Goal: Task Accomplishment & Management: Use online tool/utility

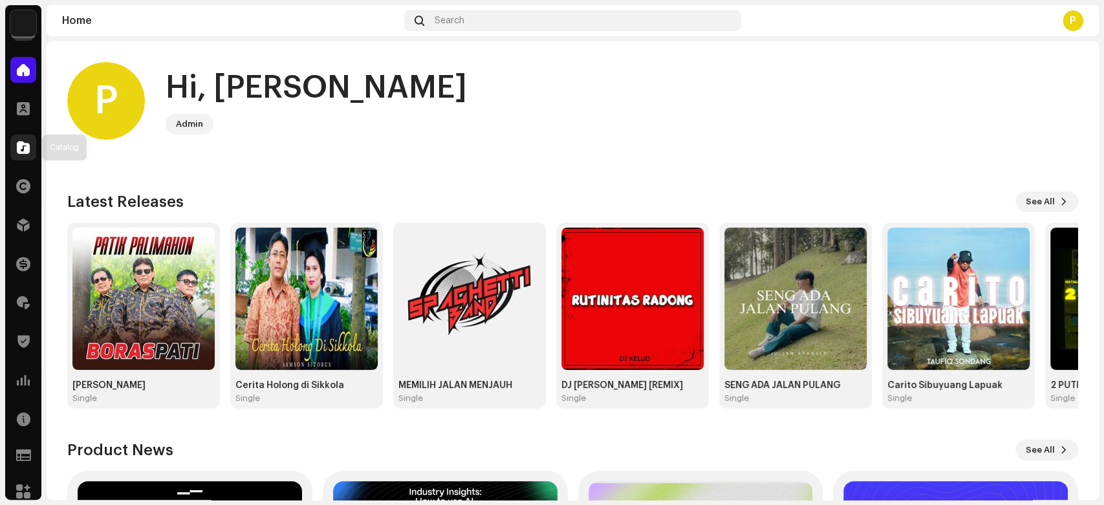
click at [25, 138] on div at bounding box center [23, 148] width 26 height 26
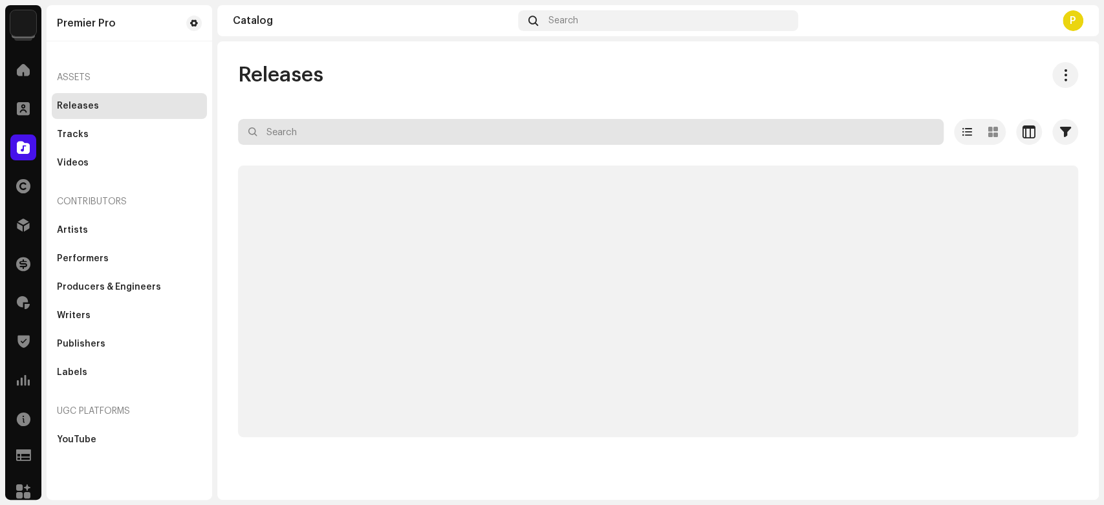
click at [310, 133] on input "text" at bounding box center [591, 132] width 706 height 26
paste input "QZN882235118"
type input "QZN882235118"
click at [373, 50] on div "Releases QZN882235118 Selected 0 Options Filters Distribution status Never Dist…" at bounding box center [657, 270] width 881 height 458
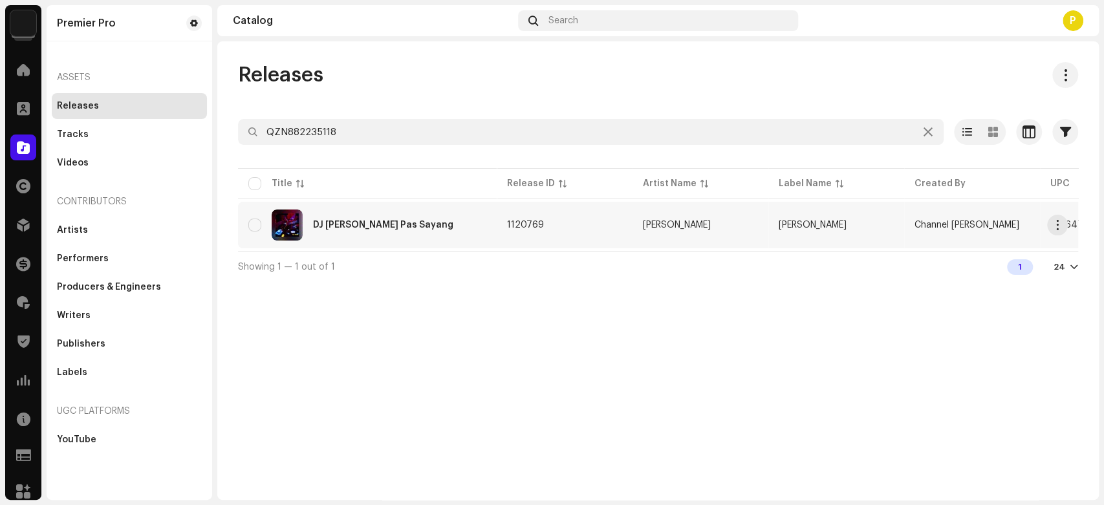
click at [385, 219] on div "DJ Melod Ditinggal Pas Sayang" at bounding box center [367, 225] width 238 height 31
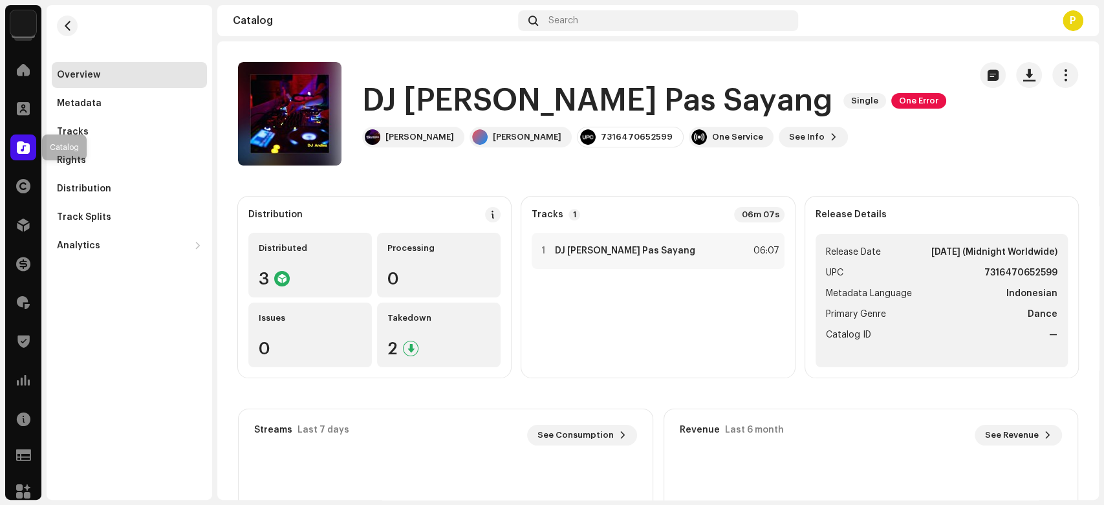
click at [16, 151] on div at bounding box center [23, 148] width 26 height 26
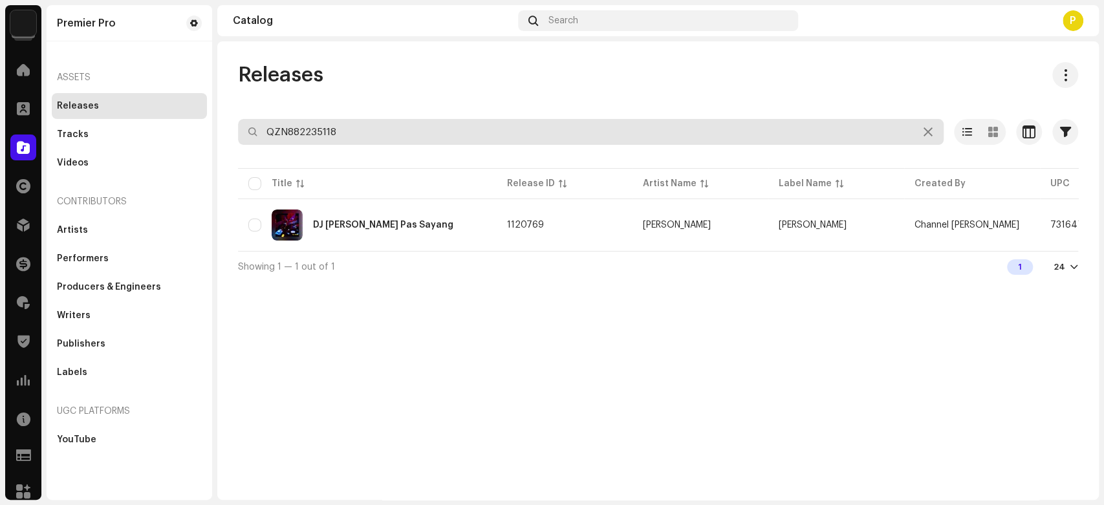
click at [335, 133] on input "QZN882235118" at bounding box center [591, 132] width 706 height 26
paste input "FRX872019791"
type input "FRX872019791"
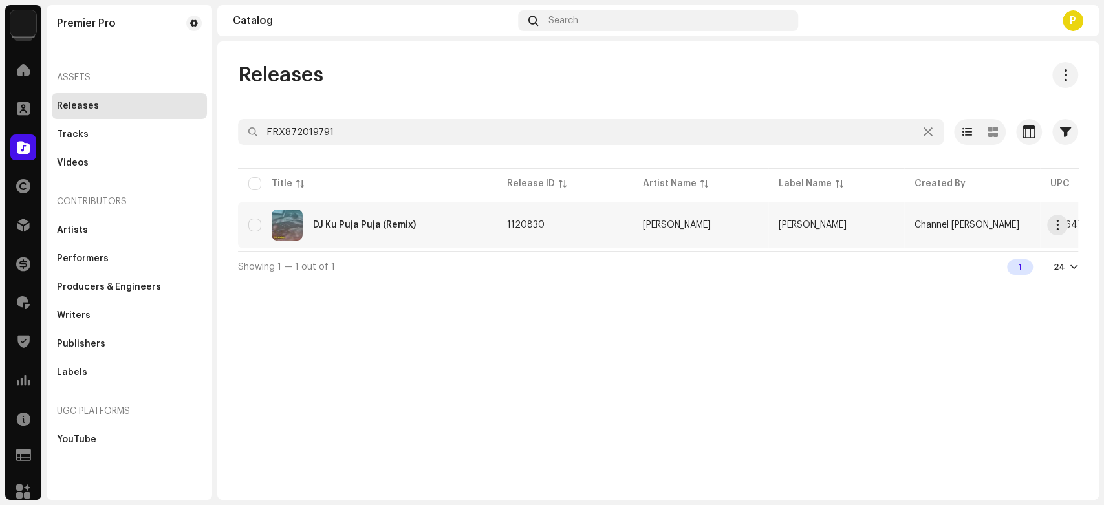
click at [394, 231] on div "DJ Ku Puja Puja (Remix)" at bounding box center [367, 225] width 238 height 31
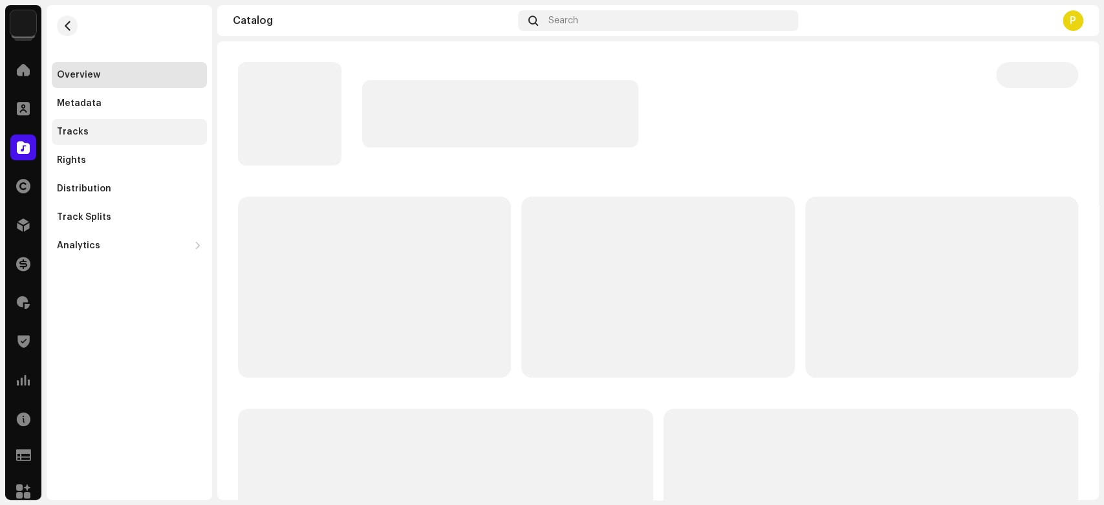
click at [96, 128] on div "Tracks" at bounding box center [129, 132] width 145 height 10
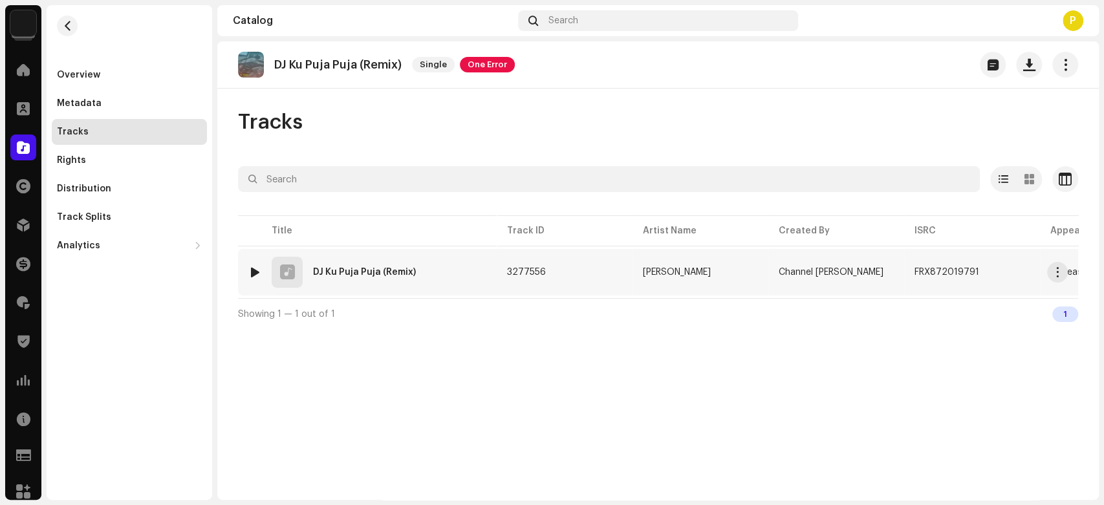
click at [250, 264] on img at bounding box center [254, 272] width 17 height 17
click at [250, 267] on div at bounding box center [255, 272] width 10 height 10
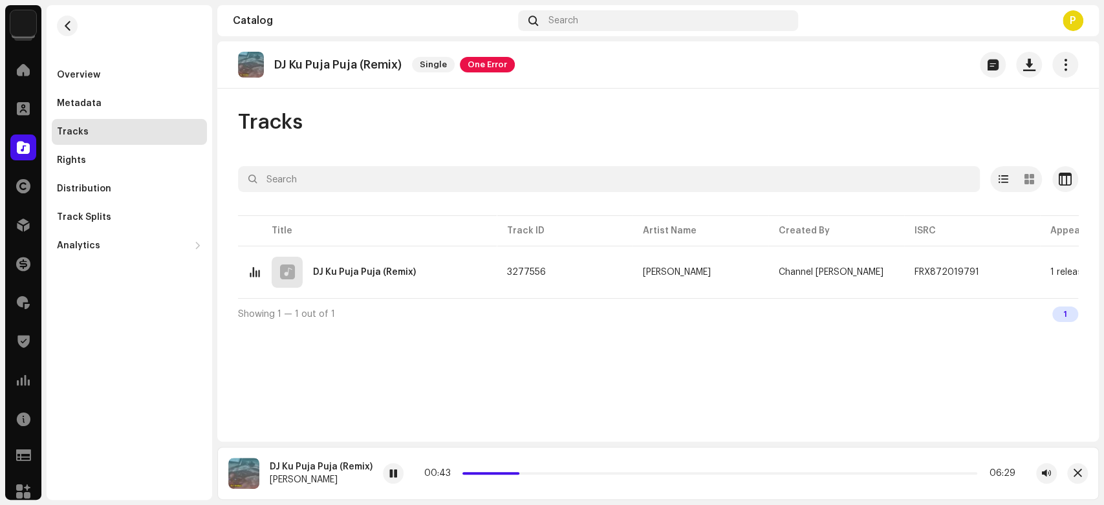
drag, startPoint x: 466, startPoint y: 473, endPoint x: 517, endPoint y: 477, distance: 51.2
click at [517, 477] on div "00:43 06:29" at bounding box center [719, 473] width 591 height 10
drag, startPoint x: 516, startPoint y: 472, endPoint x: 551, endPoint y: 473, distance: 34.9
click at [551, 473] on p-slider at bounding box center [718, 473] width 517 height 3
drag, startPoint x: 551, startPoint y: 473, endPoint x: 582, endPoint y: 474, distance: 31.1
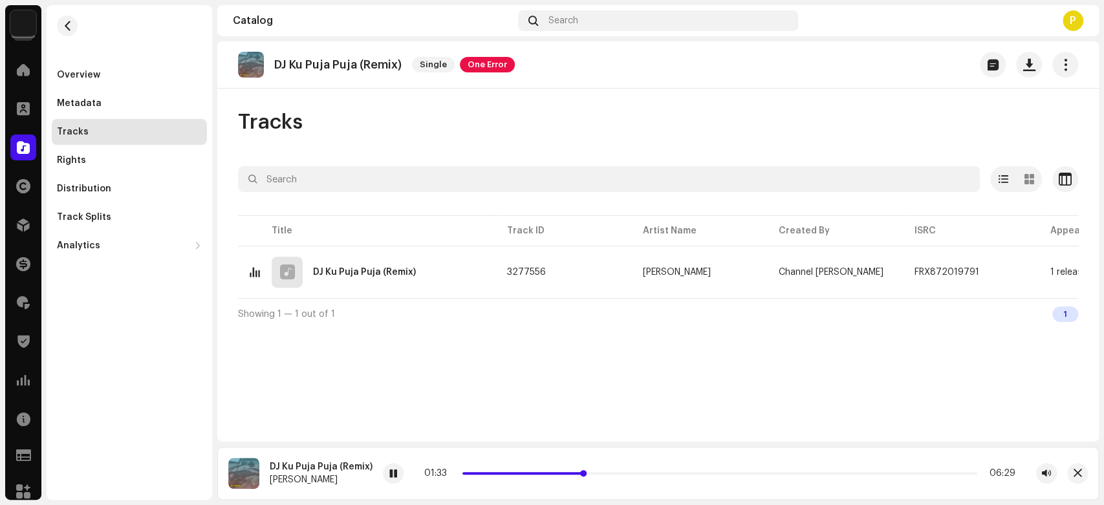
click at [582, 474] on span at bounding box center [583, 473] width 6 height 6
drag, startPoint x: 582, startPoint y: 474, endPoint x: 623, endPoint y: 474, distance: 41.4
click at [599, 474] on span at bounding box center [596, 473] width 6 height 6
drag, startPoint x: 626, startPoint y: 472, endPoint x: 662, endPoint y: 471, distance: 36.2
click at [662, 471] on div "02:28 06:29" at bounding box center [719, 473] width 594 height 10
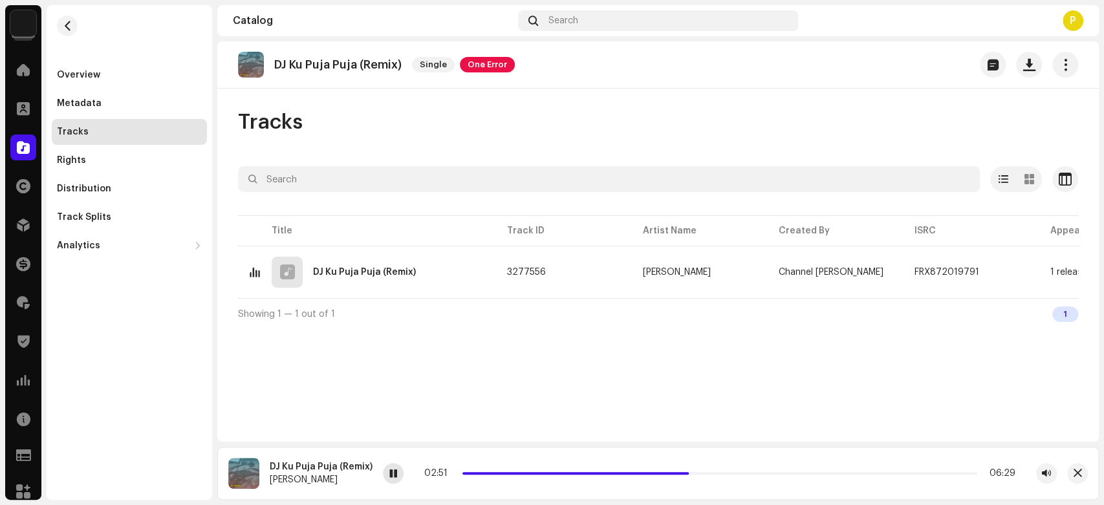
click at [390, 478] on span at bounding box center [393, 474] width 8 height 10
click at [32, 155] on div at bounding box center [23, 148] width 26 height 26
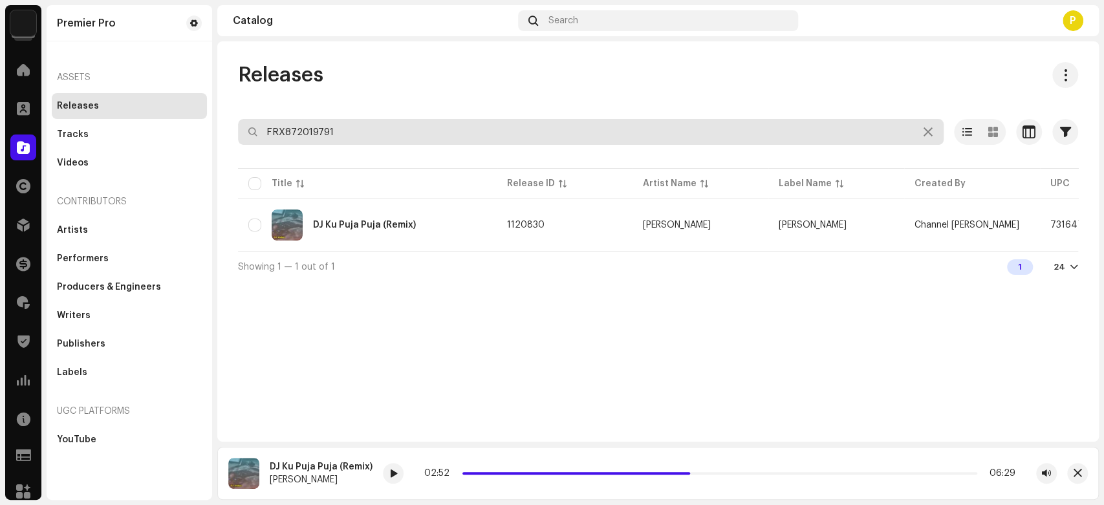
click at [323, 122] on input "FRX872019791" at bounding box center [591, 132] width 706 height 26
paste input "QZN882235769"
type input "QZN882235769"
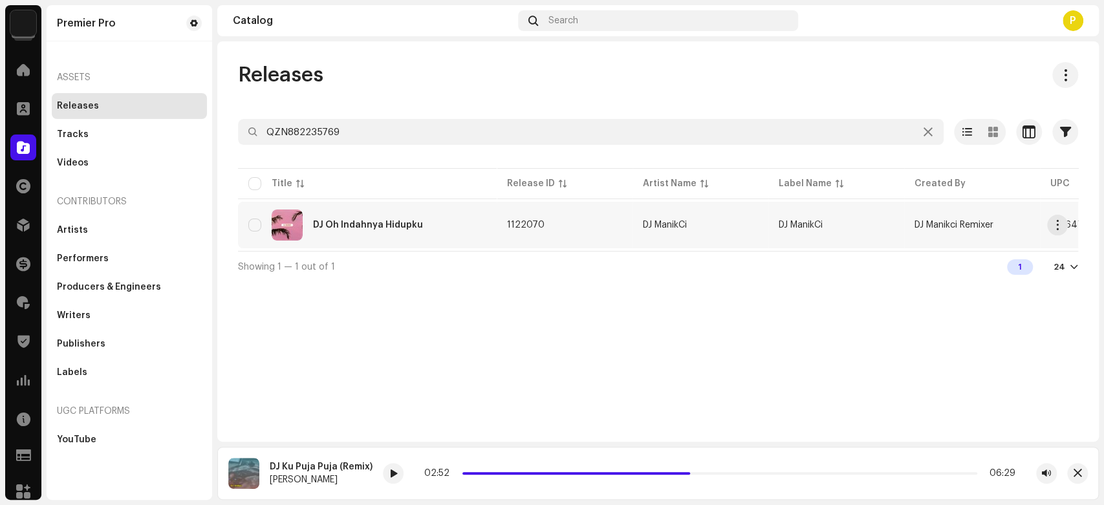
click at [344, 221] on div "DJ Oh Indahnya Hidupku" at bounding box center [368, 225] width 110 height 9
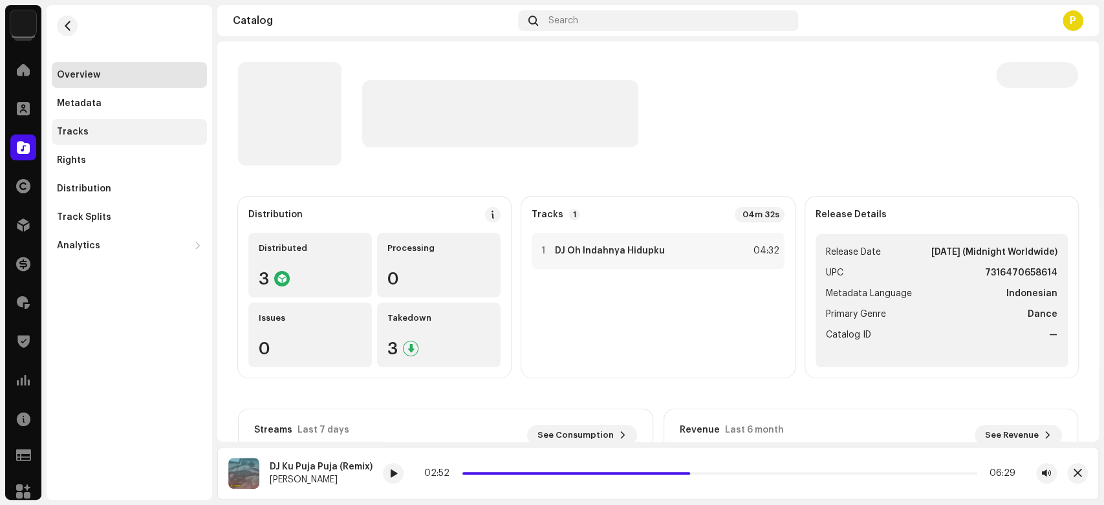
click at [91, 137] on div "Tracks" at bounding box center [129, 132] width 155 height 26
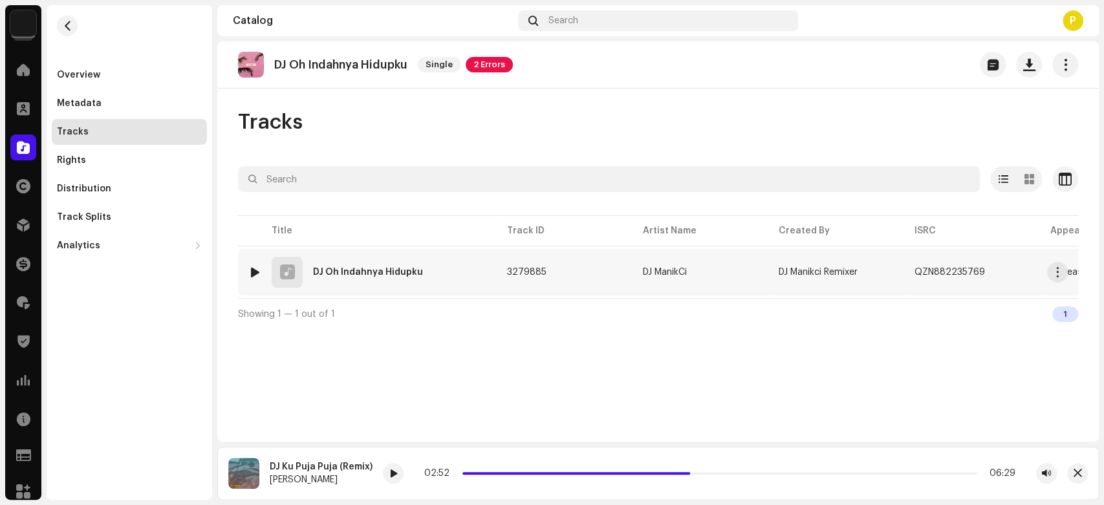
click at [253, 273] on div at bounding box center [255, 272] width 10 height 10
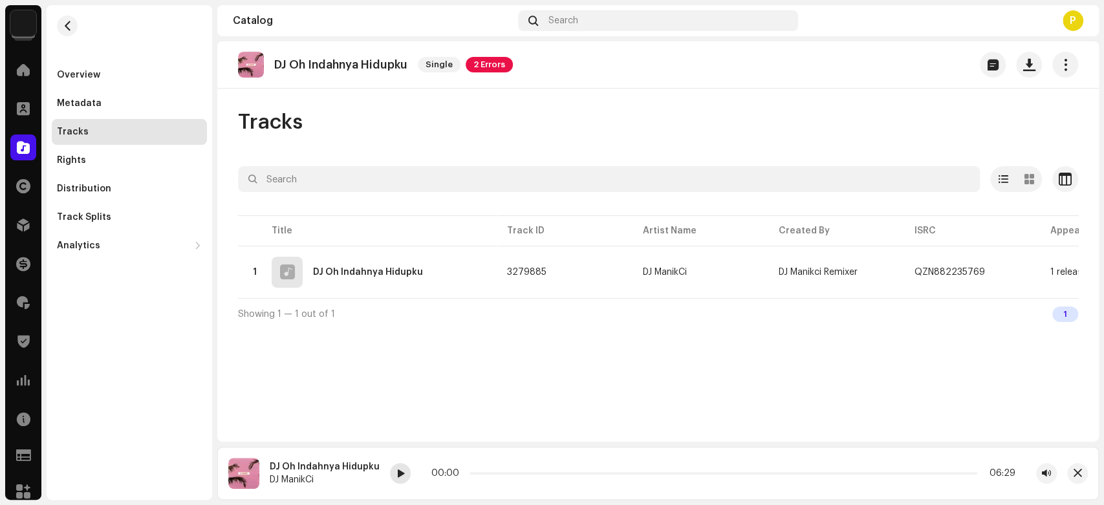
click at [396, 479] on span at bounding box center [400, 474] width 8 height 10
click at [295, 65] on p "DJ Oh Indahnya Hidupku" at bounding box center [340, 65] width 133 height 14
copy p "Oh Indahnya Hidupku"
drag, startPoint x: 295, startPoint y: 65, endPoint x: 379, endPoint y: 69, distance: 84.2
click at [379, 69] on p "DJ Oh Indahnya Hidupku" at bounding box center [340, 65] width 133 height 14
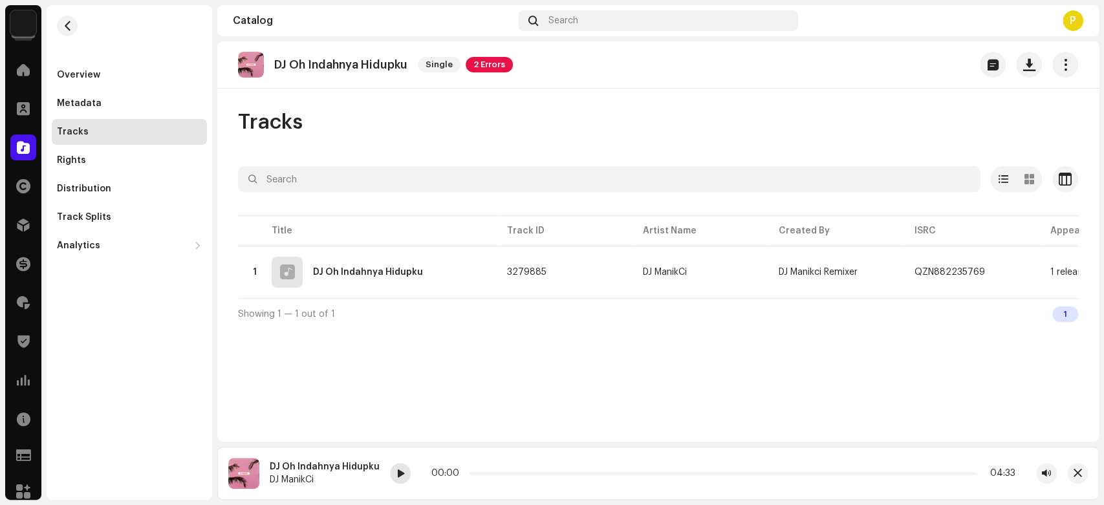
click at [396, 477] on span at bounding box center [400, 474] width 8 height 10
click at [30, 133] on div "Catalog" at bounding box center [23, 147] width 36 height 36
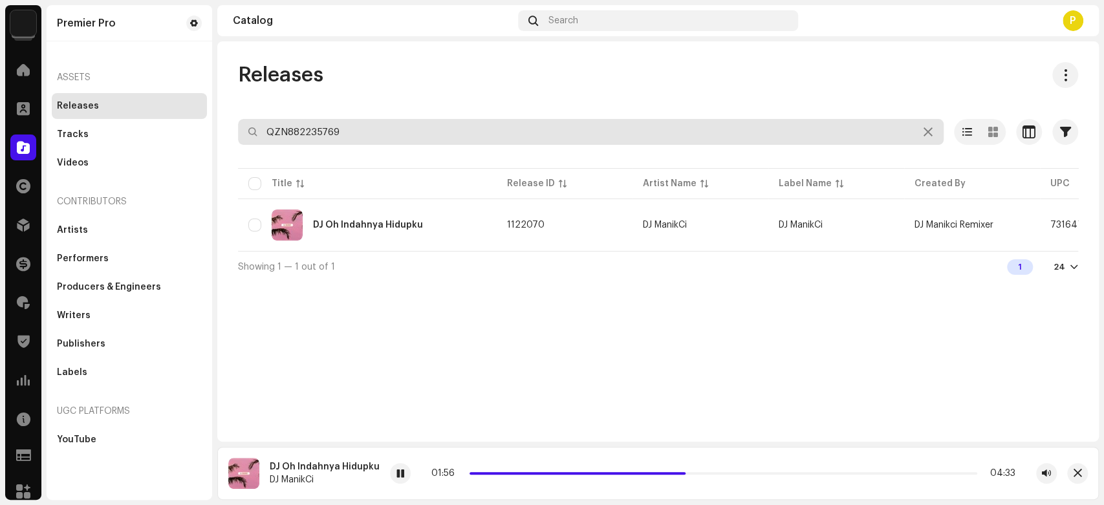
click at [327, 123] on input "QZN882235769" at bounding box center [591, 132] width 706 height 26
paste input "A89731127273375"
type input "QZN882235769"
click at [354, 136] on input "QZN882235769" at bounding box center [591, 132] width 706 height 26
paste input "YFZ2513306"
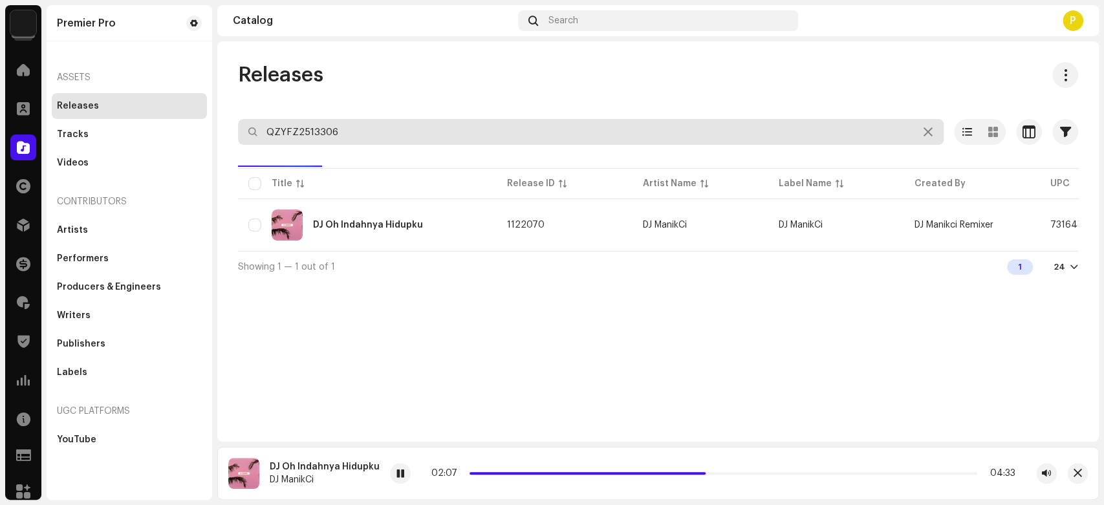
type input "QZYFZ2513306"
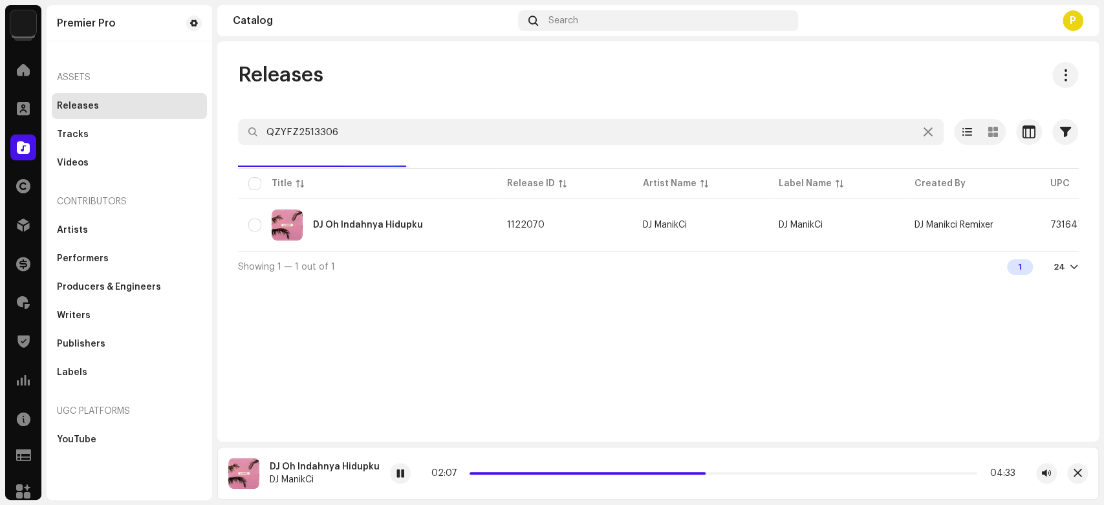
click at [397, 93] on div "Releases QZYFZ2513306 Selected 0 Options Filters Distribution status Never Dist…" at bounding box center [657, 172] width 881 height 220
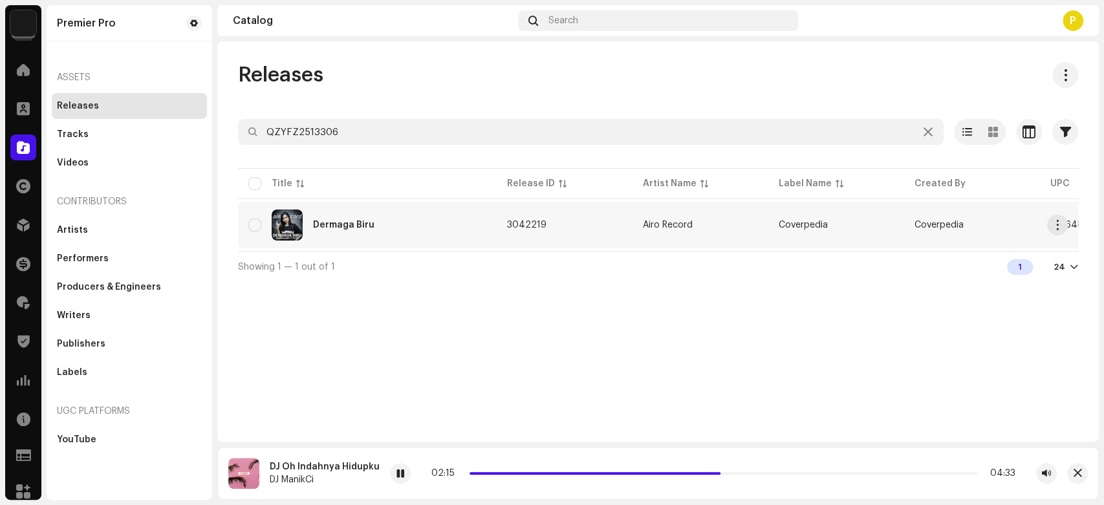
click at [418, 237] on div "Dermaga Biru" at bounding box center [367, 225] width 238 height 31
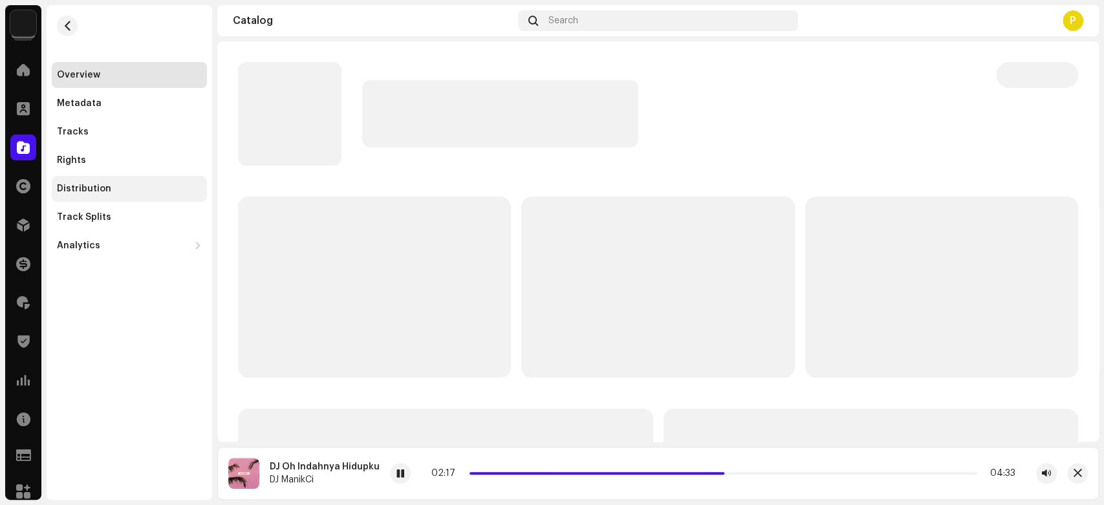
click at [137, 185] on div "Distribution" at bounding box center [129, 189] width 145 height 10
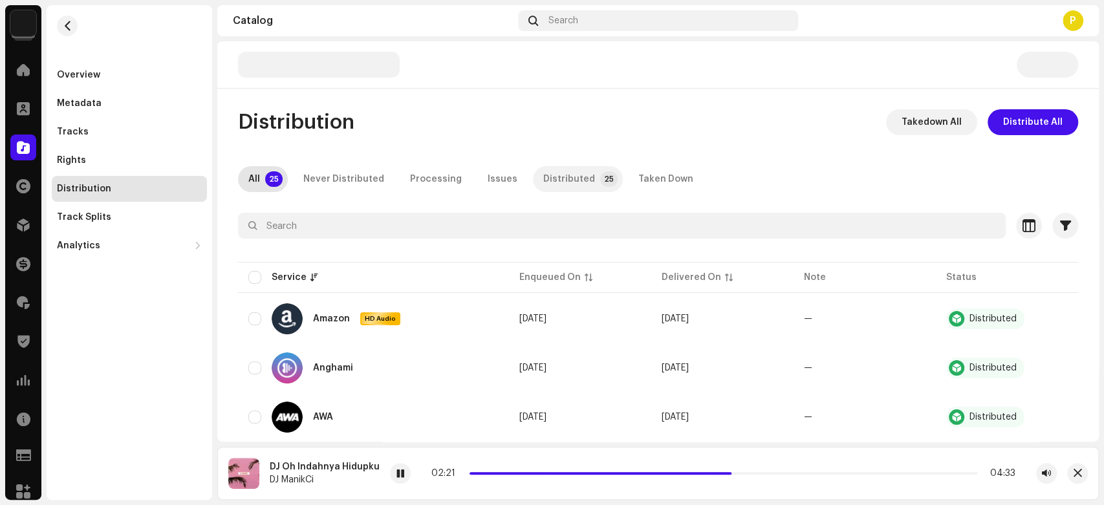
click at [568, 180] on div "Distributed" at bounding box center [569, 179] width 52 height 26
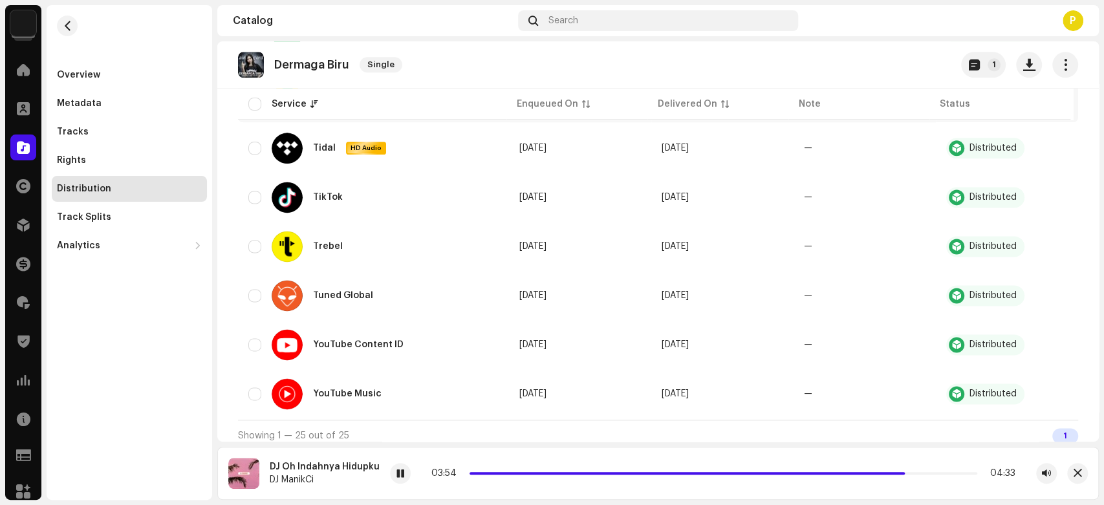
scroll to position [1036, 0]
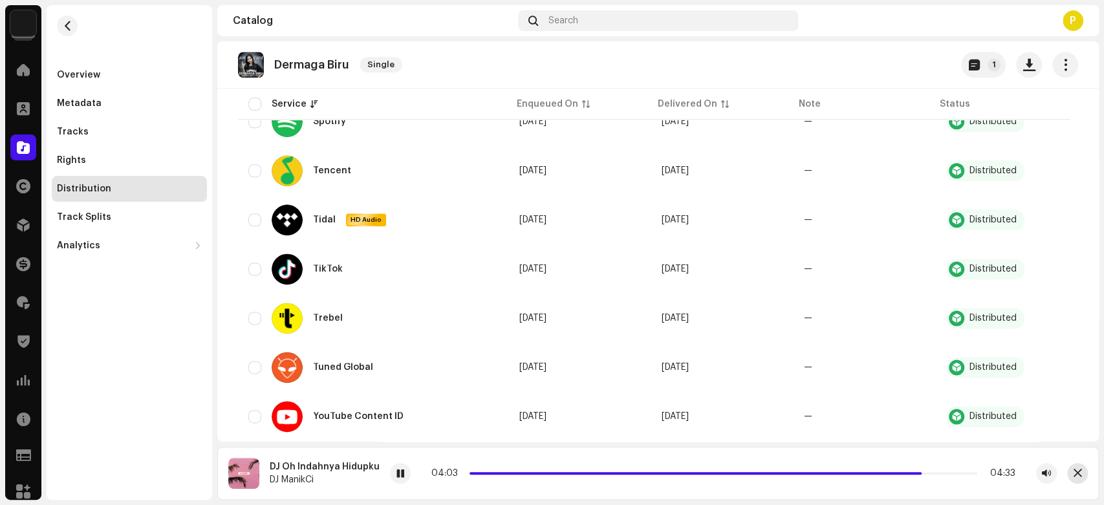
click at [1075, 473] on span "button" at bounding box center [1077, 473] width 8 height 10
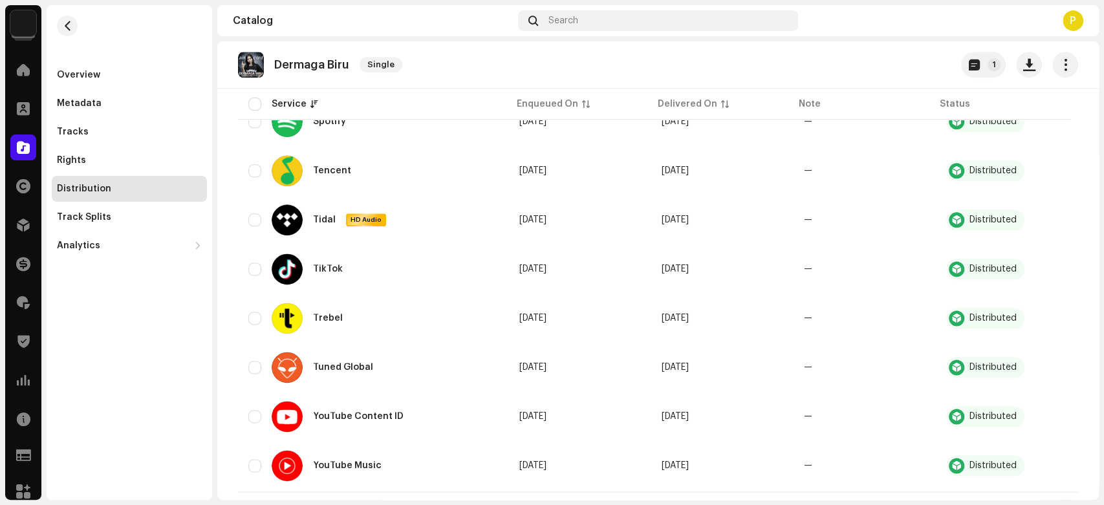
click at [19, 146] on span at bounding box center [23, 147] width 13 height 10
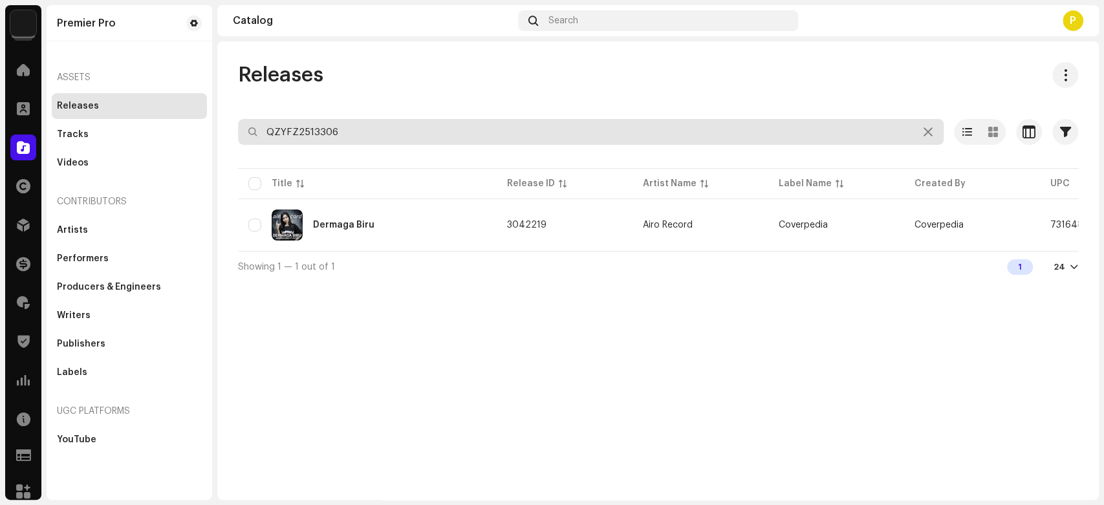
click at [380, 133] on input "QZYFZ2513306" at bounding box center [591, 132] width 706 height 26
paste input "N882236757"
type input "QZN882236757"
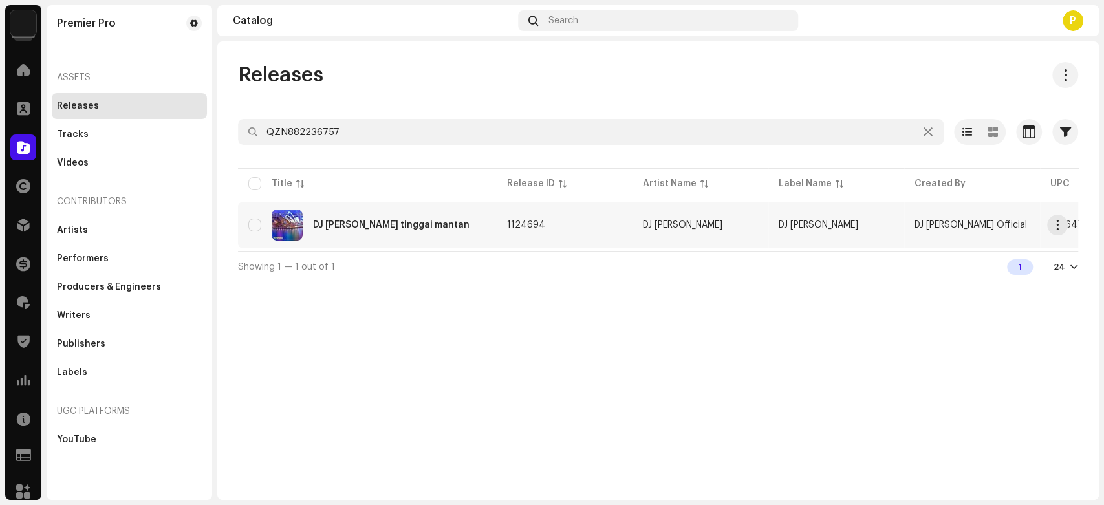
click at [392, 233] on div "DJ Selamat tinggai mantan" at bounding box center [367, 225] width 238 height 31
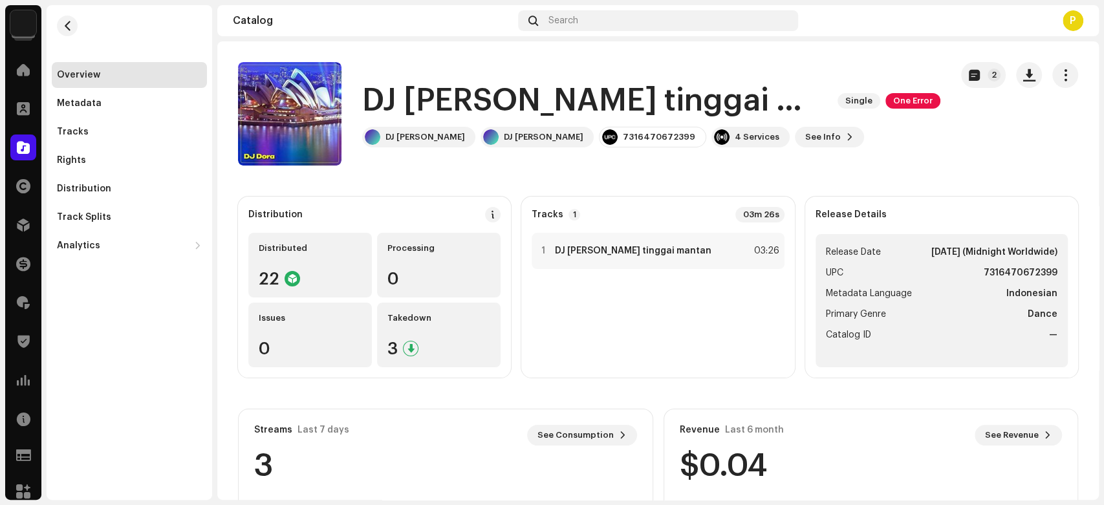
click at [469, 96] on h1 "DJ Selamat tinggai mantan" at bounding box center [594, 100] width 465 height 41
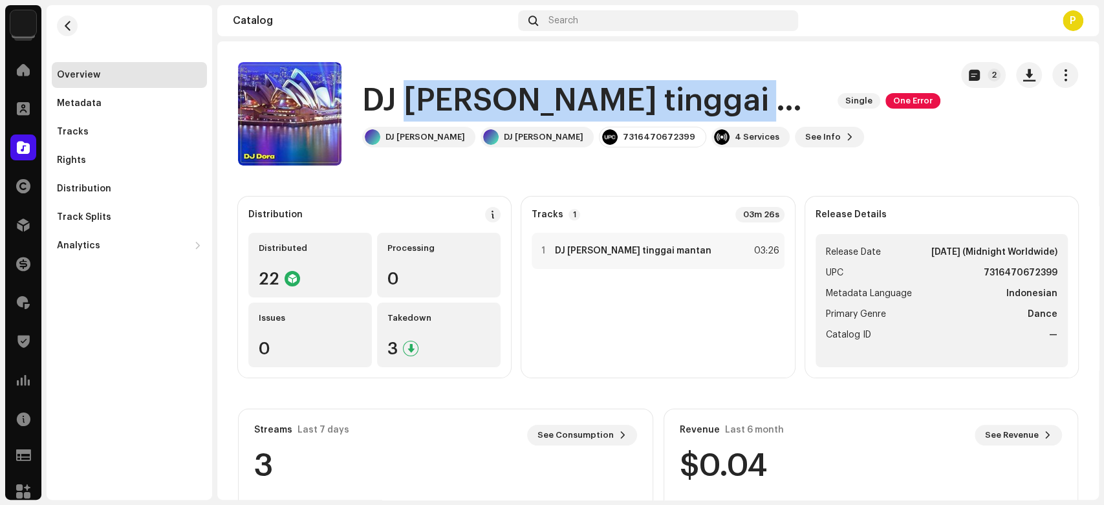
drag, startPoint x: 469, startPoint y: 96, endPoint x: 684, endPoint y: 92, distance: 214.1
click at [684, 92] on h1 "DJ Selamat tinggai mantan" at bounding box center [594, 100] width 465 height 41
copy h1 "Selamat tinggai mantan"
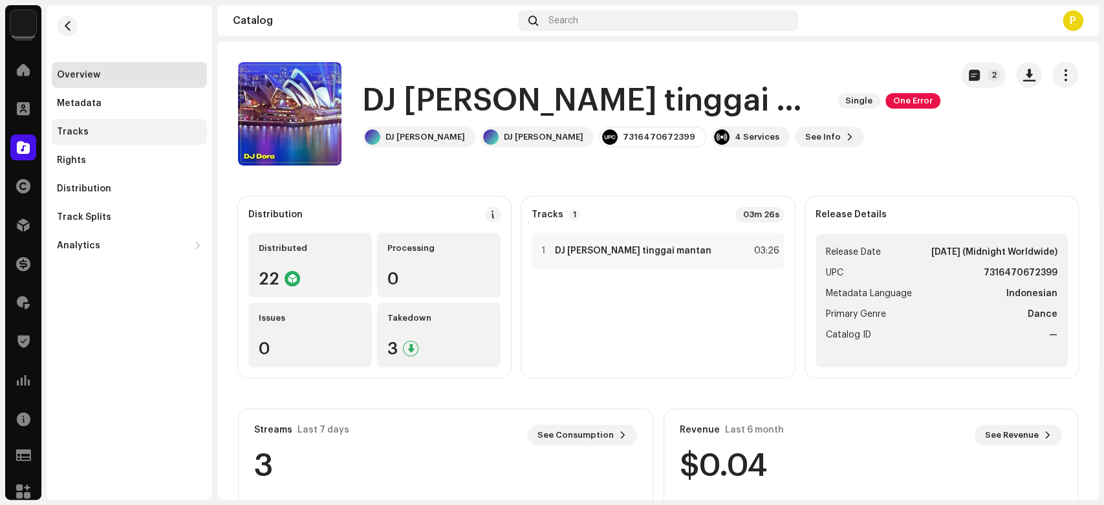
click at [147, 128] on div "Tracks" at bounding box center [129, 132] width 145 height 10
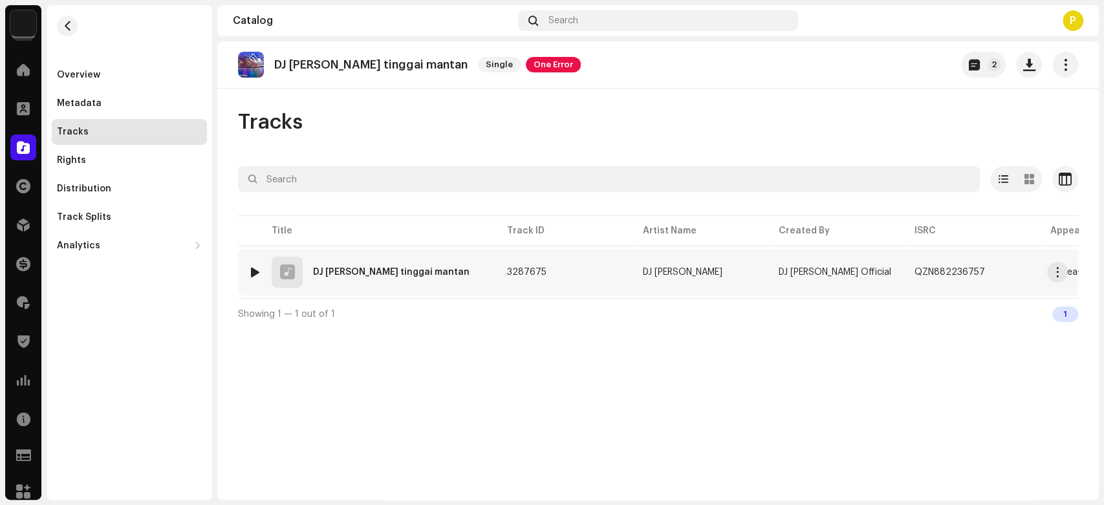
click at [253, 267] on div at bounding box center [255, 272] width 10 height 10
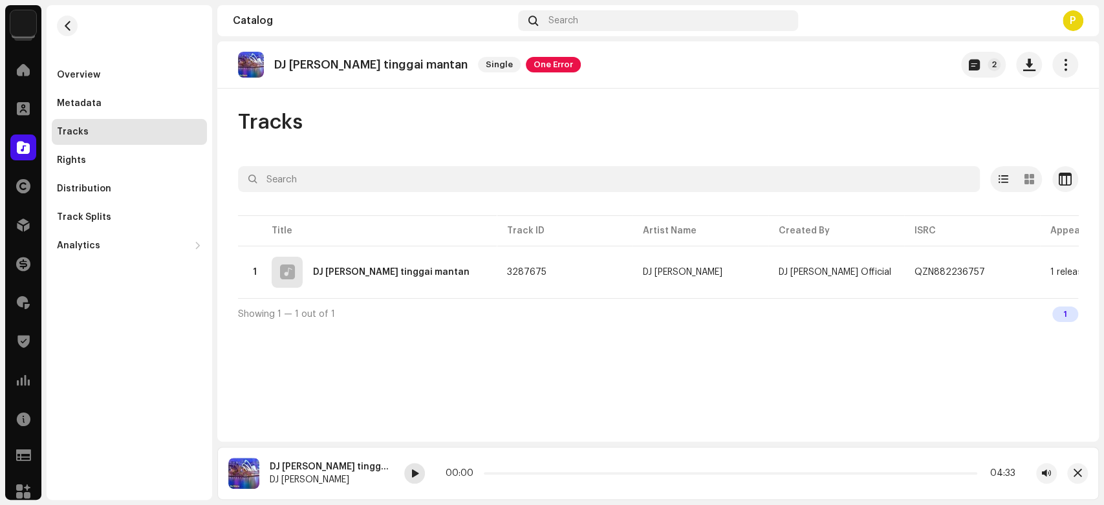
click at [411, 470] on span at bounding box center [415, 474] width 8 height 10
click at [411, 477] on span at bounding box center [415, 474] width 8 height 10
click at [16, 149] on div at bounding box center [23, 148] width 26 height 26
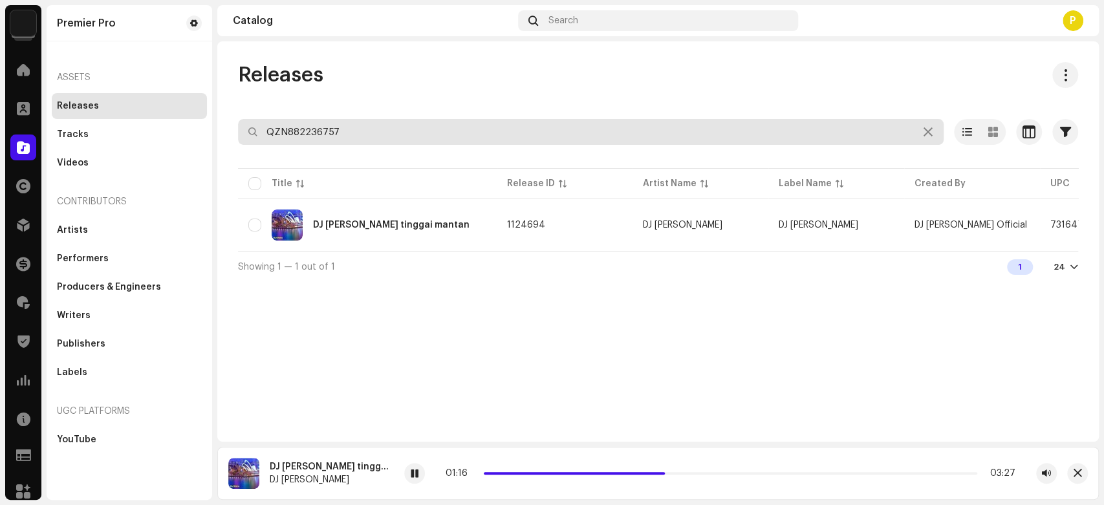
click at [310, 139] on input "QZN882236757" at bounding box center [591, 132] width 706 height 26
paste input "7376"
type input "QZN882237376"
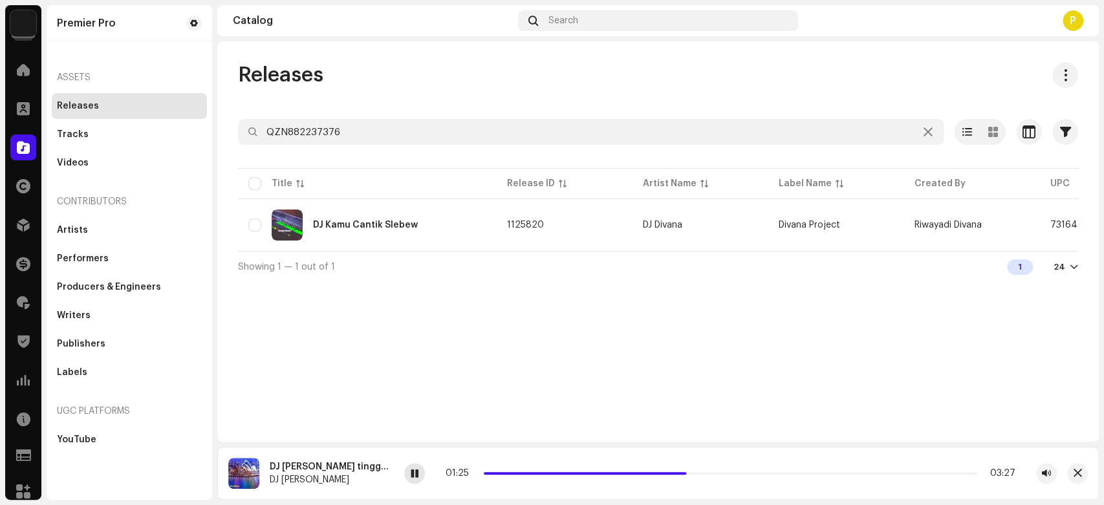
click at [411, 473] on span at bounding box center [415, 474] width 8 height 10
click at [442, 228] on div "DJ Kamu Cantik Slebew" at bounding box center [367, 225] width 238 height 31
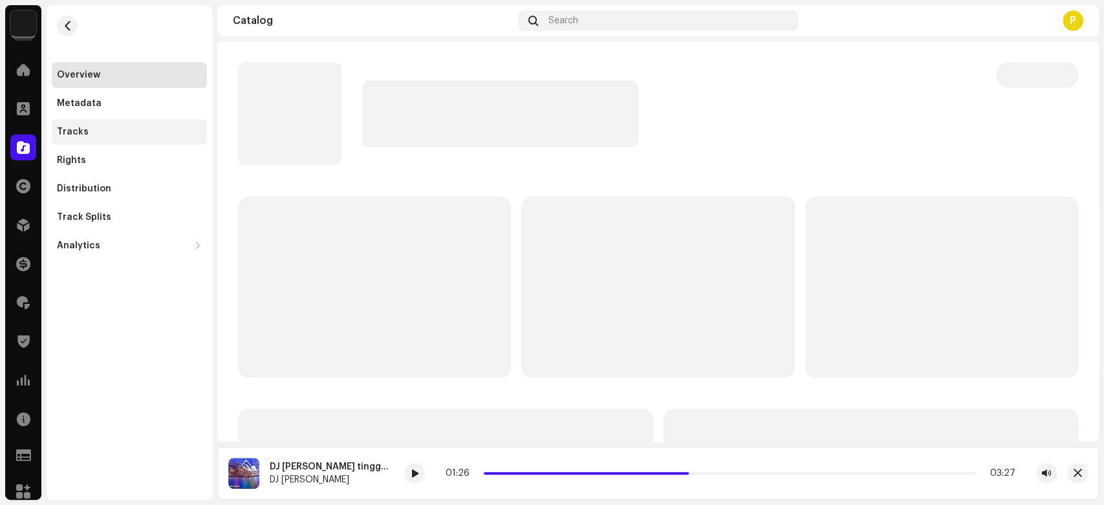
click at [167, 124] on div "Tracks" at bounding box center [129, 132] width 155 height 26
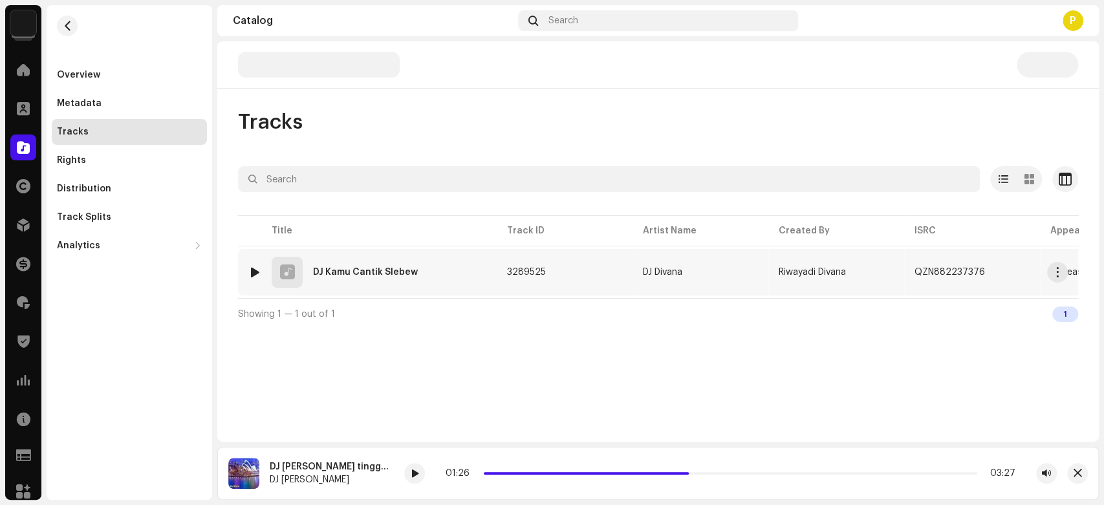
click at [255, 268] on div at bounding box center [255, 272] width 10 height 10
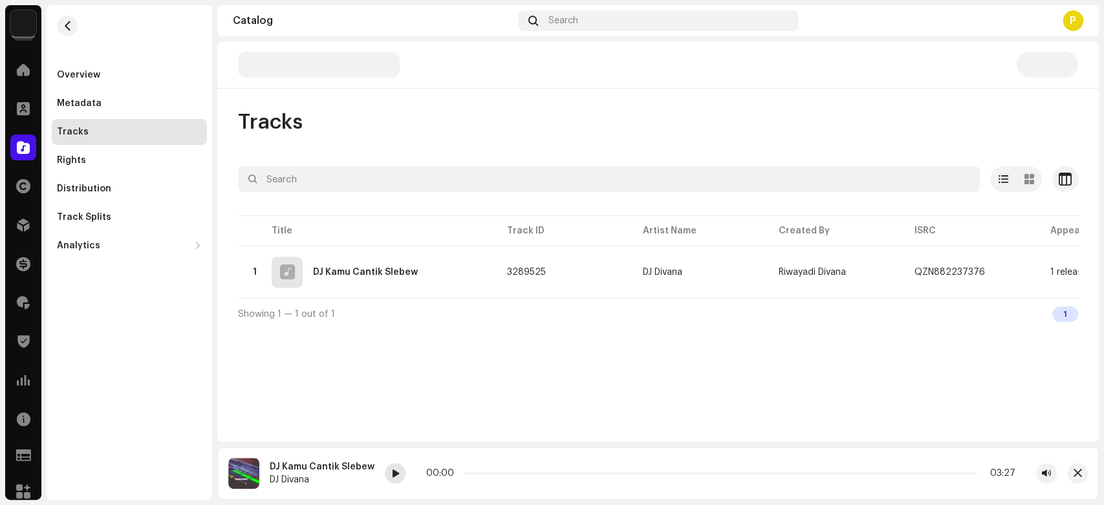
click at [391, 479] on span at bounding box center [395, 474] width 8 height 10
click at [305, 66] on p "DJ Kamu Cantik Slebew" at bounding box center [338, 65] width 128 height 14
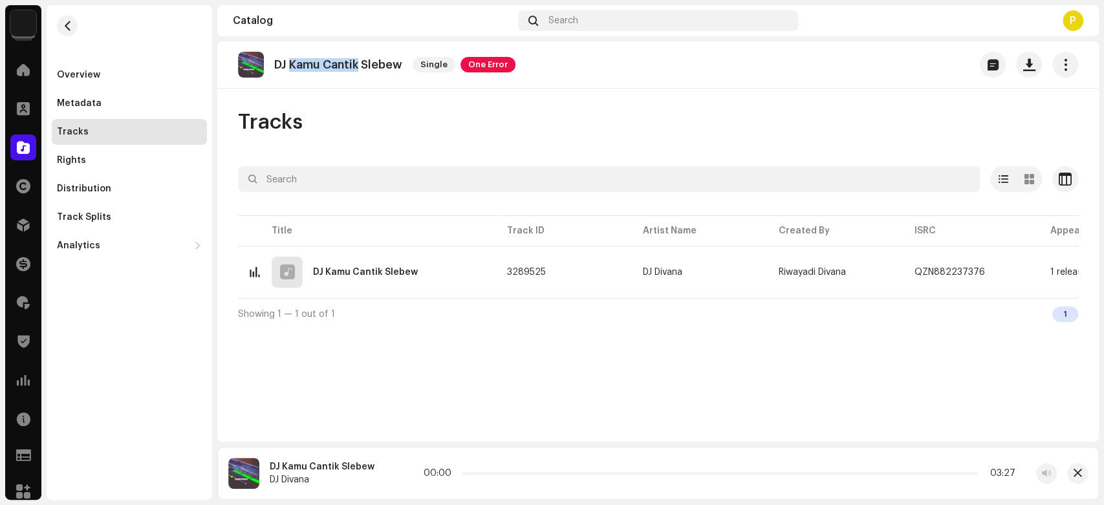
drag, startPoint x: 305, startPoint y: 66, endPoint x: 343, endPoint y: 58, distance: 38.9
click at [343, 58] on p "DJ Kamu Cantik Slebew" at bounding box center [338, 65] width 128 height 14
copy p "Kamu Cantik"
click at [250, 268] on div at bounding box center [255, 272] width 10 height 10
drag, startPoint x: 490, startPoint y: 473, endPoint x: 517, endPoint y: 475, distance: 27.2
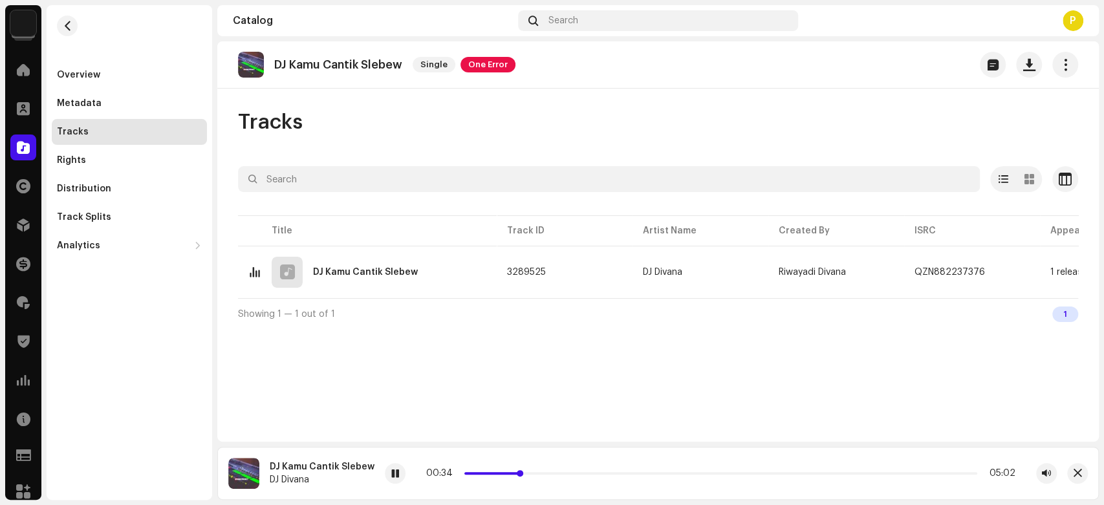
click at [517, 475] on span at bounding box center [520, 473] width 6 height 6
click at [1084, 476] on button "button" at bounding box center [1077, 473] width 21 height 21
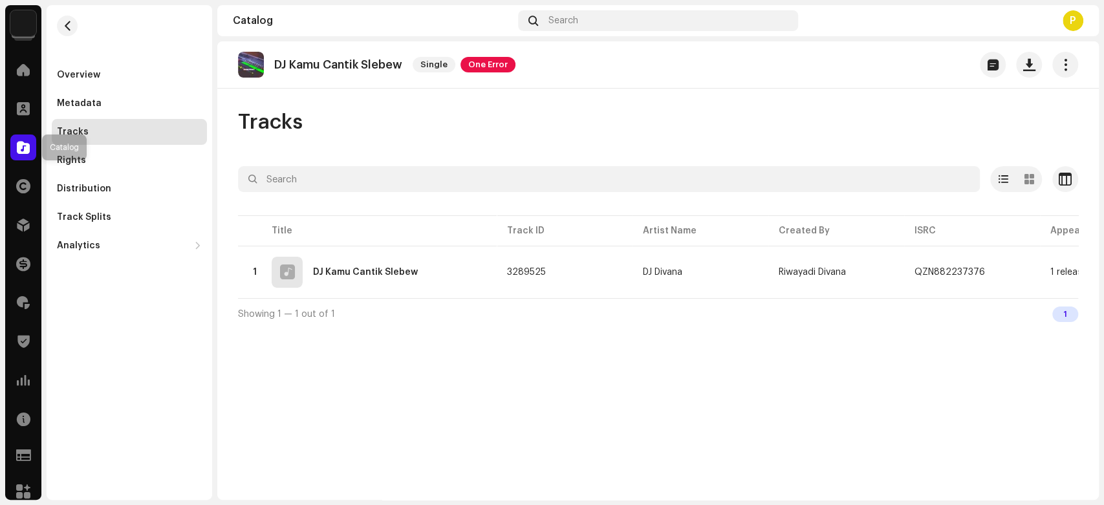
click at [24, 136] on div at bounding box center [23, 148] width 26 height 26
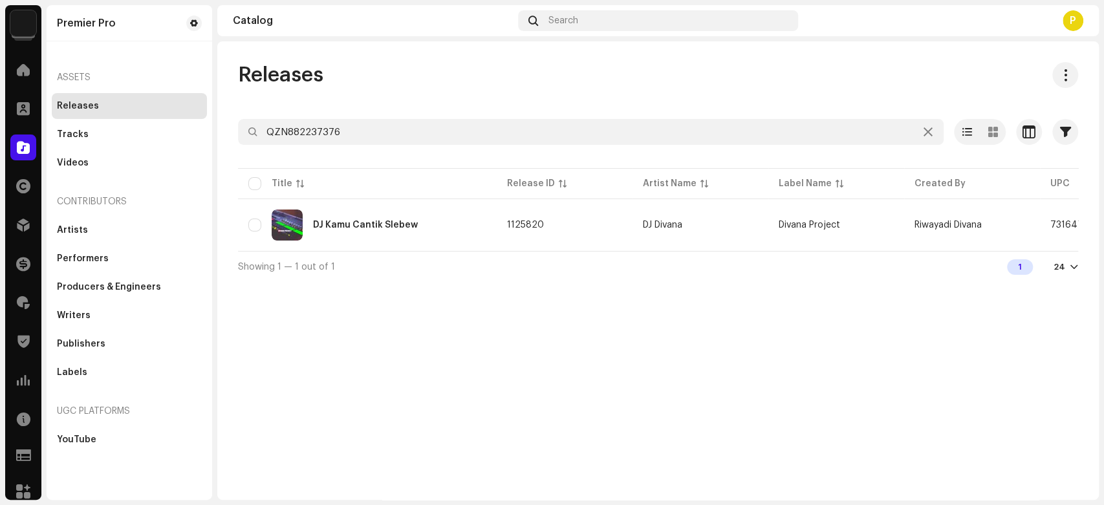
click at [315, 118] on div "Selected 0 Options" at bounding box center [658, 106] width 840 height 26
click at [320, 125] on input "QZN882237376" at bounding box center [591, 132] width 706 height 26
paste input "61"
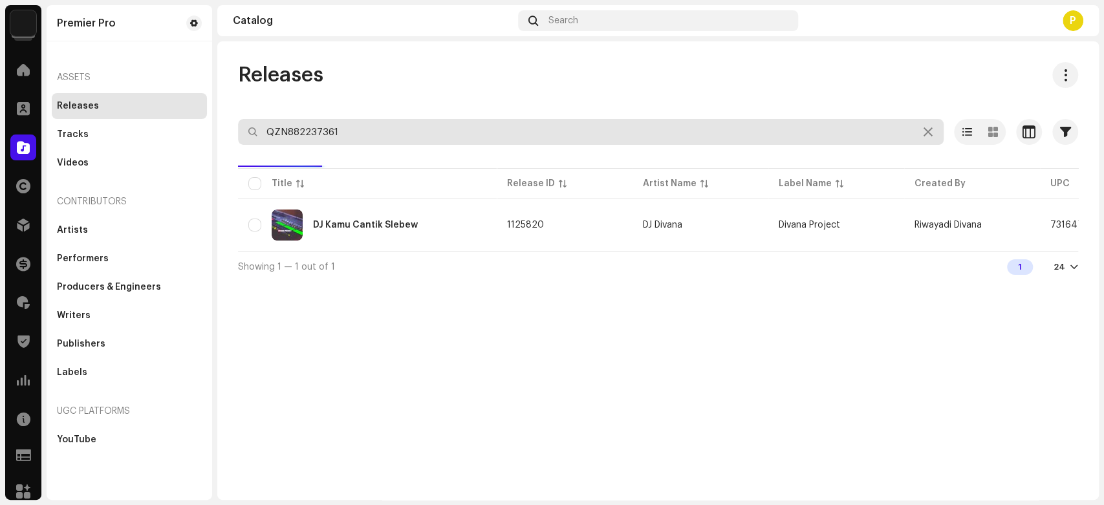
type input "QZN882237361"
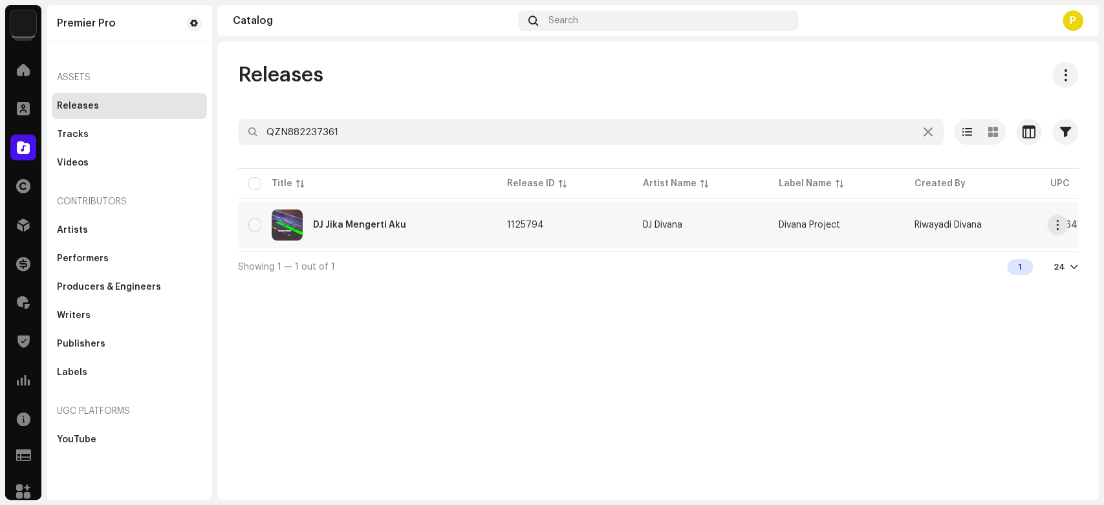
click at [372, 227] on div "DJ Jika Mengerti Aku" at bounding box center [359, 225] width 93 height 9
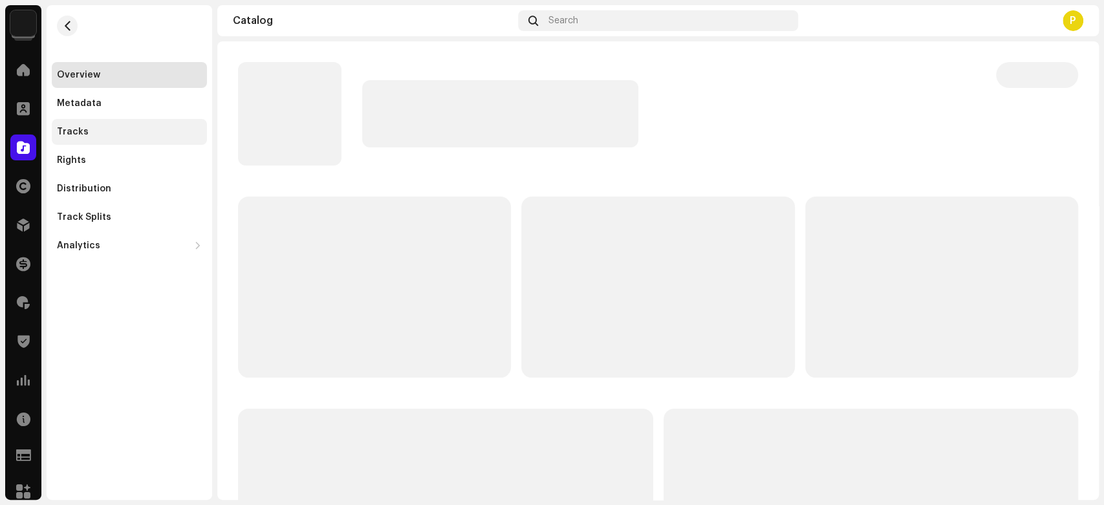
click at [162, 128] on div "Tracks" at bounding box center [129, 132] width 145 height 10
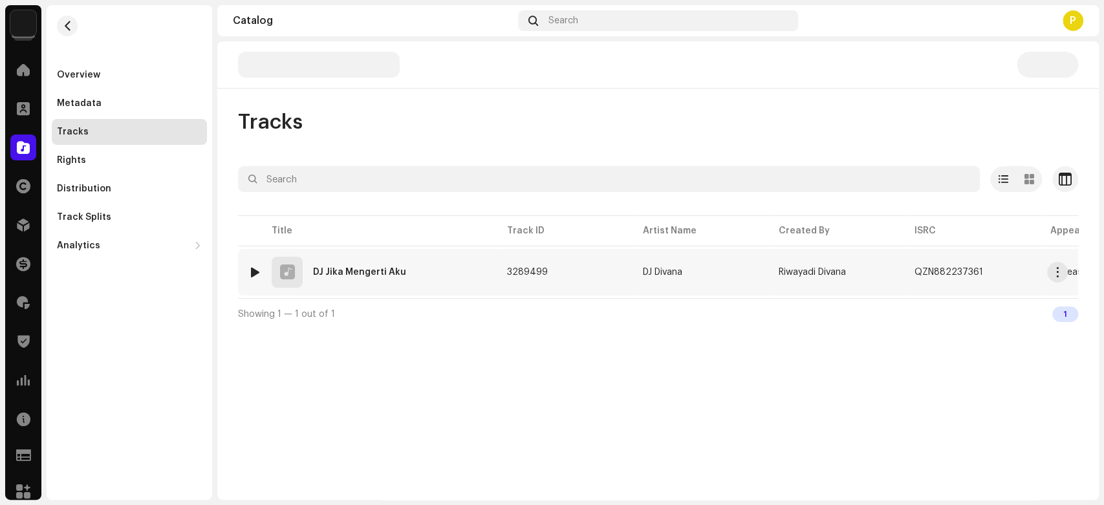
click at [253, 268] on div at bounding box center [255, 272] width 10 height 10
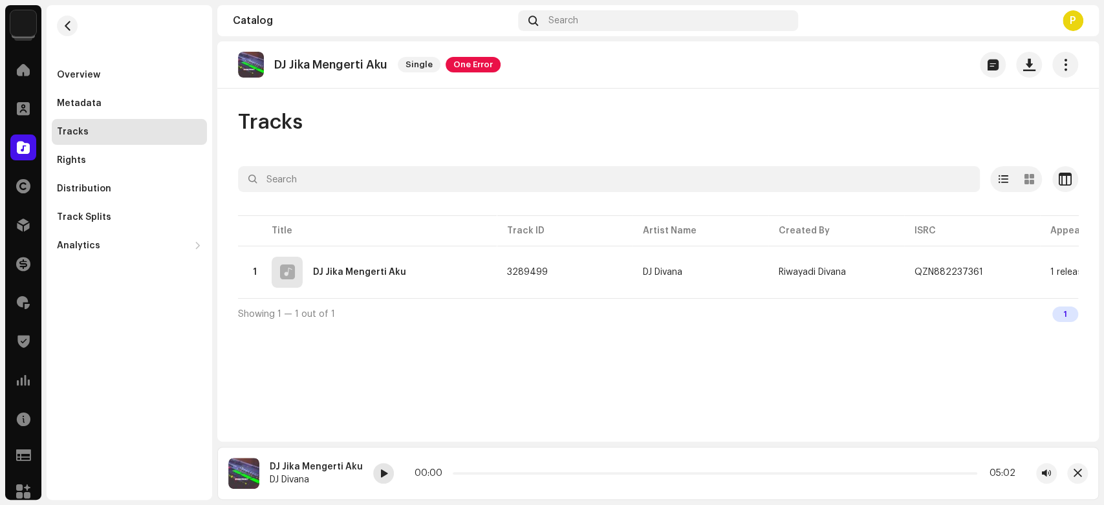
click at [373, 475] on div at bounding box center [383, 473] width 21 height 21
click at [292, 61] on p "DJ Jika Mengerti Aku" at bounding box center [330, 65] width 113 height 14
drag, startPoint x: 292, startPoint y: 61, endPoint x: 359, endPoint y: 59, distance: 67.3
click at [359, 59] on p "DJ Jika Mengerti Aku" at bounding box center [330, 65] width 113 height 14
copy p "Jika Mengerti Aku"
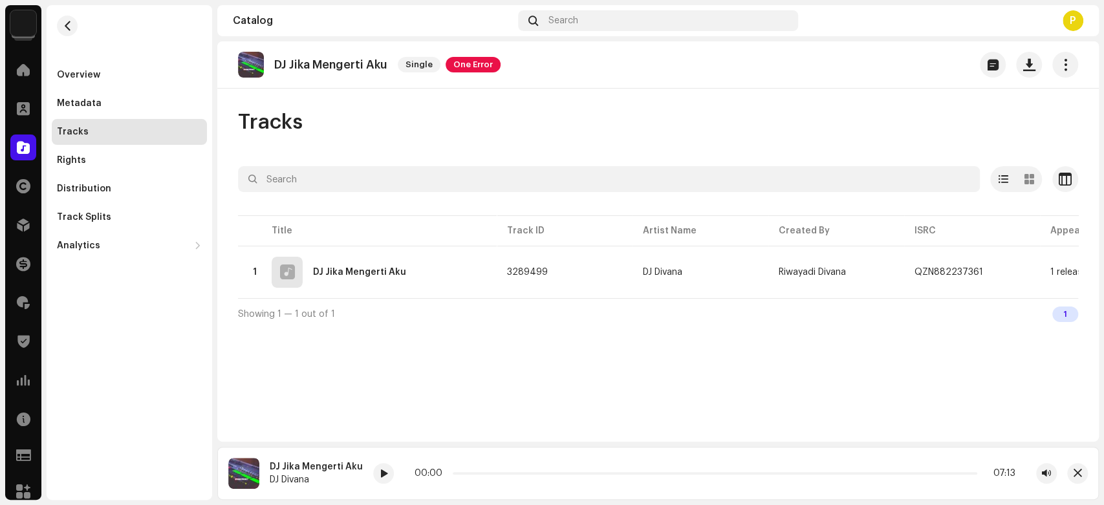
click at [393, 477] on div "00:00 07:13" at bounding box center [715, 473] width 684 height 21
click at [383, 482] on div at bounding box center [383, 473] width 21 height 21
drag, startPoint x: 464, startPoint y: 471, endPoint x: 473, endPoint y: 471, distance: 9.1
click at [473, 471] on div "00:19 07:13" at bounding box center [715, 473] width 601 height 10
click at [27, 147] on span at bounding box center [23, 147] width 13 height 10
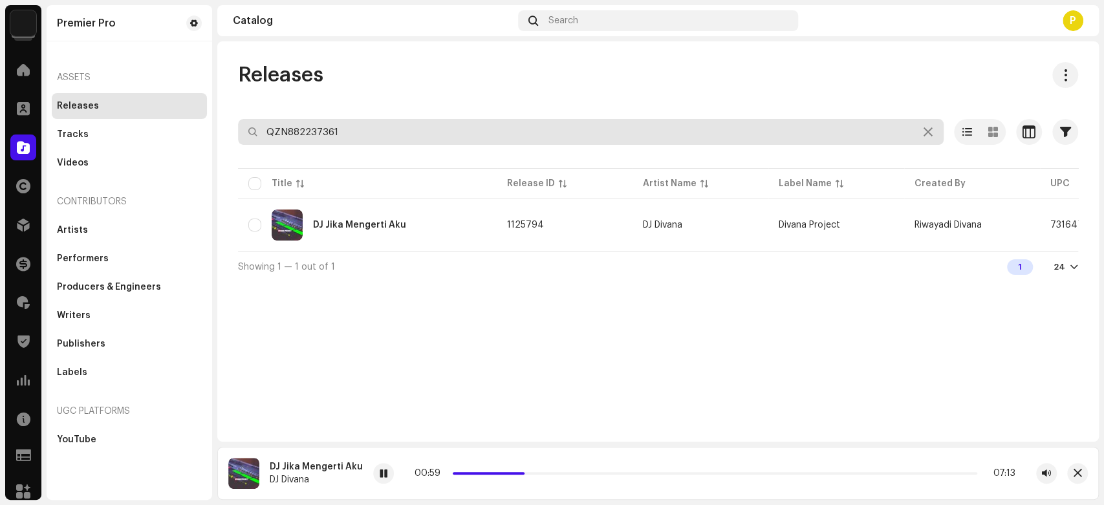
click at [310, 127] on input "QZN882237361" at bounding box center [591, 132] width 706 height 26
paste input "426"
type input "QZN882237426"
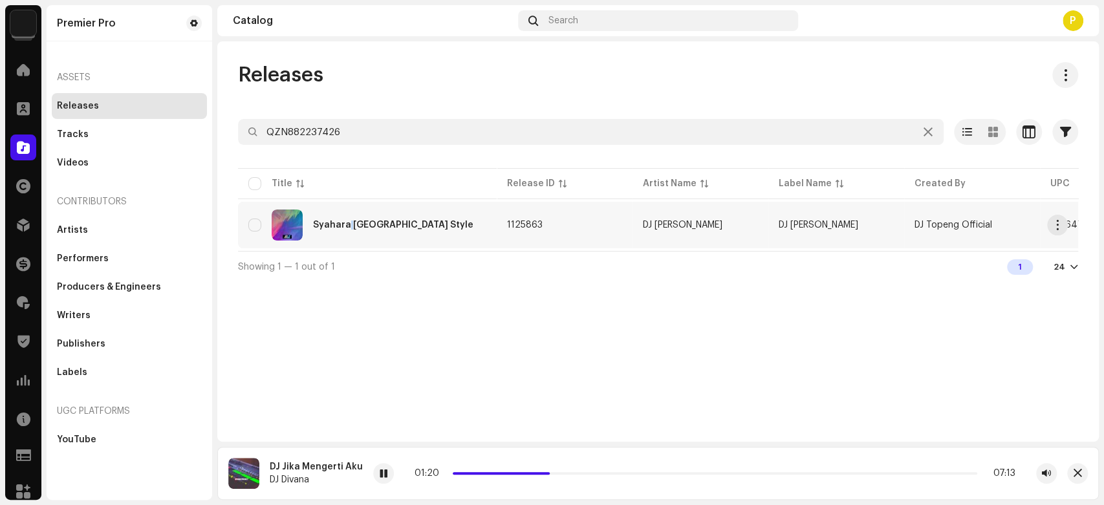
click at [349, 224] on div "Syahara Thailand Style" at bounding box center [393, 225] width 160 height 9
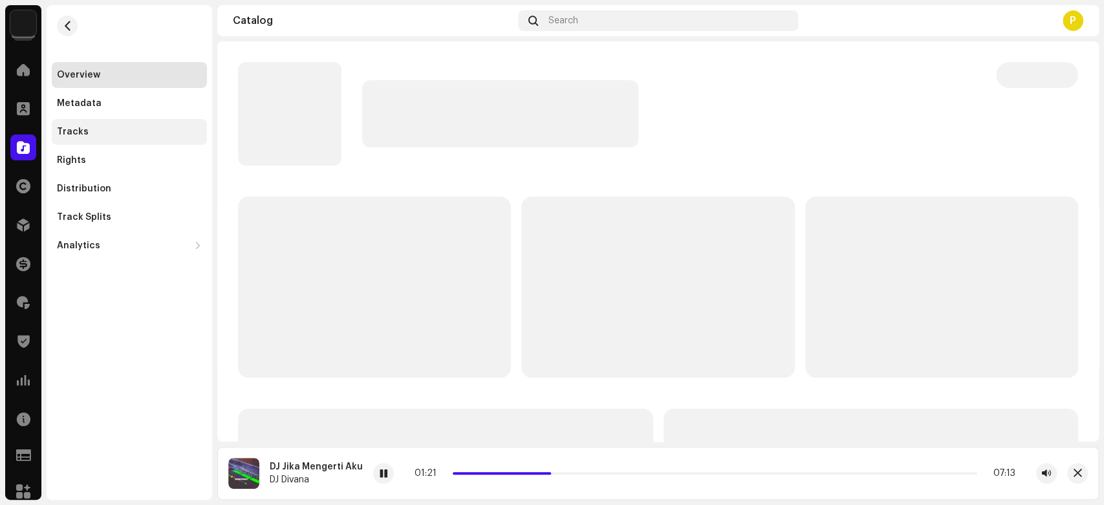
click at [95, 135] on div "Tracks" at bounding box center [129, 132] width 145 height 10
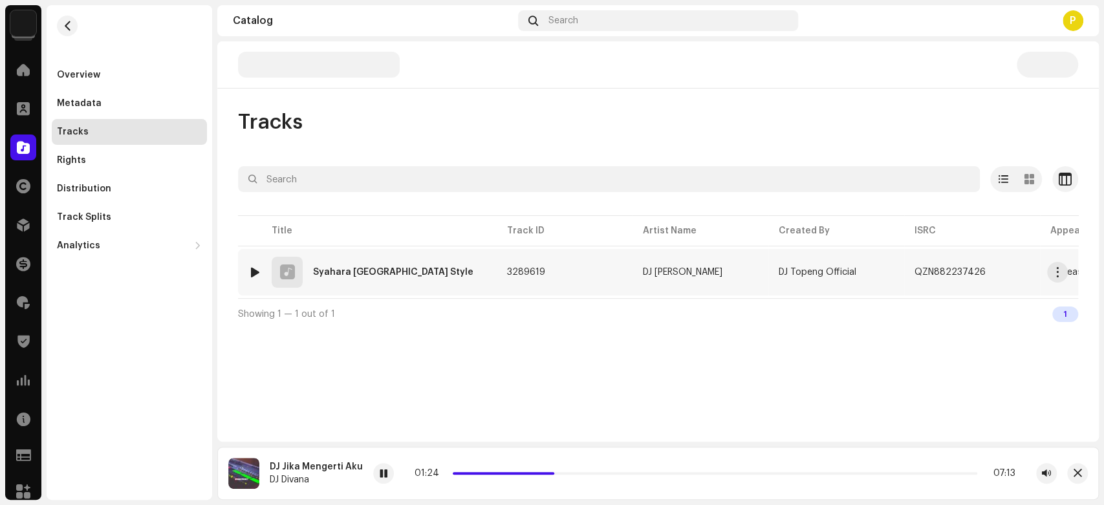
click at [255, 267] on div at bounding box center [255, 272] width 10 height 10
click at [404, 471] on div at bounding box center [414, 473] width 21 height 21
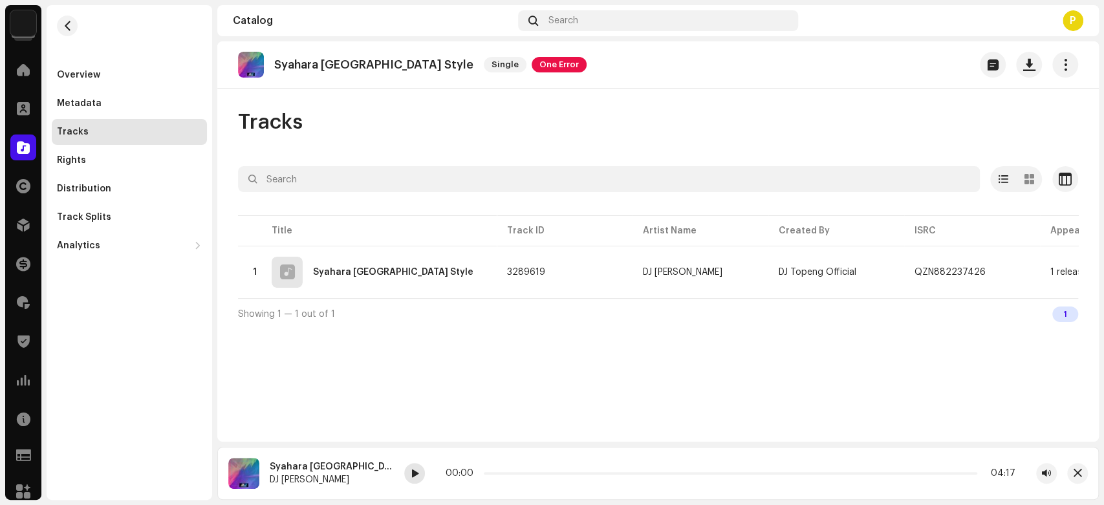
click at [411, 474] on span at bounding box center [415, 474] width 8 height 10
click at [404, 471] on div at bounding box center [414, 473] width 21 height 21
click at [28, 151] on span at bounding box center [23, 147] width 13 height 10
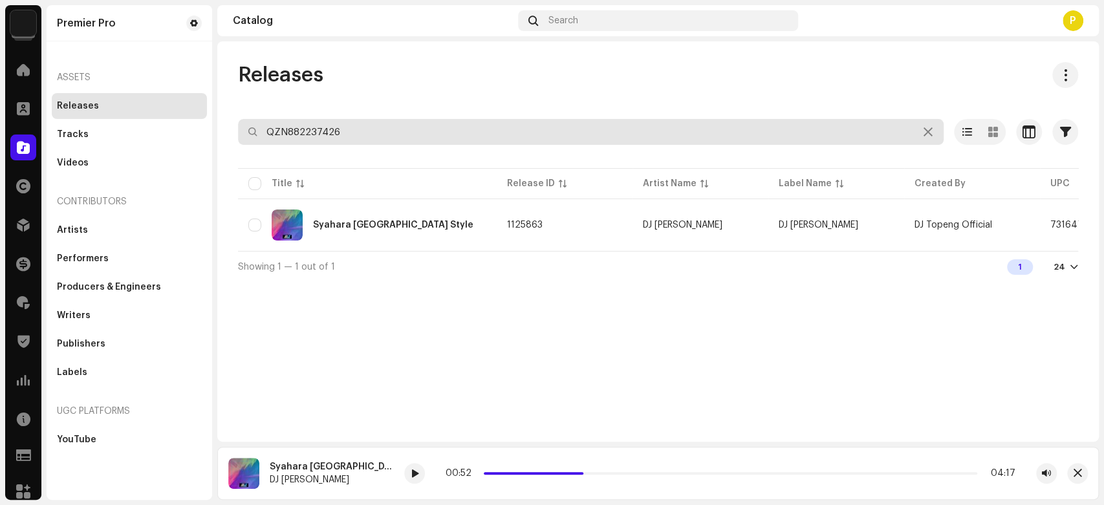
click at [372, 138] on input "QZN882237426" at bounding box center [591, 132] width 706 height 26
paste input "354"
type input "QZN882237354"
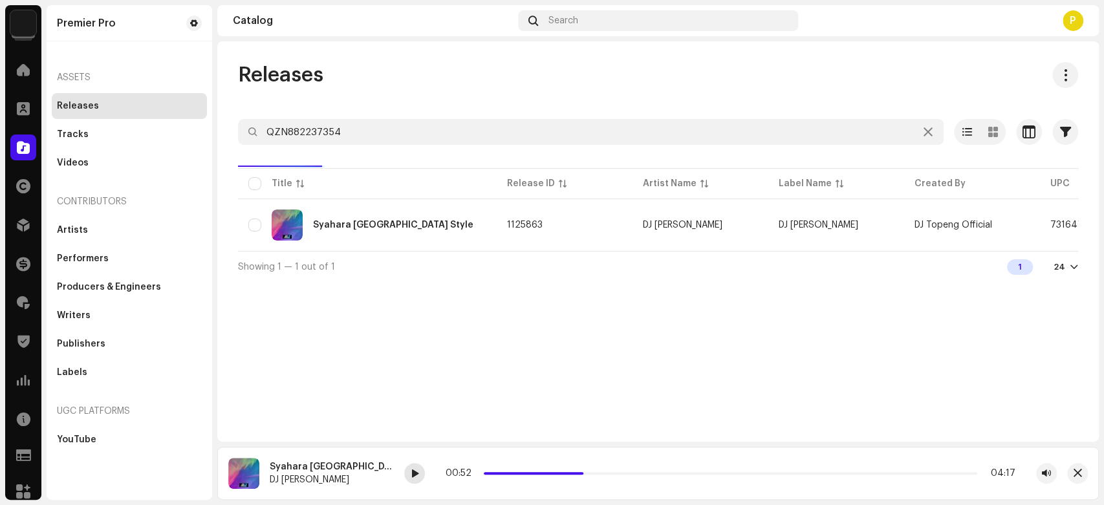
click at [404, 463] on div at bounding box center [414, 473] width 21 height 21
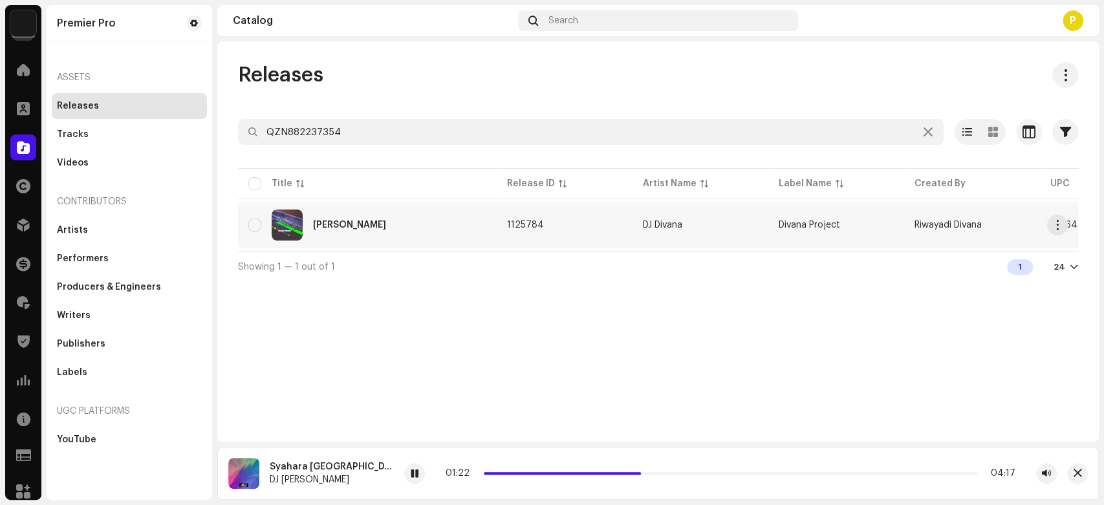
click at [364, 219] on div "DJ Cuma Kamu" at bounding box center [367, 225] width 238 height 31
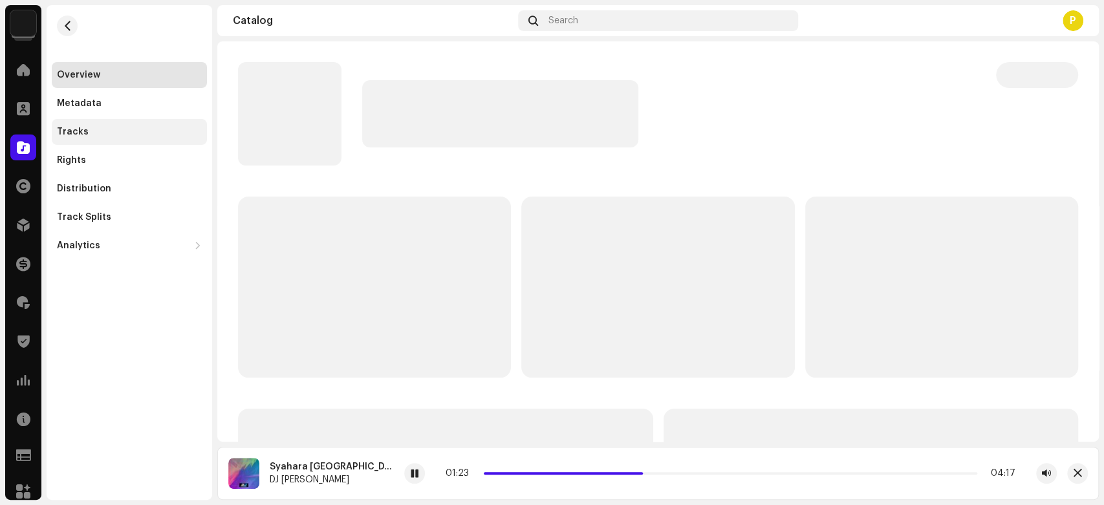
click at [171, 130] on div "Tracks" at bounding box center [129, 132] width 145 height 10
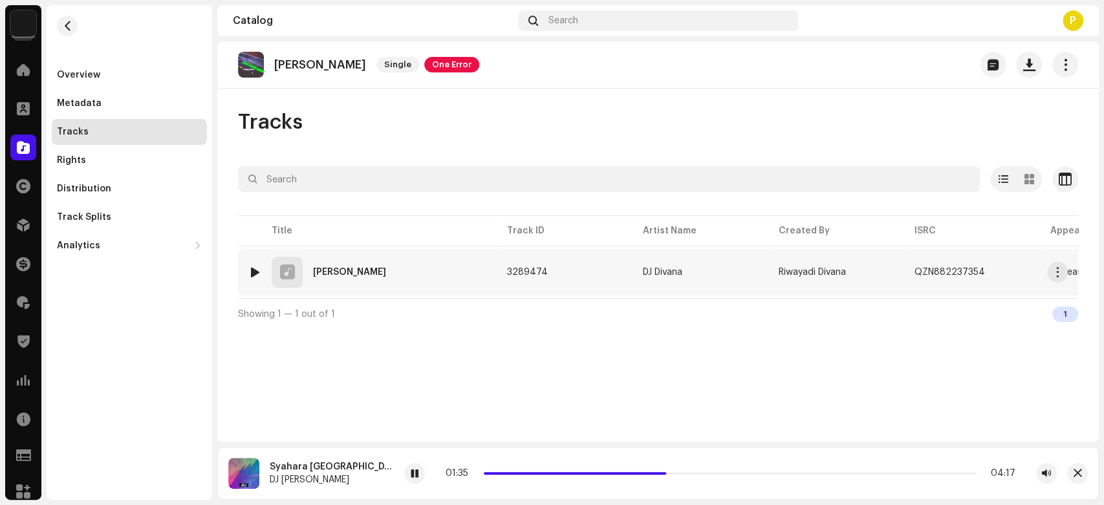
click at [252, 269] on div at bounding box center [255, 272] width 10 height 10
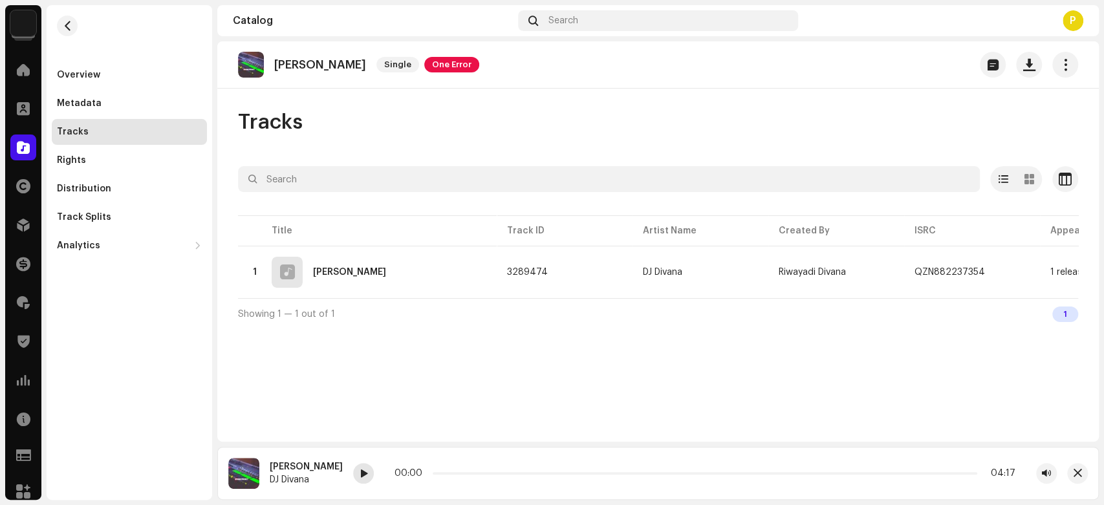
click at [353, 469] on div at bounding box center [363, 473] width 21 height 21
click at [353, 473] on div at bounding box center [363, 473] width 21 height 21
click at [360, 473] on span at bounding box center [364, 474] width 8 height 10
click at [438, 472] on span at bounding box center [441, 473] width 6 height 6
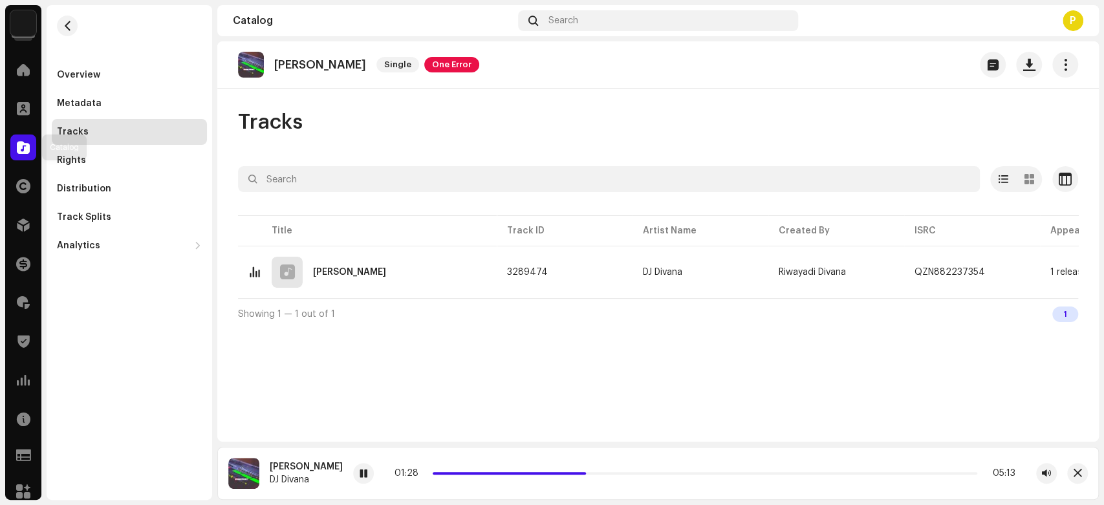
click at [22, 143] on span at bounding box center [23, 147] width 13 height 10
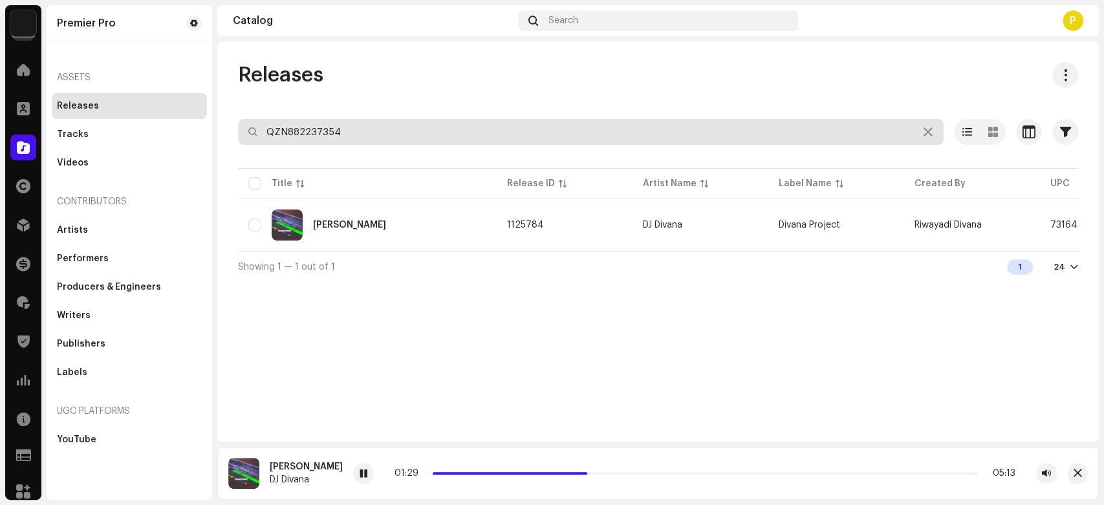
click at [356, 133] on input "QZN882237354" at bounding box center [591, 132] width 706 height 26
paste input "80"
type input "QZN882237804"
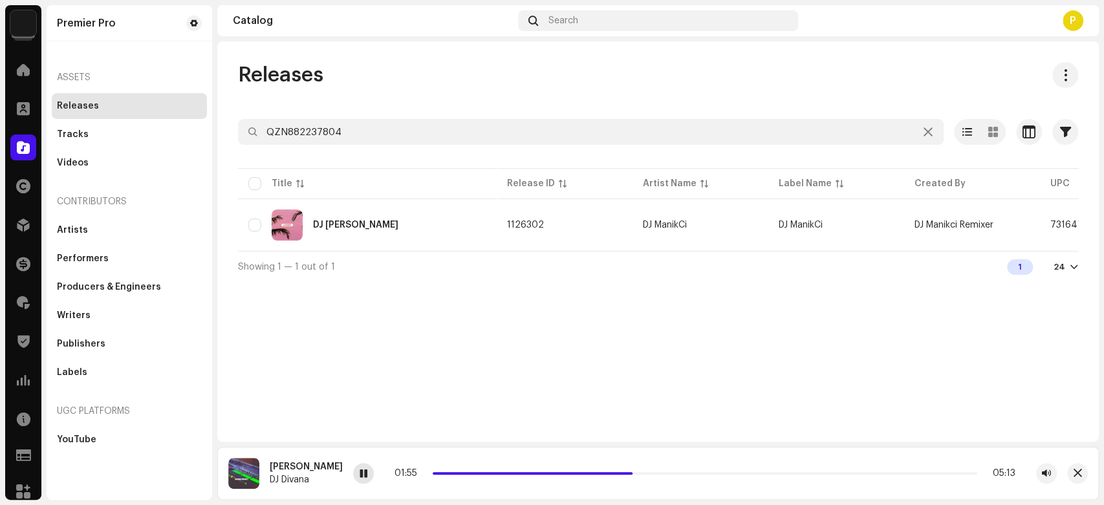
click at [361, 477] on div at bounding box center [363, 473] width 21 height 21
click at [350, 224] on div "DJ Sahara" at bounding box center [355, 225] width 85 height 9
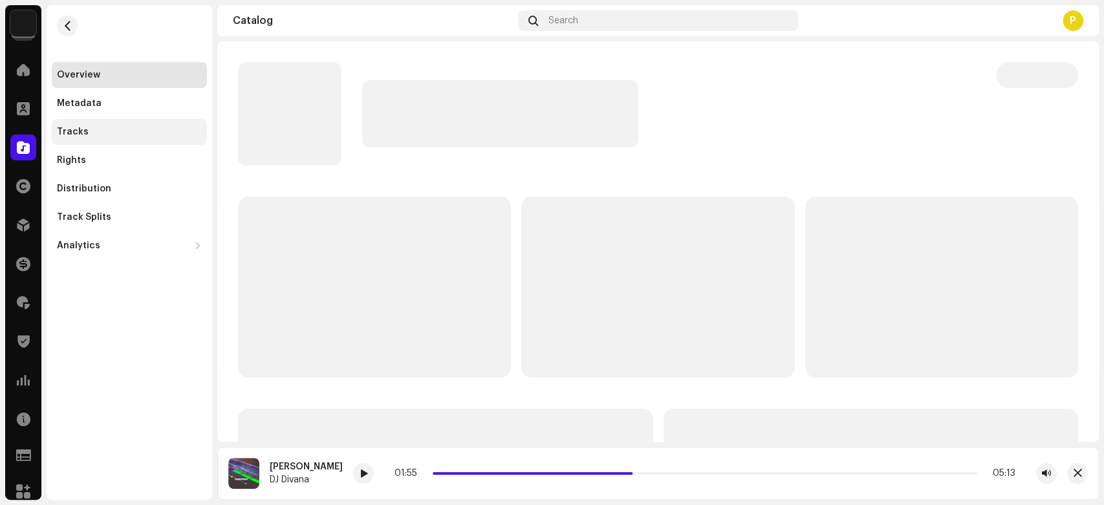
click at [156, 139] on div "Tracks" at bounding box center [129, 132] width 155 height 26
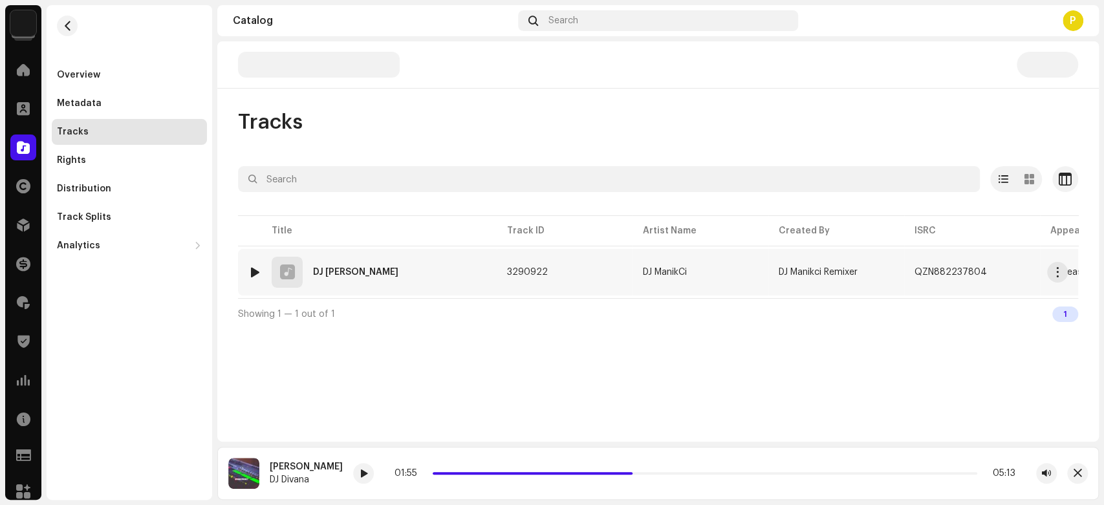
click at [252, 273] on div at bounding box center [255, 272] width 10 height 10
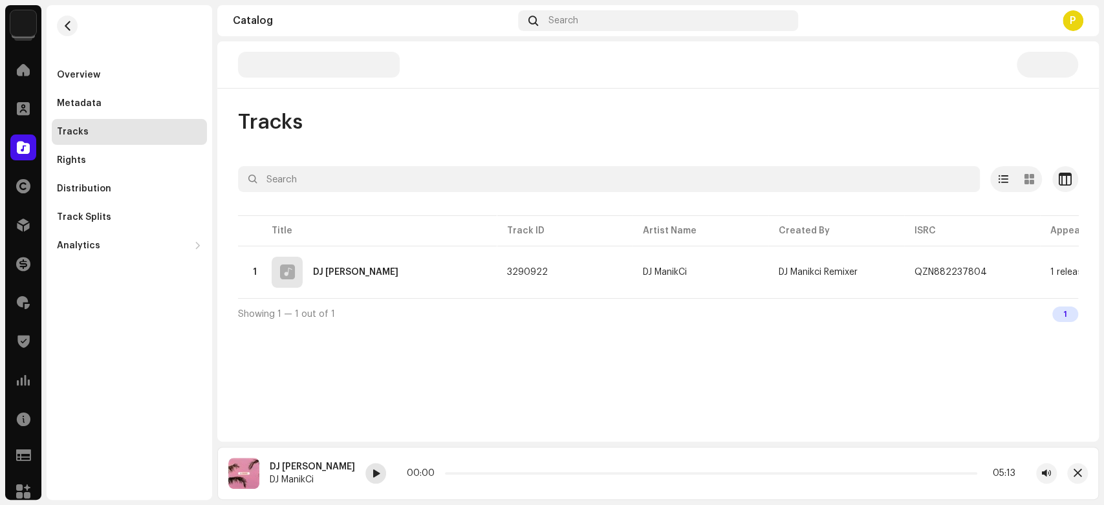
click at [372, 473] on span at bounding box center [376, 474] width 8 height 10
click at [372, 475] on span at bounding box center [376, 474] width 8 height 10
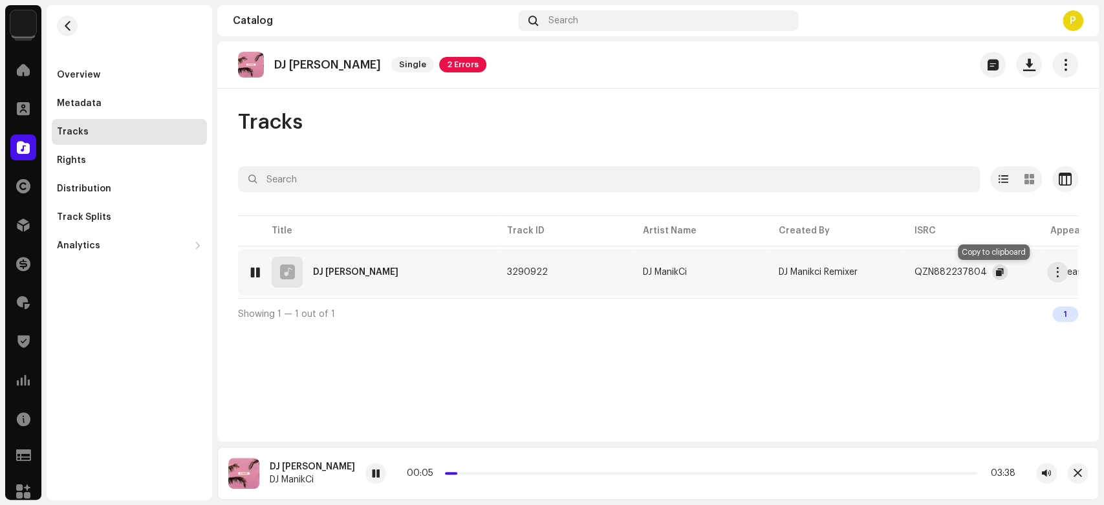
click at [997, 272] on button "button" at bounding box center [1000, 272] width 16 height 16
click at [372, 474] on span at bounding box center [376, 474] width 8 height 10
drag, startPoint x: 474, startPoint y: 473, endPoint x: 292, endPoint y: 467, distance: 181.8
click at [292, 467] on div "DJ Sahara DJ ManikCi 00:00 03:38" at bounding box center [657, 473] width 881 height 53
click at [365, 483] on re-a-play-button at bounding box center [375, 473] width 21 height 21
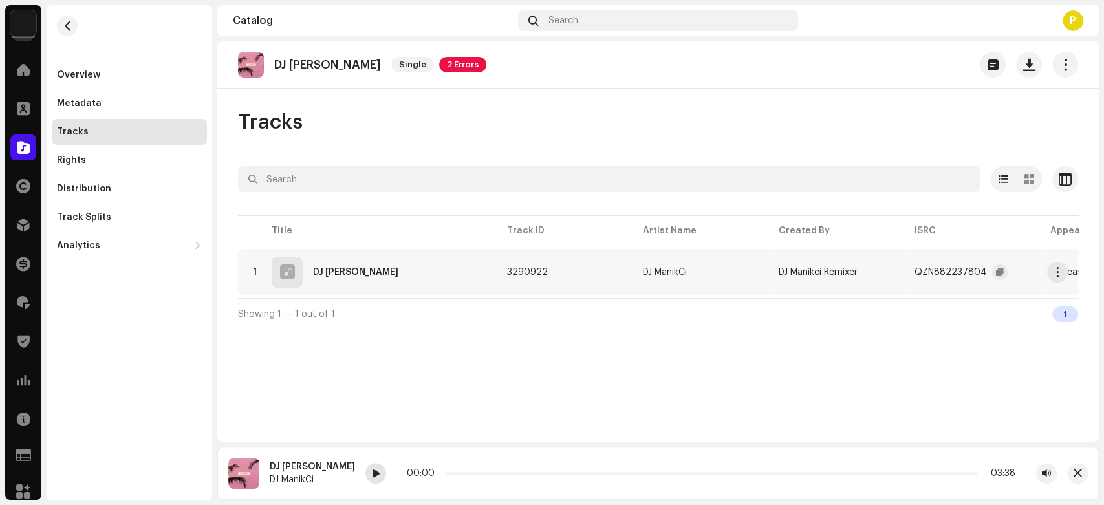
click at [372, 469] on span at bounding box center [376, 474] width 8 height 10
click at [372, 475] on span at bounding box center [376, 474] width 8 height 10
click at [30, 138] on div at bounding box center [23, 148] width 26 height 26
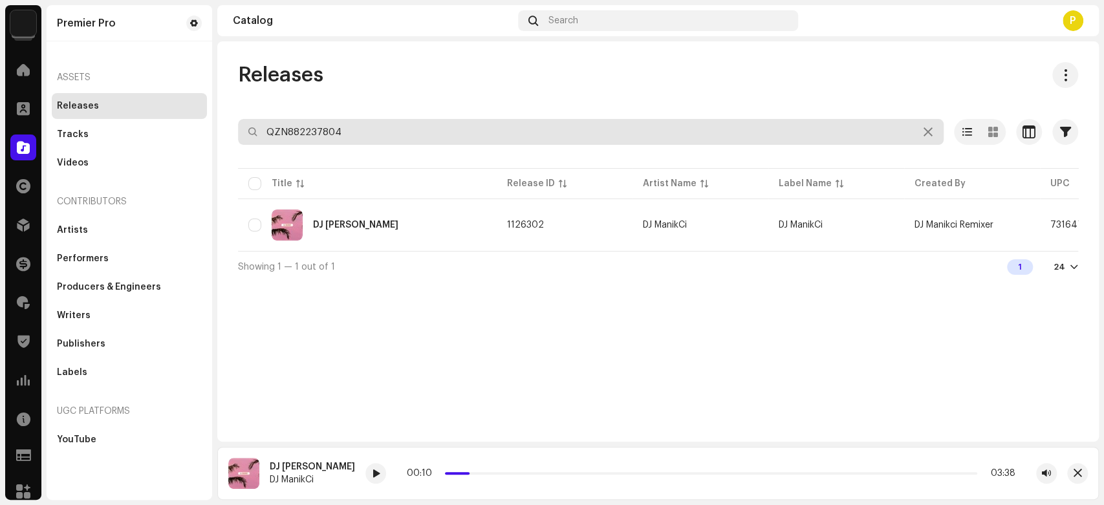
click at [334, 133] on input "QZN882237804" at bounding box center [591, 132] width 706 height 26
paste input "8929"
type input "QZN882238929"
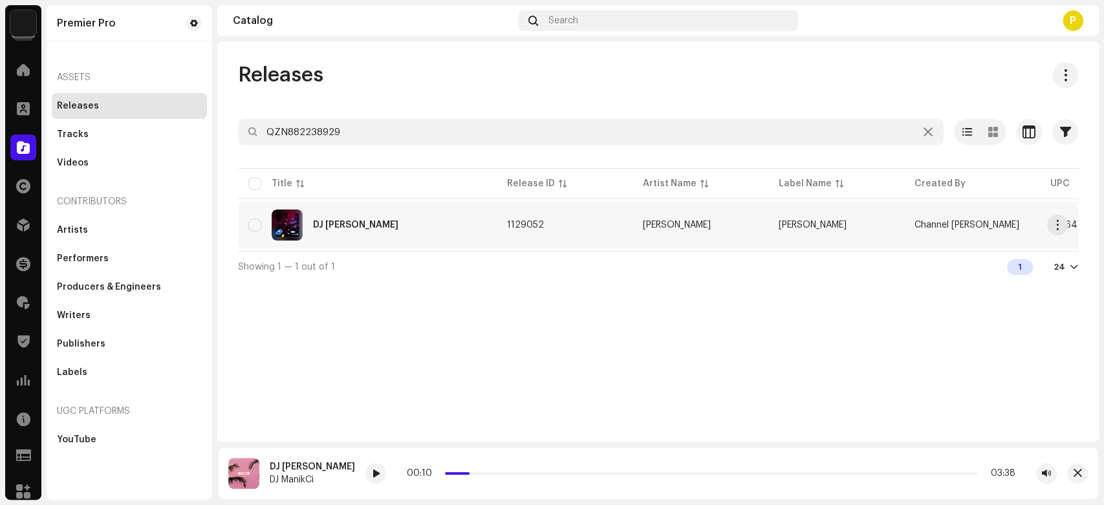
click at [367, 232] on div "DJ Tak Ingin Usai" at bounding box center [367, 225] width 238 height 31
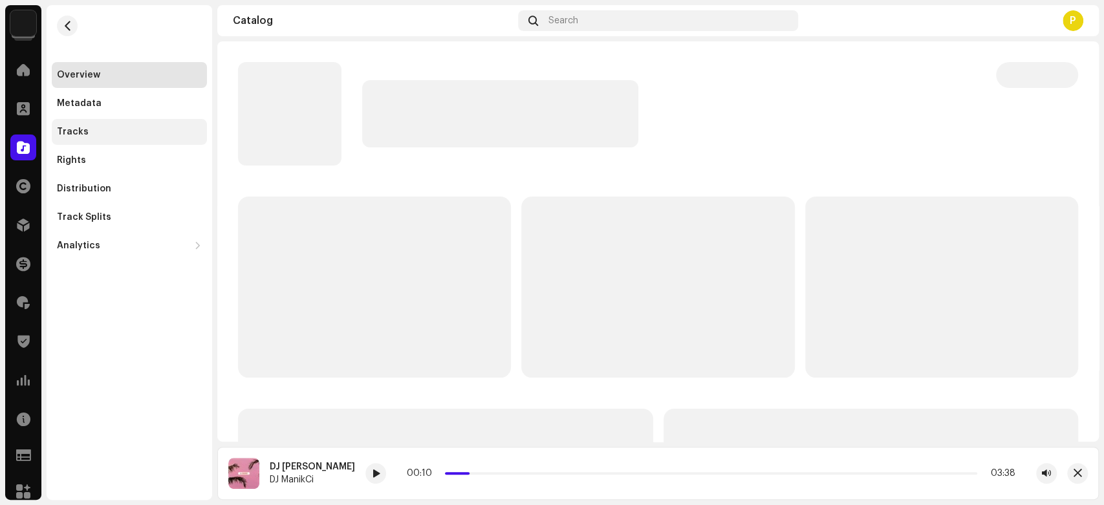
click at [142, 124] on div "Tracks" at bounding box center [129, 132] width 155 height 26
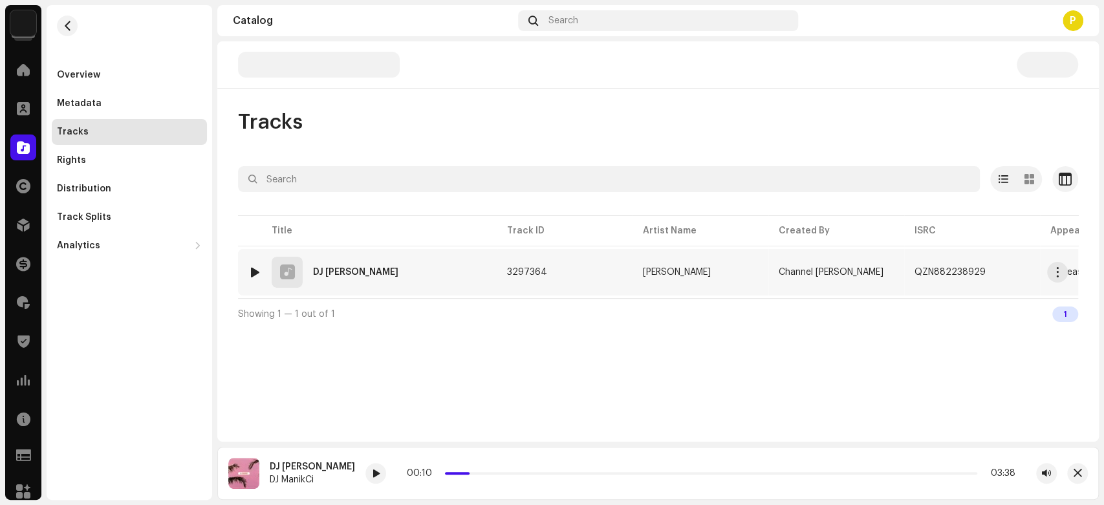
click at [253, 267] on div at bounding box center [255, 272] width 10 height 10
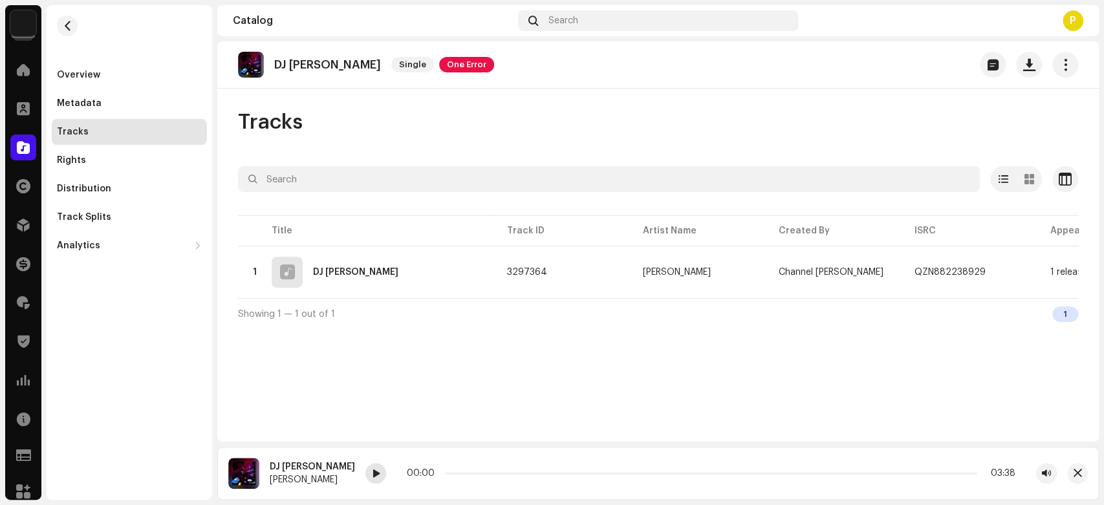
click at [372, 476] on span at bounding box center [376, 474] width 8 height 10
click at [299, 63] on p "DJ Tak Ingin Usai" at bounding box center [327, 65] width 107 height 14
drag, startPoint x: 299, startPoint y: 63, endPoint x: 369, endPoint y: 65, distance: 70.5
click at [369, 65] on div "DJ Tak Ingin Usai Single One Error" at bounding box center [366, 65] width 256 height 26
copy re-o-release-hero "Tak Ingin Usai Single One Error"
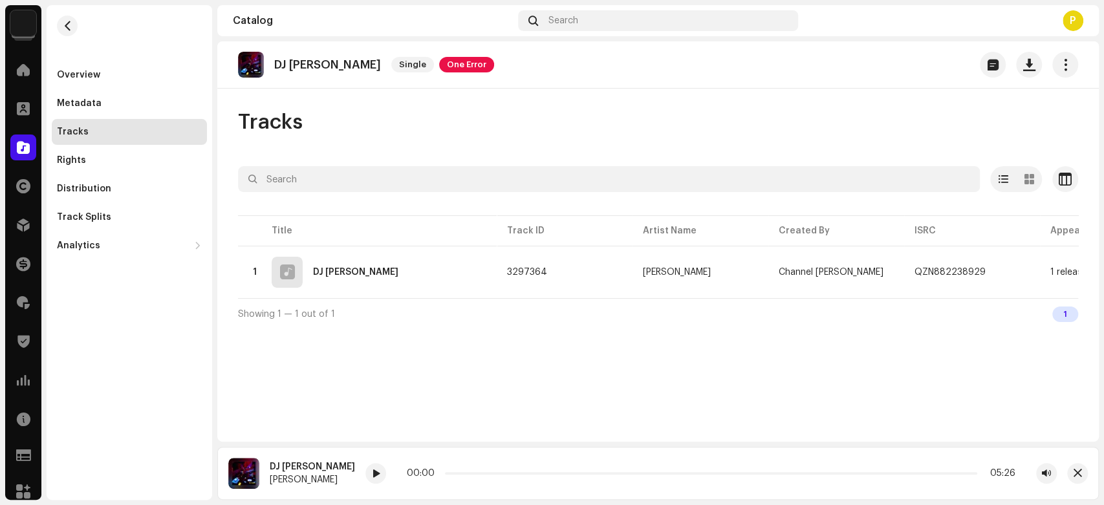
click at [365, 469] on re-a-play-button at bounding box center [375, 473] width 21 height 21
click at [372, 473] on span at bounding box center [376, 474] width 8 height 10
click at [365, 480] on div at bounding box center [375, 473] width 21 height 21
click at [372, 474] on span at bounding box center [376, 474] width 8 height 10
click at [372, 475] on span at bounding box center [376, 474] width 8 height 10
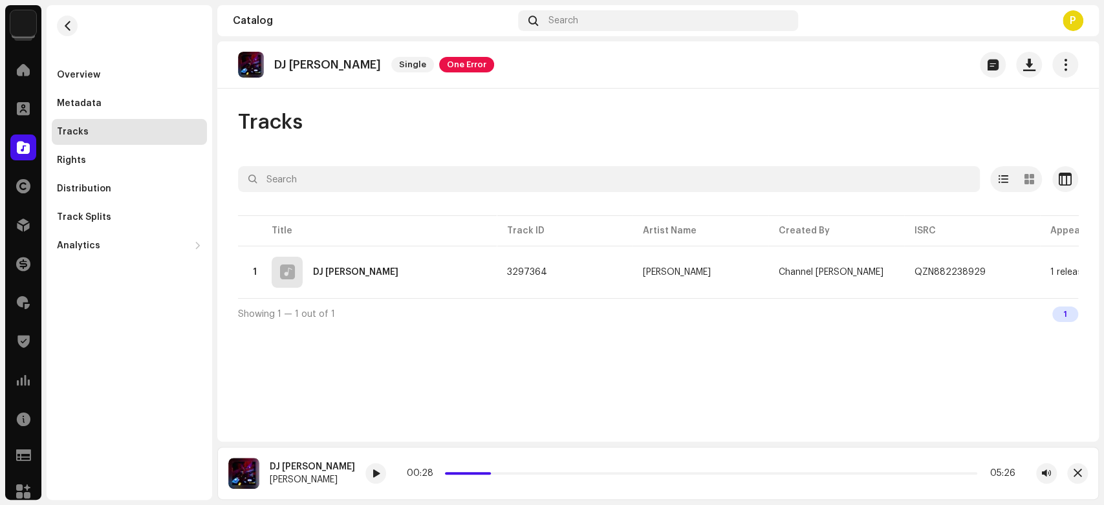
click at [36, 139] on div "Catalog" at bounding box center [23, 147] width 36 height 36
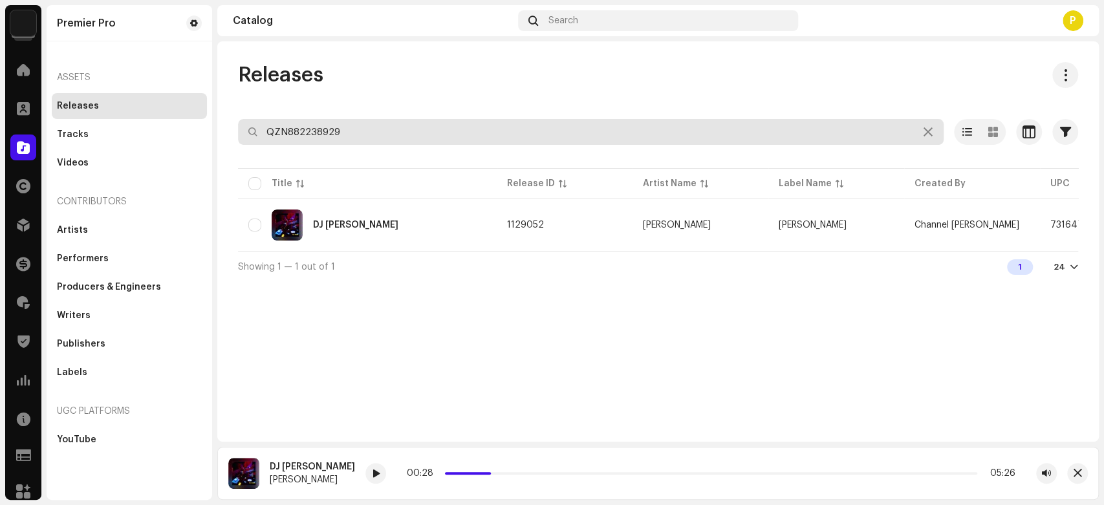
click at [368, 130] on input "QZN882238929" at bounding box center [591, 132] width 706 height 26
paste input "9930"
type input "QZN882239930"
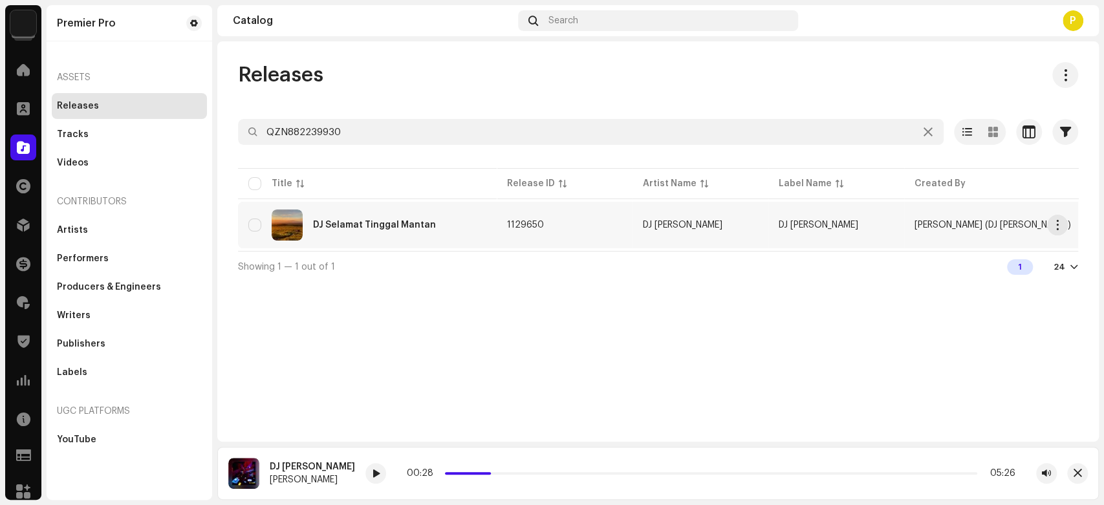
click at [396, 225] on div "DJ Selamat Tinggal Mantan" at bounding box center [374, 225] width 123 height 9
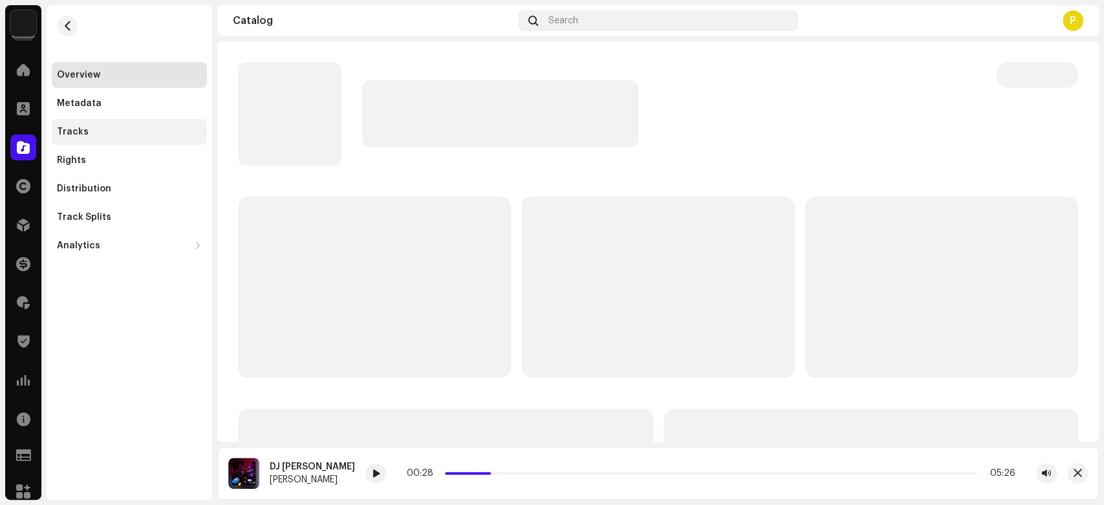
click at [175, 130] on div "Tracks" at bounding box center [129, 132] width 145 height 10
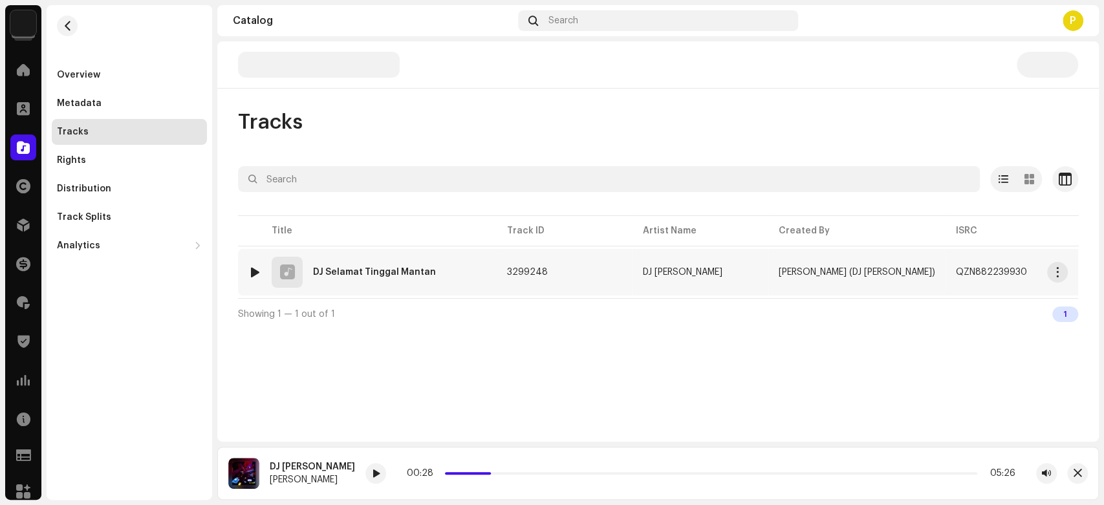
click at [254, 268] on div at bounding box center [255, 272] width 10 height 10
click at [403, 477] on div at bounding box center [413, 473] width 21 height 21
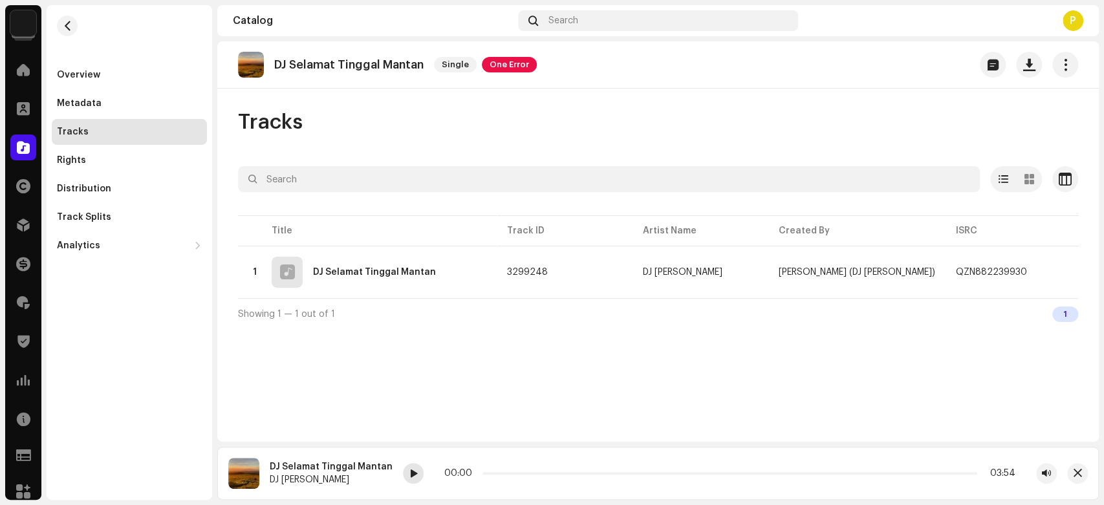
click at [409, 475] on span at bounding box center [413, 474] width 8 height 10
click at [1036, 269] on span "button" at bounding box center [1040, 272] width 8 height 10
click at [409, 477] on span at bounding box center [413, 474] width 8 height 10
click at [38, 152] on div "Premier Pro Home Clients Catalog Rights Distribution Finance Royalties Trust & …" at bounding box center [23, 252] width 36 height 495
click at [13, 146] on div at bounding box center [23, 148] width 26 height 26
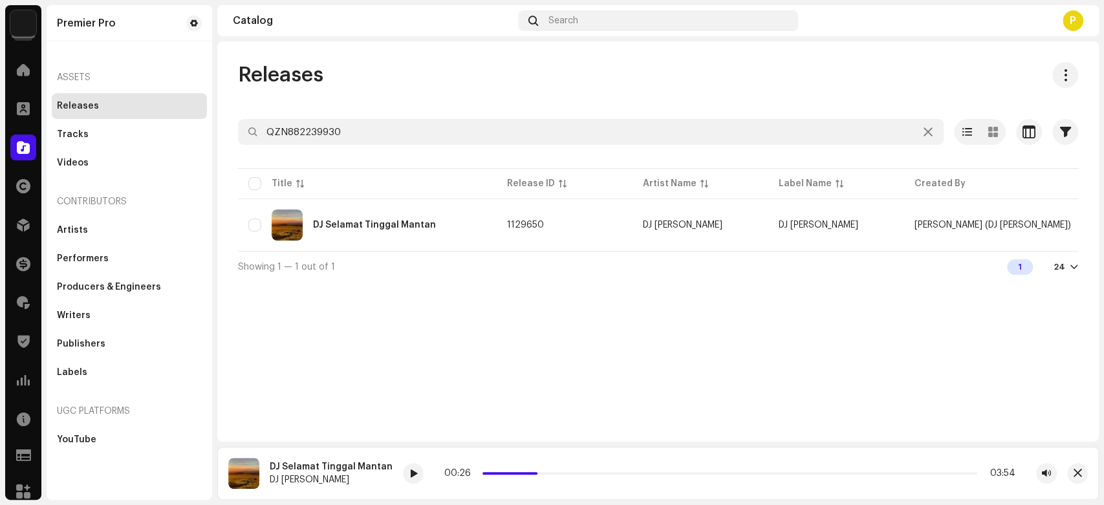
click at [389, 150] on div at bounding box center [658, 155] width 840 height 21
click at [393, 136] on input "QZN882239930" at bounding box center [591, 132] width 706 height 26
paste input "885"
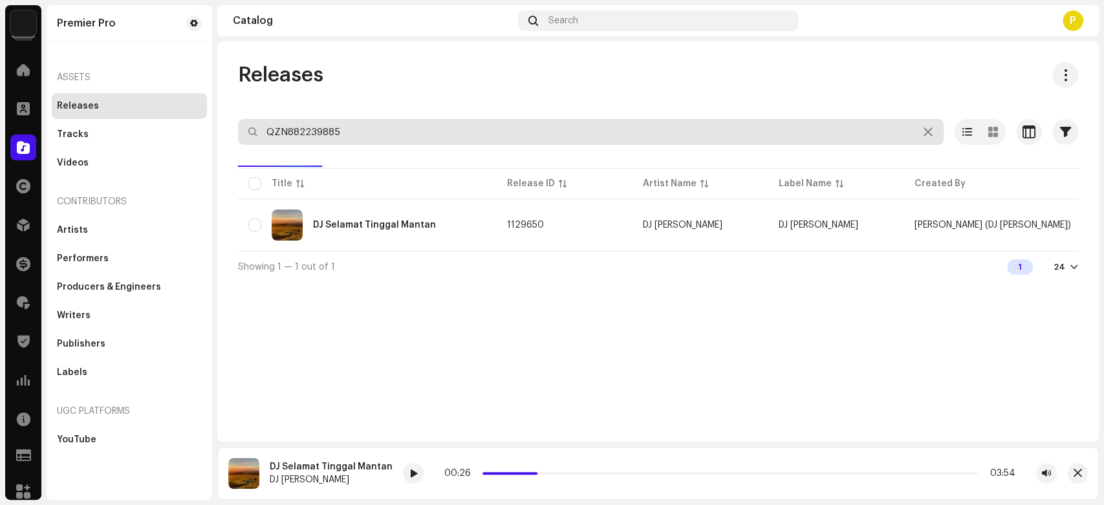
type input "QZN882239885"
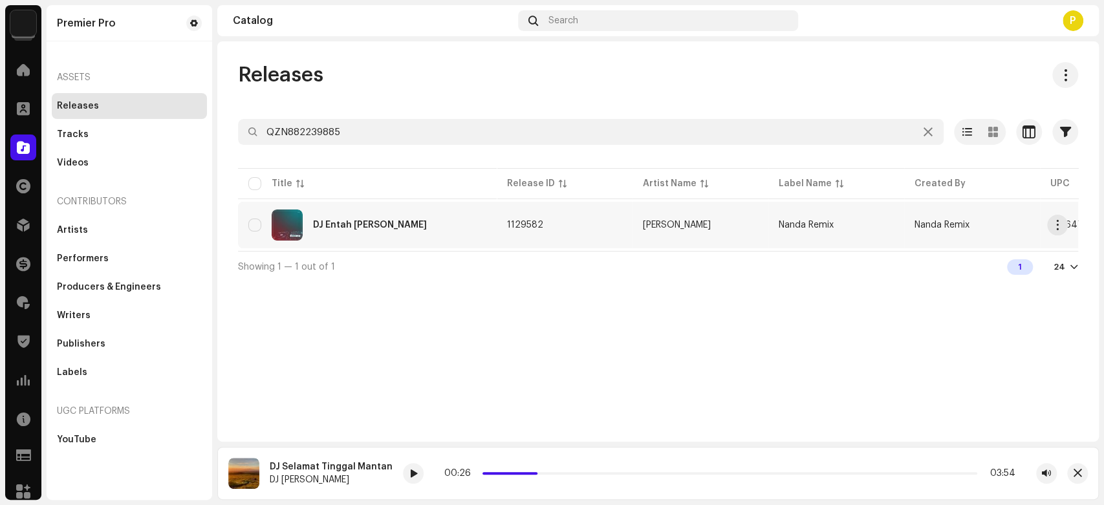
click at [367, 226] on div "DJ Entah Siapa Yang Salah" at bounding box center [370, 225] width 114 height 9
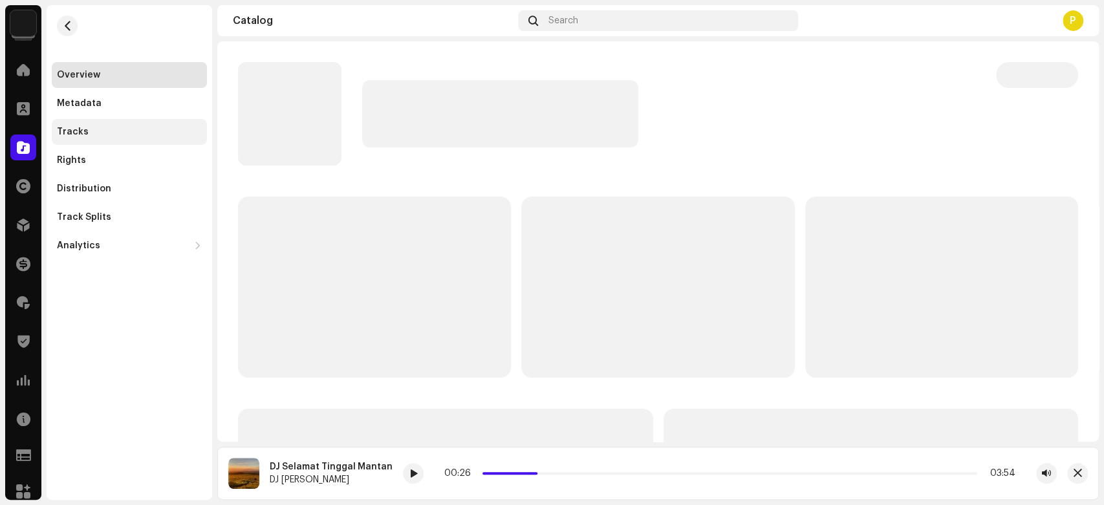
click at [171, 133] on div "Tracks" at bounding box center [129, 132] width 145 height 10
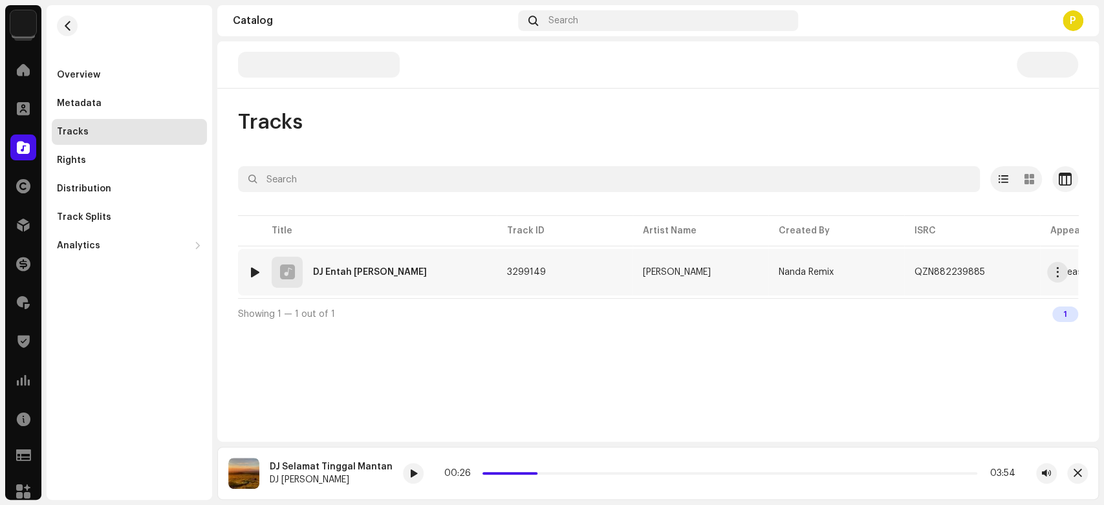
click at [245, 264] on td "1 DJ Entah Siapa Yang Salah" at bounding box center [367, 272] width 259 height 47
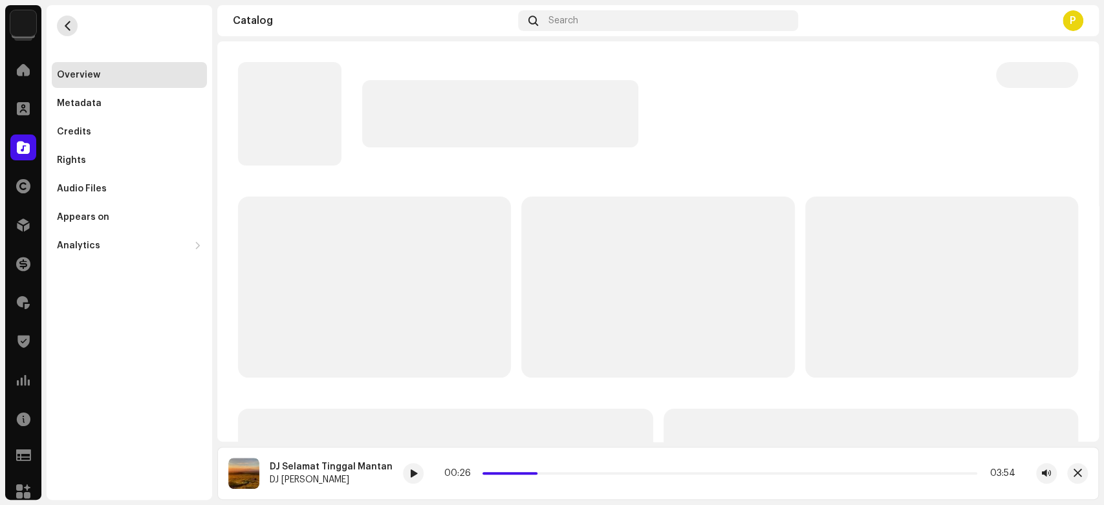
click at [67, 23] on span "button" at bounding box center [68, 26] width 10 height 10
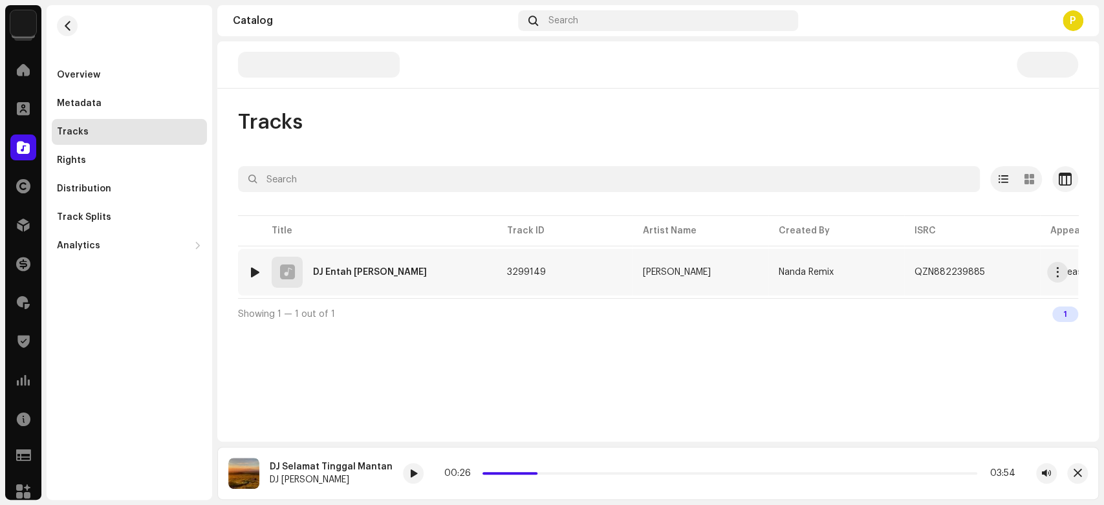
click at [254, 268] on div at bounding box center [255, 272] width 10 height 10
click at [400, 475] on span at bounding box center [404, 474] width 8 height 10
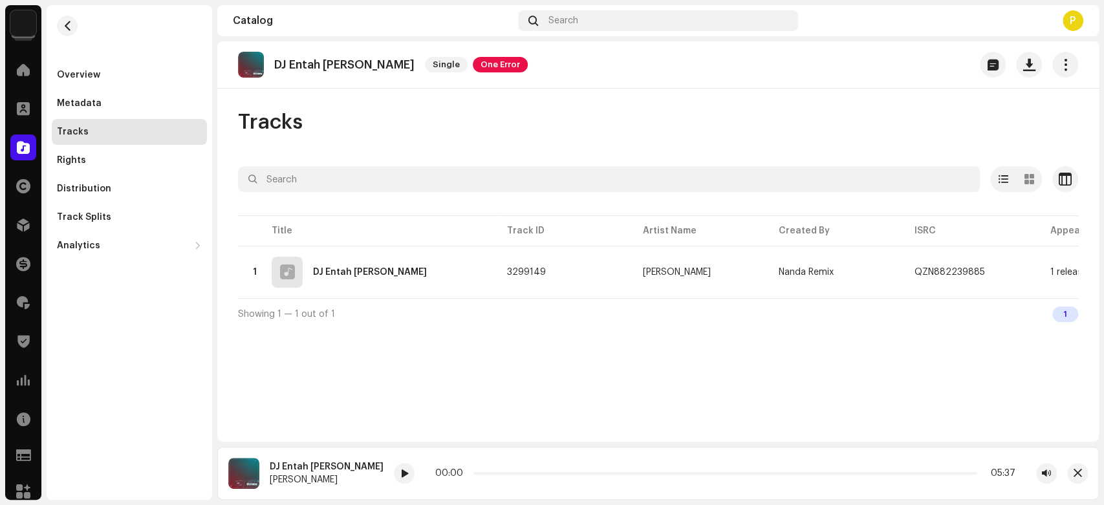
click at [406, 484] on re-a-play-button at bounding box center [404, 473] width 21 height 21
click at [398, 469] on div at bounding box center [404, 473] width 21 height 21
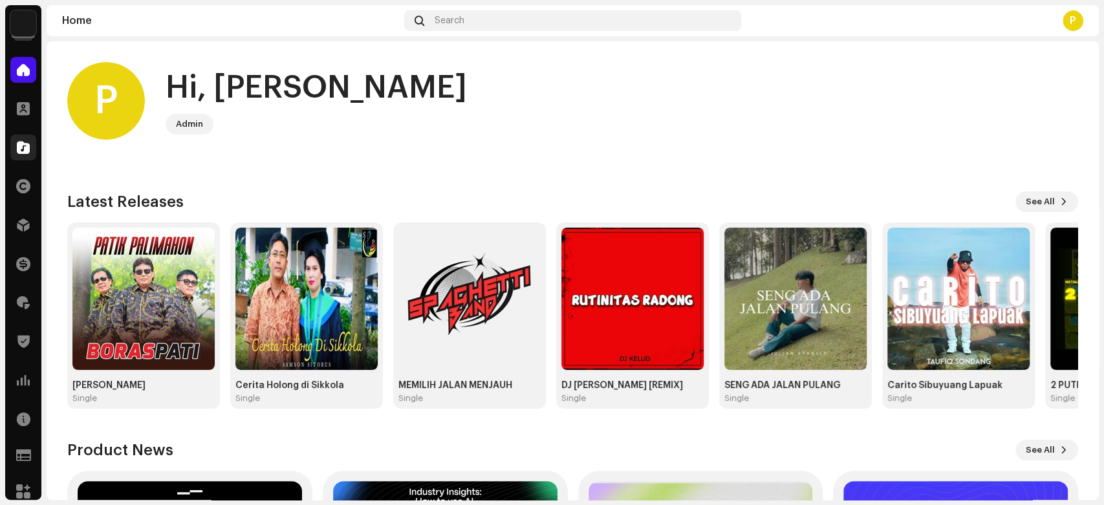
click at [17, 150] on span at bounding box center [23, 147] width 13 height 10
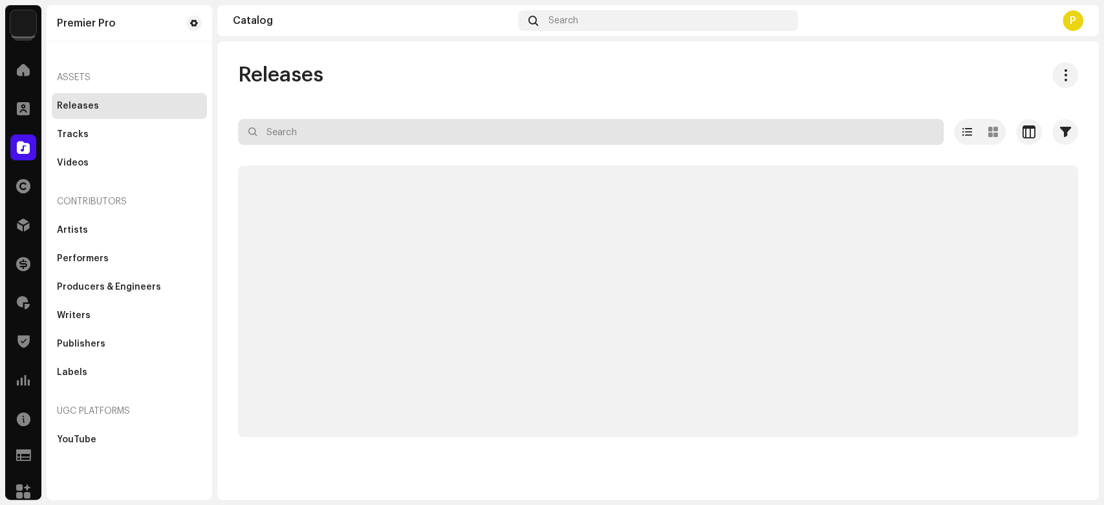
click at [312, 135] on input "text" at bounding box center [591, 132] width 706 height 26
paste input "FRX872019790"
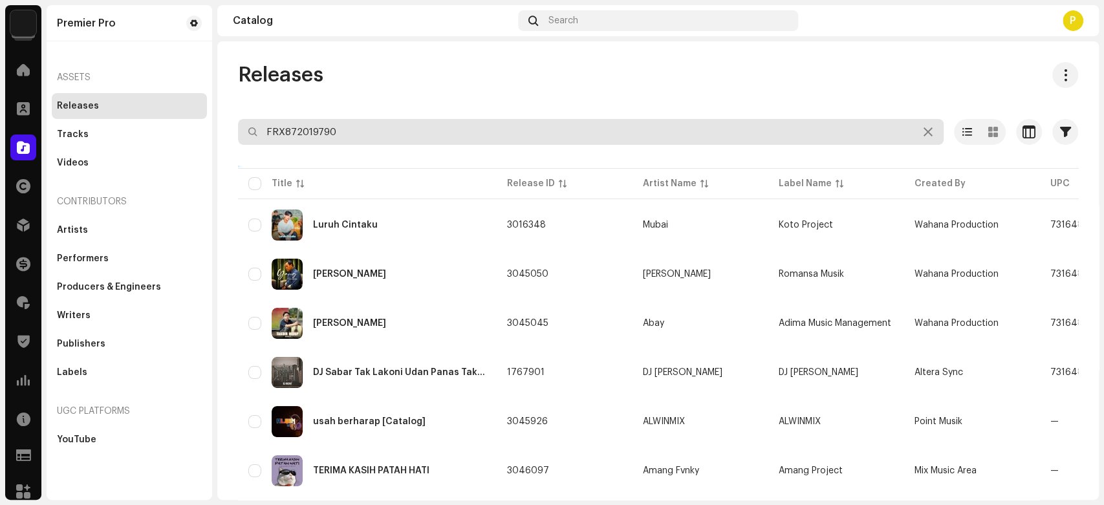
type input "FRX872019790"
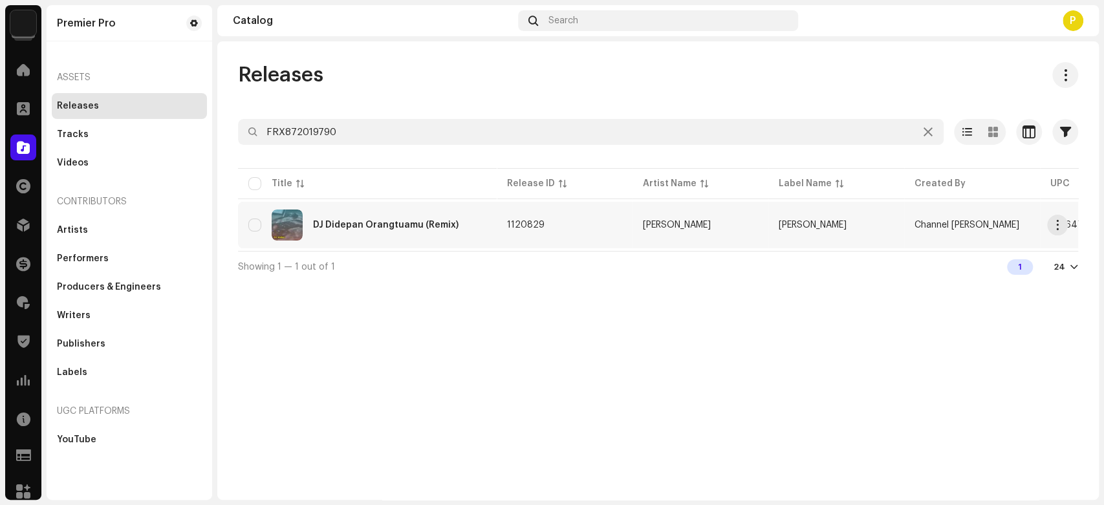
click at [360, 221] on div "DJ Didepan Orangtuamu (Remix)" at bounding box center [386, 225] width 146 height 9
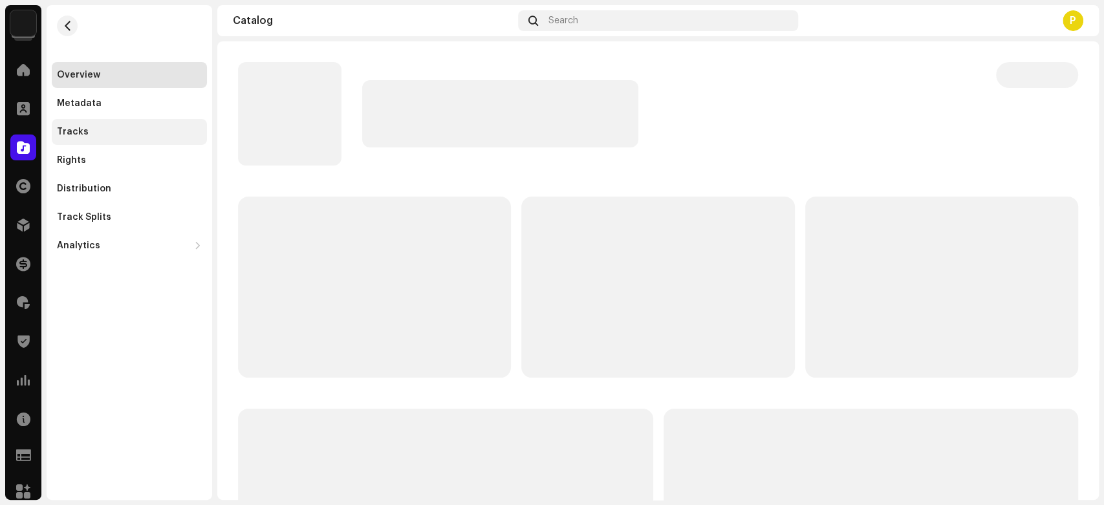
click at [146, 124] on div "Tracks" at bounding box center [129, 132] width 155 height 26
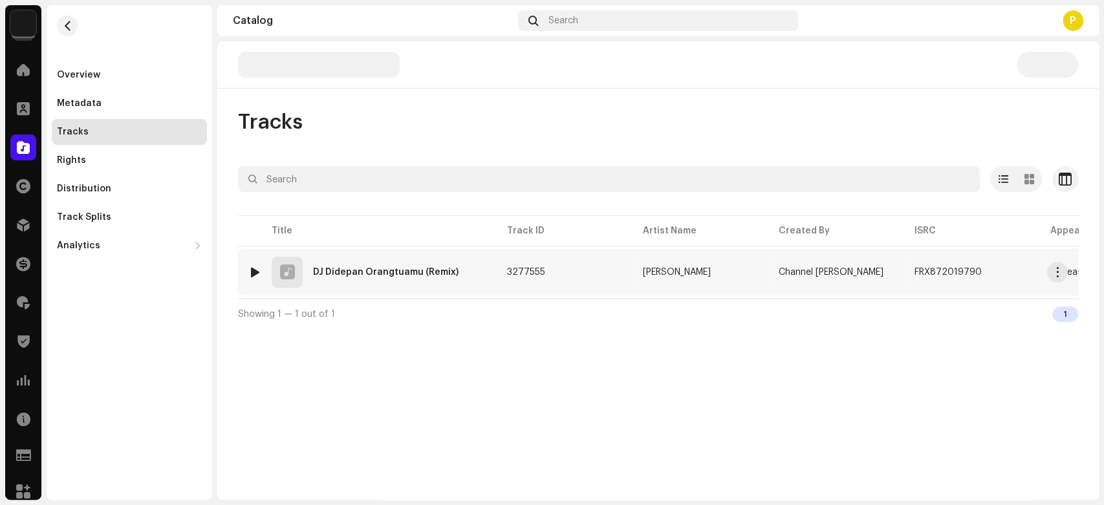
click at [253, 270] on div at bounding box center [255, 272] width 10 height 10
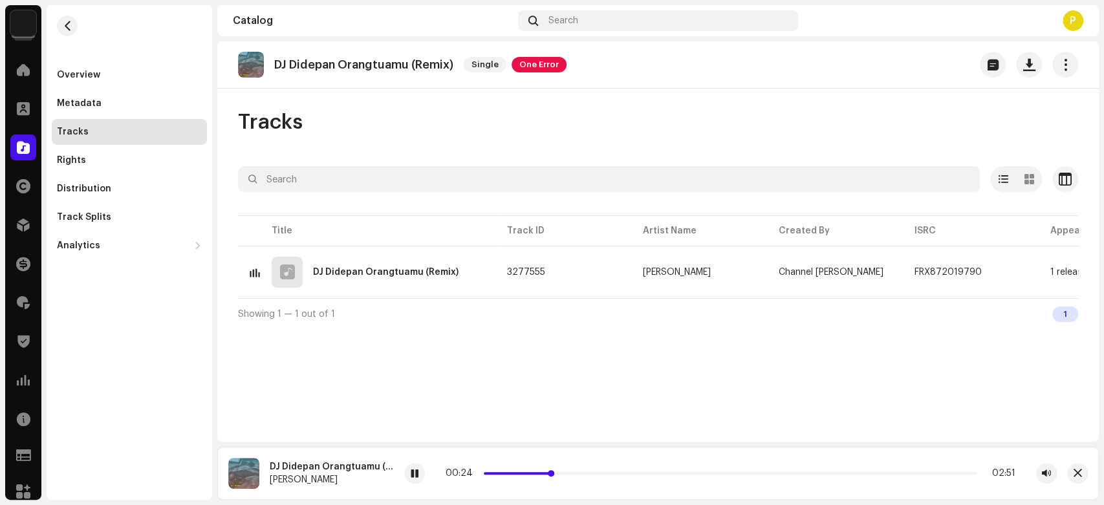
drag, startPoint x: 496, startPoint y: 475, endPoint x: 554, endPoint y: 474, distance: 57.6
click at [554, 474] on span at bounding box center [551, 473] width 6 height 6
drag, startPoint x: 554, startPoint y: 474, endPoint x: 677, endPoint y: 475, distance: 123.5
click at [677, 475] on span at bounding box center [675, 473] width 6 height 6
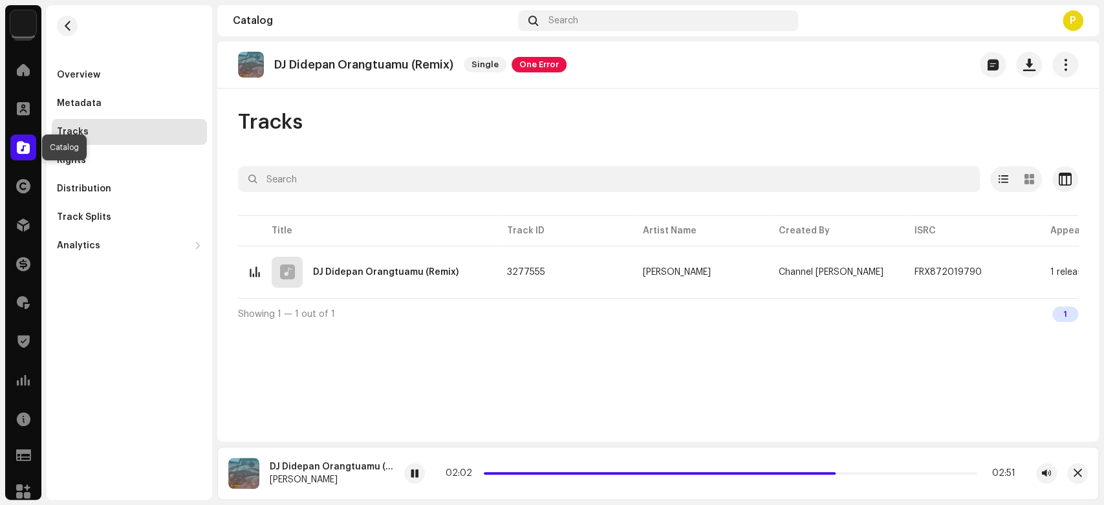
click at [33, 151] on div at bounding box center [23, 148] width 26 height 26
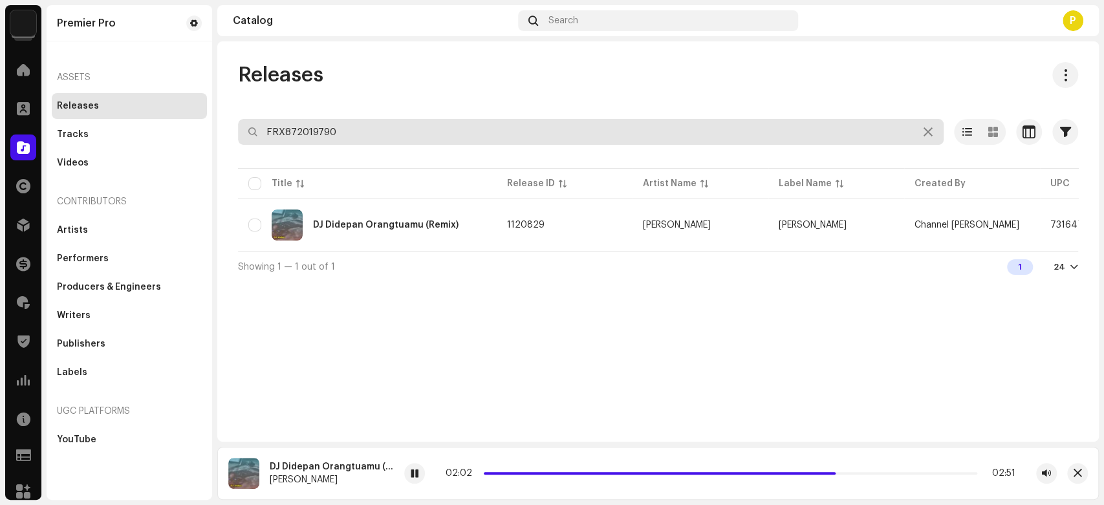
click at [332, 129] on input "FRX872019790" at bounding box center [591, 132] width 706 height 26
paste input "QZN882235798"
type input "QZN882235798"
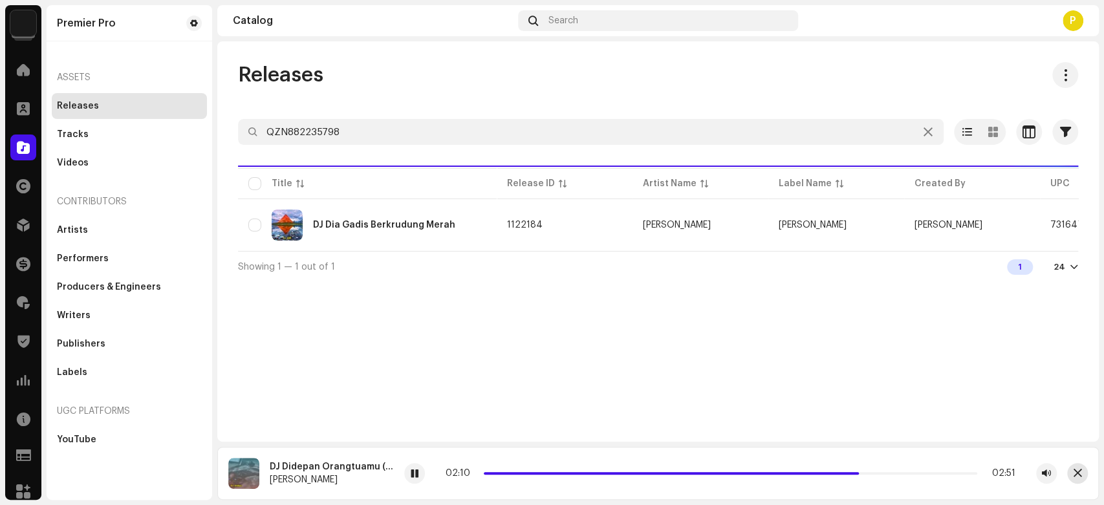
click at [1083, 478] on button "button" at bounding box center [1077, 473] width 21 height 21
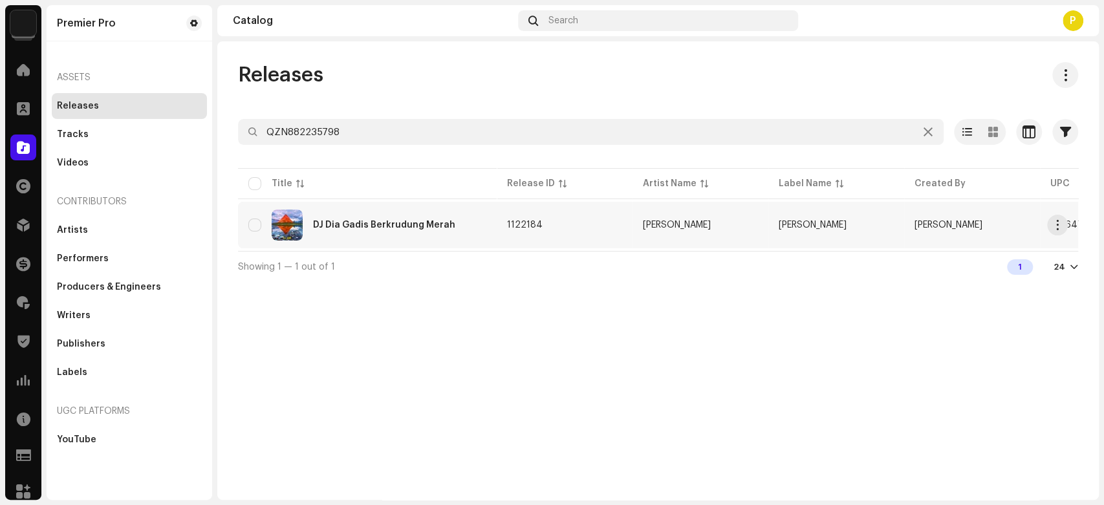
click at [391, 233] on div "DJ Dia Gadis Berkrudung Merah" at bounding box center [367, 225] width 238 height 31
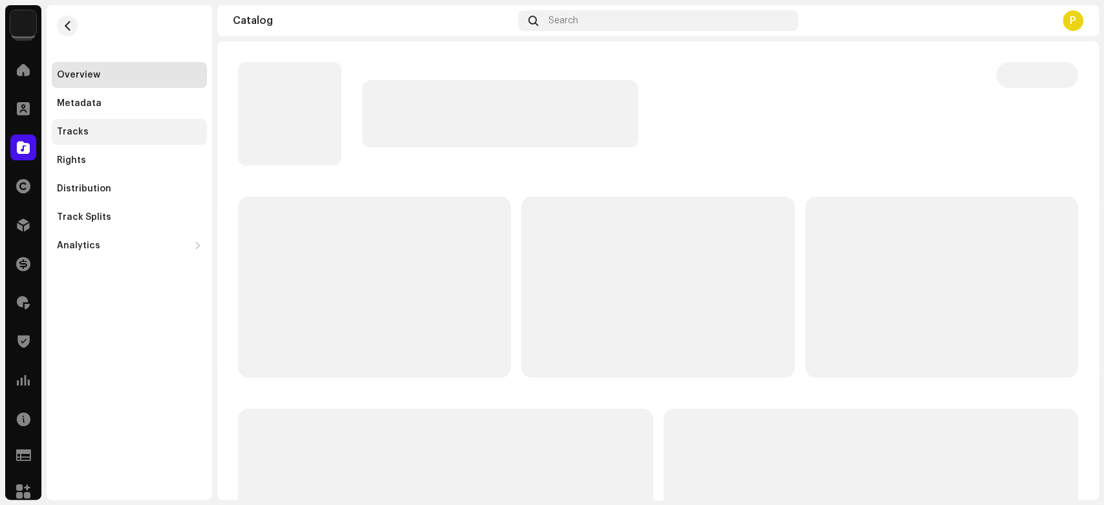
click at [116, 134] on div "Tracks" at bounding box center [129, 132] width 145 height 10
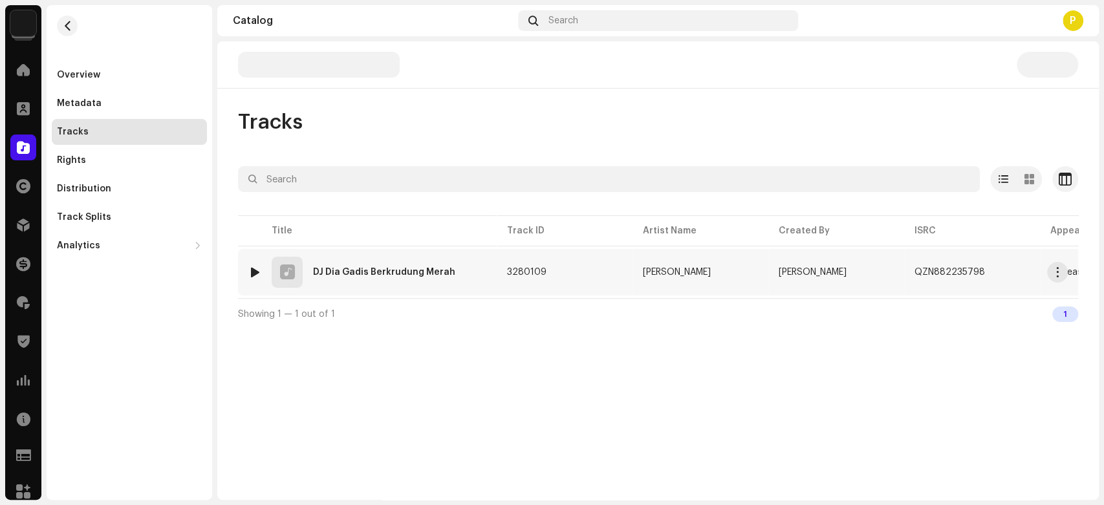
click at [253, 267] on div at bounding box center [255, 272] width 10 height 10
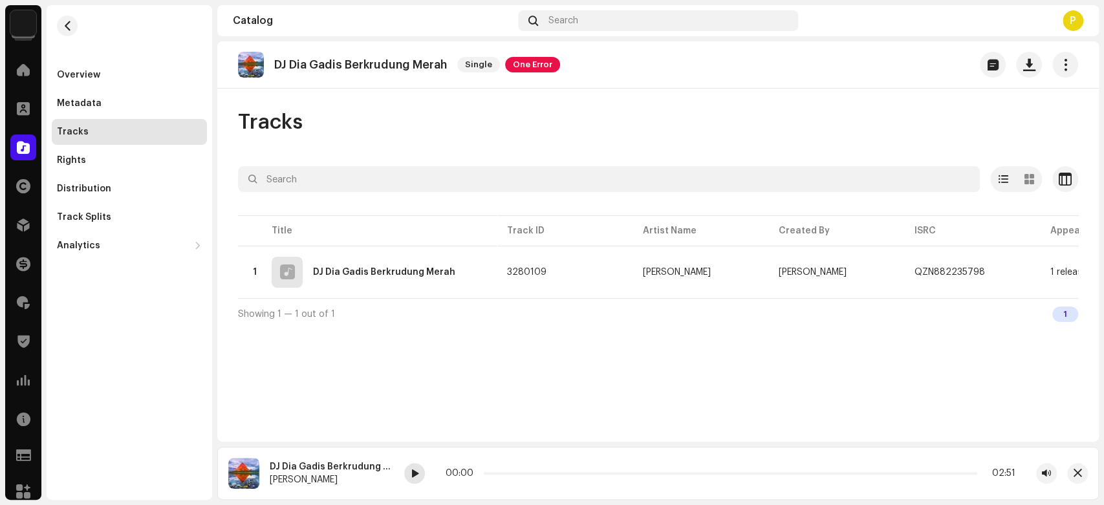
click at [409, 469] on div at bounding box center [414, 473] width 21 height 21
click at [412, 480] on div at bounding box center [414, 473] width 21 height 21
click at [24, 149] on span at bounding box center [23, 147] width 13 height 10
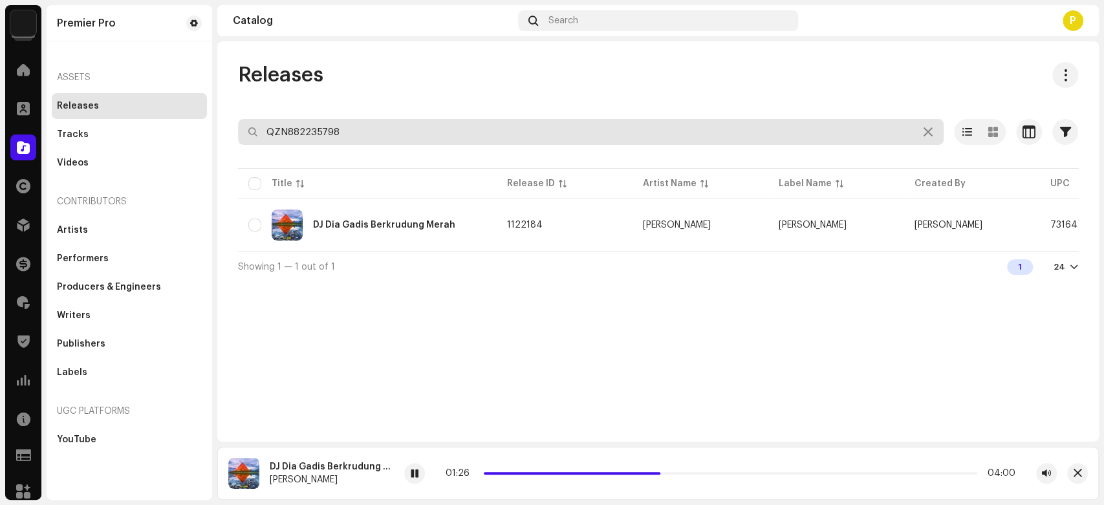
click at [336, 141] on input "QZN882235798" at bounding box center [591, 132] width 706 height 26
paste input "6735"
type input "QZN882236735"
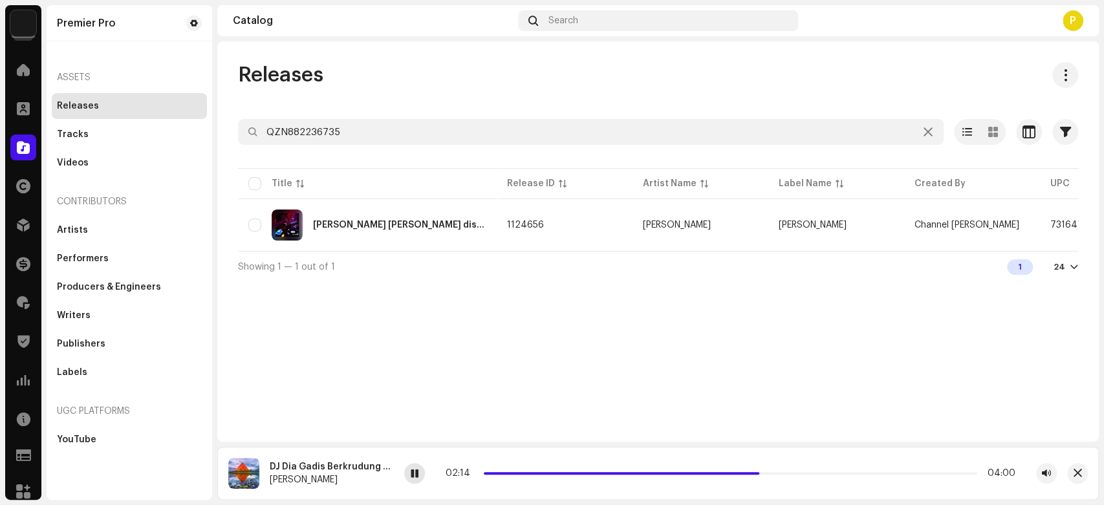
click at [424, 475] on div at bounding box center [414, 473] width 21 height 21
click at [383, 234] on div "DJ Bila tak mau disakiti" at bounding box center [367, 225] width 238 height 31
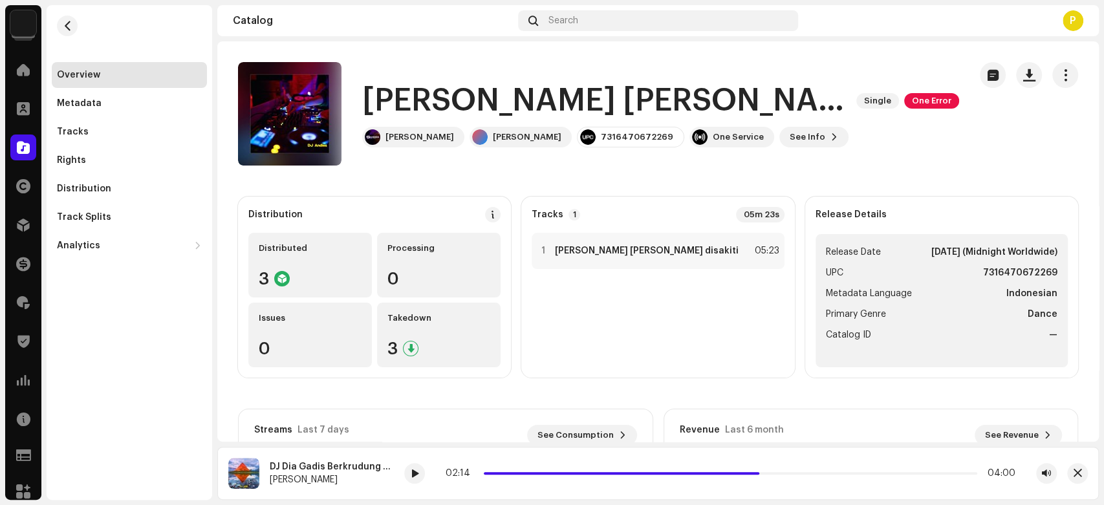
click at [415, 103] on h1 "DJ Bila tak mau disakiti" at bounding box center [604, 100] width 484 height 41
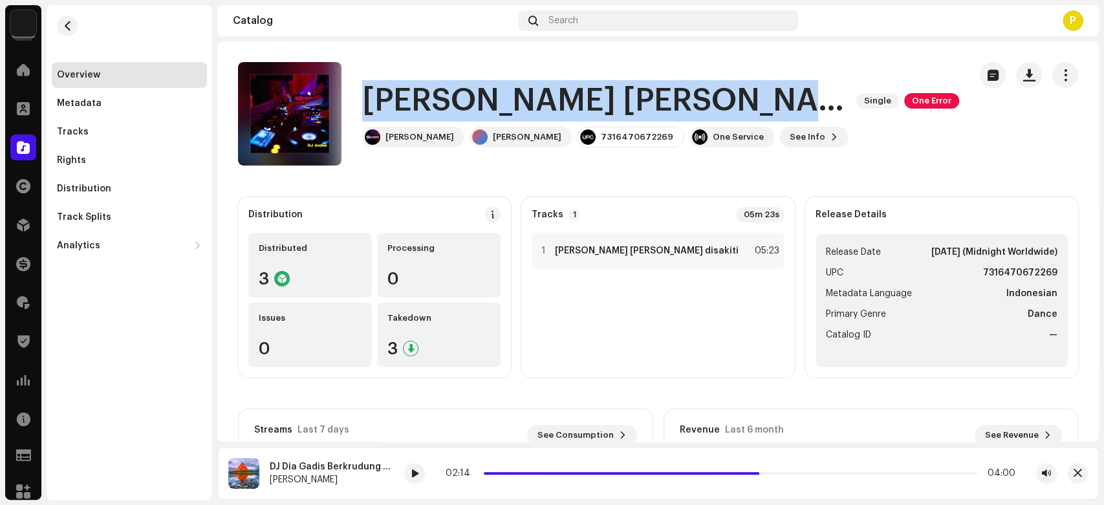
drag, startPoint x: 415, startPoint y: 103, endPoint x: 505, endPoint y: 102, distance: 89.9
click at [536, 105] on h1 "DJ Bila tak mau disakiti" at bounding box center [604, 100] width 484 height 41
click at [422, 100] on h1 "DJ Bila tak mau disakiti" at bounding box center [604, 100] width 484 height 41
drag, startPoint x: 422, startPoint y: 100, endPoint x: 618, endPoint y: 92, distance: 195.4
click at [618, 92] on h1 "DJ Bila tak mau disakiti" at bounding box center [604, 100] width 484 height 41
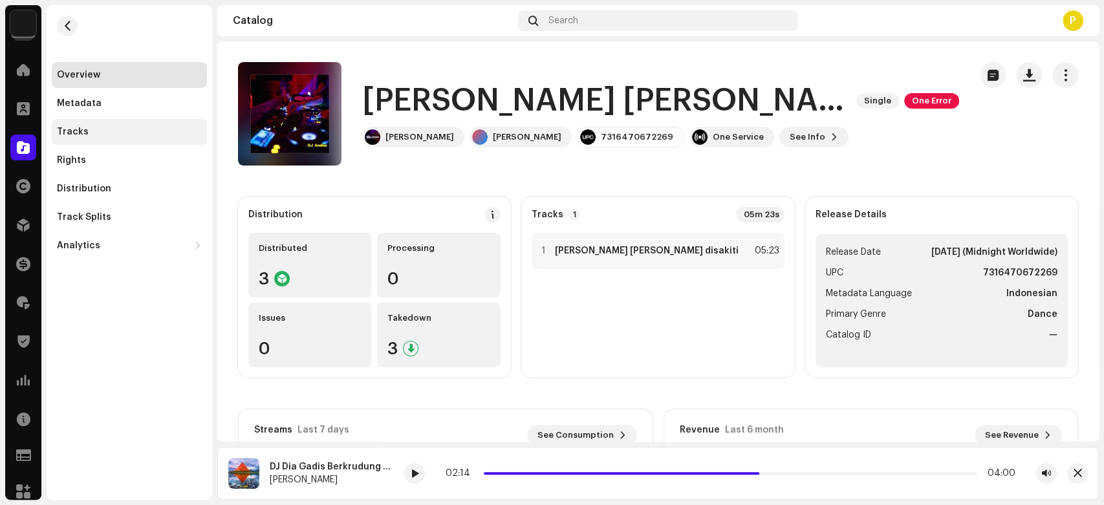
click at [131, 134] on div "Tracks" at bounding box center [129, 132] width 145 height 10
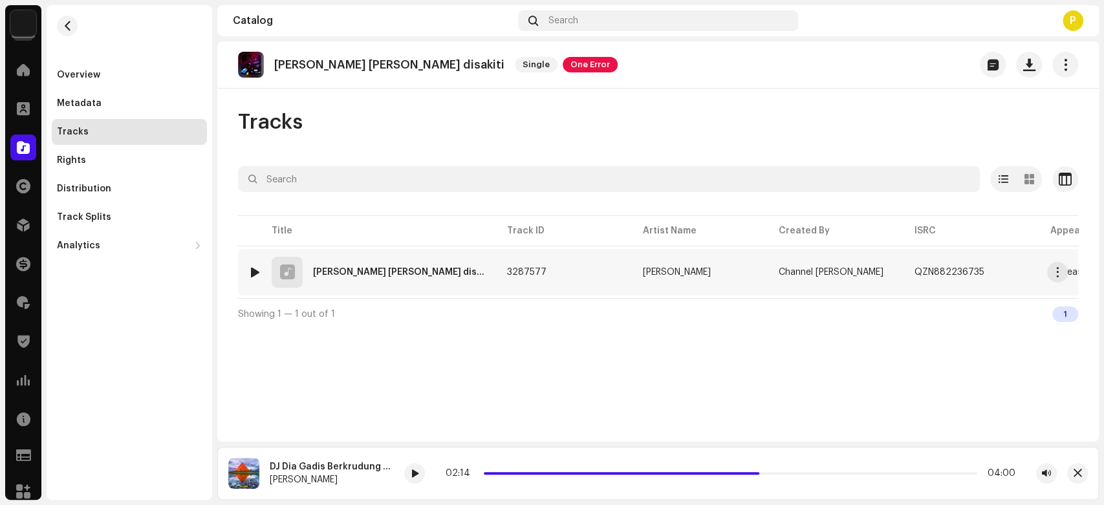
click at [254, 272] on div at bounding box center [255, 272] width 10 height 10
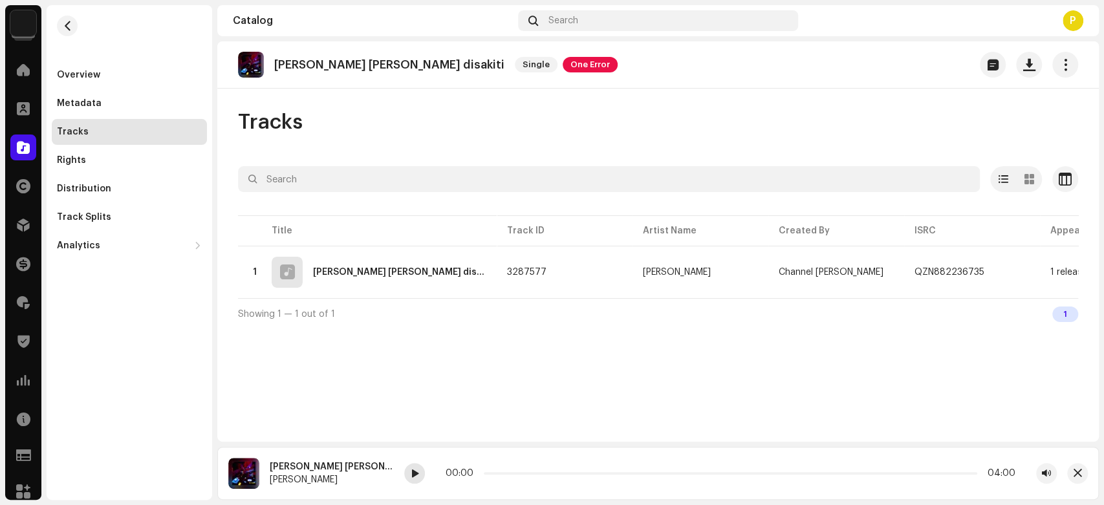
click at [404, 482] on div at bounding box center [414, 473] width 21 height 21
click at [411, 475] on span at bounding box center [415, 474] width 8 height 10
click at [1076, 473] on span "button" at bounding box center [1077, 473] width 8 height 10
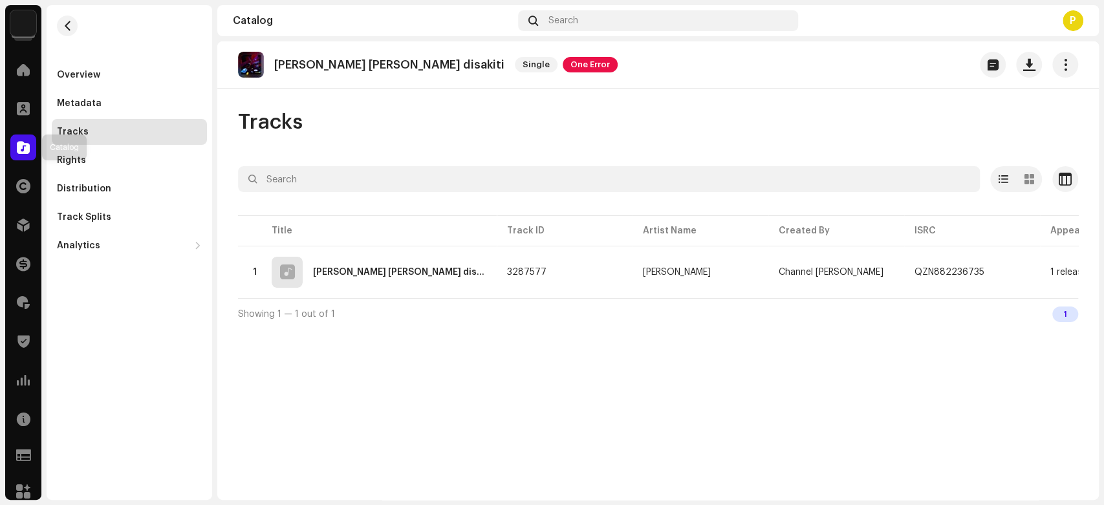
click at [16, 147] on div at bounding box center [23, 148] width 26 height 26
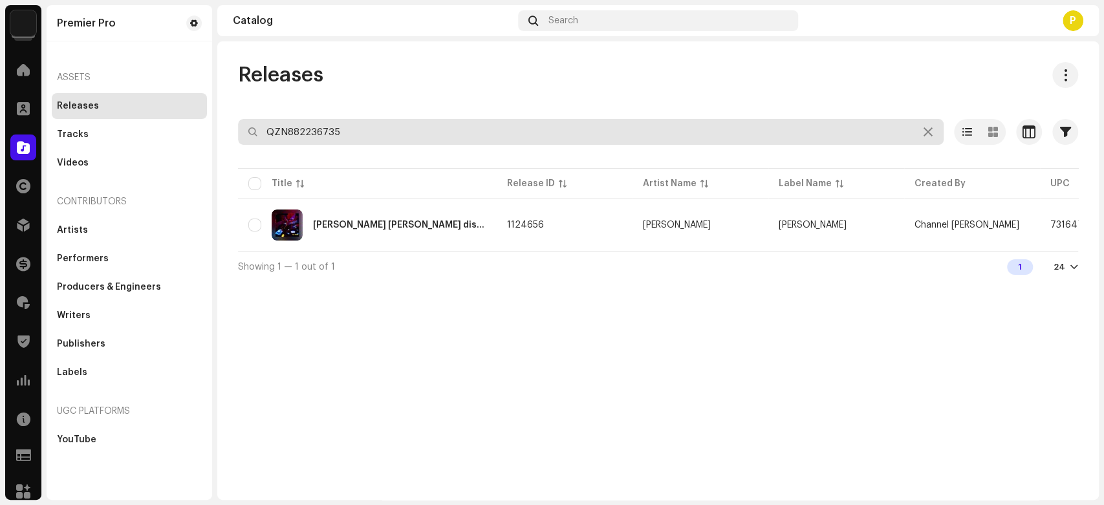
click at [336, 136] on input "QZN882236735" at bounding box center [591, 132] width 706 height 26
paste input "7333"
type input "QZN882237333"
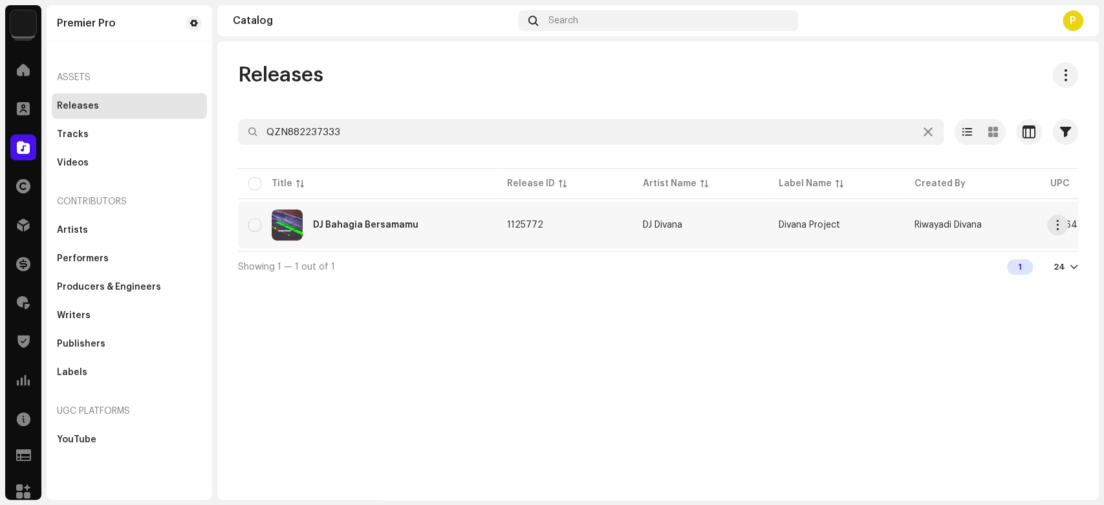
click at [350, 240] on td "DJ Bahagia Bersamamu" at bounding box center [367, 225] width 259 height 47
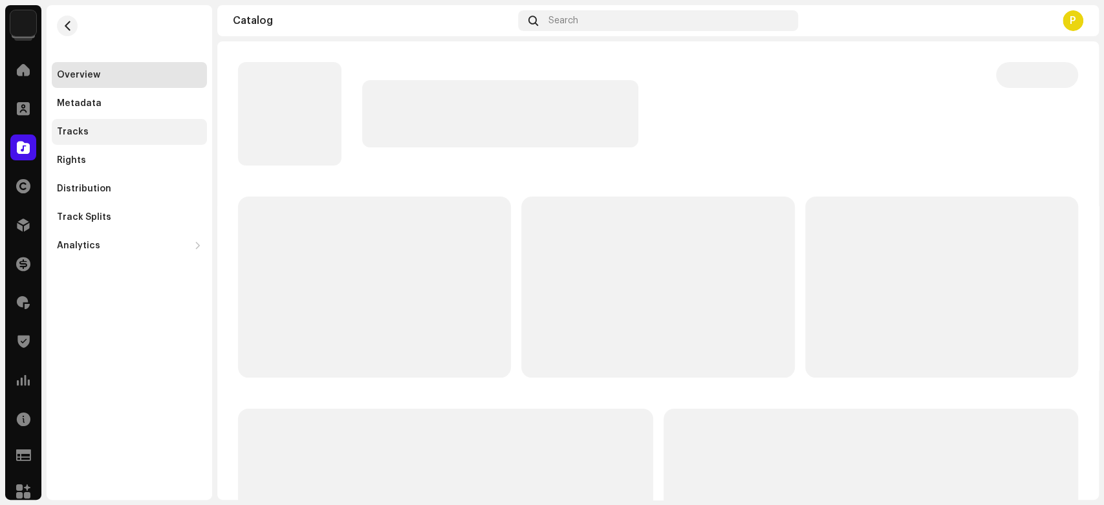
click at [98, 136] on div "Tracks" at bounding box center [129, 132] width 145 height 10
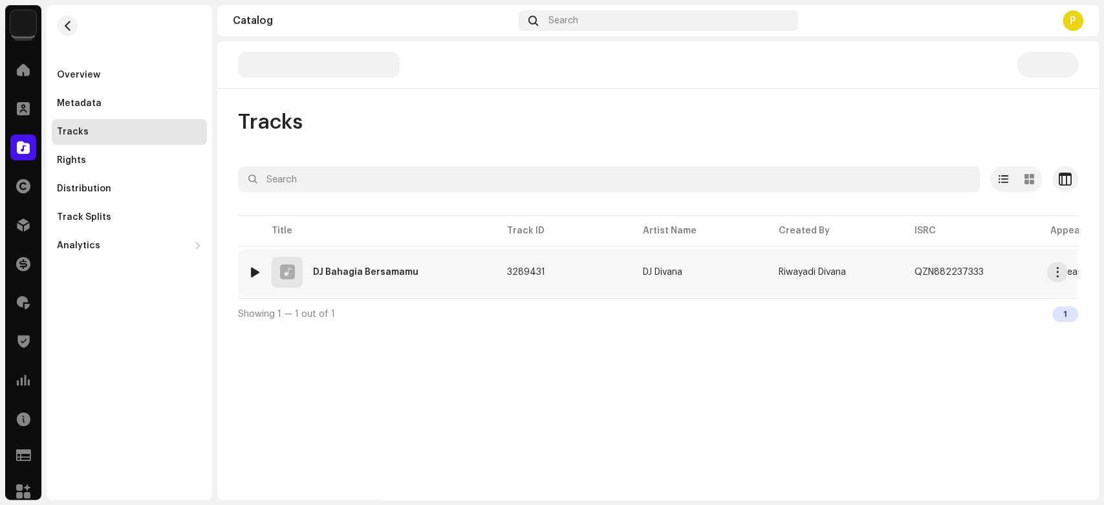
click at [255, 268] on div at bounding box center [255, 272] width 10 height 10
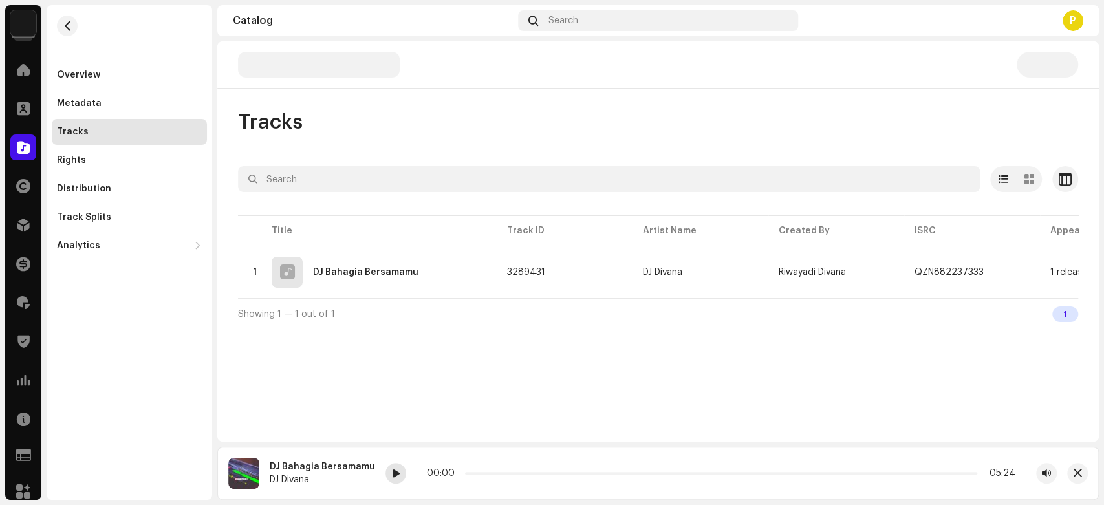
click at [396, 478] on div at bounding box center [395, 473] width 21 height 21
click at [392, 472] on span at bounding box center [396, 474] width 8 height 10
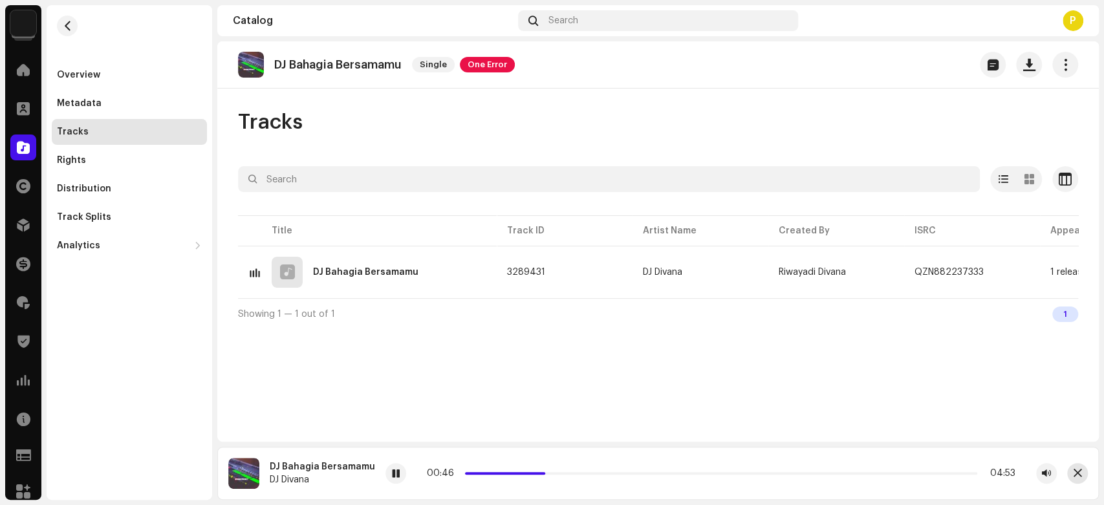
click at [1075, 479] on span "button" at bounding box center [1077, 473] width 8 height 10
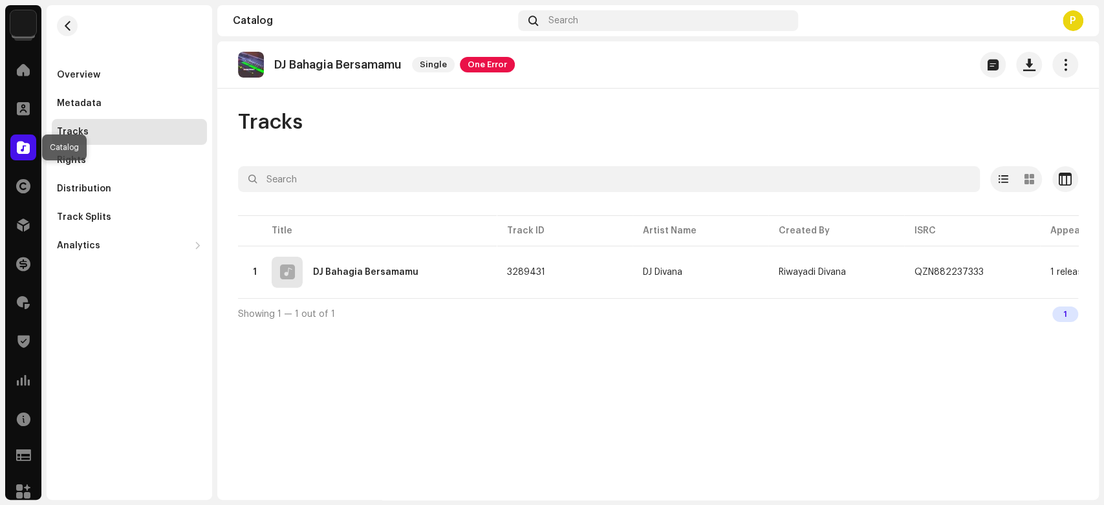
click at [15, 142] on div at bounding box center [23, 148] width 26 height 26
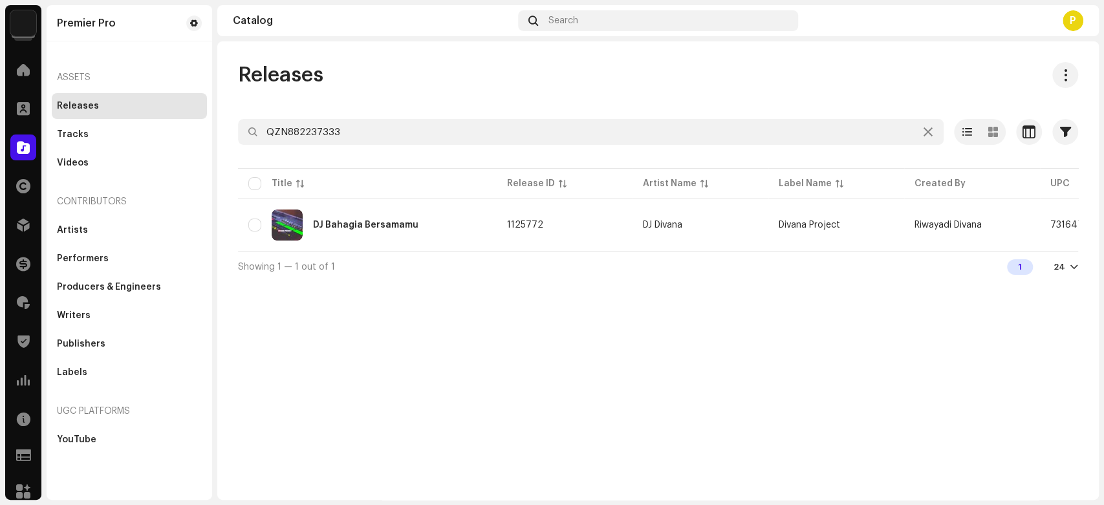
click at [304, 146] on div at bounding box center [658, 155] width 840 height 21
click at [316, 129] on input "QZN882237333" at bounding box center [591, 132] width 706 height 26
paste input "4"
paste input "800"
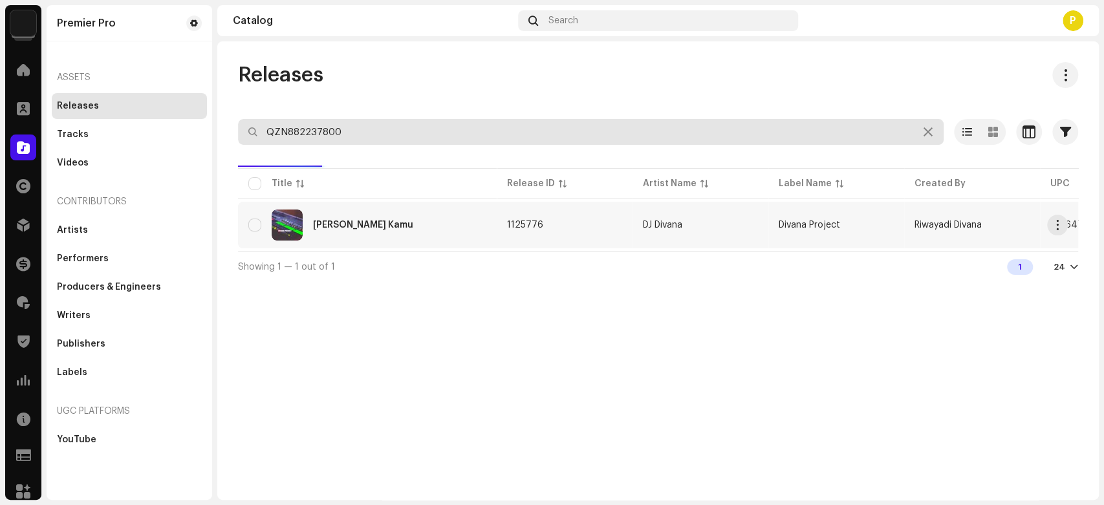
type input "QZN882237800"
click at [350, 210] on div "DJ Bila Bermimpi Kamu" at bounding box center [367, 225] width 238 height 31
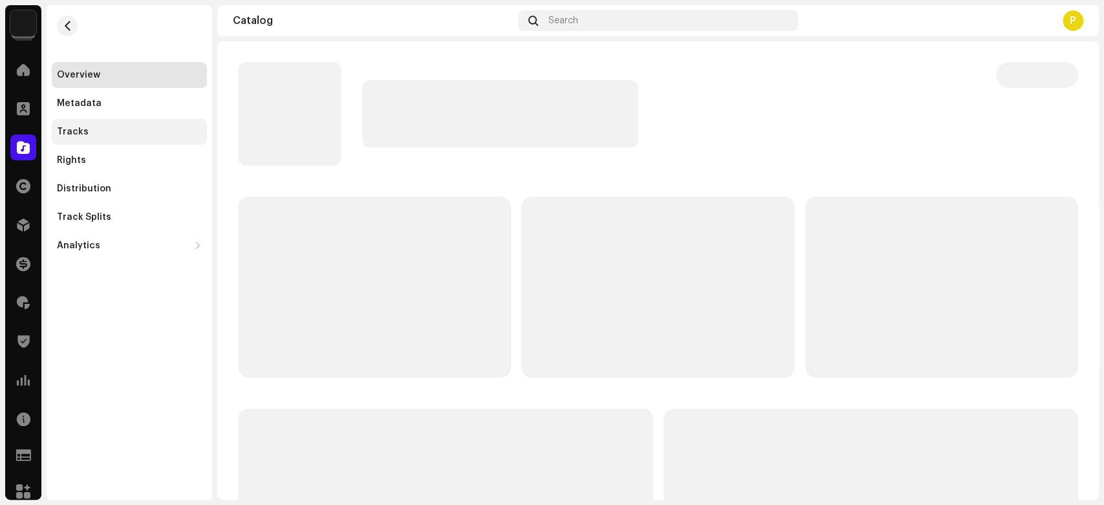
click at [145, 128] on div "Tracks" at bounding box center [129, 132] width 145 height 10
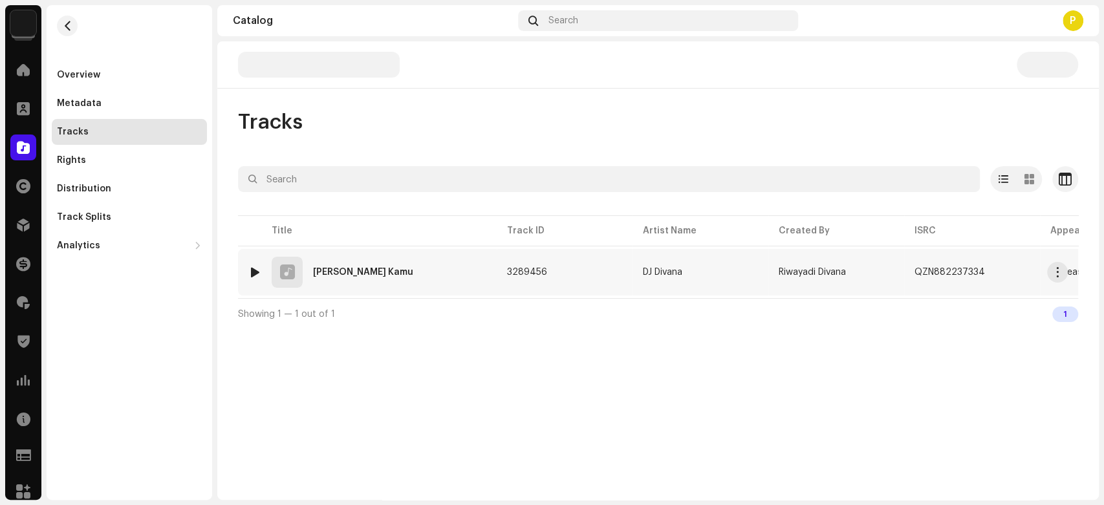
click at [253, 272] on div at bounding box center [255, 272] width 10 height 10
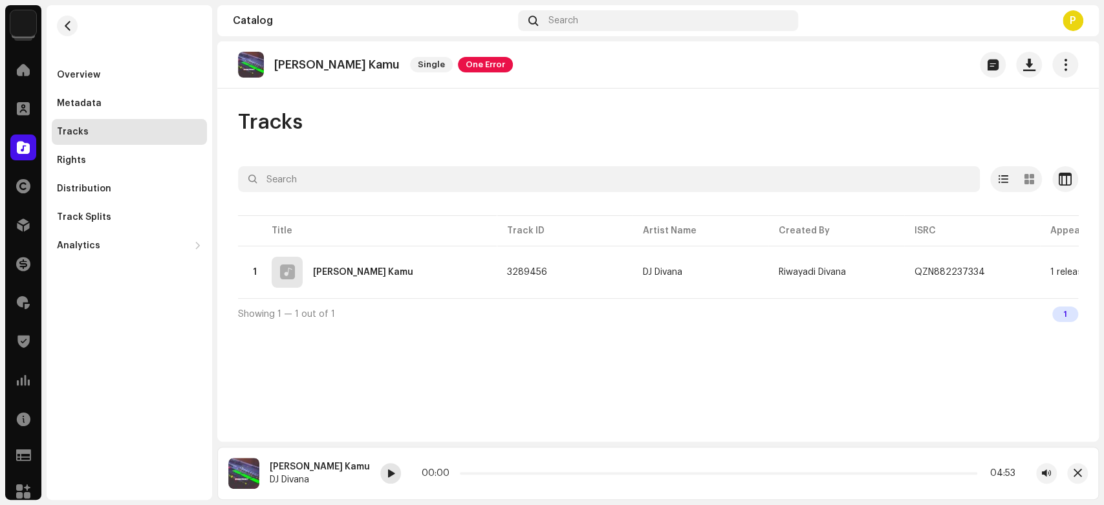
click at [390, 479] on span at bounding box center [391, 474] width 8 height 10
click at [383, 471] on div at bounding box center [390, 473] width 21 height 21
click at [13, 142] on div at bounding box center [23, 148] width 26 height 26
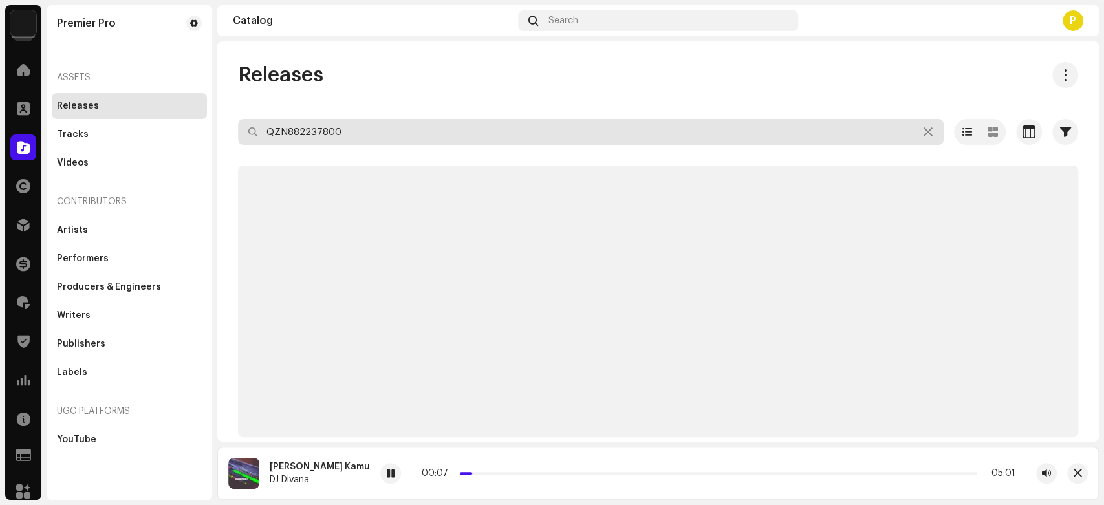
click at [323, 124] on input "QZN882237800" at bounding box center [591, 132] width 706 height 26
click at [370, 92] on div "Releases QZN882237800 Selected 0 Options Filters Distribution status Never Dist…" at bounding box center [657, 249] width 881 height 375
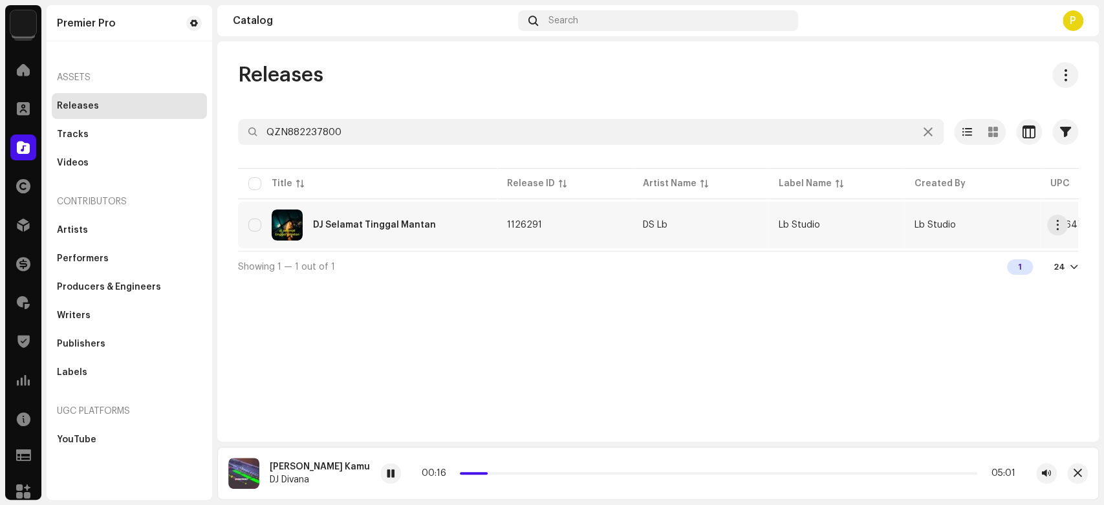
click at [382, 221] on div "DJ Selamat Tinggal Mantan" at bounding box center [374, 225] width 123 height 9
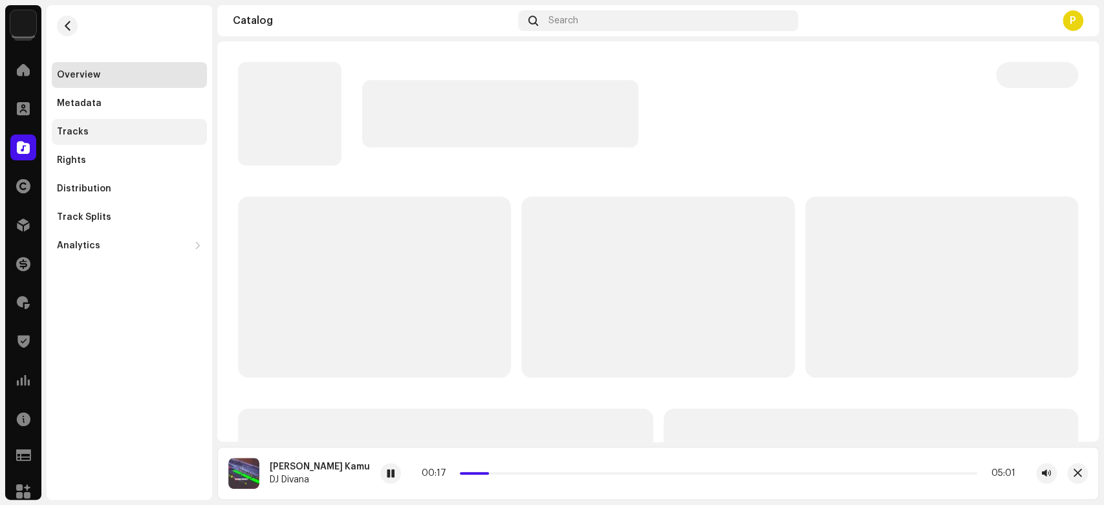
click at [125, 140] on div "Tracks" at bounding box center [129, 132] width 155 height 26
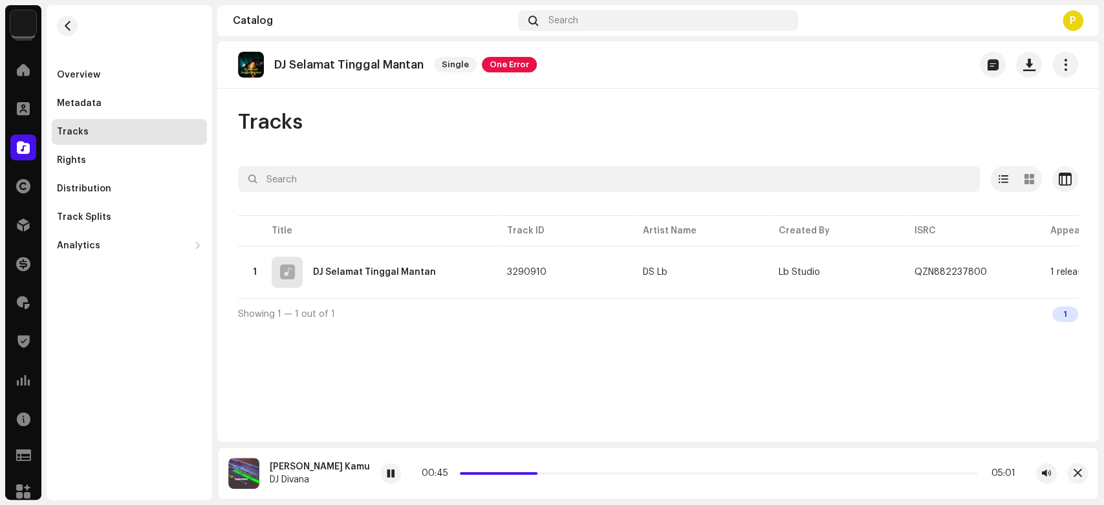
click at [397, 480] on re-a-play-button at bounding box center [390, 473] width 21 height 21
click at [388, 464] on div at bounding box center [390, 473] width 21 height 21
click at [254, 271] on div at bounding box center [255, 272] width 10 height 10
click at [409, 471] on span at bounding box center [413, 474] width 8 height 10
click at [418, 478] on div "00:00 03:39" at bounding box center [730, 473] width 654 height 21
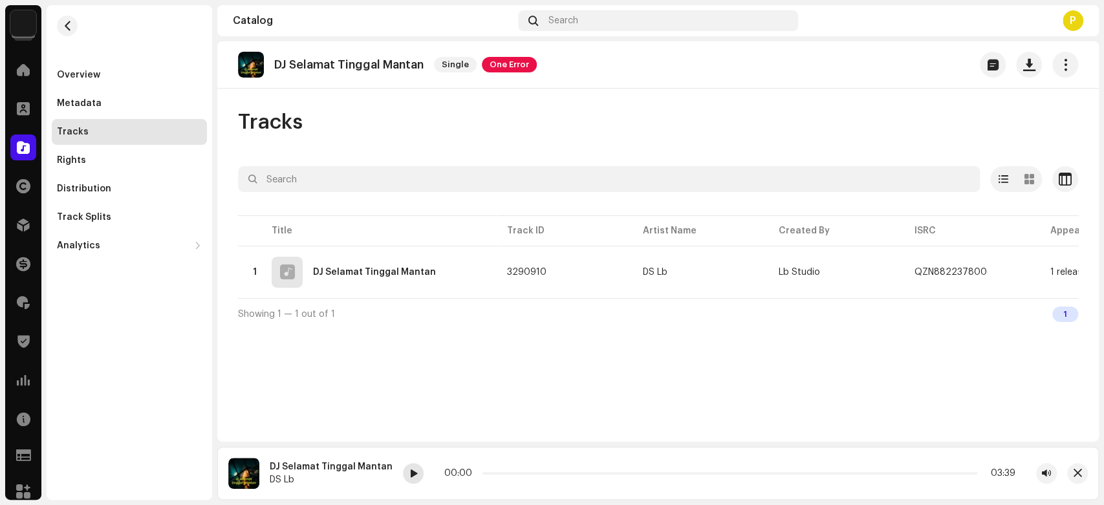
click at [409, 472] on span at bounding box center [413, 474] width 8 height 10
click at [486, 475] on span at bounding box center [489, 473] width 6 height 6
click at [1075, 477] on span "button" at bounding box center [1077, 473] width 8 height 10
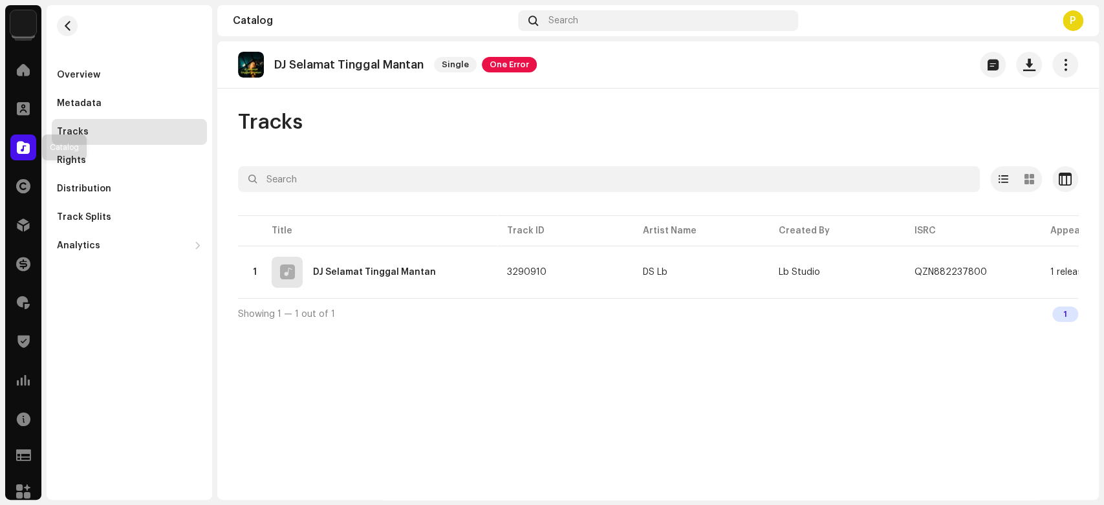
click at [5, 138] on div "Catalog" at bounding box center [23, 147] width 36 height 36
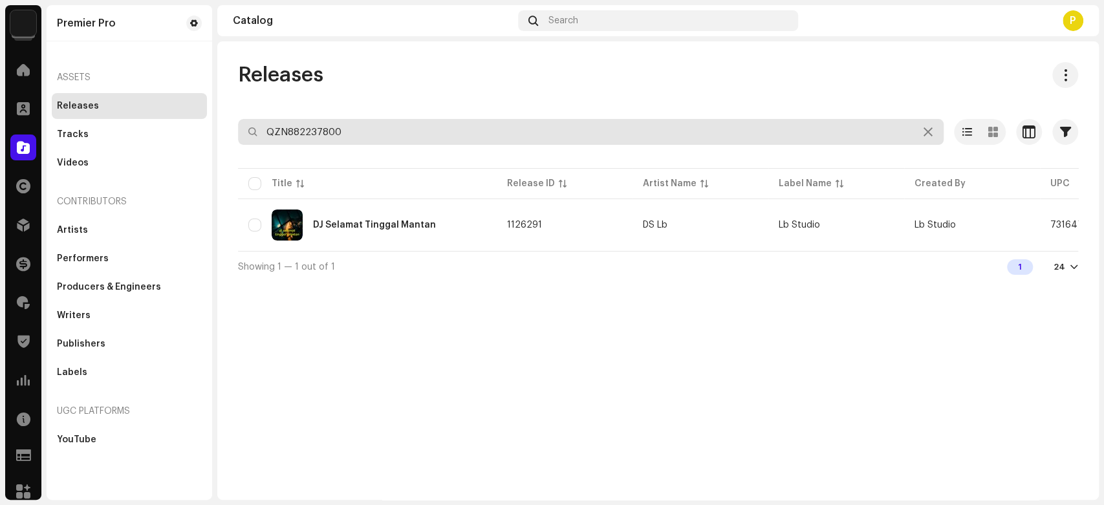
click at [349, 132] on input "QZN882237800" at bounding box center [591, 132] width 706 height 26
paste input "25"
type input "QZN882237825"
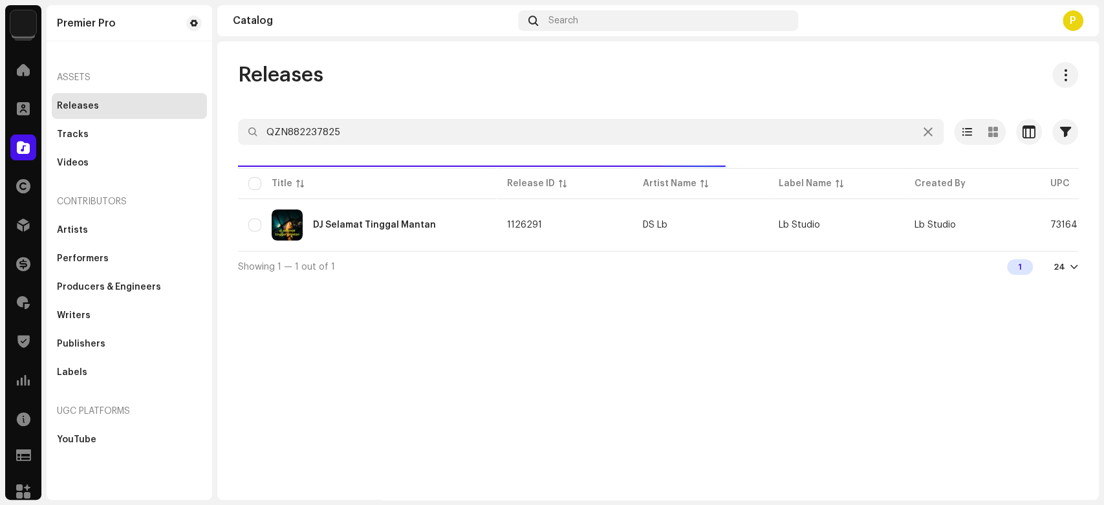
click at [413, 102] on div "Releases QZN882237825 Selected 0 Options Filters Distribution status Never Dist…" at bounding box center [657, 172] width 881 height 220
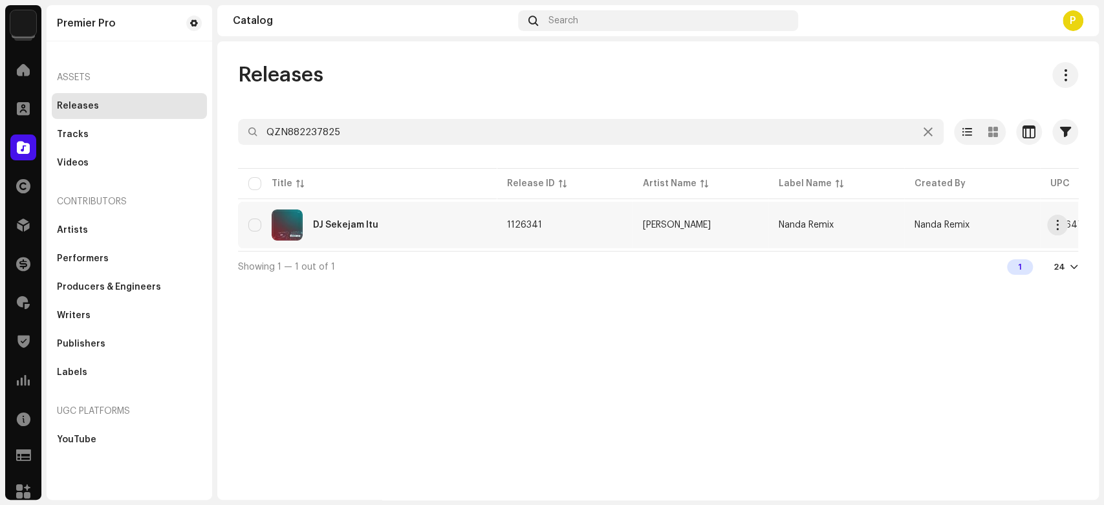
click at [387, 234] on div "DJ Sekejam Itu" at bounding box center [367, 225] width 238 height 31
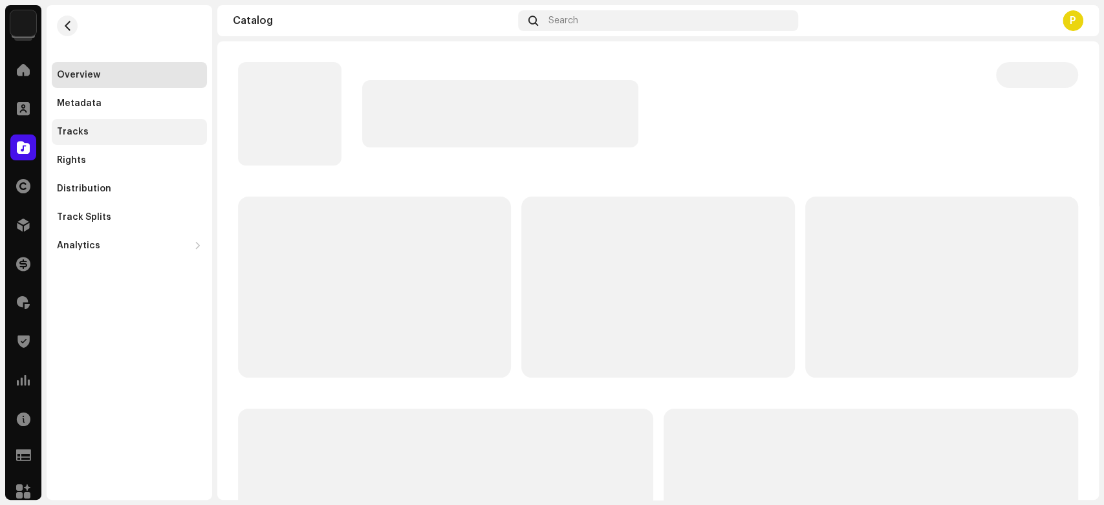
click at [135, 131] on div "Tracks" at bounding box center [129, 132] width 145 height 10
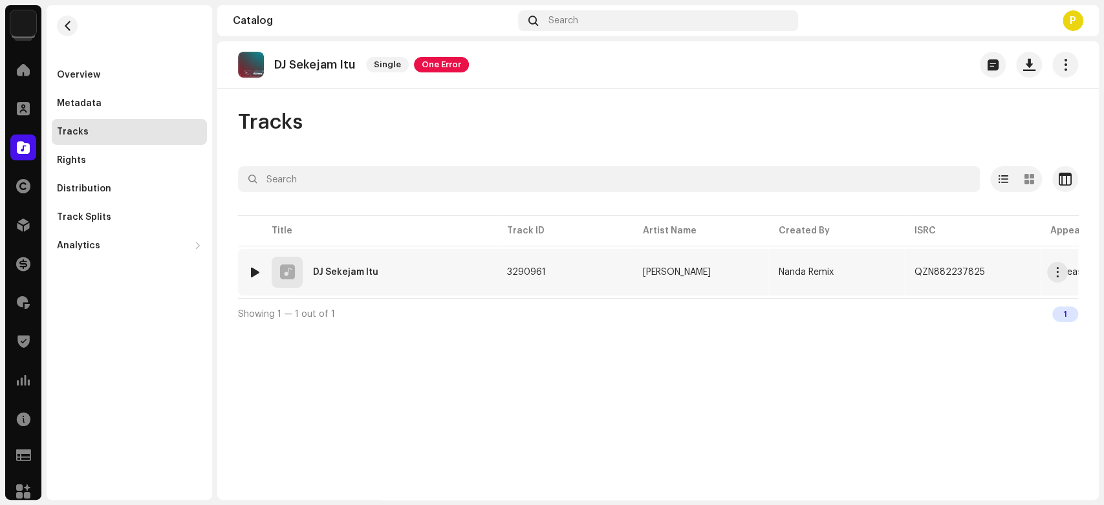
click at [248, 272] on img at bounding box center [254, 272] width 17 height 17
click at [259, 267] on div at bounding box center [255, 272] width 10 height 10
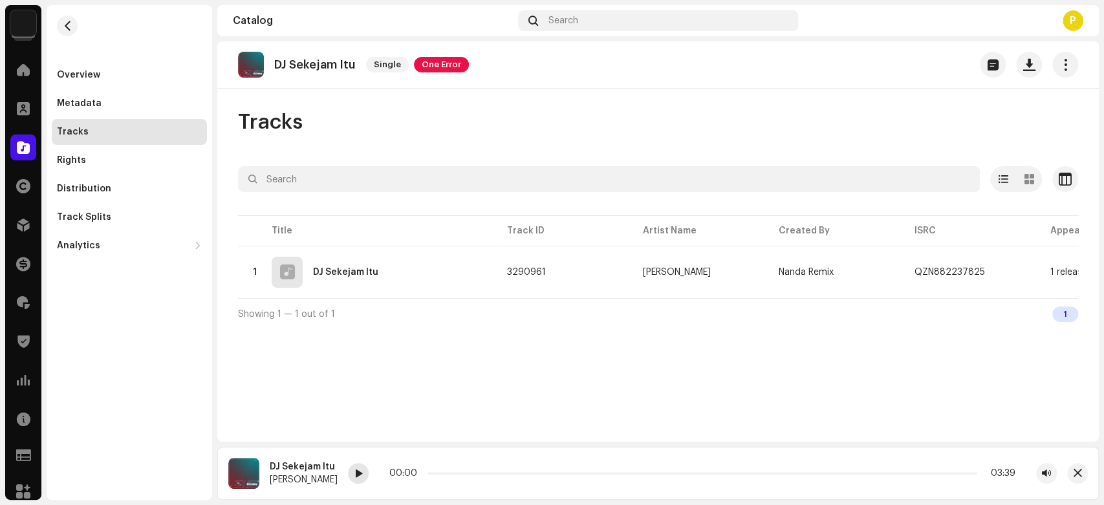
click at [354, 469] on span at bounding box center [358, 474] width 8 height 10
click at [303, 63] on p "DJ Sekejam Itu" at bounding box center [314, 65] width 81 height 14
drag, startPoint x: 303, startPoint y: 63, endPoint x: 349, endPoint y: 66, distance: 46.0
click at [349, 66] on p "DJ Sekejam Itu" at bounding box center [314, 65] width 81 height 14
copy p "Sekejam Itu"
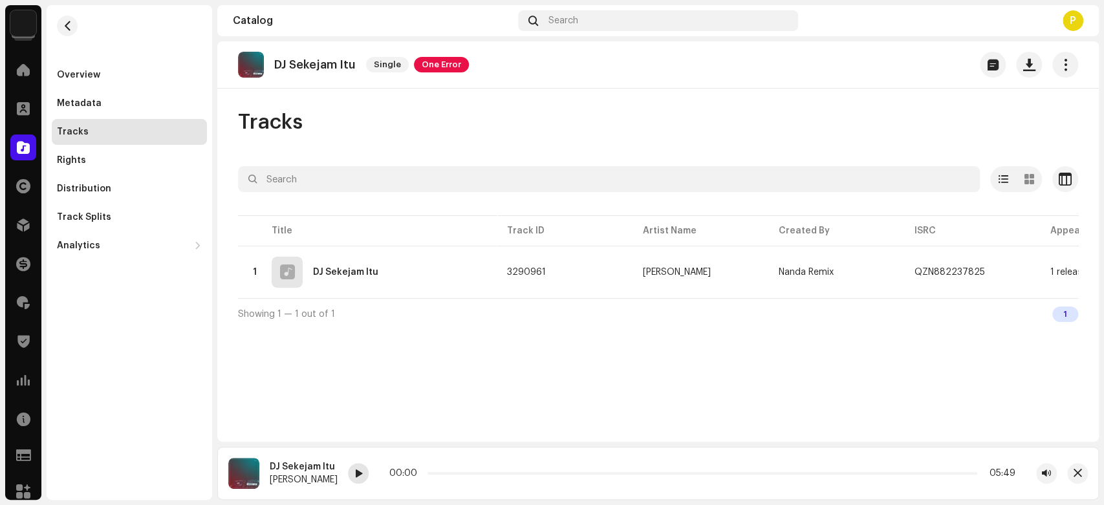
click at [357, 469] on span at bounding box center [358, 474] width 8 height 10
click at [354, 477] on span at bounding box center [358, 474] width 8 height 10
drag, startPoint x: 446, startPoint y: 472, endPoint x: 378, endPoint y: 484, distance: 69.0
click at [378, 484] on div "DJ Sekejam Itu Nanda Lia 00:11 05:49" at bounding box center [657, 473] width 881 height 53
click at [994, 268] on span "button" at bounding box center [998, 272] width 8 height 10
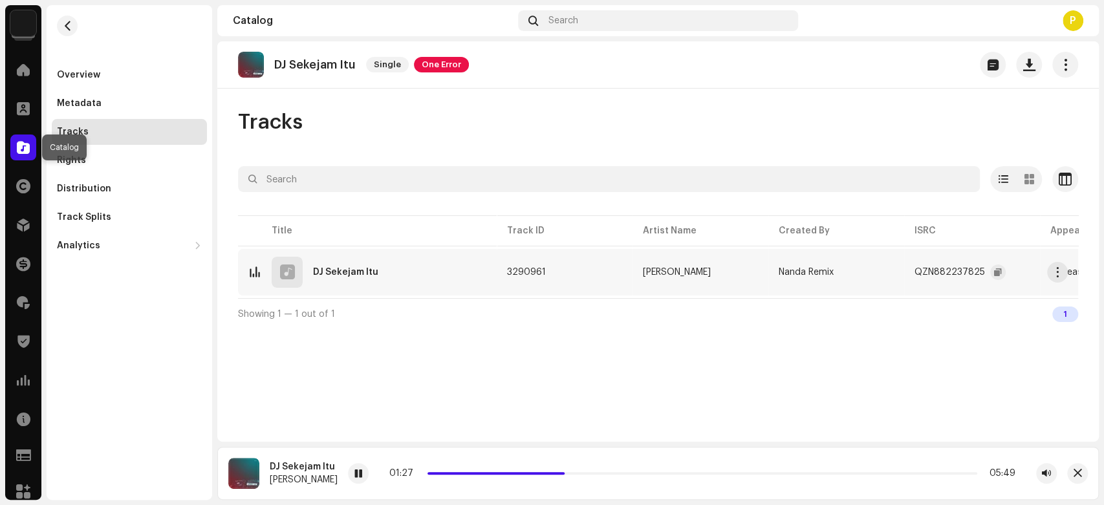
click at [26, 142] on span at bounding box center [23, 147] width 13 height 10
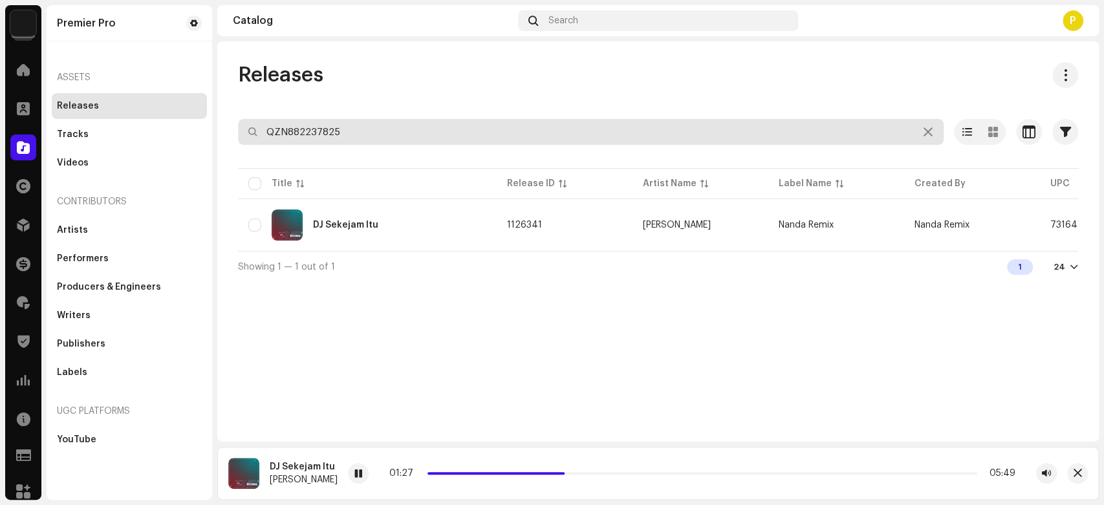
click at [323, 136] on input "QZN882237825" at bounding box center [591, 132] width 706 height 26
paste input "8927"
type input "QZN882238927"
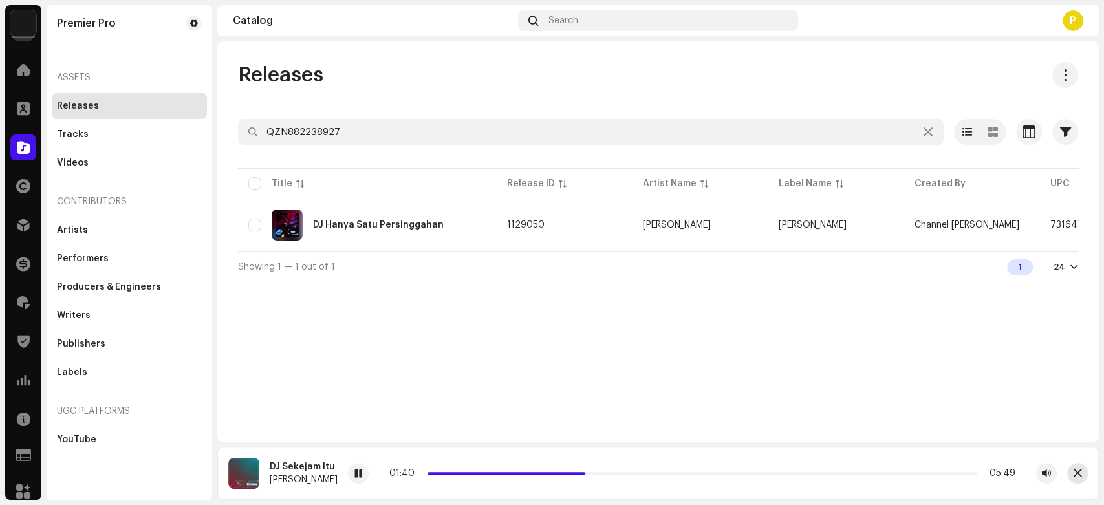
click at [1081, 466] on button "button" at bounding box center [1077, 473] width 21 height 21
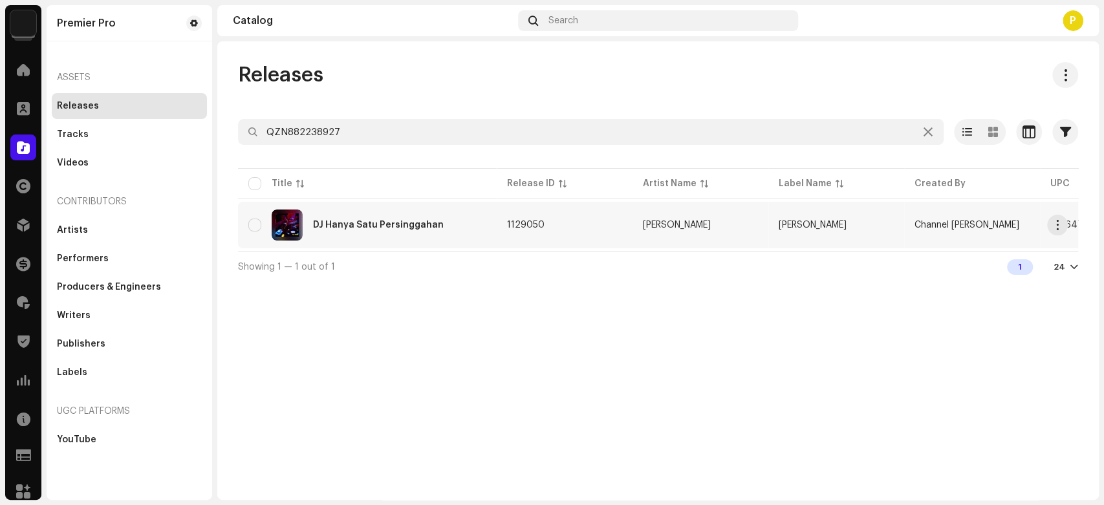
click at [368, 233] on div "DJ Hanya Satu Persinggahan" at bounding box center [367, 225] width 238 height 31
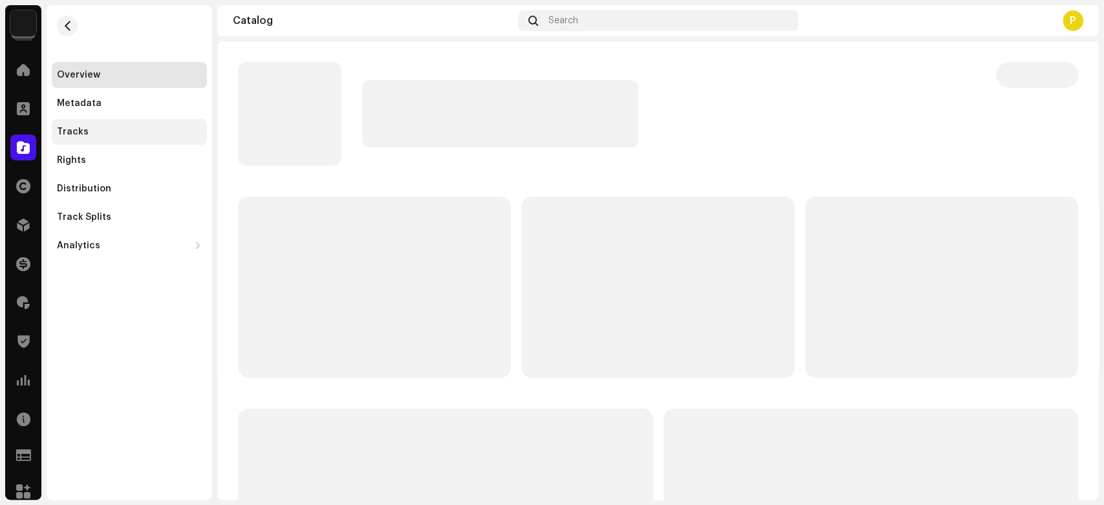
click at [161, 136] on div "Tracks" at bounding box center [129, 132] width 145 height 10
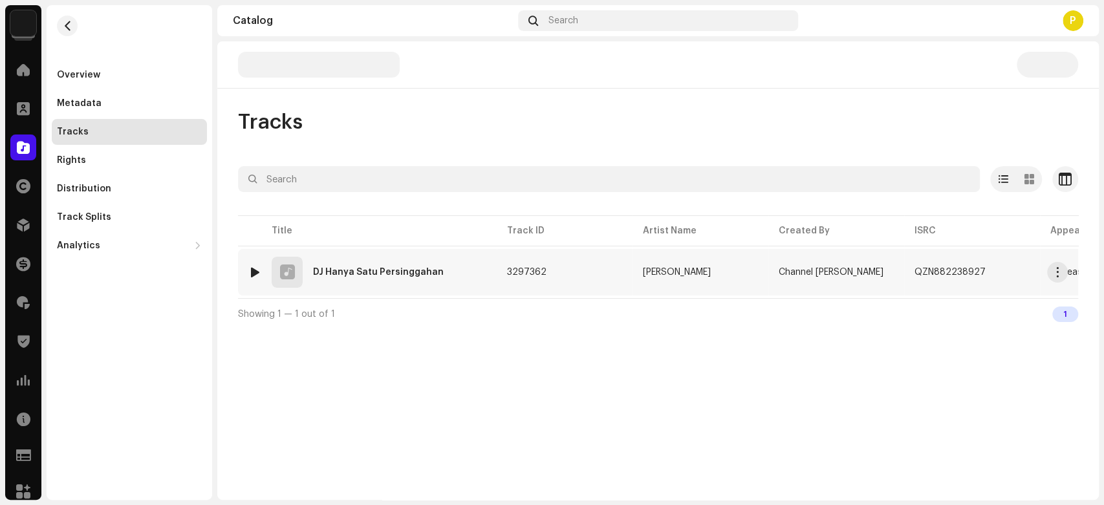
click at [254, 268] on div at bounding box center [255, 272] width 10 height 10
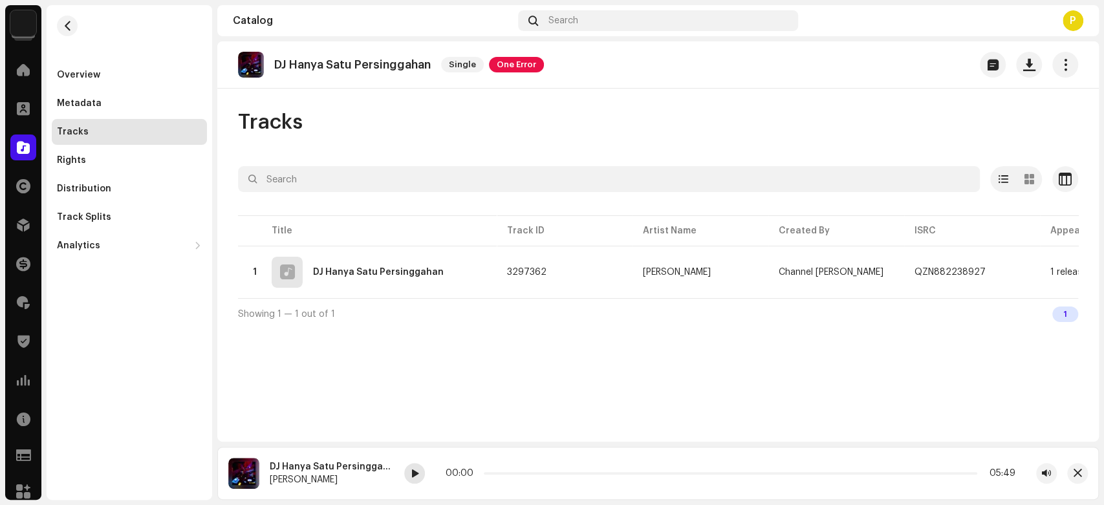
click at [411, 469] on span at bounding box center [415, 474] width 8 height 10
click at [411, 473] on span at bounding box center [415, 474] width 8 height 10
click at [314, 62] on p "DJ Hanya Satu Persinggahan" at bounding box center [352, 65] width 156 height 14
drag, startPoint x: 314, startPoint y: 62, endPoint x: 427, endPoint y: 65, distance: 112.6
click at [427, 65] on p "DJ Hanya Satu Persinggahan" at bounding box center [352, 65] width 156 height 14
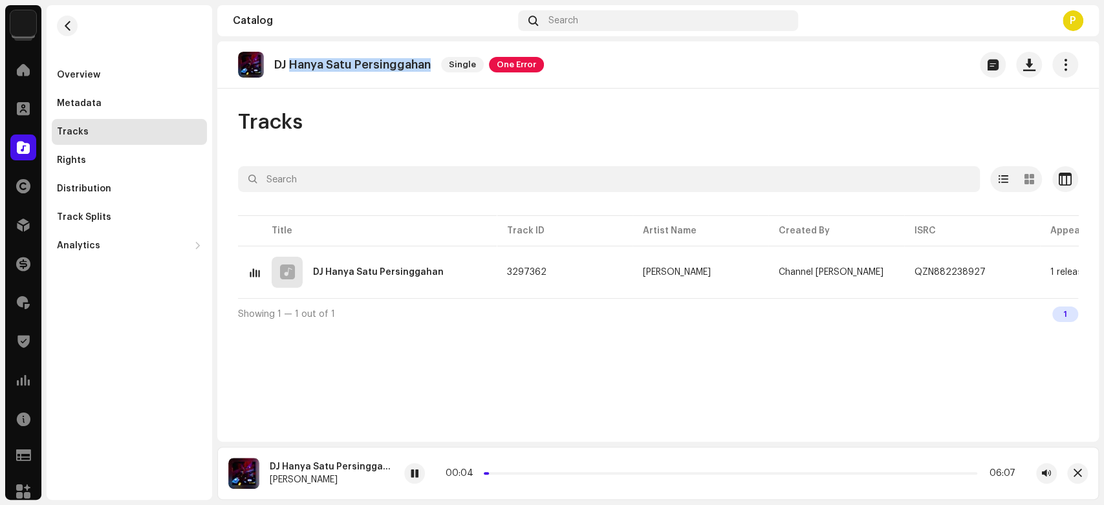
copy p "Hanya Satu Persinggahan"
click at [26, 156] on div at bounding box center [23, 148] width 26 height 26
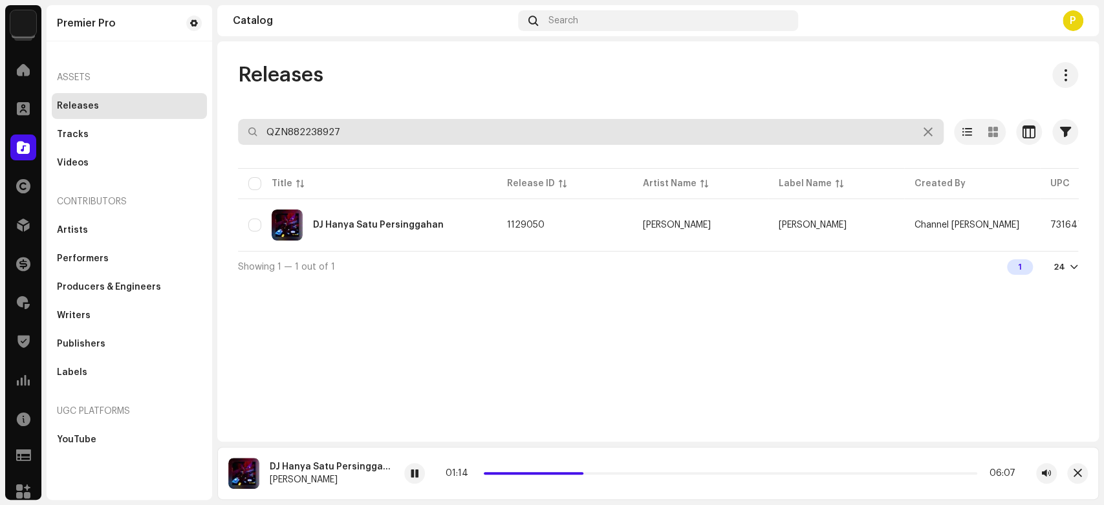
click at [319, 128] on input "QZN882238927" at bounding box center [591, 132] width 706 height 26
paste input "9916"
type input "QZN882239916"
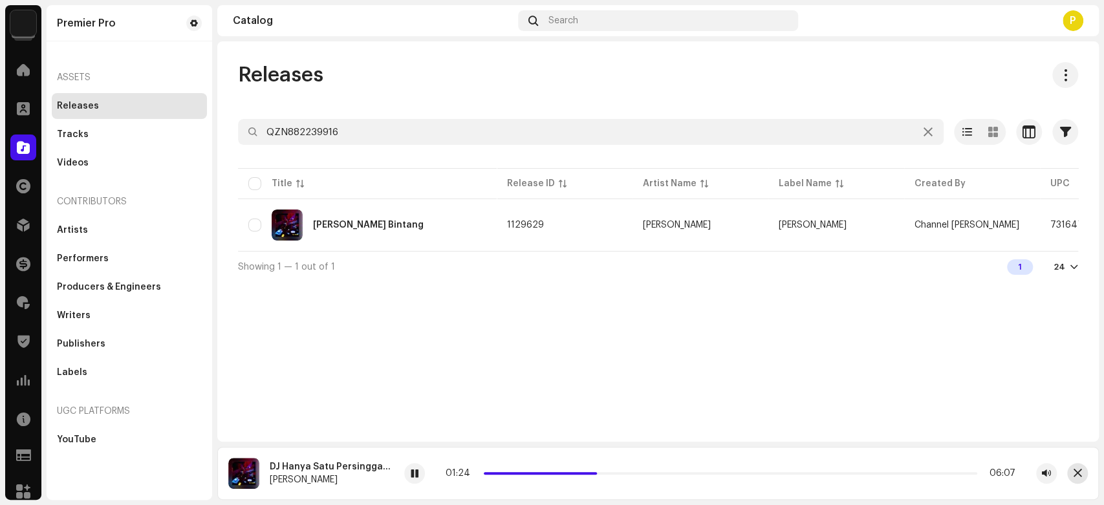
click at [1077, 476] on span "button" at bounding box center [1077, 473] width 8 height 10
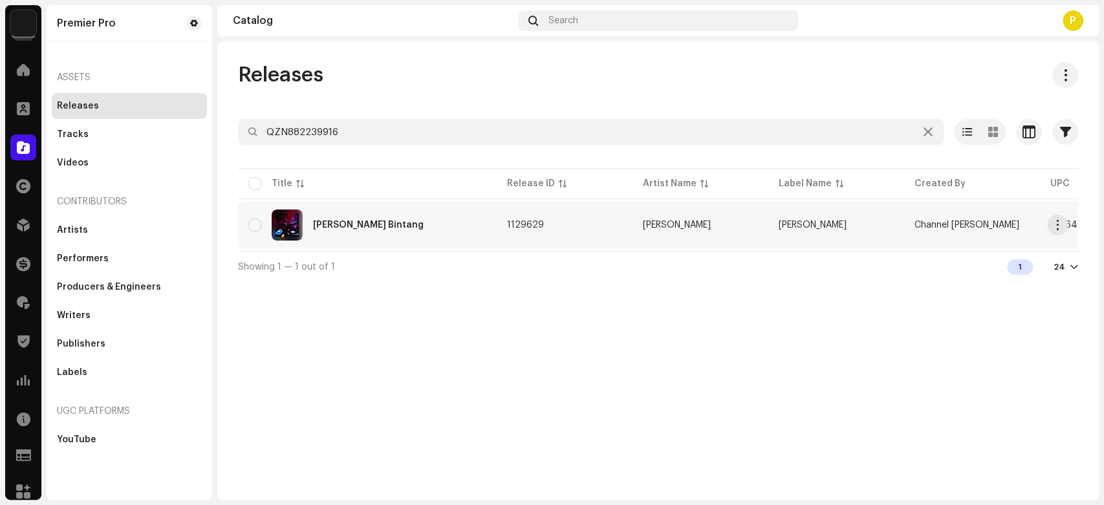
click at [382, 224] on div "DJ Bulan Bintang" at bounding box center [368, 225] width 111 height 9
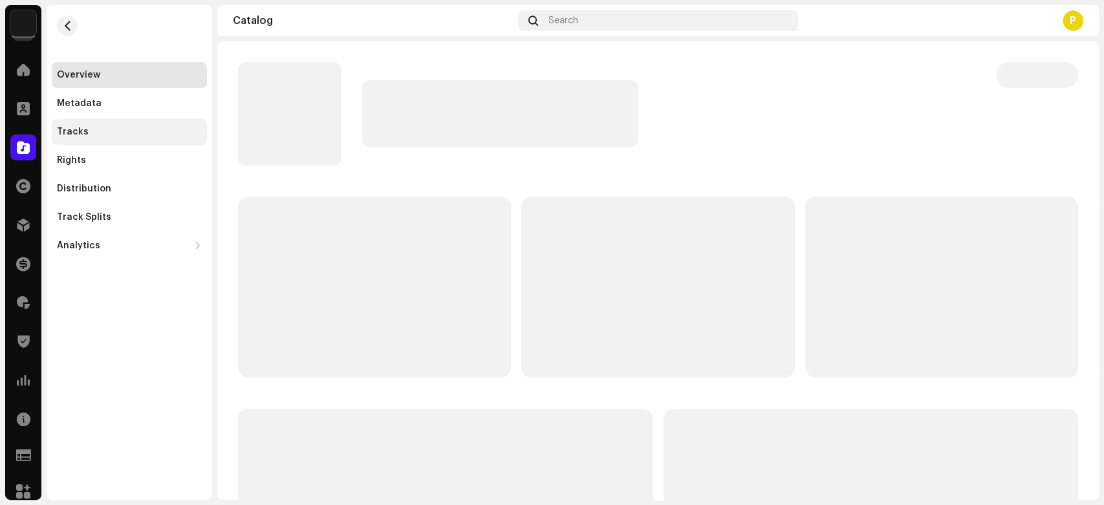
click at [129, 133] on div "Tracks" at bounding box center [129, 132] width 145 height 10
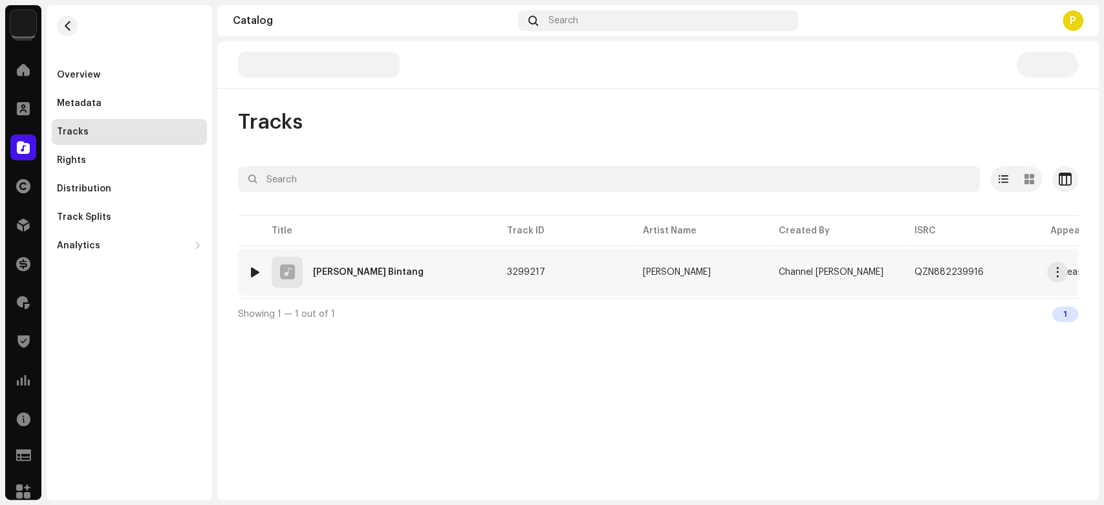
click at [255, 272] on div at bounding box center [255, 272] width 10 height 10
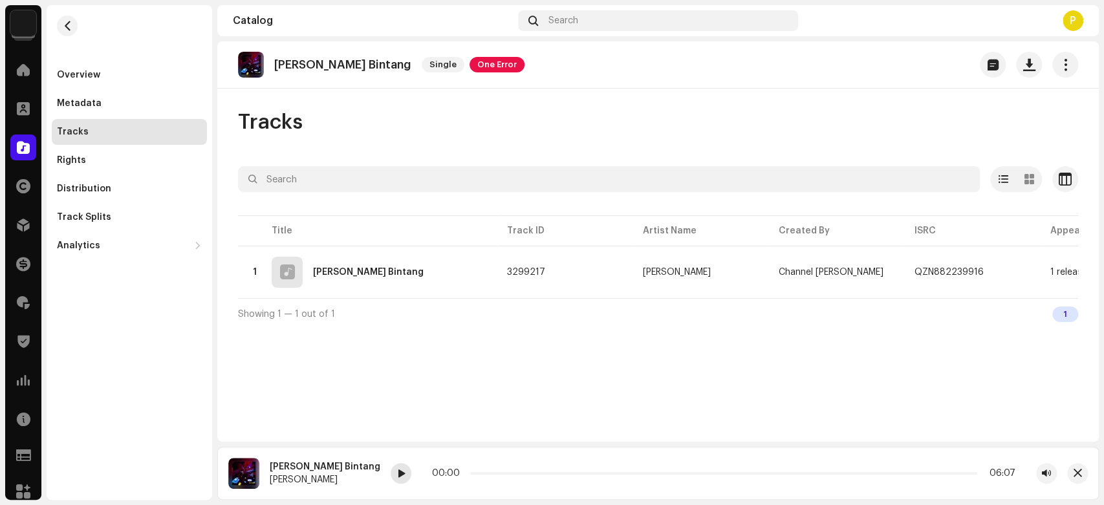
click at [397, 478] on span at bounding box center [401, 474] width 8 height 10
click at [391, 479] on div at bounding box center [401, 473] width 21 height 21
click at [297, 68] on p "DJ Bulan Bintang" at bounding box center [342, 65] width 137 height 14
drag, startPoint x: 297, startPoint y: 68, endPoint x: 362, endPoint y: 65, distance: 64.7
click at [362, 65] on p "DJ Bulan Bintang" at bounding box center [342, 65] width 137 height 14
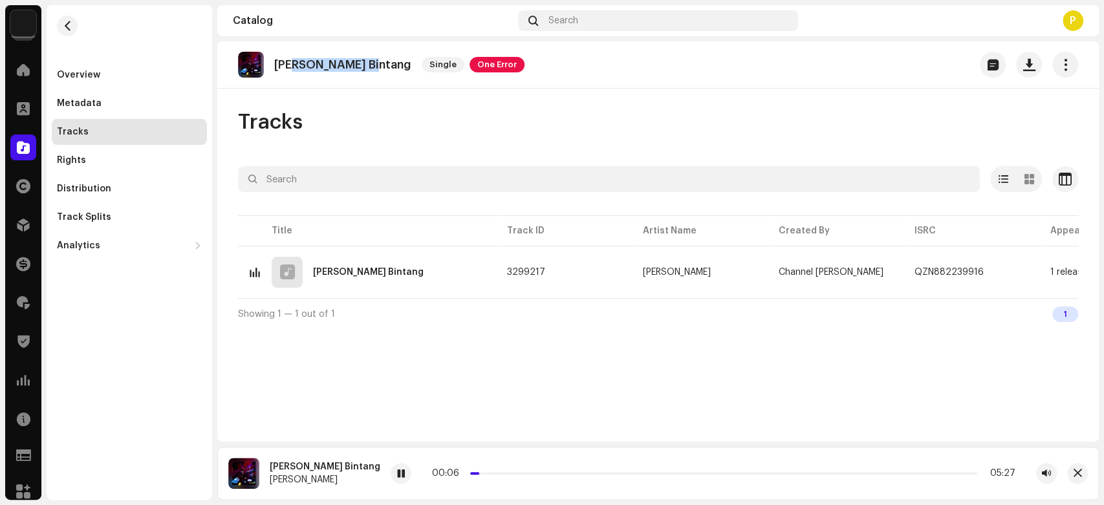
copy p "Bulan Bintang"
click at [1082, 478] on button "button" at bounding box center [1077, 473] width 21 height 21
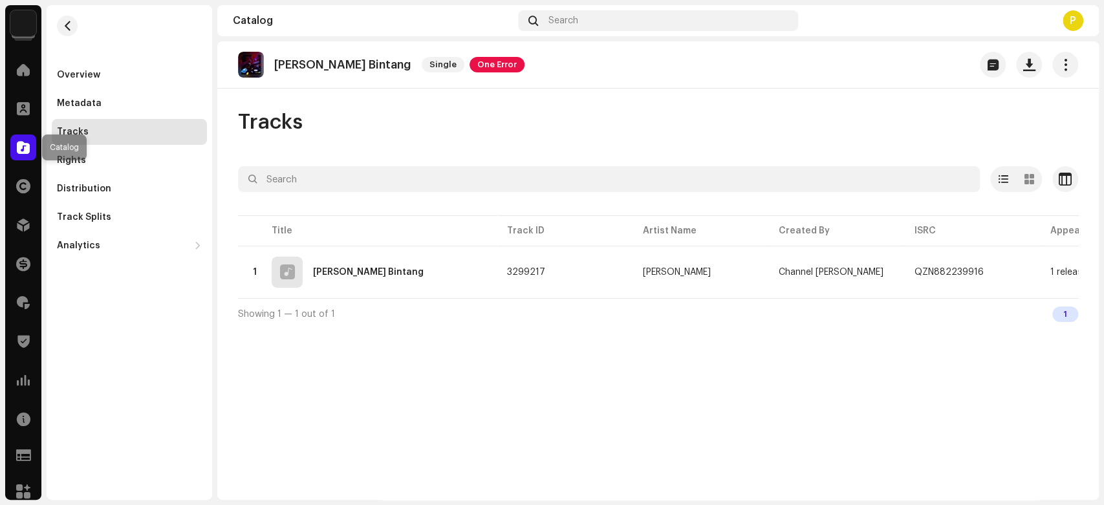
click at [21, 138] on div at bounding box center [23, 148] width 26 height 26
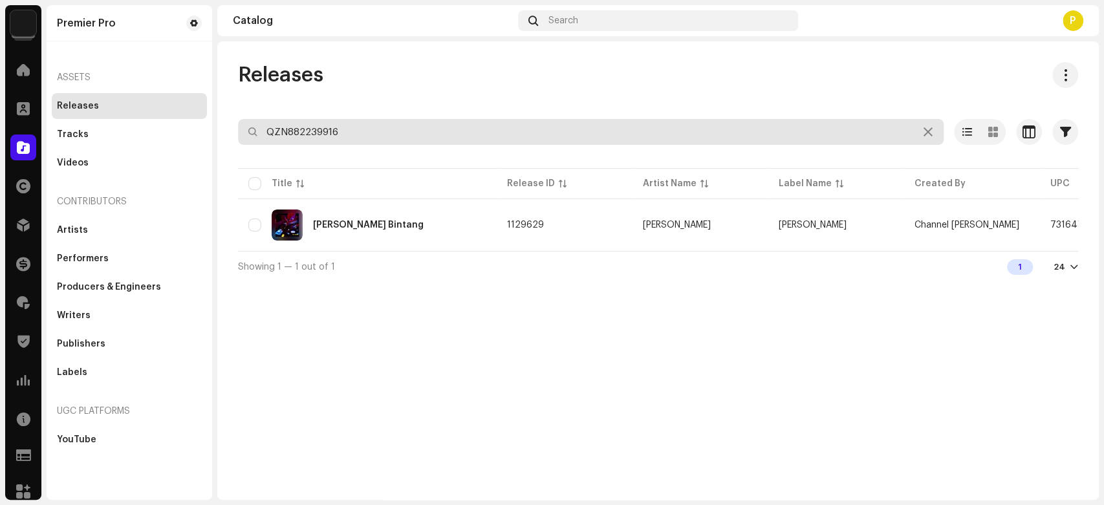
click at [343, 138] on input "QZN882239916" at bounding box center [591, 132] width 706 height 26
paste input "41088"
type input "QZN882241088"
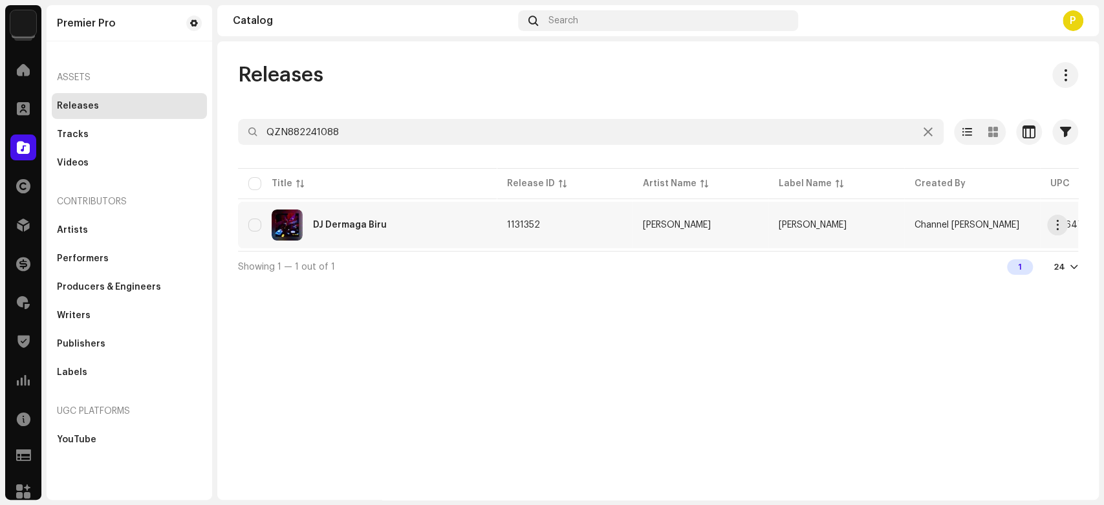
click at [330, 217] on div "DJ Dermaga Biru" at bounding box center [367, 225] width 238 height 31
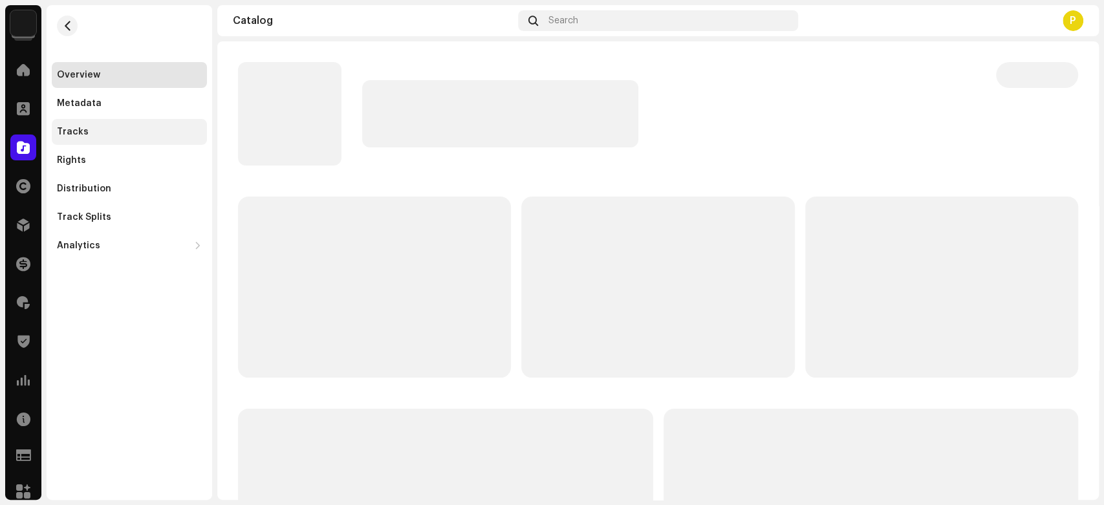
click at [152, 130] on div "Tracks" at bounding box center [129, 132] width 145 height 10
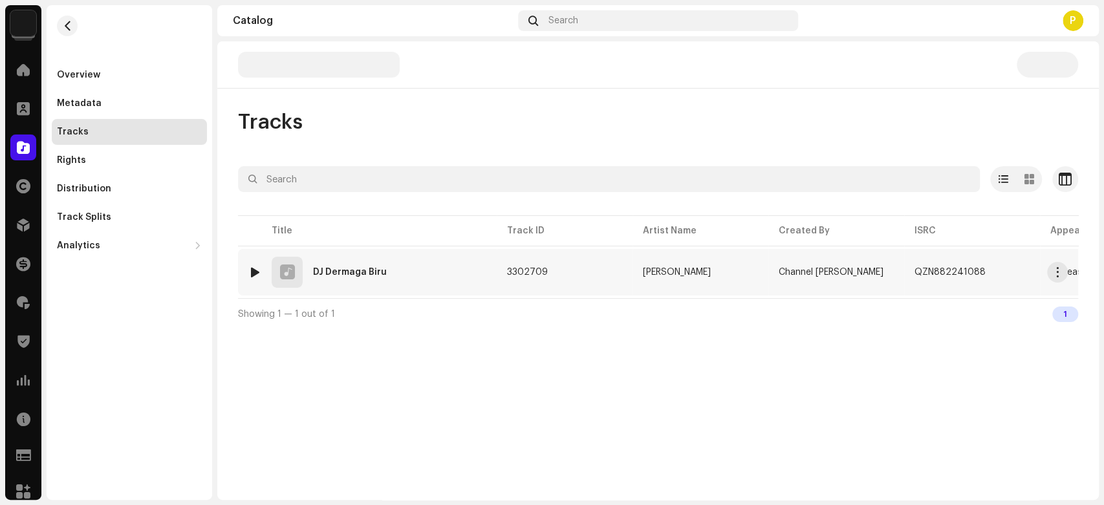
click at [253, 267] on div at bounding box center [255, 272] width 10 height 10
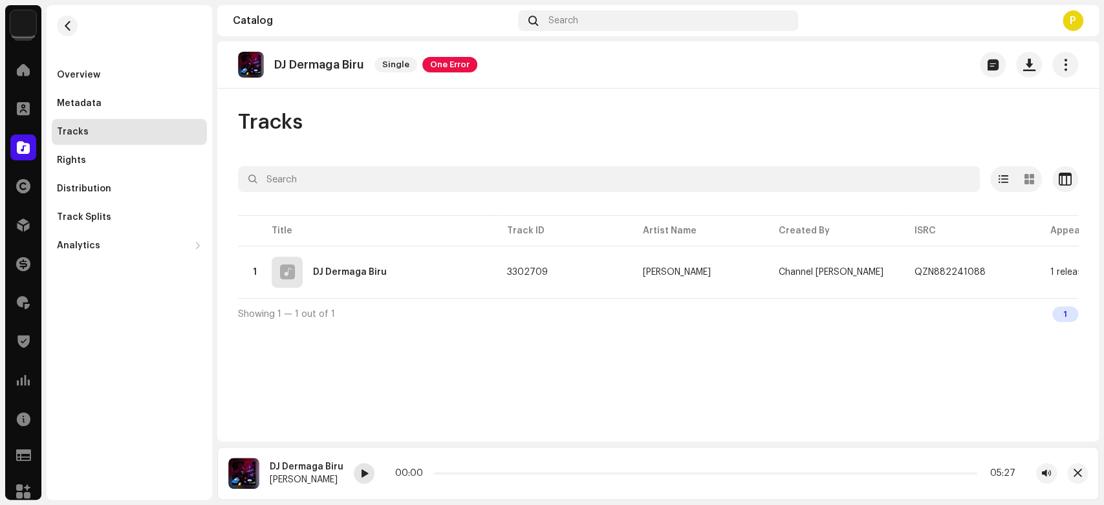
click at [363, 475] on span at bounding box center [364, 474] width 8 height 10
click at [360, 480] on div at bounding box center [364, 473] width 21 height 21
click at [1072, 479] on button "button" at bounding box center [1077, 473] width 21 height 21
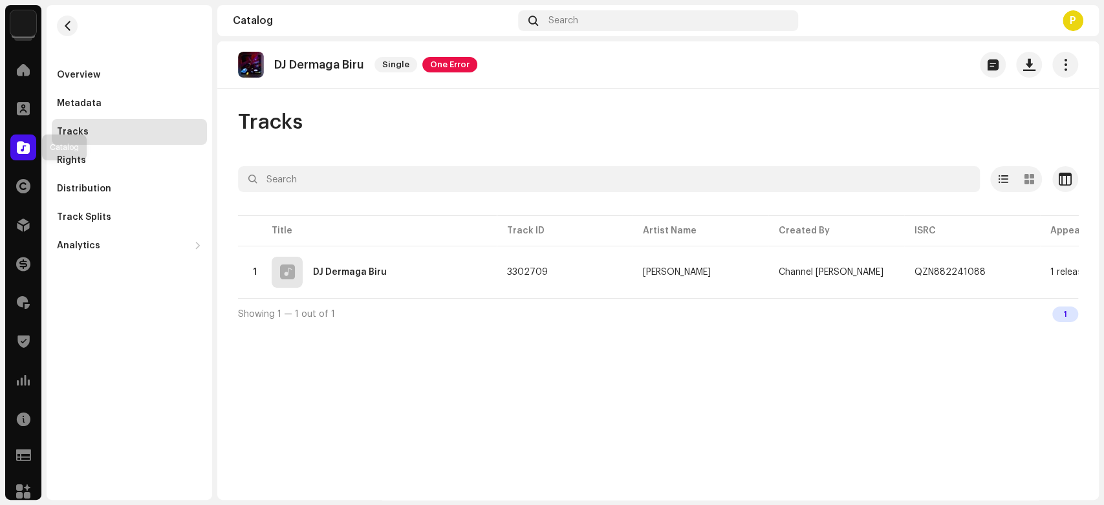
click at [32, 144] on div at bounding box center [23, 148] width 26 height 26
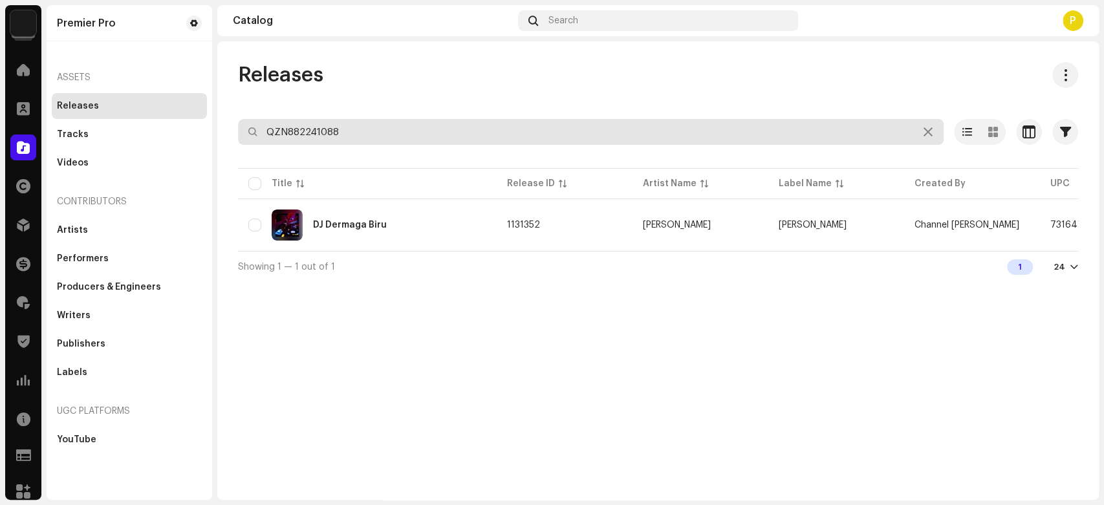
click at [301, 142] on input "QZN882241088" at bounding box center [591, 132] width 706 height 26
paste input "2607"
type input "QZN882242607"
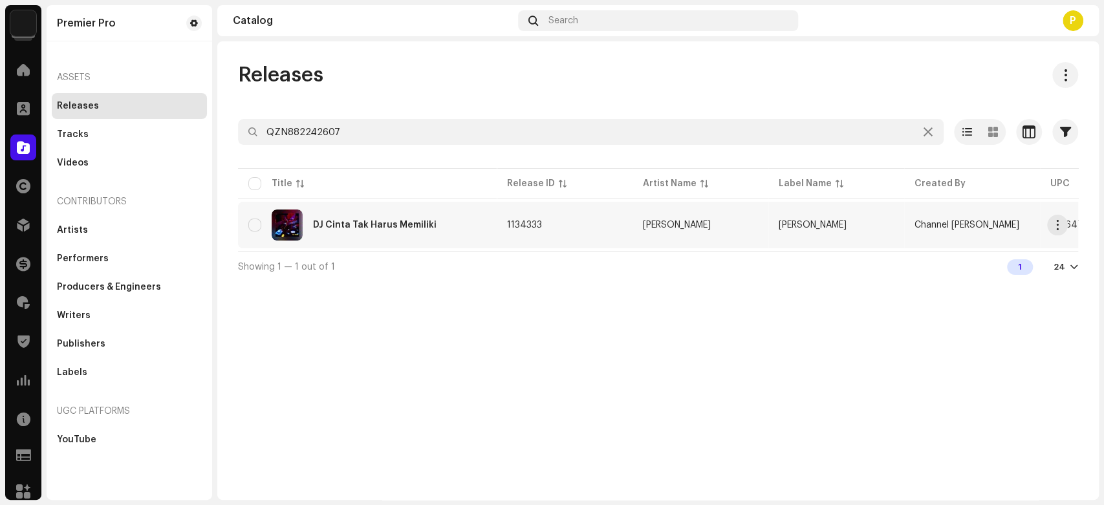
click at [327, 233] on div "DJ Cinta Tak Harus Memiliki" at bounding box center [367, 225] width 238 height 31
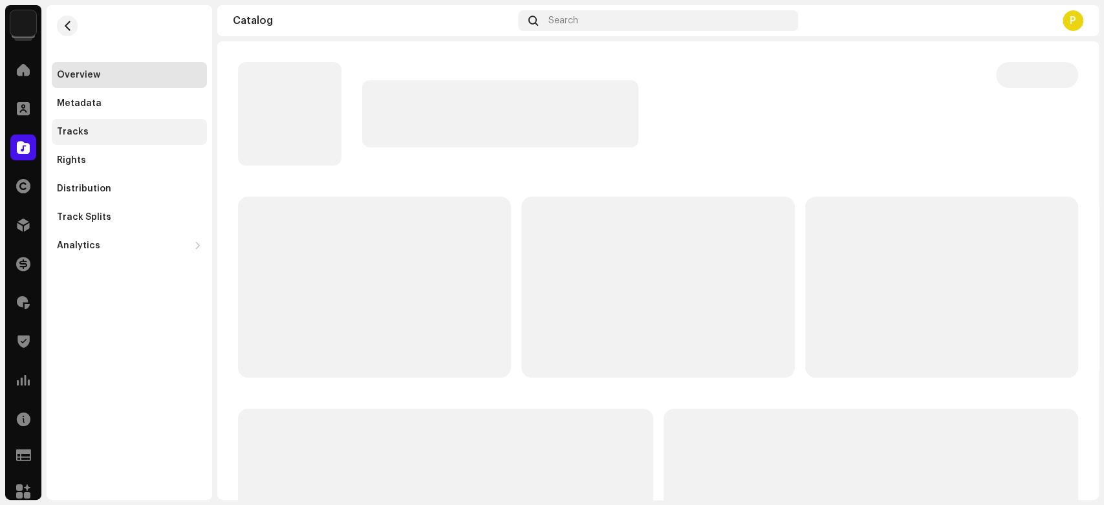
click at [166, 135] on div "Tracks" at bounding box center [129, 132] width 145 height 10
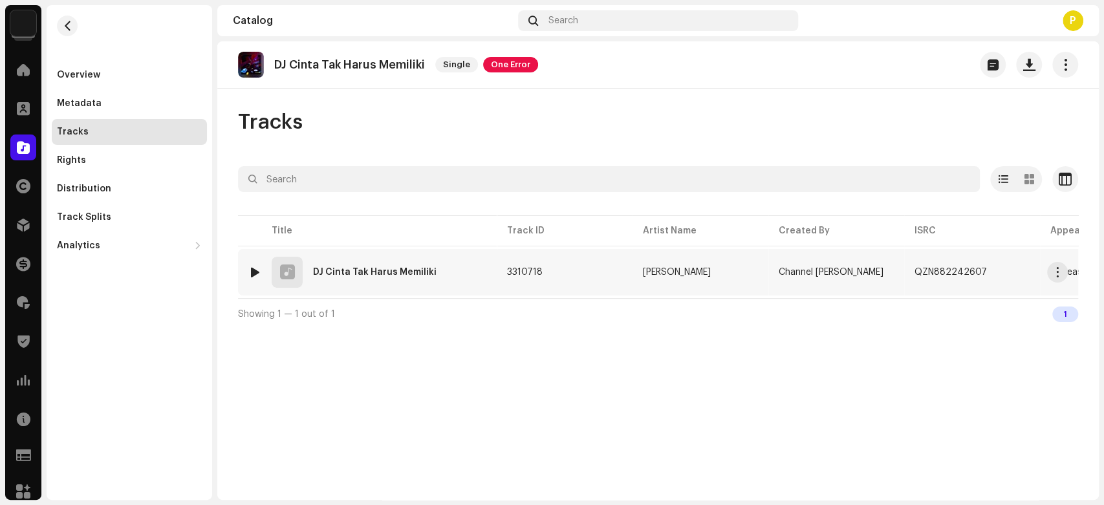
click at [255, 264] on img at bounding box center [254, 272] width 17 height 17
click at [258, 274] on div at bounding box center [255, 272] width 10 height 10
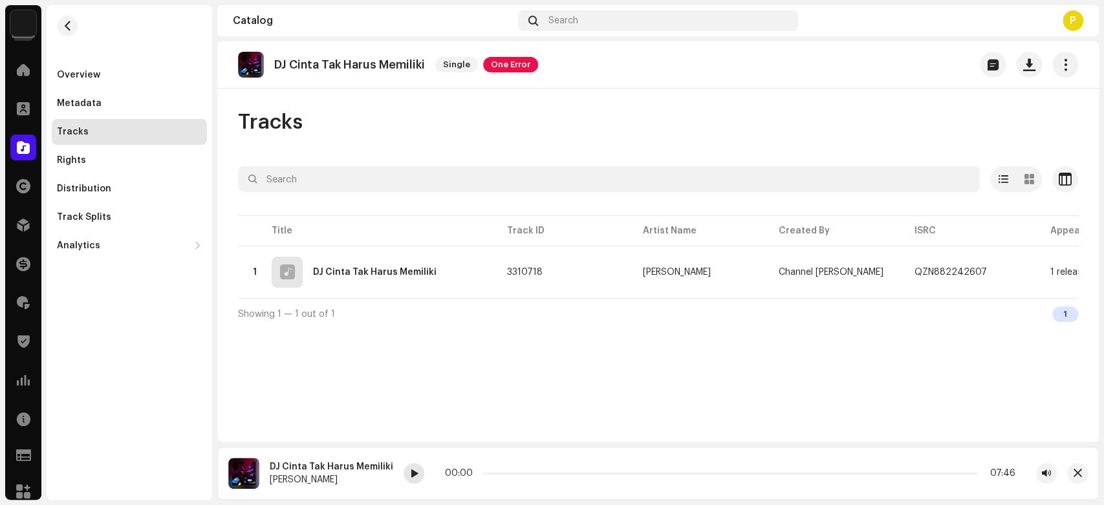
click at [412, 469] on span at bounding box center [414, 474] width 8 height 10
click at [404, 471] on div at bounding box center [414, 473] width 21 height 21
drag, startPoint x: 490, startPoint y: 470, endPoint x: 473, endPoint y: 474, distance: 17.3
click at [473, 474] on div "00:15 06:48" at bounding box center [730, 473] width 570 height 10
drag, startPoint x: 491, startPoint y: 471, endPoint x: 440, endPoint y: 471, distance: 51.7
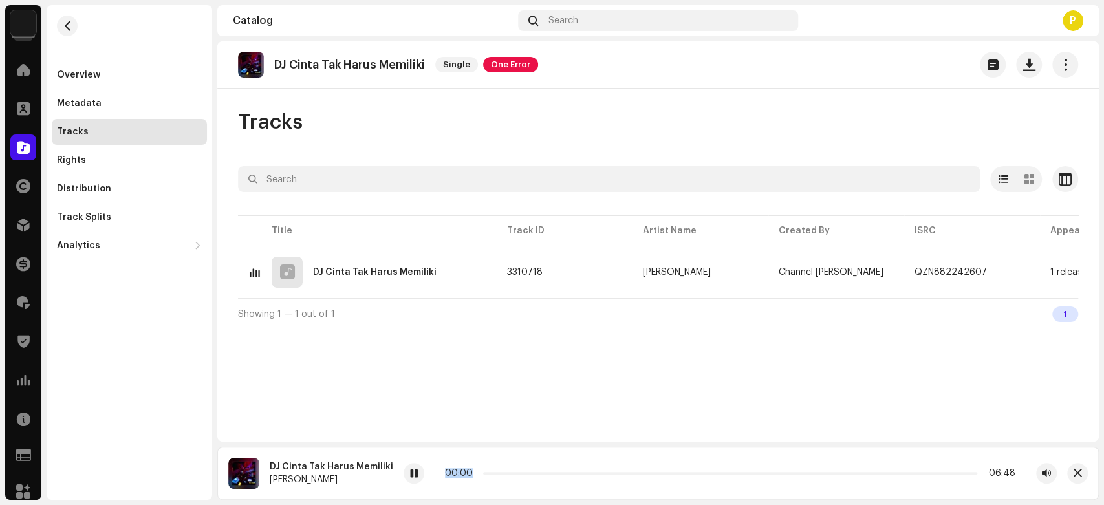
click at [445, 471] on div "00:00 06:48" at bounding box center [730, 473] width 570 height 10
click at [410, 471] on span at bounding box center [414, 474] width 8 height 10
click at [27, 156] on div at bounding box center [23, 148] width 26 height 26
drag, startPoint x: 27, startPoint y: 156, endPoint x: 44, endPoint y: 145, distance: 21.0
click at [27, 156] on div at bounding box center [23, 148] width 26 height 26
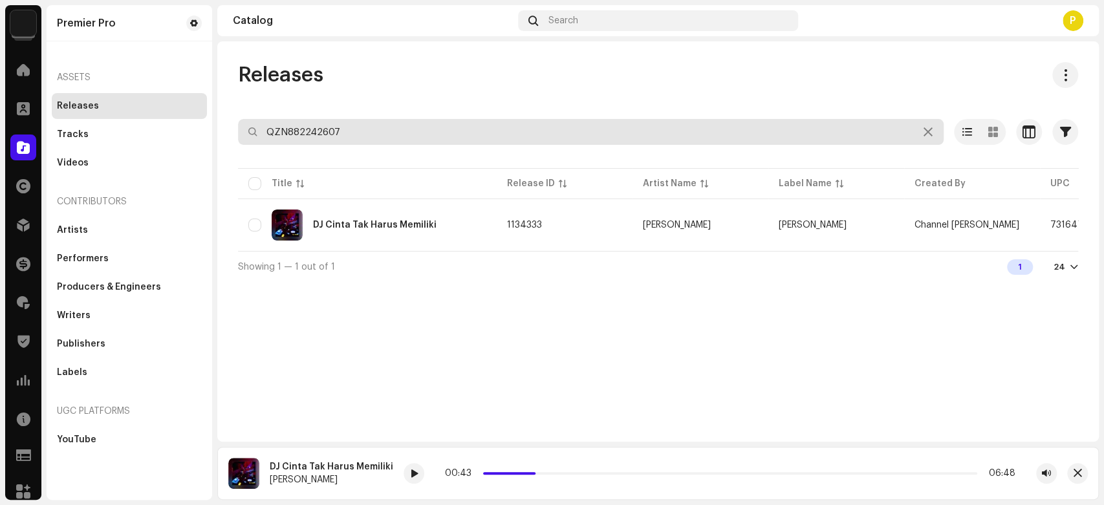
click at [367, 127] on input "QZN882242607" at bounding box center [591, 132] width 706 height 26
paste input "1"
type input "QZN882242601"
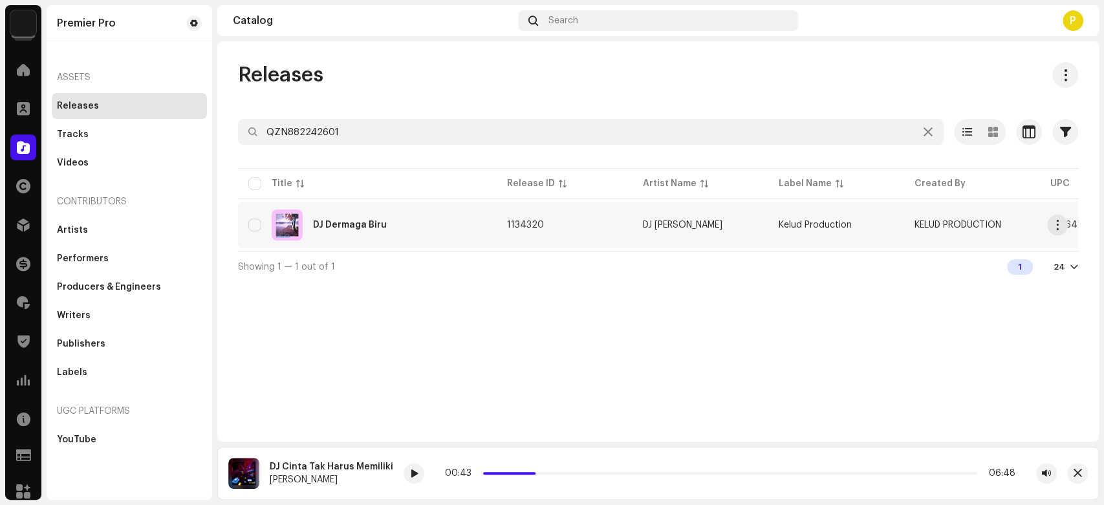
click at [358, 221] on div "DJ Dermaga Biru" at bounding box center [350, 225] width 74 height 9
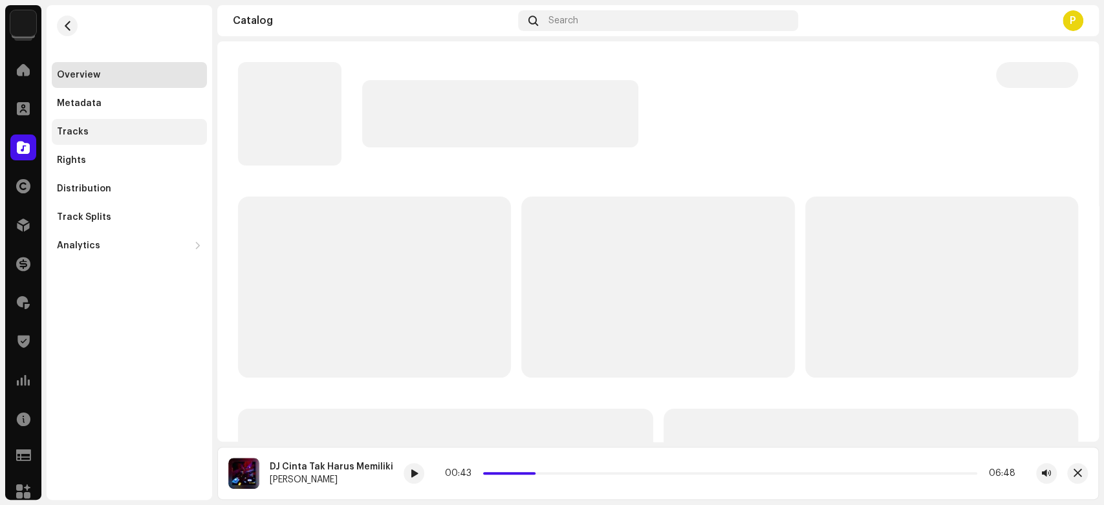
click at [75, 134] on div "Tracks" at bounding box center [73, 132] width 32 height 10
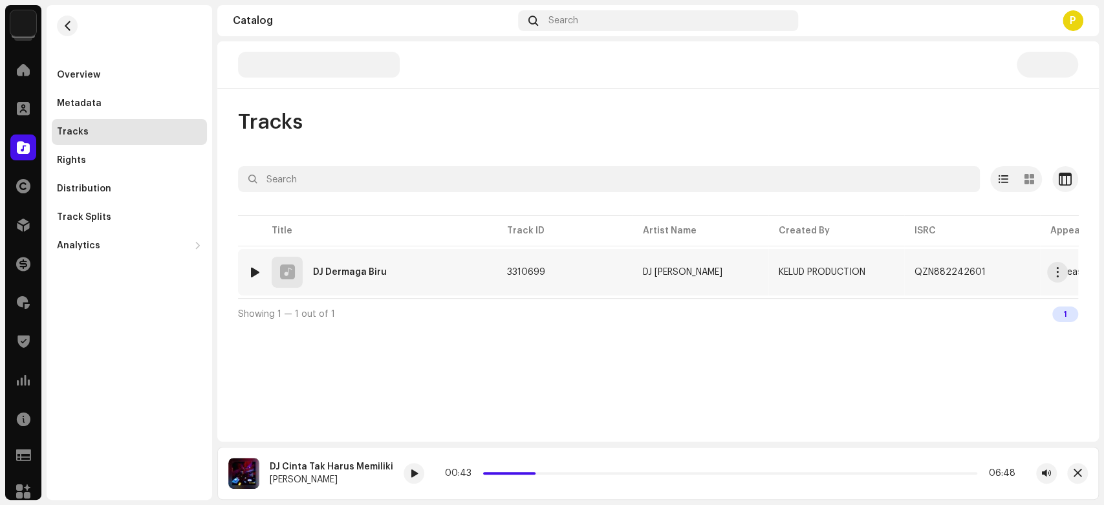
click at [257, 272] on div at bounding box center [255, 272] width 10 height 10
click at [367, 473] on div at bounding box center [370, 473] width 21 height 21
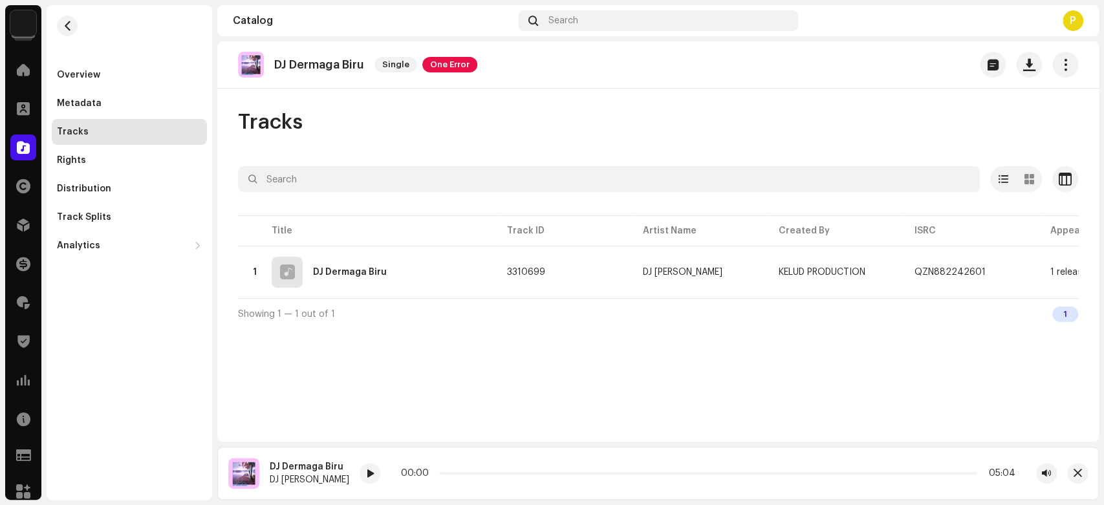
drag, startPoint x: 360, startPoint y: 476, endPoint x: 336, endPoint y: 351, distance: 127.1
click at [366, 475] on span at bounding box center [370, 474] width 8 height 10
click at [25, 144] on span at bounding box center [23, 147] width 13 height 10
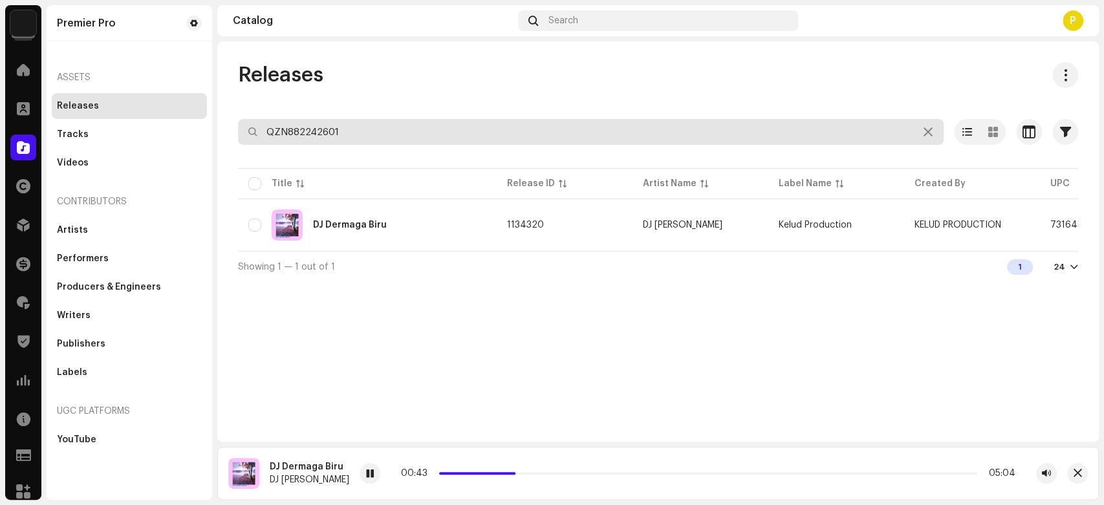
click at [350, 133] on input "QZN882242601" at bounding box center [591, 132] width 706 height 26
paste input "960"
type input "QZN882242960"
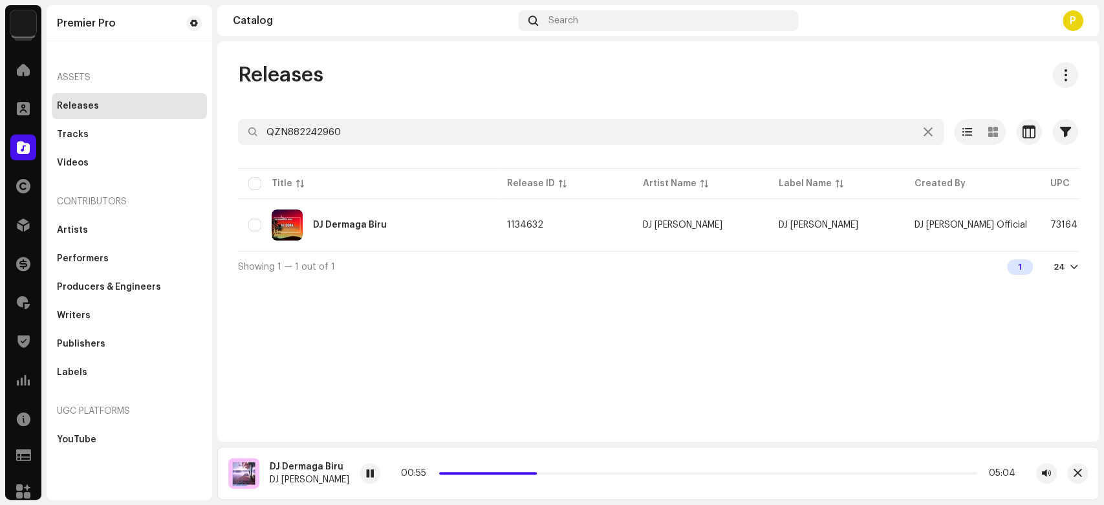
drag, startPoint x: 1070, startPoint y: 479, endPoint x: 1026, endPoint y: 449, distance: 52.7
click at [1071, 479] on button "button" at bounding box center [1077, 473] width 21 height 21
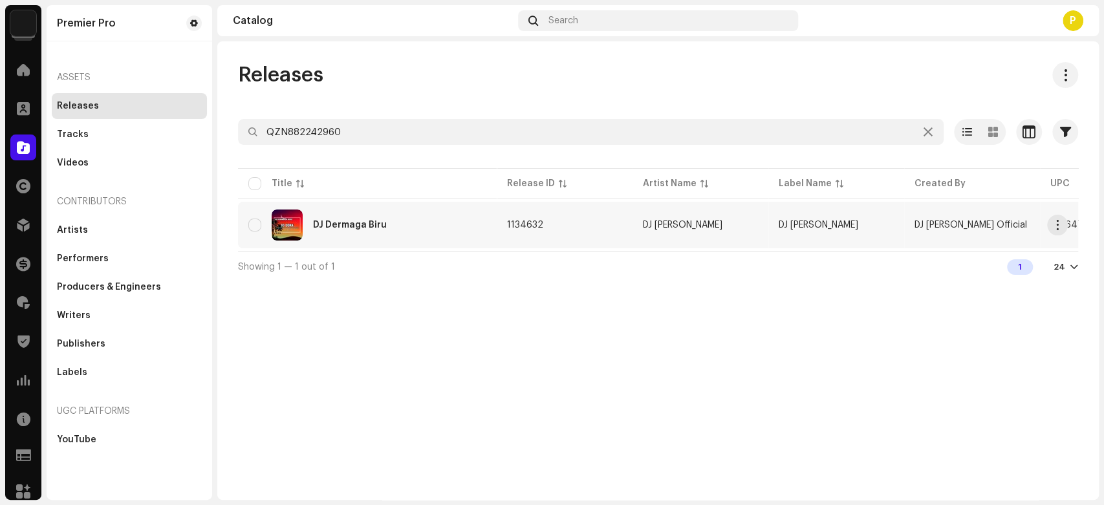
click at [343, 237] on div "DJ Dermaga Biru" at bounding box center [367, 225] width 238 height 31
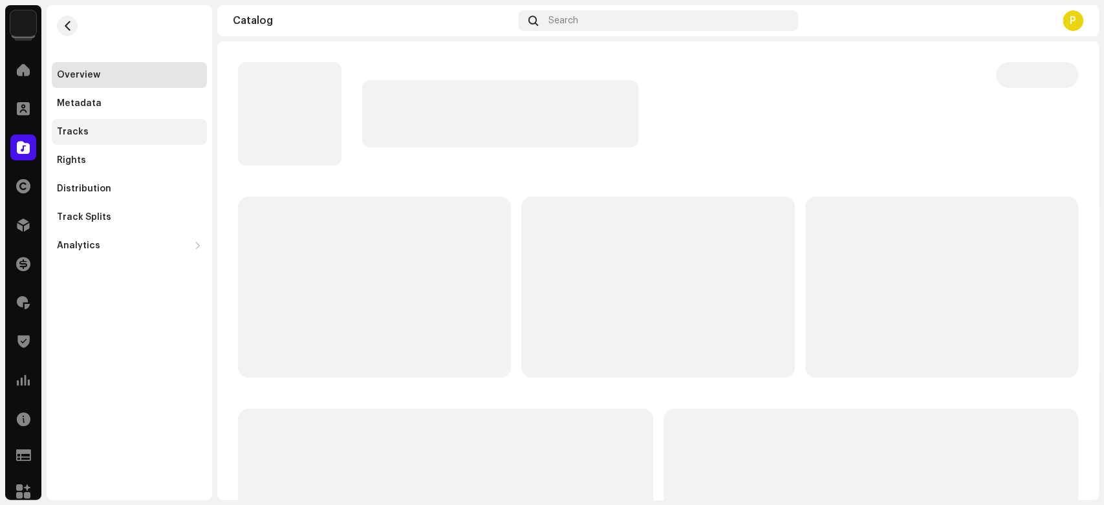
click at [160, 135] on div "Tracks" at bounding box center [129, 132] width 145 height 10
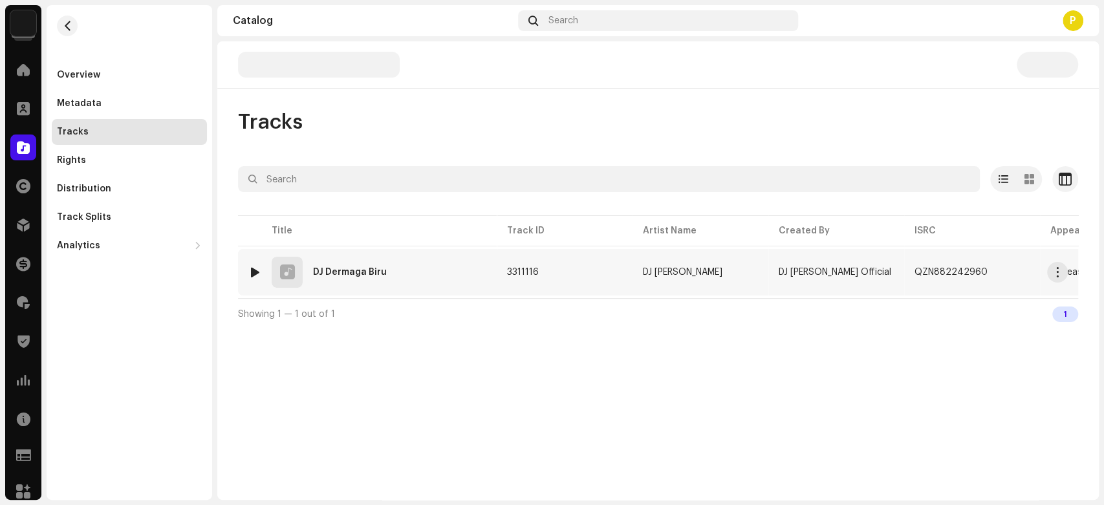
click at [252, 269] on div at bounding box center [255, 272] width 10 height 10
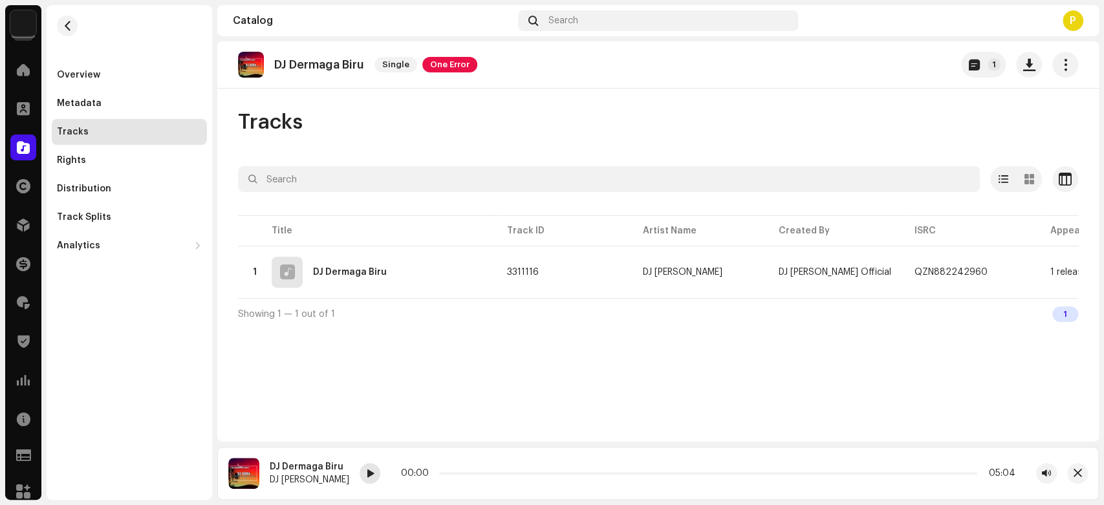
click at [366, 479] on span at bounding box center [370, 474] width 8 height 10
click at [366, 469] on span at bounding box center [370, 474] width 8 height 10
click at [455, 474] on span at bounding box center [458, 473] width 6 height 6
click at [37, 145] on div "Catalog" at bounding box center [23, 147] width 36 height 36
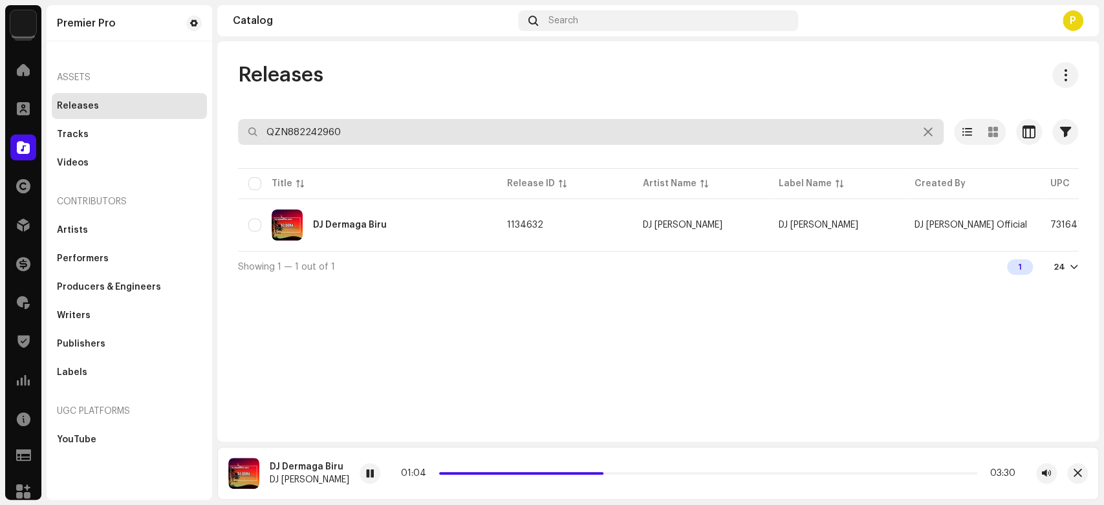
click at [356, 128] on input "QZN882242960" at bounding box center [591, 132] width 706 height 26
paste input "3802"
type input "QZN882243802"
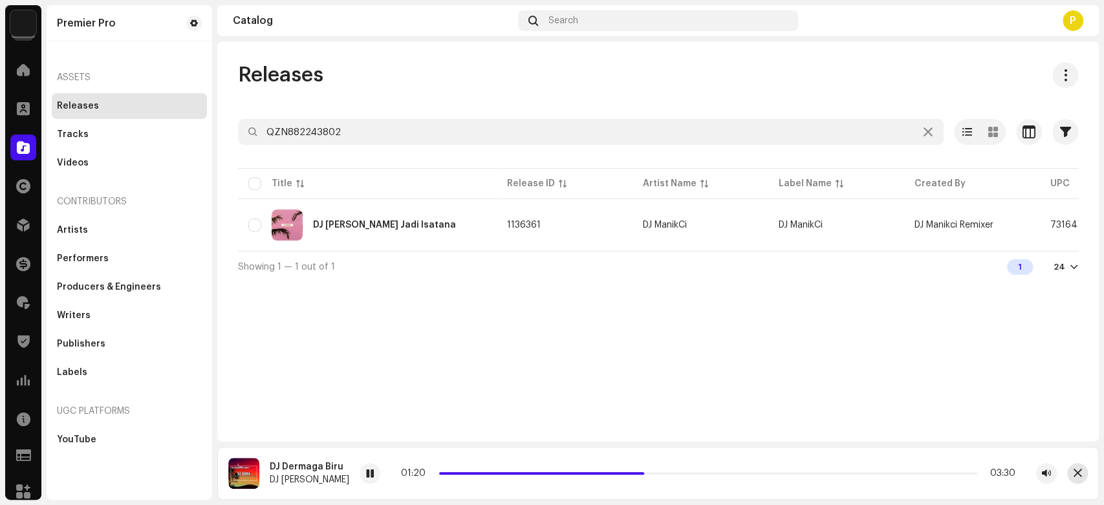
click at [1076, 473] on span "button" at bounding box center [1077, 473] width 8 height 10
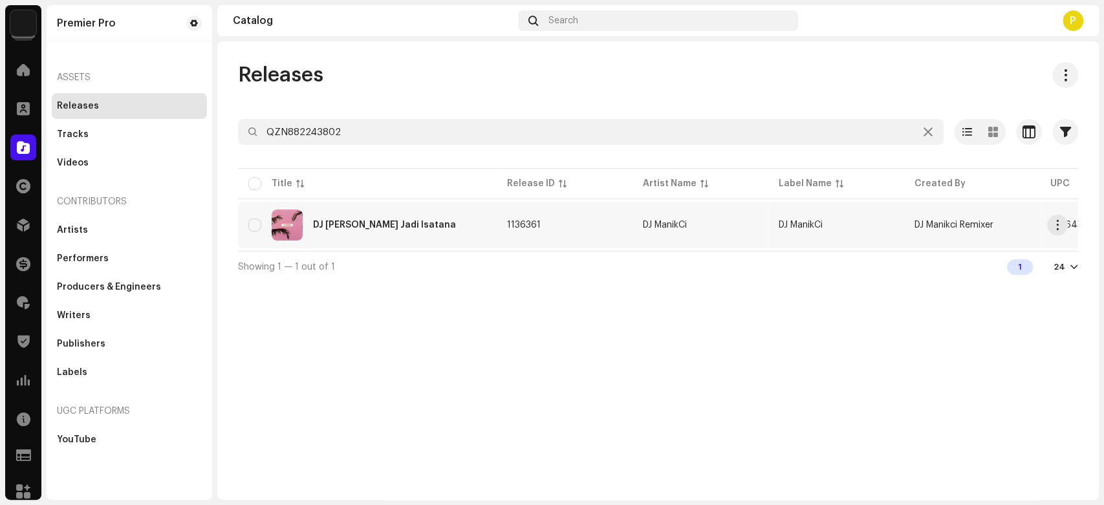
click at [366, 221] on div "DJ Gubuk Jadi Isatana" at bounding box center [384, 225] width 143 height 9
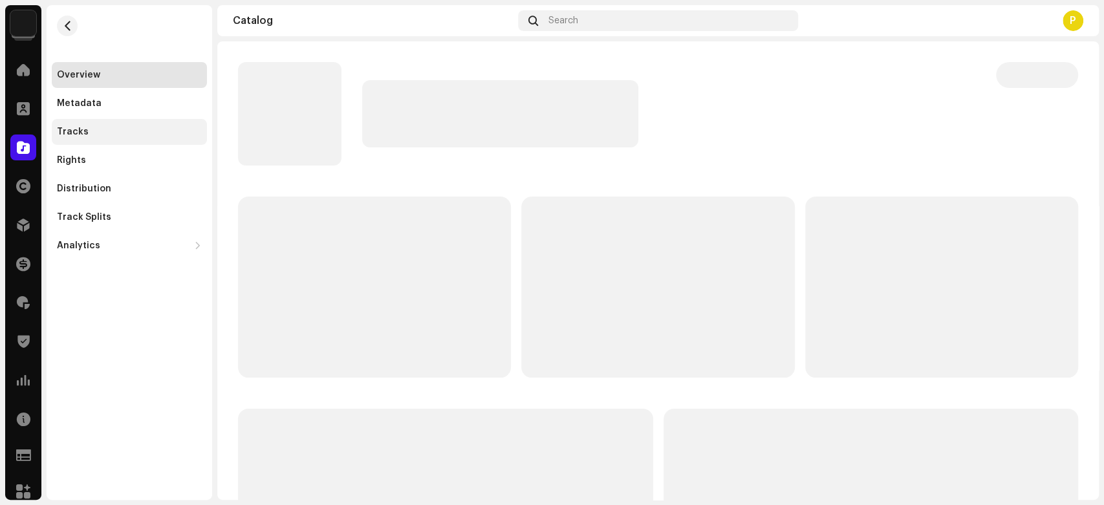
click at [157, 137] on div "Tracks" at bounding box center [129, 132] width 155 height 26
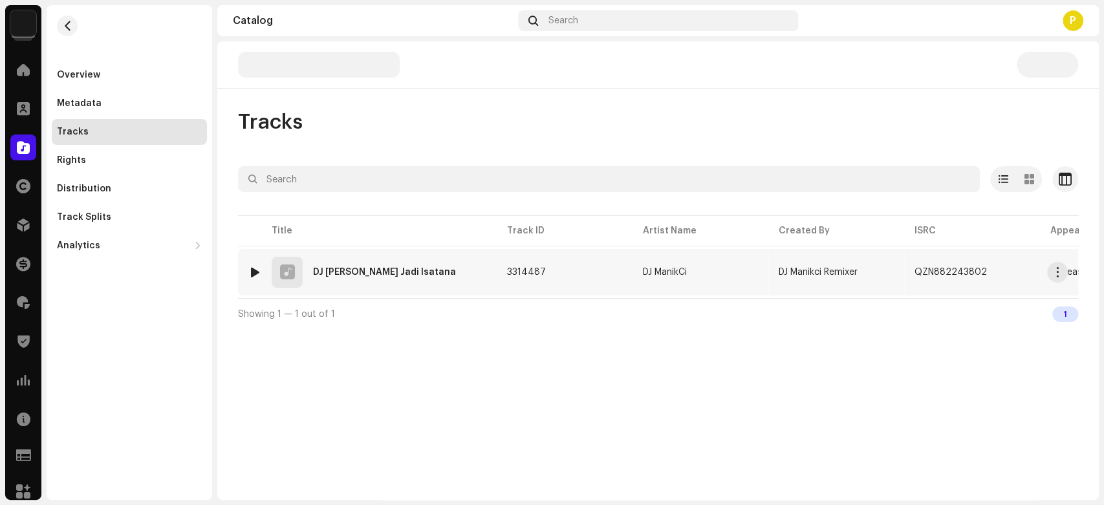
click at [257, 268] on div at bounding box center [255, 272] width 10 height 10
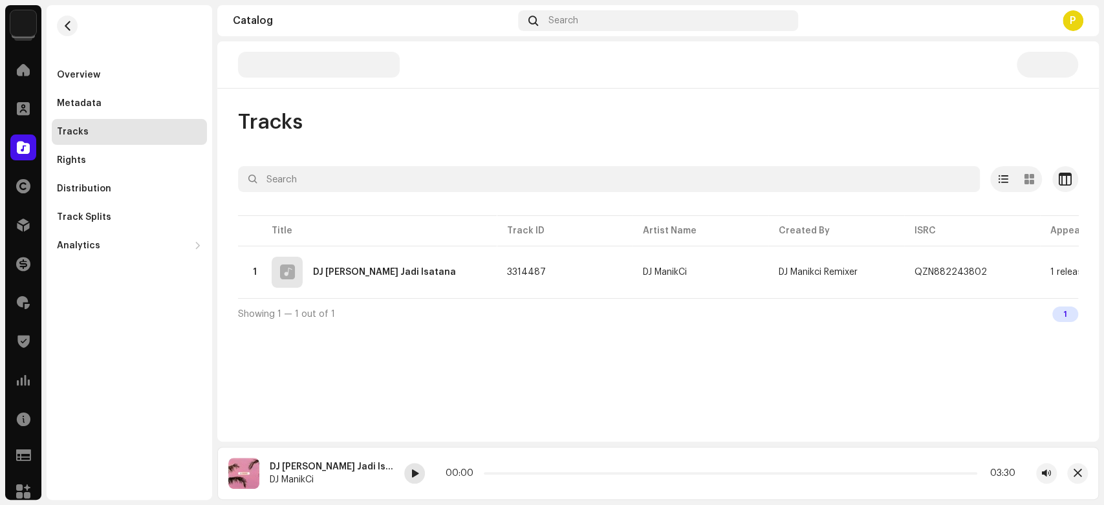
click at [404, 472] on div at bounding box center [414, 473] width 21 height 21
click at [411, 472] on span at bounding box center [415, 474] width 8 height 10
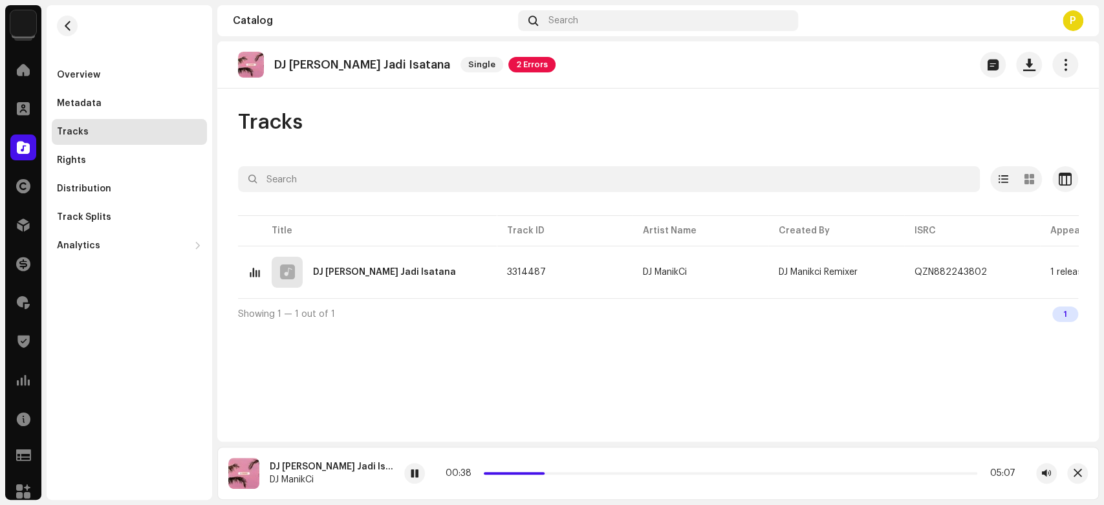
click at [20, 142] on span at bounding box center [23, 147] width 13 height 10
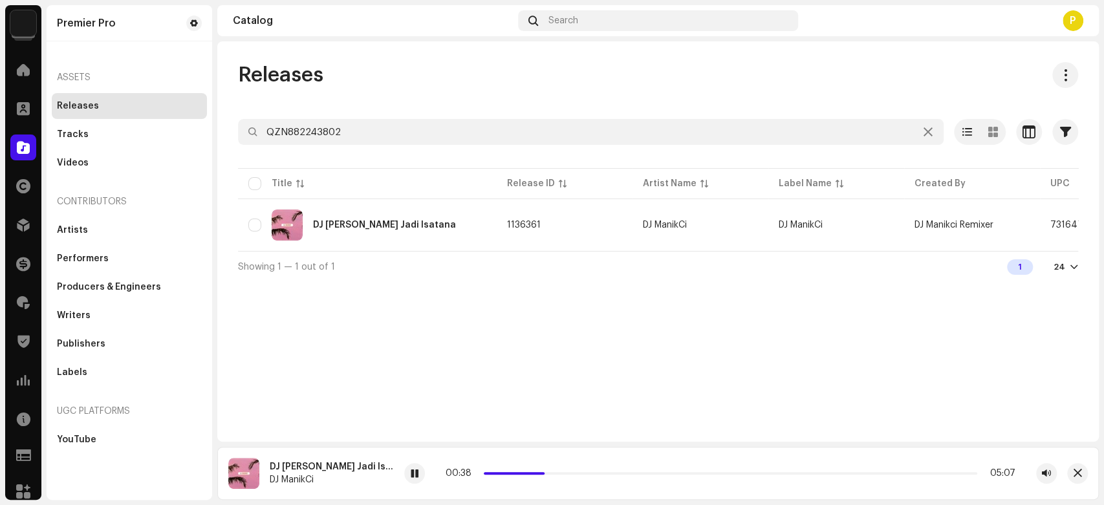
click at [389, 147] on div at bounding box center [658, 155] width 840 height 21
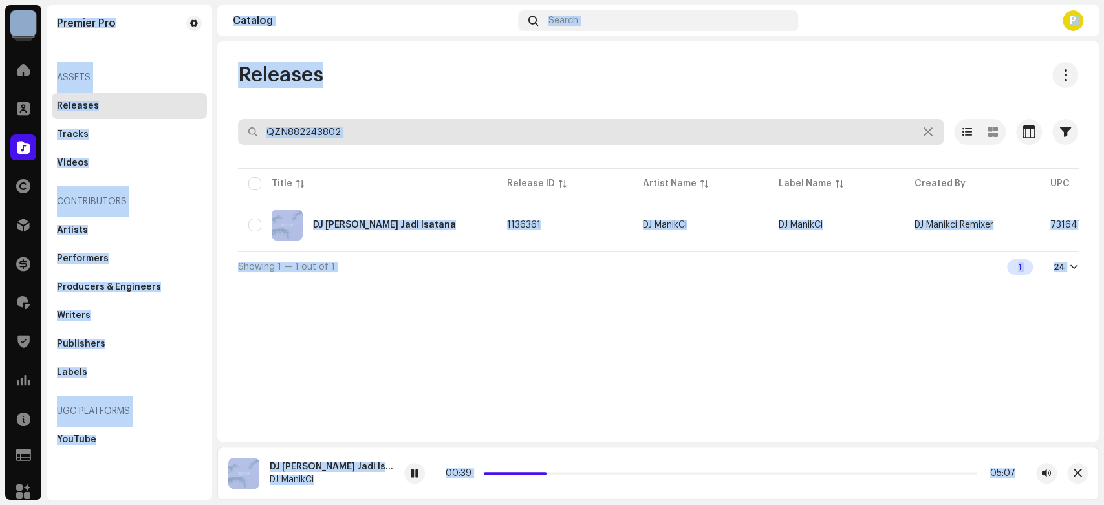
click at [391, 137] on input "QZN882243802" at bounding box center [591, 132] width 706 height 26
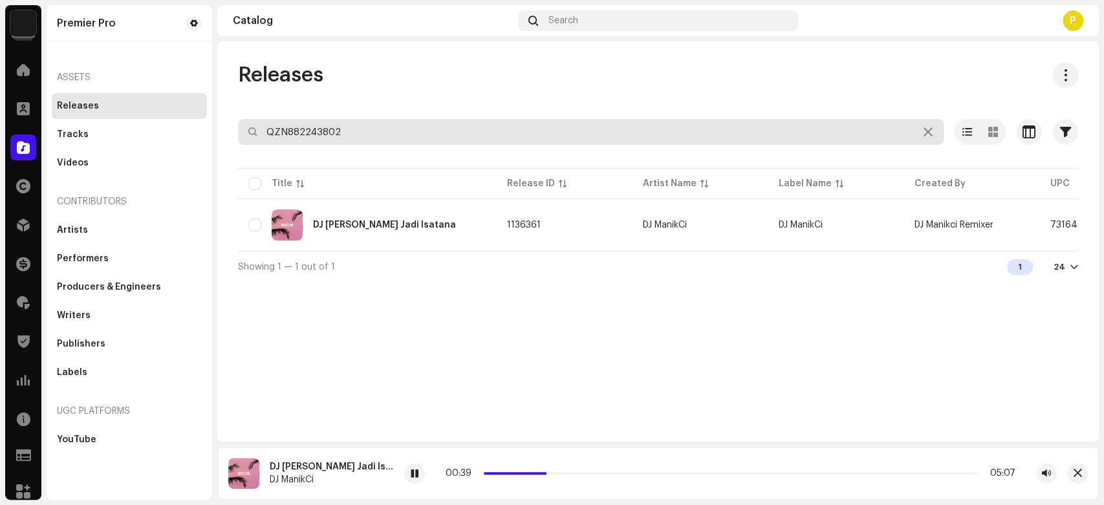
paste input "4756"
type input "QZN882244756"
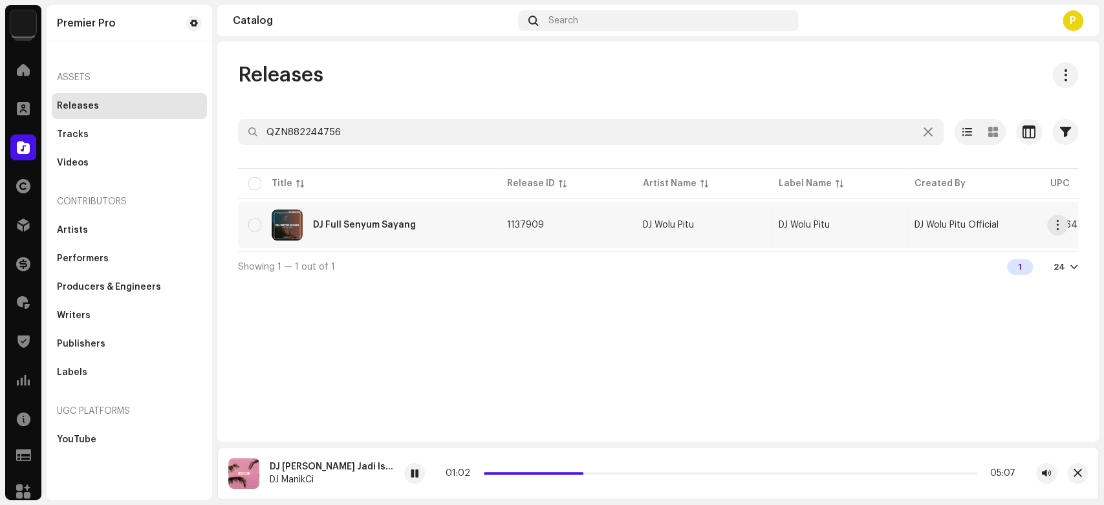
click at [415, 221] on div "DJ Full Senyum Sayang" at bounding box center [367, 225] width 238 height 31
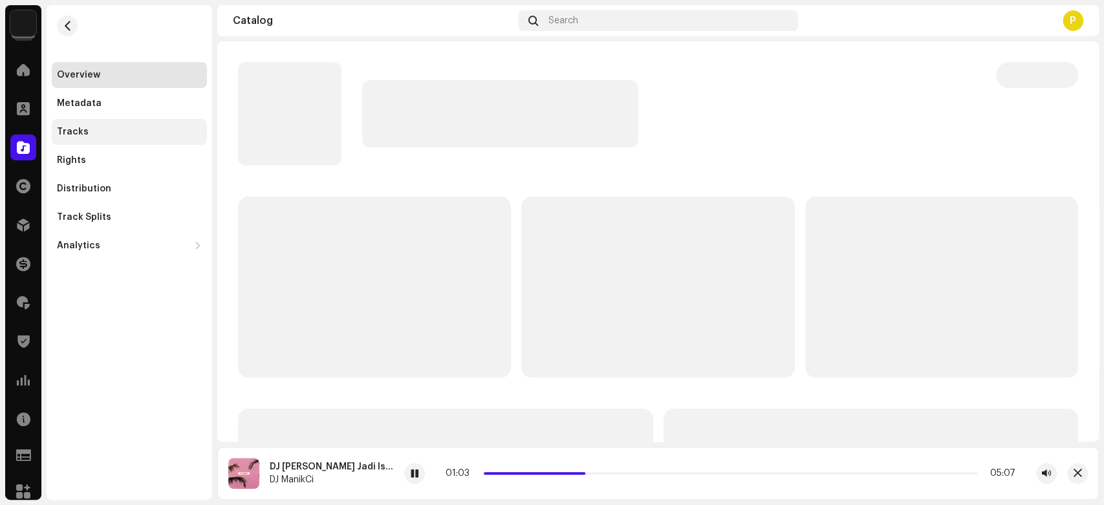
click at [149, 125] on div "Tracks" at bounding box center [129, 132] width 155 height 26
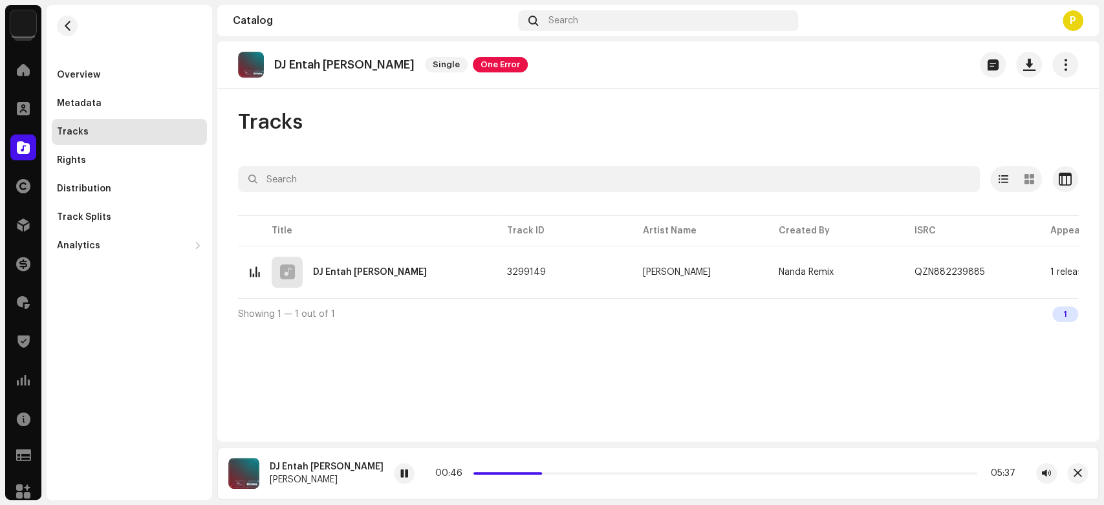
click at [17, 149] on span at bounding box center [23, 147] width 13 height 10
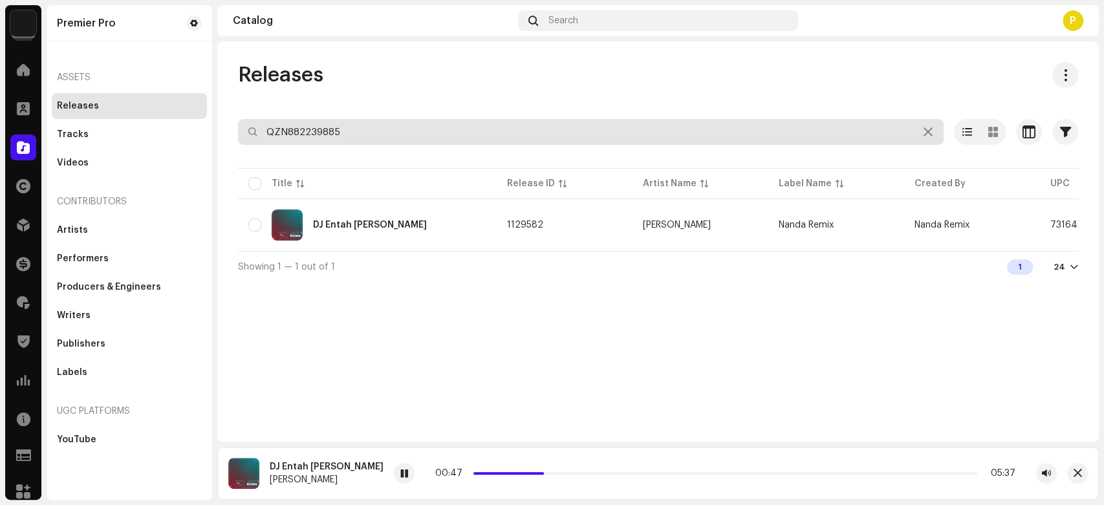
click at [326, 140] on input "QZN882239885" at bounding box center [591, 132] width 706 height 26
paste input "41028"
type input "QZN882241028"
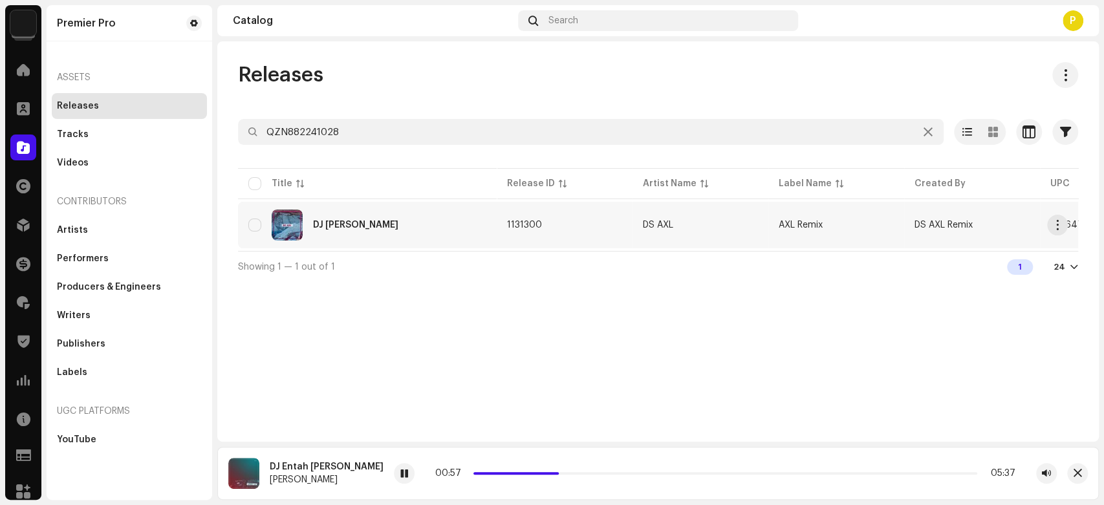
click at [338, 223] on div "DJ Takkan Pernah Terganti" at bounding box center [355, 225] width 85 height 9
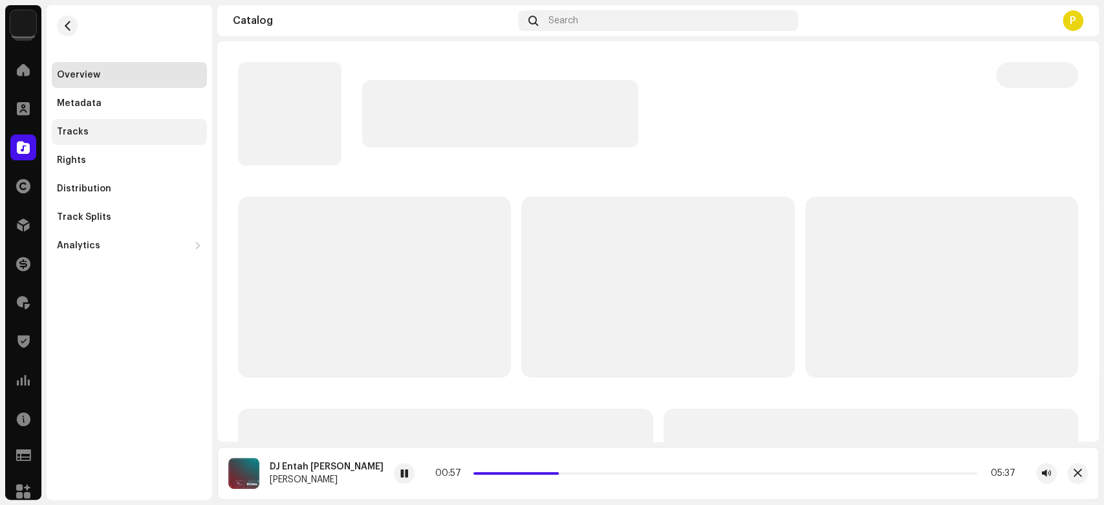
click at [140, 135] on div "Tracks" at bounding box center [129, 132] width 145 height 10
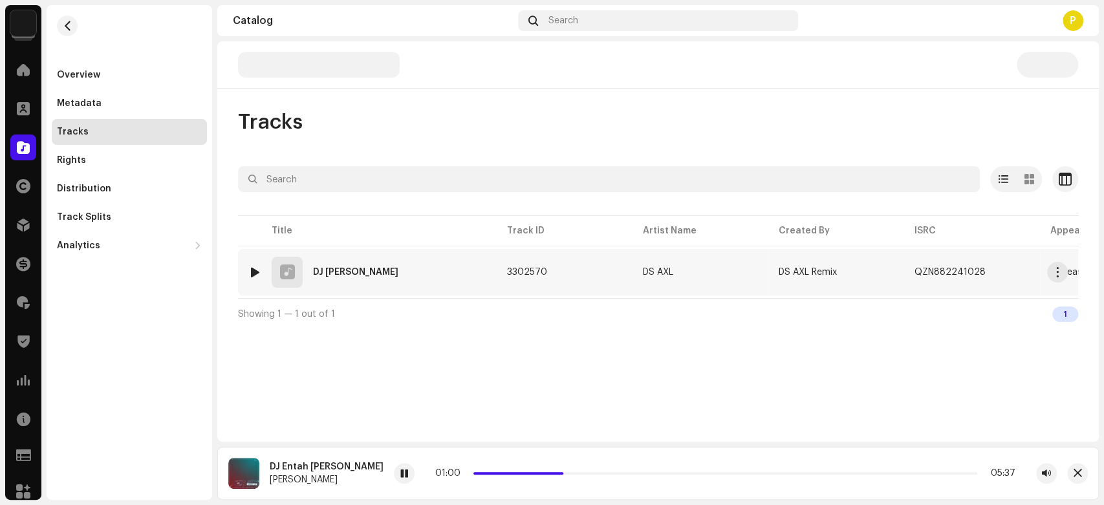
click at [255, 268] on div at bounding box center [255, 272] width 10 height 10
click at [386, 475] on div at bounding box center [375, 473] width 21 height 21
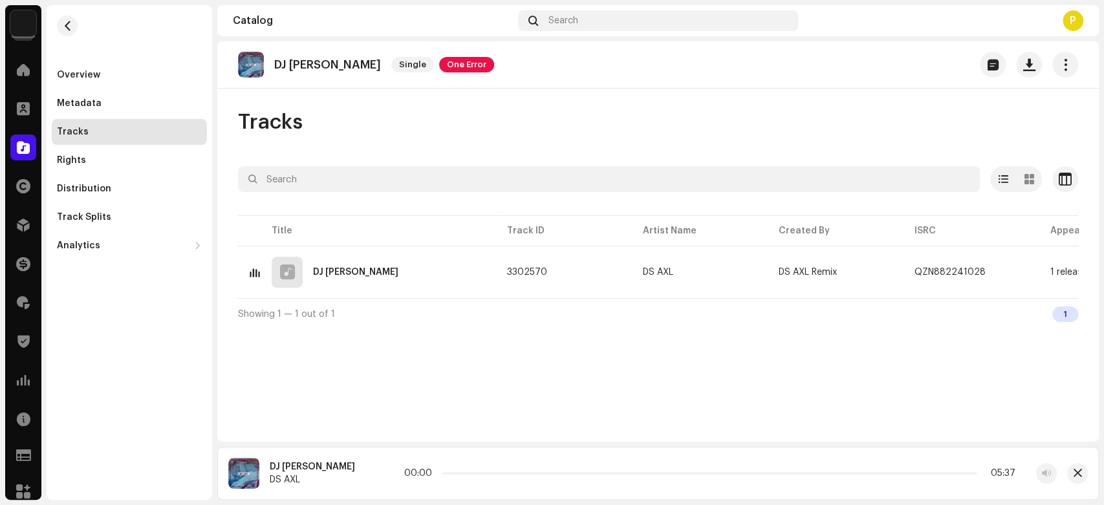
click at [318, 62] on p "DJ Takkan Pernah Terganti" at bounding box center [327, 65] width 107 height 14
drag, startPoint x: 318, startPoint y: 62, endPoint x: 377, endPoint y: 61, distance: 59.5
click at [377, 61] on p "DJ Takkan Pernah Terganti" at bounding box center [327, 65] width 107 height 14
copy p "Takkan Pernah Terganti"
click at [386, 472] on div at bounding box center [375, 473] width 21 height 21
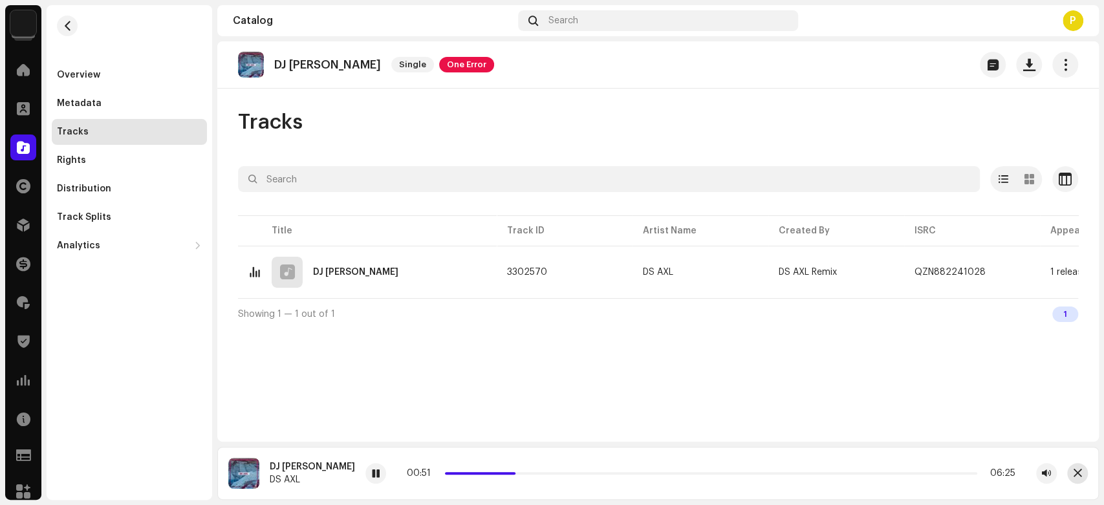
click at [1086, 475] on button "button" at bounding box center [1077, 473] width 21 height 21
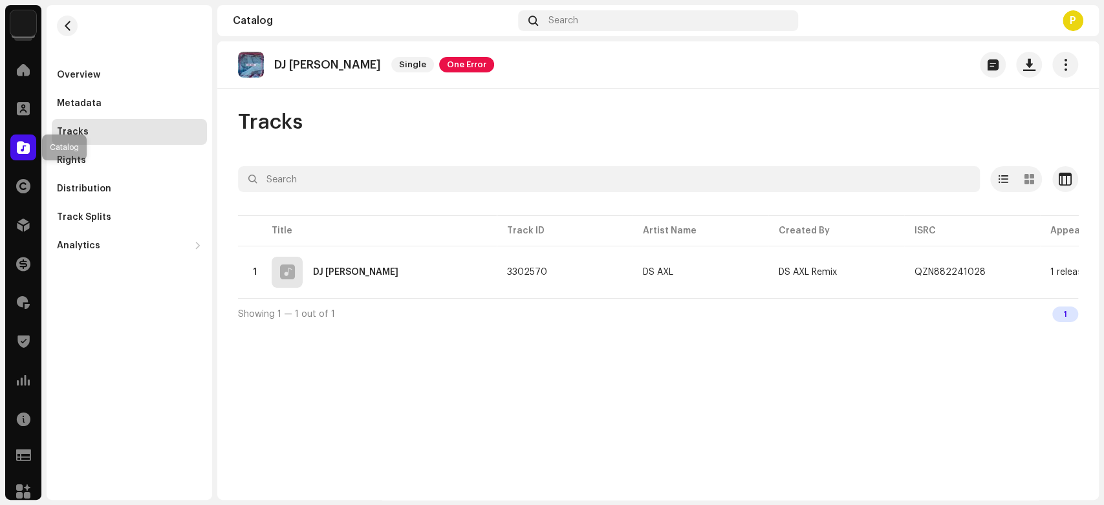
click at [27, 140] on div at bounding box center [23, 148] width 26 height 26
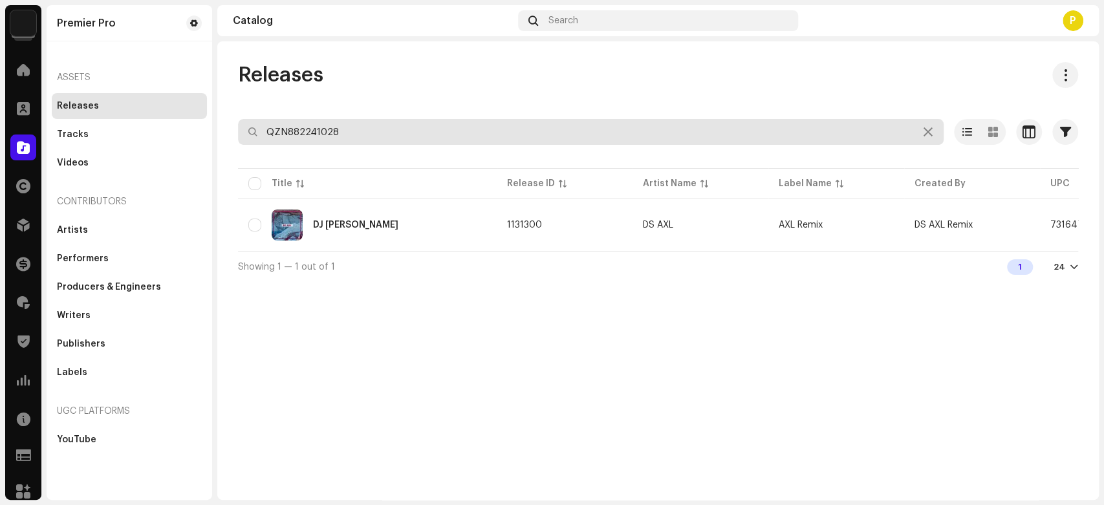
click at [365, 133] on input "QZN882241028" at bounding box center [591, 132] width 706 height 26
paste input "863"
type input "QZN882241863"
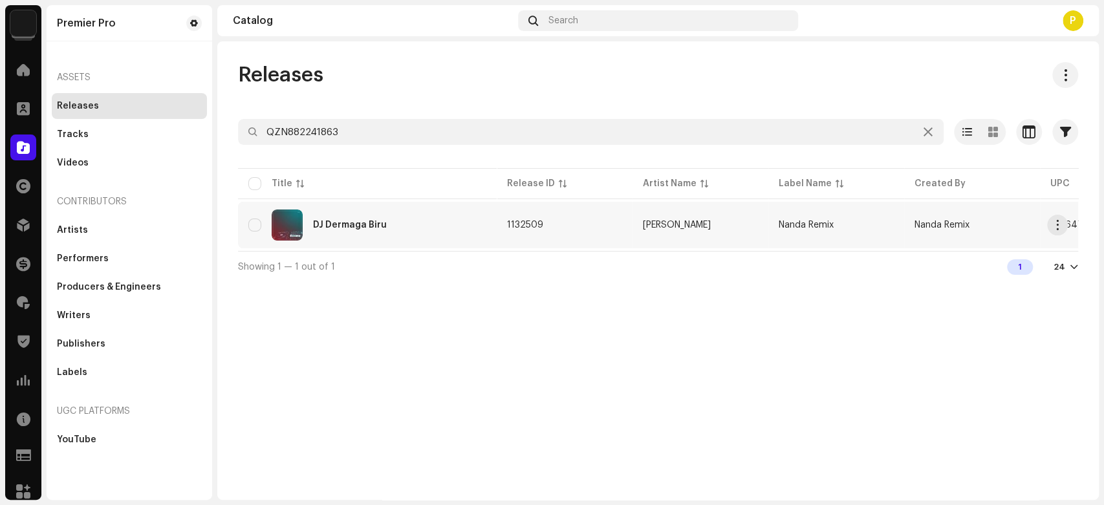
click at [382, 236] on div "DJ Dermaga Biru" at bounding box center [367, 225] width 238 height 31
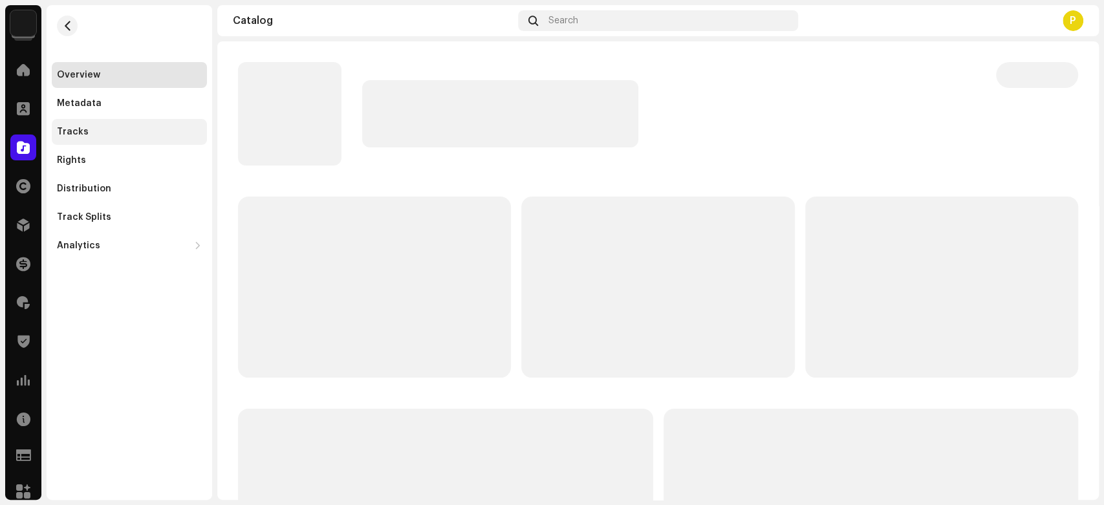
click at [150, 140] on div "Tracks" at bounding box center [129, 132] width 155 height 26
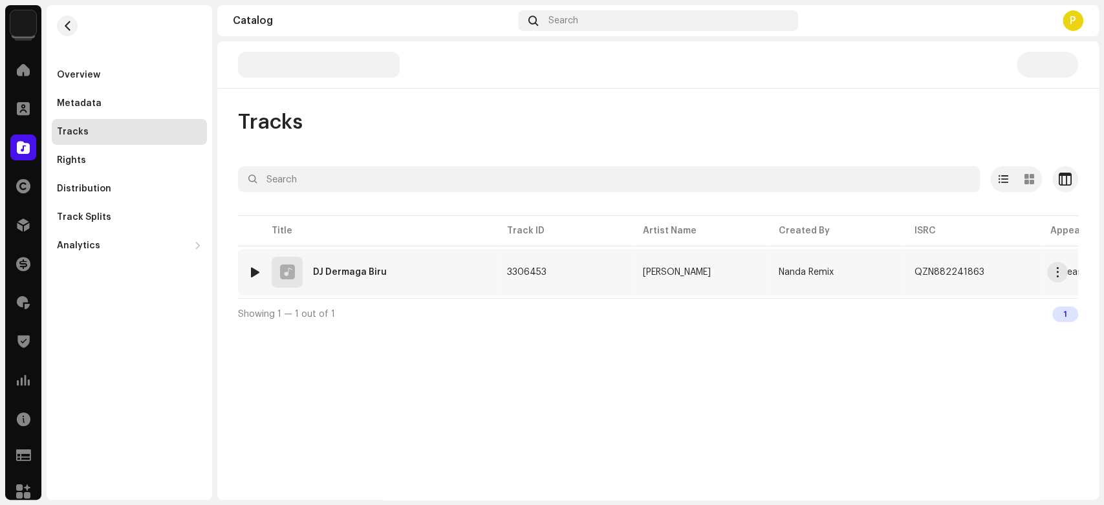
click at [256, 267] on div at bounding box center [255, 272] width 10 height 10
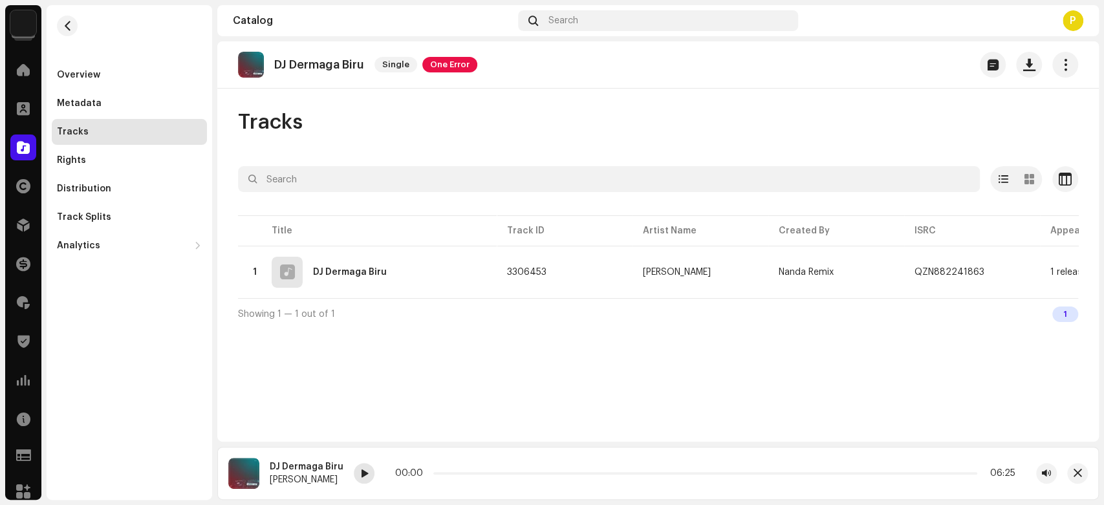
click at [360, 476] on span at bounding box center [364, 474] width 8 height 10
click at [364, 474] on span at bounding box center [364, 474] width 8 height 10
click at [7, 141] on div "Catalog" at bounding box center [23, 147] width 36 height 36
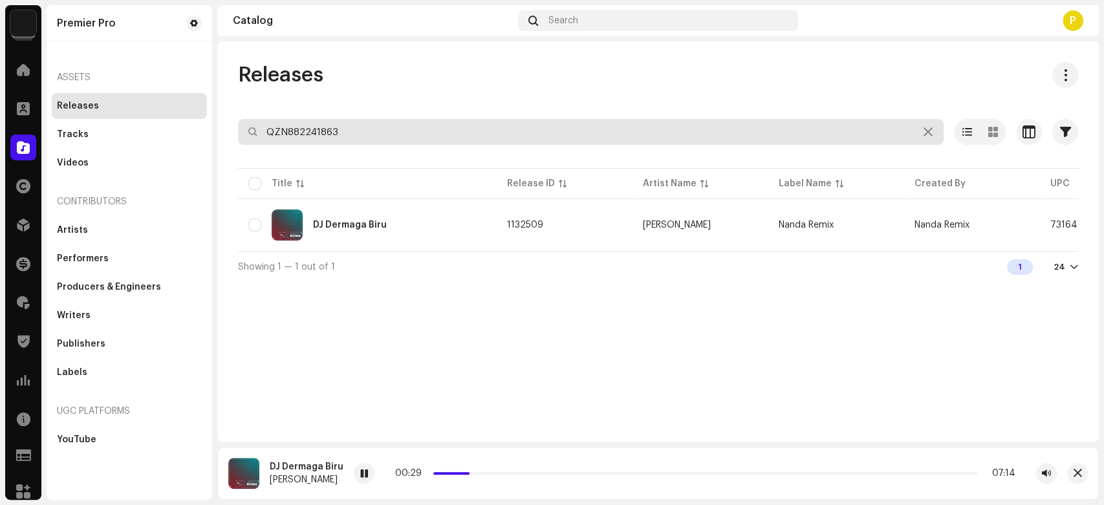
click at [283, 138] on input "QZN882241863" at bounding box center [591, 132] width 706 height 26
paste input "99"
type input "QZN882241899"
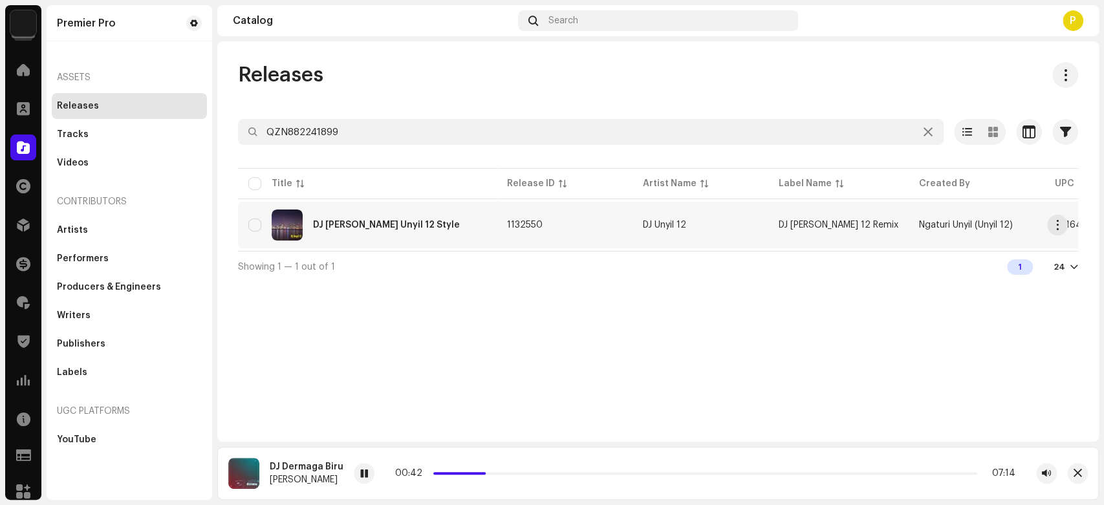
click at [398, 222] on div "DJ Hujan Badai Unyil 12 Style" at bounding box center [386, 225] width 147 height 9
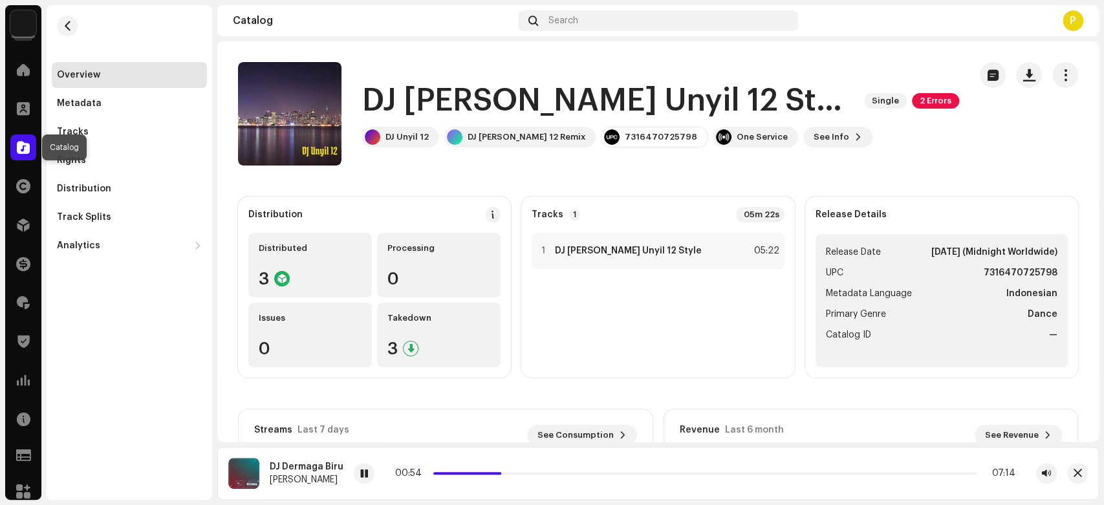
click at [27, 142] on span at bounding box center [23, 147] width 13 height 10
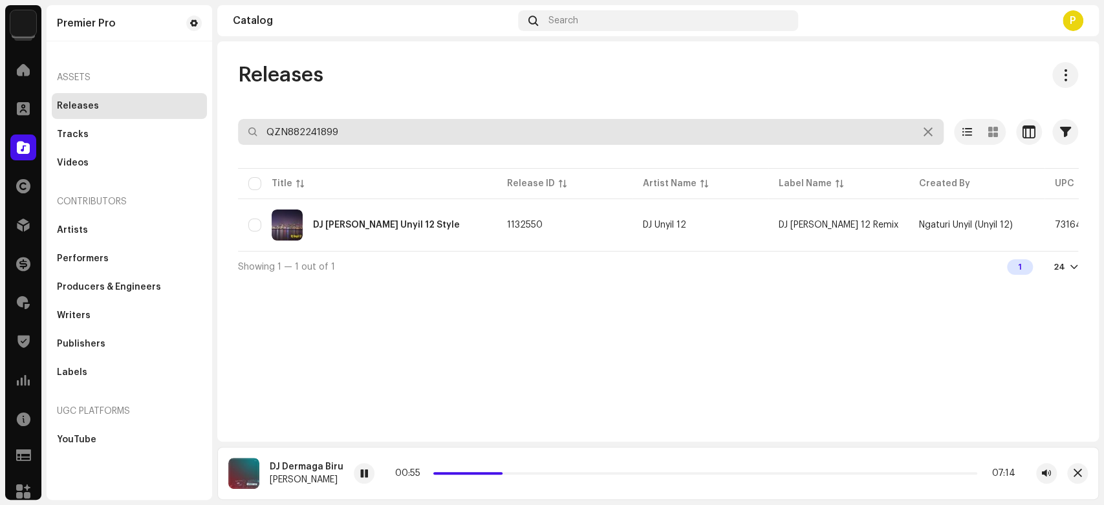
click at [318, 123] on input "QZN882241899" at bounding box center [591, 132] width 706 height 26
paste input "71"
type input "QZN882241871"
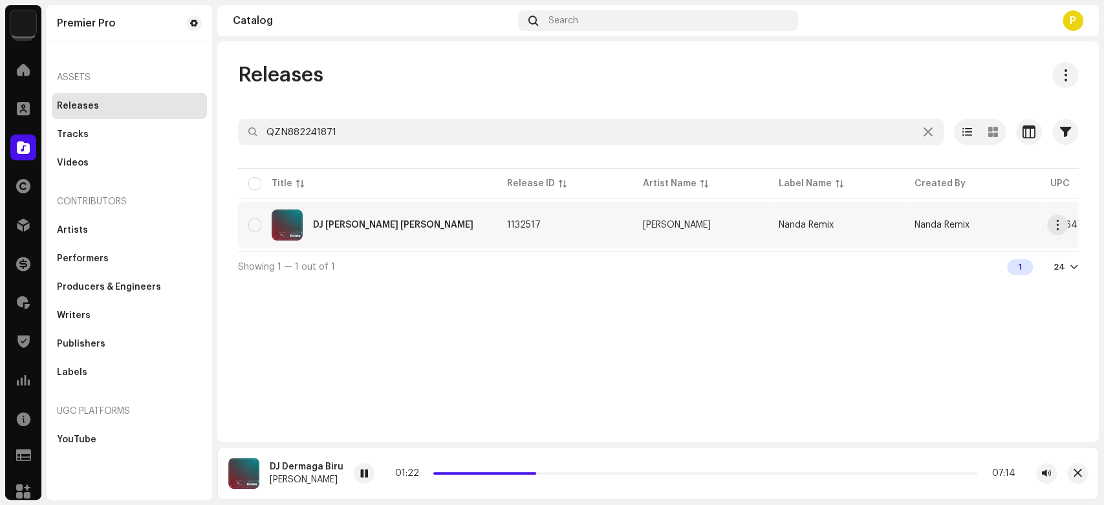
click at [376, 214] on div "DJ Dermaga Biru Sntuyy" at bounding box center [367, 225] width 238 height 31
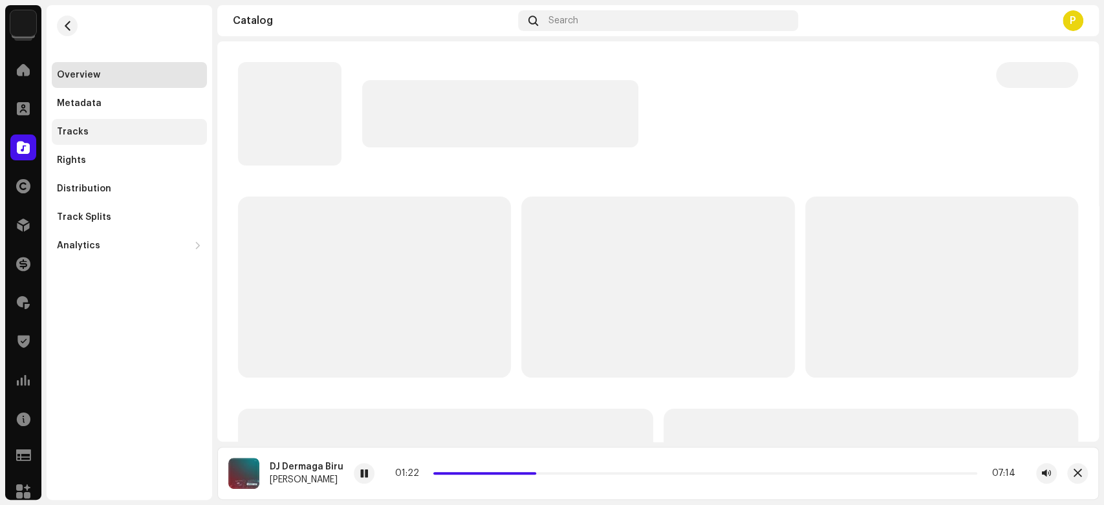
click at [133, 125] on div "Tracks" at bounding box center [129, 132] width 155 height 26
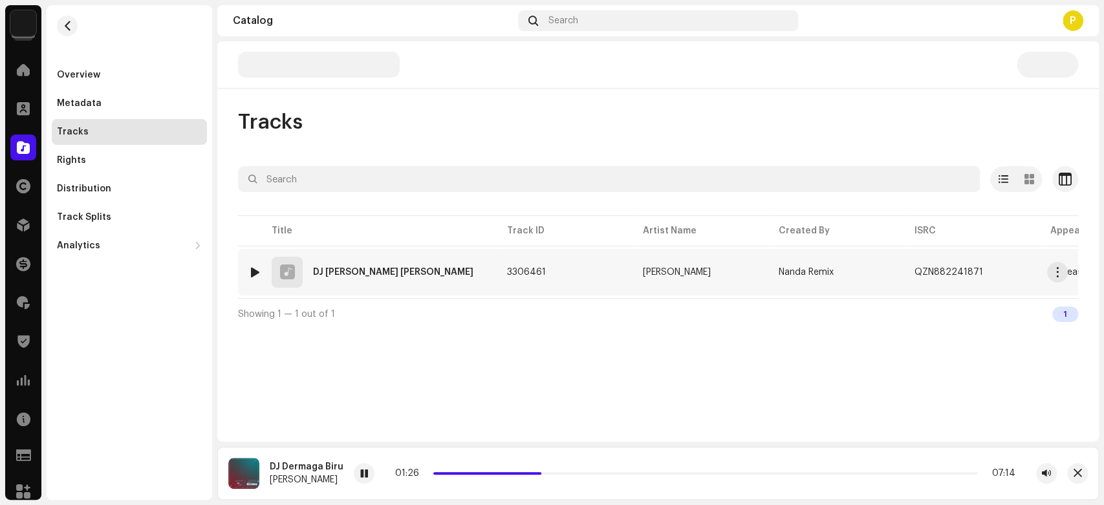
click at [257, 271] on div at bounding box center [255, 272] width 10 height 10
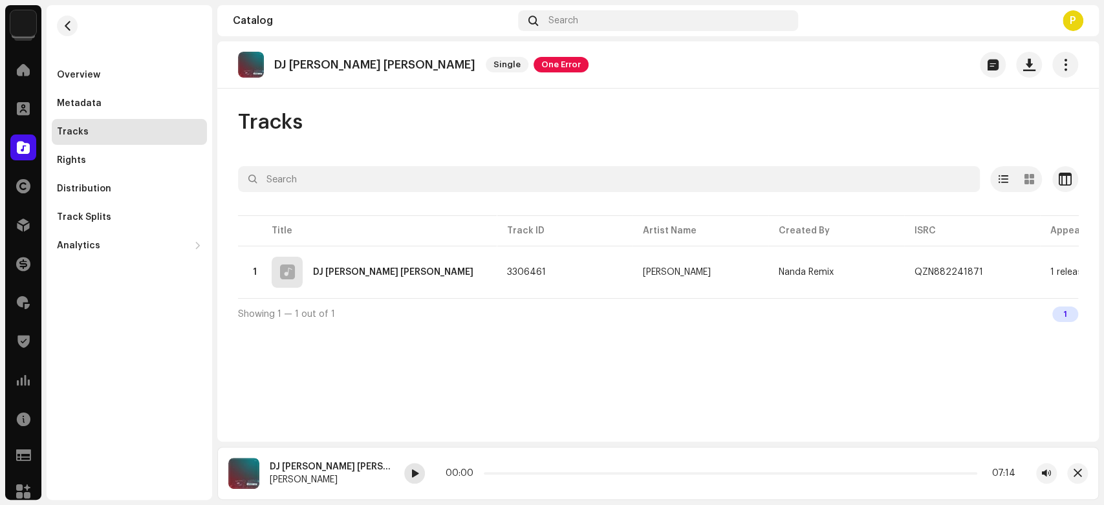
click at [404, 466] on div at bounding box center [414, 473] width 21 height 21
click at [258, 273] on div at bounding box center [255, 272] width 10 height 10
drag, startPoint x: 471, startPoint y: 473, endPoint x: 514, endPoint y: 473, distance: 42.7
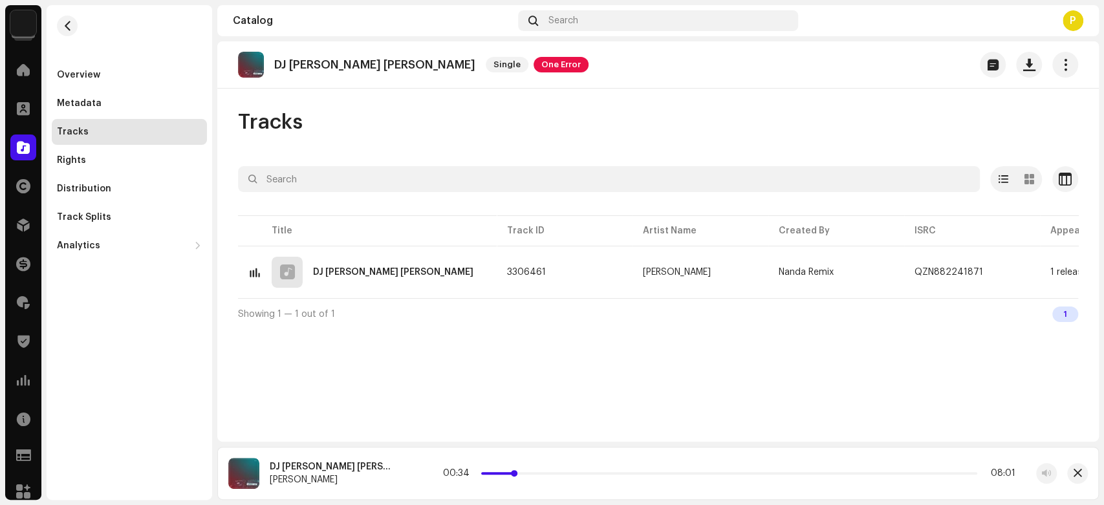
click at [514, 473] on p-slider at bounding box center [729, 473] width 496 height 3
click at [28, 144] on span at bounding box center [23, 147] width 13 height 10
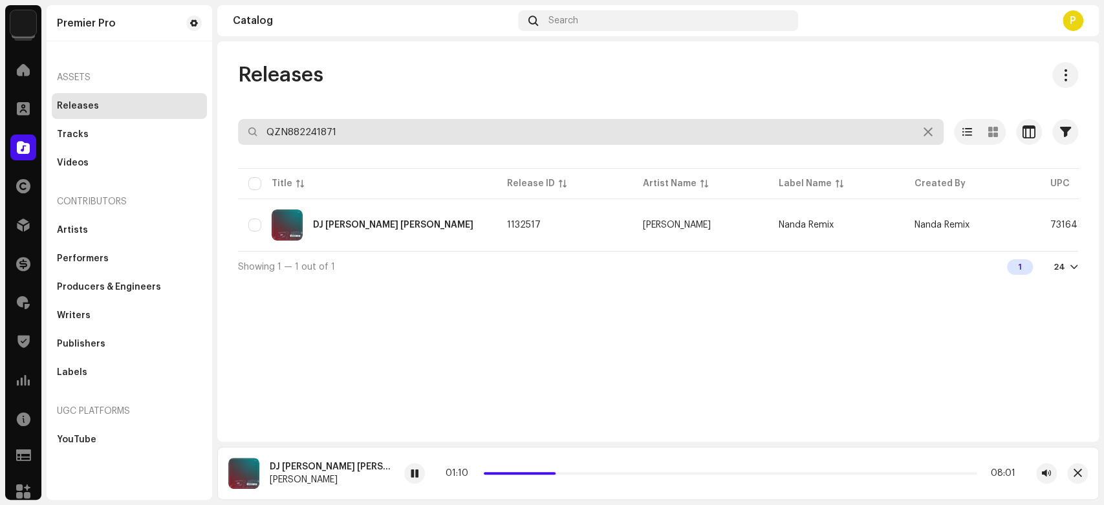
click at [348, 135] on input "QZN882241871" at bounding box center [591, 132] width 706 height 26
paste input "2507"
type input "QZN882242507"
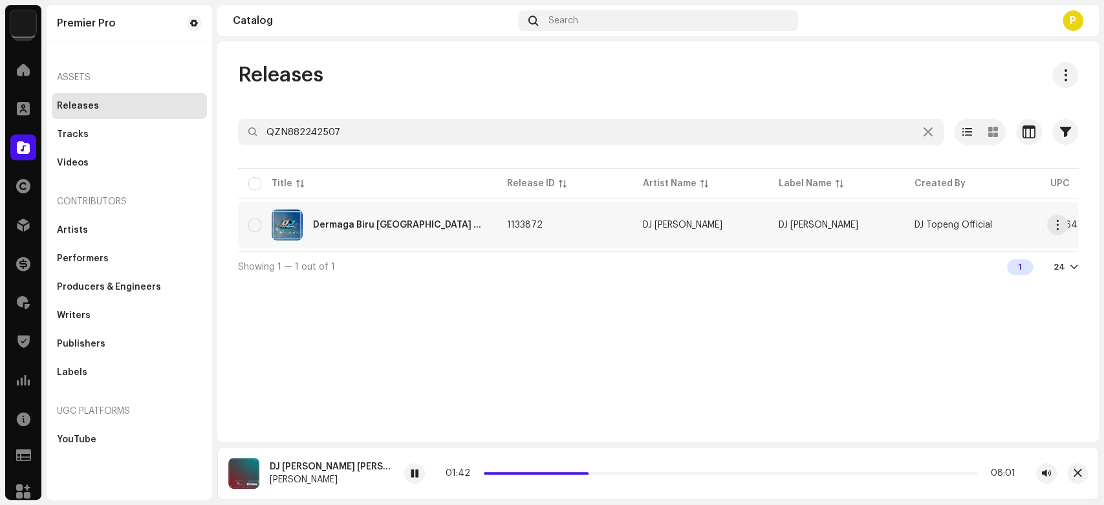
click at [338, 216] on div "Dermaga Biru Thailand Style" at bounding box center [367, 225] width 238 height 31
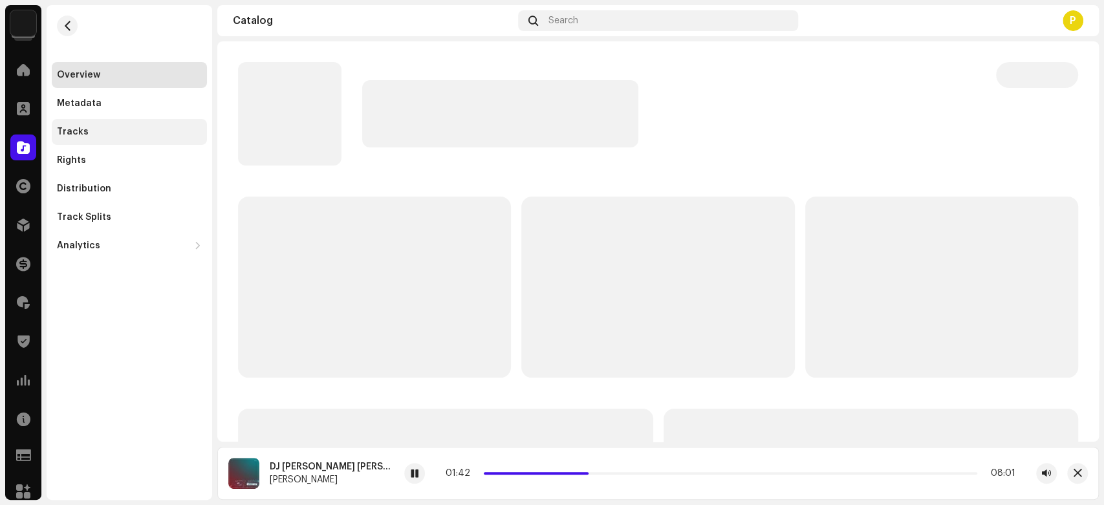
click at [155, 129] on div "Tracks" at bounding box center [129, 132] width 145 height 10
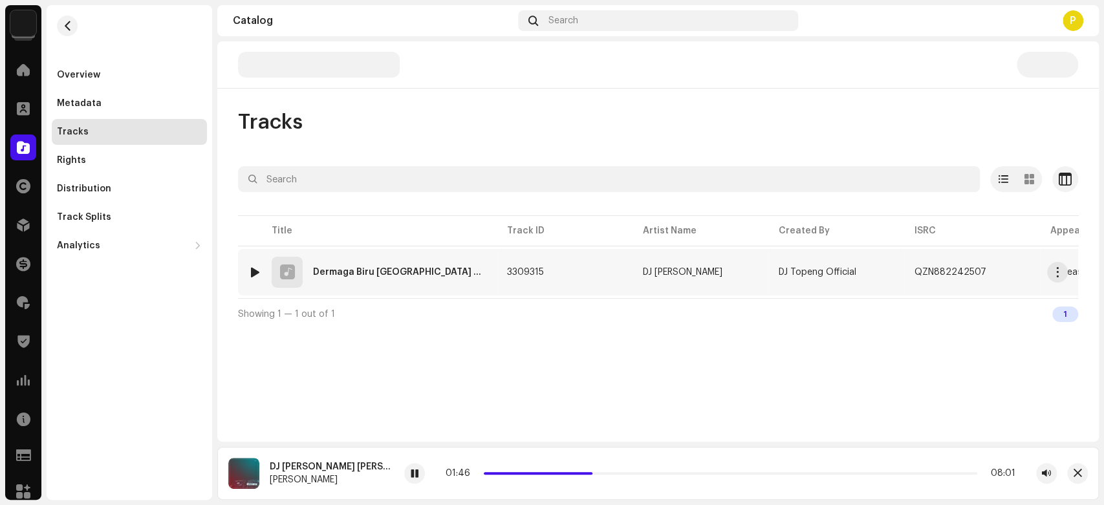
click at [253, 270] on div at bounding box center [255, 272] width 10 height 10
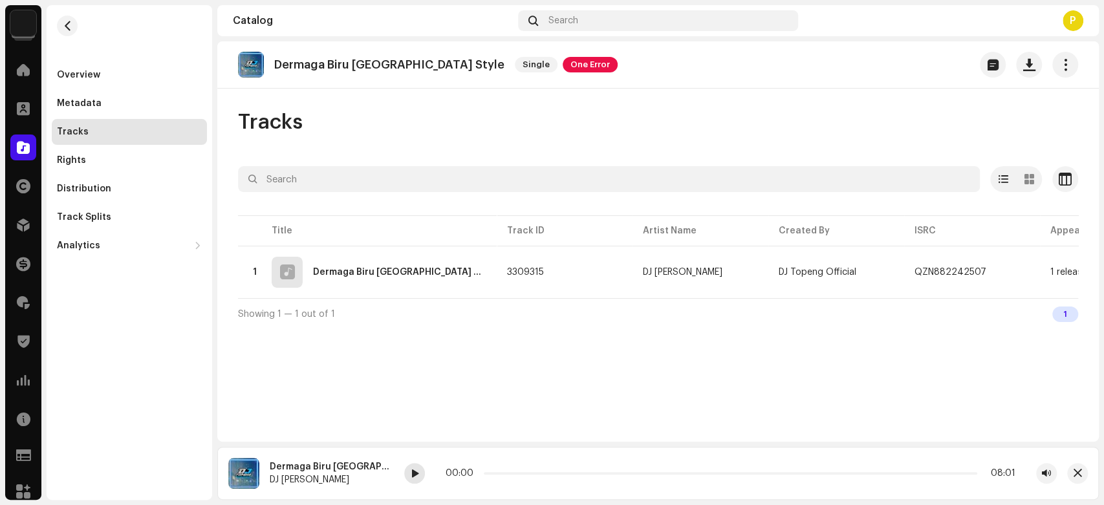
click at [413, 473] on span at bounding box center [415, 474] width 8 height 10
click at [411, 477] on span at bounding box center [415, 474] width 8 height 10
click at [398, 467] on div "Dermaga Biru Thailand Style DJ Topeng 00:30 04:54" at bounding box center [657, 473] width 881 height 53
click at [407, 469] on div at bounding box center [414, 473] width 21 height 21
click at [28, 144] on div at bounding box center [23, 148] width 26 height 26
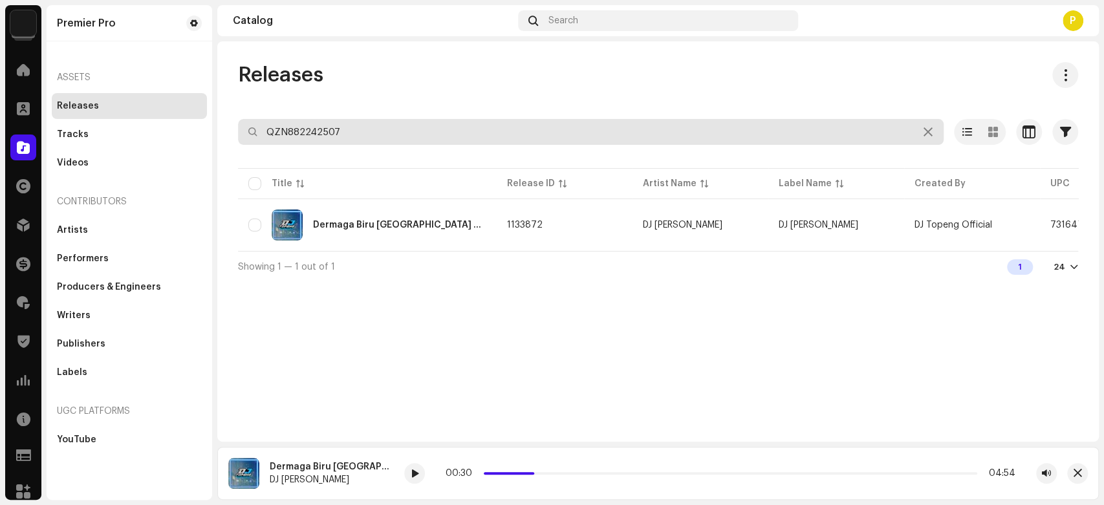
click at [332, 138] on input "QZN882242507" at bounding box center [591, 132] width 706 height 26
paste input "605"
type input "QZN882242605"
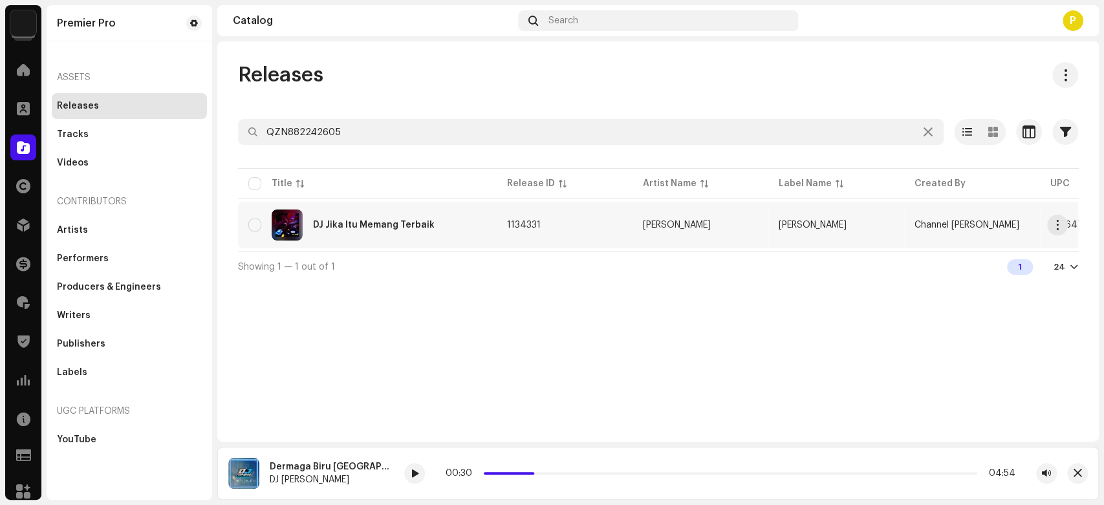
click at [372, 223] on div "DJ Jika Itu Memang Terbaik" at bounding box center [374, 225] width 122 height 9
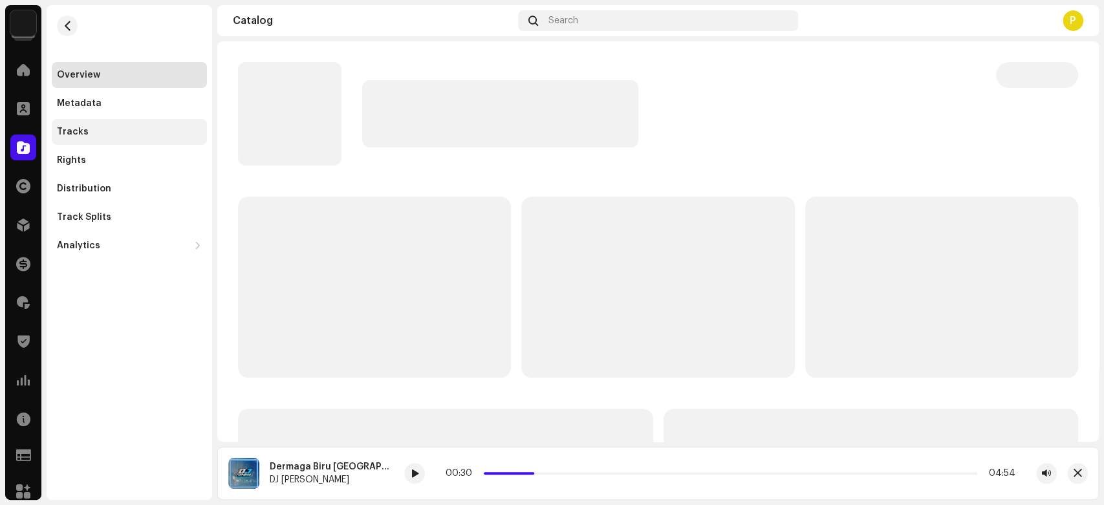
click at [116, 124] on div "Tracks" at bounding box center [129, 132] width 155 height 26
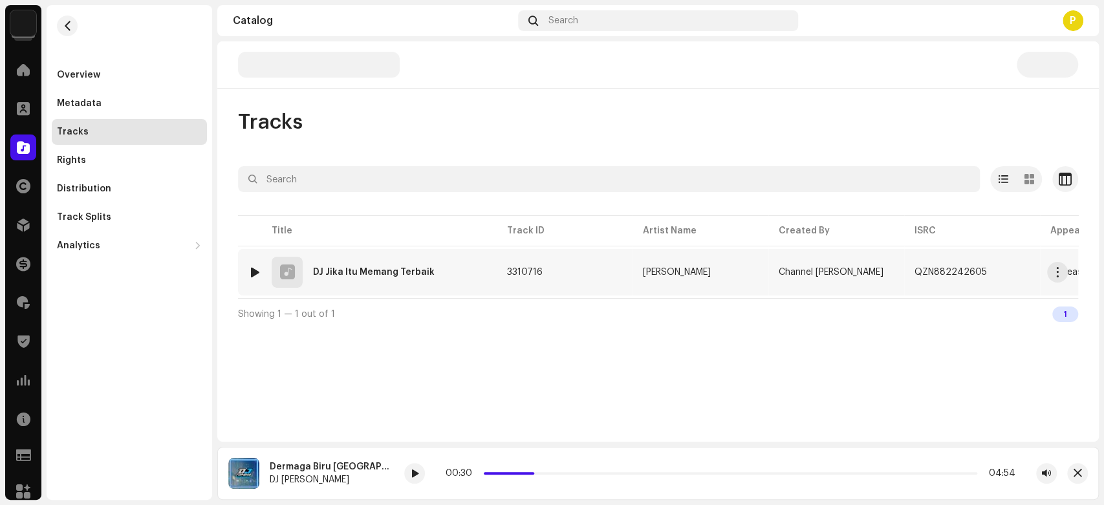
click at [255, 271] on div at bounding box center [255, 272] width 10 height 10
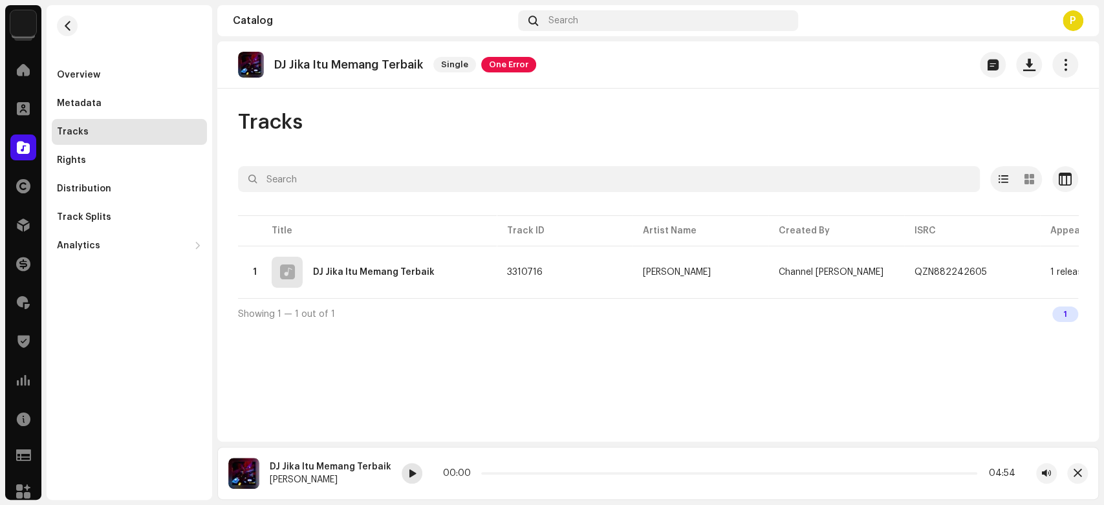
click at [411, 467] on div at bounding box center [412, 473] width 21 height 21
click at [20, 142] on span at bounding box center [23, 147] width 13 height 10
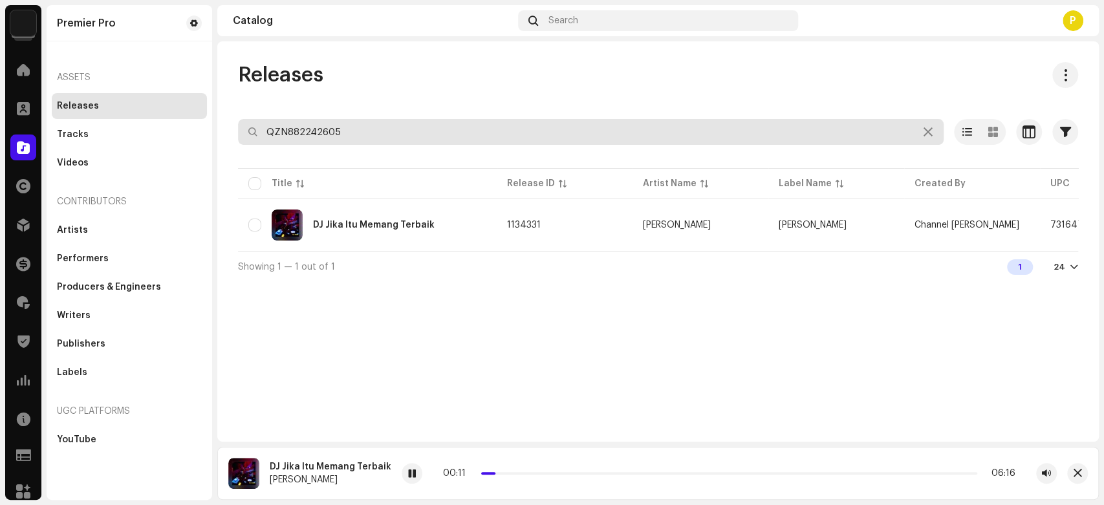
click at [348, 133] on input "QZN882242605" at bounding box center [591, 132] width 706 height 26
paste input "598"
type input "QZN882242598"
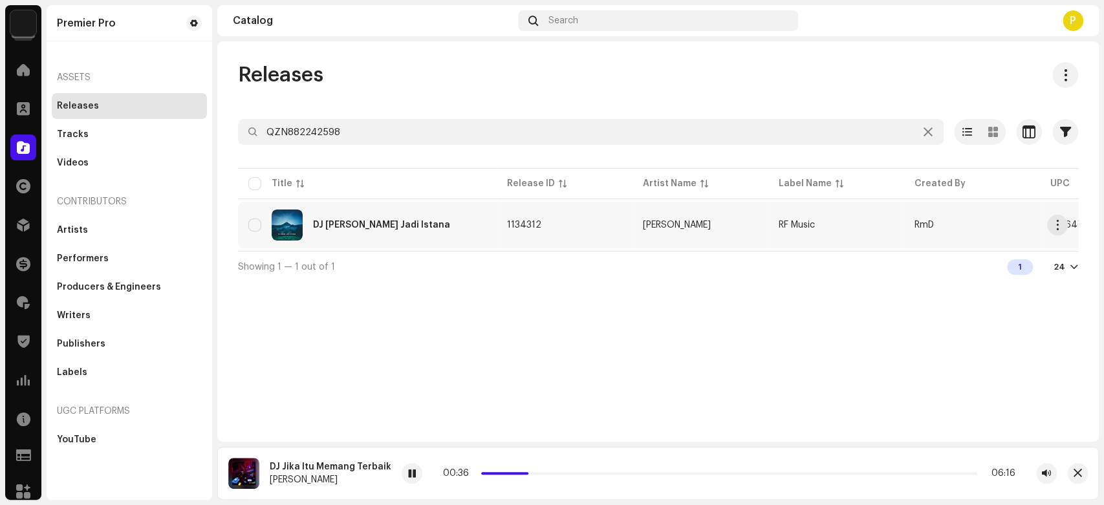
click at [372, 217] on div "DJ Gubuk Jadi Istana" at bounding box center [367, 225] width 238 height 31
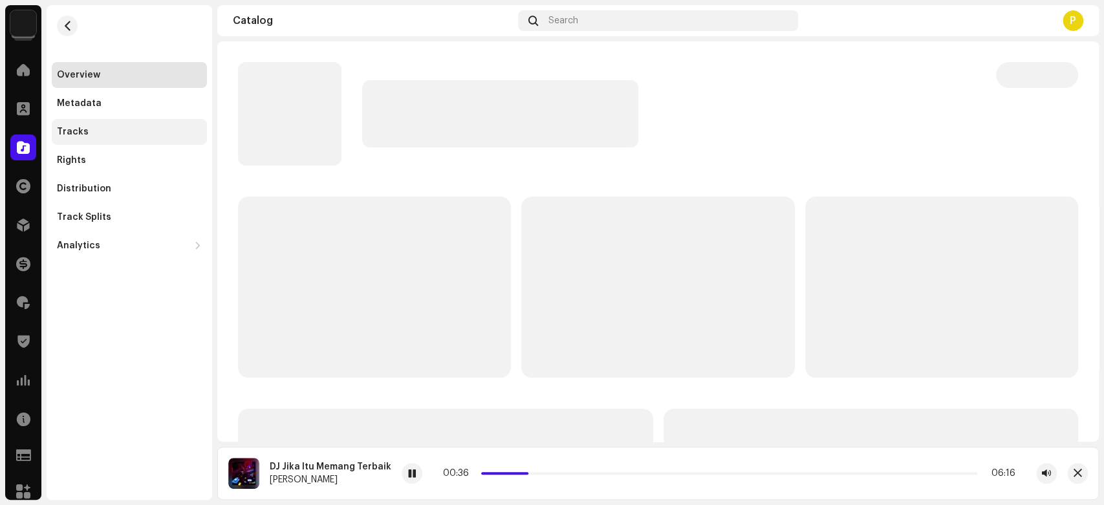
click at [103, 135] on div "Tracks" at bounding box center [129, 132] width 145 height 10
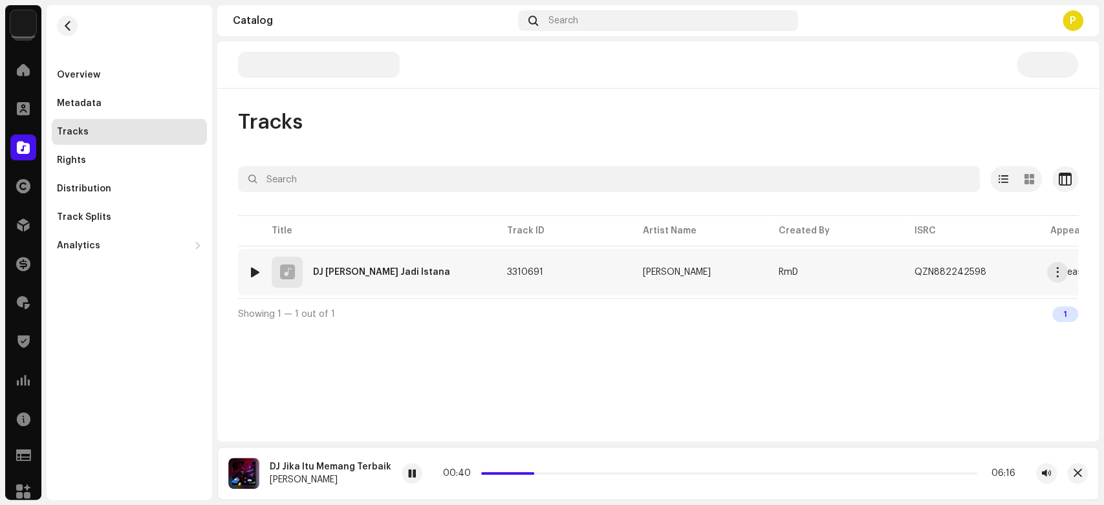
click at [253, 270] on div at bounding box center [255, 272] width 10 height 10
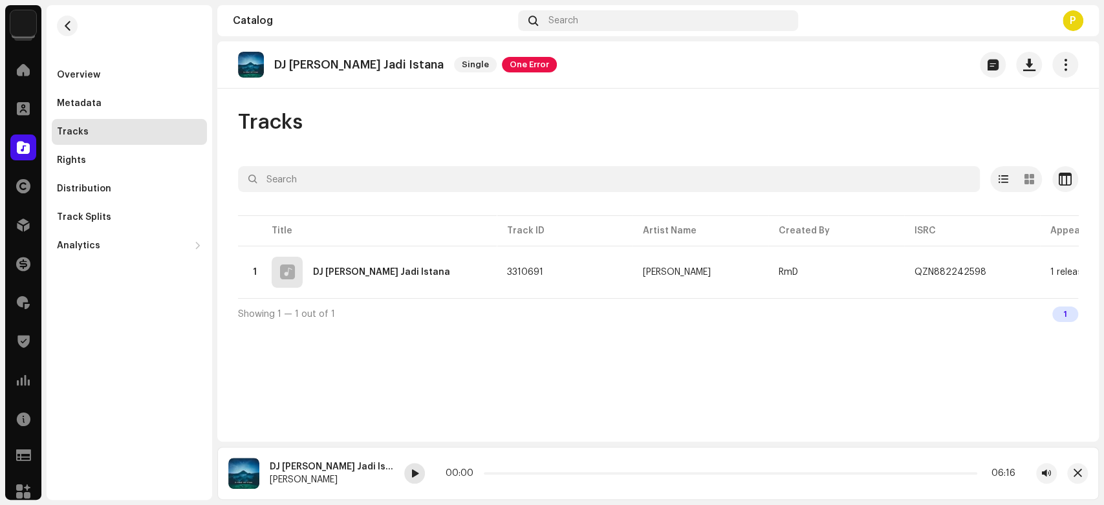
click at [411, 473] on span at bounding box center [415, 474] width 8 height 10
click at [998, 271] on button "button" at bounding box center [999, 272] width 16 height 16
click at [404, 473] on div at bounding box center [414, 473] width 21 height 21
click at [1073, 470] on span "button" at bounding box center [1077, 473] width 8 height 10
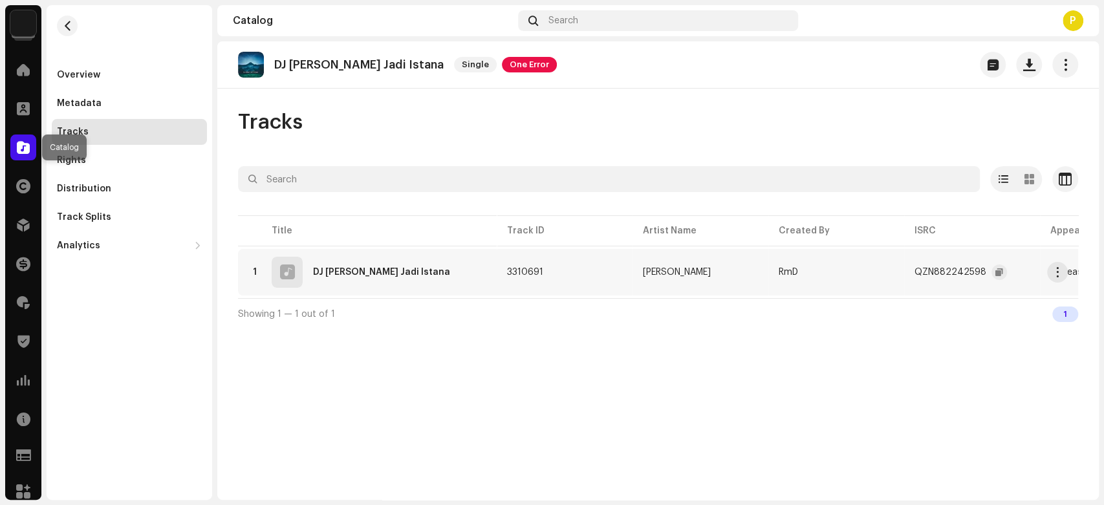
click at [26, 148] on span at bounding box center [23, 147] width 13 height 10
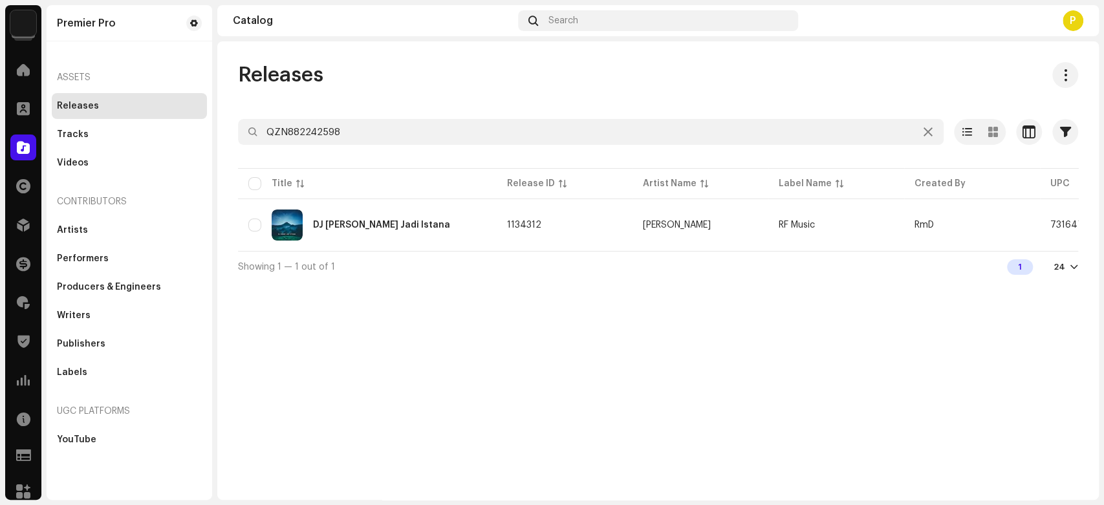
click at [319, 118] on div "Releases QZN882242598 Selected 0 Options Filters Distribution status Never Dist…" at bounding box center [657, 172] width 881 height 220
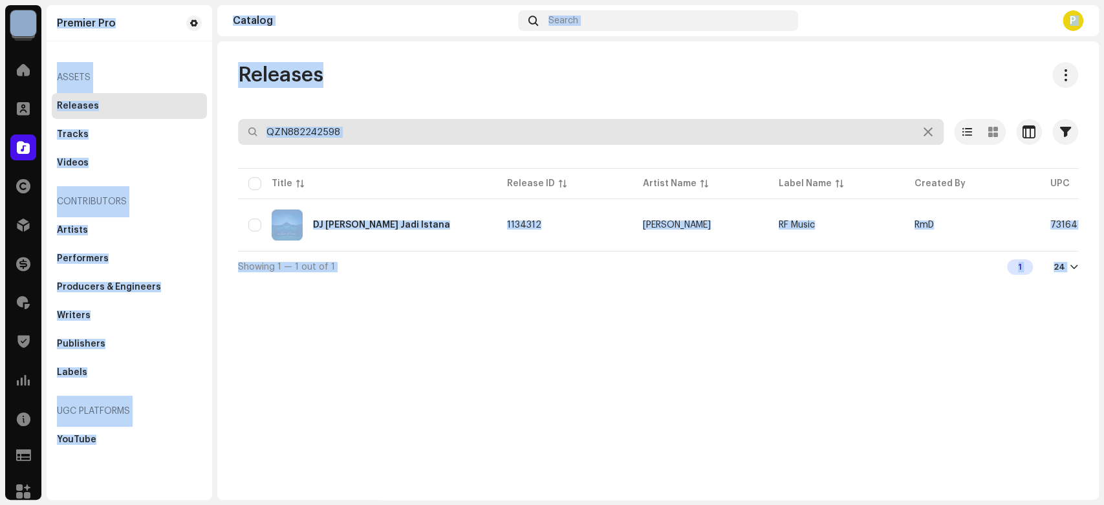
click at [325, 138] on input "QZN882242598" at bounding box center [591, 132] width 706 height 26
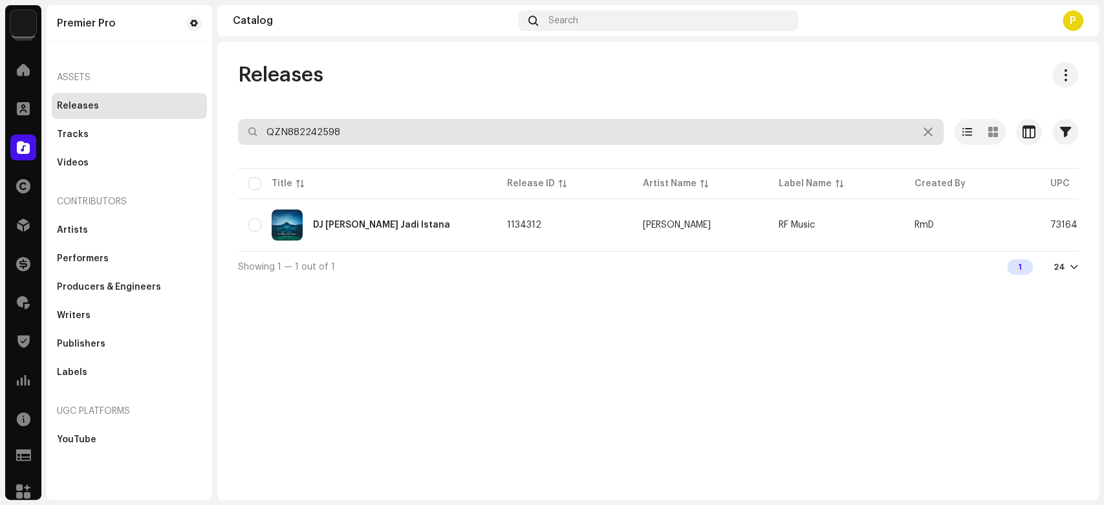
paste input "637"
type input "QZN882242637"
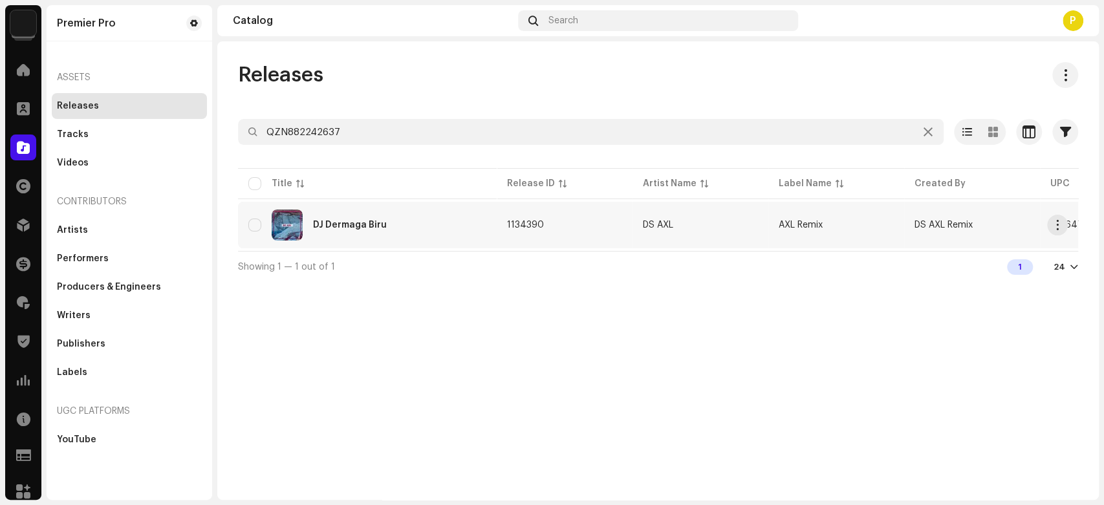
click at [369, 231] on div "DJ Dermaga Biru" at bounding box center [367, 225] width 238 height 31
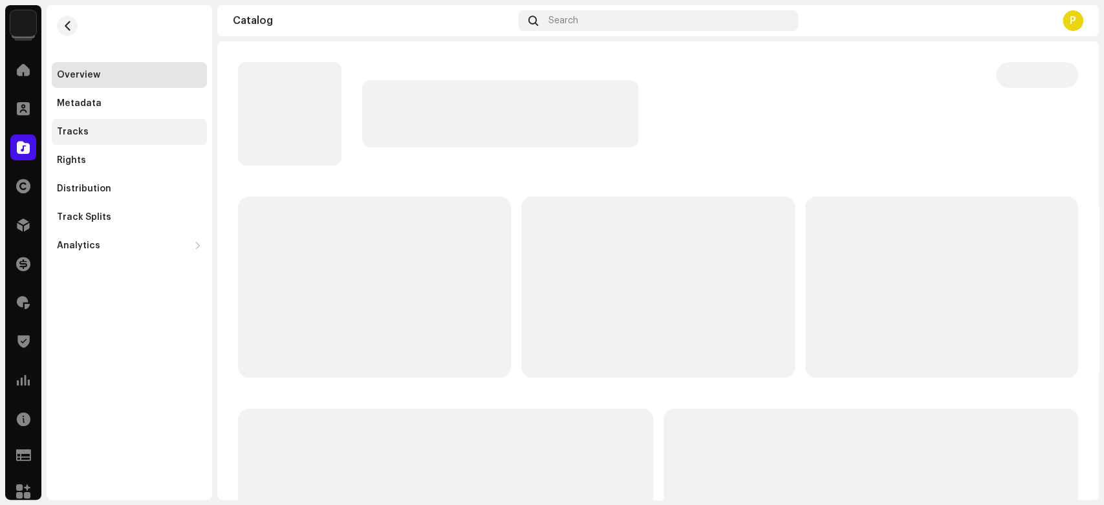
click at [148, 124] on div "Tracks" at bounding box center [129, 132] width 155 height 26
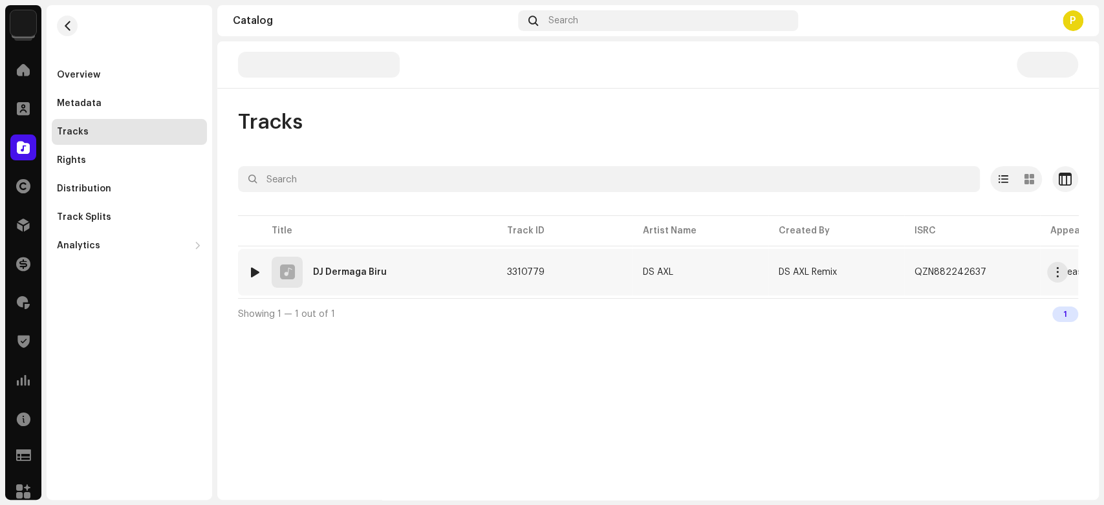
click at [253, 270] on div at bounding box center [255, 272] width 10 height 10
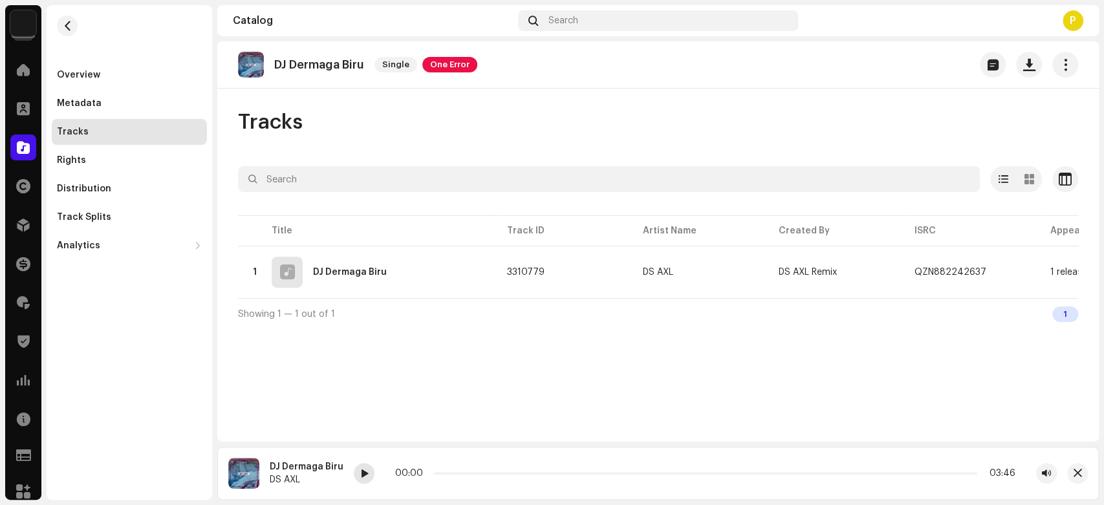
click at [367, 476] on div at bounding box center [364, 473] width 21 height 21
click at [363, 475] on span at bounding box center [364, 474] width 8 height 10
click at [984, 266] on div "QZN882242637" at bounding box center [960, 272] width 92 height 26
click at [991, 269] on button "button" at bounding box center [999, 272] width 16 height 16
click at [1083, 477] on button "button" at bounding box center [1077, 473] width 21 height 21
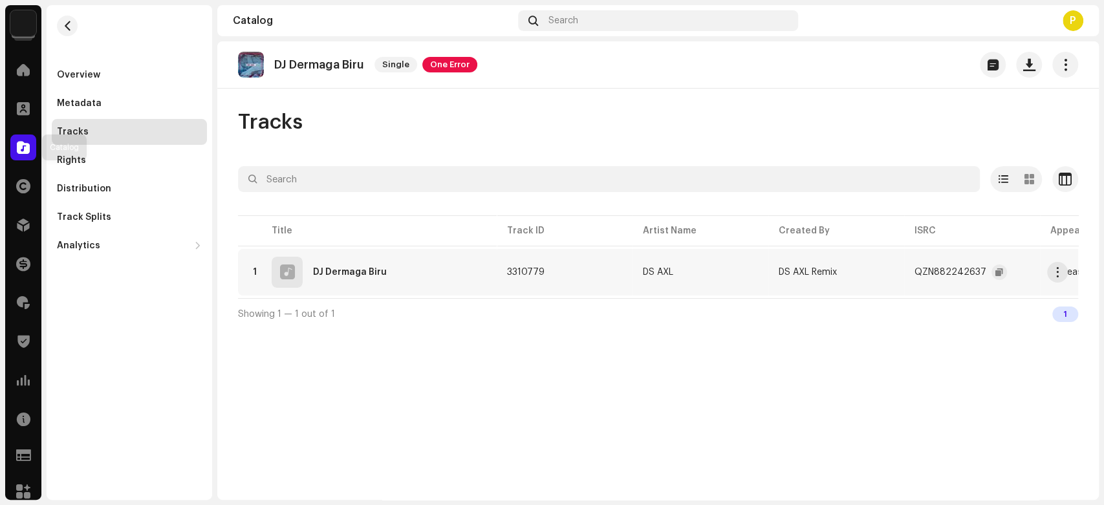
click at [23, 146] on span at bounding box center [23, 147] width 13 height 10
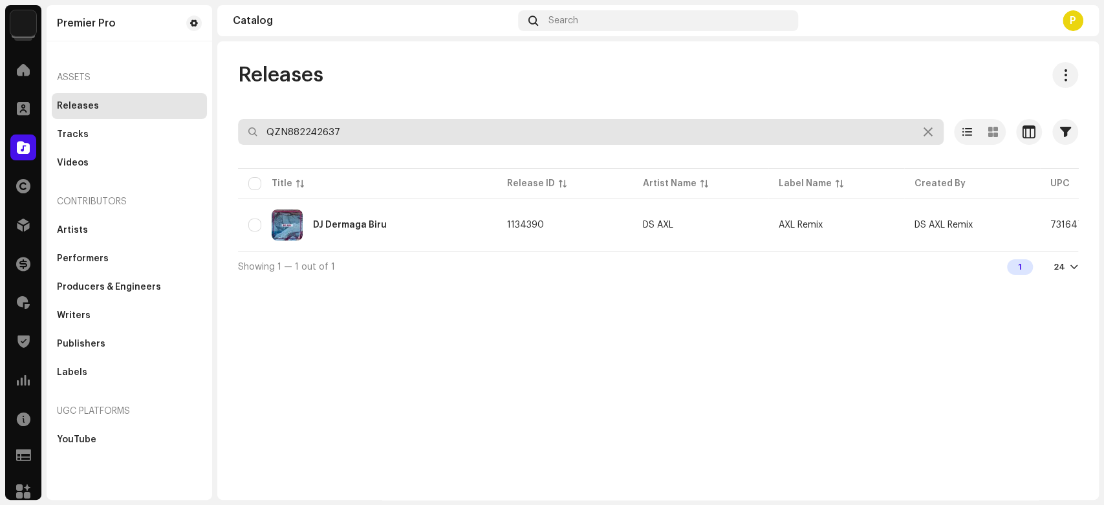
click at [321, 133] on input "QZN882242637" at bounding box center [591, 132] width 706 height 26
paste input "379"
type input "QZN882243797"
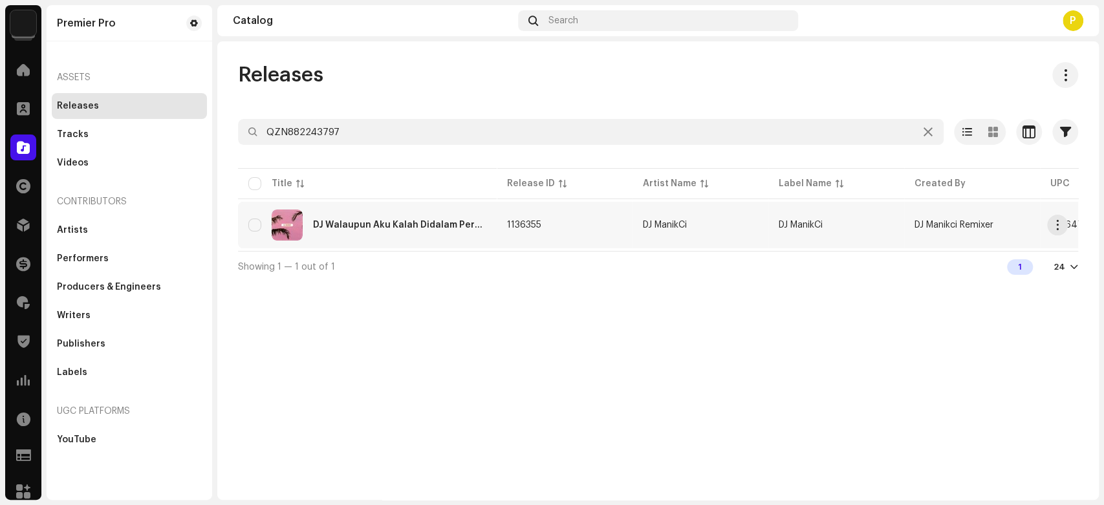
click at [352, 224] on div "DJ Walaupun Aku Kalah Didalam Percintaan - Benang Biru" at bounding box center [399, 225] width 173 height 9
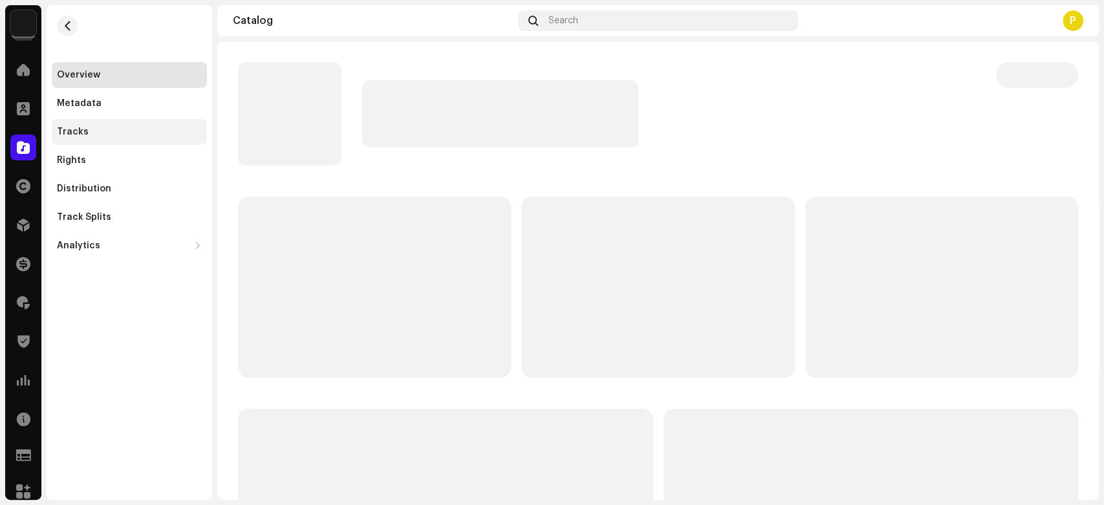
click at [153, 127] on div "Tracks" at bounding box center [129, 132] width 145 height 10
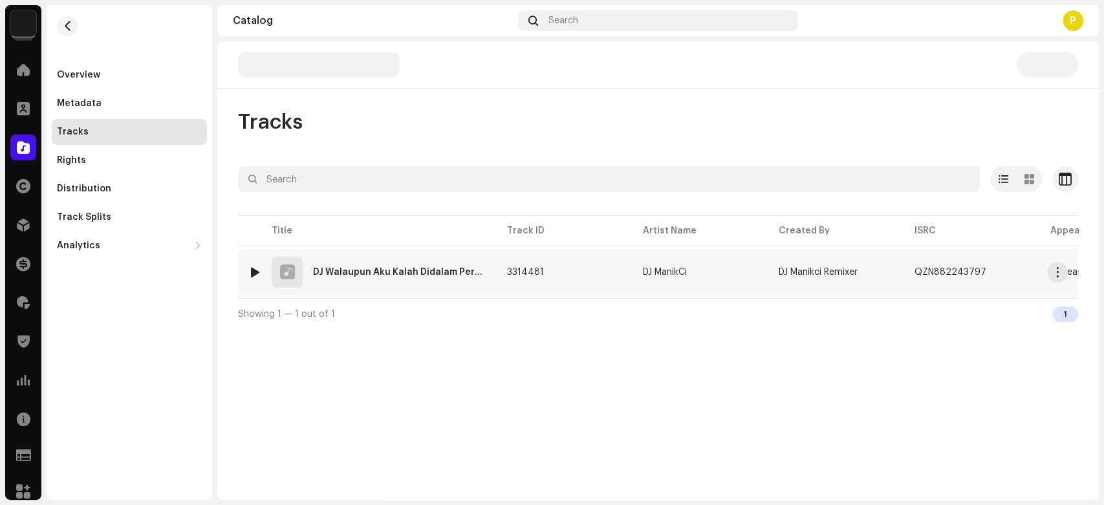
click at [253, 268] on div at bounding box center [255, 272] width 10 height 10
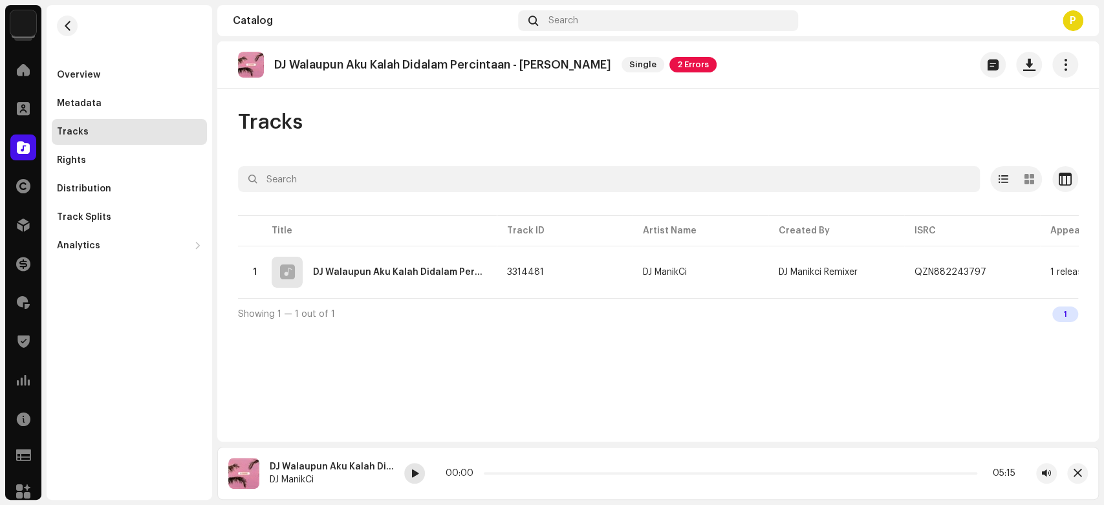
click at [414, 471] on span at bounding box center [415, 474] width 8 height 10
click at [408, 483] on re-a-play-button at bounding box center [414, 473] width 21 height 21
click at [427, 480] on div "00:00 05:47" at bounding box center [730, 473] width 652 height 21
click at [411, 462] on div "DJ Walaupun Aku Kalah Didalam Percintaan - Benang Biru DJ ManikCi 00:00 05:47" at bounding box center [657, 473] width 881 height 53
click at [415, 473] on span at bounding box center [415, 474] width 8 height 10
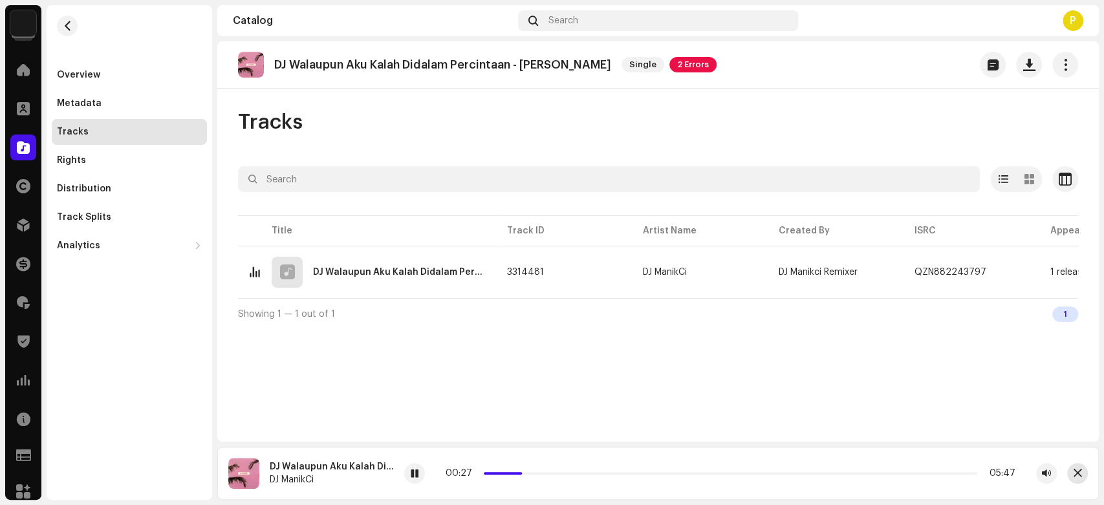
click at [1079, 479] on button "button" at bounding box center [1077, 473] width 21 height 21
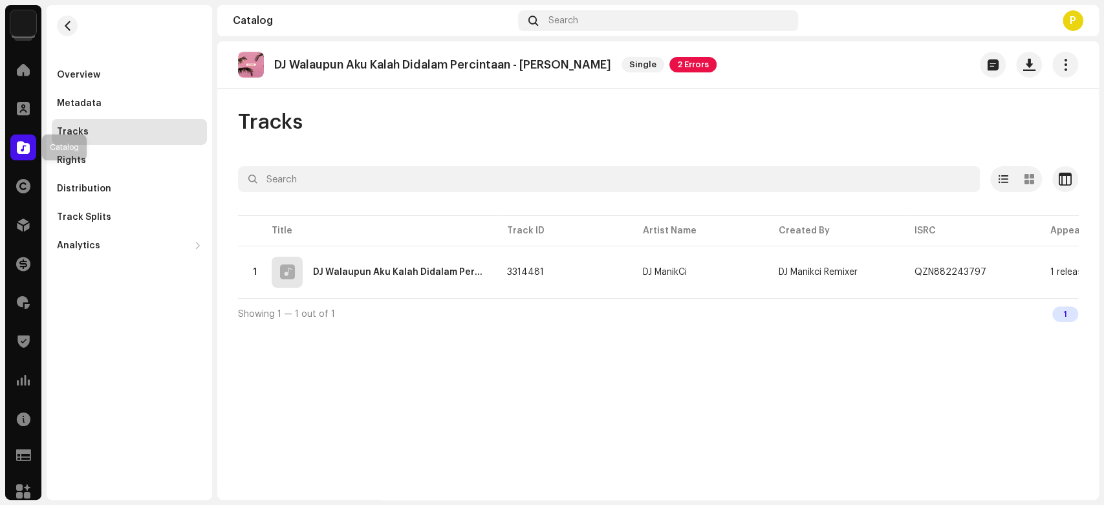
click at [13, 144] on div at bounding box center [23, 148] width 26 height 26
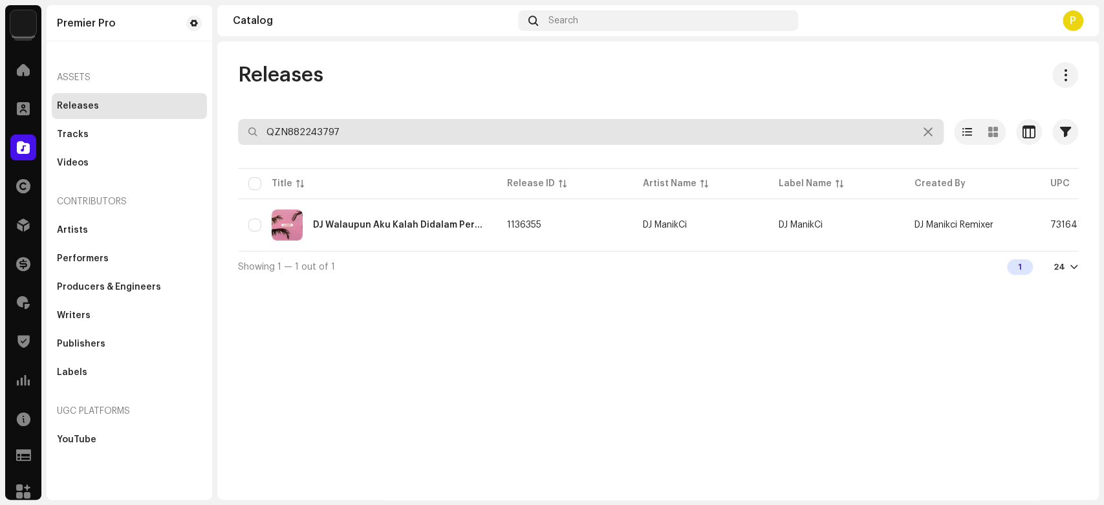
click at [326, 137] on input "QZN882243797" at bounding box center [591, 132] width 706 height 26
paste input "QZN882244840"
paste input "4840"
type input "QZN882244840"
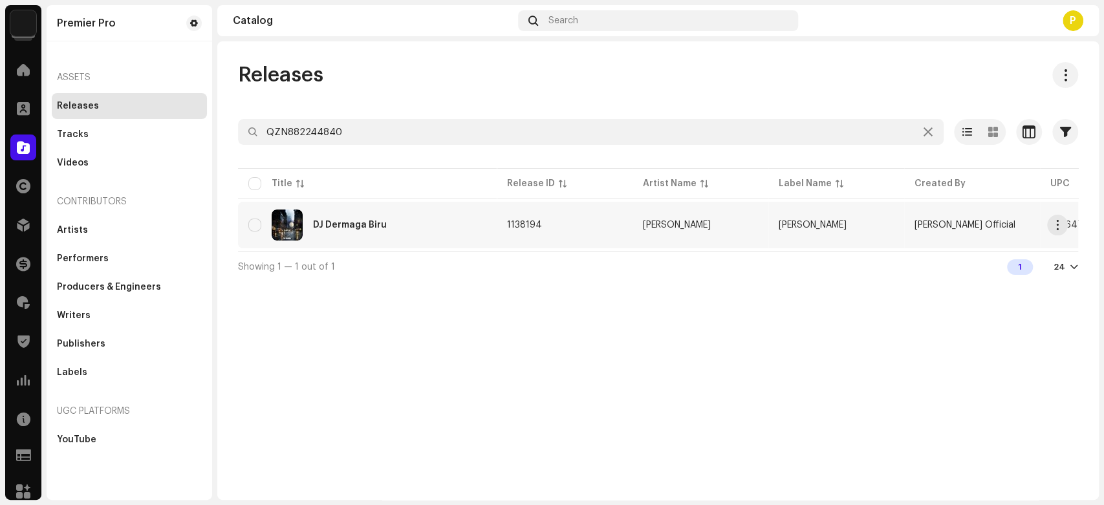
click at [336, 225] on div "DJ Dermaga Biru" at bounding box center [350, 225] width 74 height 9
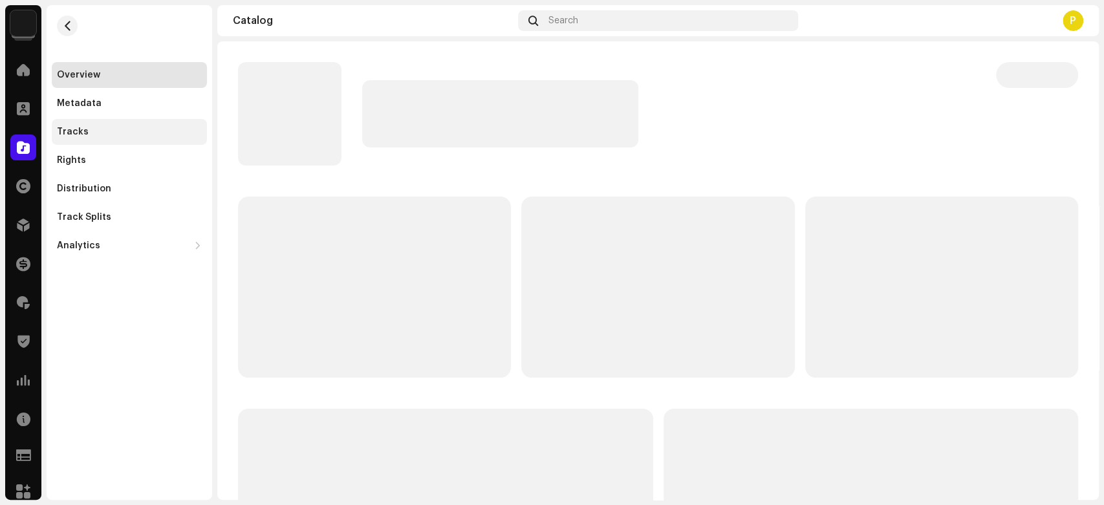
click at [105, 130] on div "Tracks" at bounding box center [129, 132] width 145 height 10
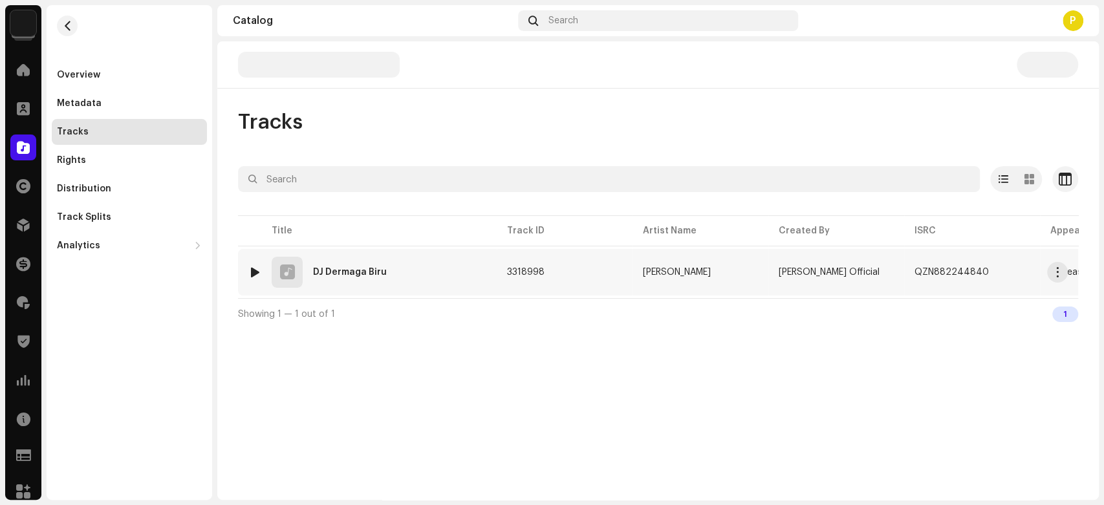
click at [253, 268] on div at bounding box center [255, 272] width 10 height 10
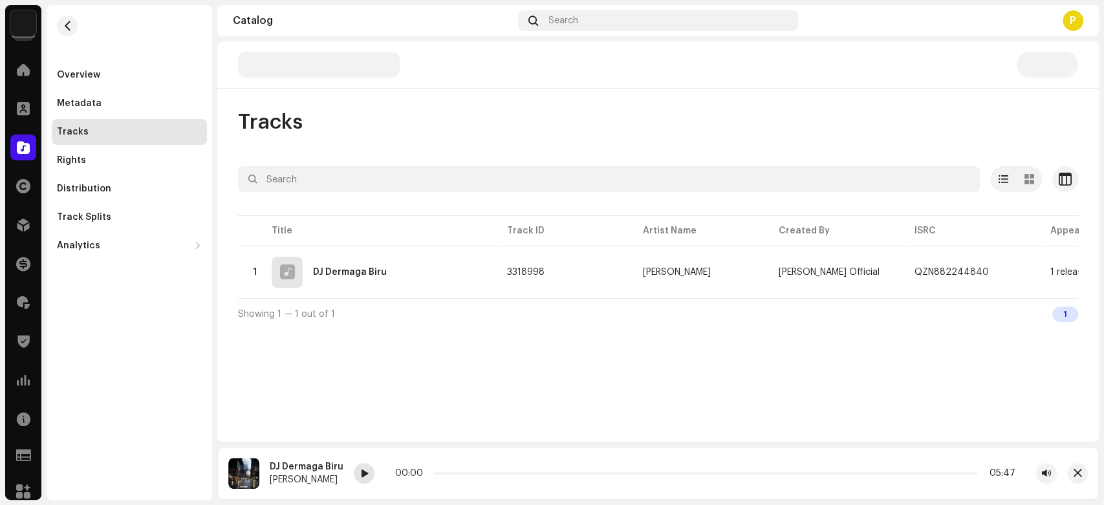
click at [367, 469] on div at bounding box center [364, 473] width 21 height 21
click at [362, 471] on span at bounding box center [364, 474] width 8 height 10
click at [1076, 469] on span "button" at bounding box center [1077, 473] width 8 height 10
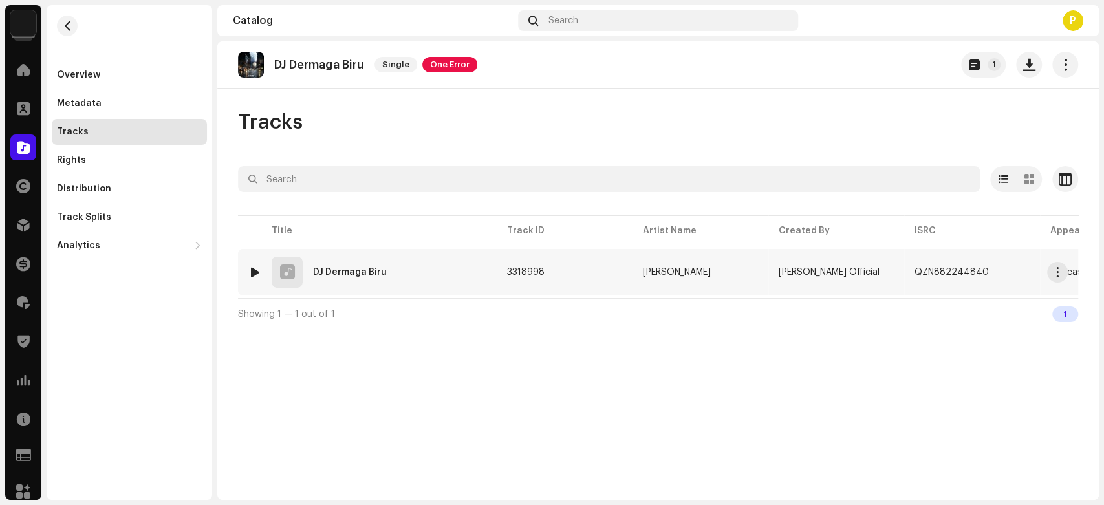
click at [250, 275] on div at bounding box center [255, 272] width 10 height 10
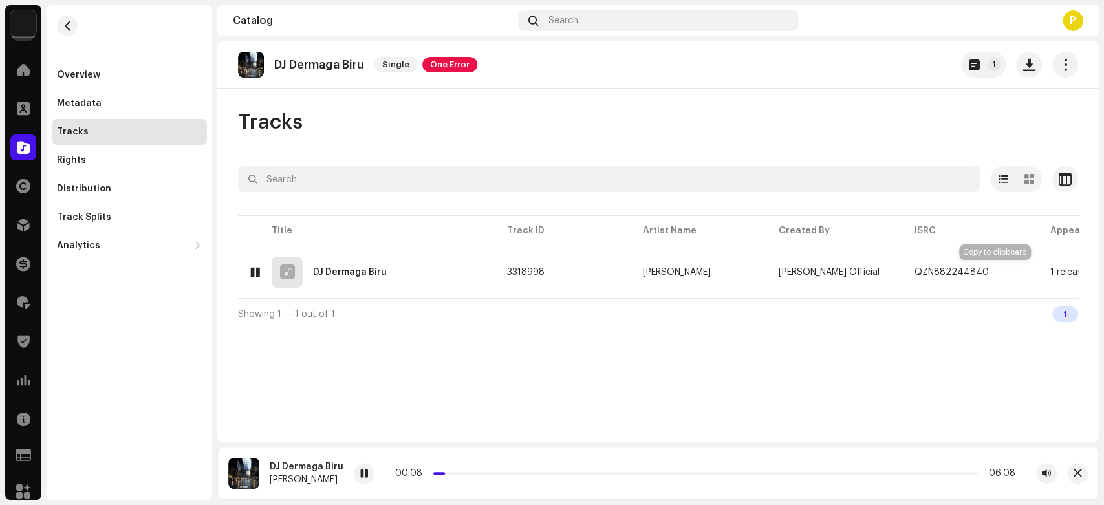
drag, startPoint x: 994, startPoint y: 271, endPoint x: 936, endPoint y: 296, distance: 62.8
click at [998, 270] on span "button" at bounding box center [1002, 272] width 8 height 10
click at [365, 475] on span at bounding box center [364, 474] width 8 height 10
drag, startPoint x: 479, startPoint y: 474, endPoint x: 334, endPoint y: 468, distance: 145.6
click at [334, 468] on div "DJ Dermaga Biru DJ Rianda 00:34 06:08" at bounding box center [657, 473] width 881 height 53
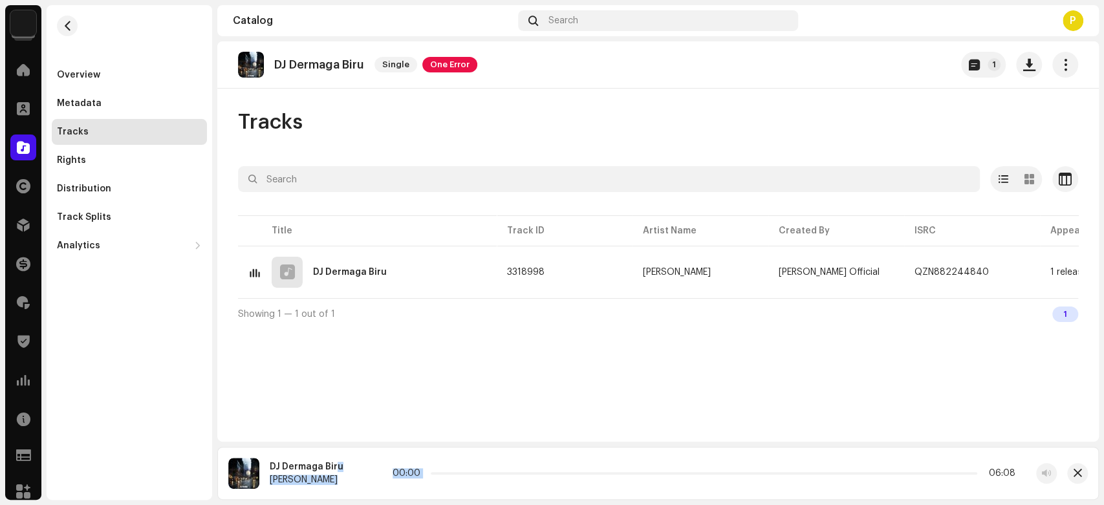
drag, startPoint x: 476, startPoint y: 473, endPoint x: 402, endPoint y: 459, distance: 75.7
click at [402, 459] on div "DJ Dermaga Biru DJ Rianda 00:00 06:08" at bounding box center [657, 473] width 881 height 53
click at [355, 475] on div at bounding box center [364, 473] width 21 height 21
click at [27, 138] on div at bounding box center [23, 148] width 26 height 26
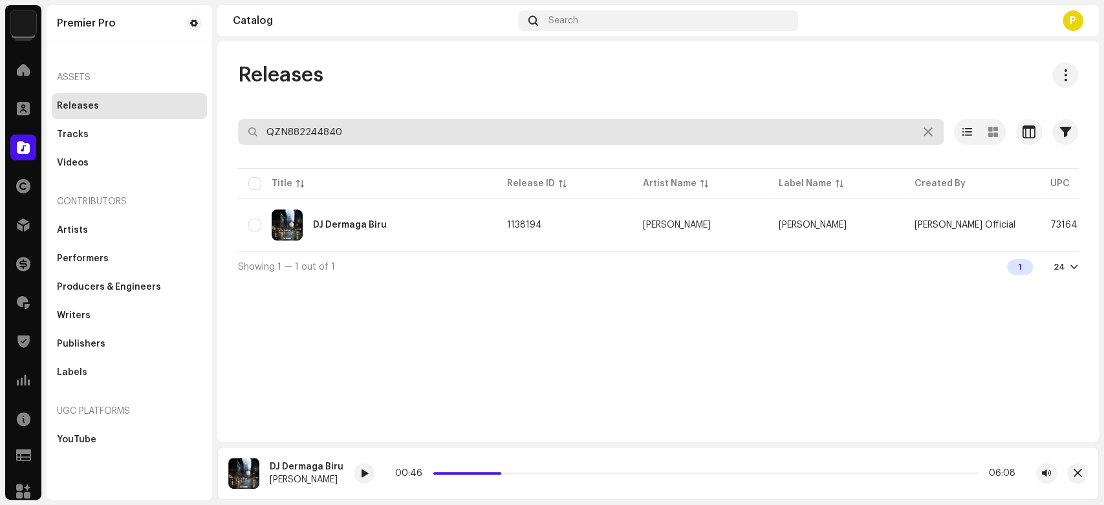
click at [349, 132] on input "QZN882244840" at bounding box center [591, 132] width 706 height 26
paste input "5562"
type input "QZN882245562"
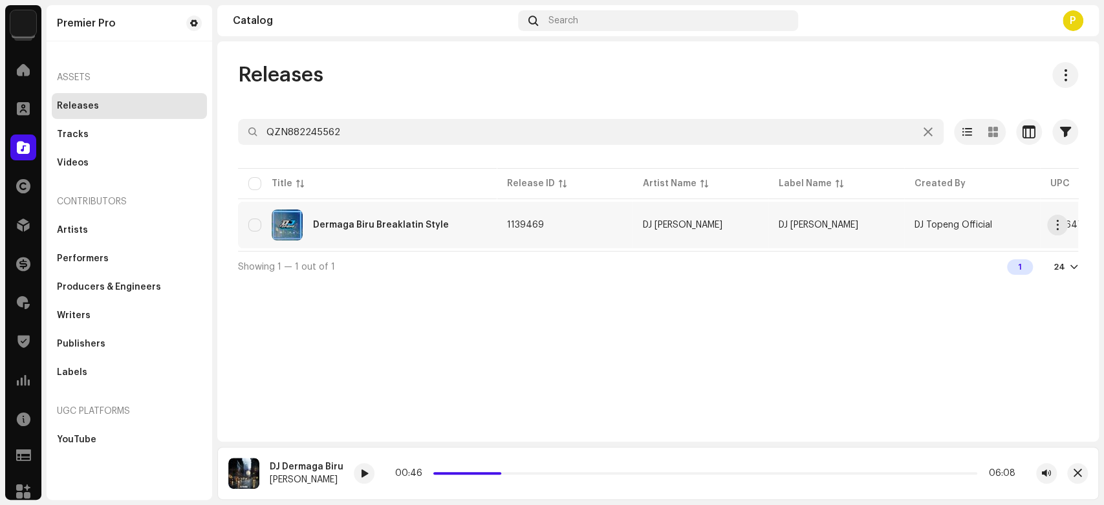
click at [369, 231] on div "Dermaga Biru Breaklatin Style" at bounding box center [367, 225] width 238 height 31
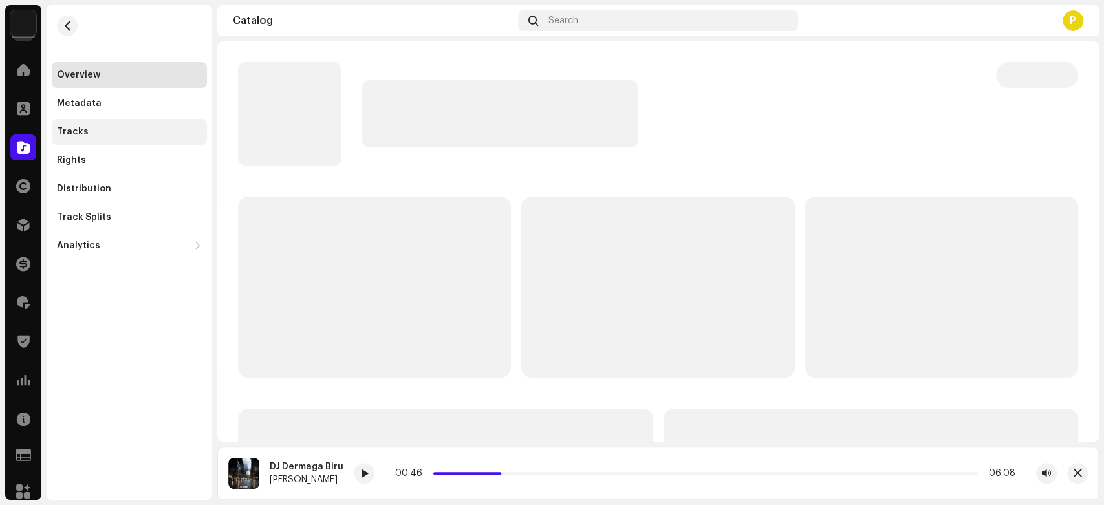
click at [153, 129] on div "Tracks" at bounding box center [129, 132] width 145 height 10
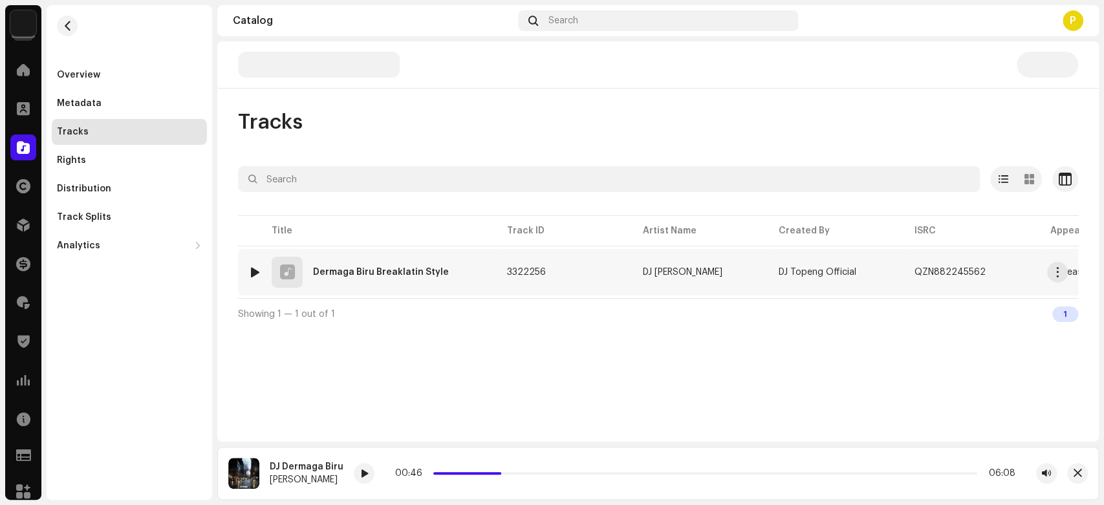
click at [253, 265] on img at bounding box center [254, 272] width 17 height 17
click at [255, 264] on img at bounding box center [254, 272] width 17 height 17
click at [255, 271] on div at bounding box center [255, 272] width 10 height 10
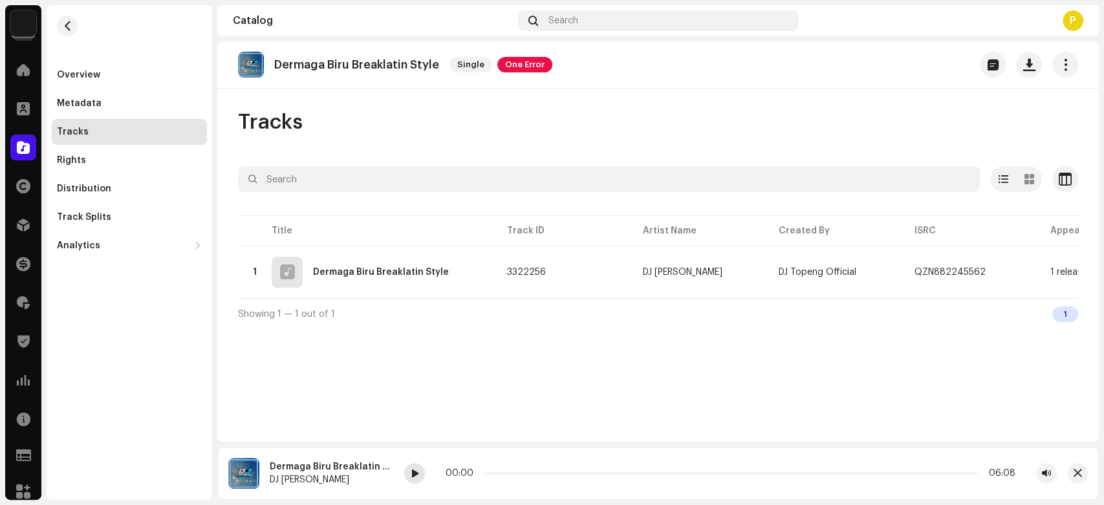
click at [416, 472] on span at bounding box center [415, 474] width 8 height 10
click at [418, 475] on span at bounding box center [415, 474] width 8 height 10
click at [991, 269] on button "button" at bounding box center [999, 272] width 16 height 16
click at [416, 480] on div at bounding box center [414, 473] width 21 height 21
click at [23, 142] on span at bounding box center [23, 147] width 13 height 10
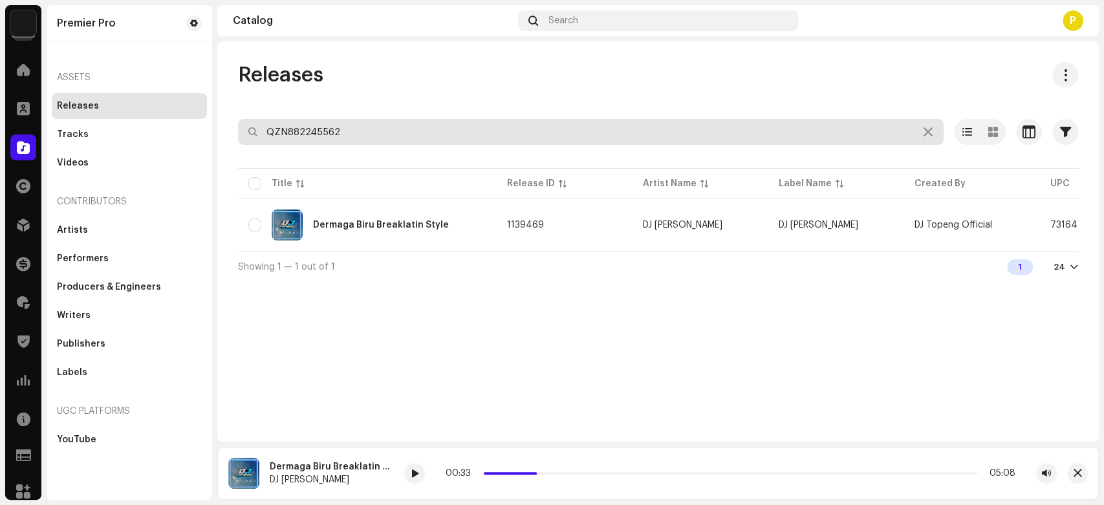
click at [321, 124] on input "QZN882245562" at bounding box center [591, 132] width 706 height 26
paste input "600"
type input "QZN882245600"
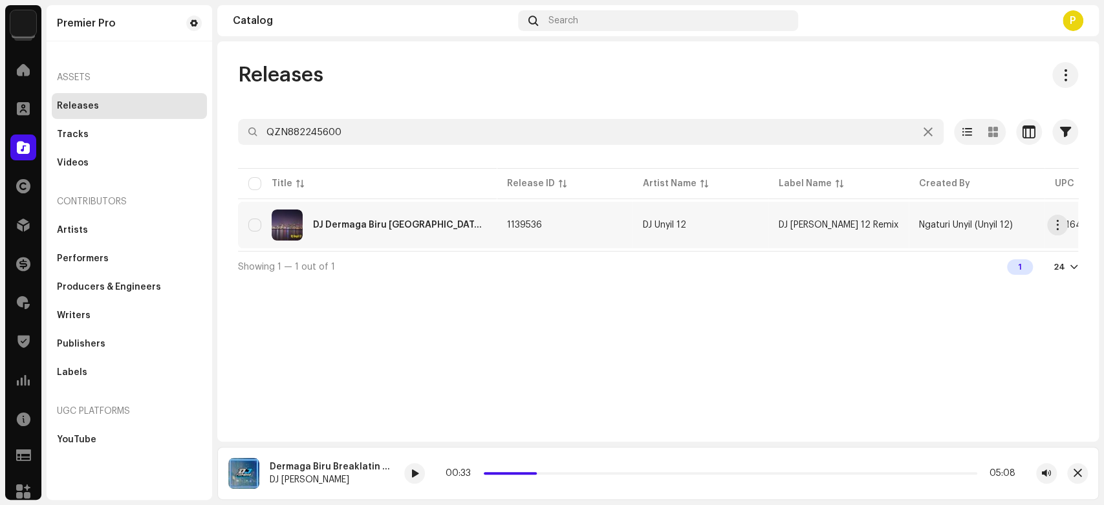
click at [350, 239] on div "DJ Dermaga Biru Thailand Style Campuran" at bounding box center [367, 225] width 238 height 31
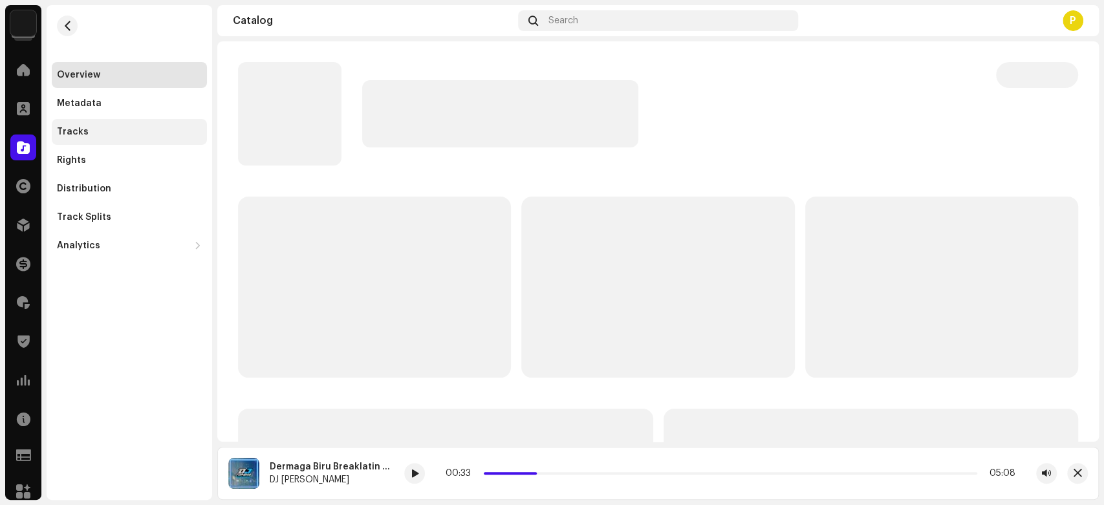
click at [162, 122] on div "Tracks" at bounding box center [129, 132] width 155 height 26
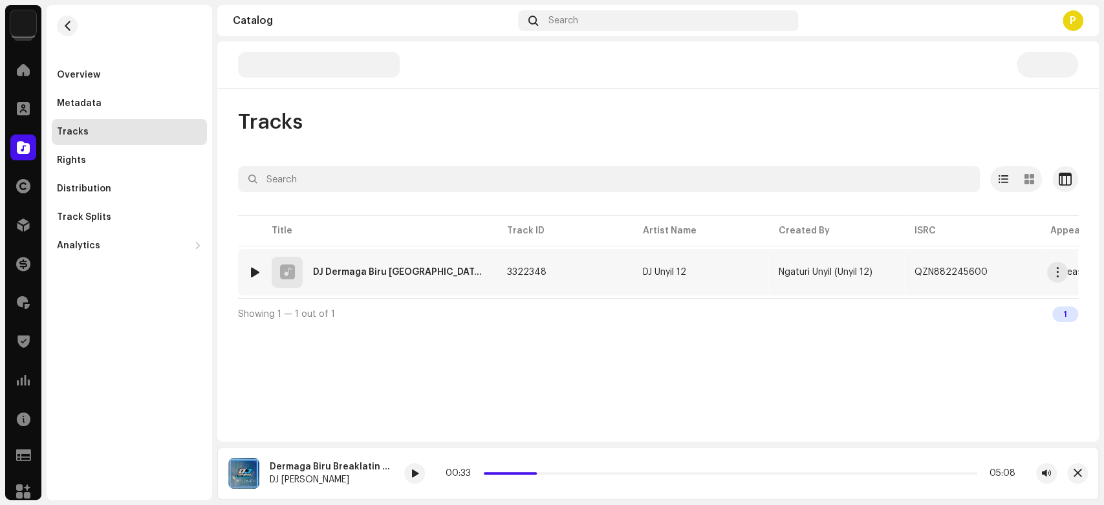
click at [250, 271] on div at bounding box center [255, 272] width 10 height 10
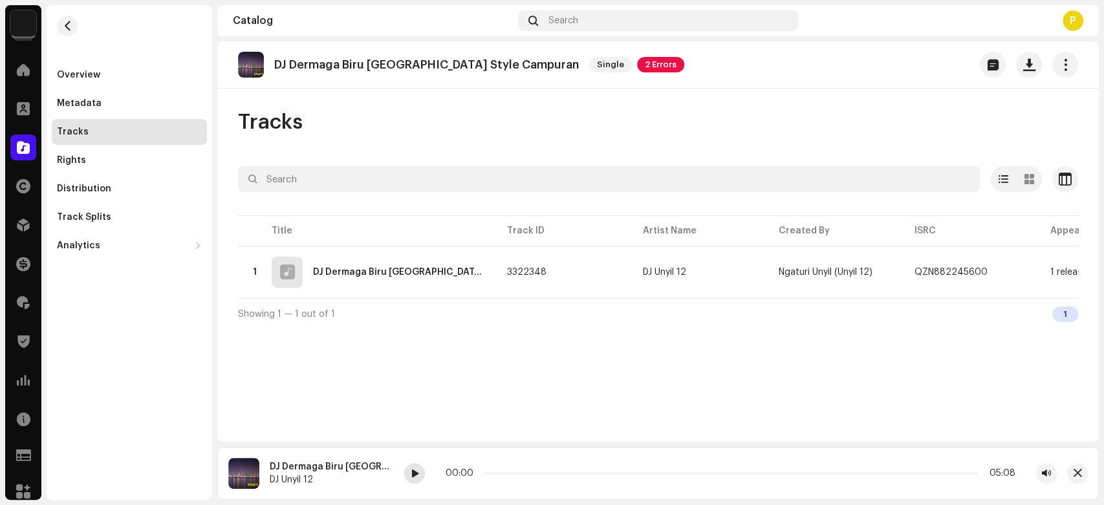
click at [416, 469] on span at bounding box center [415, 474] width 8 height 10
click at [420, 477] on div at bounding box center [414, 473] width 21 height 21
click at [984, 274] on div "QZN882245600" at bounding box center [961, 272] width 94 height 26
click at [997, 273] on span "button" at bounding box center [1001, 272] width 8 height 10
click at [17, 146] on span at bounding box center [23, 147] width 13 height 10
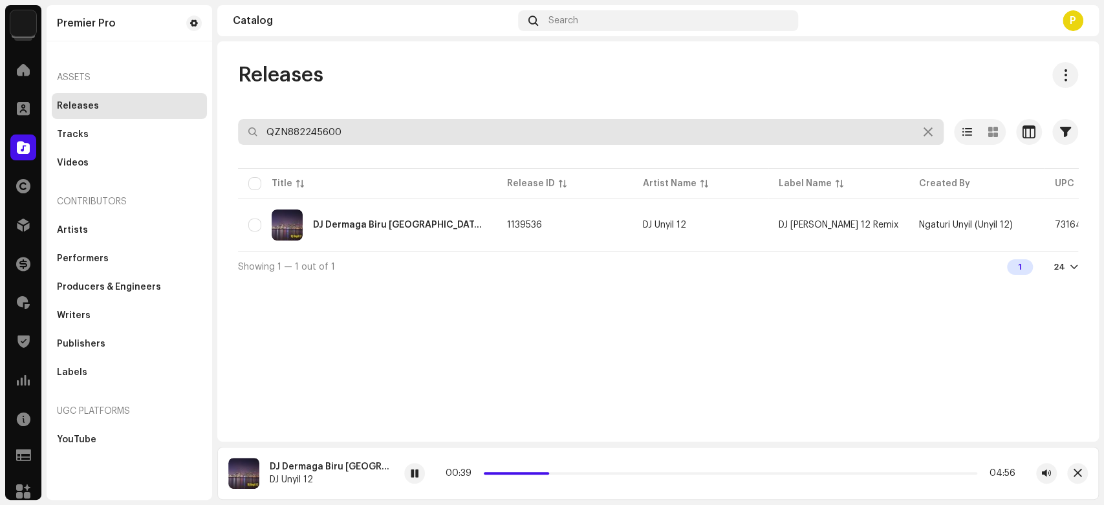
click at [310, 128] on input "QZN882245600" at bounding box center [591, 132] width 706 height 26
paste input "898"
type input "QZN882245898"
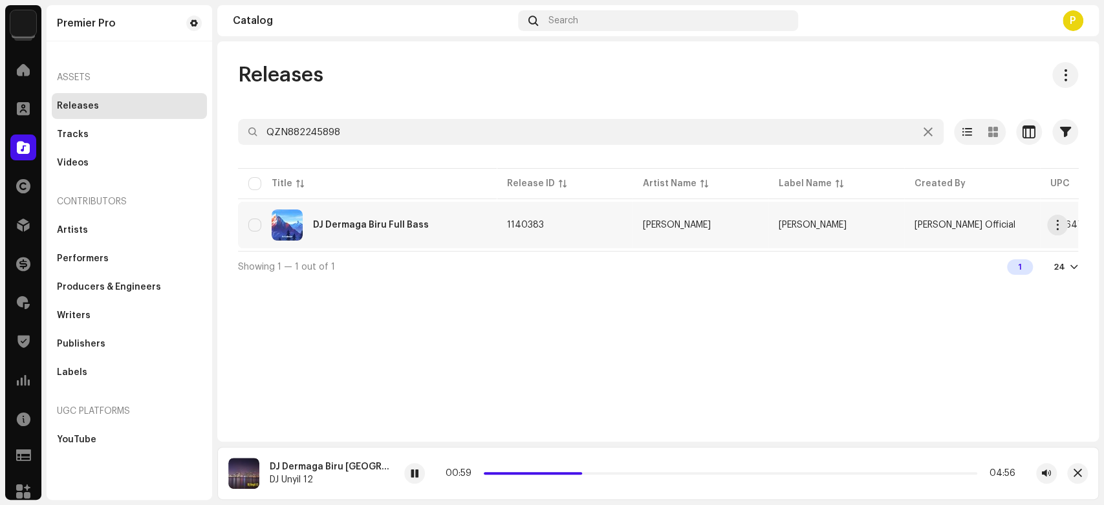
click at [376, 211] on div "DJ Dermaga Biru Full Bass" at bounding box center [367, 225] width 238 height 31
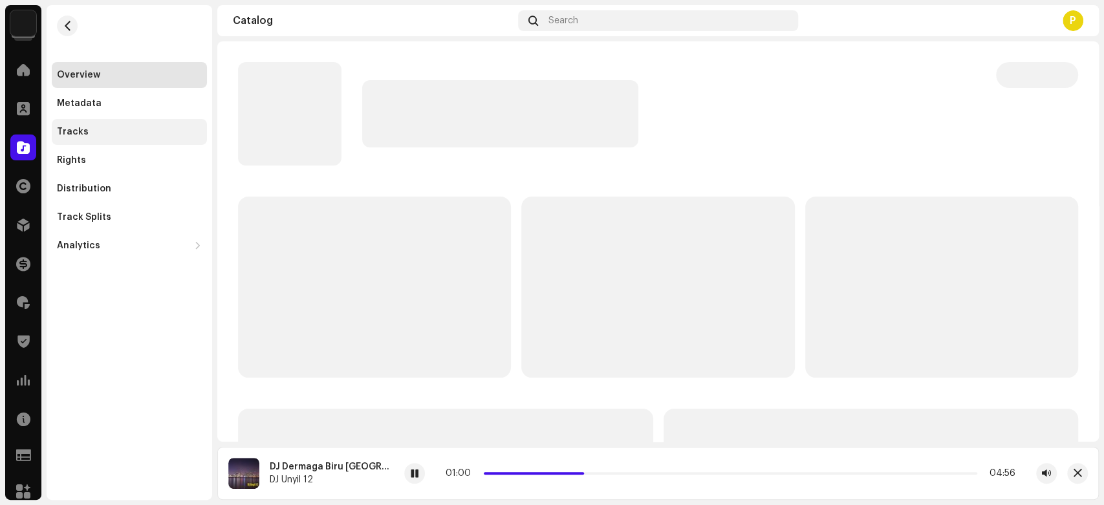
click at [169, 127] on div "Tracks" at bounding box center [129, 132] width 145 height 10
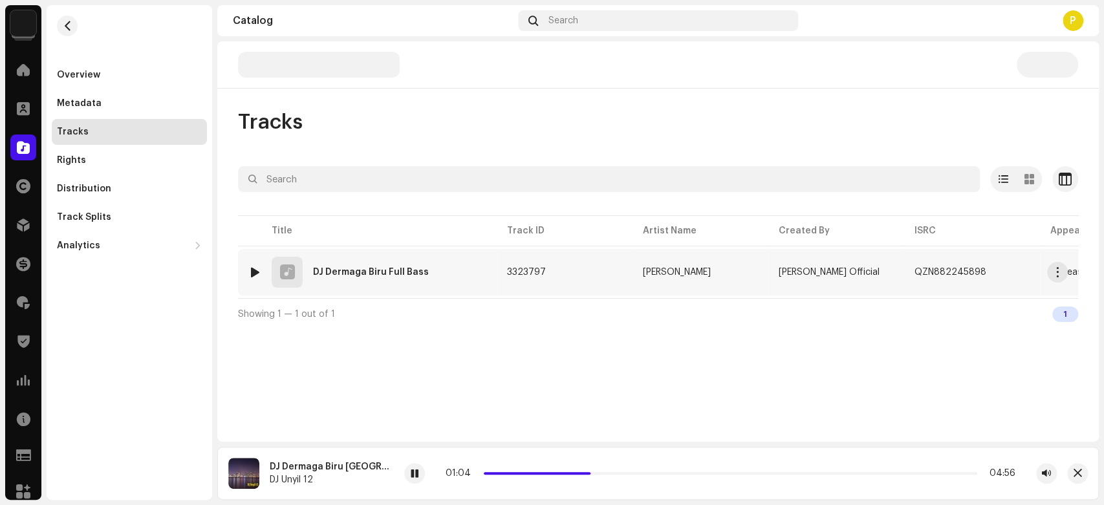
click at [253, 270] on div at bounding box center [255, 272] width 10 height 10
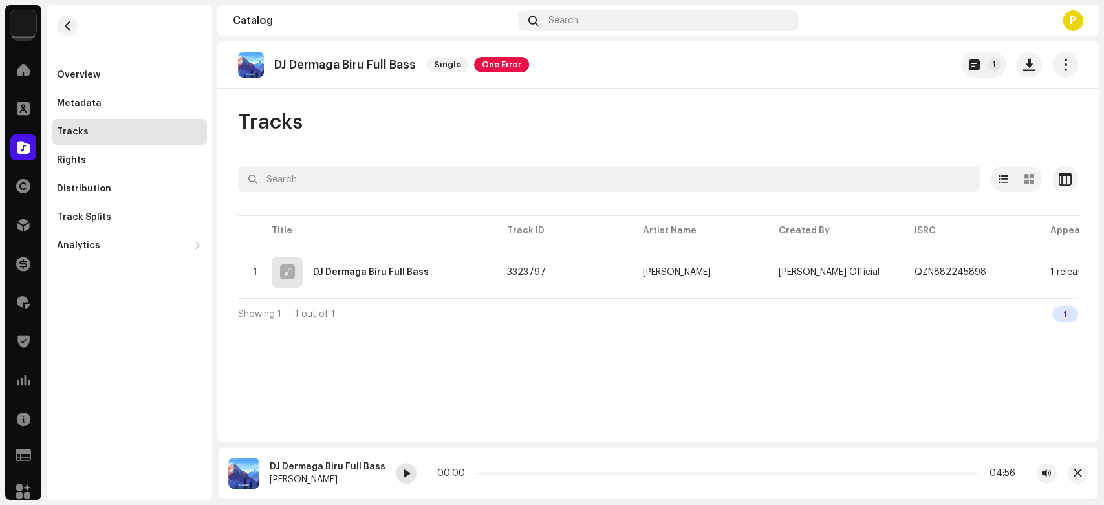
click at [404, 475] on span at bounding box center [406, 474] width 8 height 10
click at [406, 475] on div at bounding box center [406, 473] width 21 height 21
click at [995, 274] on span "button" at bounding box center [999, 272] width 8 height 10
click at [1079, 479] on span "button" at bounding box center [1077, 473] width 8 height 10
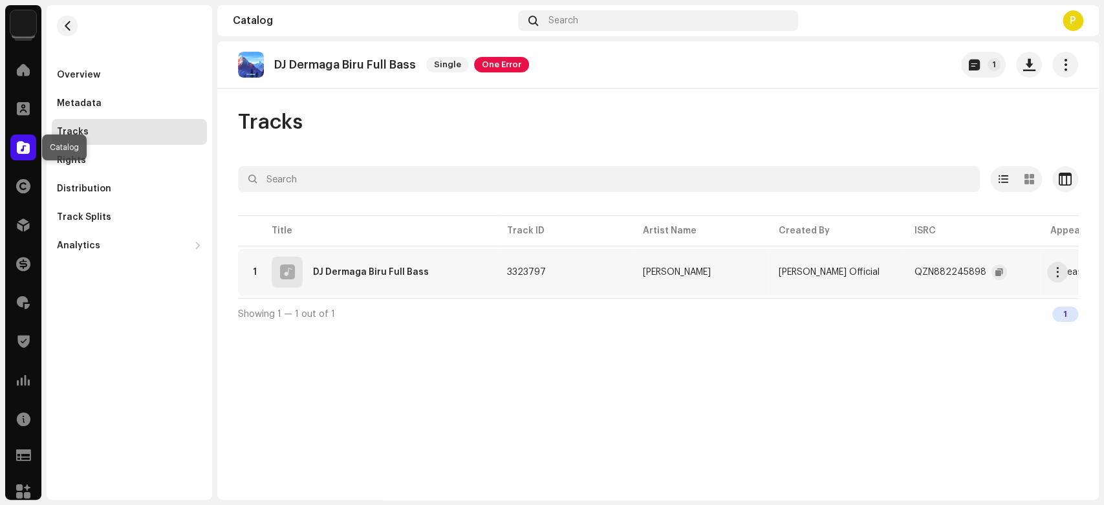
click at [19, 144] on span at bounding box center [23, 147] width 13 height 10
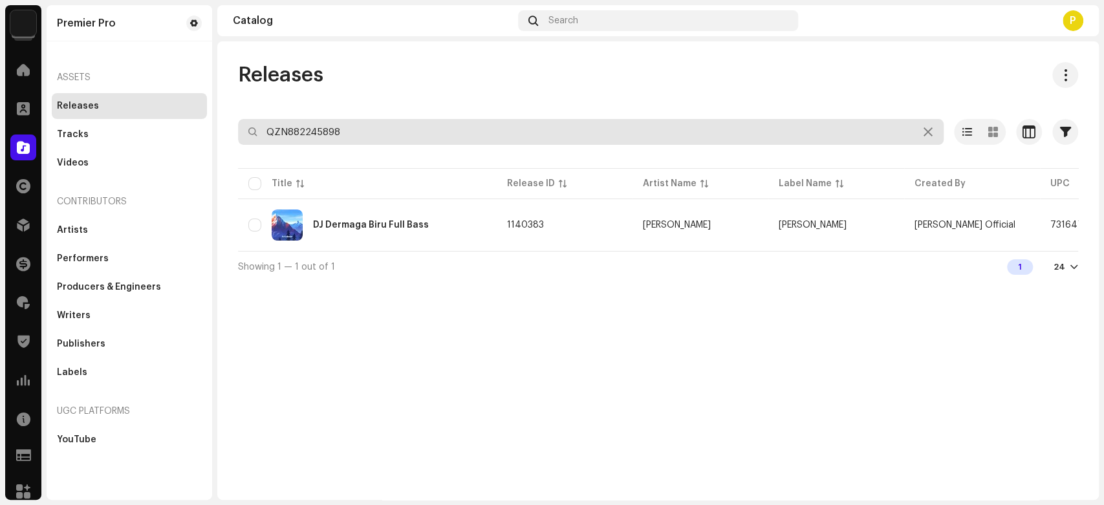
click at [318, 136] on input "QZN882245898" at bounding box center [591, 132] width 706 height 26
paste input "6395"
type input "QZN882246395"
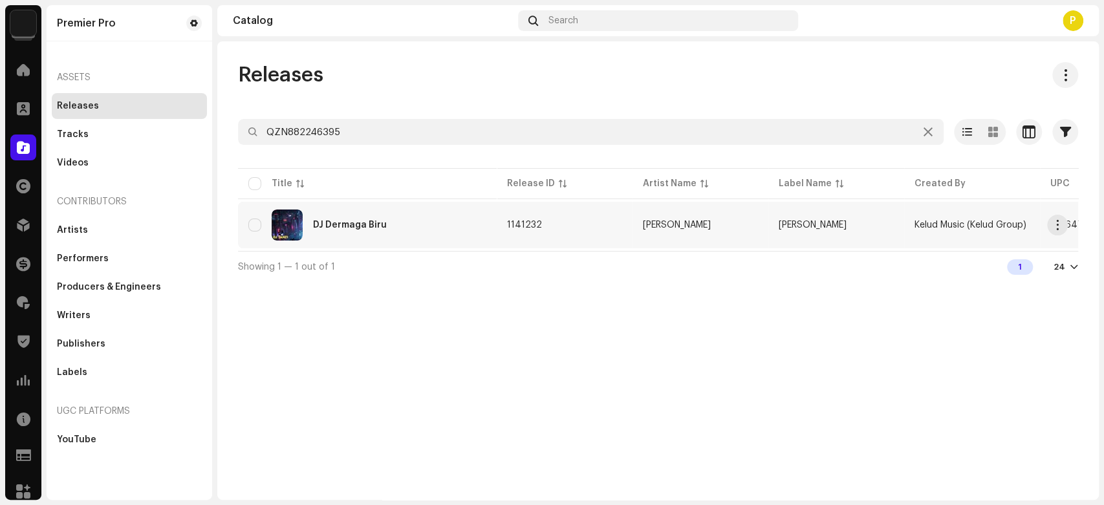
click at [409, 216] on div "DJ Dermaga Biru" at bounding box center [367, 225] width 238 height 31
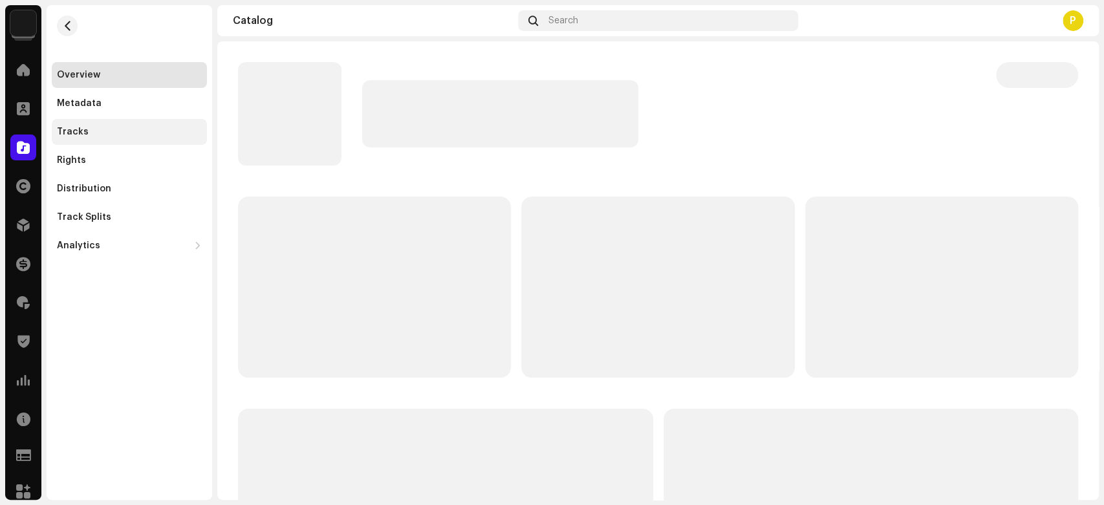
click at [121, 135] on div "Tracks" at bounding box center [129, 132] width 145 height 10
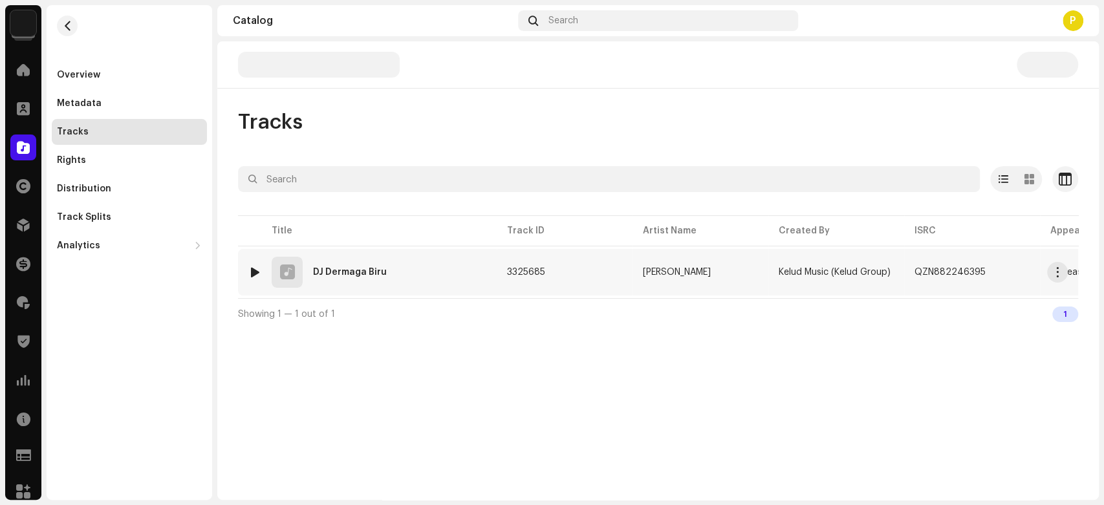
click at [252, 269] on div at bounding box center [255, 272] width 10 height 10
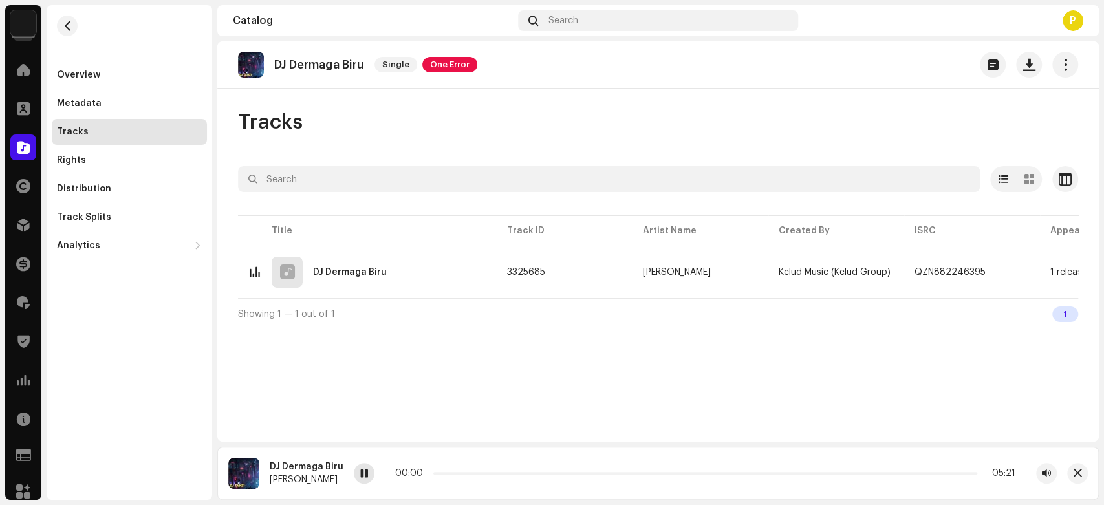
click at [357, 475] on div at bounding box center [364, 473] width 21 height 21
click at [365, 475] on span at bounding box center [364, 474] width 8 height 10
click at [995, 271] on span "button" at bounding box center [999, 272] width 8 height 10
click at [1073, 475] on span "button" at bounding box center [1077, 473] width 8 height 10
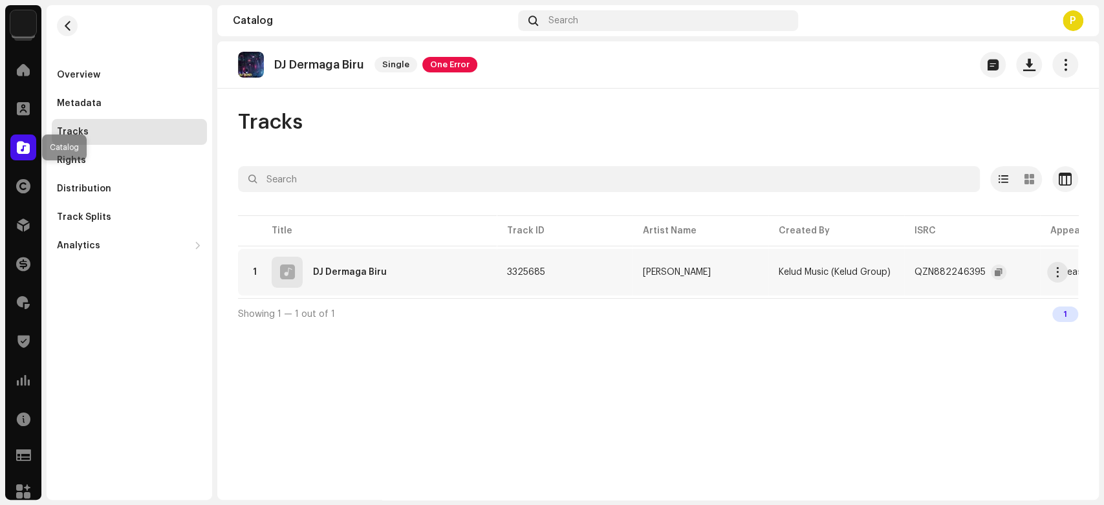
click at [26, 151] on span at bounding box center [23, 147] width 13 height 10
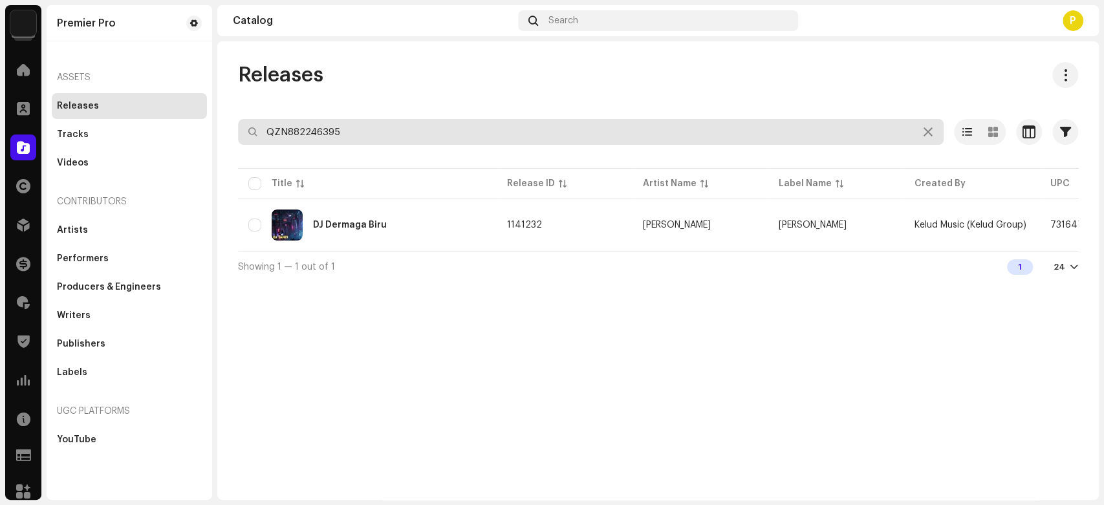
click at [369, 129] on input "QZN882246395" at bounding box center [591, 132] width 706 height 26
paste input "3"
type input "QZN882246393"
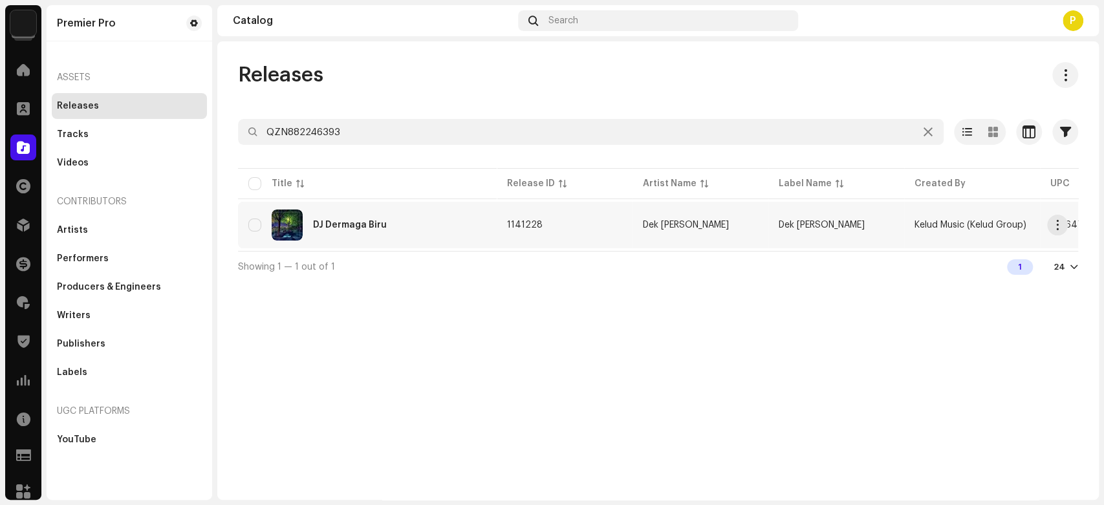
click at [351, 222] on div "DJ Dermaga Biru" at bounding box center [350, 225] width 74 height 9
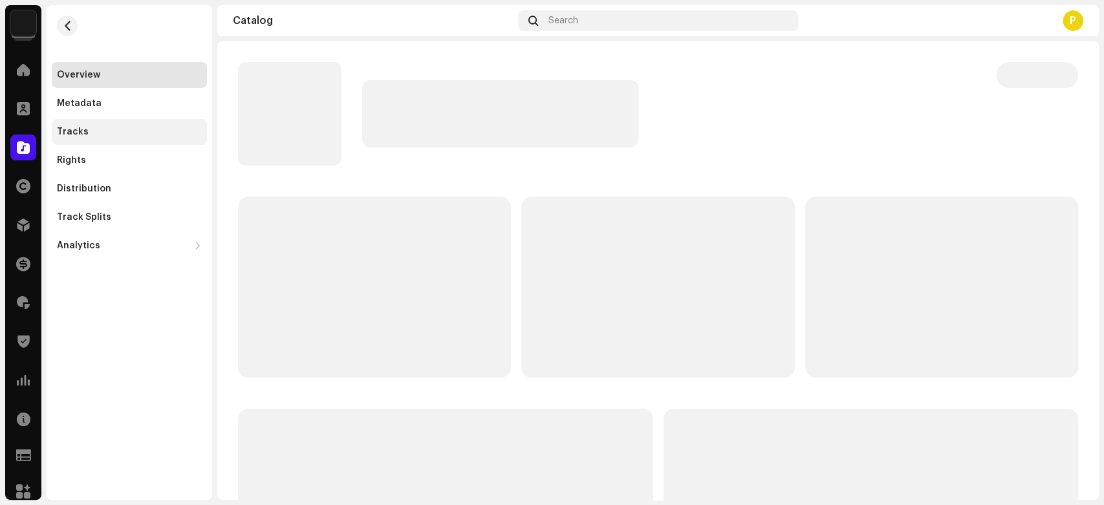
click at [150, 139] on div "Tracks" at bounding box center [129, 132] width 155 height 26
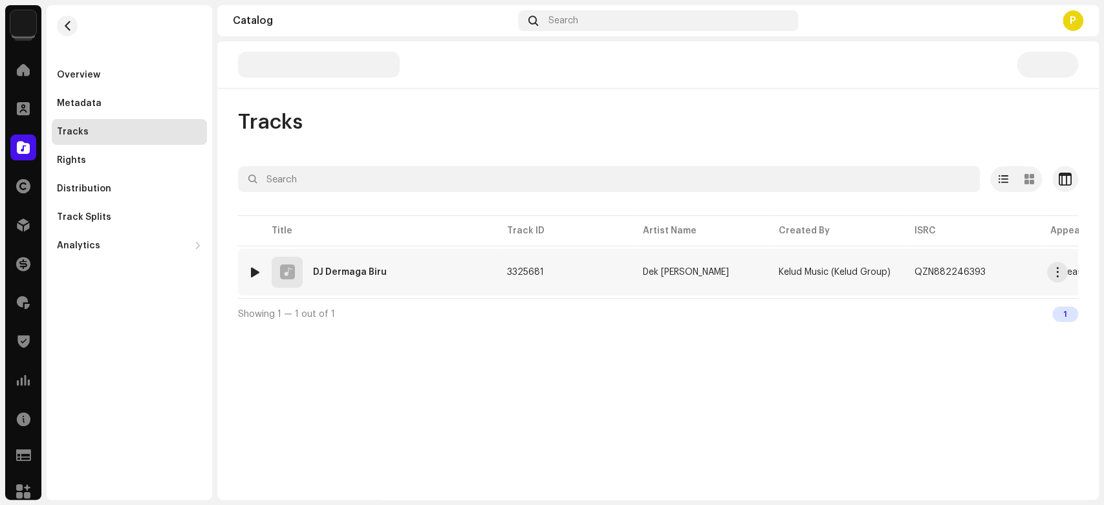
click at [256, 268] on div at bounding box center [255, 272] width 10 height 10
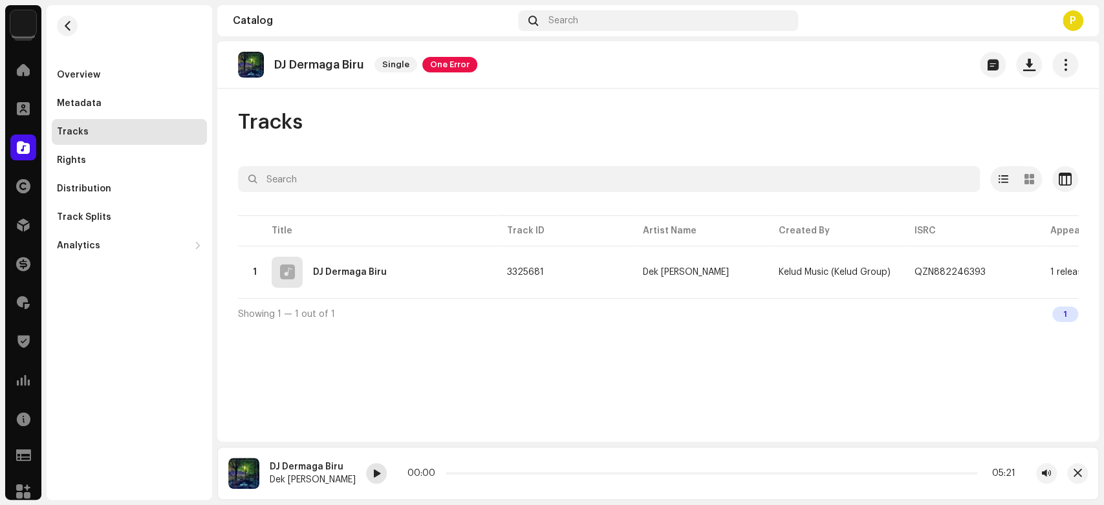
click at [367, 473] on div at bounding box center [376, 473] width 21 height 21
click at [372, 476] on span at bounding box center [376, 474] width 8 height 10
click at [1068, 475] on button "button" at bounding box center [1077, 473] width 21 height 21
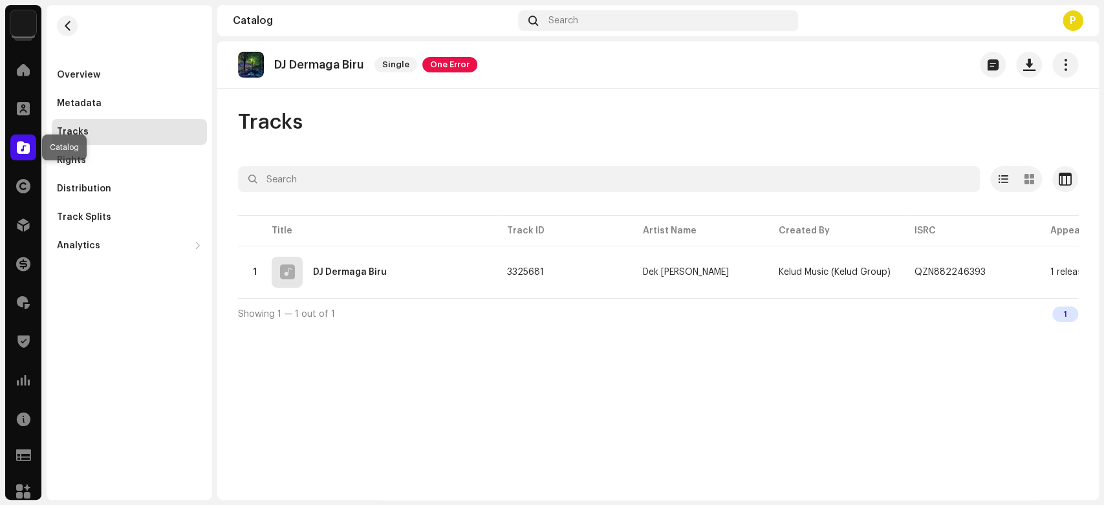
click at [26, 146] on span at bounding box center [23, 147] width 13 height 10
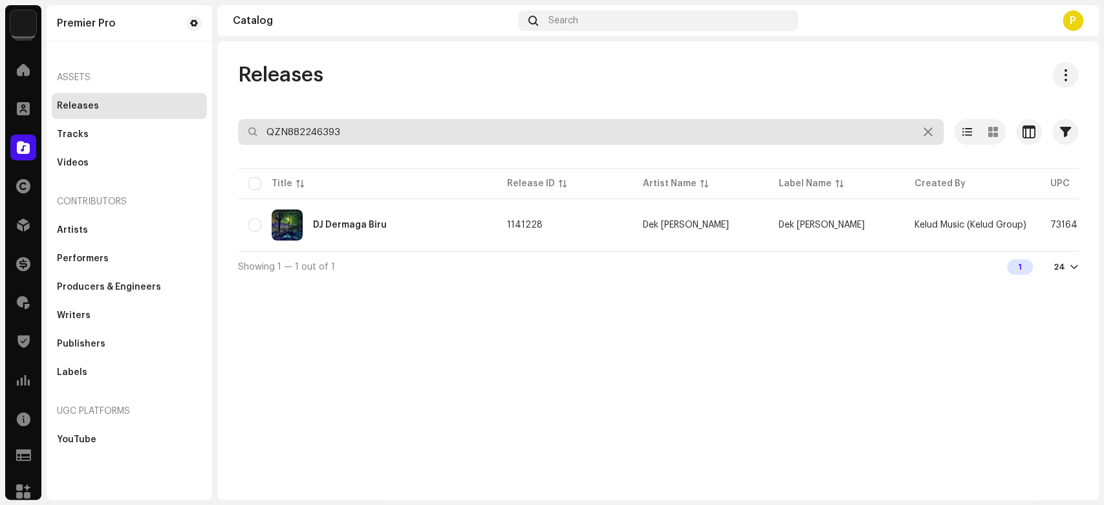
click at [350, 125] on input "QZN882246393" at bounding box center [591, 132] width 706 height 26
paste input "8189"
type input "QZN882248189"
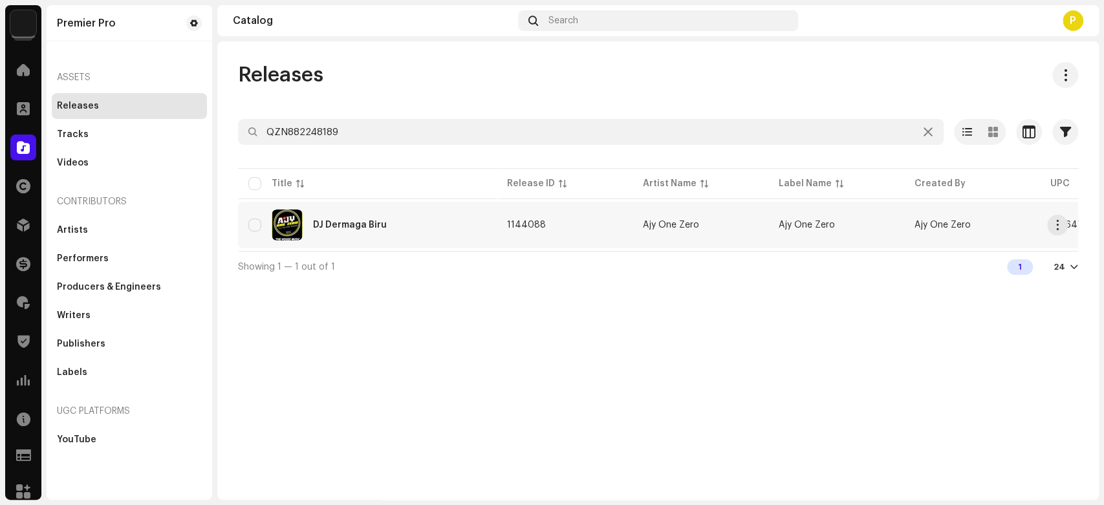
click at [347, 242] on td "DJ Dermaga Biru" at bounding box center [367, 225] width 259 height 47
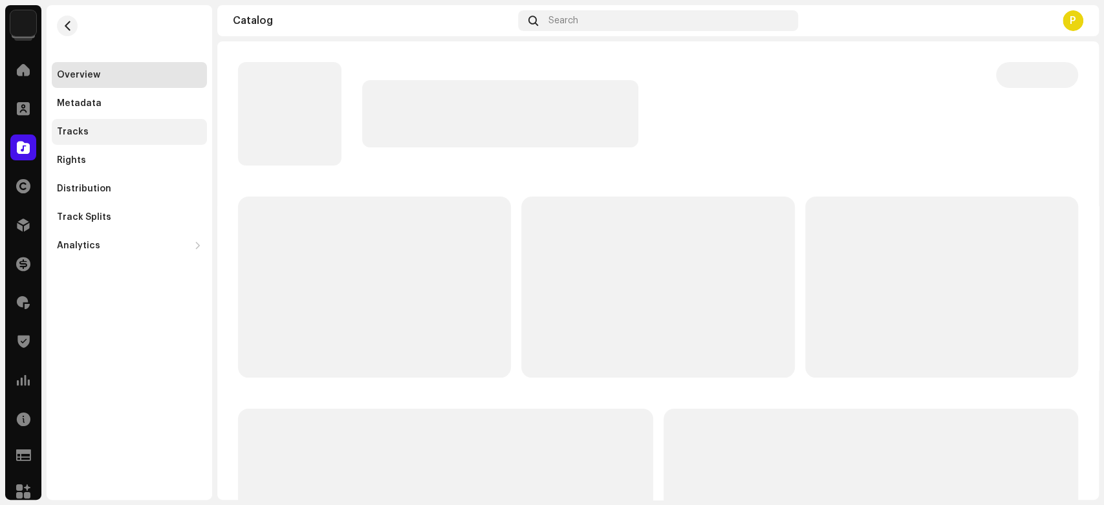
click at [100, 128] on div "Tracks" at bounding box center [129, 132] width 145 height 10
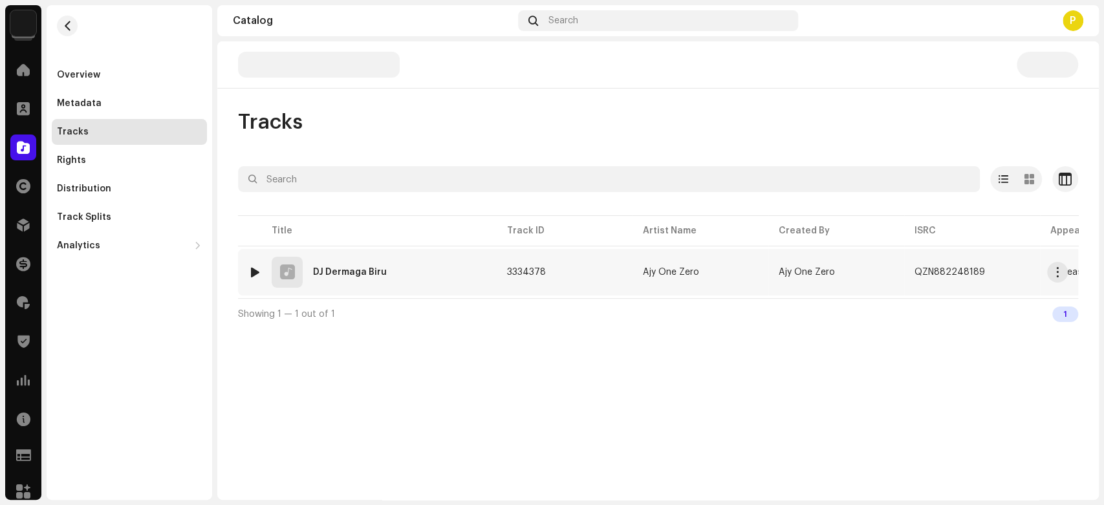
click at [250, 264] on img at bounding box center [254, 272] width 17 height 17
click at [253, 270] on div at bounding box center [255, 272] width 10 height 10
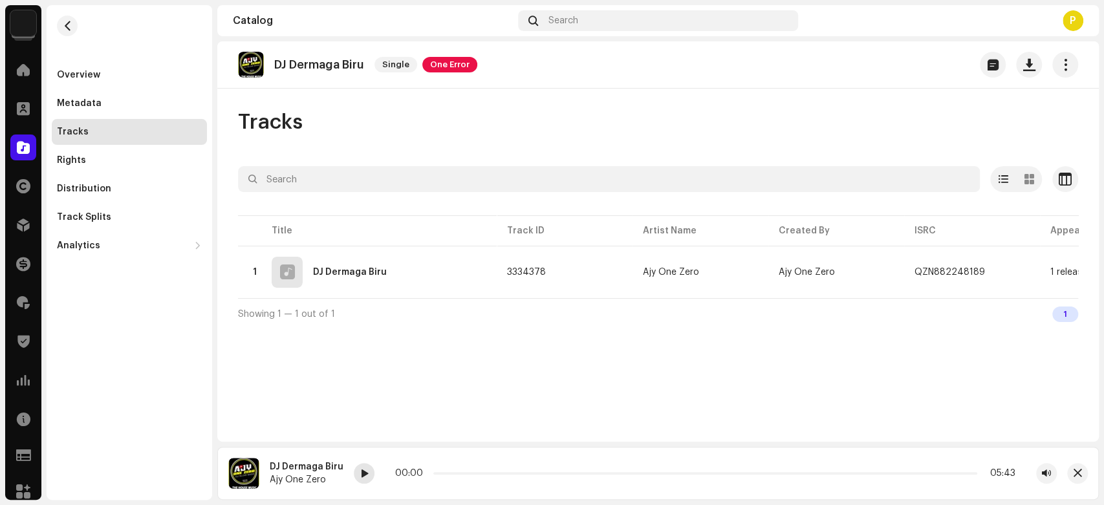
click at [361, 469] on span at bounding box center [364, 474] width 8 height 10
click at [367, 476] on div at bounding box center [364, 473] width 21 height 21
click at [1075, 477] on span "button" at bounding box center [1077, 473] width 8 height 10
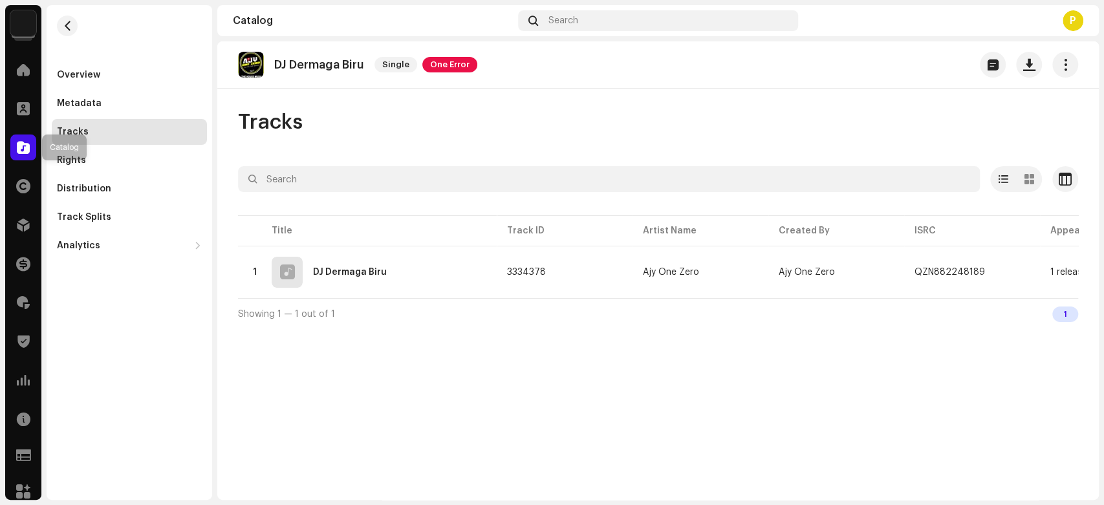
click at [22, 149] on span at bounding box center [23, 147] width 13 height 10
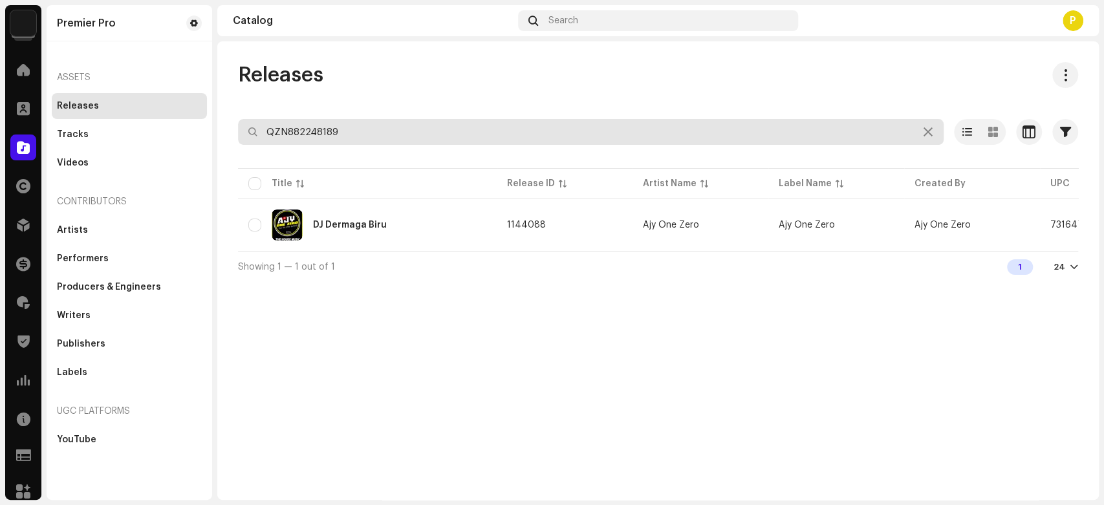
click at [431, 133] on input "QZN882248189" at bounding box center [591, 132] width 706 height 26
paste input "9407"
type input "QZN882249407"
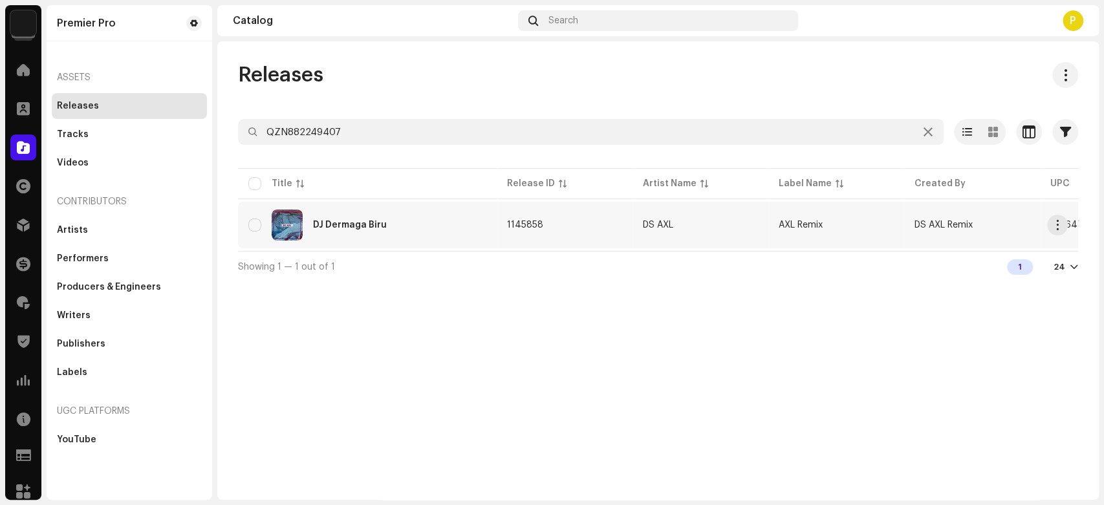
click at [393, 214] on div "DJ Dermaga Biru" at bounding box center [367, 225] width 238 height 31
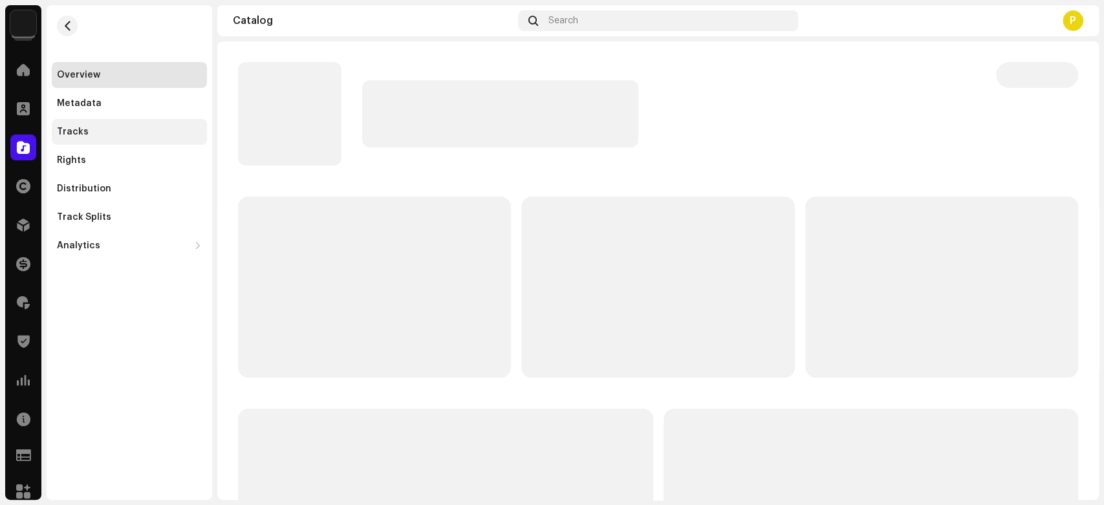
click at [125, 138] on div "Tracks" at bounding box center [129, 132] width 155 height 26
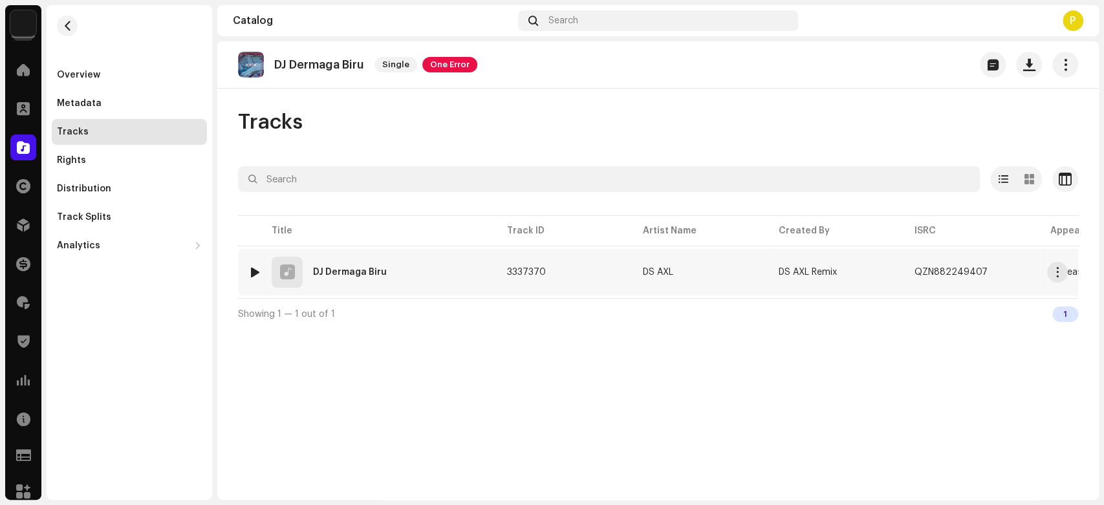
click at [251, 271] on div at bounding box center [255, 272] width 10 height 10
click at [362, 479] on span at bounding box center [364, 474] width 8 height 10
click at [358, 479] on div at bounding box center [364, 473] width 21 height 21
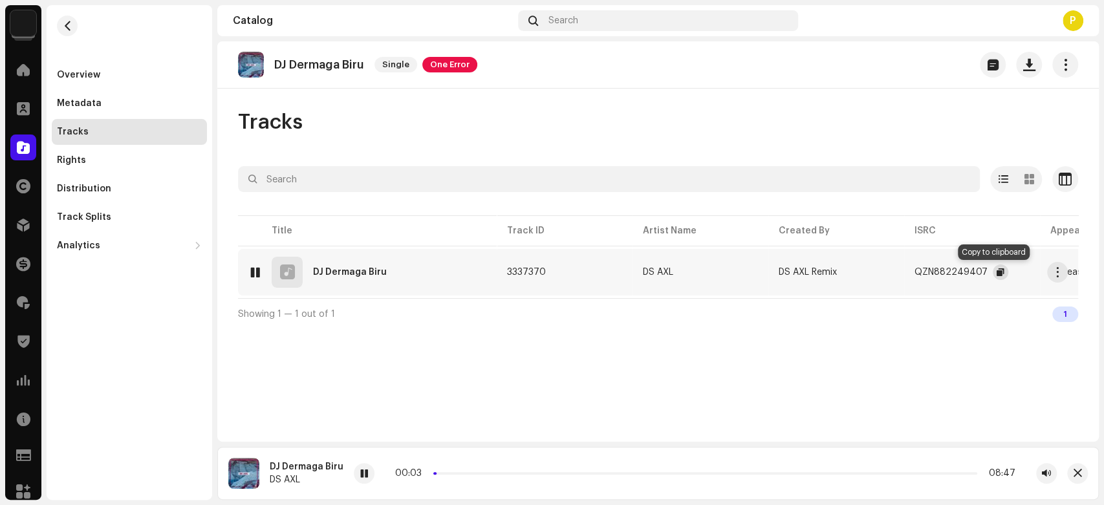
click at [999, 270] on button "button" at bounding box center [1001, 272] width 16 height 16
drag, startPoint x: 1074, startPoint y: 474, endPoint x: 1062, endPoint y: 464, distance: 15.2
click at [1075, 474] on span "button" at bounding box center [1077, 473] width 8 height 10
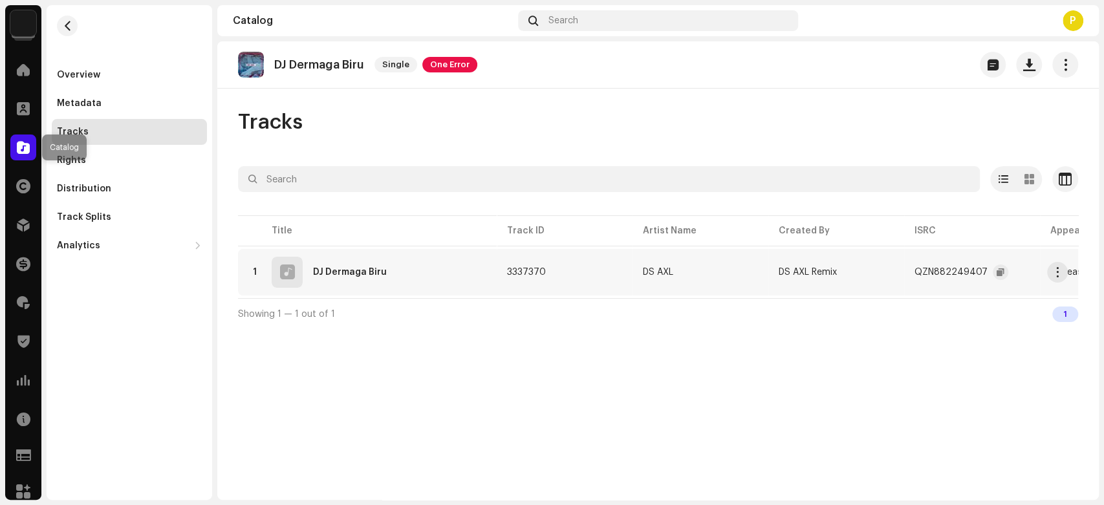
click at [16, 146] on div at bounding box center [23, 148] width 26 height 26
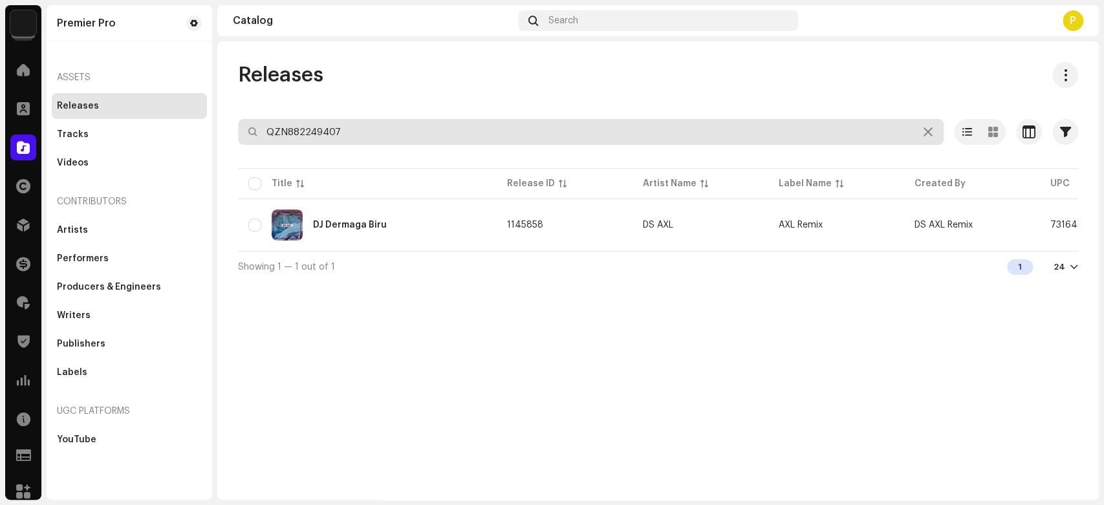
click at [402, 135] on input "QZN882249407" at bounding box center [591, 132] width 706 height 26
paste input "YFZ2513306"
type input "QZYFZ2513306"
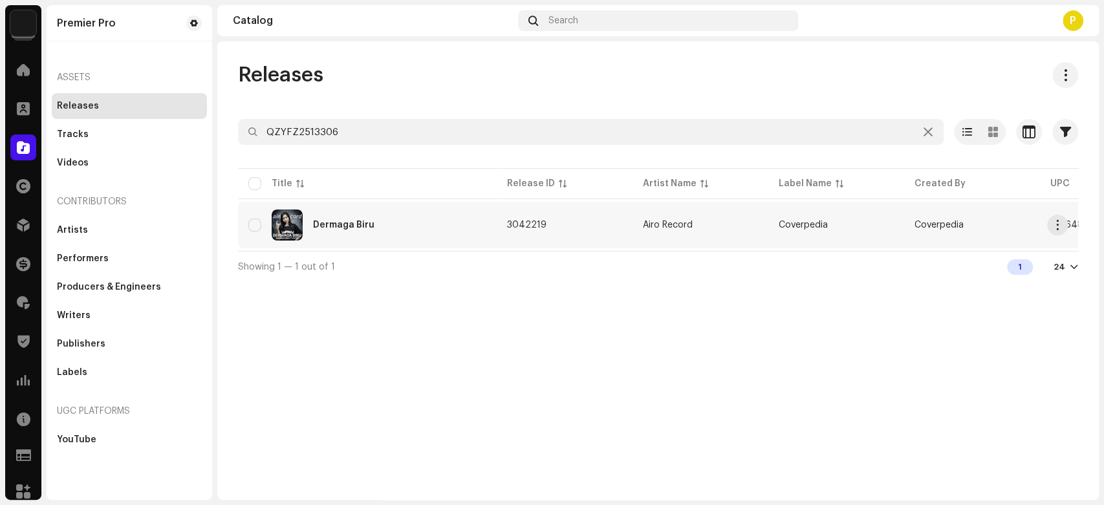
click at [393, 219] on div "Dermaga Biru" at bounding box center [367, 225] width 238 height 31
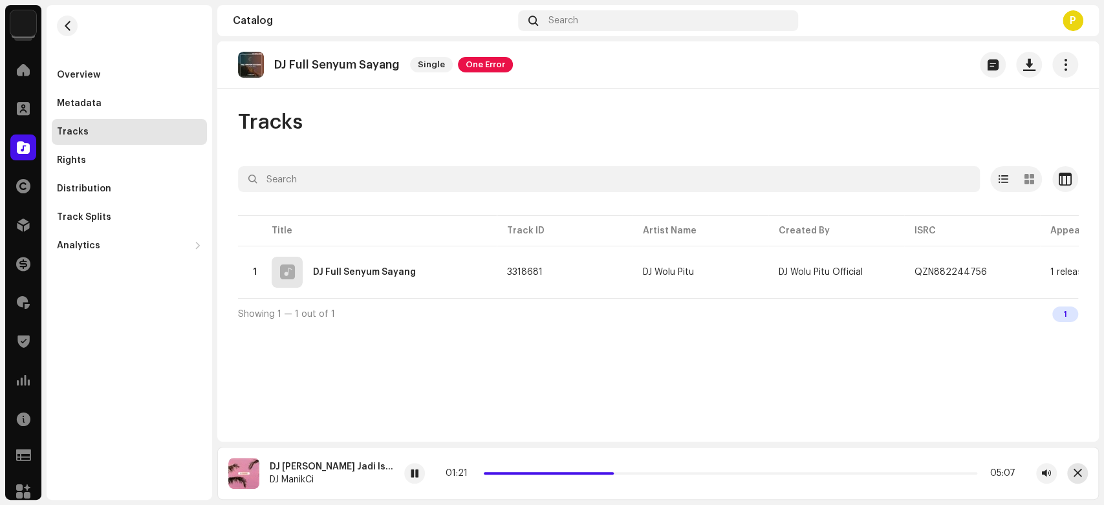
click at [1074, 477] on span "button" at bounding box center [1077, 473] width 8 height 10
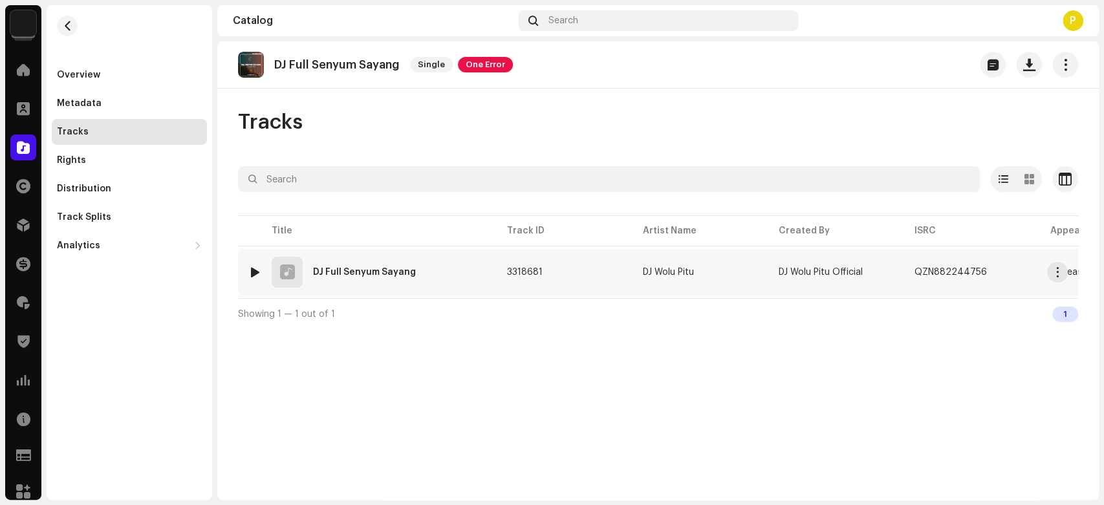
click at [255, 268] on div at bounding box center [255, 272] width 10 height 10
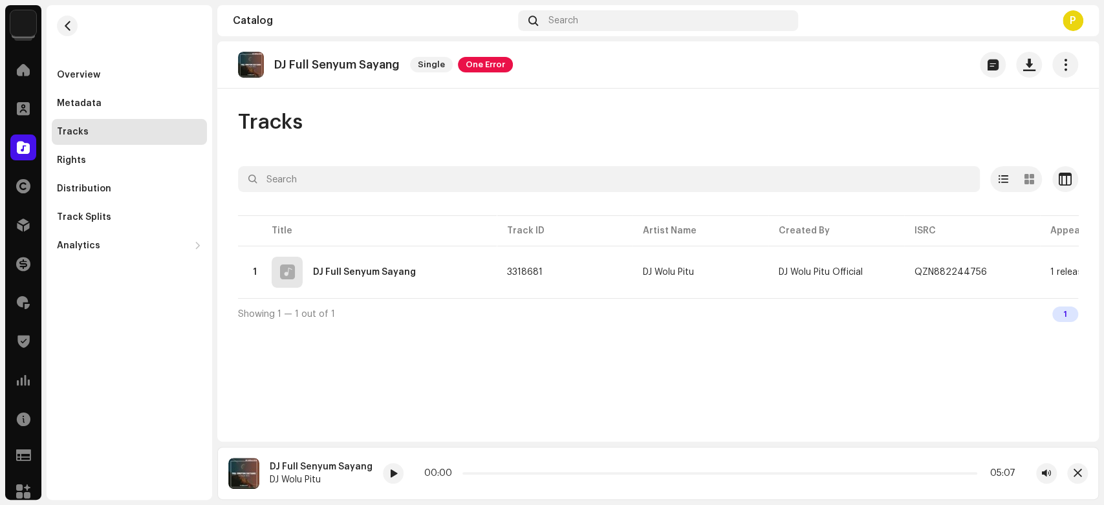
click at [301, 66] on p "DJ Full Senyum Sayang" at bounding box center [336, 65] width 125 height 14
drag, startPoint x: 301, startPoint y: 66, endPoint x: 396, endPoint y: 68, distance: 94.4
click at [396, 68] on p "DJ Full Senyum Sayang" at bounding box center [336, 65] width 125 height 14
copy p "Full Senyum Sayang"
drag, startPoint x: 490, startPoint y: 475, endPoint x: 554, endPoint y: 474, distance: 64.0
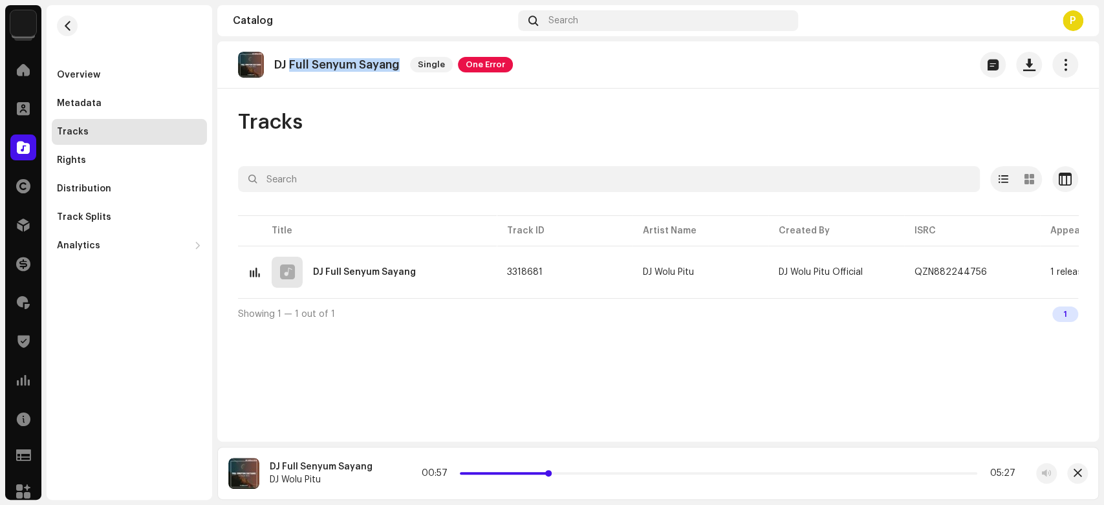
click at [554, 474] on p-slider at bounding box center [718, 473] width 517 height 3
click at [1076, 475] on span "button" at bounding box center [1077, 473] width 8 height 10
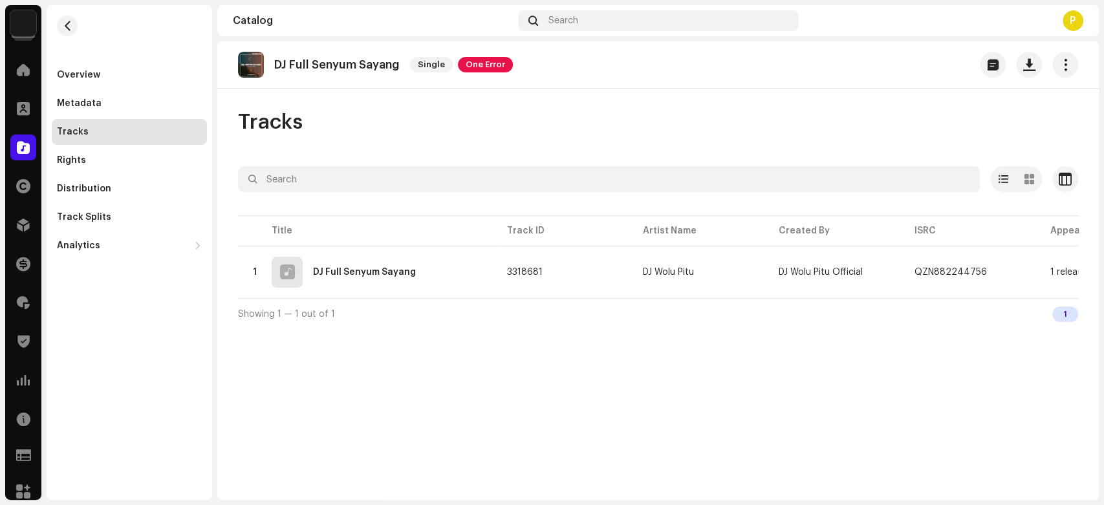
drag, startPoint x: 5, startPoint y: 159, endPoint x: 47, endPoint y: 126, distance: 52.9
click at [5, 160] on div "Catalog" at bounding box center [23, 147] width 36 height 36
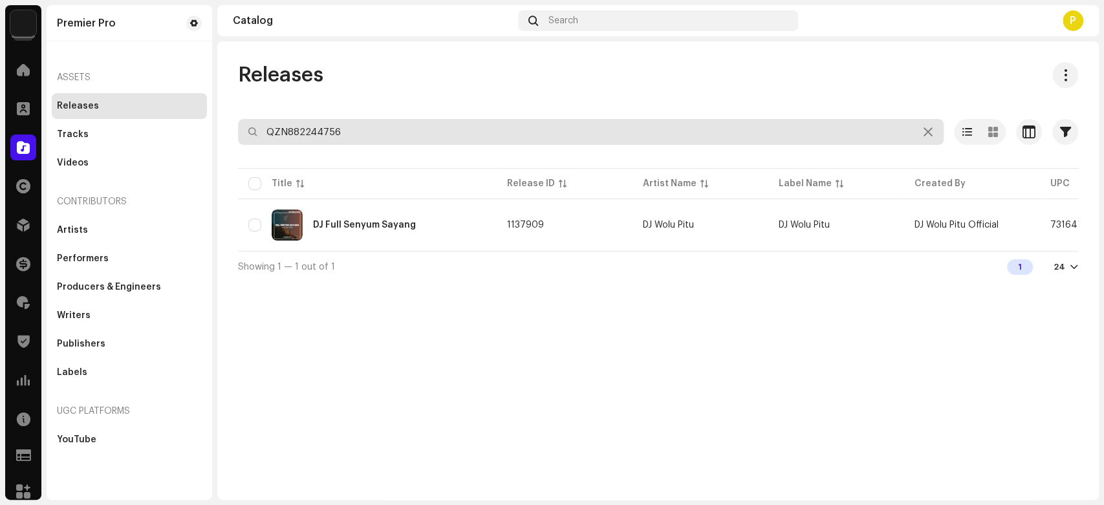
click at [325, 128] on input "QZN882244756" at bounding box center [591, 132] width 706 height 26
paste input "5547"
type input "QZN882245547"
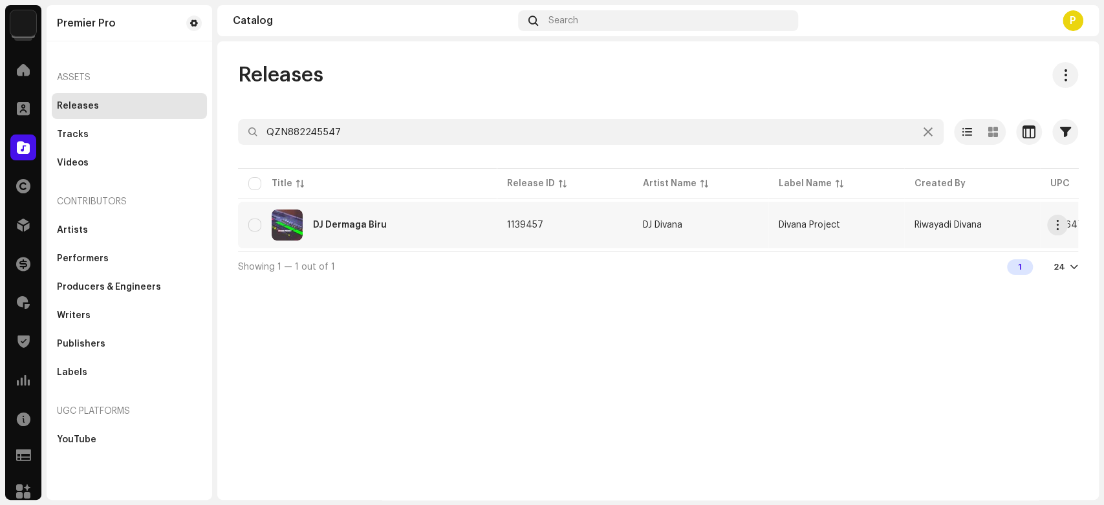
click at [369, 216] on div "DJ Dermaga Biru" at bounding box center [367, 225] width 238 height 31
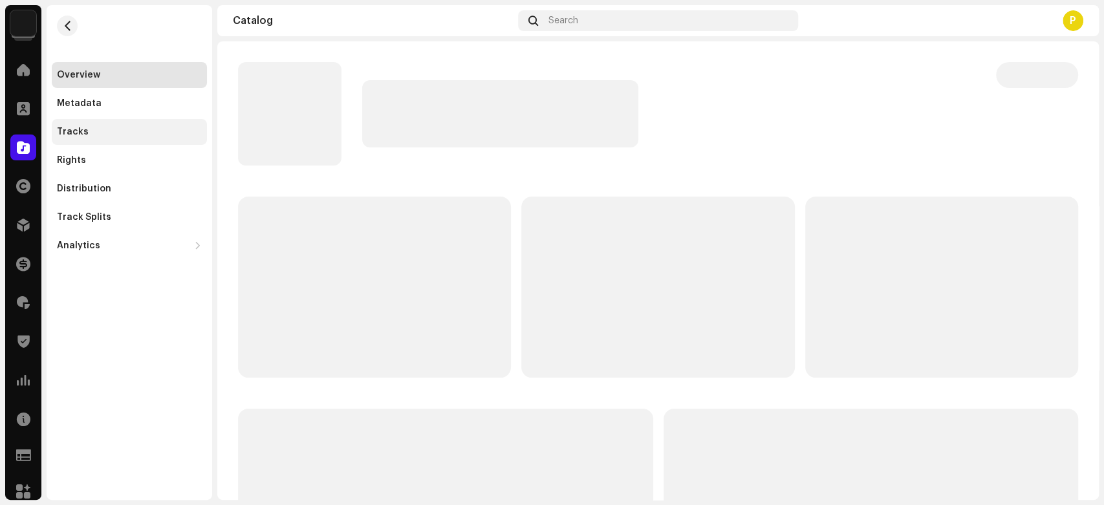
click at [140, 131] on div "Tracks" at bounding box center [129, 132] width 145 height 10
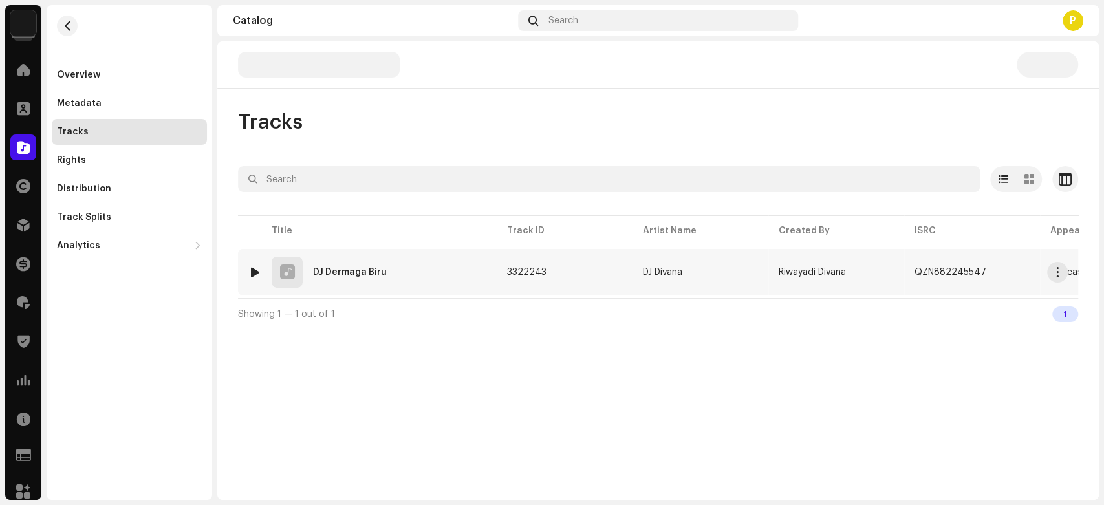
click at [264, 272] on div "1 DJ Dermaga Biru" at bounding box center [367, 272] width 238 height 31
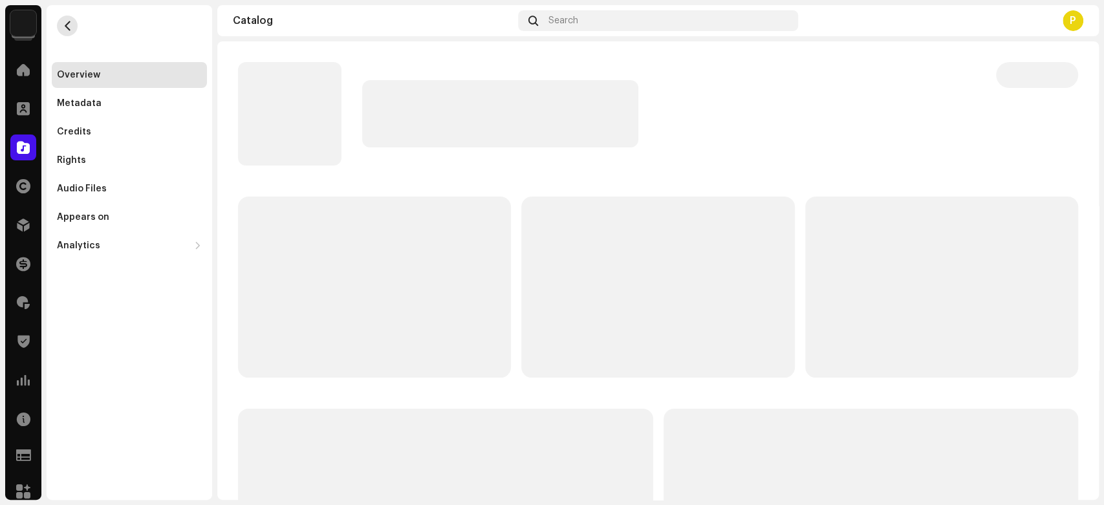
click at [72, 23] on button "button" at bounding box center [67, 26] width 21 height 21
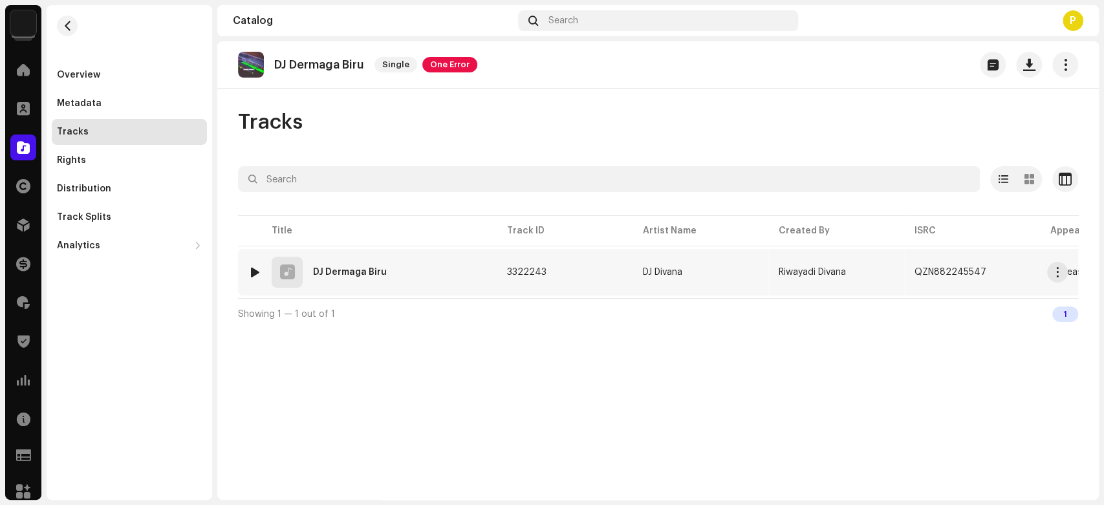
click at [255, 267] on div at bounding box center [255, 272] width 10 height 10
click at [367, 475] on div at bounding box center [364, 473] width 21 height 21
click at [354, 472] on div at bounding box center [364, 473] width 21 height 21
drag, startPoint x: 437, startPoint y: 473, endPoint x: 473, endPoint y: 479, distance: 36.7
click at [473, 479] on div "00:29 06:28" at bounding box center [704, 473] width 623 height 10
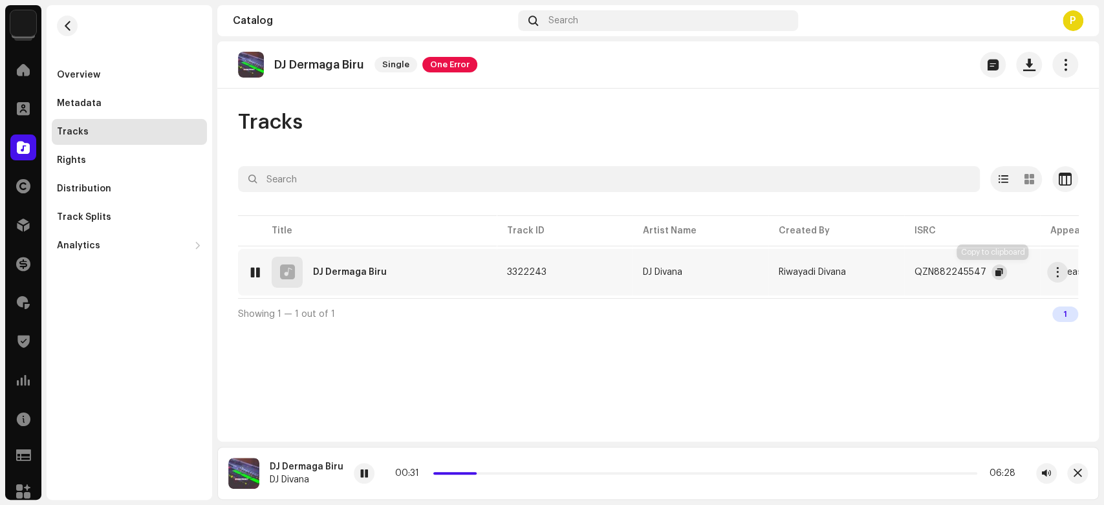
click at [995, 268] on span "button" at bounding box center [999, 272] width 8 height 10
click at [27, 142] on span at bounding box center [23, 147] width 13 height 10
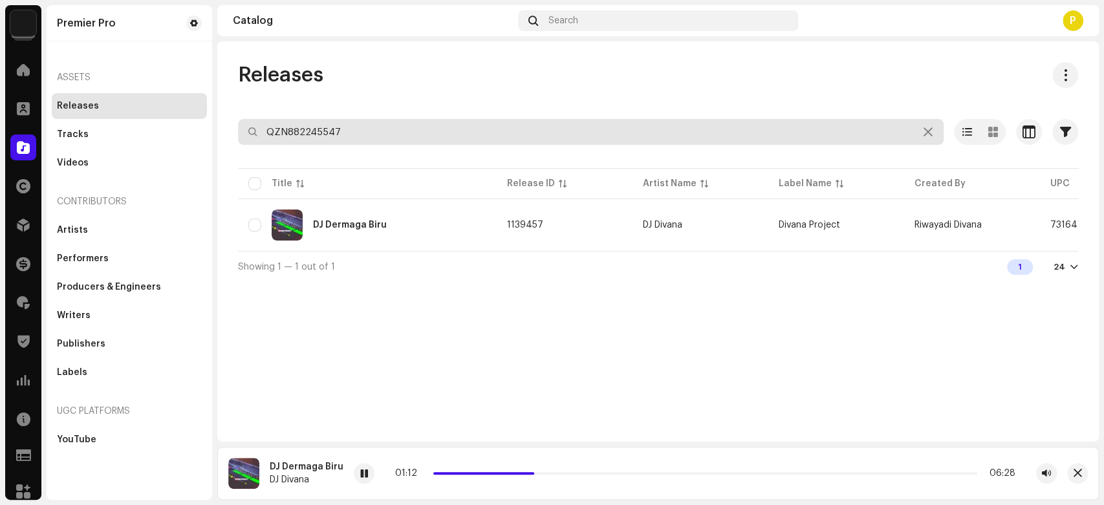
click at [316, 138] on input "QZN882245547" at bounding box center [591, 132] width 706 height 26
paste input "66"
type input "QZN882245566"
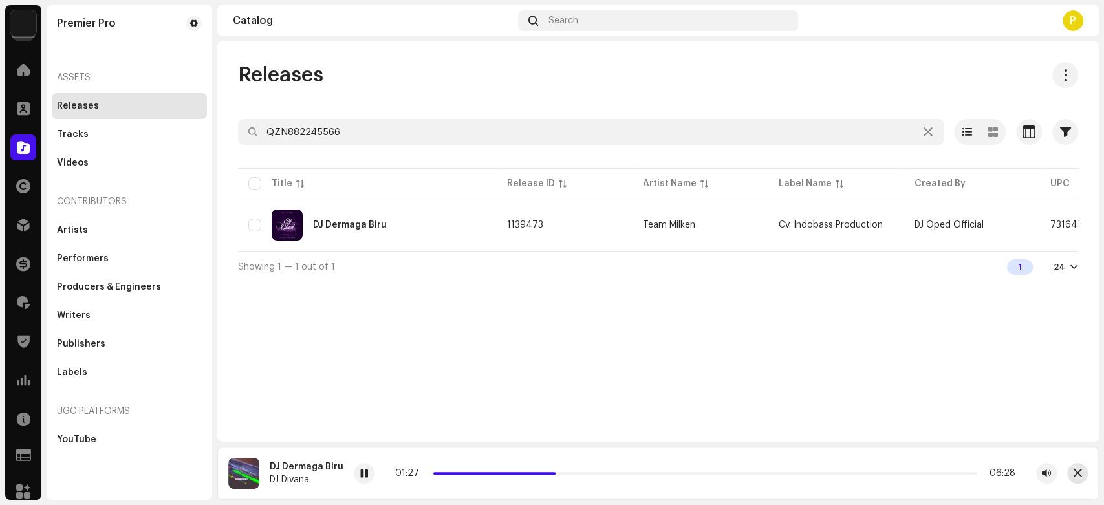
click at [1079, 469] on span "button" at bounding box center [1077, 473] width 8 height 10
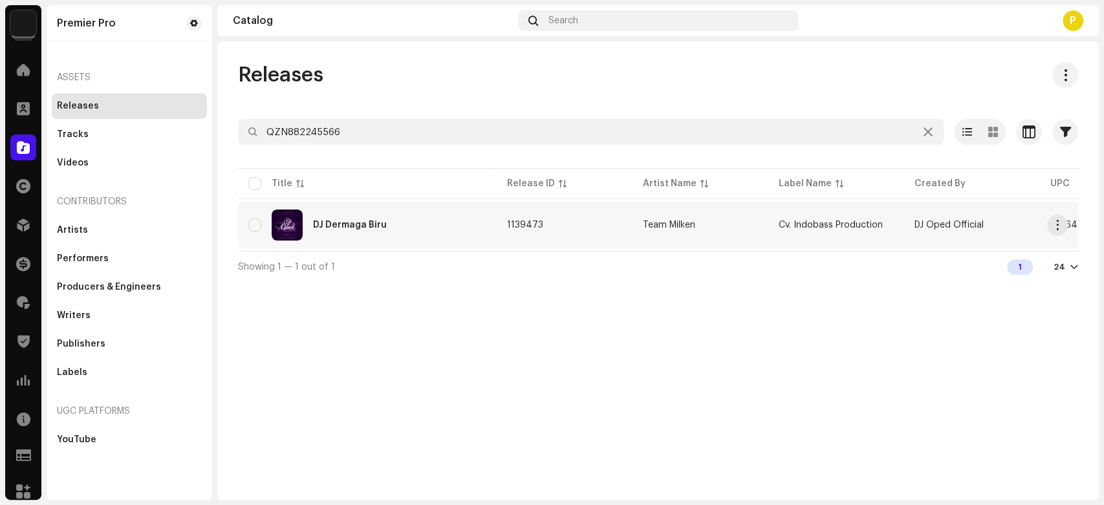
click at [339, 226] on div "DJ Dermaga Biru" at bounding box center [350, 225] width 74 height 9
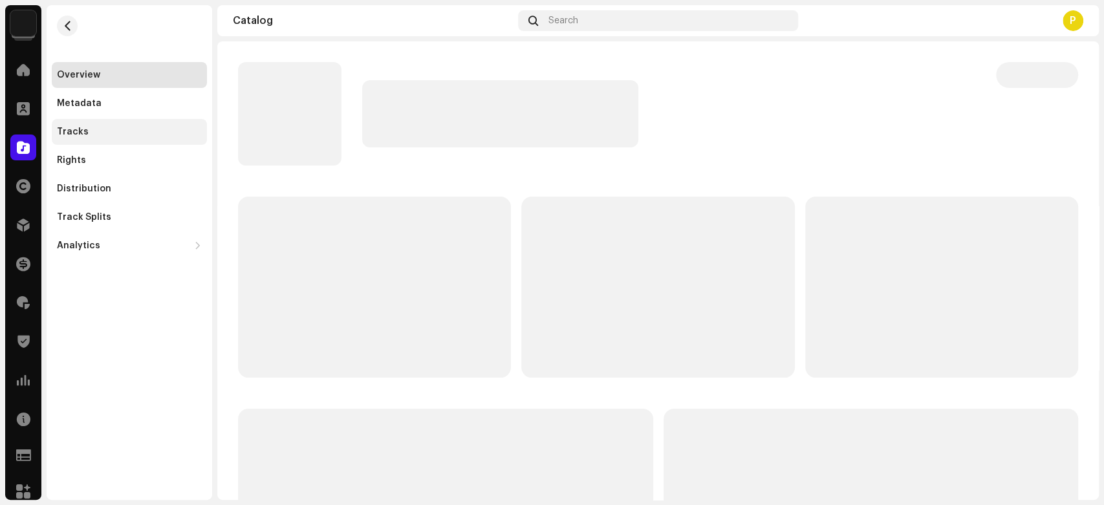
click at [136, 127] on div "Tracks" at bounding box center [129, 132] width 145 height 10
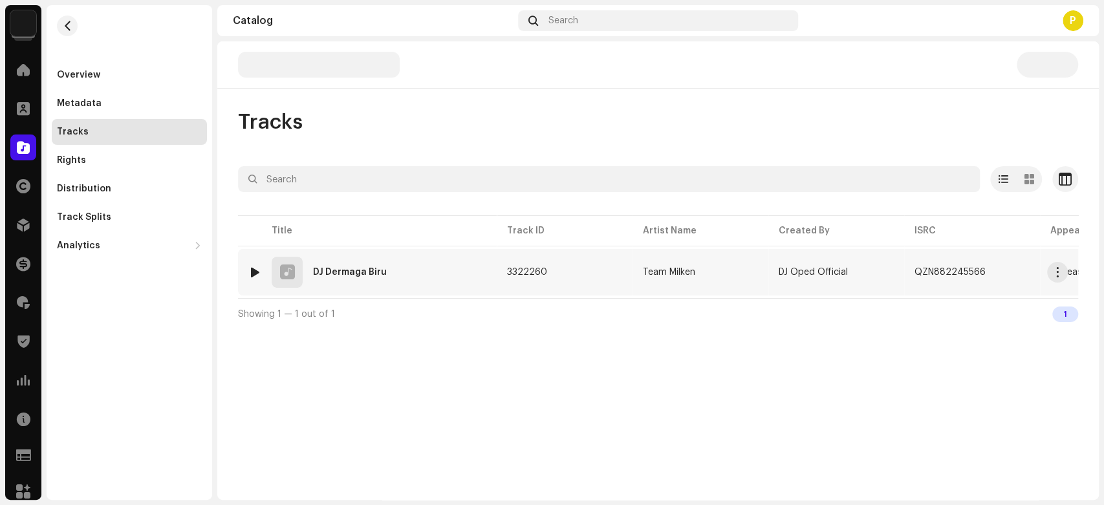
click at [253, 267] on div at bounding box center [255, 272] width 10 height 10
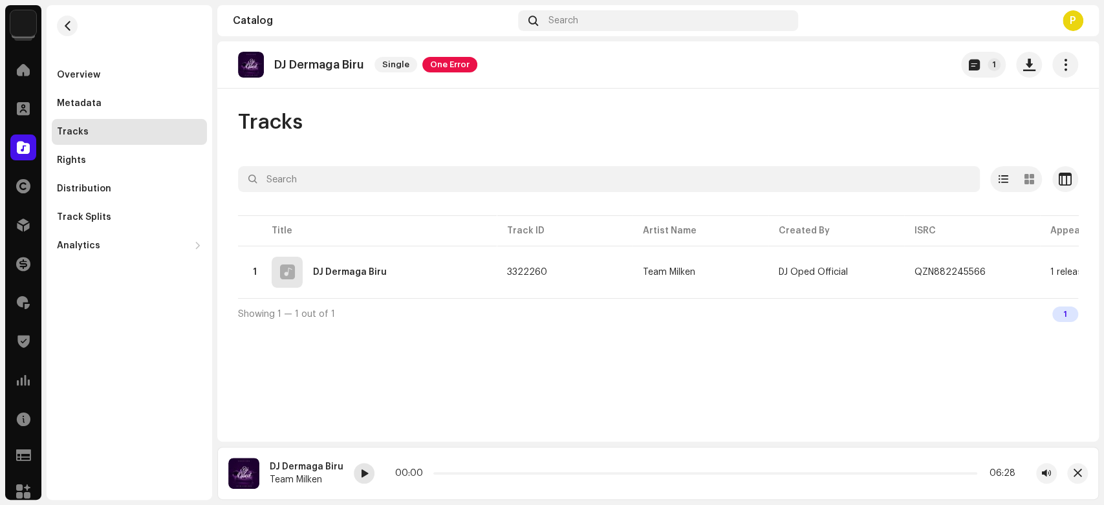
click at [354, 474] on div at bounding box center [364, 473] width 21 height 21
click at [363, 470] on span at bounding box center [364, 474] width 8 height 10
click at [1081, 475] on button "button" at bounding box center [1077, 473] width 21 height 21
click at [27, 137] on div at bounding box center [23, 148] width 26 height 26
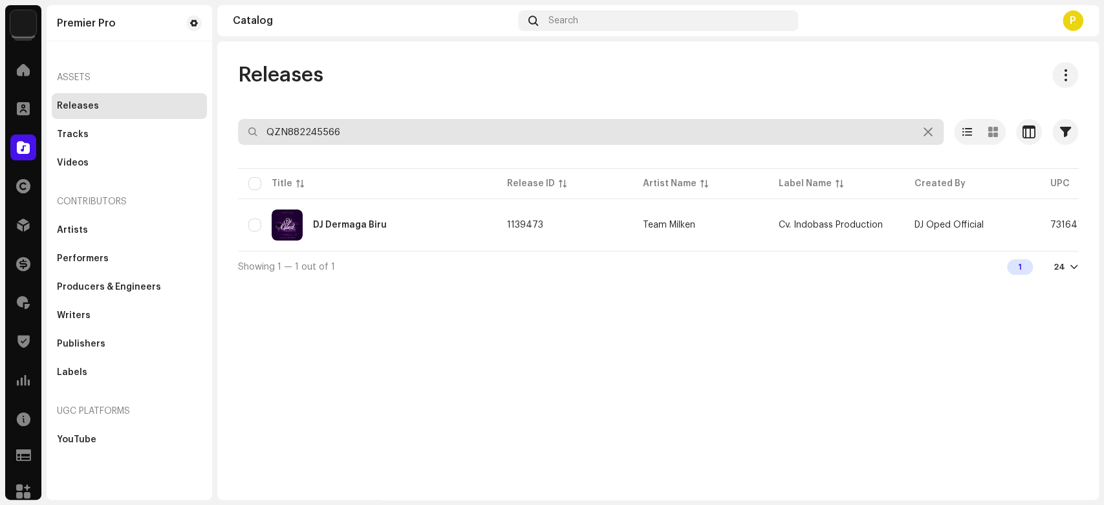
click at [330, 122] on input "QZN882245566" at bounding box center [591, 132] width 706 height 26
paste input "89"
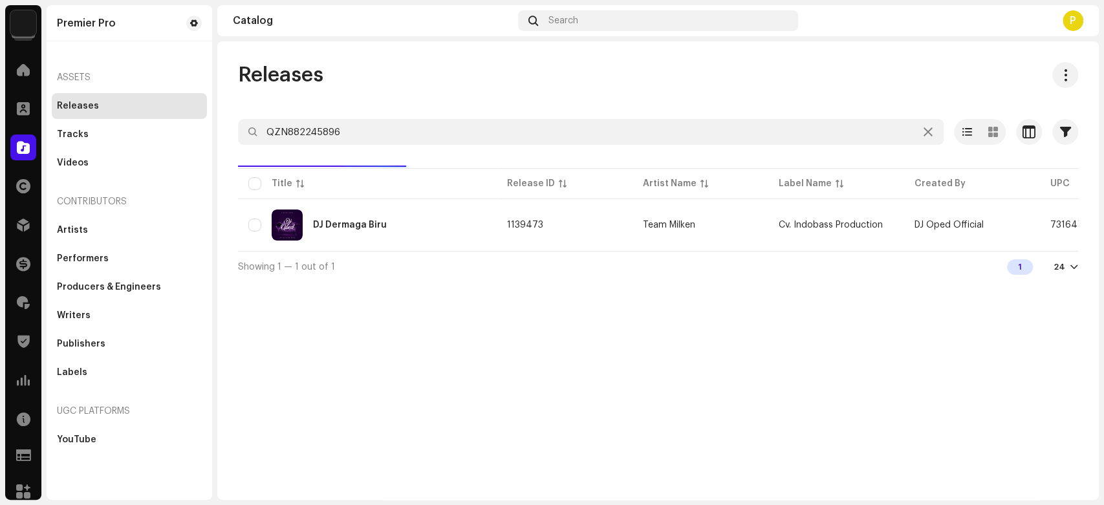
click at [369, 69] on div "Releases" at bounding box center [658, 75] width 840 height 26
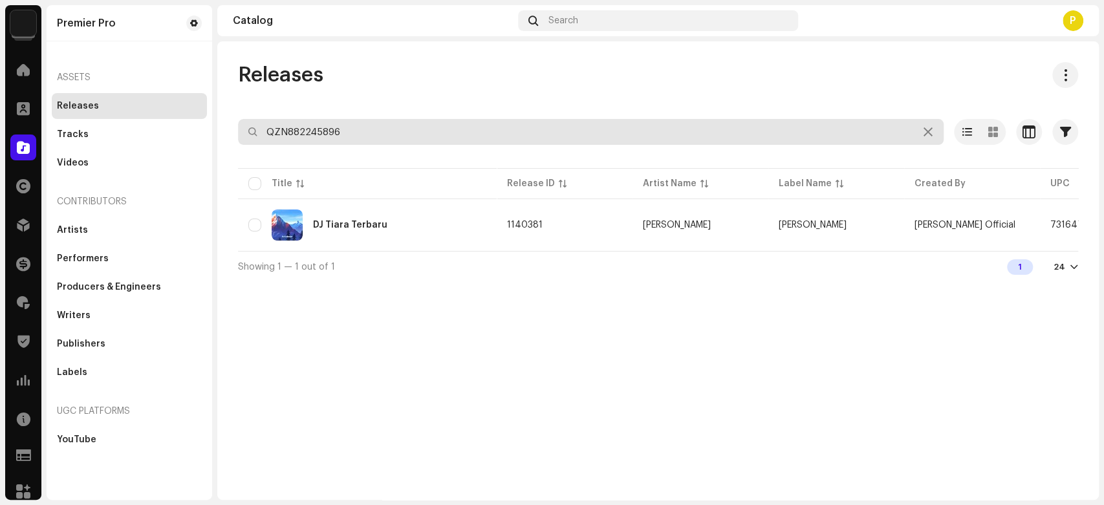
click at [353, 133] on input "QZN882245896" at bounding box center [591, 132] width 706 height 26
paste input "6399"
type input "QZN882246399"
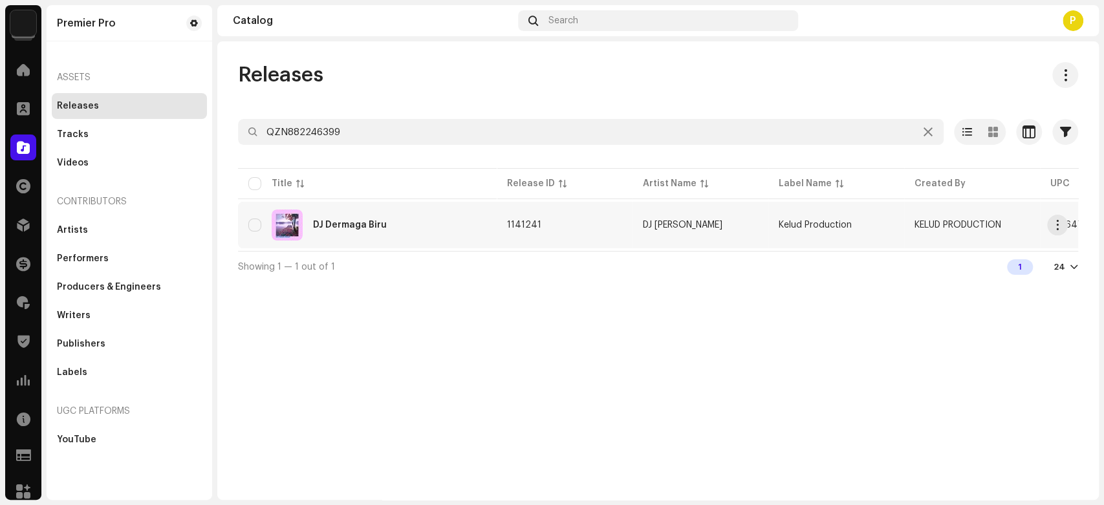
click at [378, 221] on div "DJ Dermaga Biru" at bounding box center [350, 225] width 74 height 9
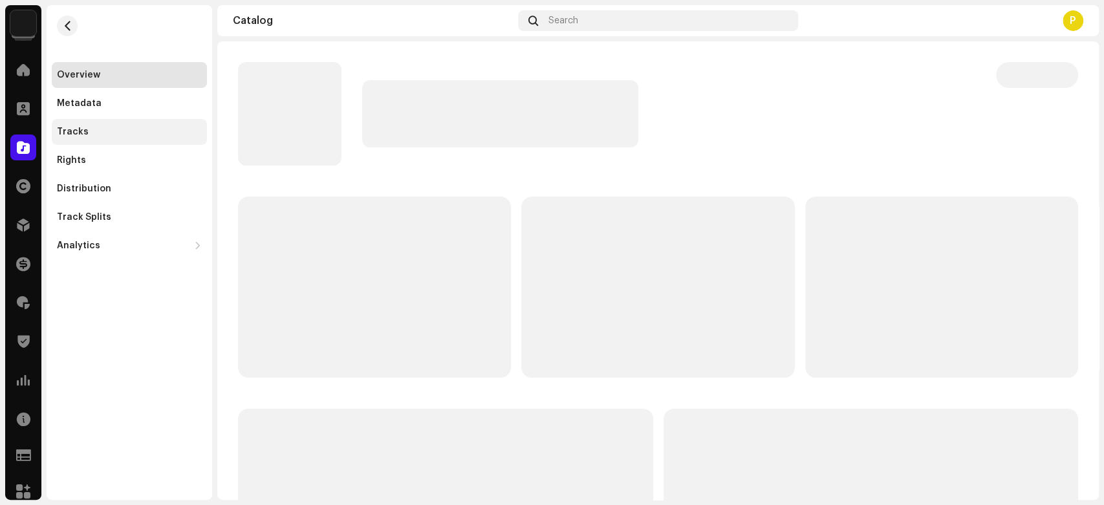
click at [112, 131] on div "Tracks" at bounding box center [129, 132] width 145 height 10
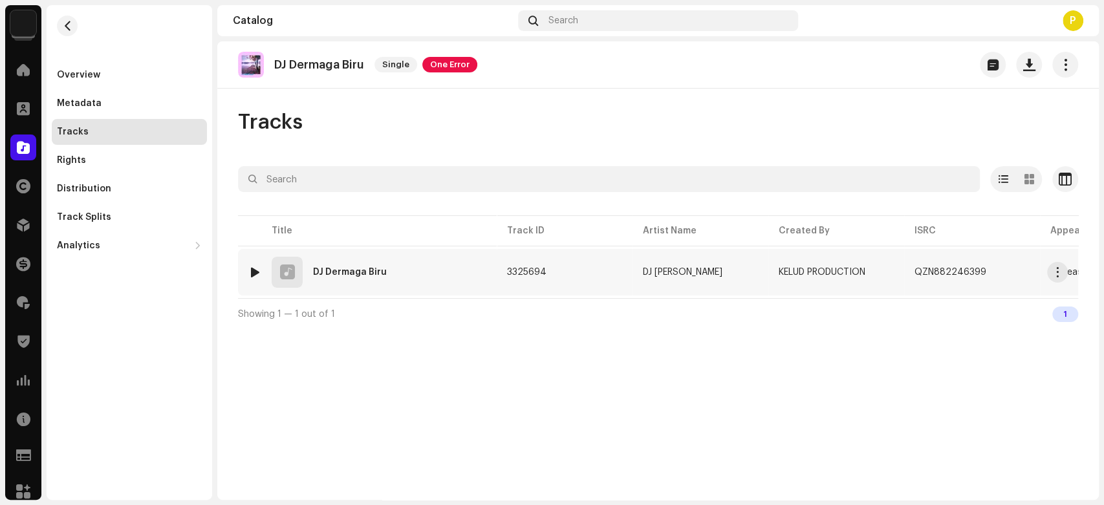
click at [253, 268] on div at bounding box center [255, 272] width 10 height 10
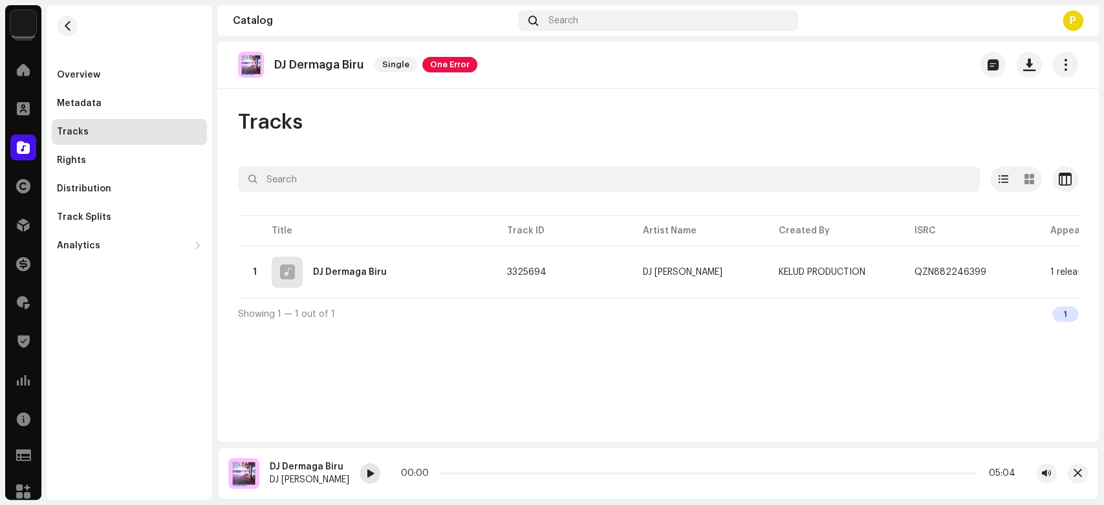
click at [367, 475] on span at bounding box center [371, 474] width 8 height 10
click at [366, 475] on span at bounding box center [370, 474] width 8 height 10
click at [31, 146] on div at bounding box center [23, 148] width 26 height 26
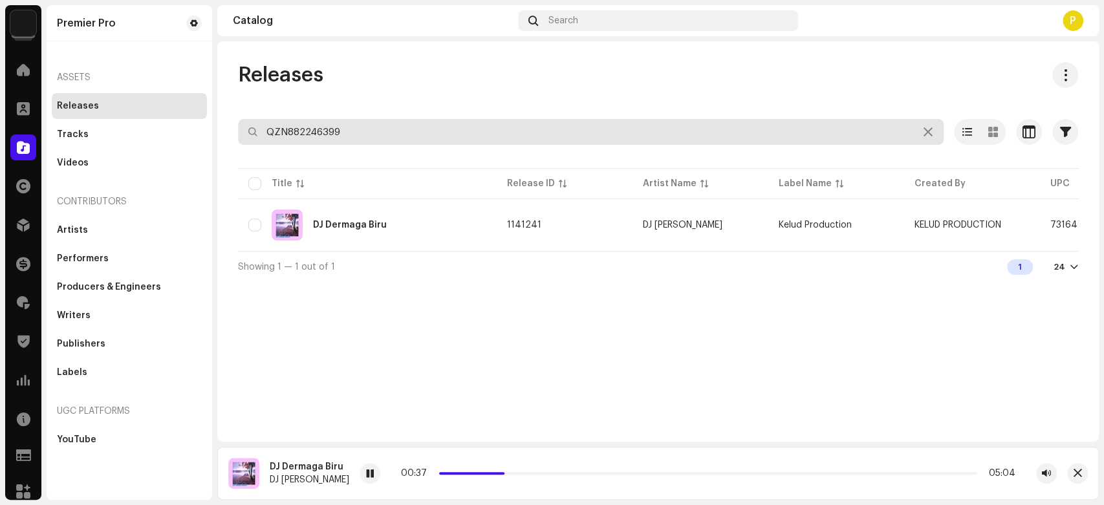
click at [328, 136] on input "QZN882246399" at bounding box center [591, 132] width 706 height 26
paste input "87"
type input "QZN882246387"
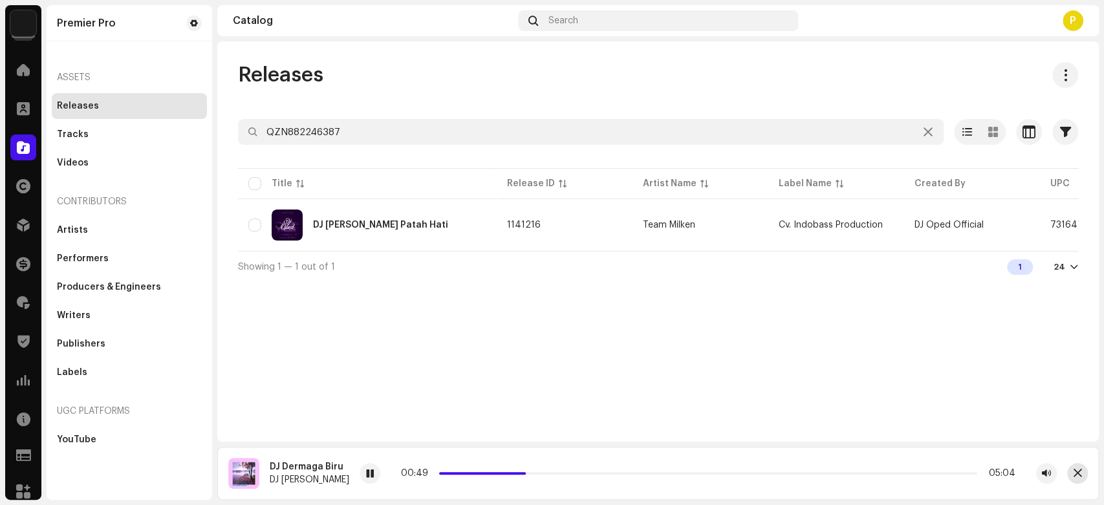
click at [1077, 477] on span "button" at bounding box center [1077, 473] width 8 height 10
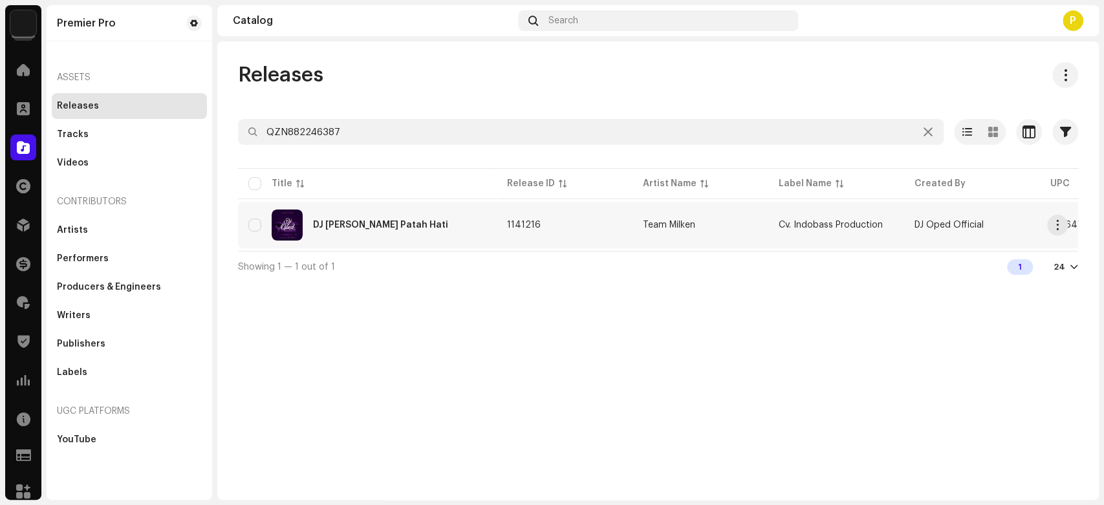
click at [387, 232] on div "DJ [PERSON_NAME] Patah Hati" at bounding box center [367, 225] width 238 height 31
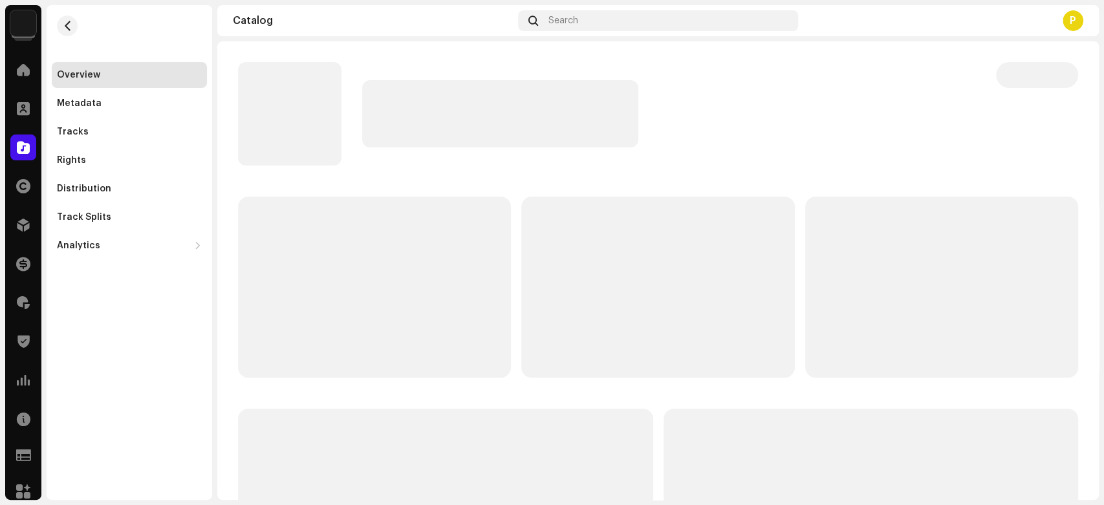
click at [127, 117] on div "Overview Metadata Tracks Rights Distribution Track Splits Analytics Consumption…" at bounding box center [129, 160] width 155 height 197
click at [127, 129] on div "Tracks" at bounding box center [129, 132] width 145 height 10
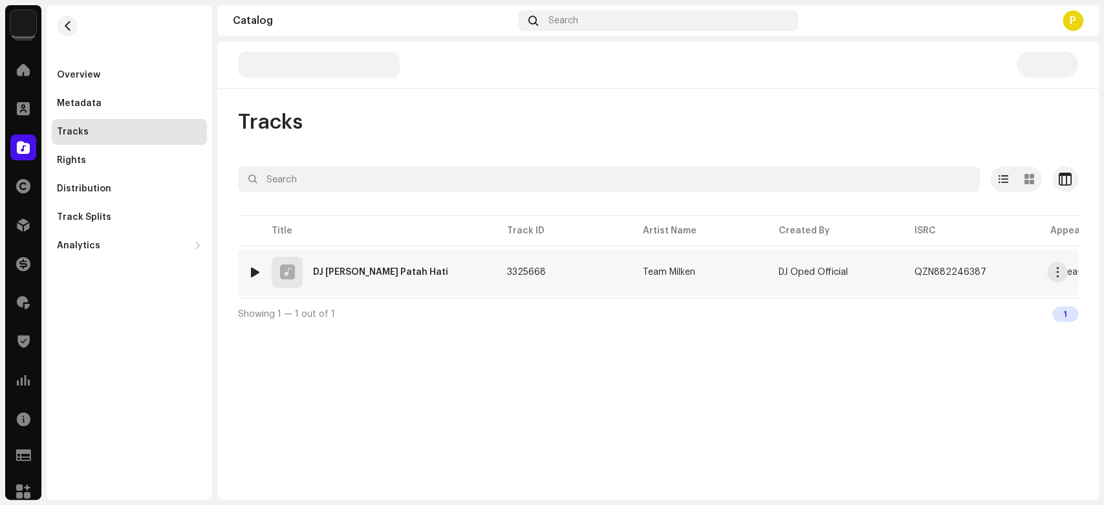
click at [253, 265] on img at bounding box center [254, 272] width 17 height 17
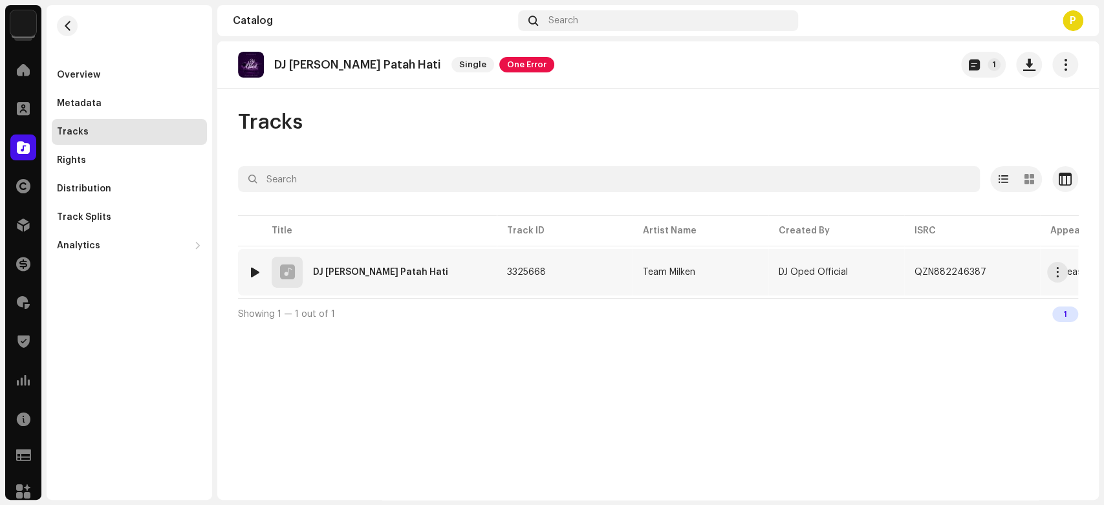
click at [253, 268] on div at bounding box center [255, 272] width 10 height 10
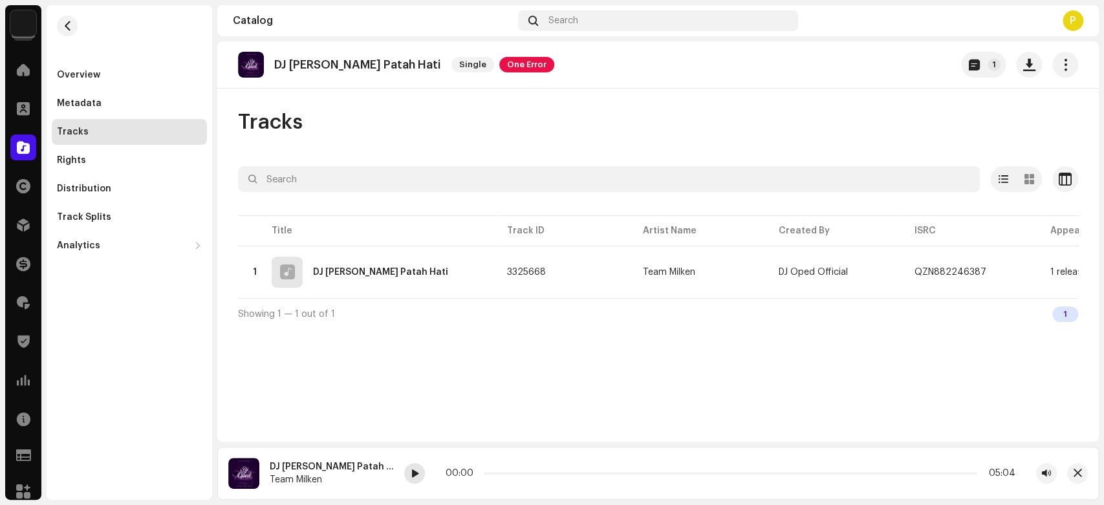
click at [404, 469] on div at bounding box center [414, 473] width 21 height 21
click at [991, 271] on button "button" at bounding box center [999, 272] width 16 height 16
click at [1077, 468] on button "button" at bounding box center [1077, 473] width 21 height 21
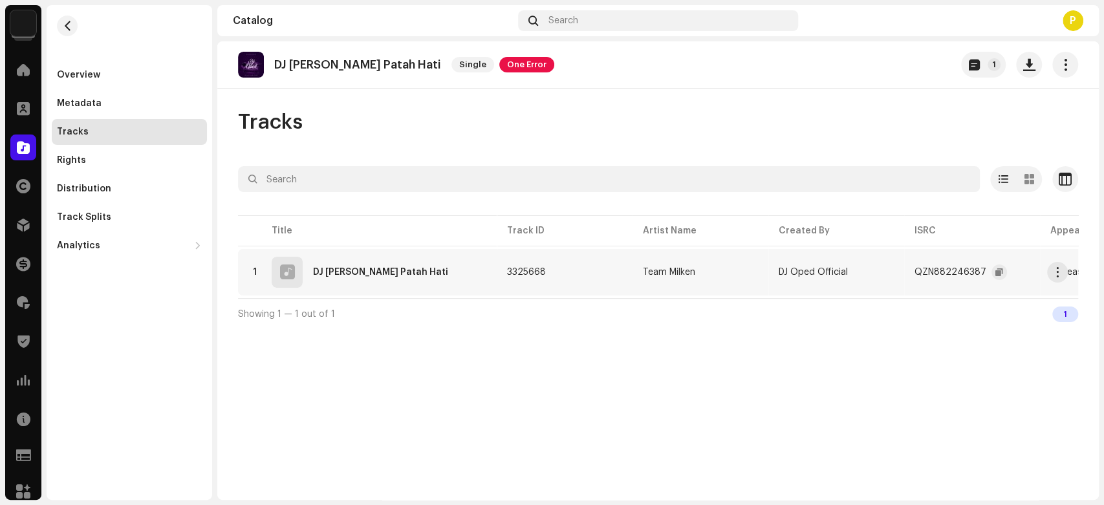
click at [36, 144] on div "Catalog" at bounding box center [23, 147] width 36 height 36
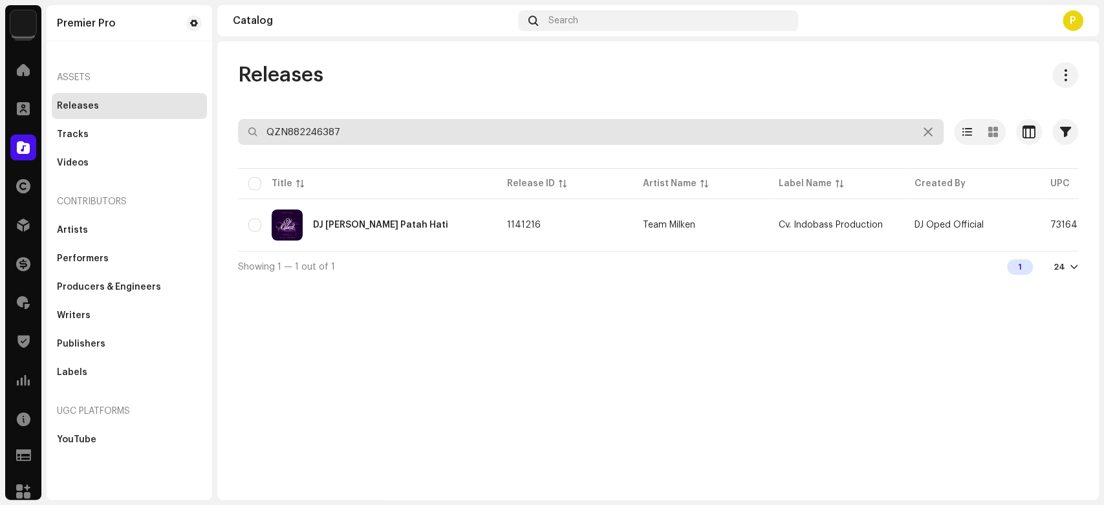
click at [365, 122] on input "QZN882246387" at bounding box center [591, 132] width 706 height 26
drag, startPoint x: 365, startPoint y: 122, endPoint x: 411, endPoint y: 136, distance: 48.3
paste input "7385"
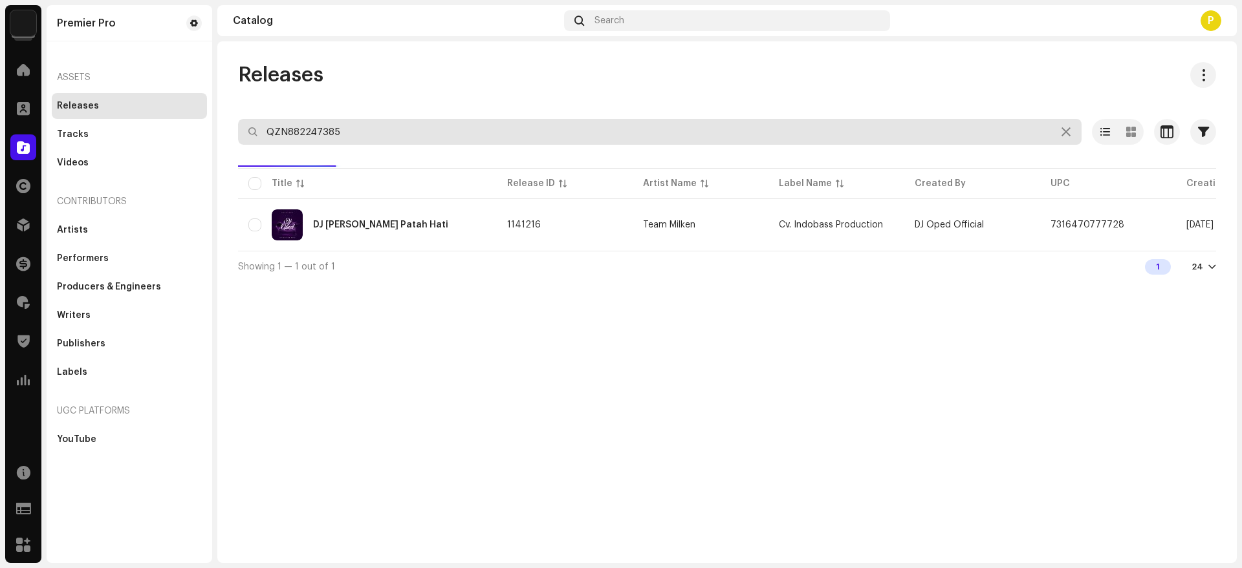
type input "QZN882247385"
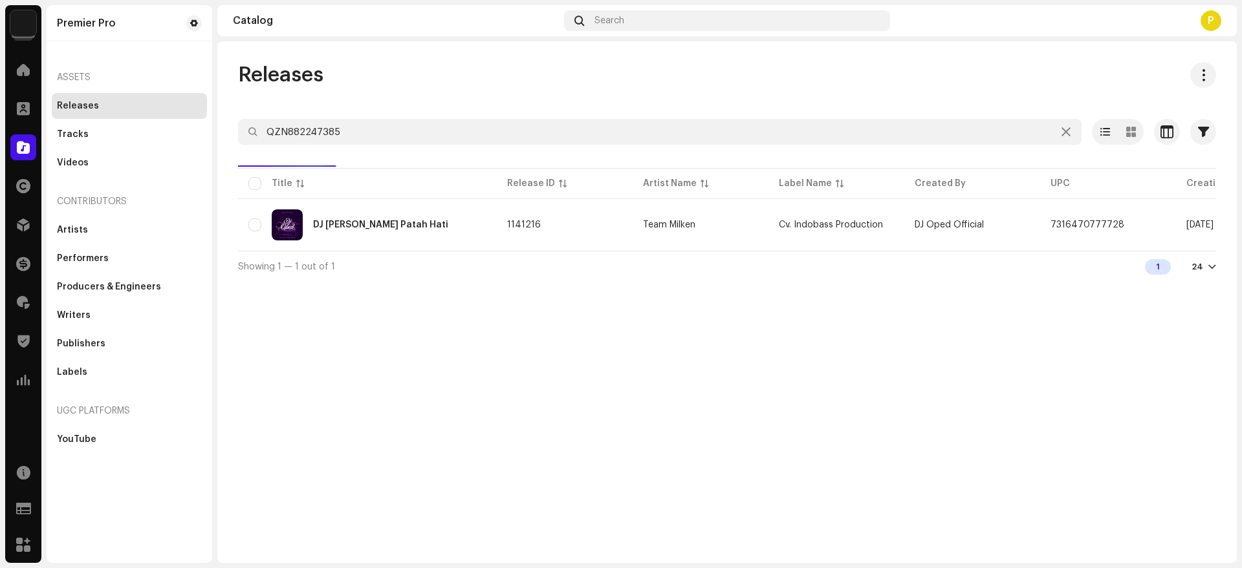
drag, startPoint x: 411, startPoint y: 136, endPoint x: 453, endPoint y: 71, distance: 77.3
click at [446, 68] on div "Releases" at bounding box center [727, 75] width 978 height 26
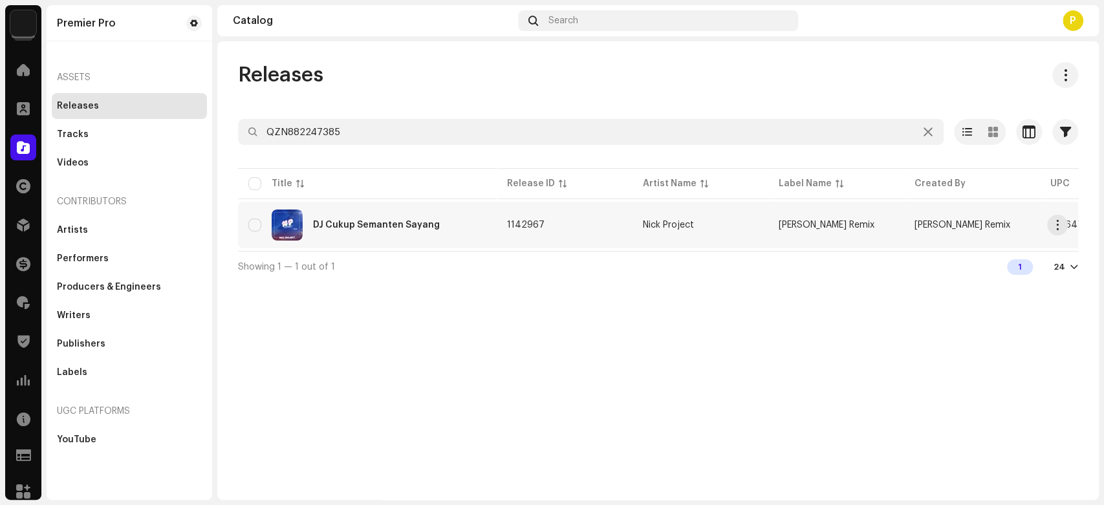
click at [483, 247] on table "Title Release ID Artist Name Label Name Created By UPC Creation Date Tracks Dur…" at bounding box center [910, 208] width 1345 height 85
click at [471, 206] on td "DJ Cukup Semanten Sayang" at bounding box center [367, 225] width 259 height 47
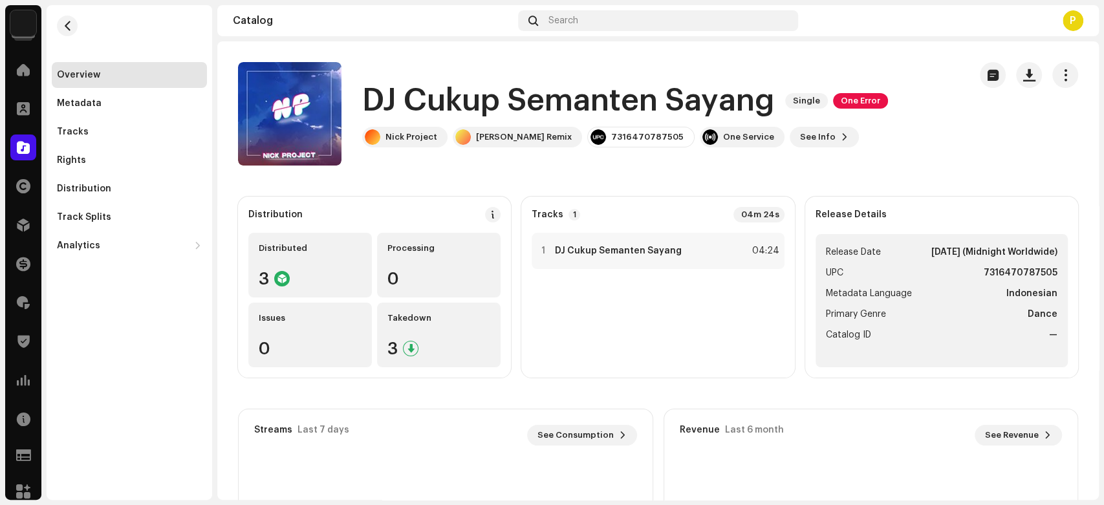
click at [169, 146] on div "Overview Metadata Tracks Rights Distribution Track Splits Analytics Consumption…" at bounding box center [129, 160] width 155 height 197
click at [145, 140] on div "Tracks" at bounding box center [129, 132] width 155 height 26
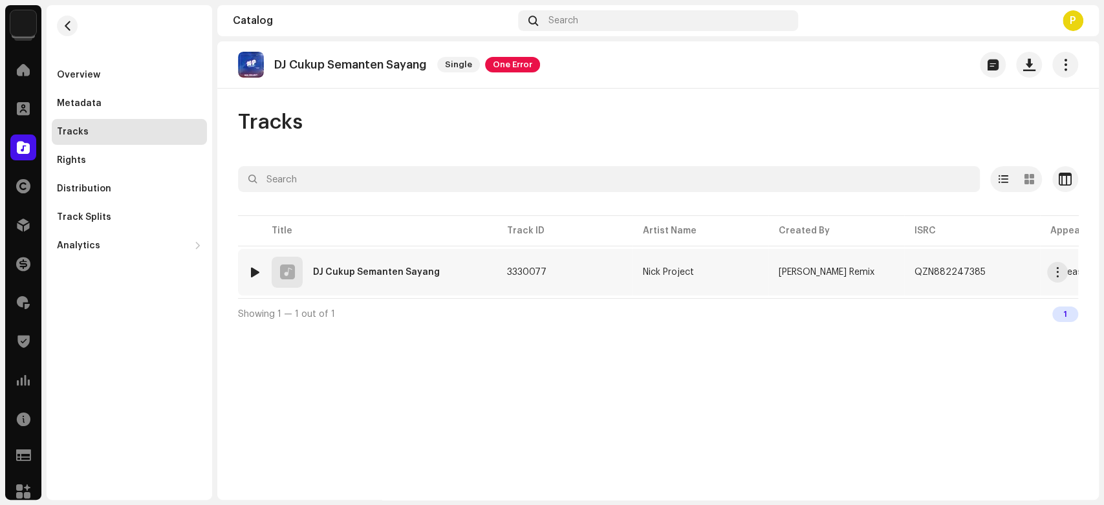
click at [254, 270] on div at bounding box center [255, 272] width 10 height 10
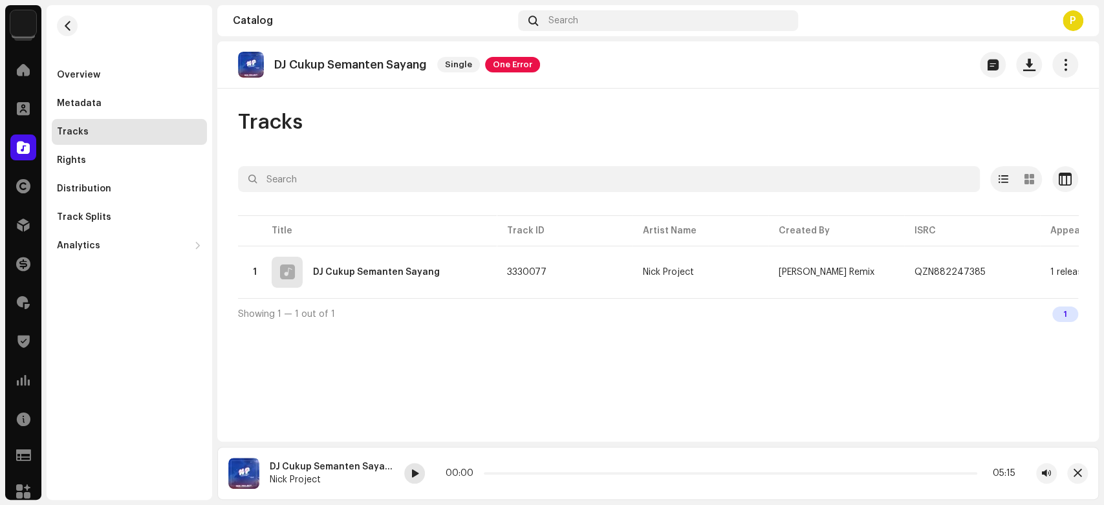
click at [412, 472] on span at bounding box center [415, 474] width 8 height 10
drag, startPoint x: 481, startPoint y: 471, endPoint x: 510, endPoint y: 472, distance: 29.1
click at [510, 472] on p-slider at bounding box center [729, 473] width 496 height 3
click at [995, 270] on span "button" at bounding box center [999, 272] width 8 height 10
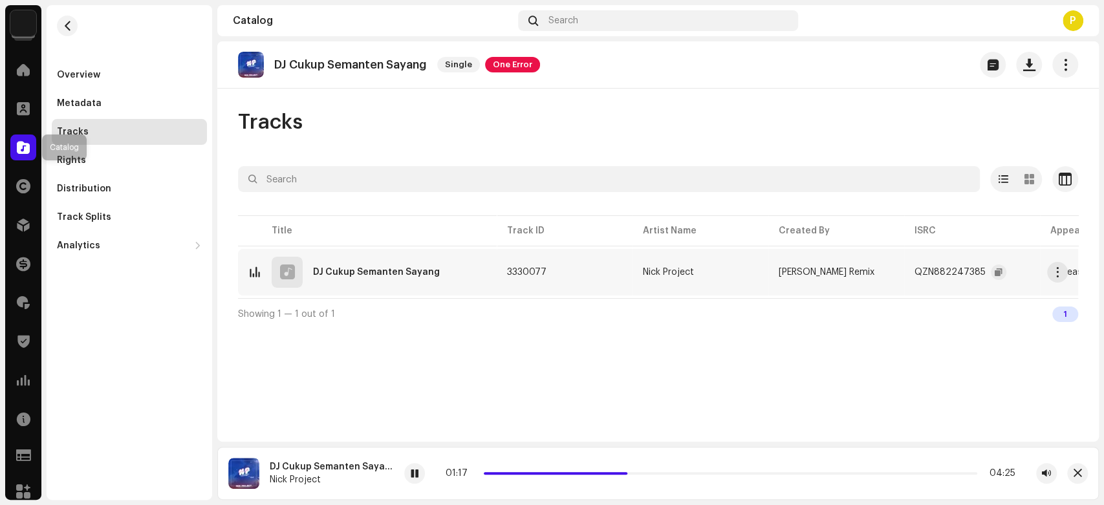
click at [21, 148] on span at bounding box center [23, 147] width 13 height 10
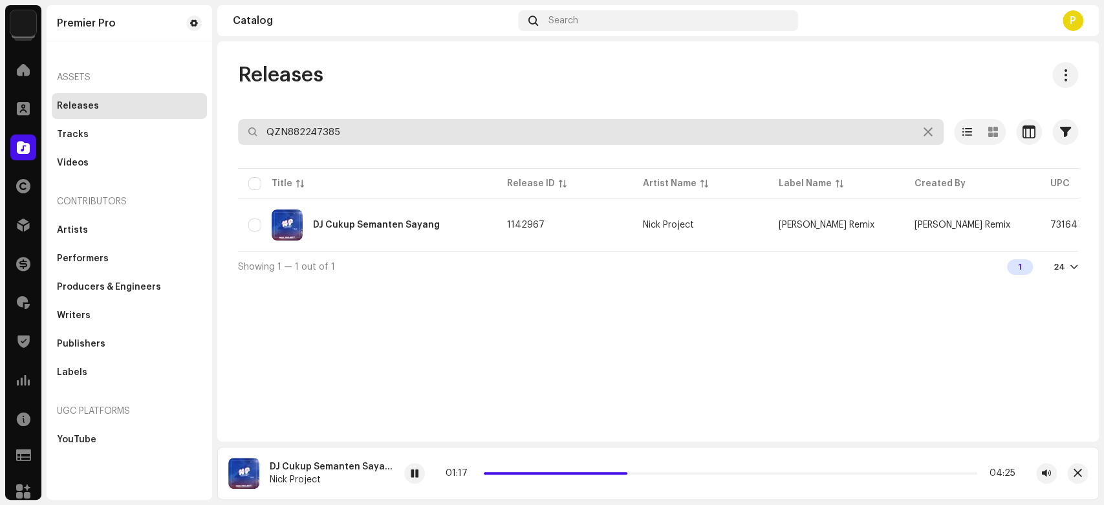
click at [328, 129] on input "QZN882247385" at bounding box center [591, 132] width 706 height 26
paste input "8122"
type input "QZN882248122"
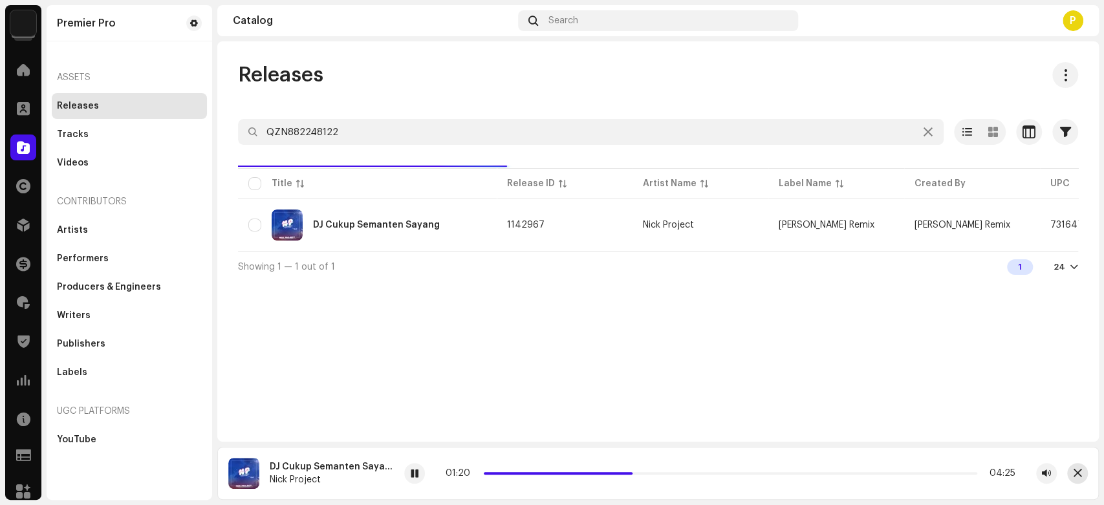
click at [1073, 471] on span "button" at bounding box center [1077, 473] width 8 height 10
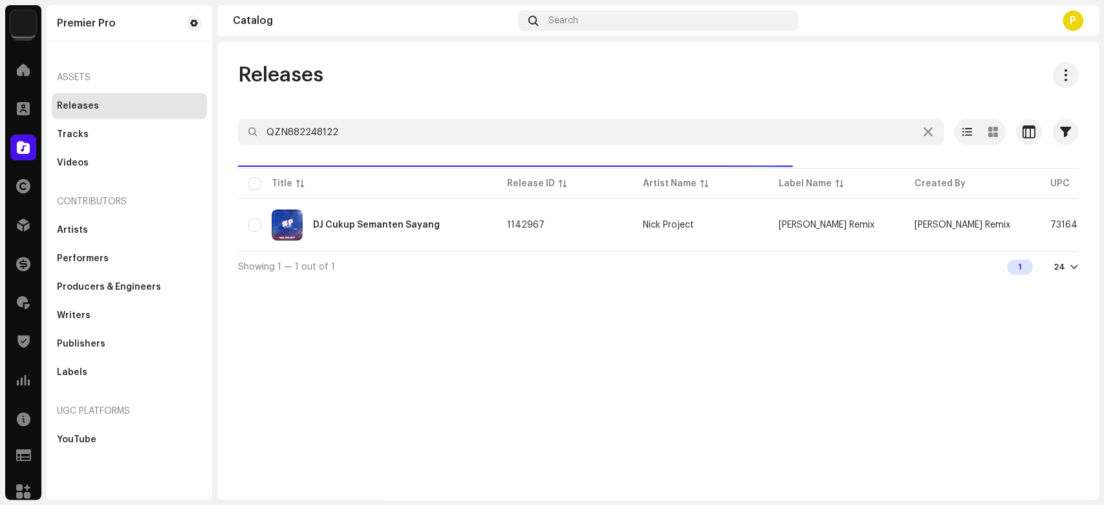
click at [391, 81] on div "Releases" at bounding box center [658, 75] width 840 height 26
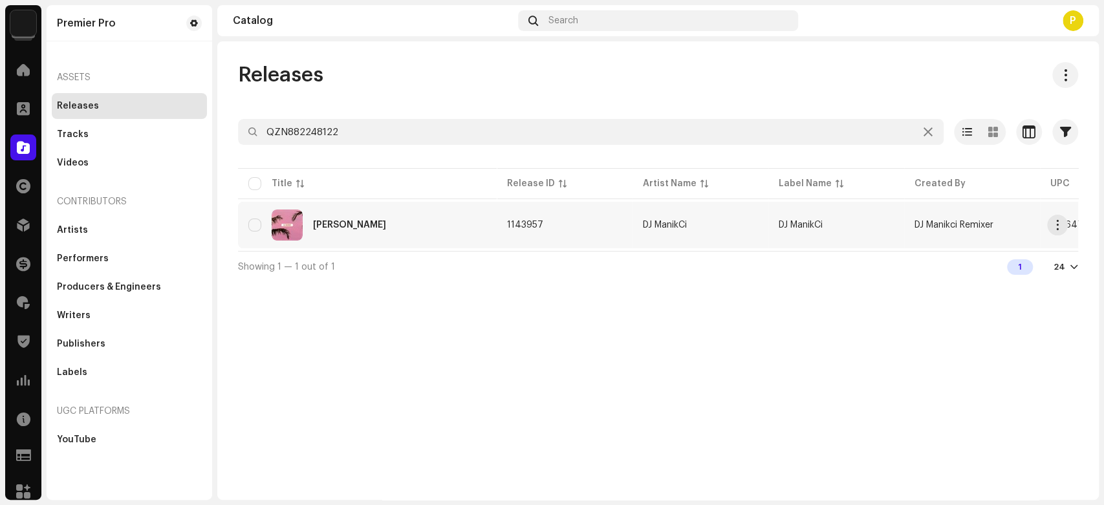
click at [383, 216] on div "DJ Abang Lagi Dimana" at bounding box center [367, 225] width 238 height 31
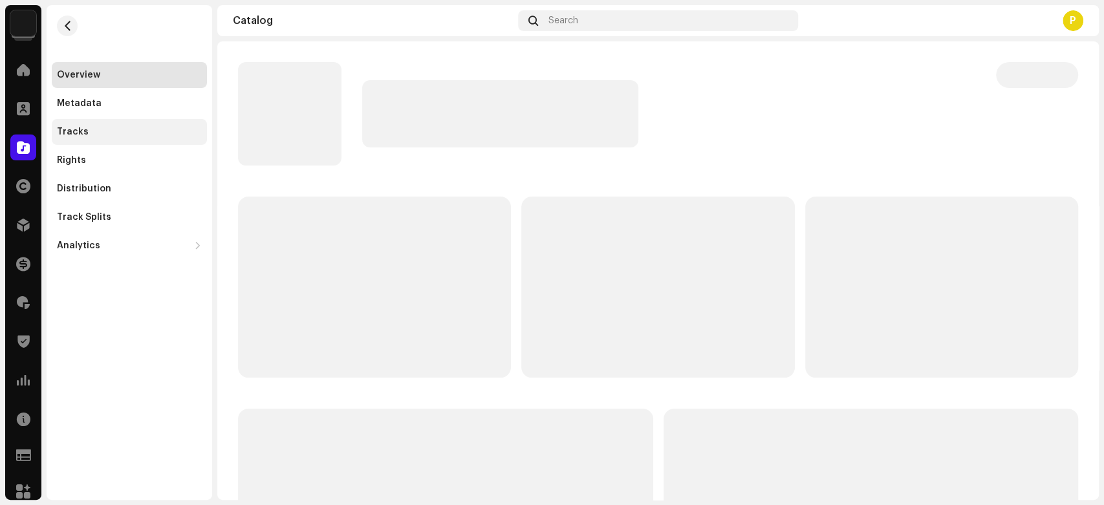
click at [140, 133] on div "Tracks" at bounding box center [129, 132] width 145 height 10
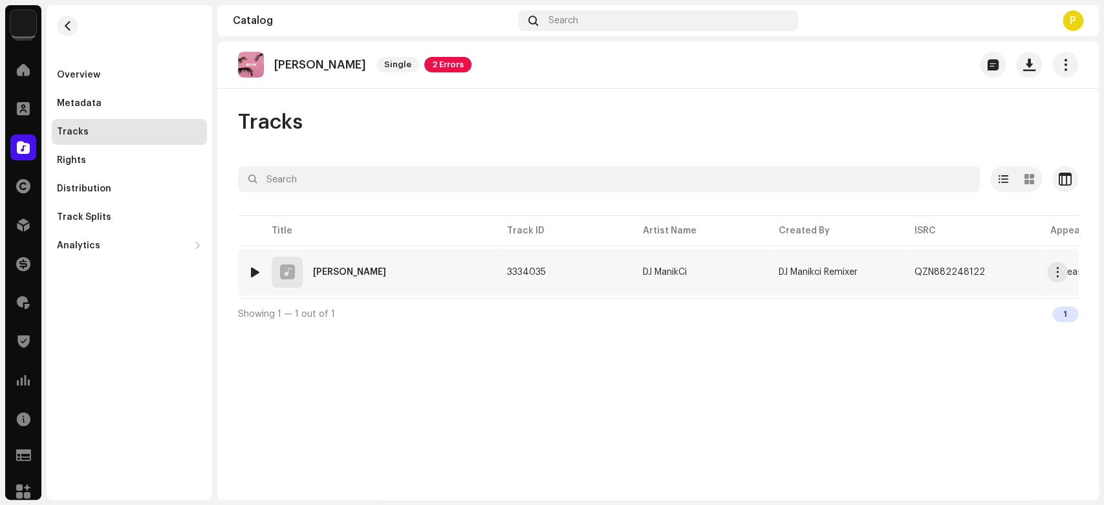
click at [255, 267] on div at bounding box center [255, 272] width 10 height 10
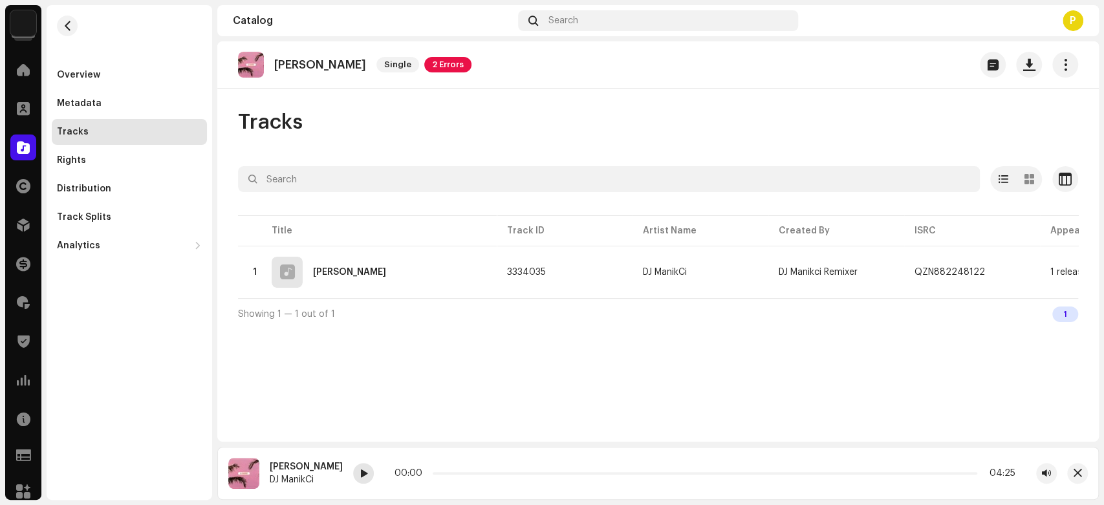
click at [374, 479] on div at bounding box center [363, 473] width 21 height 21
click at [374, 464] on div at bounding box center [363, 473] width 21 height 21
click at [295, 463] on div "DJ Abang Lagi Dimana" at bounding box center [306, 467] width 73 height 10
drag, startPoint x: 295, startPoint y: 463, endPoint x: 346, endPoint y: 463, distance: 51.1
click at [343, 463] on div "DJ Abang Lagi Dimana" at bounding box center [306, 467] width 73 height 10
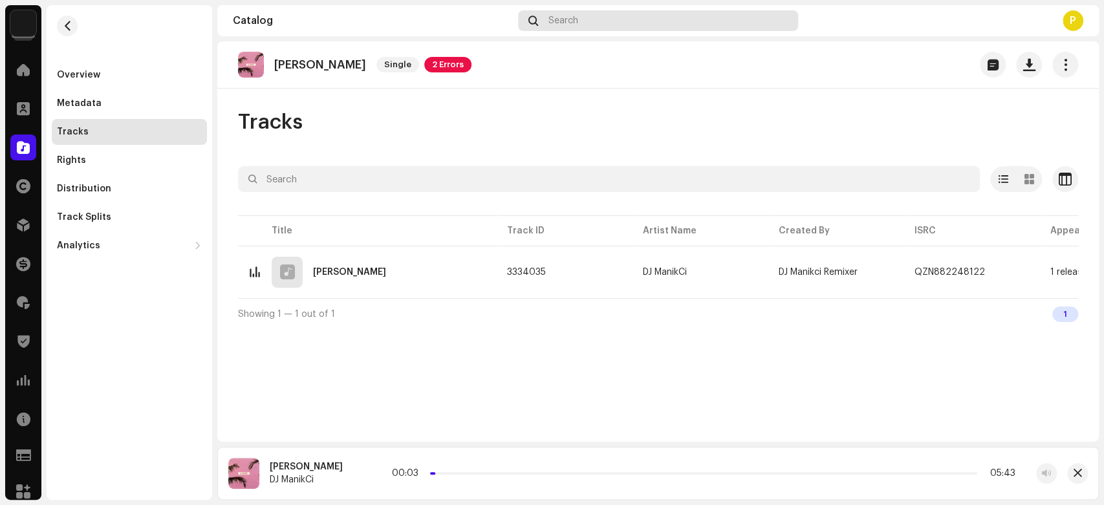
copy div "Abang Lagi Dimana"
click at [374, 474] on div at bounding box center [363, 473] width 21 height 21
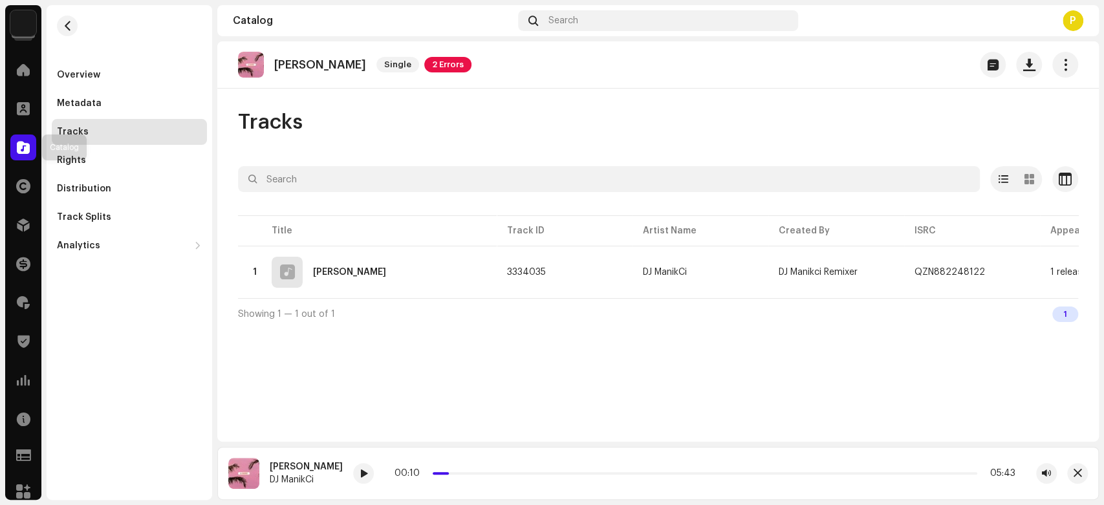
click at [25, 146] on span at bounding box center [23, 147] width 13 height 10
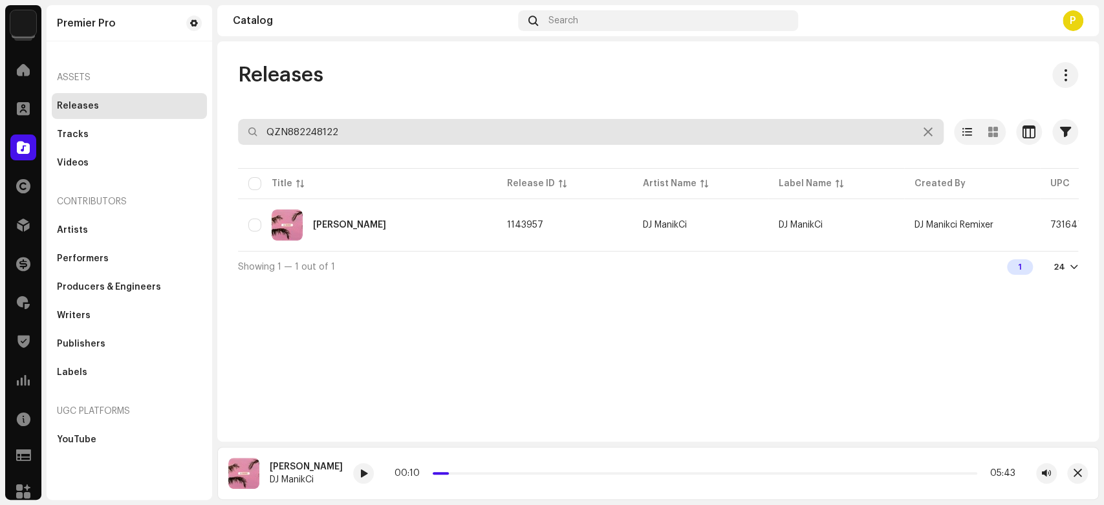
click at [364, 128] on input "QZN882248122" at bounding box center [591, 132] width 706 height 26
paste input "97"
type input "QZN882248197"
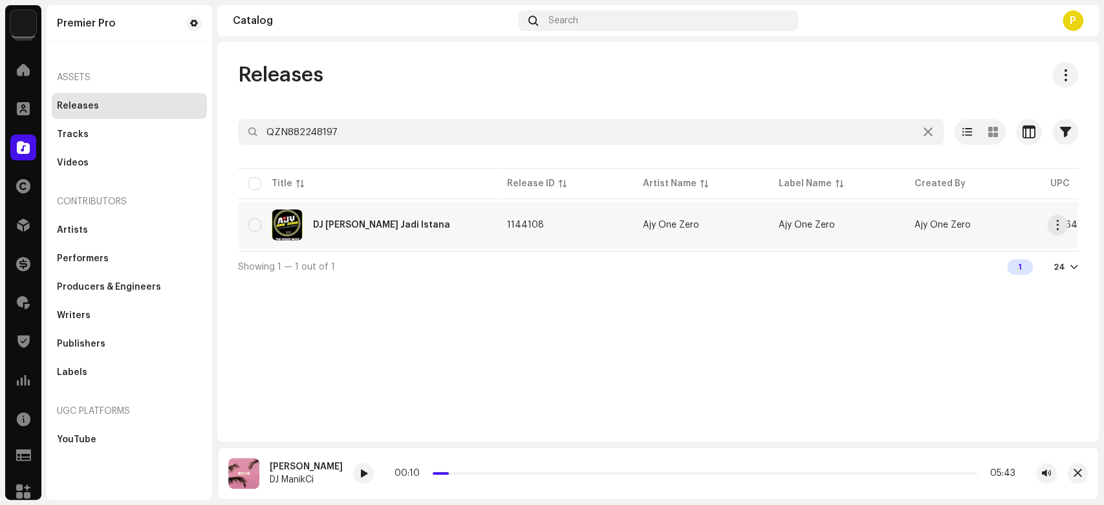
click at [418, 215] on div "DJ Gubuk Jadi Istana" at bounding box center [367, 225] width 238 height 31
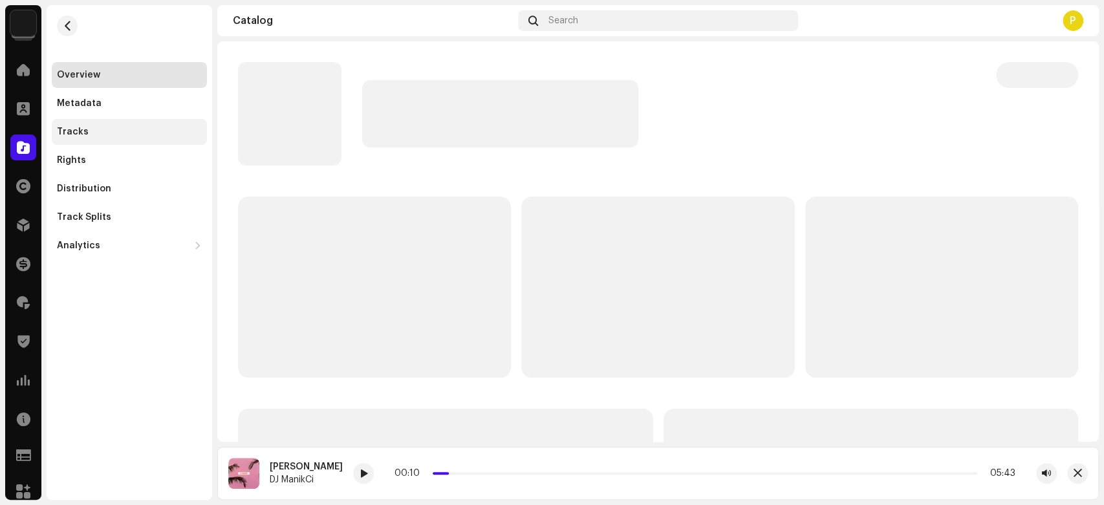
click at [171, 138] on div "Tracks" at bounding box center [129, 132] width 155 height 26
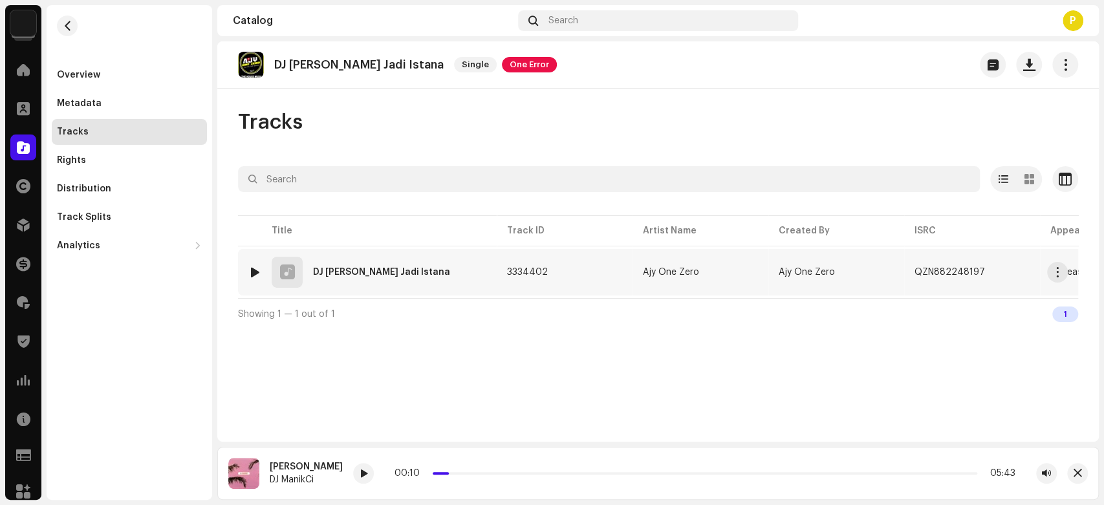
click at [259, 269] on div at bounding box center [255, 272] width 10 height 10
click at [404, 478] on div at bounding box center [414, 473] width 21 height 21
click at [1074, 471] on span "button" at bounding box center [1077, 473] width 8 height 10
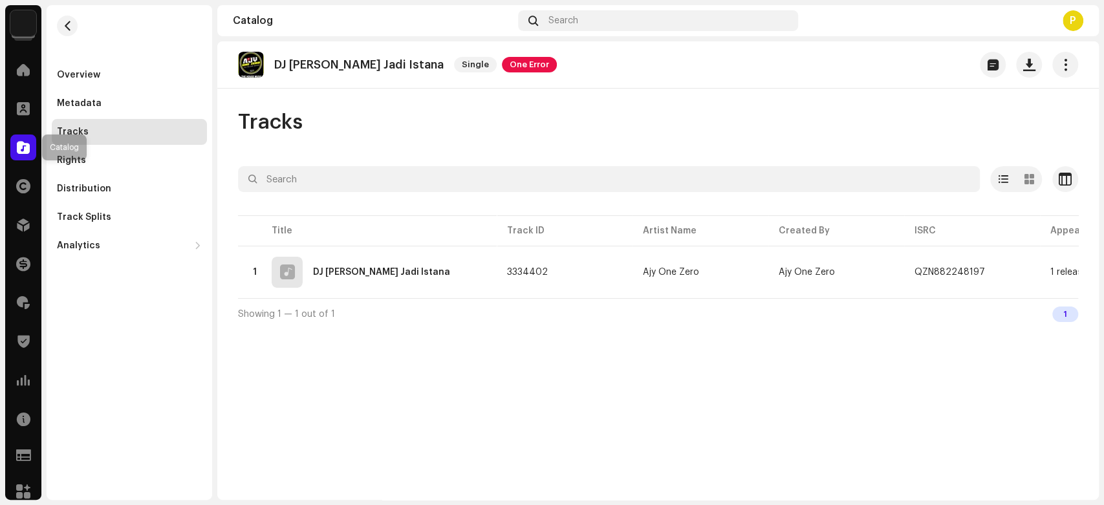
click at [24, 144] on span at bounding box center [23, 147] width 13 height 10
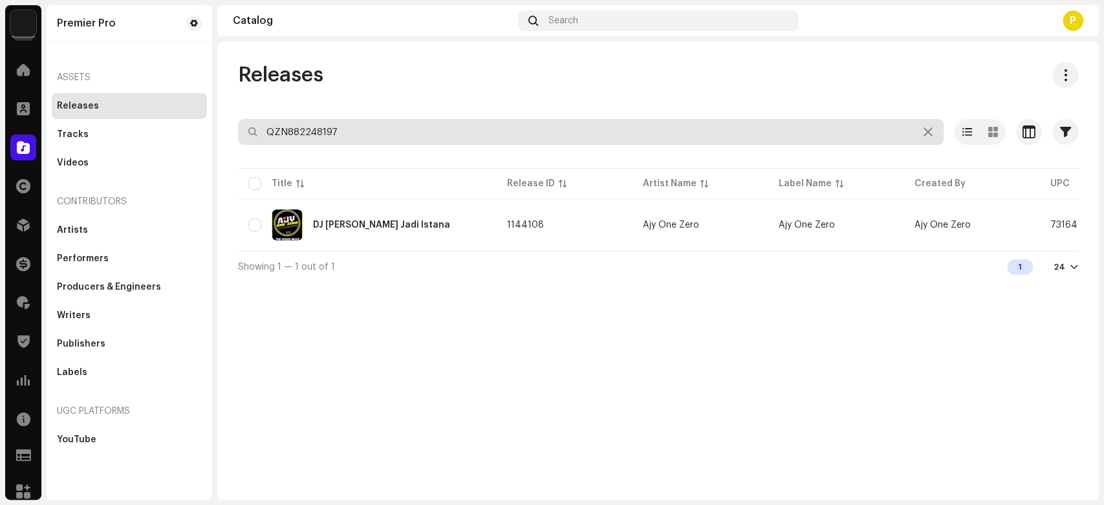
click at [398, 130] on input "QZN882248197" at bounding box center [591, 132] width 706 height 26
paste input "954"
type input "QZN882248954"
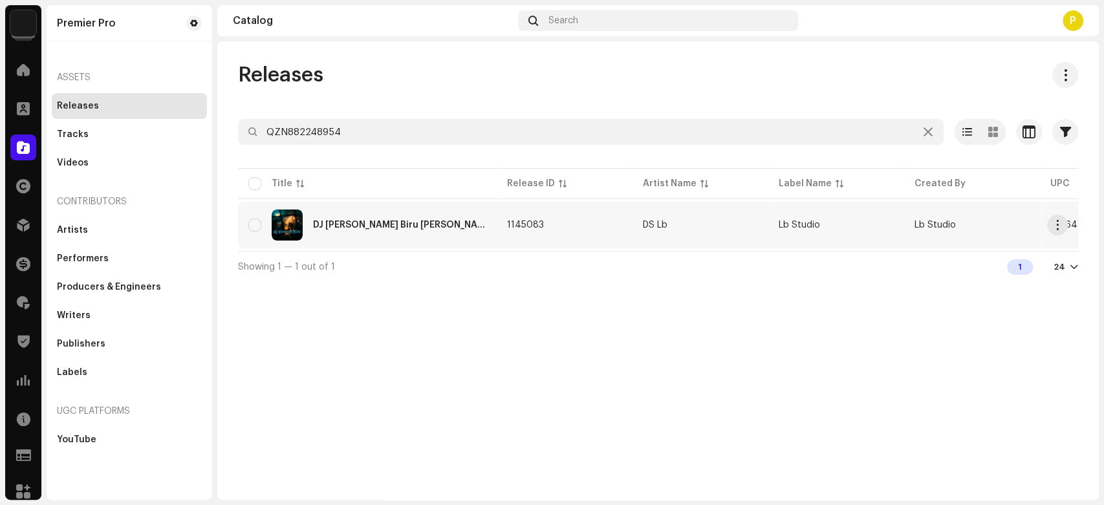
click at [376, 222] on div "DJ Dermaga Biru Kaulah Pelita Hatiku" at bounding box center [399, 225] width 173 height 9
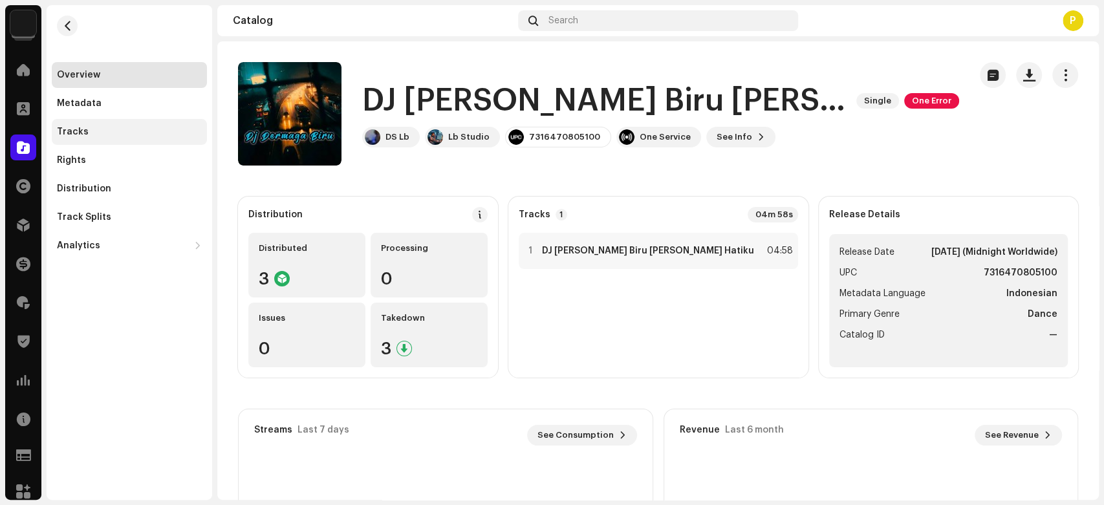
click at [103, 135] on div "Tracks" at bounding box center [129, 132] width 145 height 10
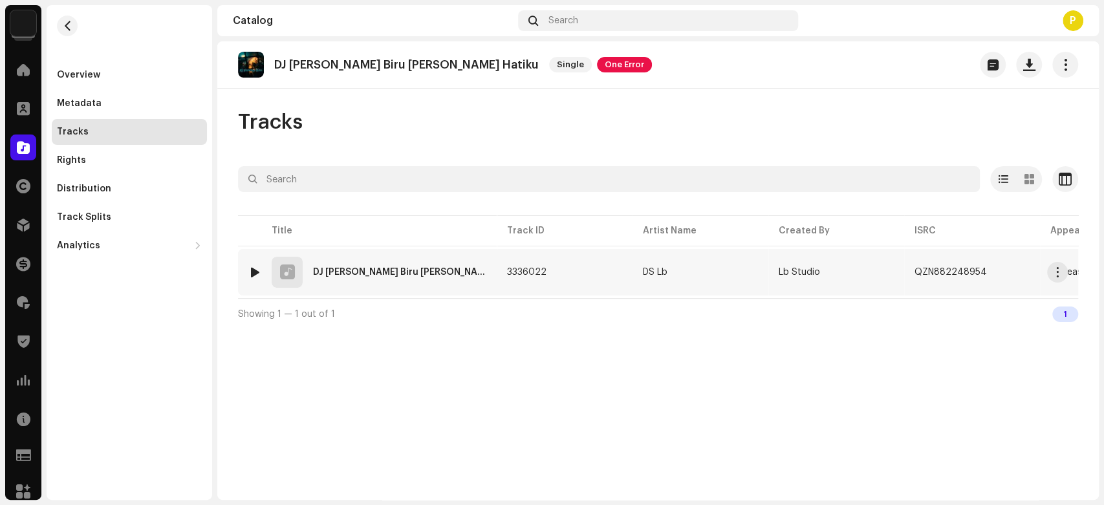
click at [253, 270] on div at bounding box center [255, 272] width 10 height 10
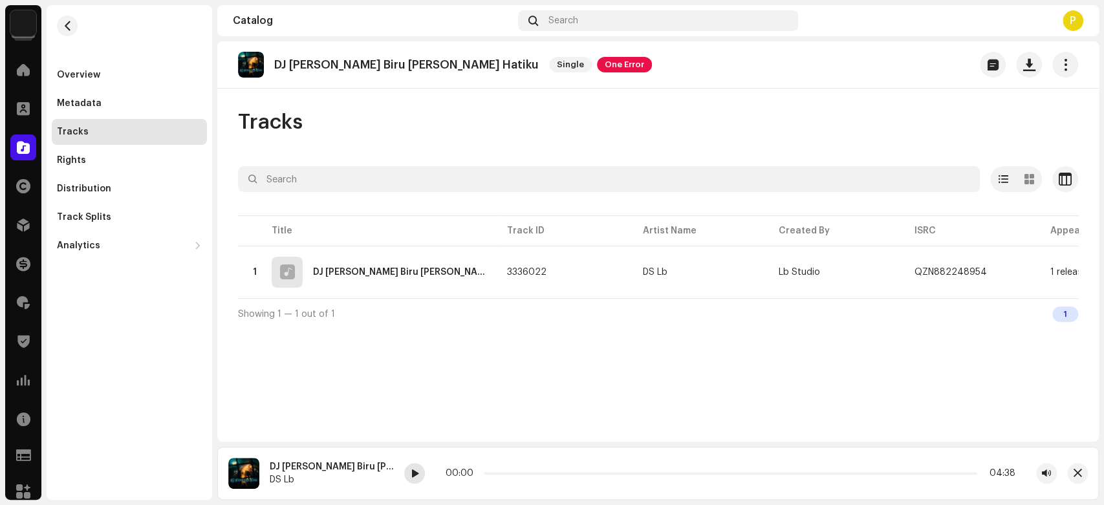
click at [417, 475] on span at bounding box center [415, 474] width 8 height 10
click at [409, 473] on div at bounding box center [414, 473] width 21 height 21
click at [15, 149] on div at bounding box center [23, 148] width 26 height 26
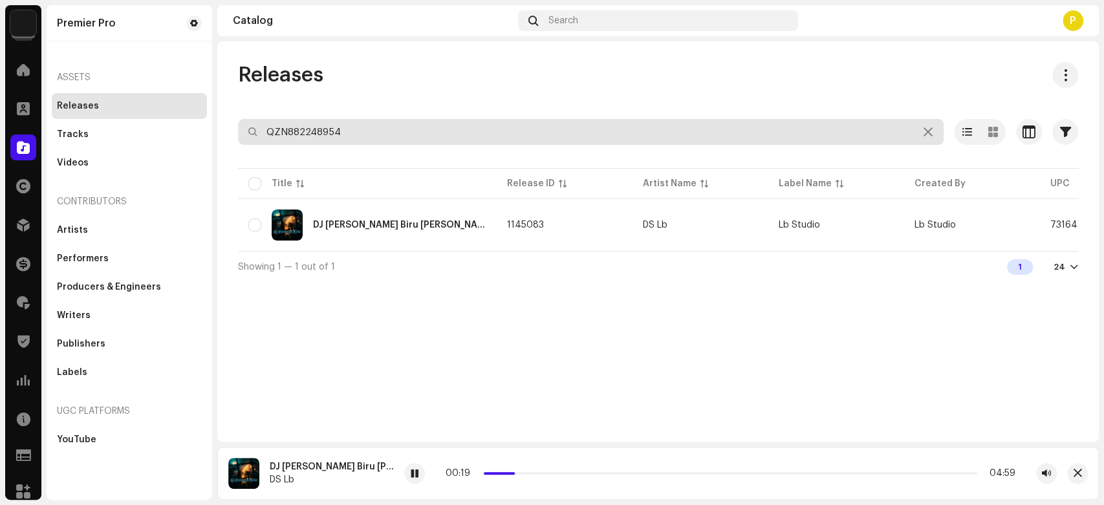
click at [327, 126] on input "QZN882248954" at bounding box center [591, 132] width 706 height 26
paste input "9450"
type input "QZN882249450"
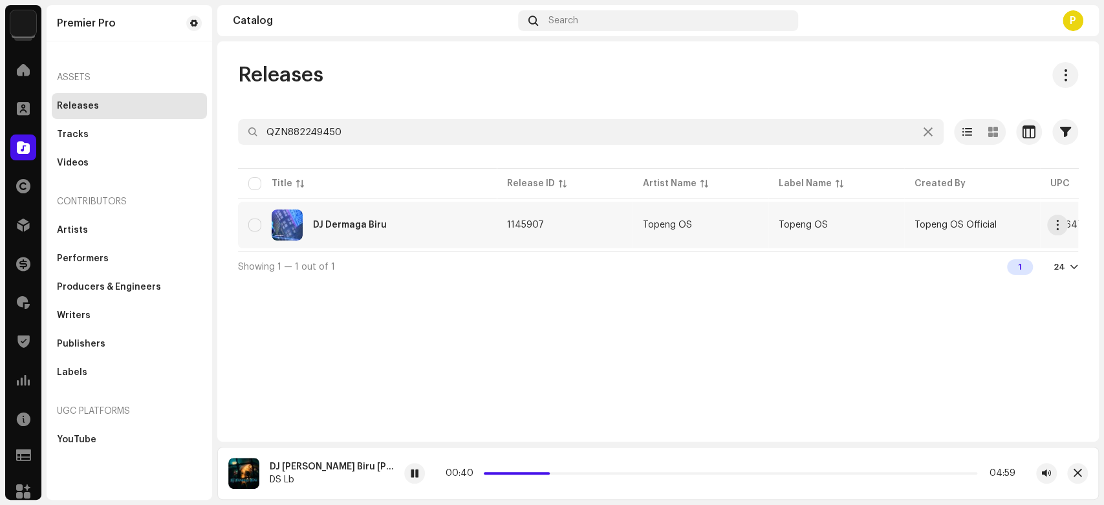
click at [336, 210] on div "DJ Dermaga Biru" at bounding box center [367, 225] width 238 height 31
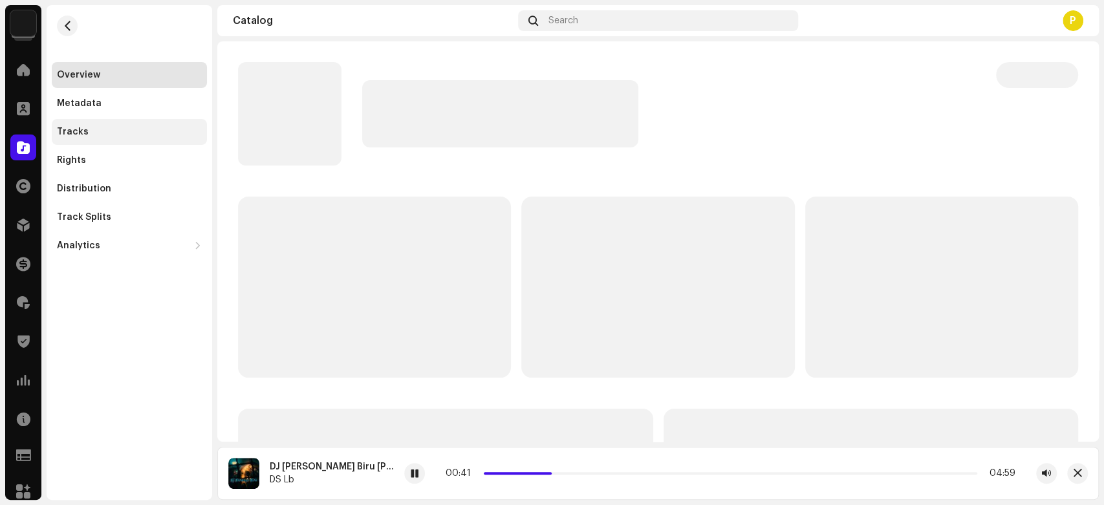
click at [125, 131] on div "Tracks" at bounding box center [129, 132] width 145 height 10
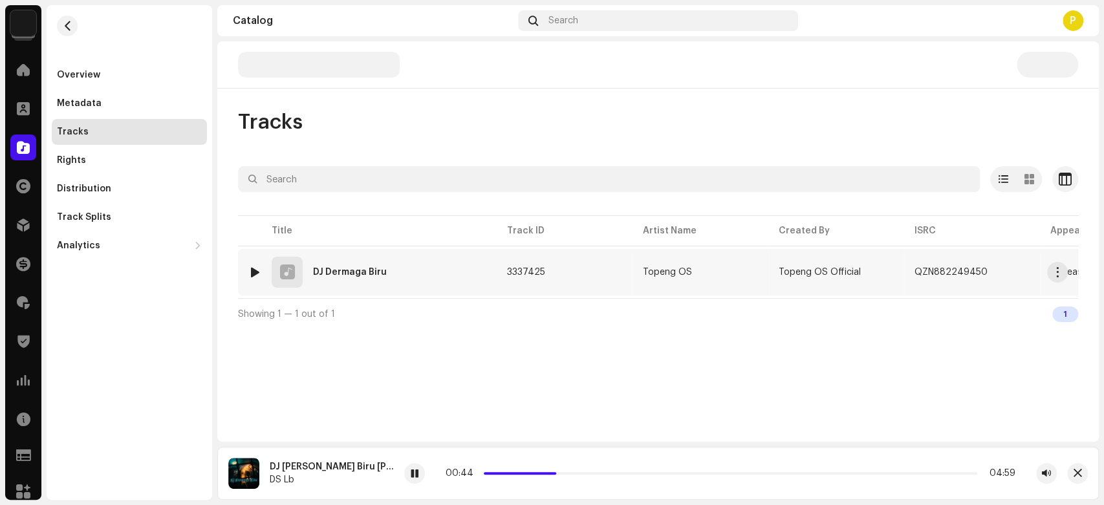
click at [252, 272] on div at bounding box center [255, 272] width 10 height 10
click at [361, 471] on span at bounding box center [364, 474] width 8 height 10
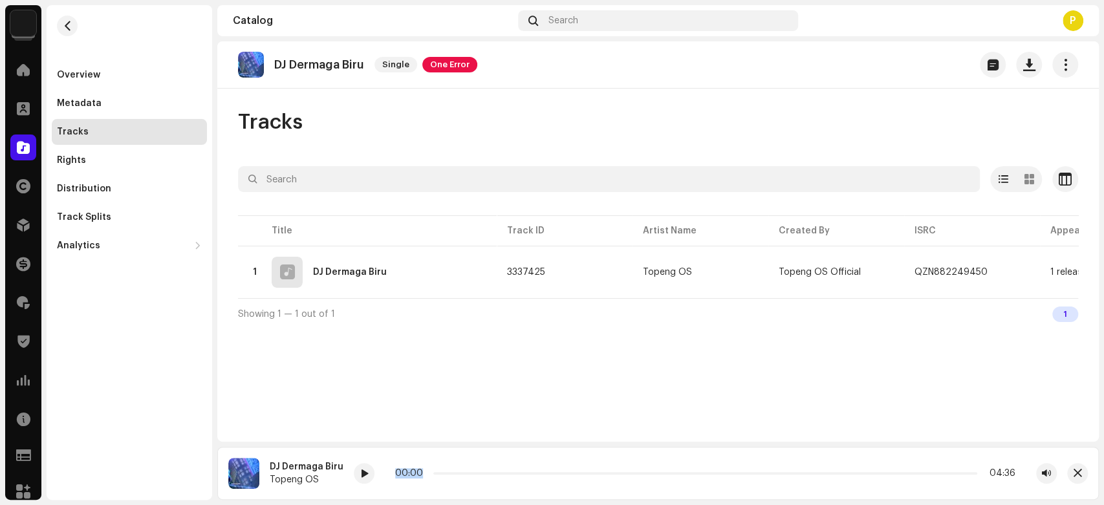
click at [438, 504] on html "Premier Pro Home Clients Catalog Rights Distribution Finance Royalties Trust & …" at bounding box center [552, 252] width 1104 height 505
click at [362, 473] on span at bounding box center [364, 474] width 8 height 10
click at [27, 140] on div at bounding box center [23, 148] width 26 height 26
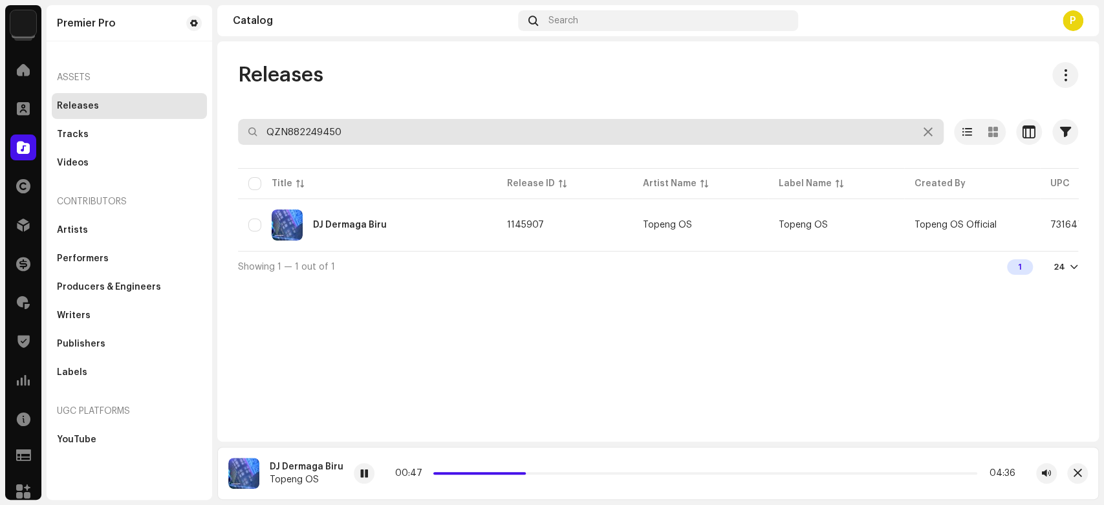
click at [414, 144] on input "QZN882249450" at bounding box center [591, 132] width 706 height 26
paste input "856"
type input "QZN882249856"
click at [440, 128] on input "QZN882249856" at bounding box center [591, 132] width 706 height 26
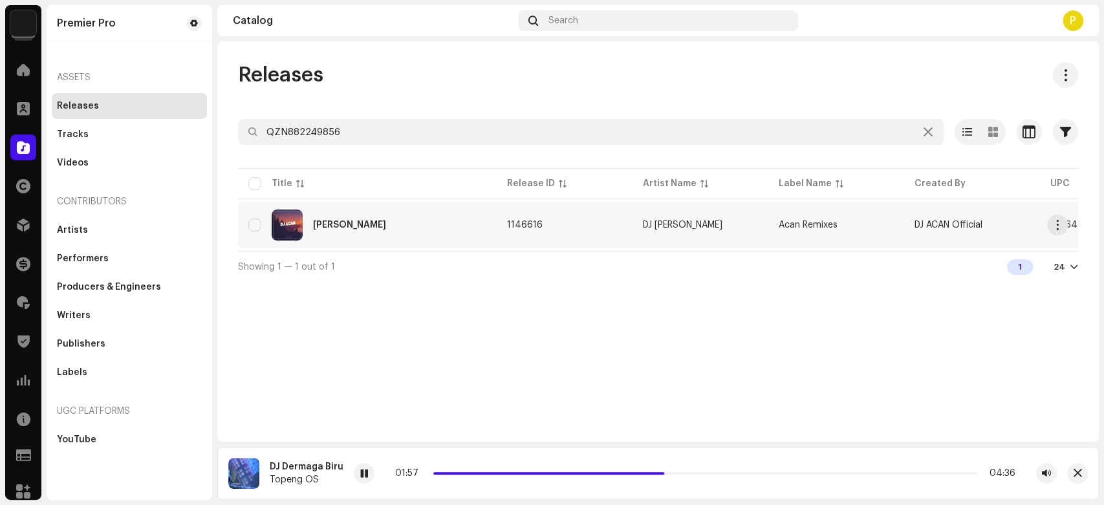
click at [402, 219] on div "DJ Naik Turun" at bounding box center [367, 225] width 238 height 31
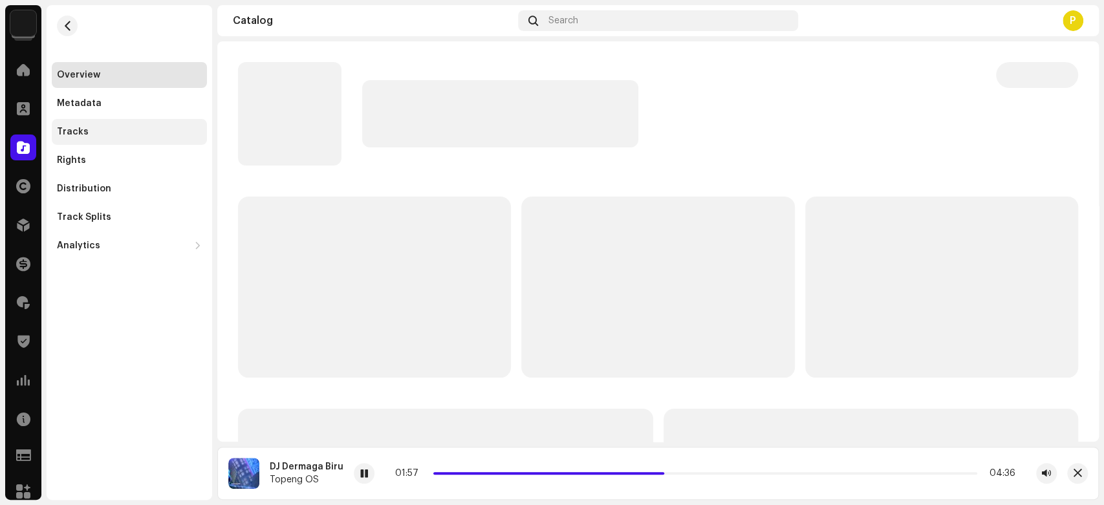
click at [147, 133] on div "Tracks" at bounding box center [129, 132] width 145 height 10
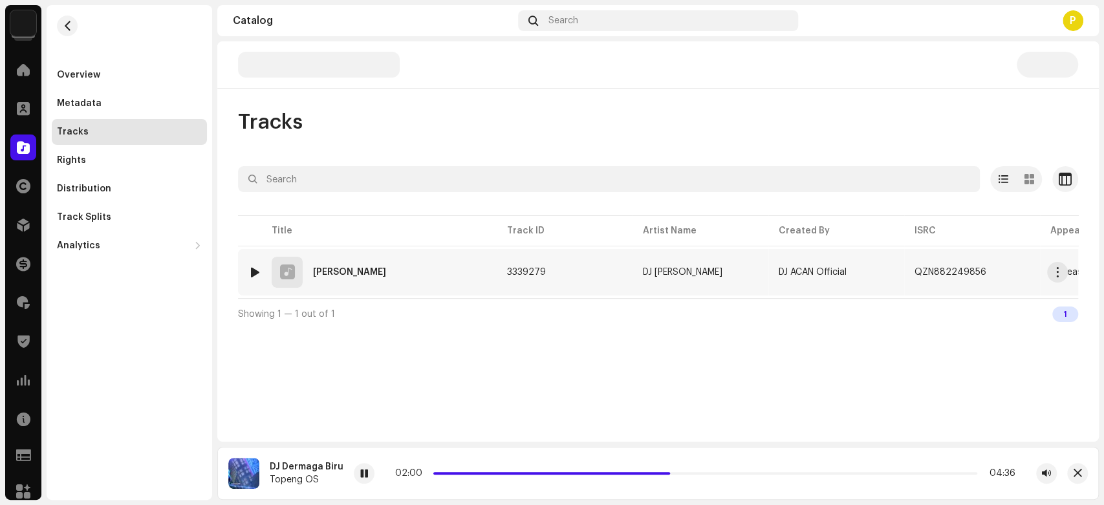
click at [253, 272] on div at bounding box center [255, 272] width 10 height 10
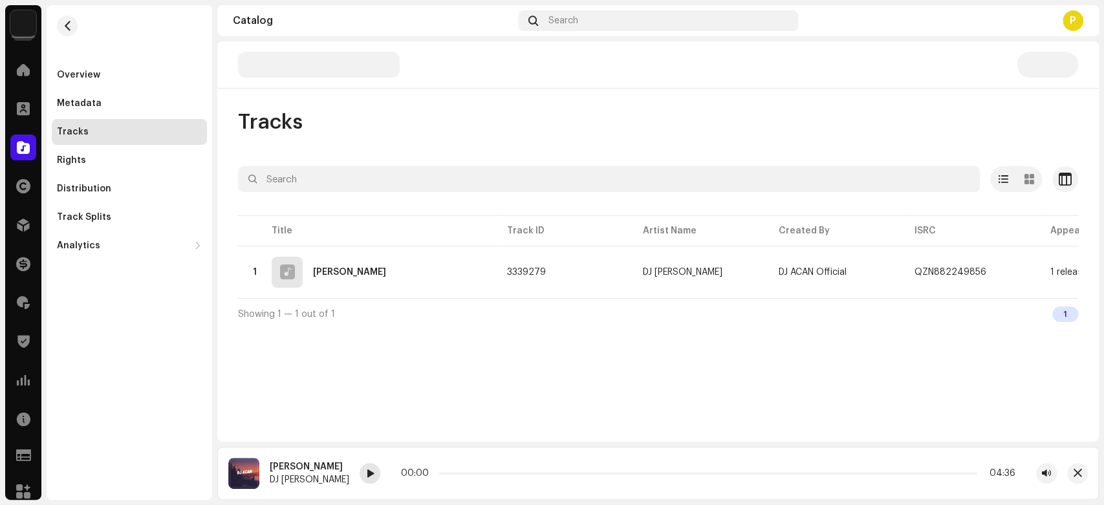
click at [360, 469] on div at bounding box center [370, 473] width 21 height 21
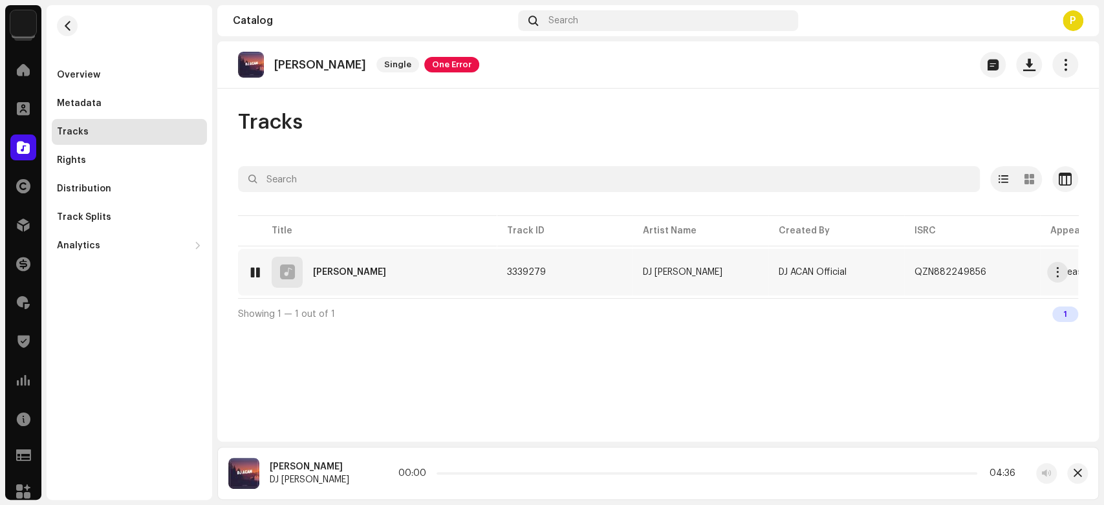
click at [255, 267] on div at bounding box center [255, 272] width 10 height 10
click at [256, 267] on div at bounding box center [255, 272] width 10 height 10
click at [366, 476] on span at bounding box center [370, 474] width 8 height 10
click at [24, 157] on div at bounding box center [23, 148] width 26 height 26
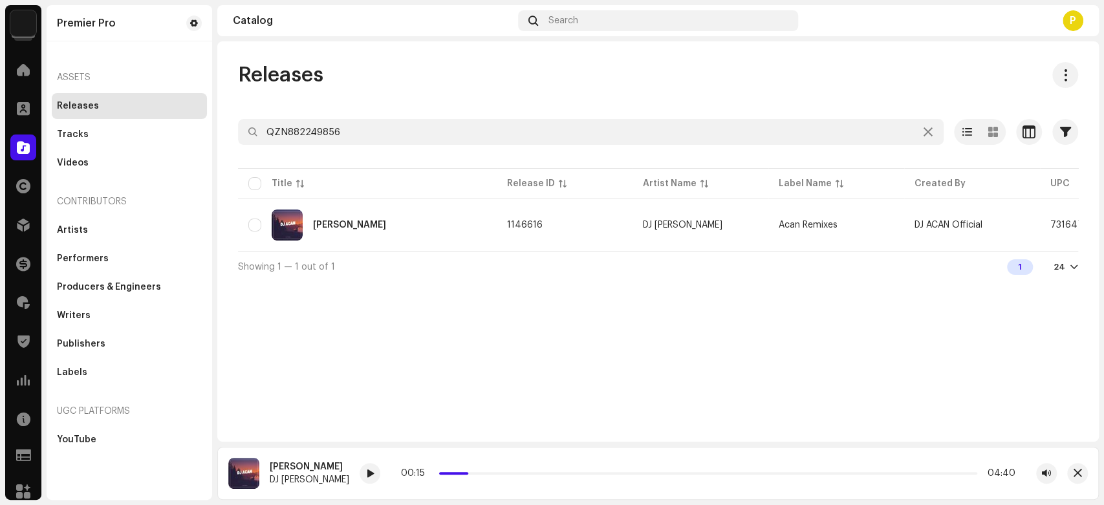
click at [376, 117] on div "Releases QZN882249856 Selected 0 Options Filters Distribution status Never Dist…" at bounding box center [657, 172] width 881 height 220
click at [374, 127] on input "QZN882249856" at bounding box center [591, 132] width 706 height 26
paste input "5046"
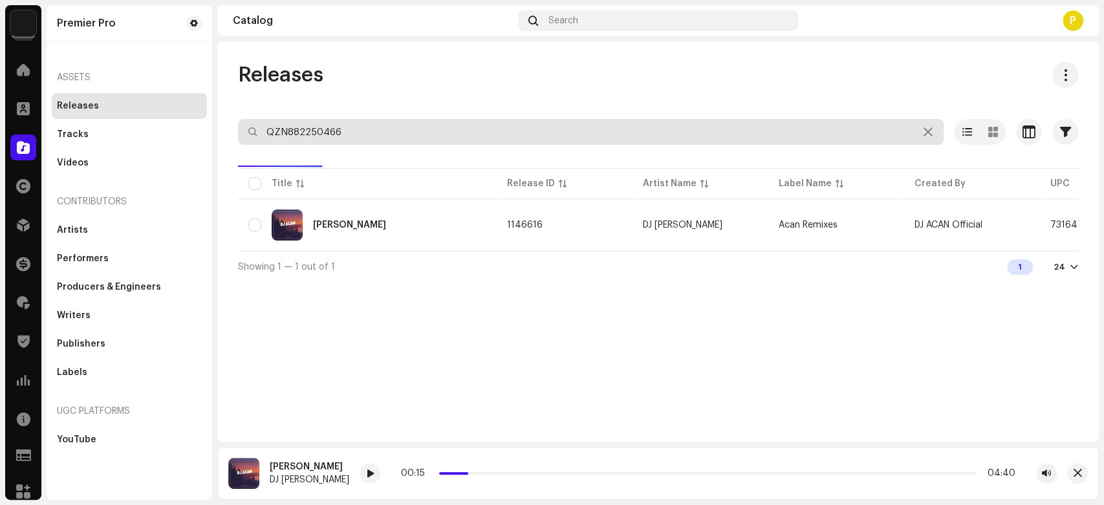
type input "QZN882250466"
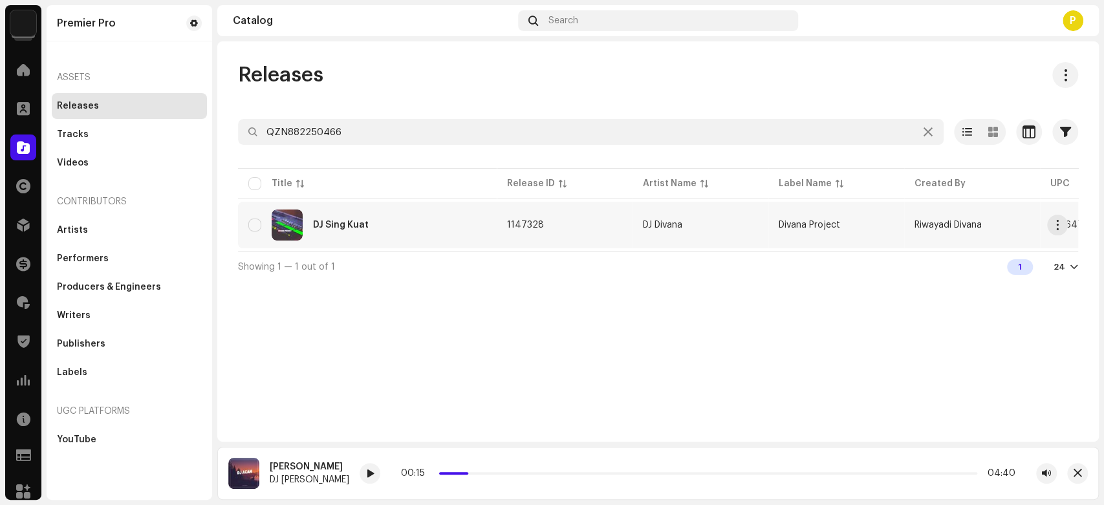
click at [364, 228] on div "DJ Sing Kuat" at bounding box center [341, 225] width 56 height 9
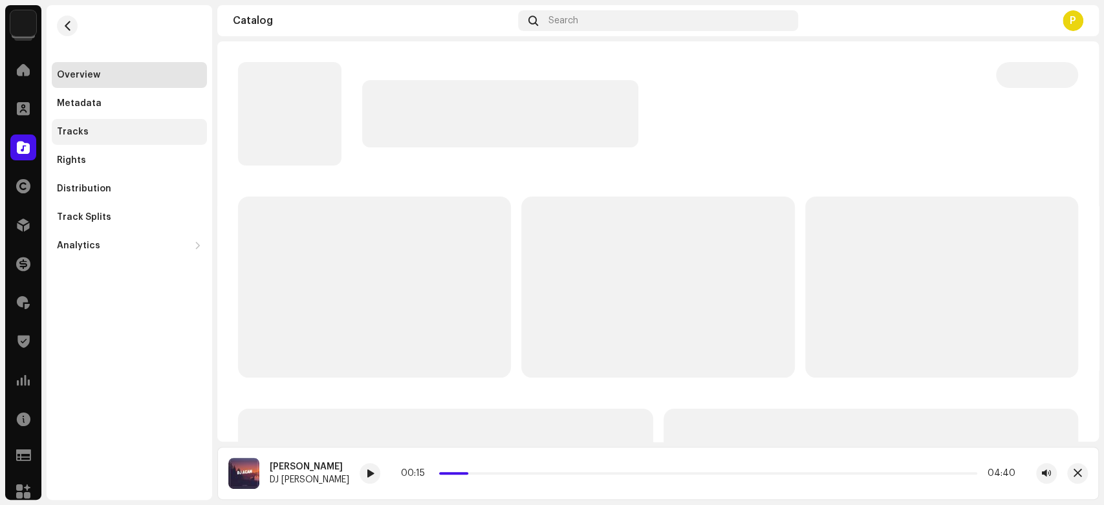
click at [149, 125] on div "Tracks" at bounding box center [129, 132] width 155 height 26
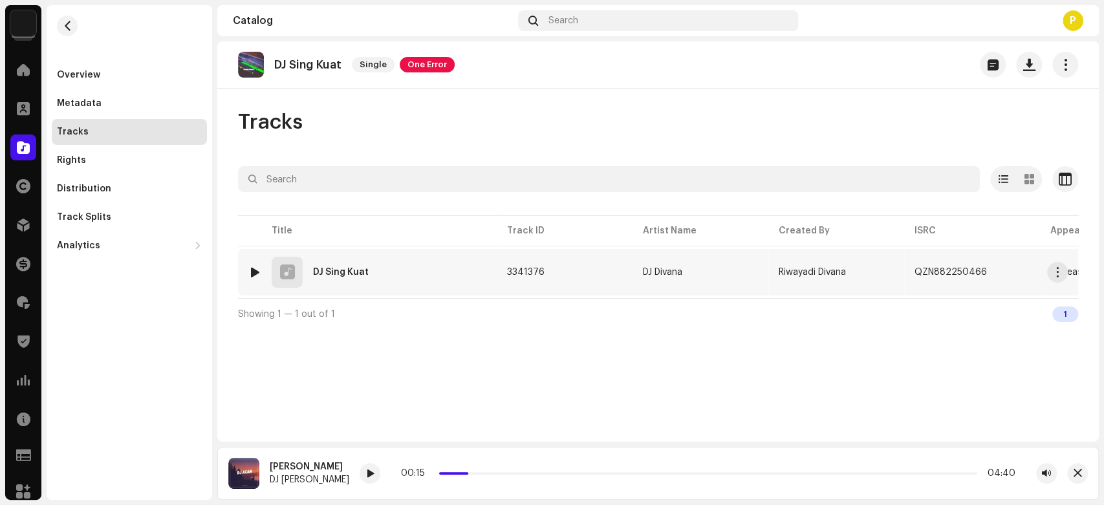
click at [253, 275] on div at bounding box center [255, 272] width 10 height 10
click at [342, 475] on span at bounding box center [346, 474] width 8 height 10
click at [342, 479] on span at bounding box center [346, 474] width 8 height 10
click at [295, 67] on p "DJ Sing Kuat" at bounding box center [307, 65] width 67 height 14
drag, startPoint x: 295, startPoint y: 67, endPoint x: 338, endPoint y: 76, distance: 43.6
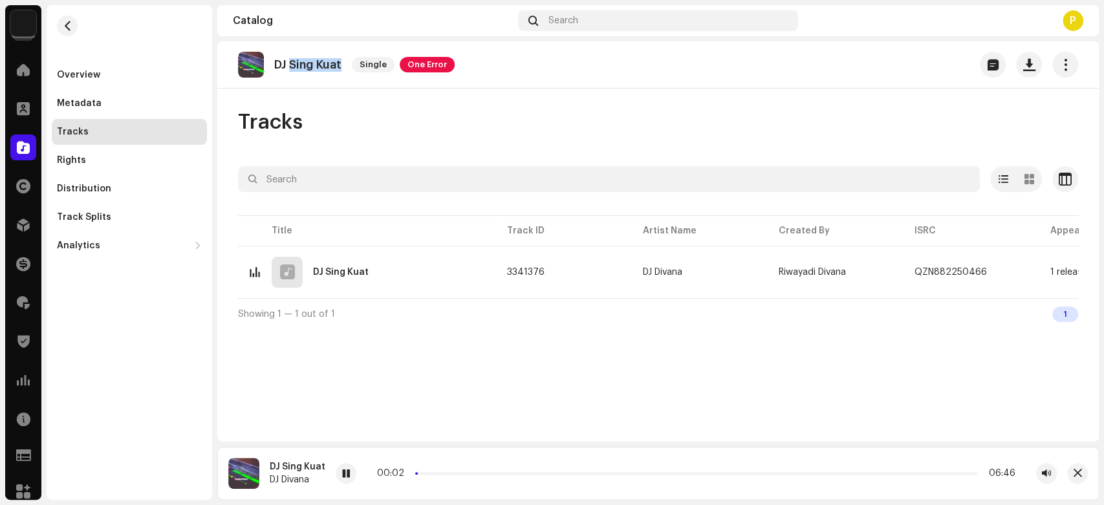
click at [338, 76] on div "DJ Sing Kuat Single One Error" at bounding box center [346, 65] width 217 height 26
copy p "Sing Kuat"
click at [351, 478] on div at bounding box center [346, 473] width 21 height 21
click at [25, 153] on span at bounding box center [23, 147] width 13 height 10
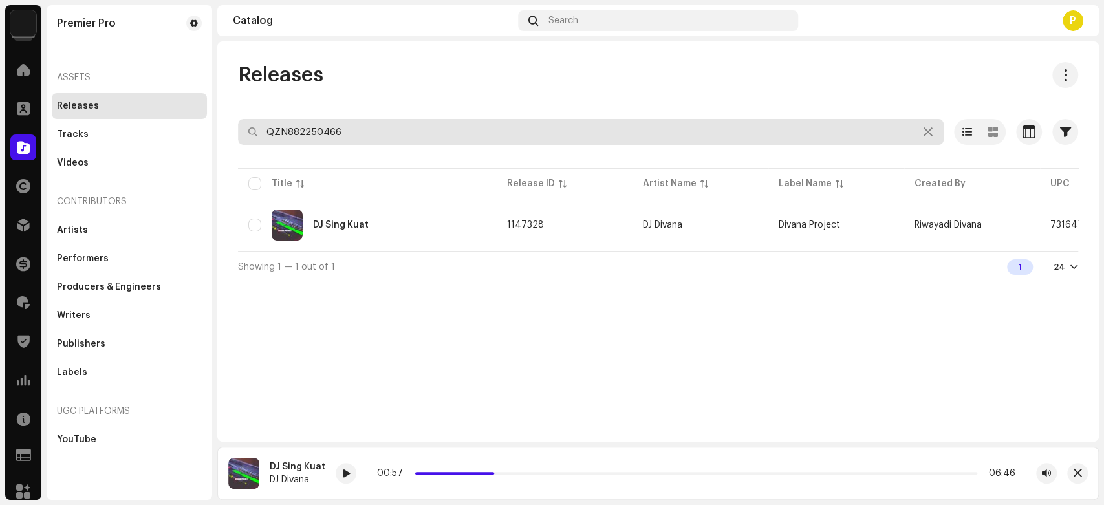
click at [304, 138] on input "QZN882250466" at bounding box center [591, 132] width 706 height 26
paste input "668"
type input "QZN882250668"
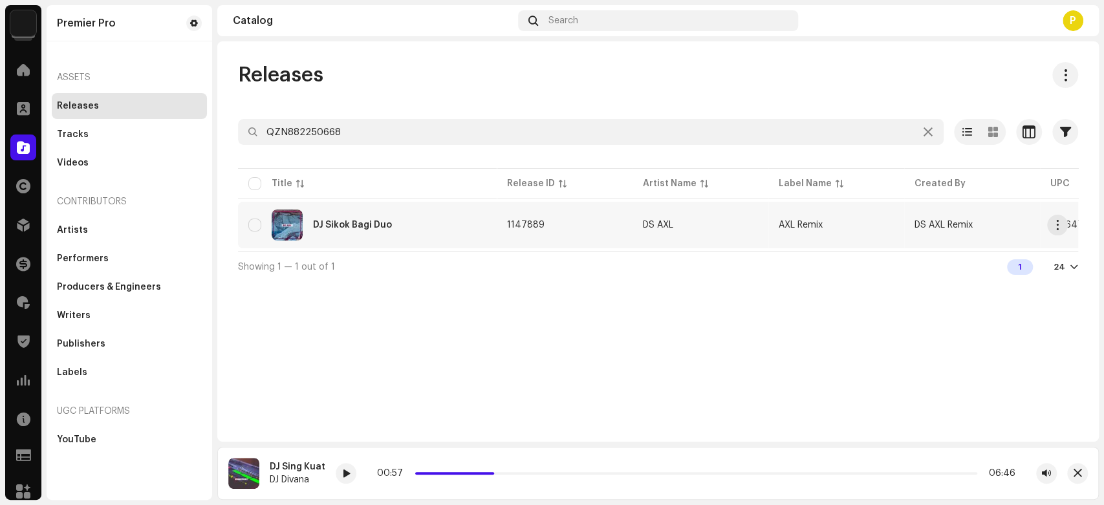
click at [418, 229] on div "DJ Sikok Bagi Duo" at bounding box center [367, 225] width 238 height 31
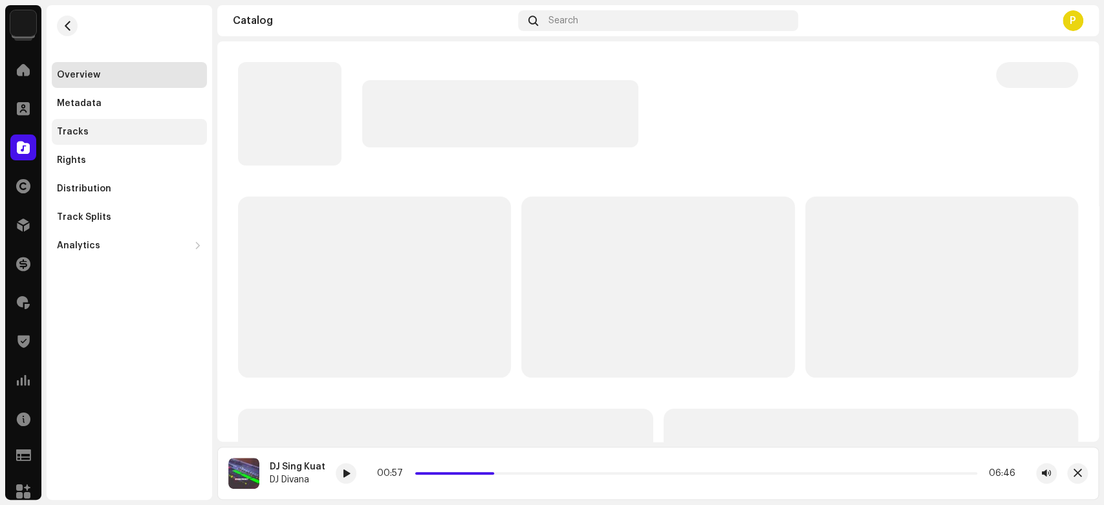
click at [147, 120] on div "Tracks" at bounding box center [129, 132] width 155 height 26
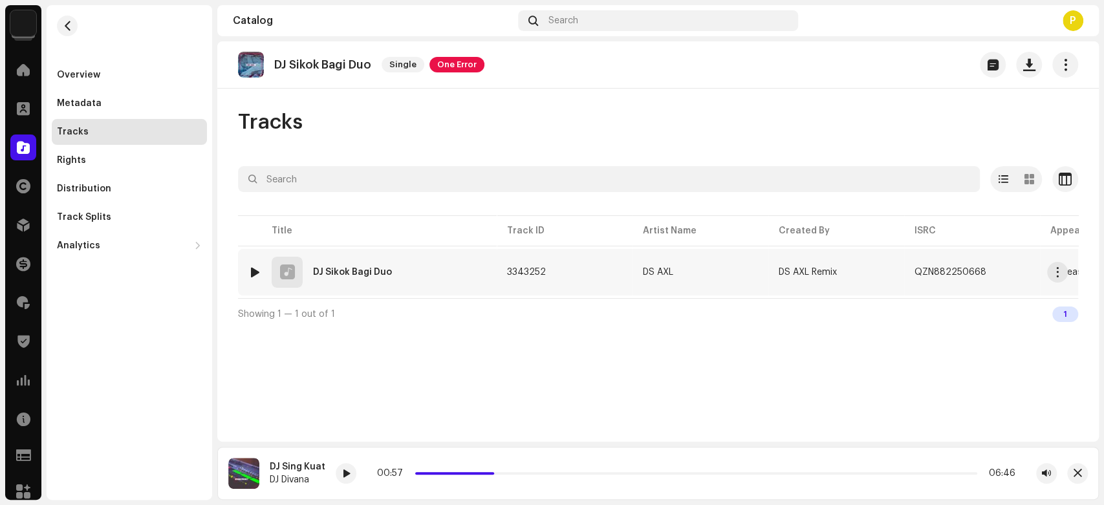
click at [252, 270] on div at bounding box center [255, 272] width 10 height 10
click at [363, 477] on div at bounding box center [369, 473] width 21 height 21
click at [360, 473] on div at bounding box center [369, 473] width 21 height 21
drag, startPoint x: 444, startPoint y: 474, endPoint x: 457, endPoint y: 472, distance: 13.1
click at [457, 472] on p-slider at bounding box center [707, 473] width 539 height 3
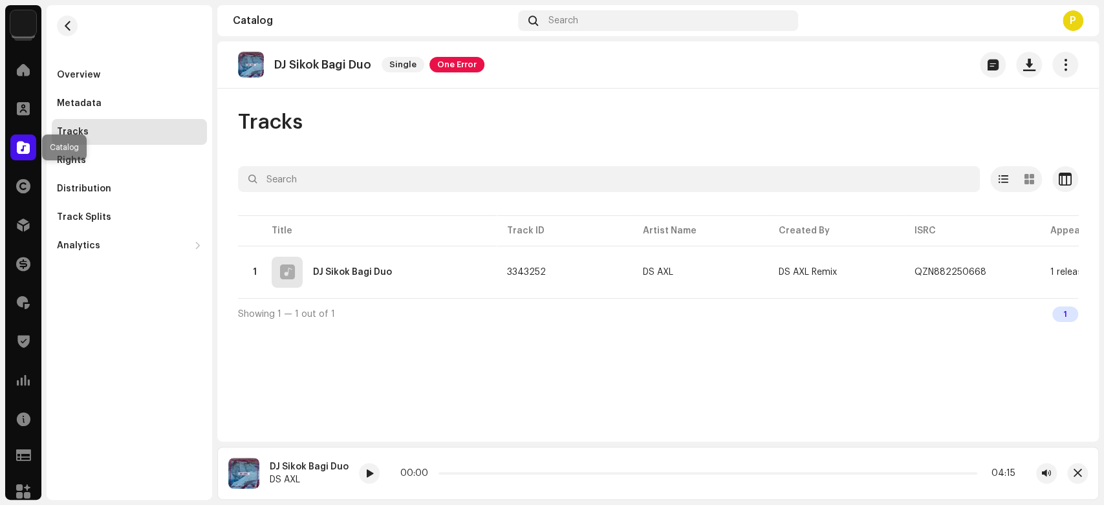
click at [15, 147] on div at bounding box center [23, 148] width 26 height 26
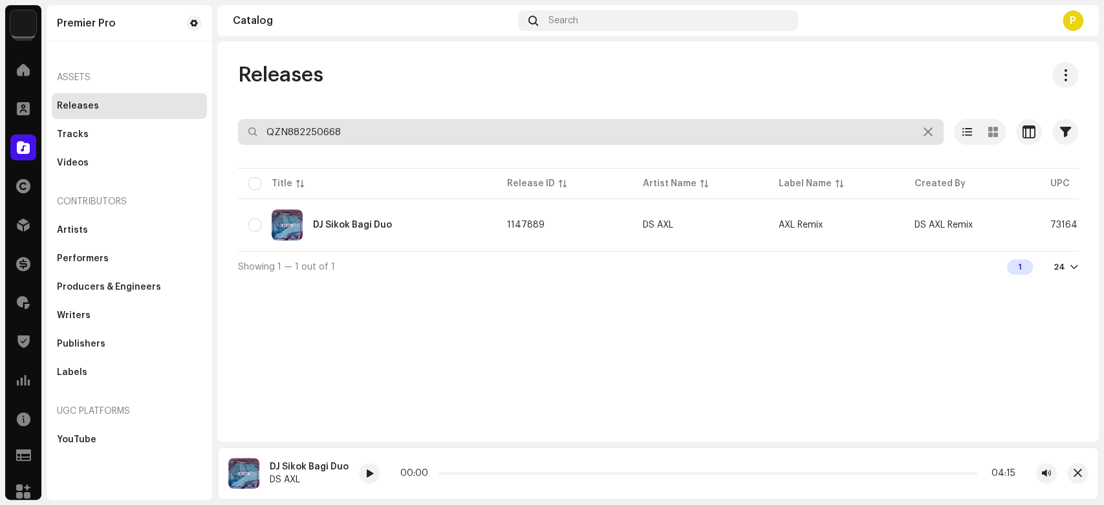
click at [380, 127] on input "QZN882250668" at bounding box center [591, 132] width 706 height 26
paste input "71"
type input "QZN882250671"
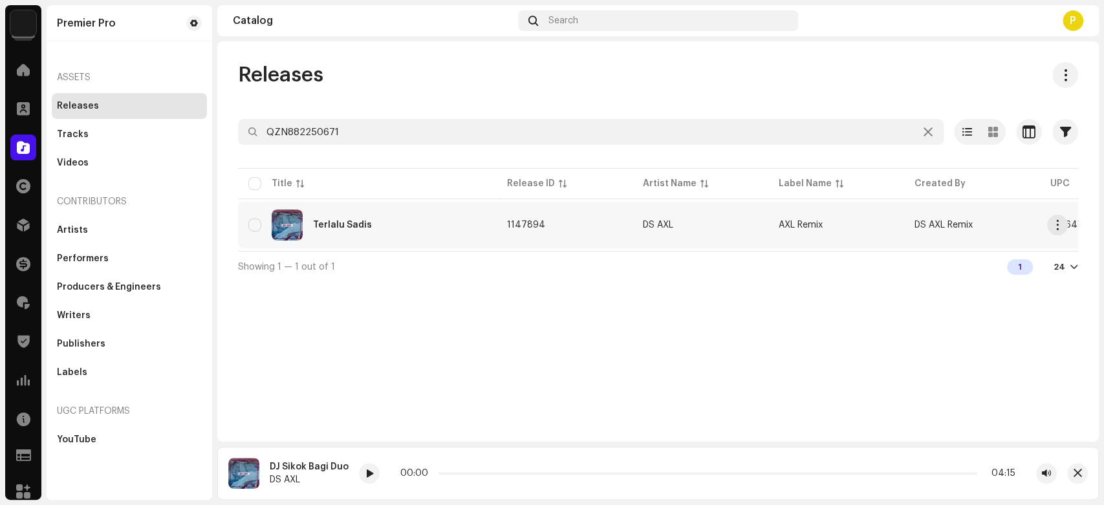
click at [352, 221] on div "Terlalu Sadis" at bounding box center [342, 225] width 59 height 9
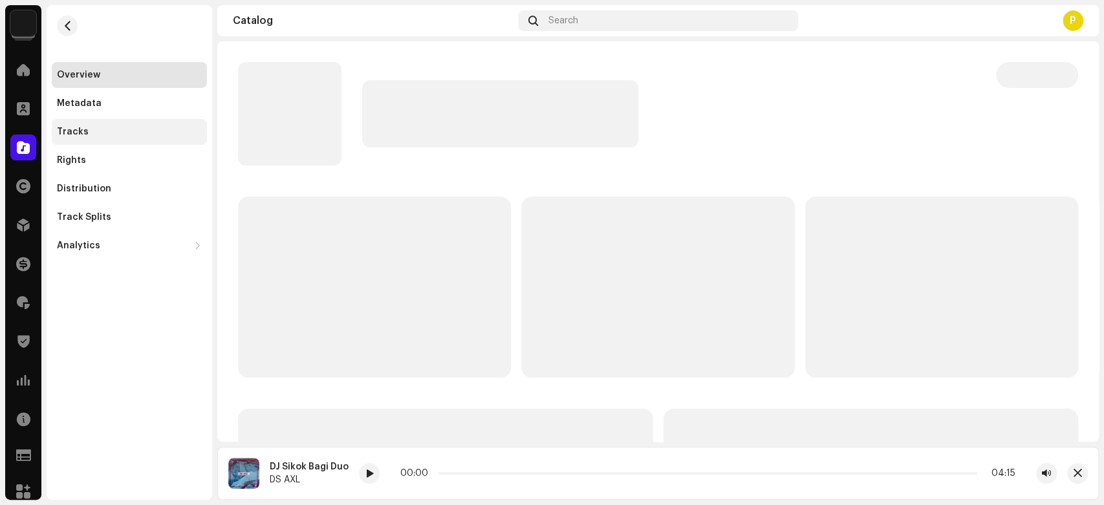
click at [159, 138] on div "Tracks" at bounding box center [129, 132] width 155 height 26
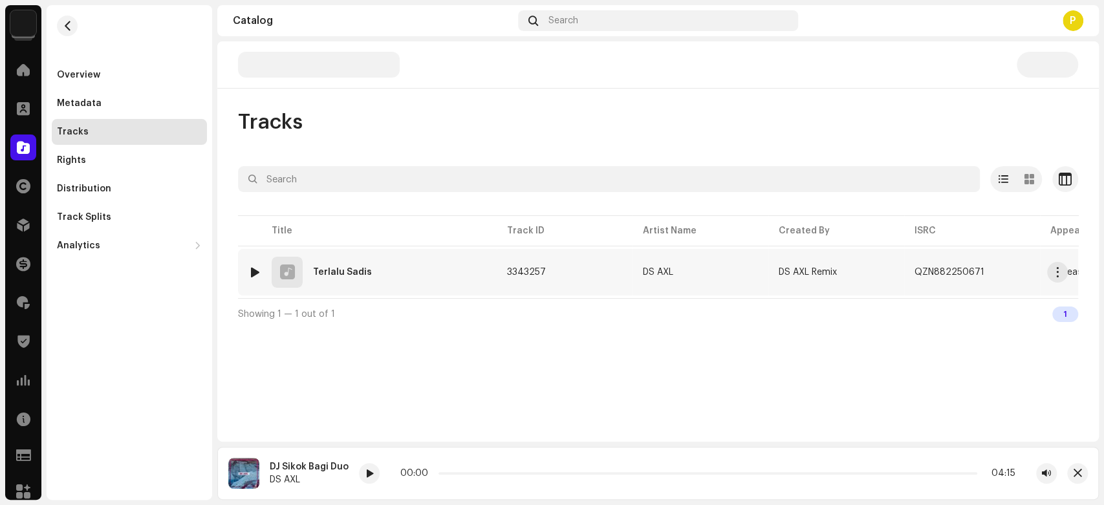
click at [253, 264] on img at bounding box center [254, 272] width 17 height 17
click at [253, 269] on div at bounding box center [255, 272] width 10 height 10
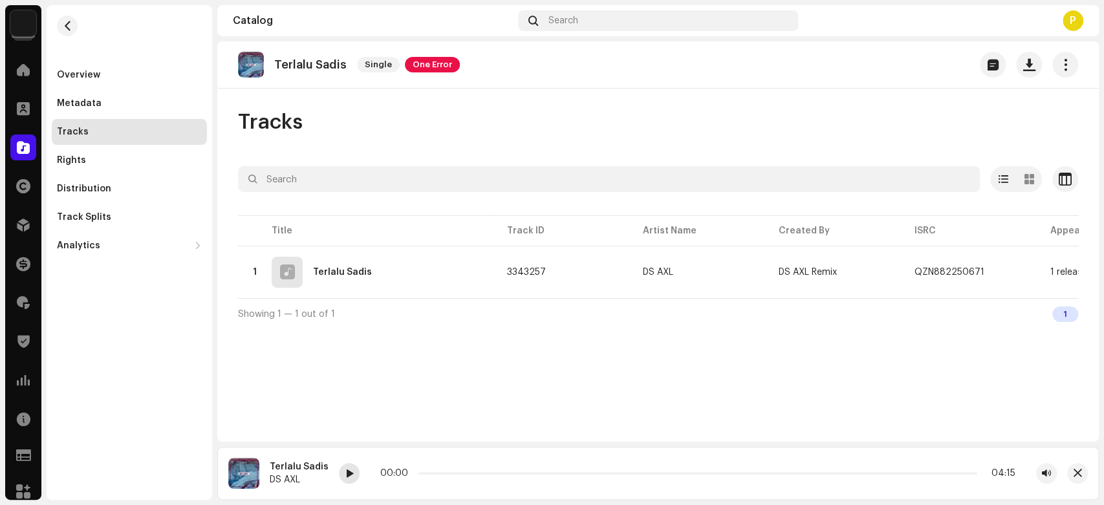
click at [345, 475] on span at bounding box center [349, 474] width 8 height 10
click at [10, 151] on div "Catalog" at bounding box center [23, 147] width 36 height 36
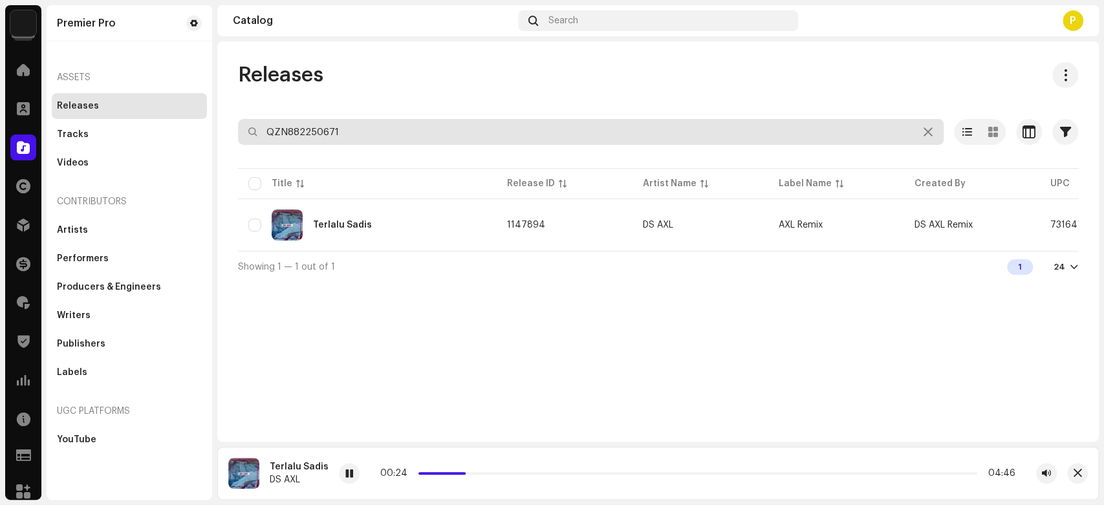
click at [316, 124] on input "QZN882250671" at bounding box center [591, 132] width 706 height 26
paste input "0"
type input "QZN882250670"
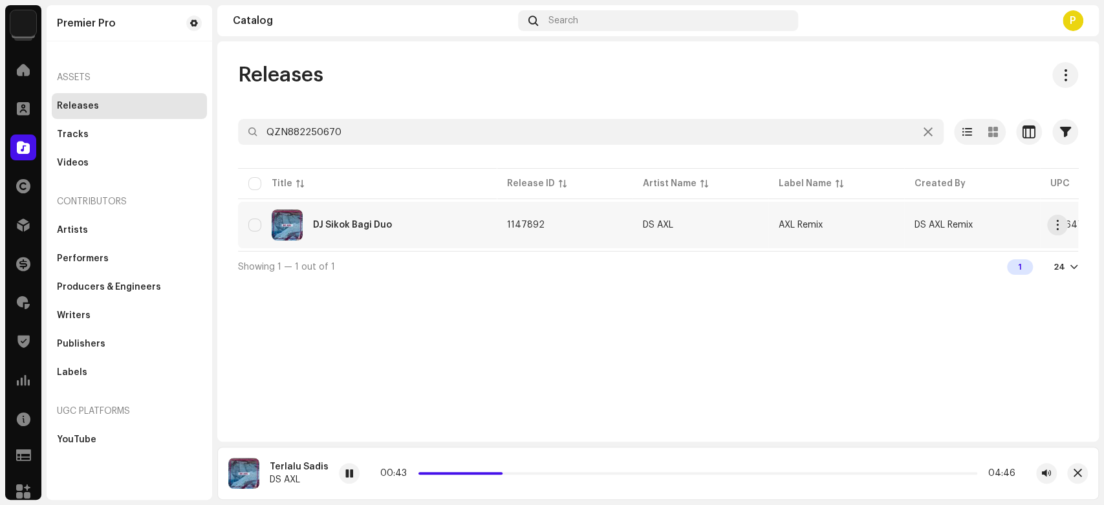
click at [414, 233] on div "DJ Sikok Bagi Duo" at bounding box center [367, 225] width 238 height 31
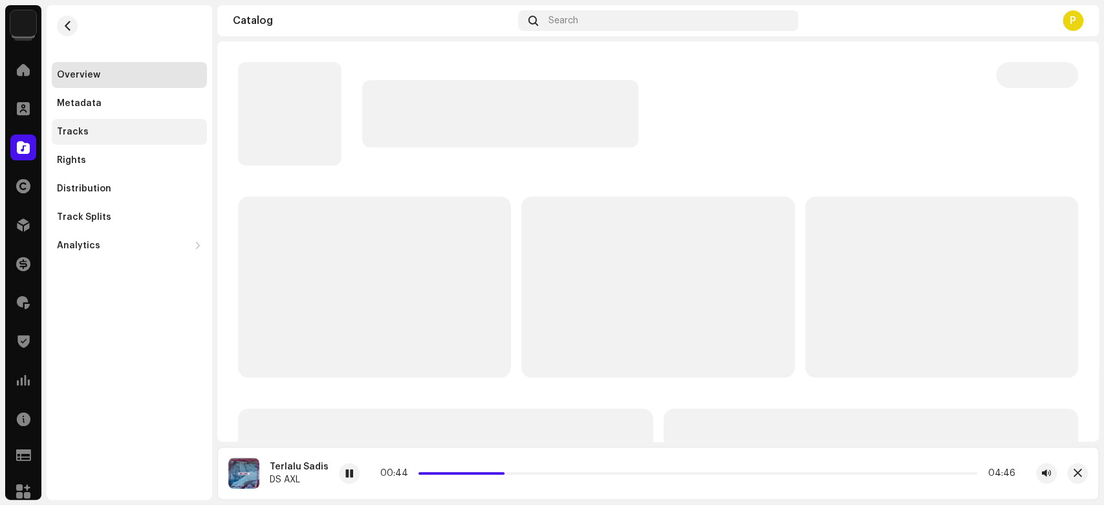
click at [113, 133] on div "Tracks" at bounding box center [129, 132] width 145 height 10
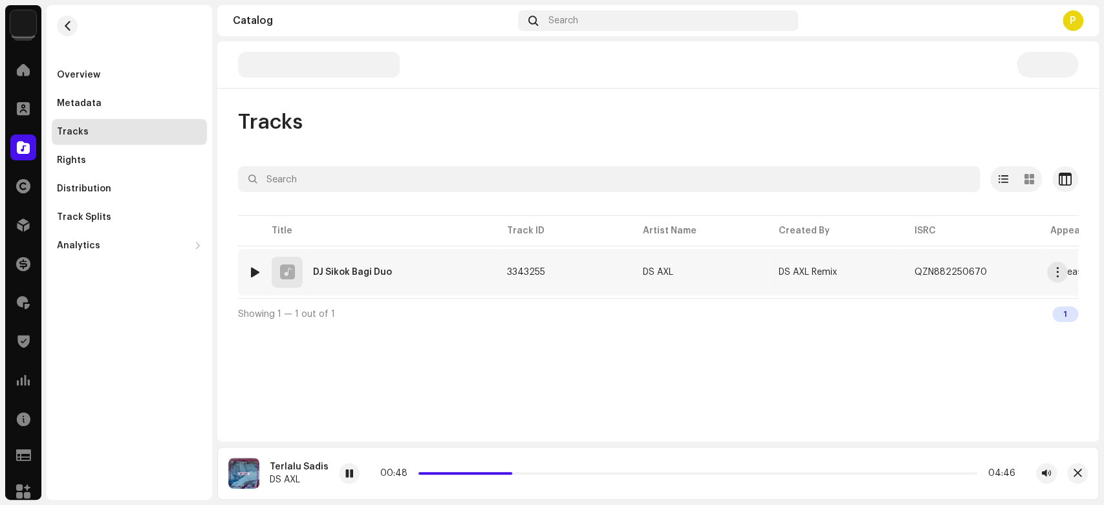
click at [255, 269] on div at bounding box center [255, 272] width 10 height 10
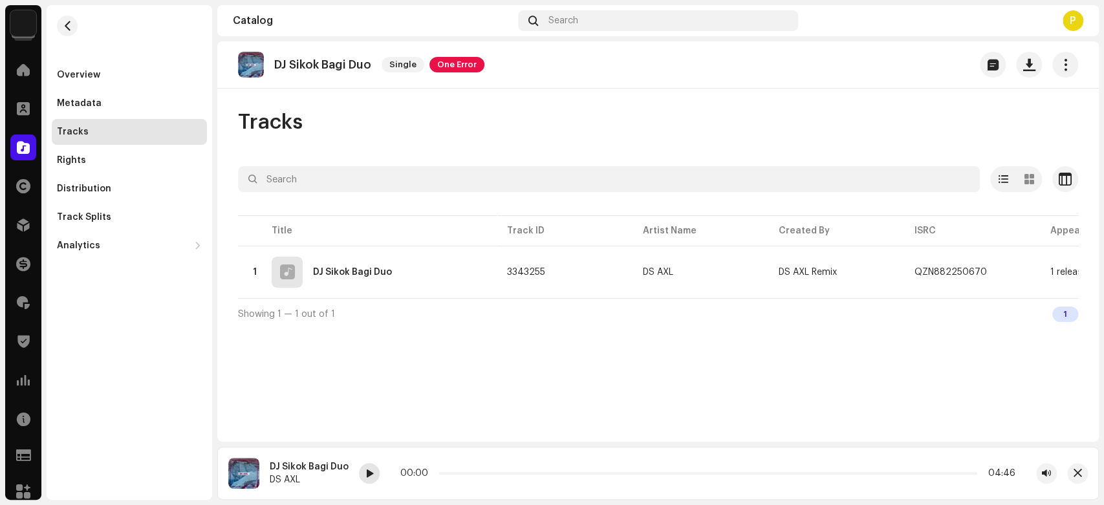
click at [367, 478] on span at bounding box center [369, 474] width 8 height 10
click at [255, 272] on div at bounding box center [255, 272] width 10 height 10
drag, startPoint x: 446, startPoint y: 473, endPoint x: 465, endPoint y: 475, distance: 19.5
click at [465, 475] on span at bounding box center [466, 473] width 6 height 6
drag, startPoint x: 513, startPoint y: 476, endPoint x: 529, endPoint y: 473, distance: 15.7
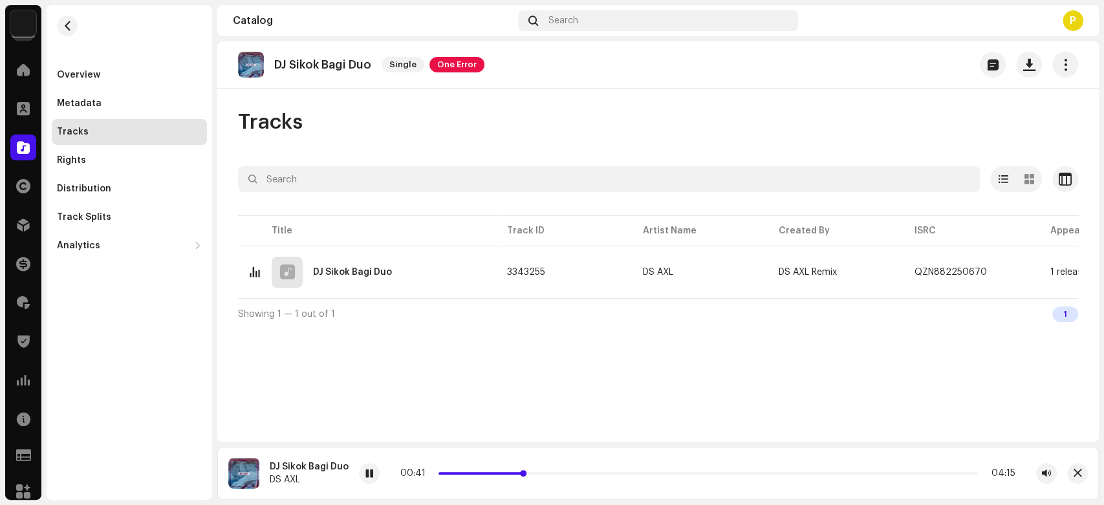
click at [529, 473] on p-slider at bounding box center [707, 473] width 539 height 3
click at [374, 475] on div at bounding box center [369, 473] width 21 height 21
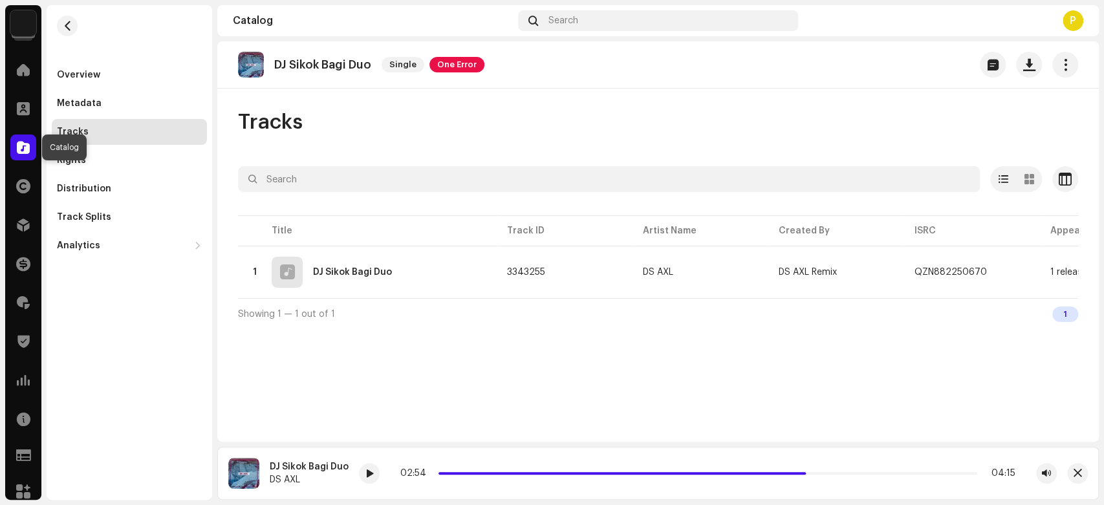
click at [25, 142] on span at bounding box center [23, 147] width 13 height 10
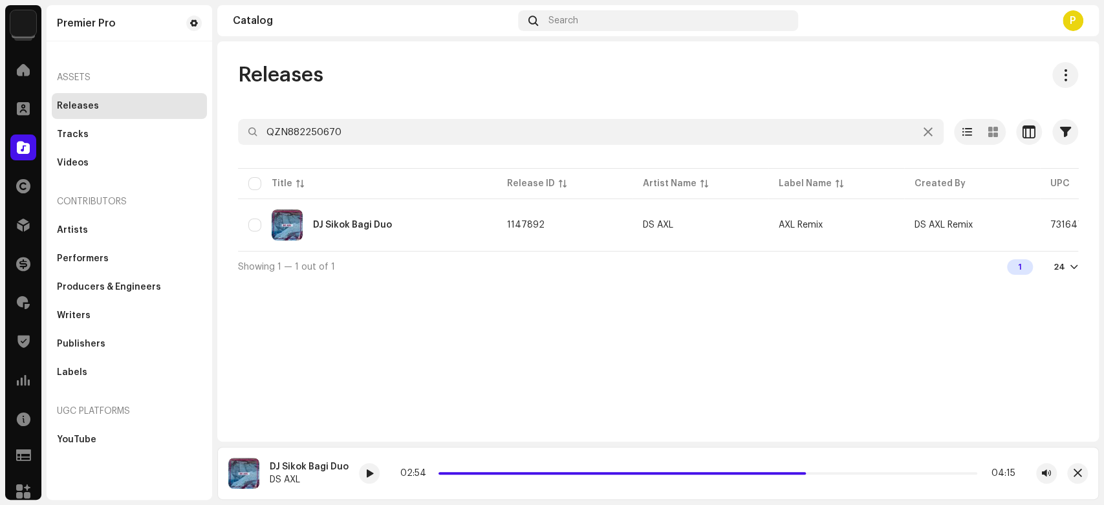
click at [396, 145] on div at bounding box center [658, 155] width 840 height 21
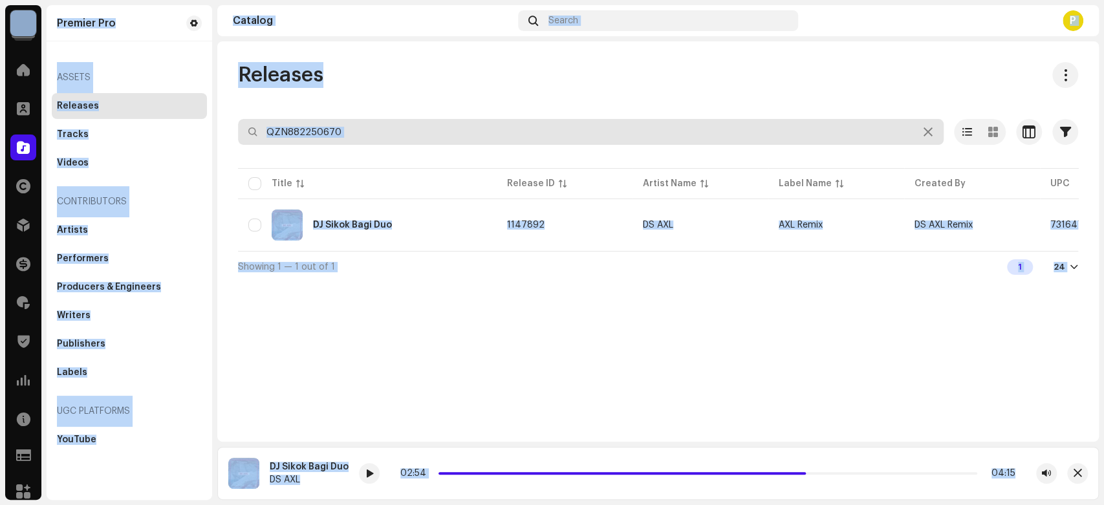
click at [396, 131] on input "QZN882250670" at bounding box center [591, 132] width 706 height 26
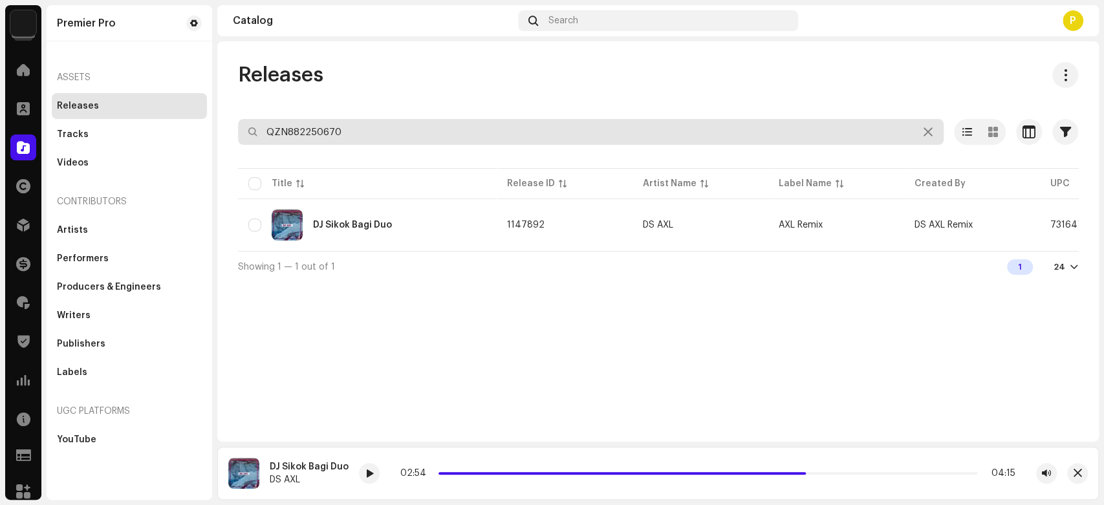
paste input "6782"
type input "QZN882256782"
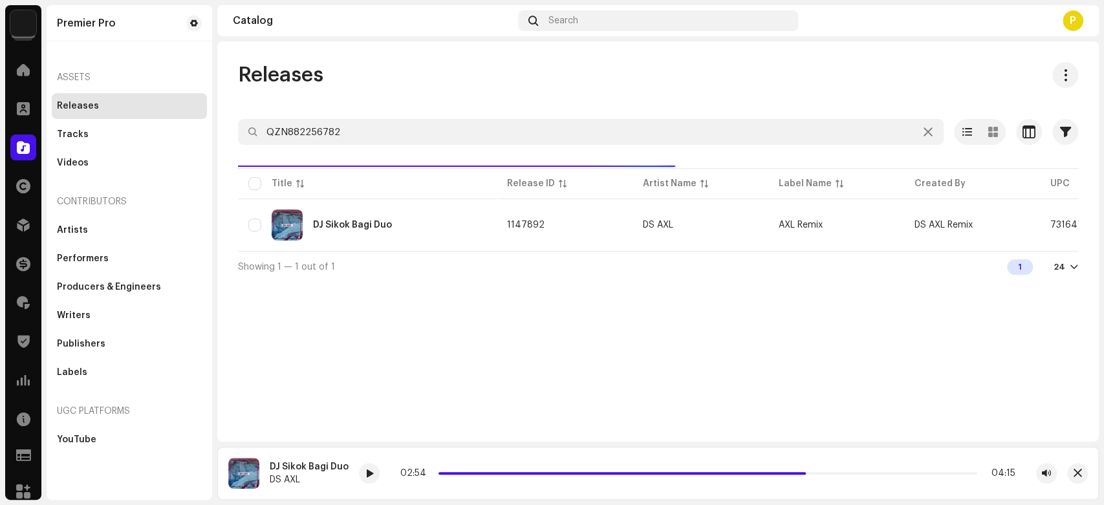
type input "QZN882256782"
click at [397, 80] on div "Releases" at bounding box center [658, 75] width 840 height 26
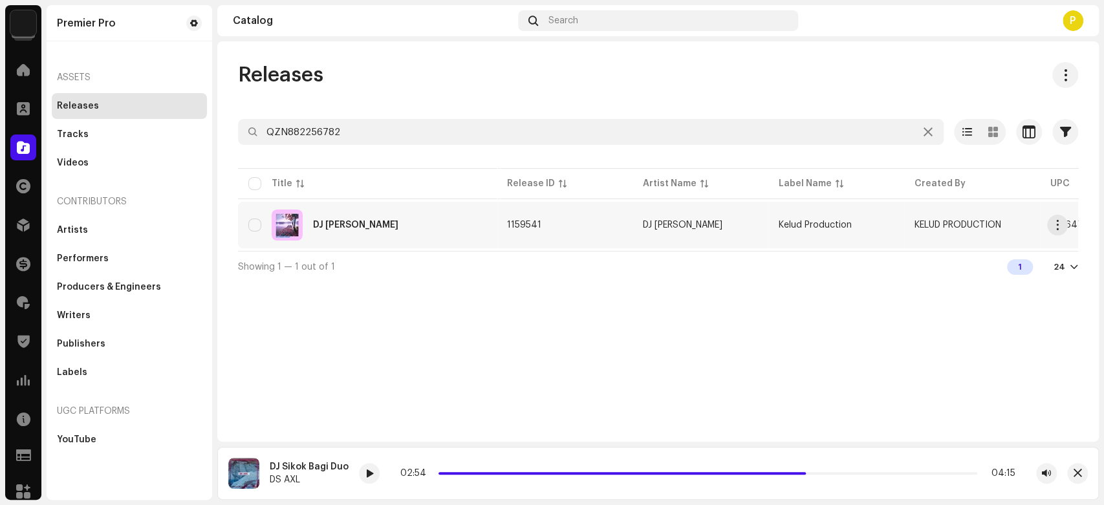
click at [356, 224] on div "DJ [PERSON_NAME]" at bounding box center [367, 225] width 238 height 31
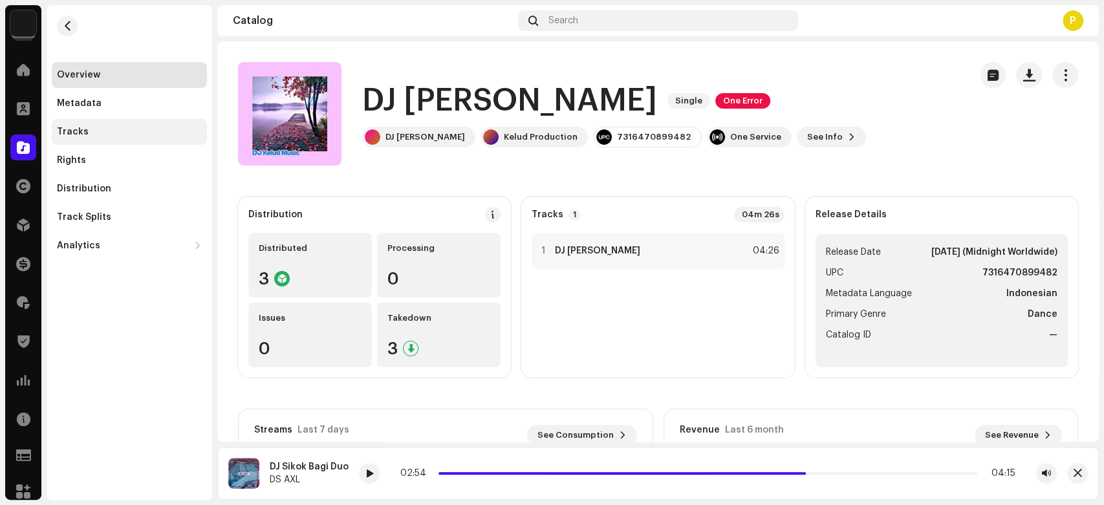
click at [111, 124] on div "Tracks" at bounding box center [129, 132] width 155 height 26
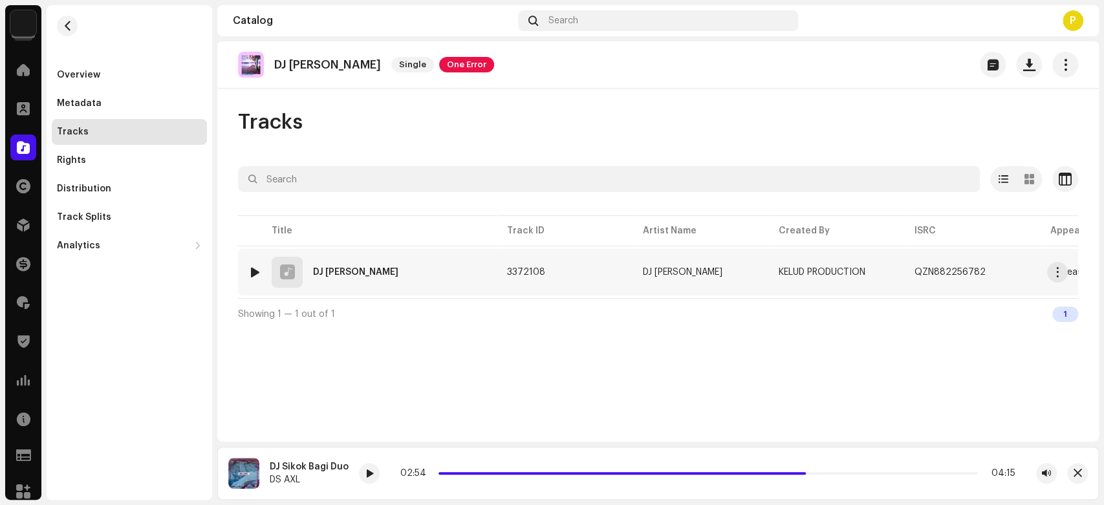
click at [251, 271] on div at bounding box center [255, 272] width 10 height 10
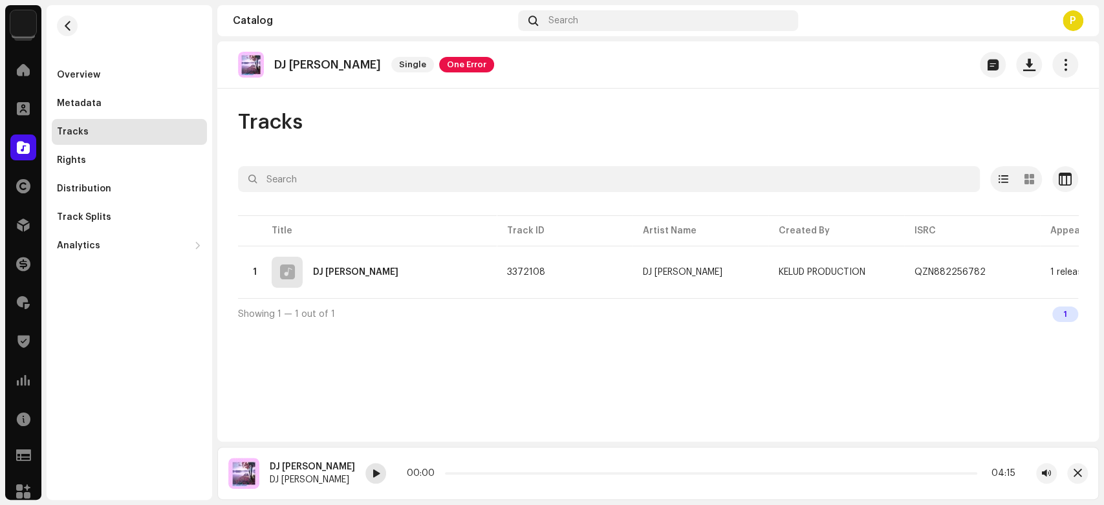
click at [372, 475] on span at bounding box center [376, 474] width 8 height 10
click at [372, 469] on span at bounding box center [376, 474] width 8 height 10
click at [25, 135] on div at bounding box center [23, 148] width 26 height 26
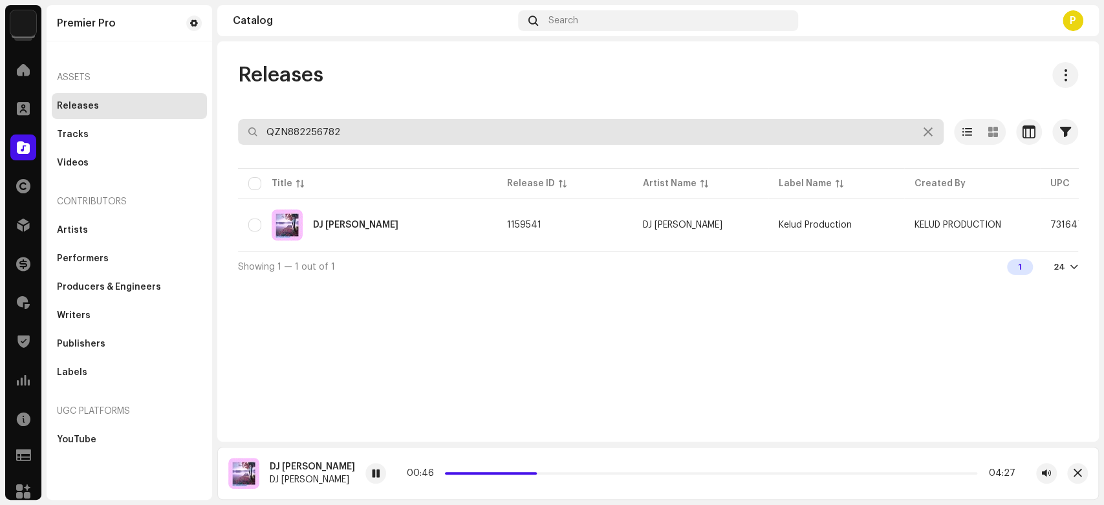
click at [378, 129] on input "QZN882256782" at bounding box center [591, 132] width 706 height 26
paste input "854"
type input "QZN882256854"
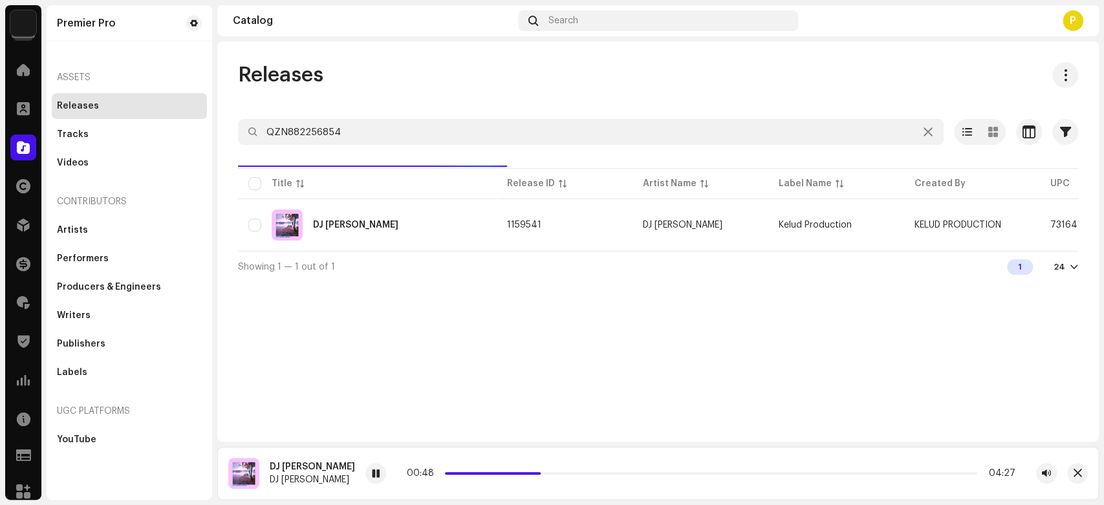
click at [378, 99] on div "Releases QZN882256854 Selected 0 Options Filters Distribution status Never Dist…" at bounding box center [657, 172] width 881 height 220
click at [371, 225] on div "DJ Cinta Sampai Mati 2" at bounding box center [364, 225] width 103 height 9
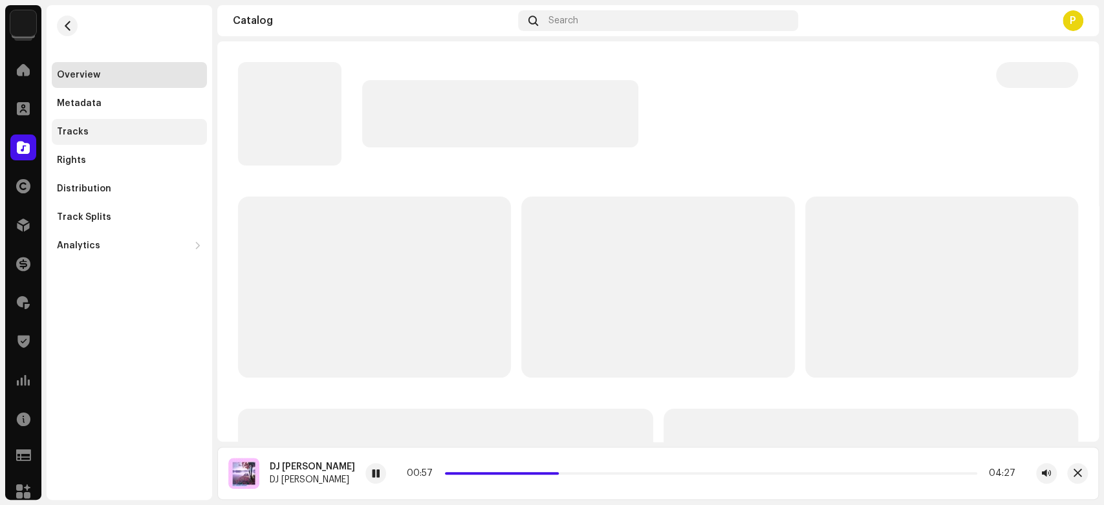
click at [168, 138] on div "Tracks" at bounding box center [129, 132] width 155 height 26
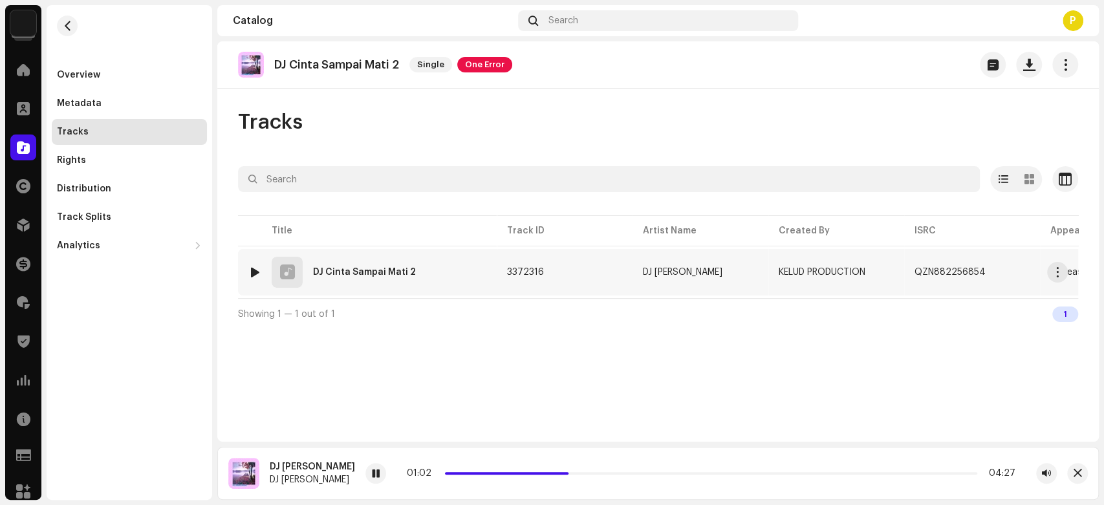
click at [253, 268] on div at bounding box center [255, 272] width 10 height 10
click at [383, 469] on div at bounding box center [393, 473] width 21 height 21
click at [383, 468] on div at bounding box center [393, 473] width 21 height 21
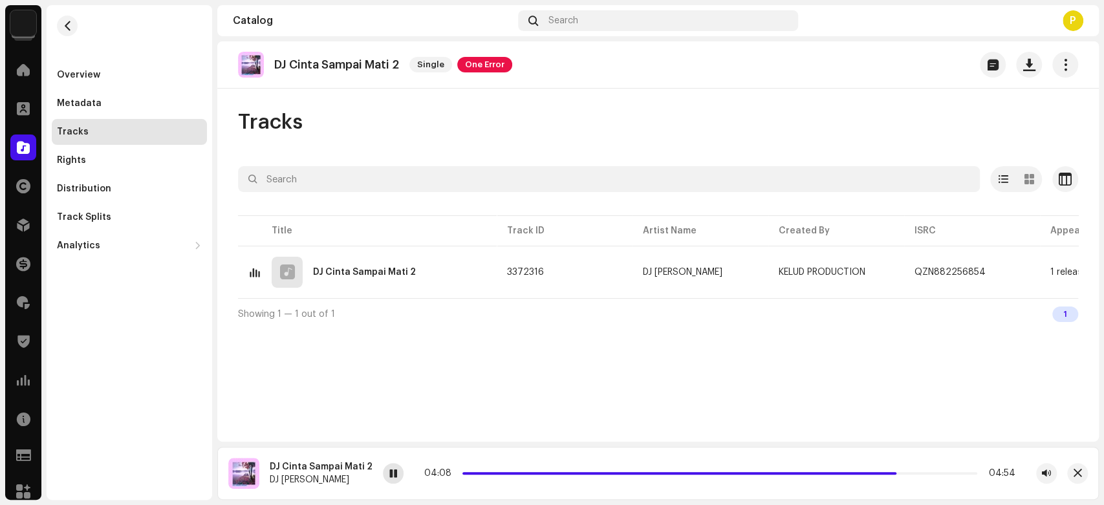
click at [391, 477] on span at bounding box center [393, 474] width 8 height 10
click at [28, 147] on span at bounding box center [23, 147] width 13 height 10
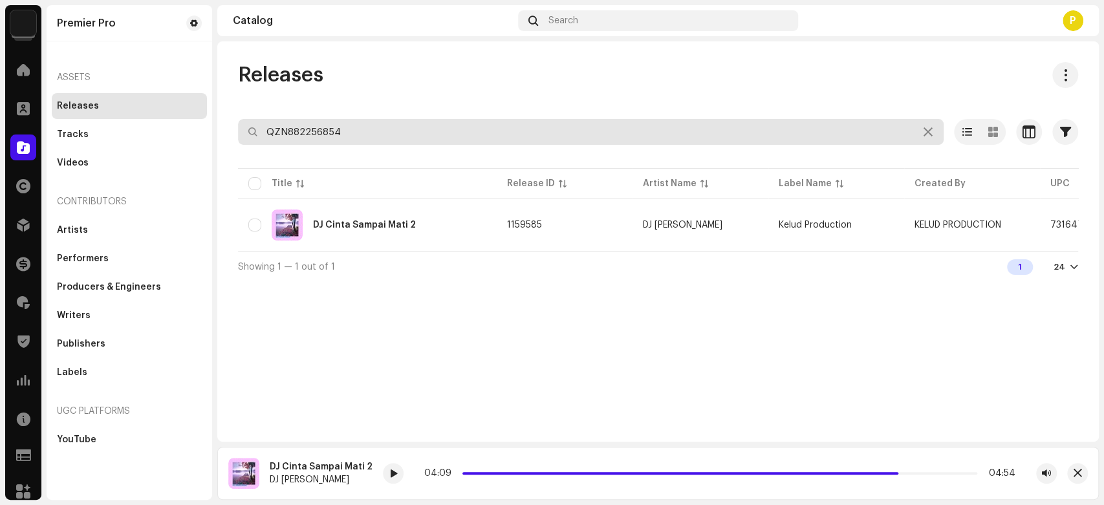
click at [343, 144] on input "QZN882256854" at bounding box center [591, 132] width 706 height 26
paste input "8786"
type input "QZN882258786"
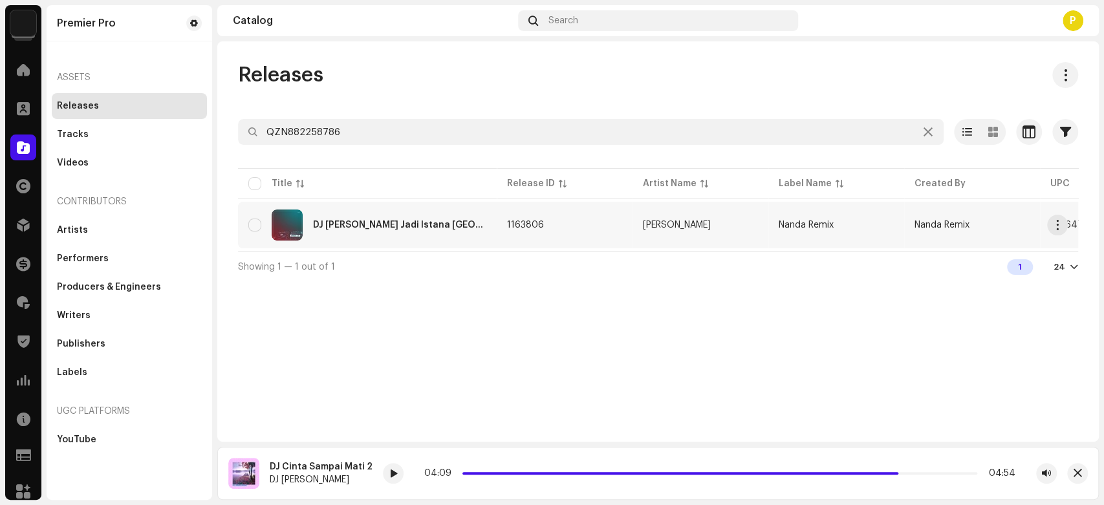
click at [393, 231] on div "DJ [PERSON_NAME] Jadi Istana [GEOGRAPHIC_DATA] Style" at bounding box center [367, 225] width 238 height 31
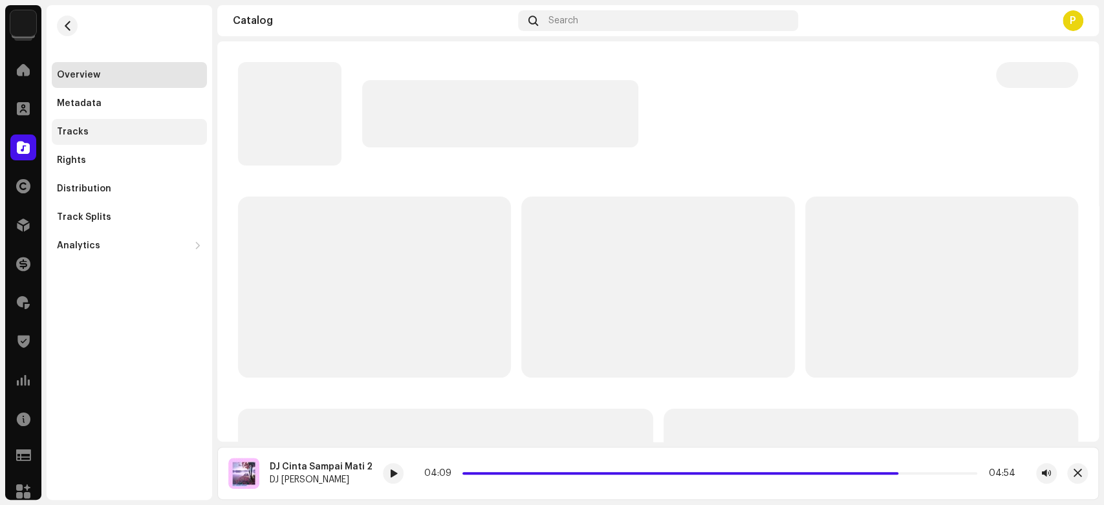
click at [155, 132] on div "Tracks" at bounding box center [129, 132] width 145 height 10
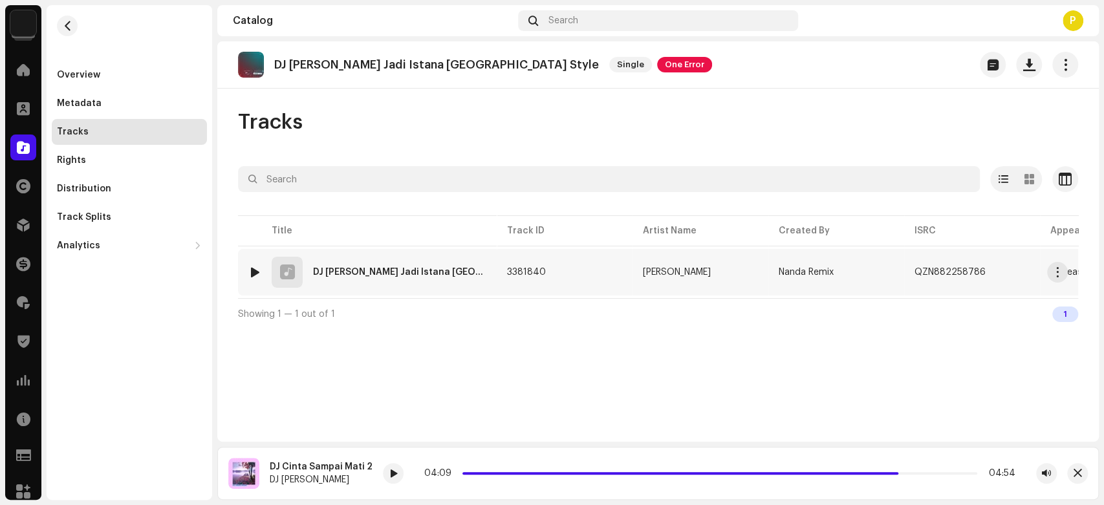
click at [252, 271] on div at bounding box center [255, 272] width 10 height 10
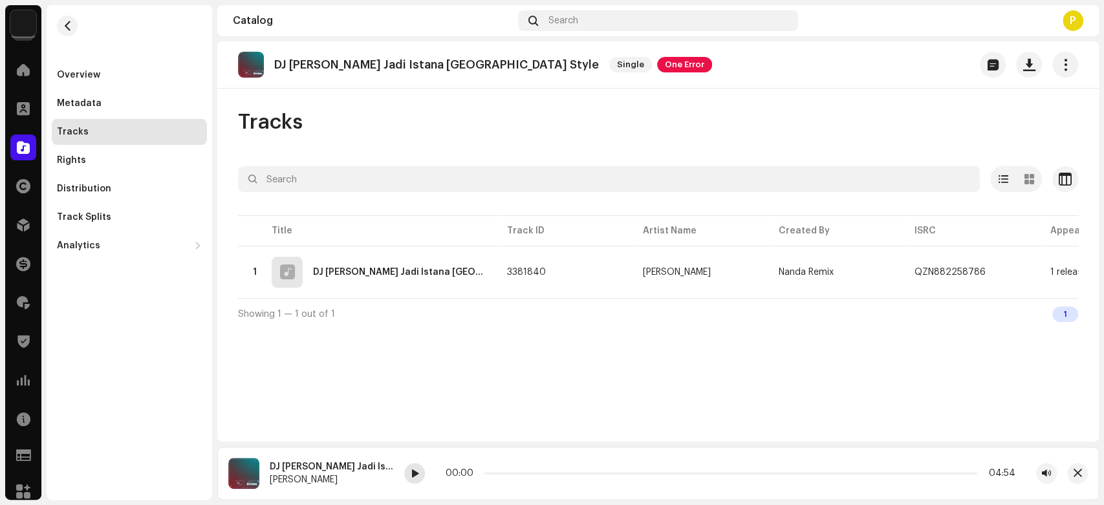
click at [411, 478] on span at bounding box center [415, 474] width 8 height 10
click at [415, 472] on span at bounding box center [415, 474] width 8 height 10
click at [27, 140] on div at bounding box center [23, 148] width 26 height 26
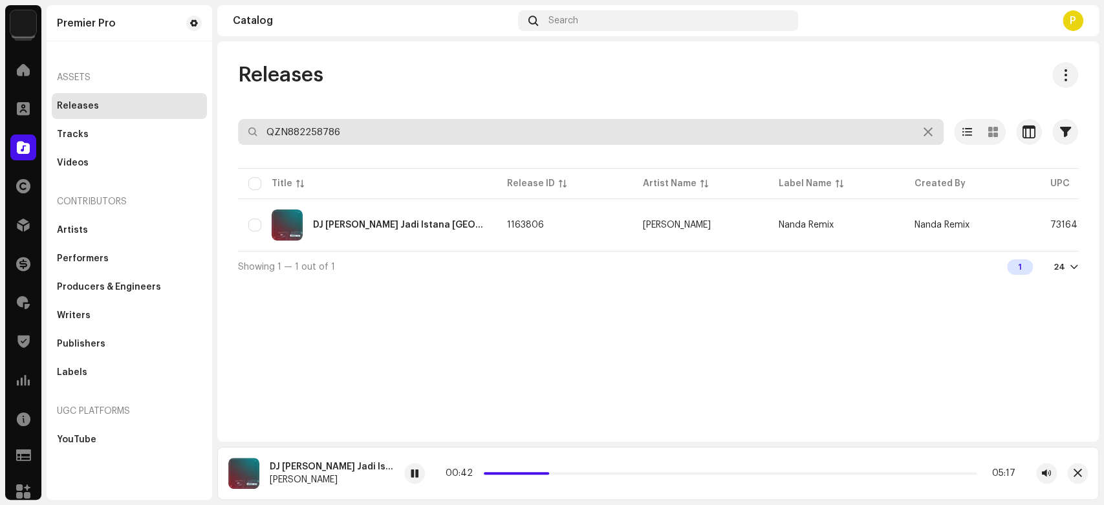
click at [336, 133] on input "QZN882258786" at bounding box center [591, 132] width 706 height 26
paste input "985"
type input "QZN882258985"
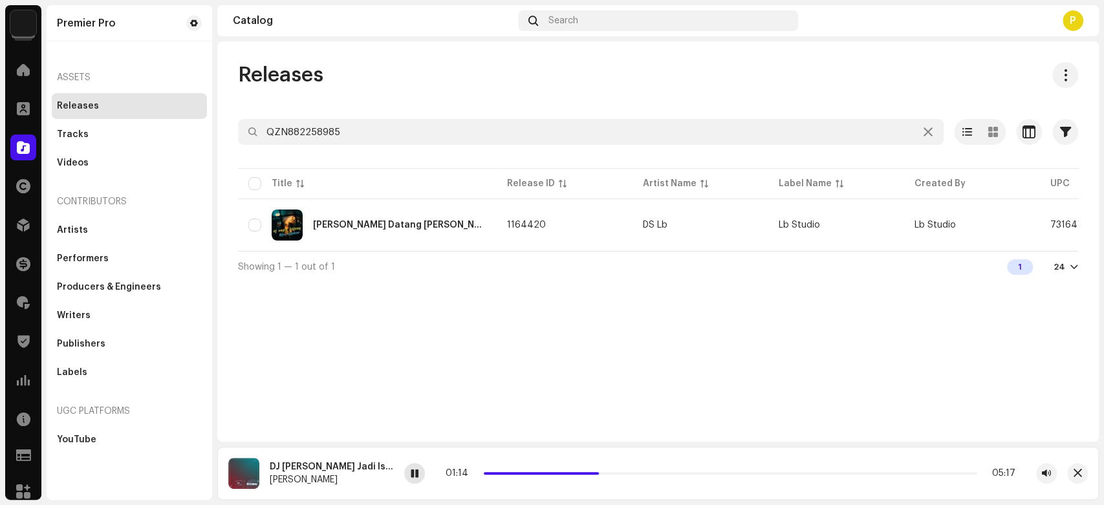
click at [409, 473] on div at bounding box center [414, 473] width 21 height 21
click at [348, 221] on div "[PERSON_NAME] Datang [PERSON_NAME]" at bounding box center [399, 225] width 173 height 9
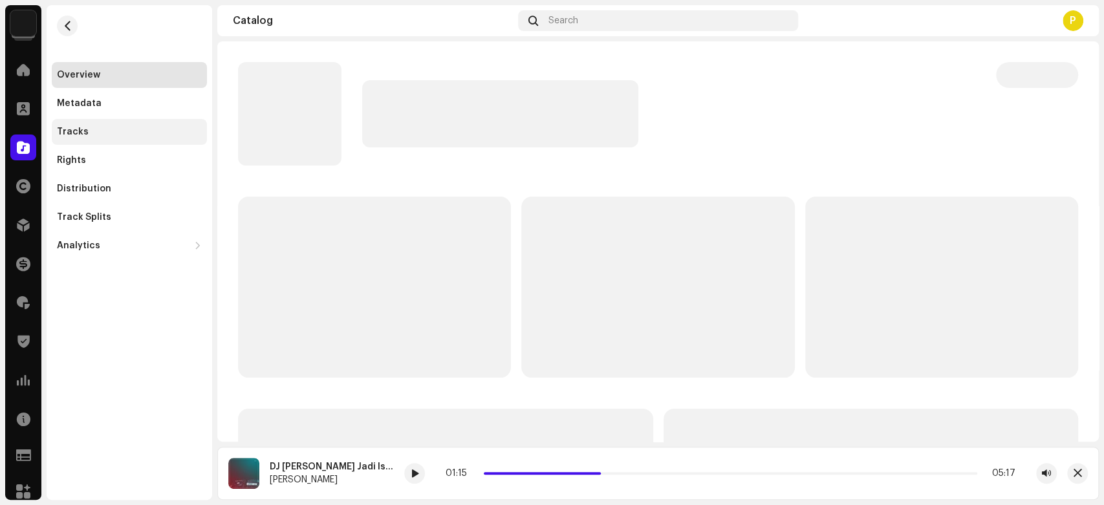
click at [105, 135] on div "Tracks" at bounding box center [129, 132] width 145 height 10
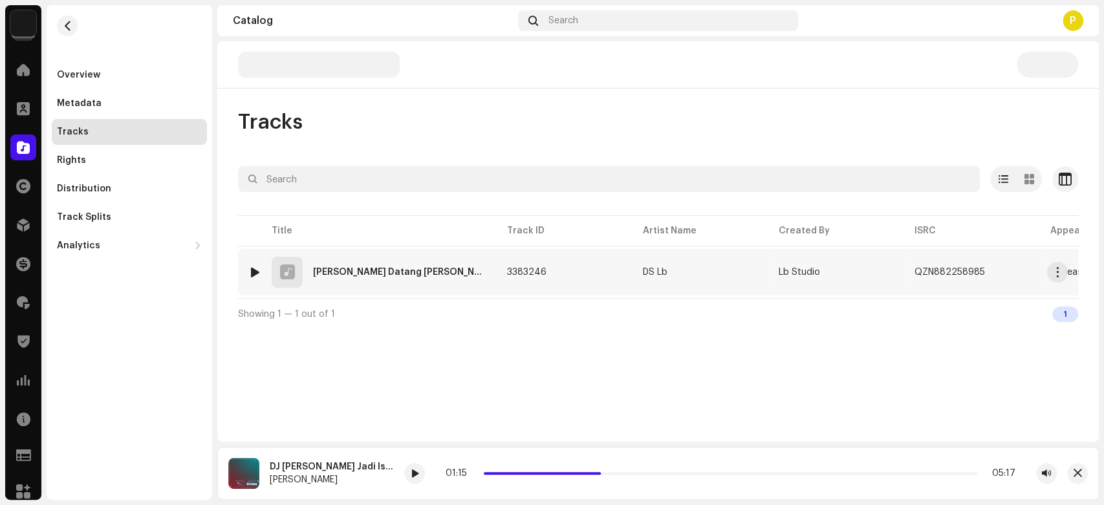
click at [253, 269] on div at bounding box center [255, 272] width 10 height 10
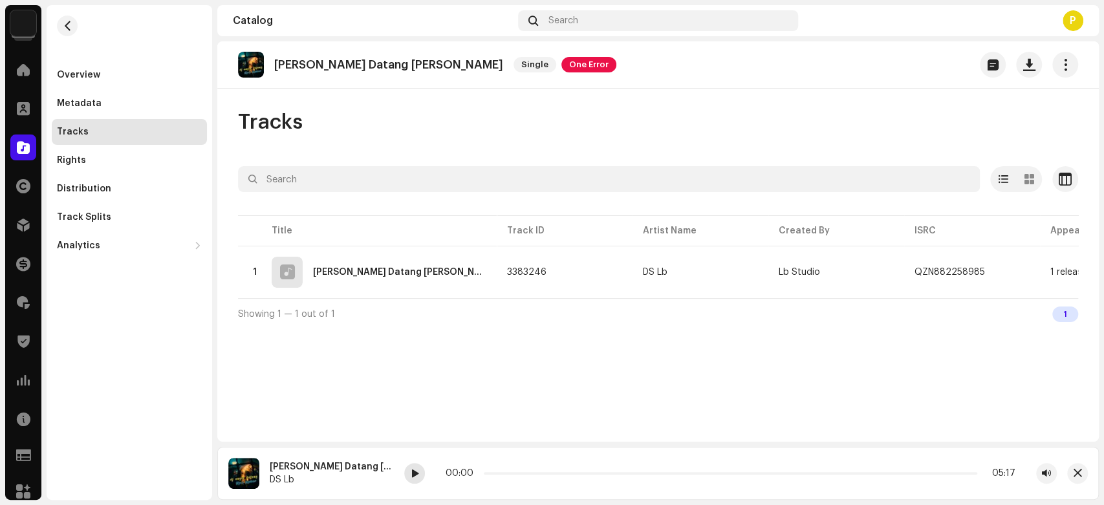
click at [407, 463] on div at bounding box center [414, 473] width 21 height 21
click at [413, 473] on span at bounding box center [415, 474] width 8 height 10
click at [411, 475] on span at bounding box center [415, 474] width 8 height 10
click at [19, 145] on span at bounding box center [23, 147] width 13 height 10
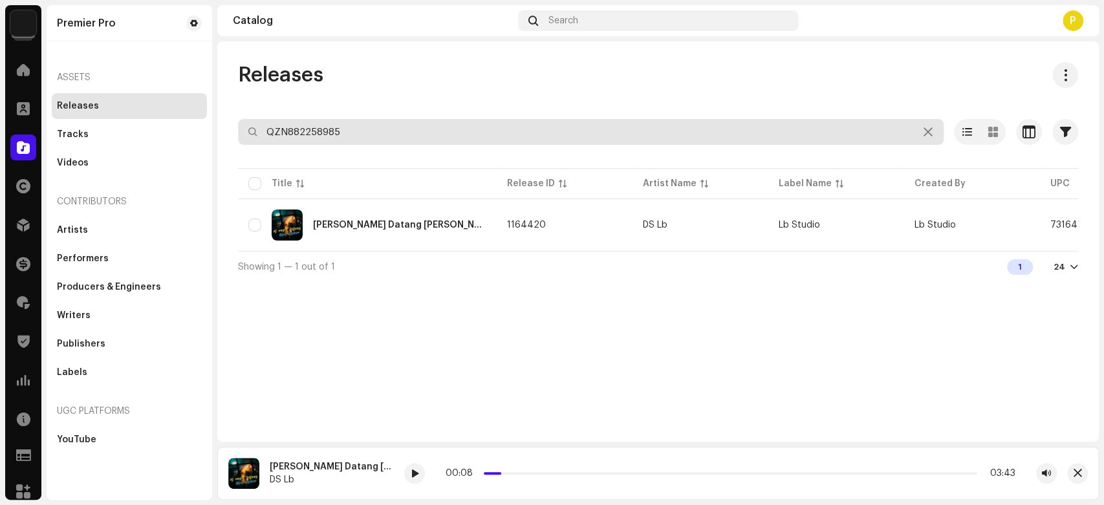
click at [307, 123] on input "QZN882258985" at bounding box center [591, 132] width 706 height 26
paste input "58"
type input "QZN882258958"
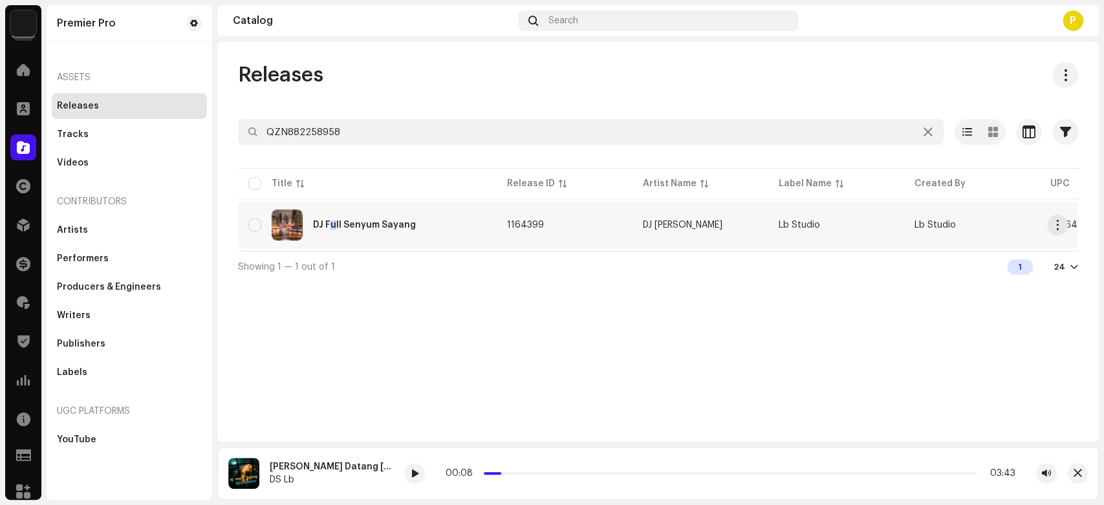
click at [333, 232] on div "DJ Full Senyum Sayang" at bounding box center [367, 225] width 238 height 31
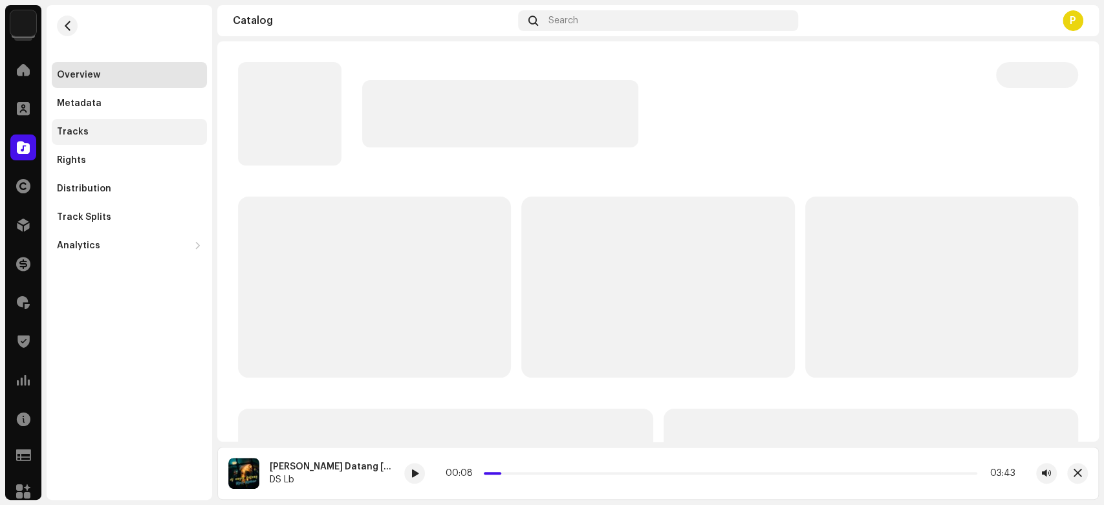
click at [113, 129] on div "Tracks" at bounding box center [129, 132] width 145 height 10
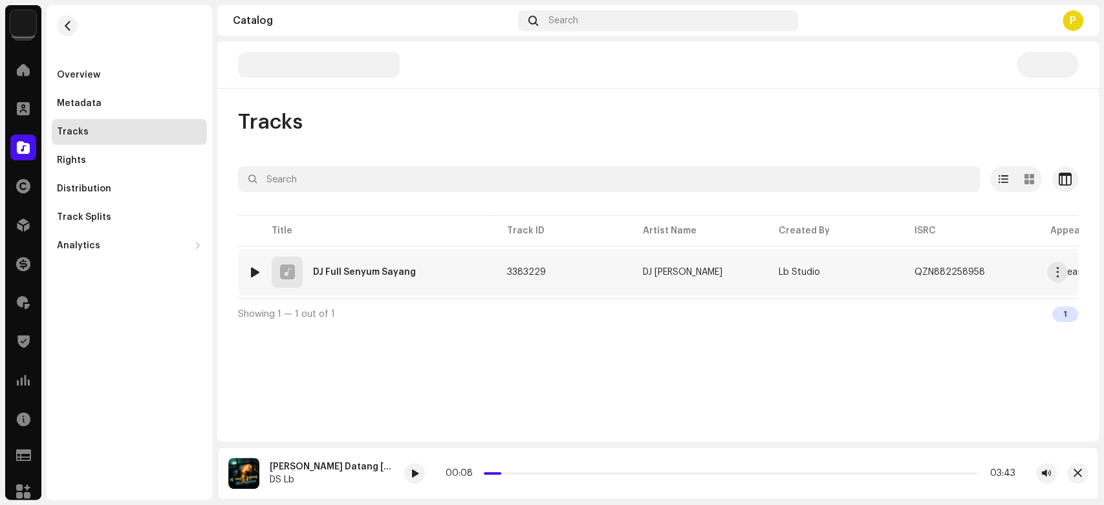
click at [250, 264] on img at bounding box center [254, 272] width 17 height 17
click at [254, 273] on div at bounding box center [255, 272] width 10 height 10
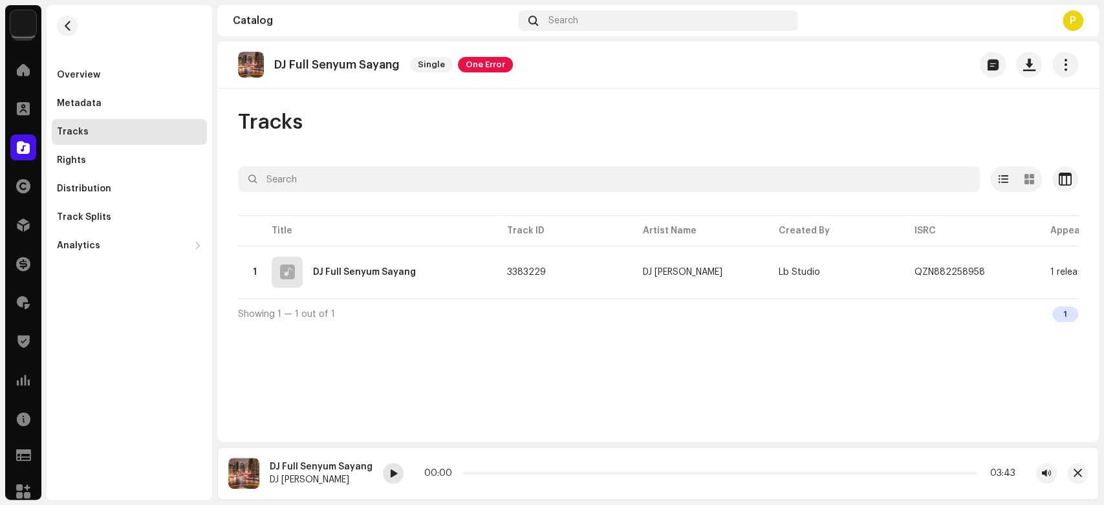
click at [389, 467] on div at bounding box center [393, 473] width 21 height 21
click at [384, 474] on div at bounding box center [393, 473] width 21 height 21
drag, startPoint x: 467, startPoint y: 471, endPoint x: 490, endPoint y: 471, distance: 22.6
click at [490, 471] on div "00:14 04:09" at bounding box center [719, 473] width 591 height 10
drag, startPoint x: 491, startPoint y: 471, endPoint x: 512, endPoint y: 473, distance: 20.8
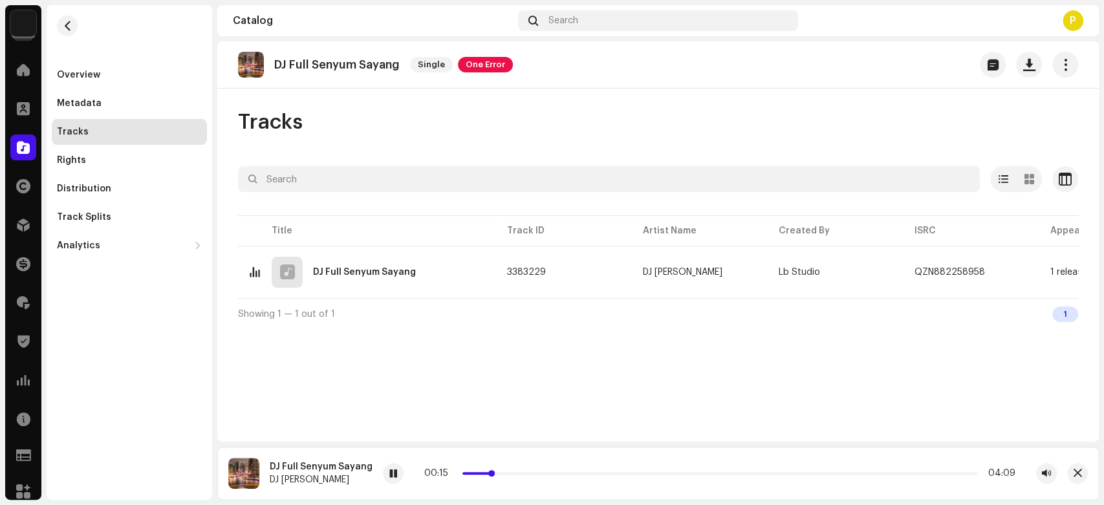
click at [512, 473] on div "00:15 04:09" at bounding box center [719, 473] width 591 height 10
drag, startPoint x: 490, startPoint y: 470, endPoint x: 512, endPoint y: 472, distance: 22.1
click at [512, 472] on p-slider at bounding box center [719, 473] width 515 height 3
drag, startPoint x: 512, startPoint y: 472, endPoint x: 526, endPoint y: 472, distance: 14.9
click at [526, 472] on p-slider at bounding box center [718, 473] width 517 height 3
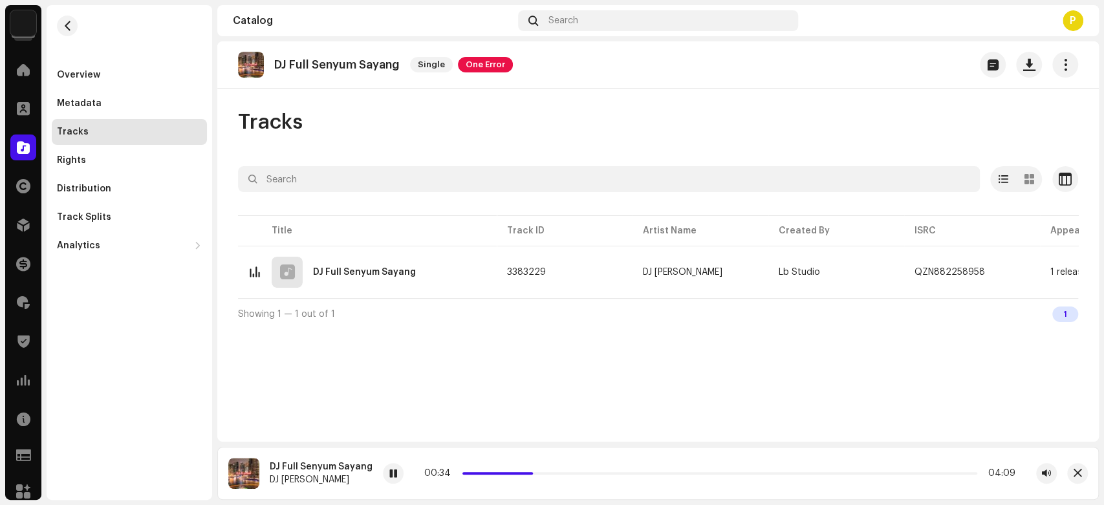
click at [290, 468] on div "DJ Full Senyum Sayang" at bounding box center [321, 467] width 103 height 10
drag, startPoint x: 290, startPoint y: 468, endPoint x: 358, endPoint y: 464, distance: 68.7
click at [358, 464] on div "DJ Full Senyum Sayang" at bounding box center [321, 467] width 103 height 10
copy div "Full Senyum Sayang"
click at [27, 144] on span at bounding box center [23, 147] width 13 height 10
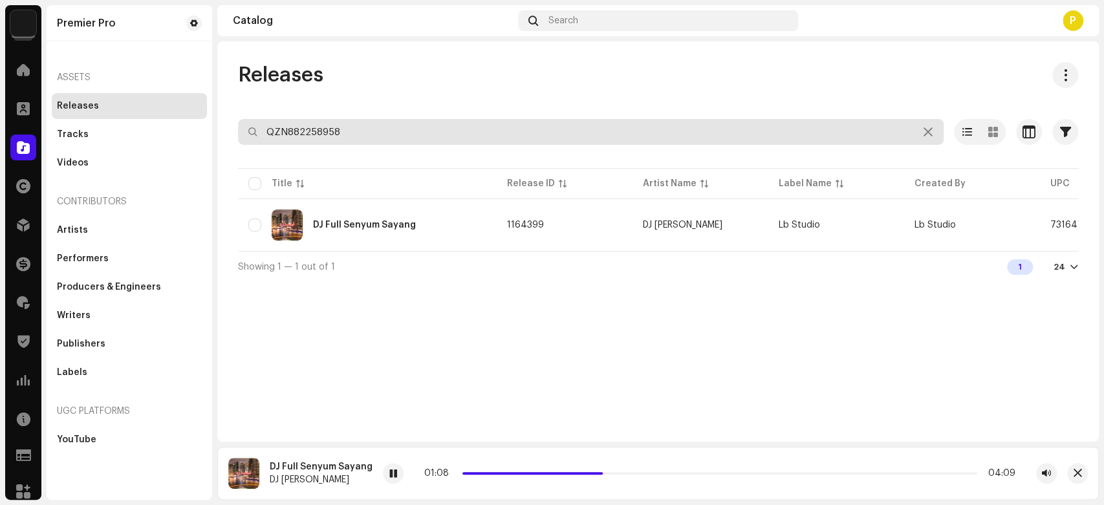
click at [405, 133] on input "QZN882258958" at bounding box center [591, 132] width 706 height 26
paste input "91"
type input "QZN882258991"
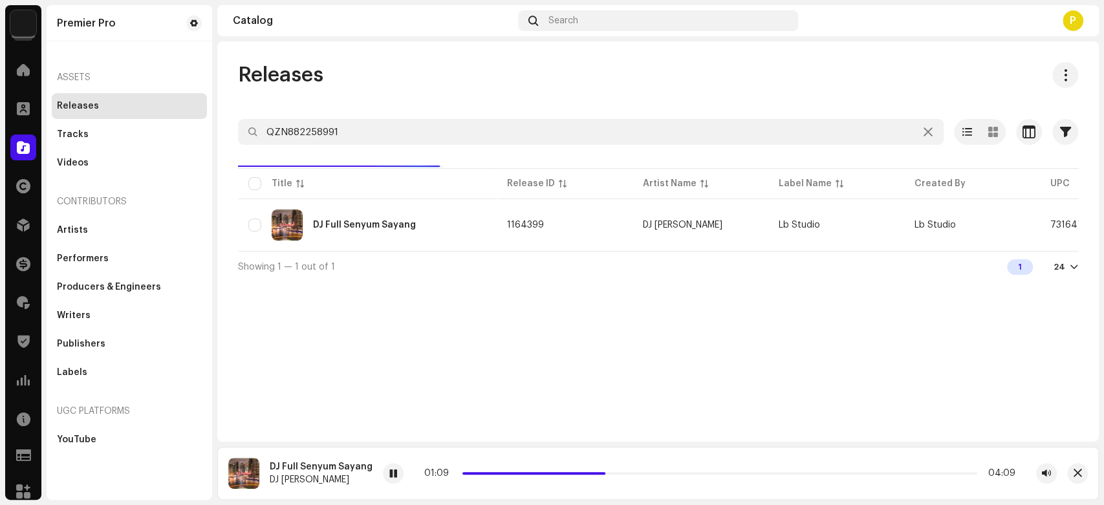
click at [426, 109] on div "Releases QZN882258991 Selected 0 Options Filters Distribution status Never Dist…" at bounding box center [657, 172] width 881 height 220
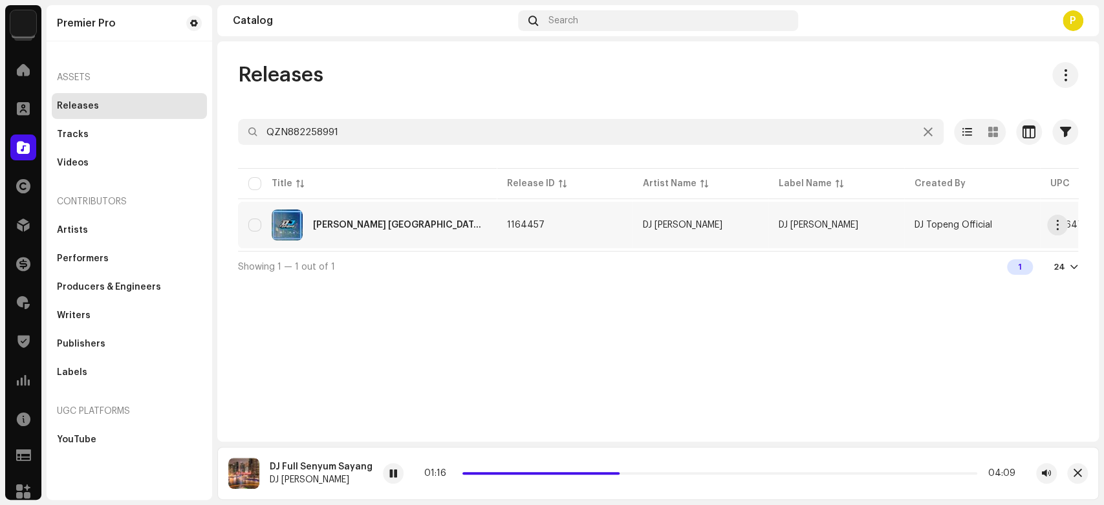
click at [420, 221] on div "[PERSON_NAME] [GEOGRAPHIC_DATA] Style" at bounding box center [399, 225] width 173 height 9
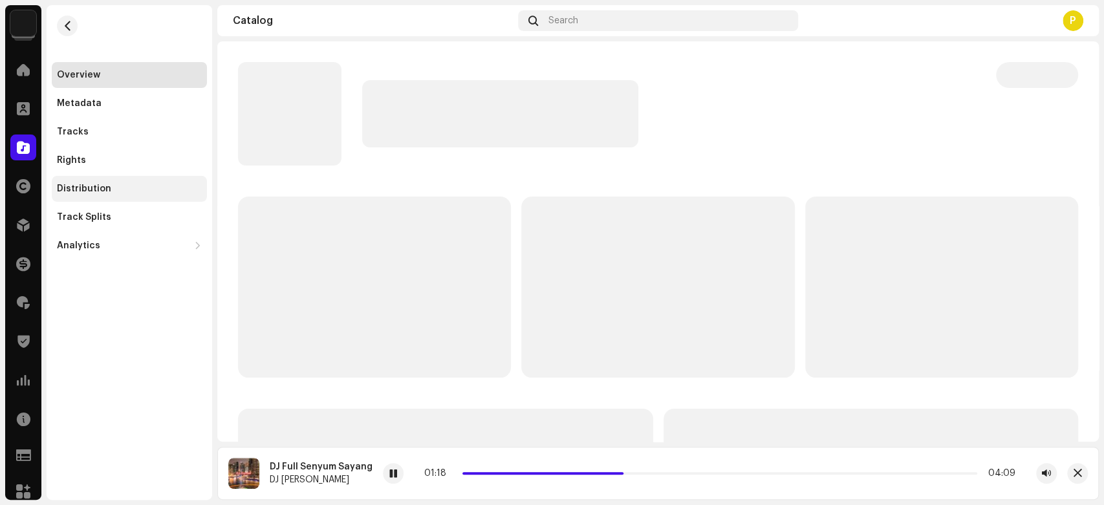
click at [156, 197] on div "Distribution" at bounding box center [129, 189] width 155 height 26
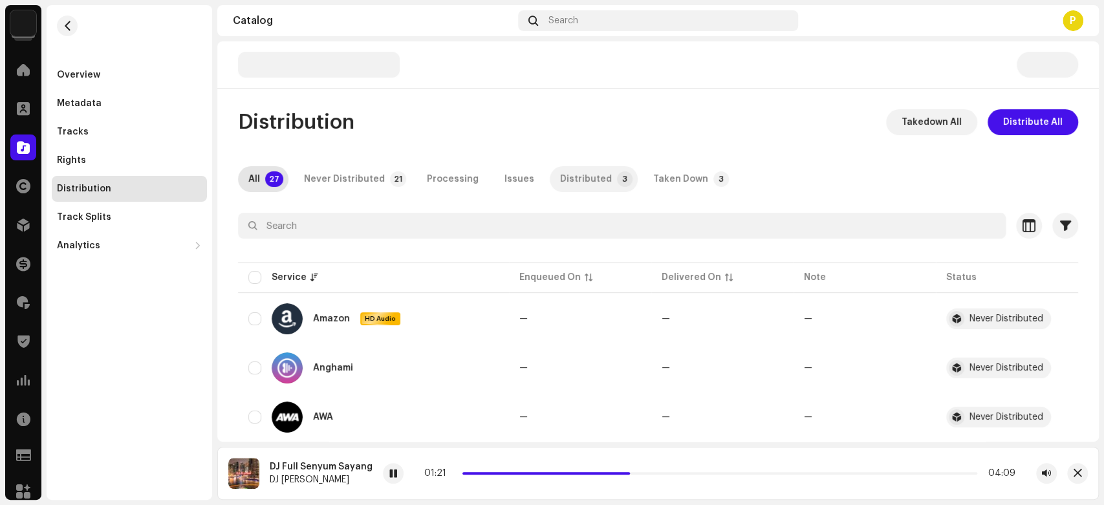
click at [585, 170] on div "Distributed" at bounding box center [586, 179] width 52 height 26
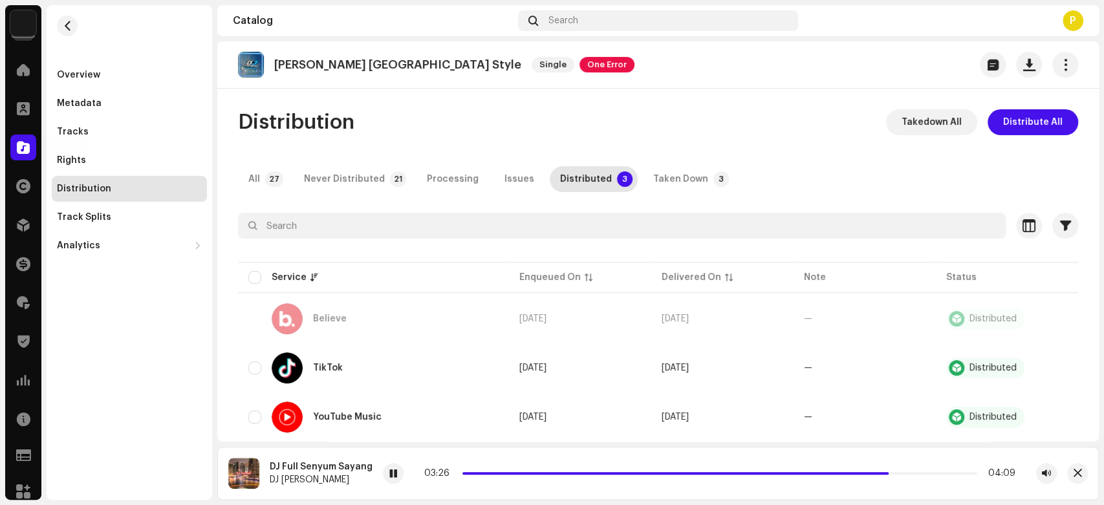
click at [23, 143] on span at bounding box center [23, 147] width 13 height 10
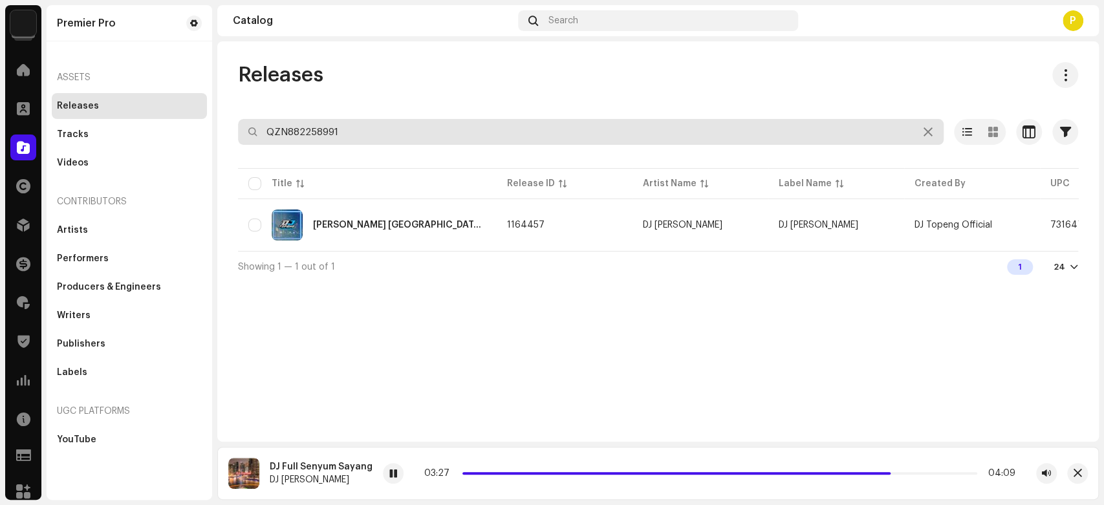
click at [320, 130] on input "QZN882258991" at bounding box center [591, 132] width 706 height 26
paste input "9957"
type input "QZN882259957"
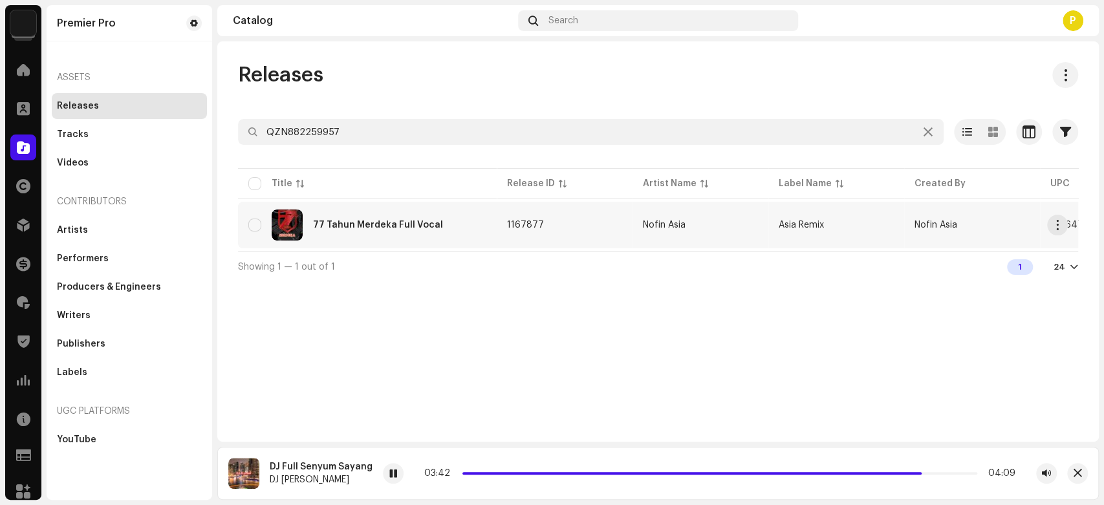
click at [398, 232] on div "77 Tahun Merdeka Full Vocal" at bounding box center [367, 225] width 238 height 31
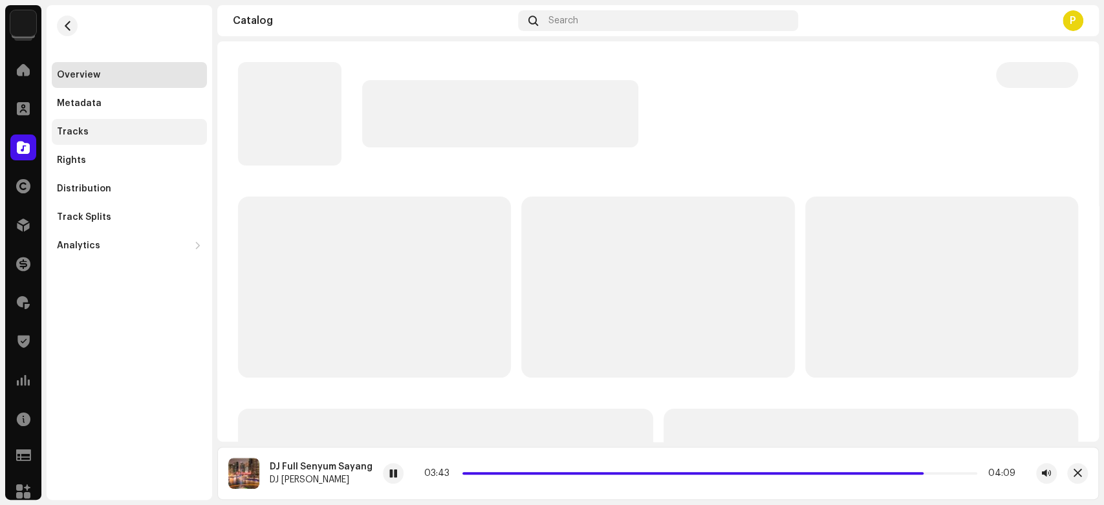
click at [137, 130] on div "Tracks" at bounding box center [129, 132] width 145 height 10
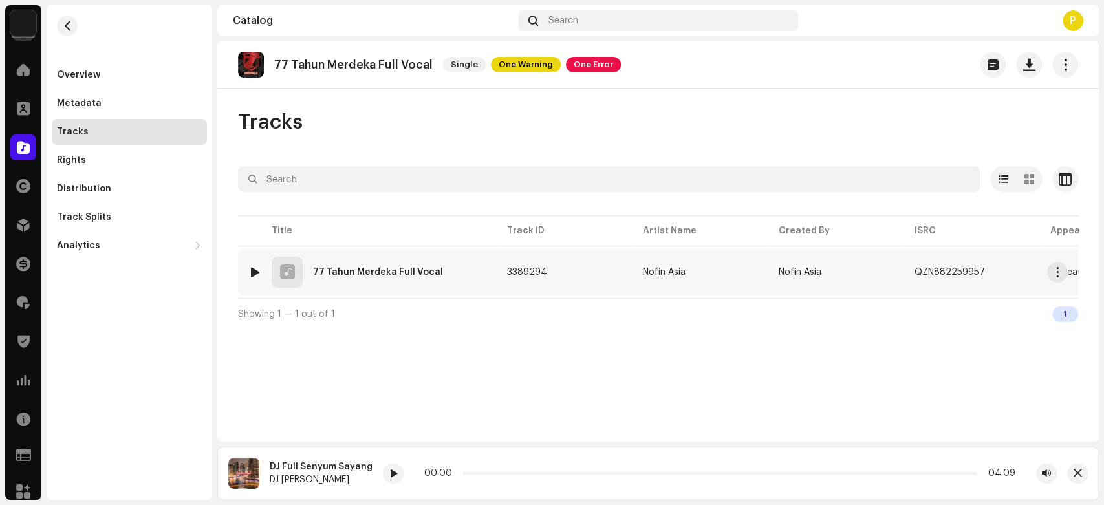
click at [254, 273] on div at bounding box center [255, 272] width 10 height 10
click at [411, 471] on span at bounding box center [415, 474] width 8 height 10
click at [409, 484] on re-a-play-button at bounding box center [414, 473] width 21 height 21
click at [414, 474] on span at bounding box center [415, 474] width 8 height 10
click at [509, 472] on span at bounding box center [512, 473] width 6 height 6
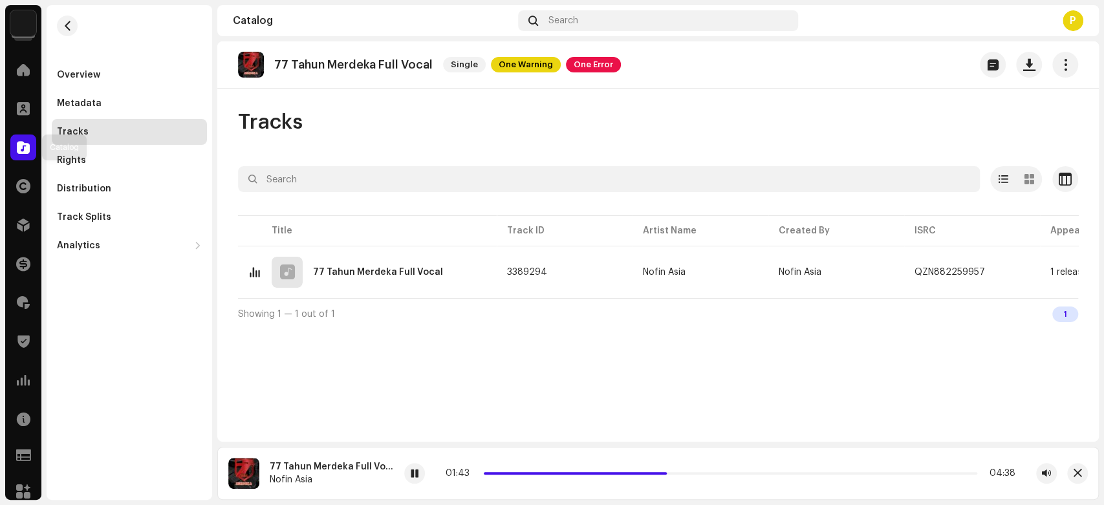
click at [27, 138] on div at bounding box center [23, 148] width 26 height 26
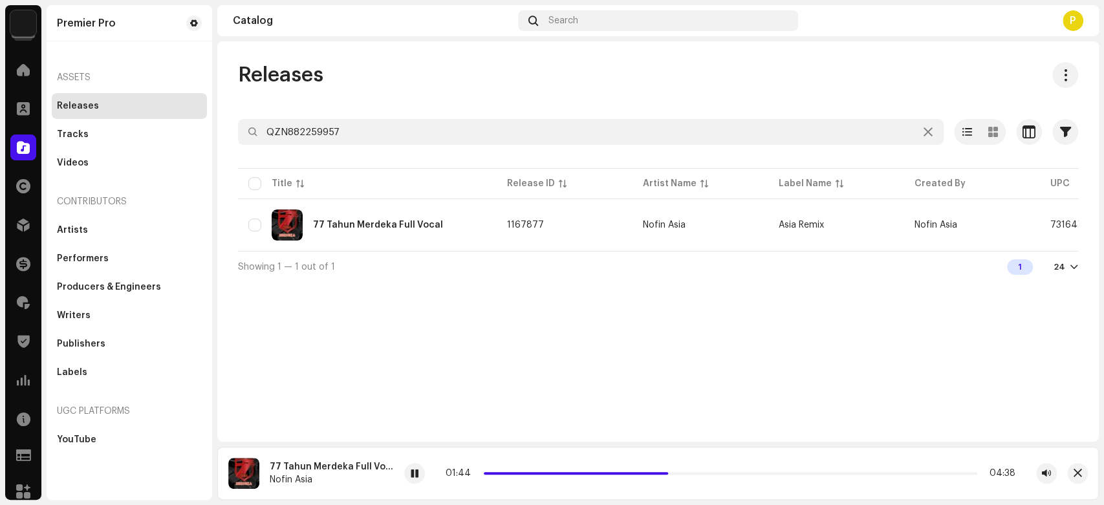
click at [310, 118] on div "Selected 0 Options" at bounding box center [658, 106] width 840 height 26
click at [306, 125] on input "QZN882259957" at bounding box center [591, 132] width 706 height 26
paste input "60762"
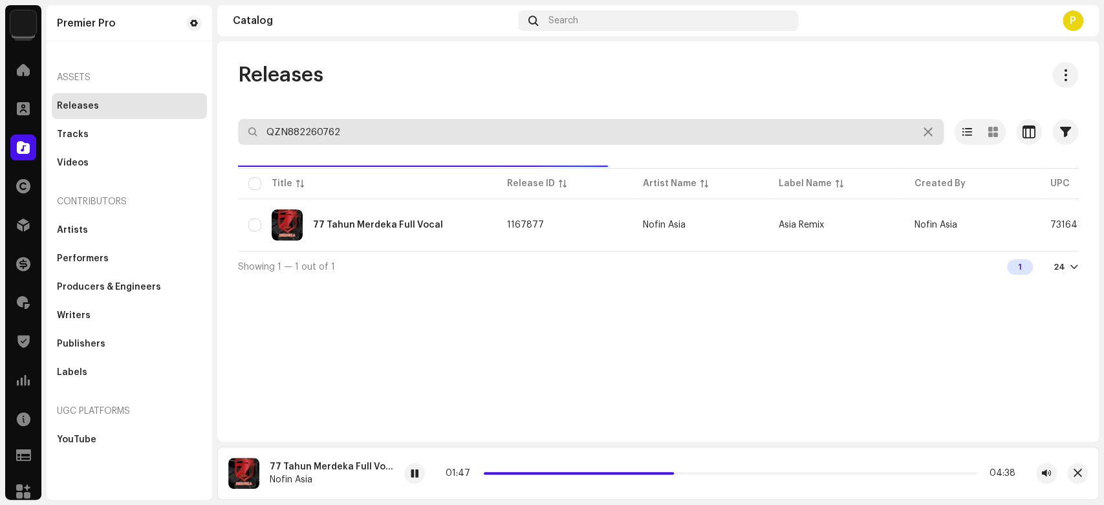
type input "QZN882260762"
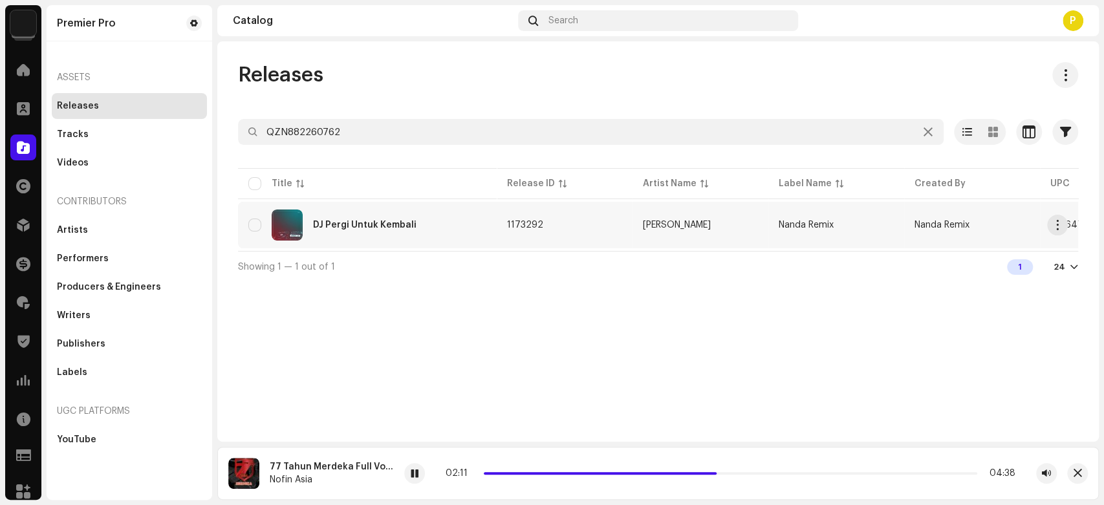
click at [382, 221] on div "DJ Pergi Untuk Kembali" at bounding box center [364, 225] width 103 height 9
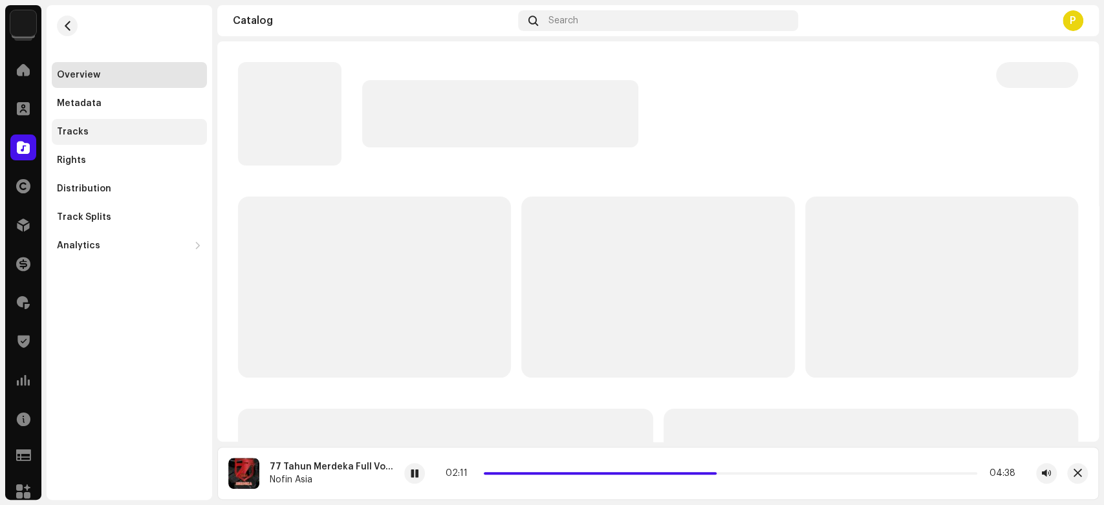
click at [76, 140] on div "Tracks" at bounding box center [129, 132] width 155 height 26
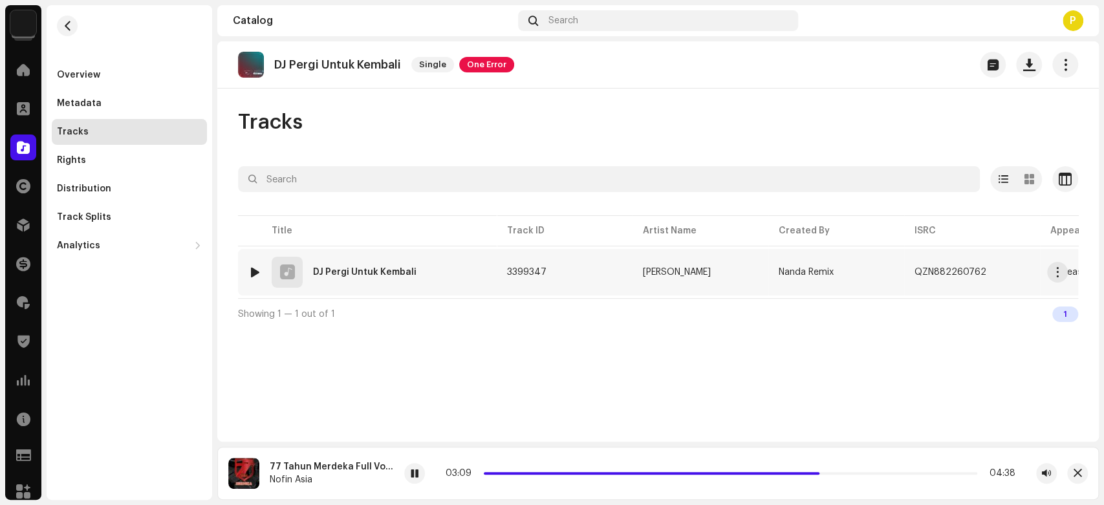
click at [252, 274] on div at bounding box center [255, 272] width 10 height 10
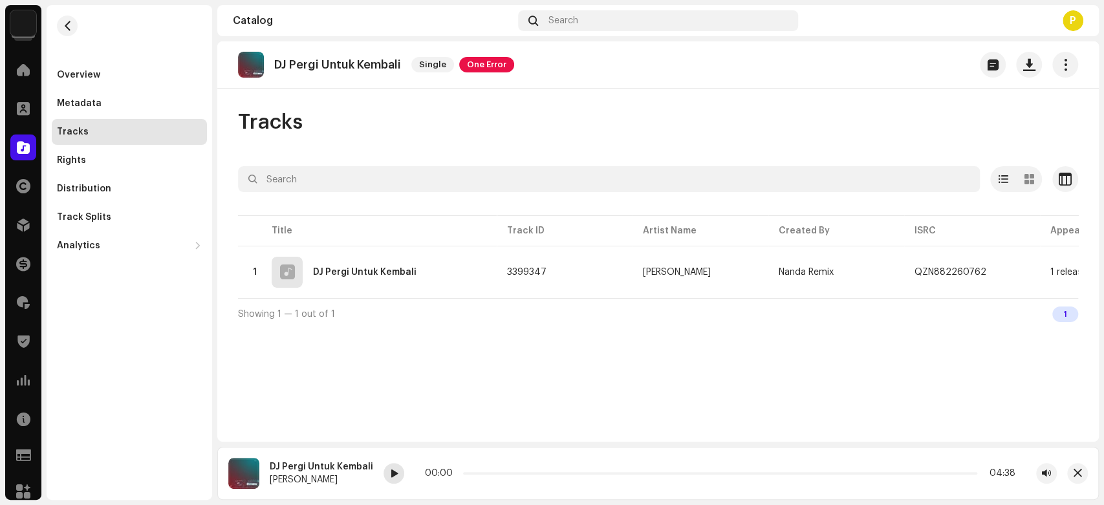
click at [390, 469] on span at bounding box center [394, 474] width 8 height 10
click at [305, 65] on p "DJ Pergi Untuk Kembali" at bounding box center [337, 65] width 127 height 14
drag, startPoint x: 305, startPoint y: 66, endPoint x: 393, endPoint y: 65, distance: 88.6
click at [393, 65] on p "DJ Pergi Untuk Kembali" at bounding box center [337, 65] width 127 height 14
copy p "Pergi Untuk Kembali"
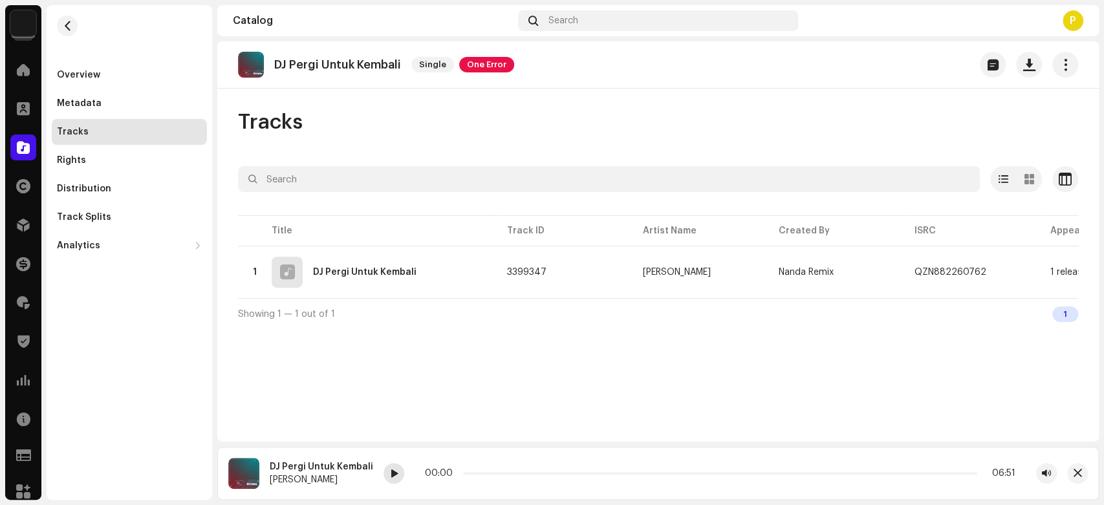
click at [385, 468] on div at bounding box center [393, 473] width 21 height 21
click at [390, 471] on span at bounding box center [394, 474] width 8 height 10
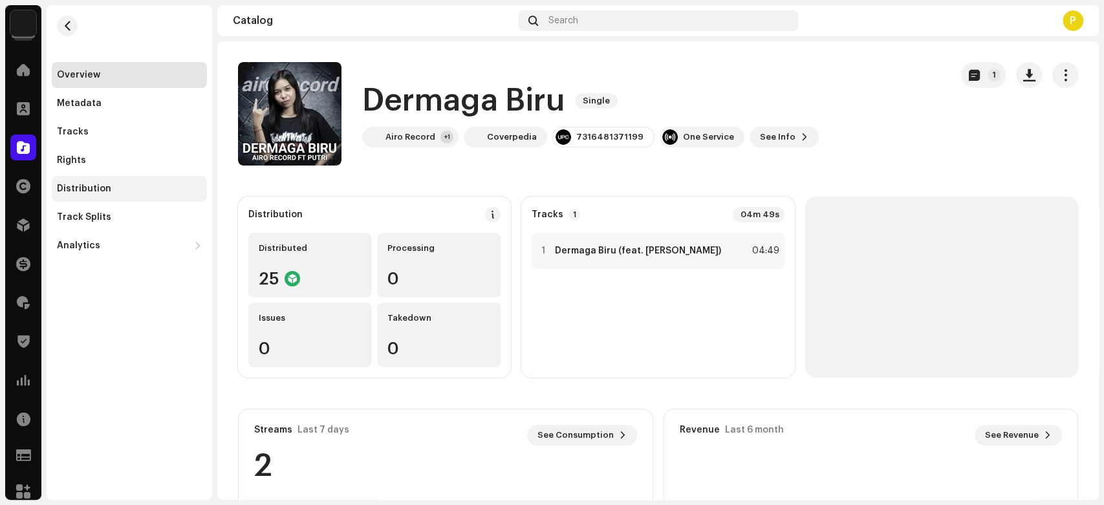
click at [177, 188] on div "Distribution" at bounding box center [129, 189] width 145 height 10
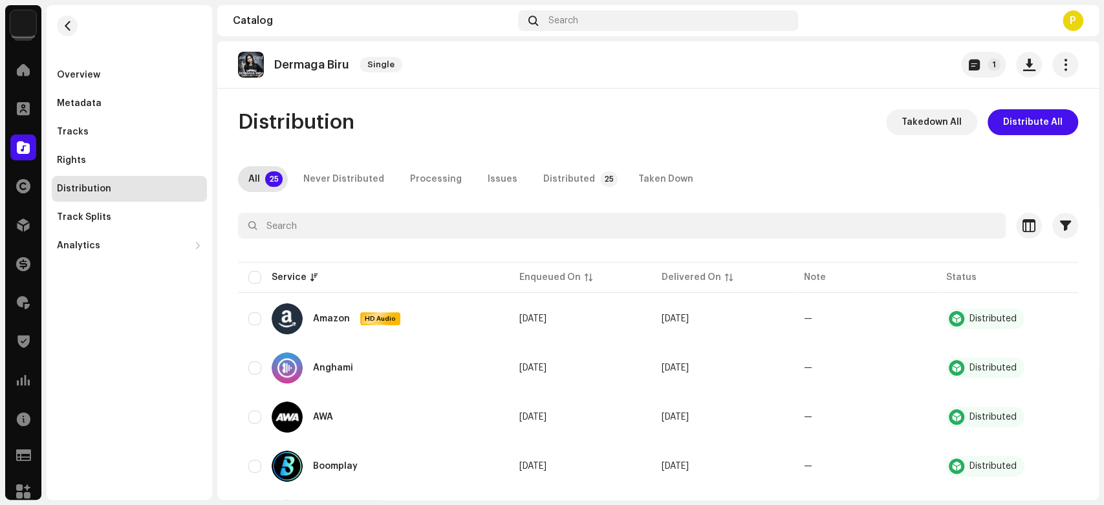
drag, startPoint x: 548, startPoint y: 178, endPoint x: 805, endPoint y: 169, distance: 257.5
click at [548, 177] on div "Distributed" at bounding box center [569, 179] width 52 height 26
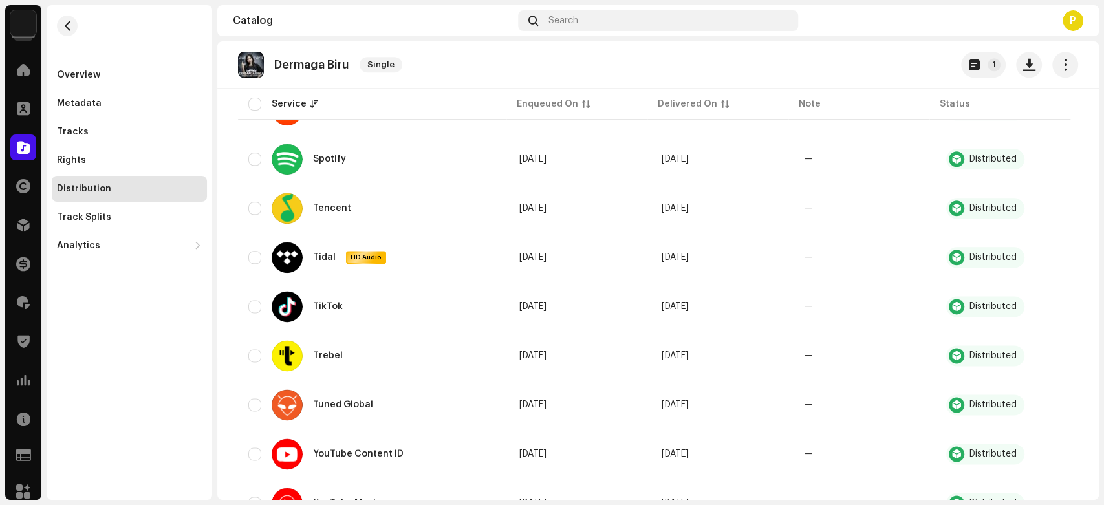
scroll to position [1050, 0]
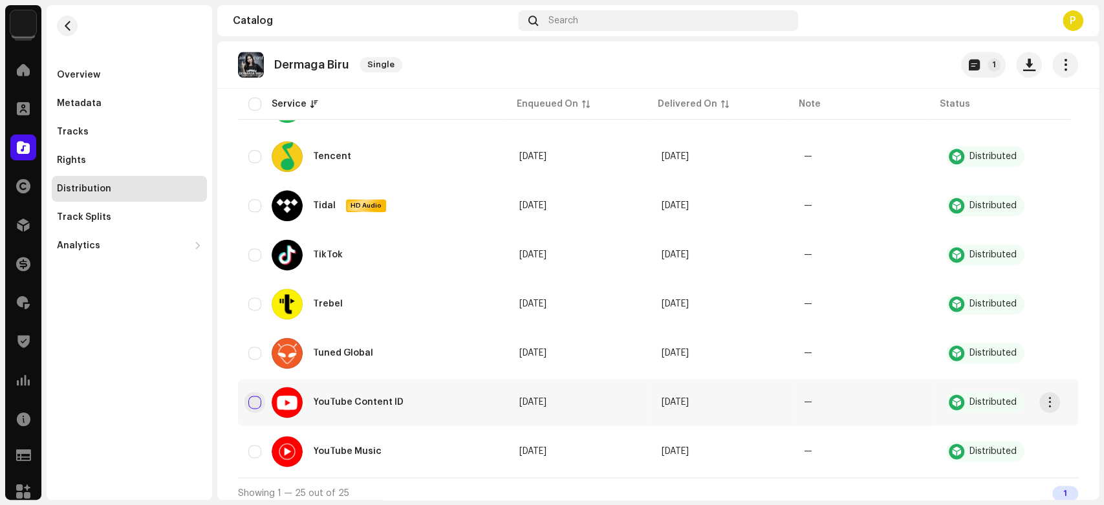
click at [255, 396] on input "checkbox" at bounding box center [254, 402] width 13 height 13
checkbox input "true"
click at [252, 445] on input "Row Unselected" at bounding box center [254, 451] width 13 height 13
checkbox input "true"
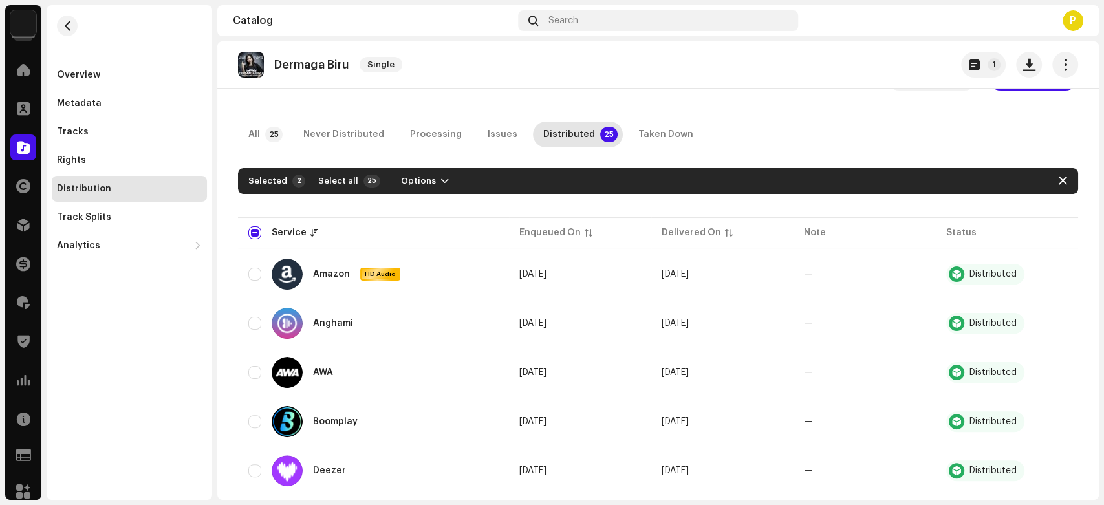
scroll to position [0, 0]
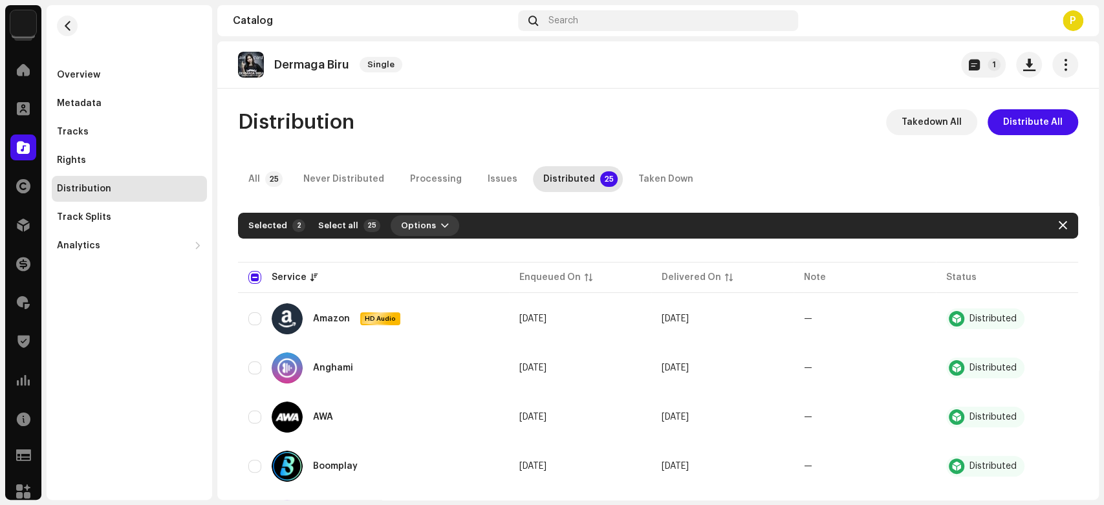
click at [419, 221] on span "Options" at bounding box center [418, 226] width 35 height 26
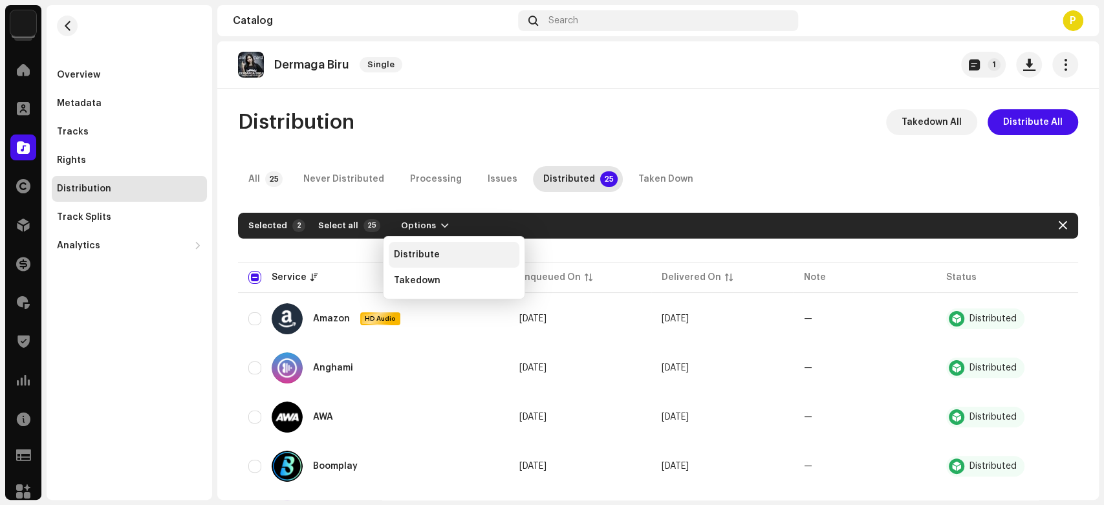
click at [473, 255] on div "Distribute" at bounding box center [454, 255] width 120 height 10
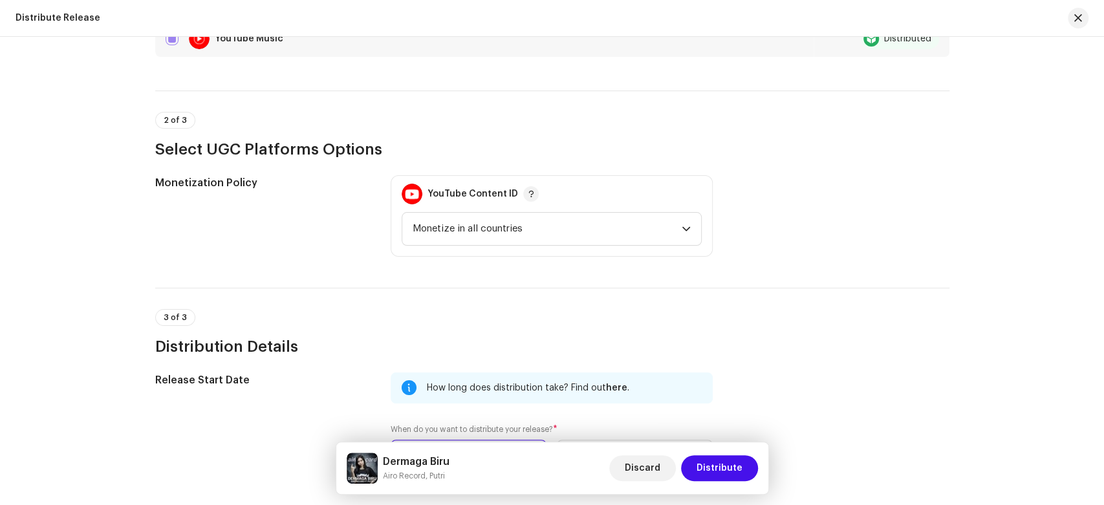
scroll to position [275, 0]
click at [717, 471] on span "Distribute" at bounding box center [719, 468] width 46 height 26
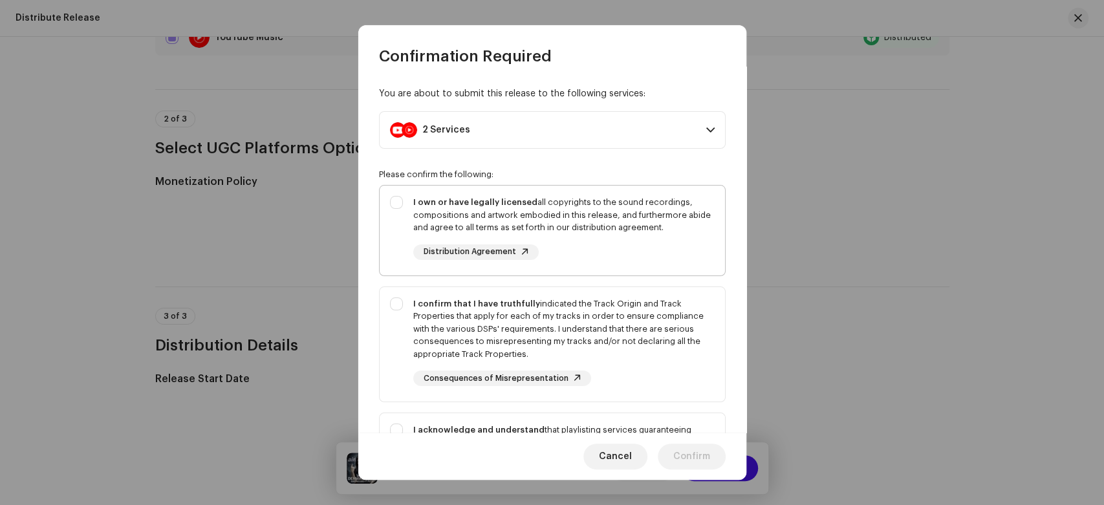
click at [652, 215] on div "I own or have legally licensed all copyrights to the sound recordings, composit…" at bounding box center [563, 215] width 301 height 38
checkbox input "true"
click at [640, 323] on div "I confirm that I have truthfully indicated the Track Origin and Track Propertie…" at bounding box center [563, 328] width 301 height 63
checkbox input "true"
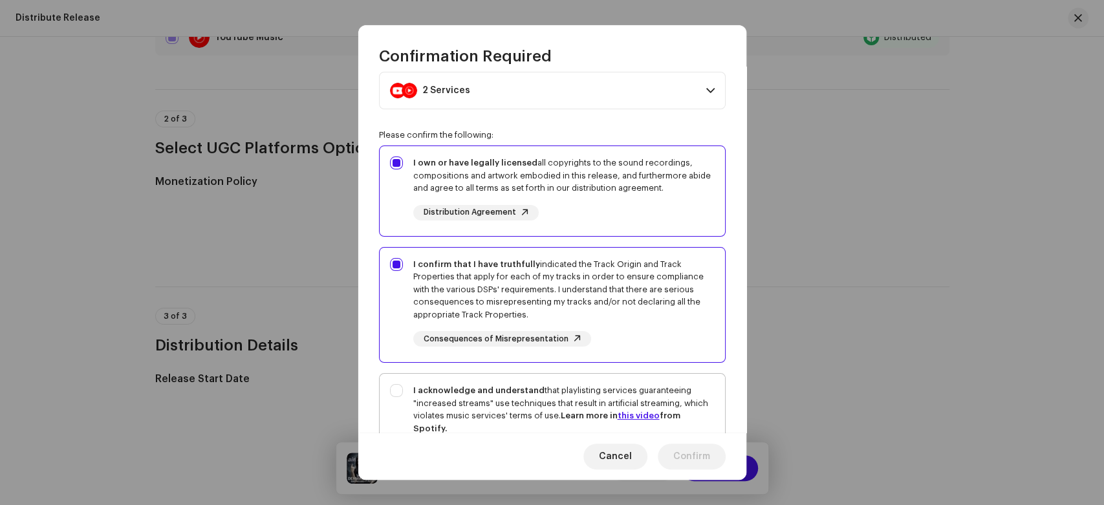
scroll to position [72, 0]
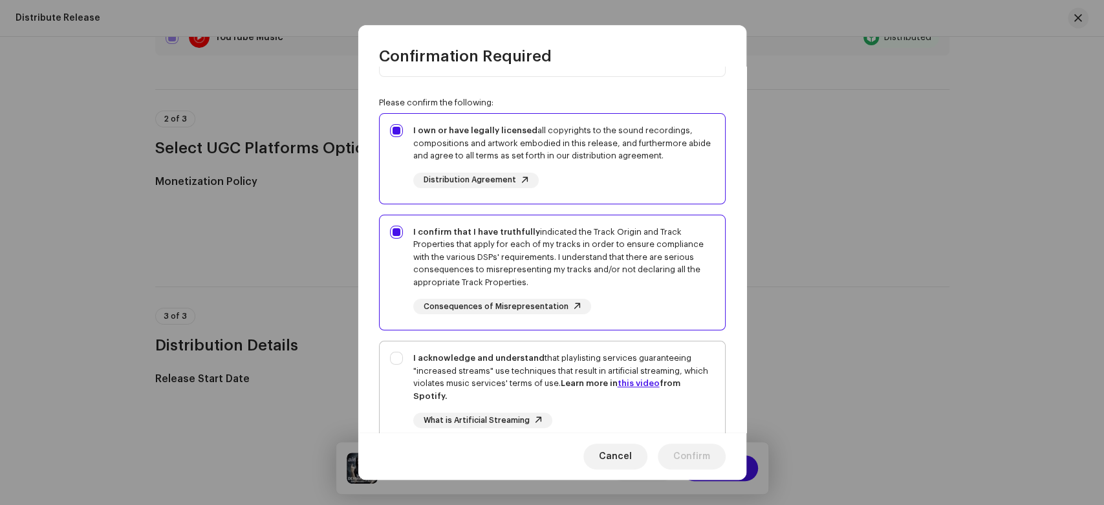
click at [649, 382] on link "this video" at bounding box center [639, 383] width 42 height 8
checkbox input "true"
click at [695, 452] on span "Confirm" at bounding box center [691, 457] width 37 height 26
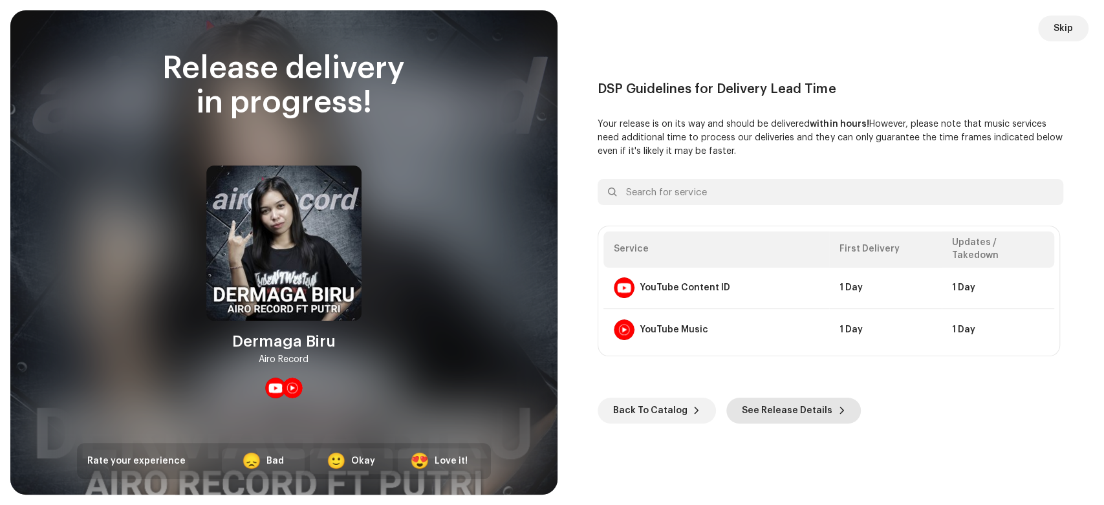
click at [779, 407] on span "See Release Details" at bounding box center [787, 411] width 91 height 26
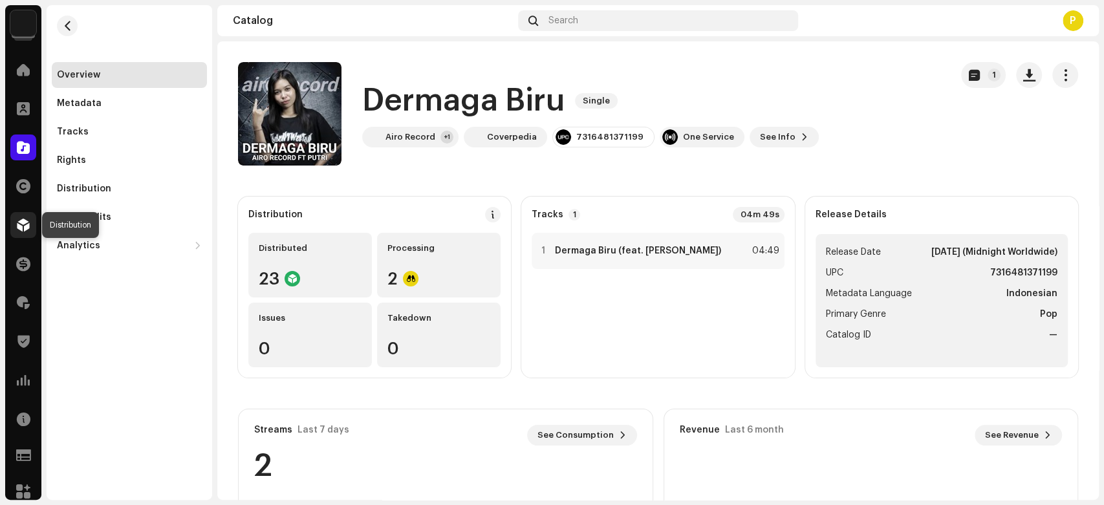
click at [17, 226] on span at bounding box center [23, 225] width 13 height 10
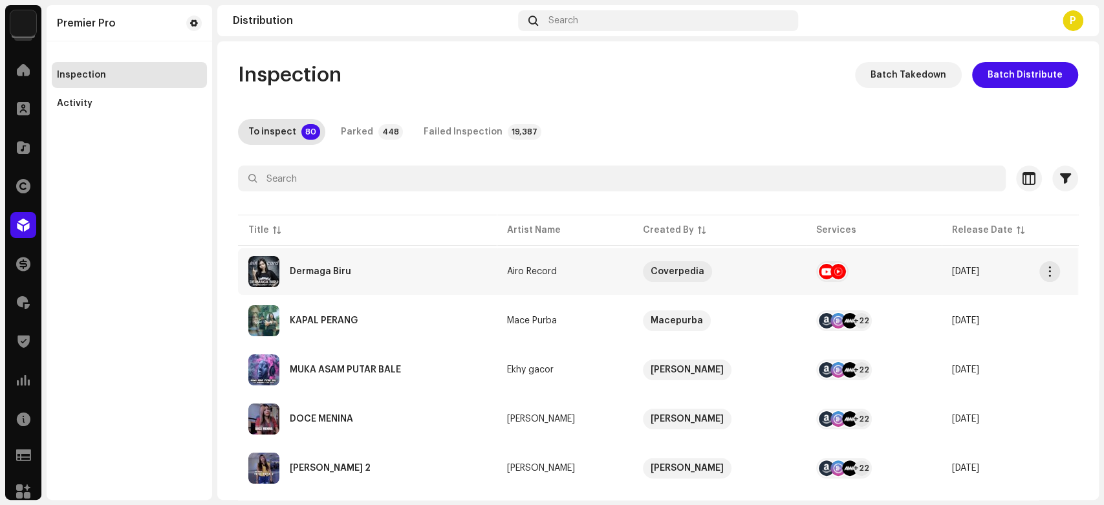
click at [387, 275] on div "Dermaga Biru" at bounding box center [367, 271] width 238 height 31
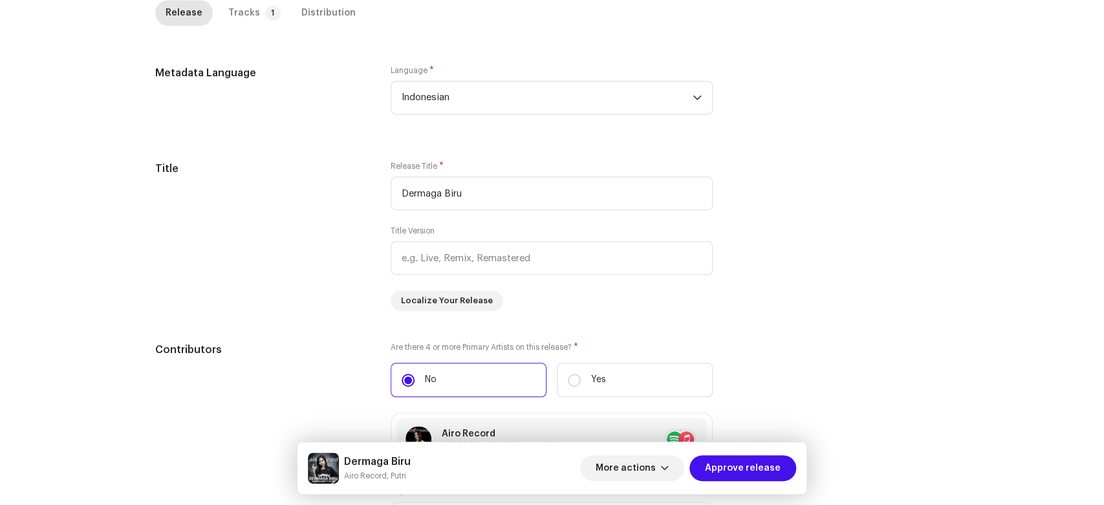
scroll to position [1284, 0]
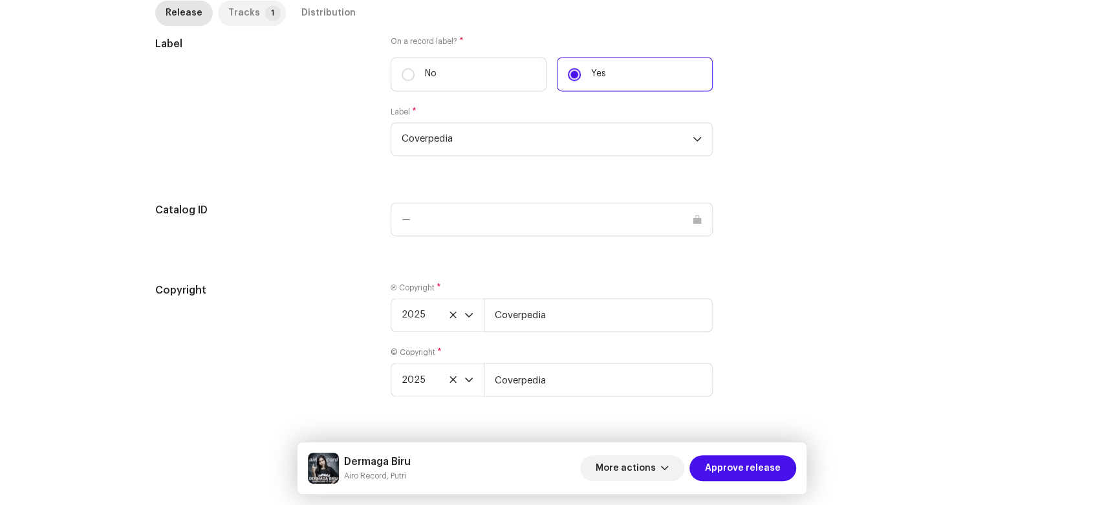
click at [246, 14] on div "Tracks" at bounding box center [244, 13] width 32 height 26
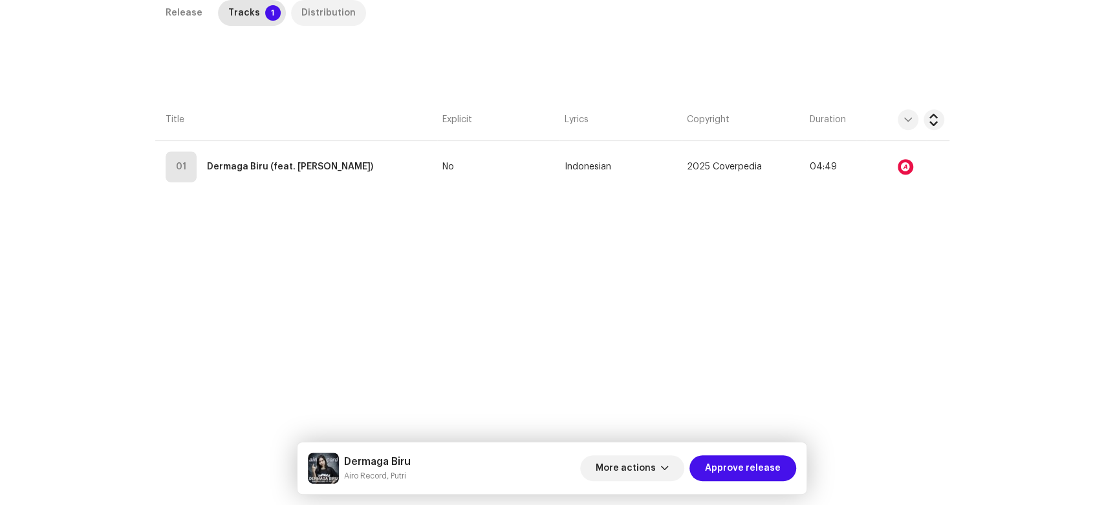
scroll to position [306, 0]
click at [329, 19] on div "Distribution" at bounding box center [328, 14] width 54 height 26
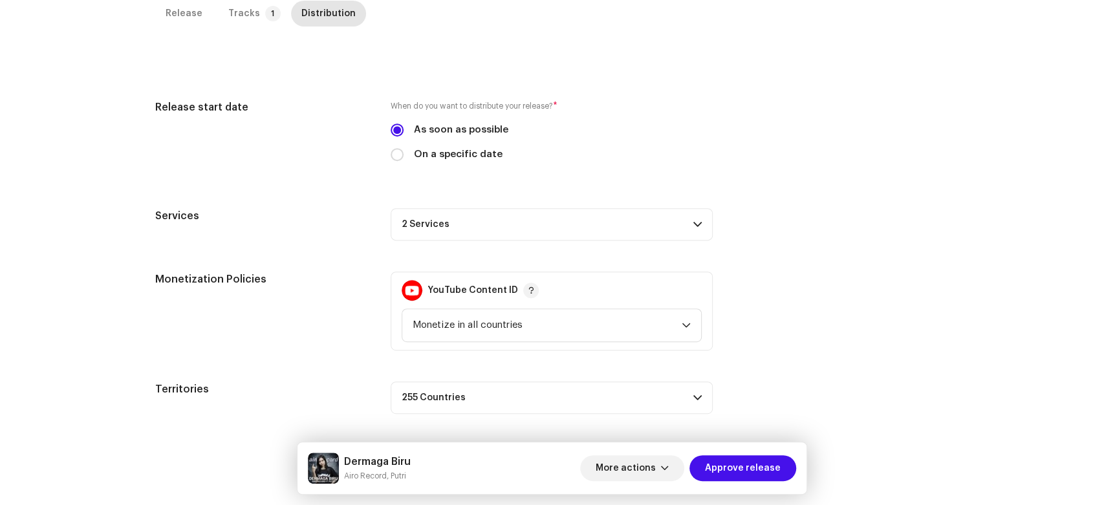
click at [462, 221] on p-accordion-header "2 Services" at bounding box center [552, 224] width 322 height 32
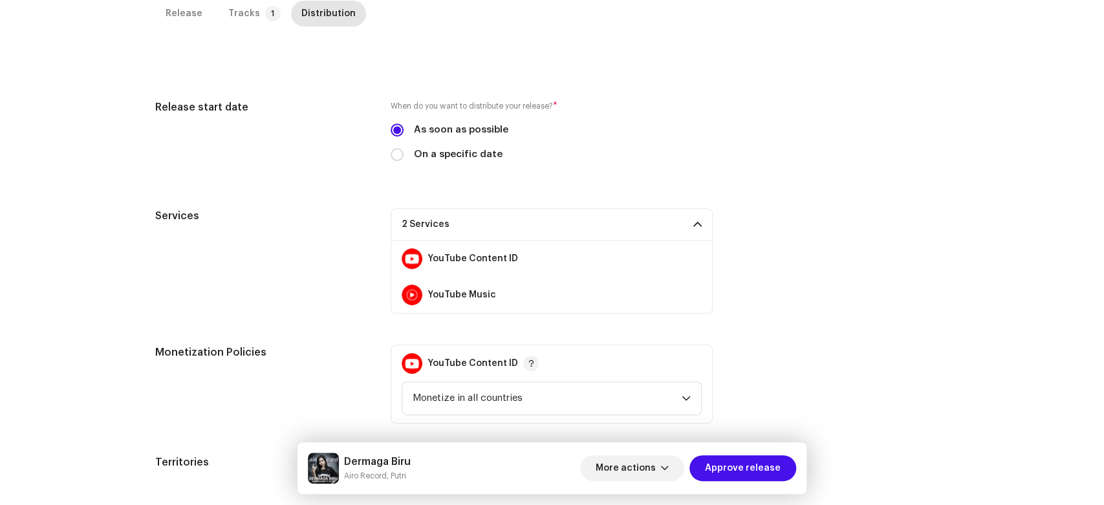
scroll to position [380, 0]
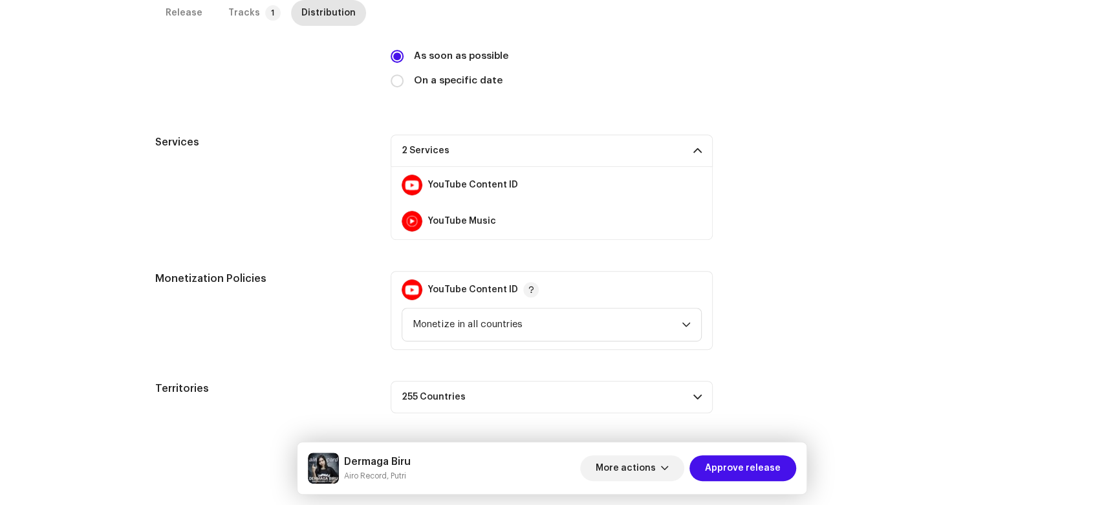
click at [755, 454] on div "More actions Approve release" at bounding box center [688, 468] width 216 height 31
click at [750, 466] on span "Approve release" at bounding box center [743, 468] width 76 height 26
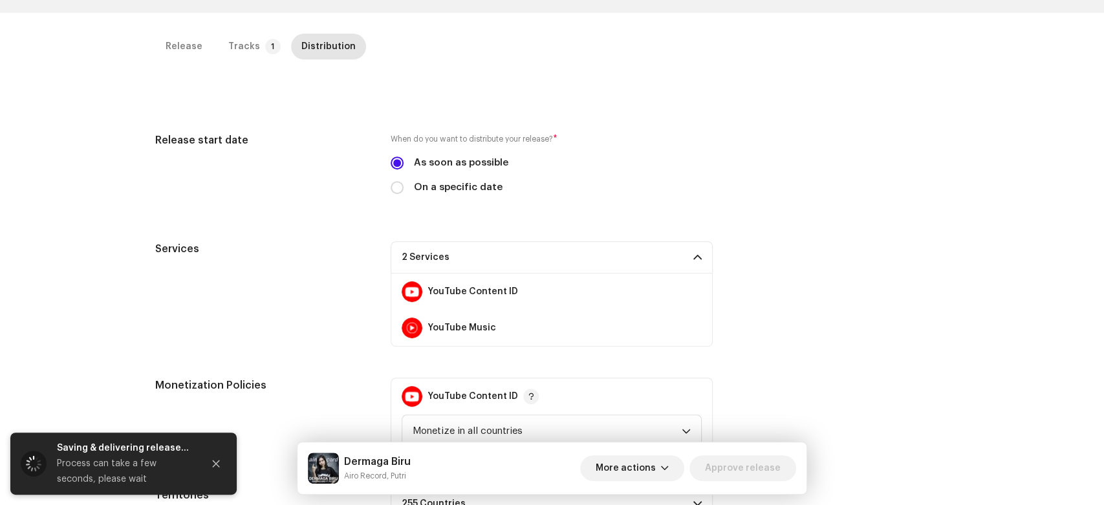
scroll to position [124, 0]
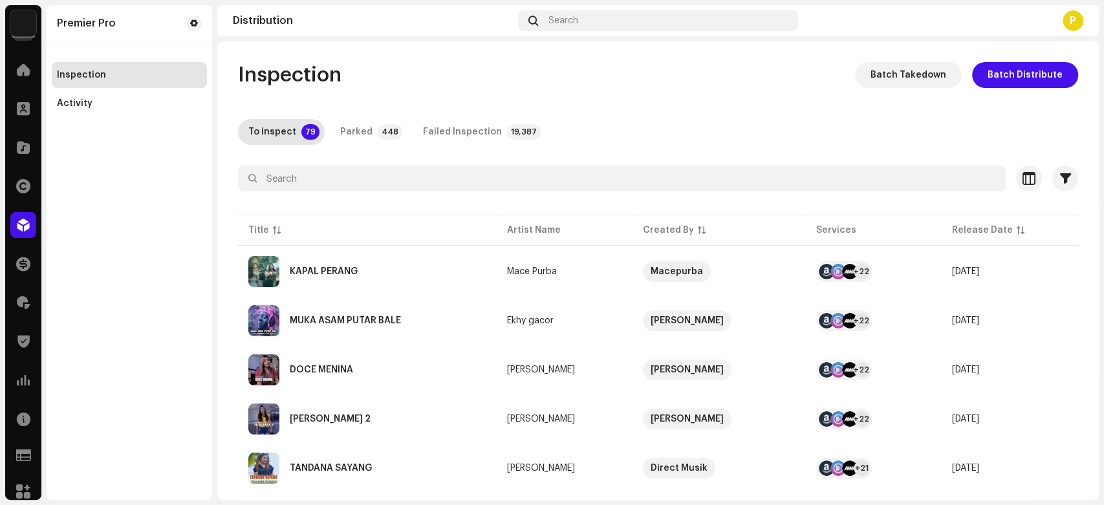
drag, startPoint x: 1103, startPoint y: 113, endPoint x: 1103, endPoint y: 139, distance: 26.5
click at [1103, 139] on div "Premier Pro Home Clients Catalog Rights Distribution Finance Royalties Trust & …" at bounding box center [552, 252] width 1104 height 505
click at [1060, 176] on span "button" at bounding box center [1065, 178] width 11 height 10
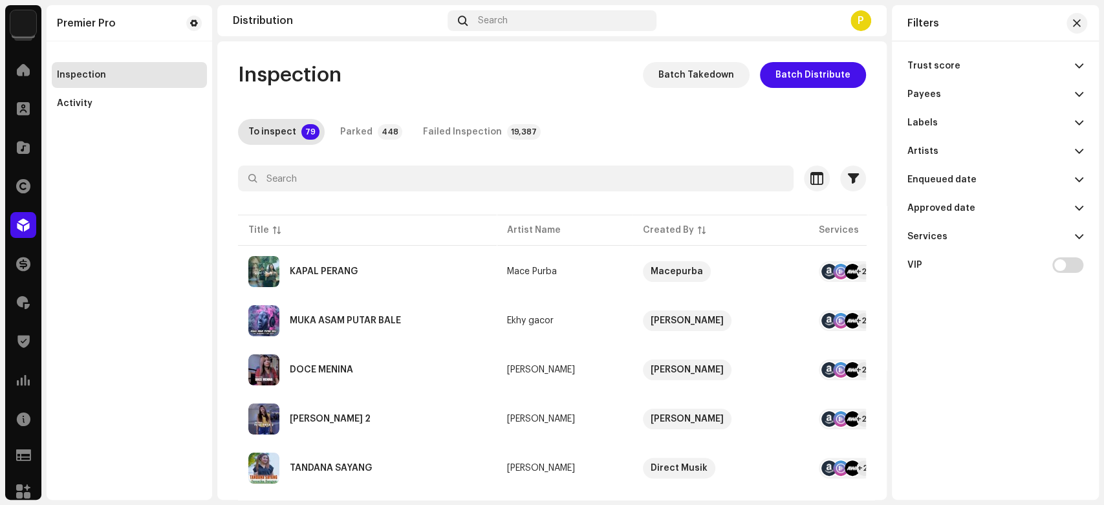
click at [945, 99] on p-accordion-header "Payees" at bounding box center [995, 94] width 176 height 28
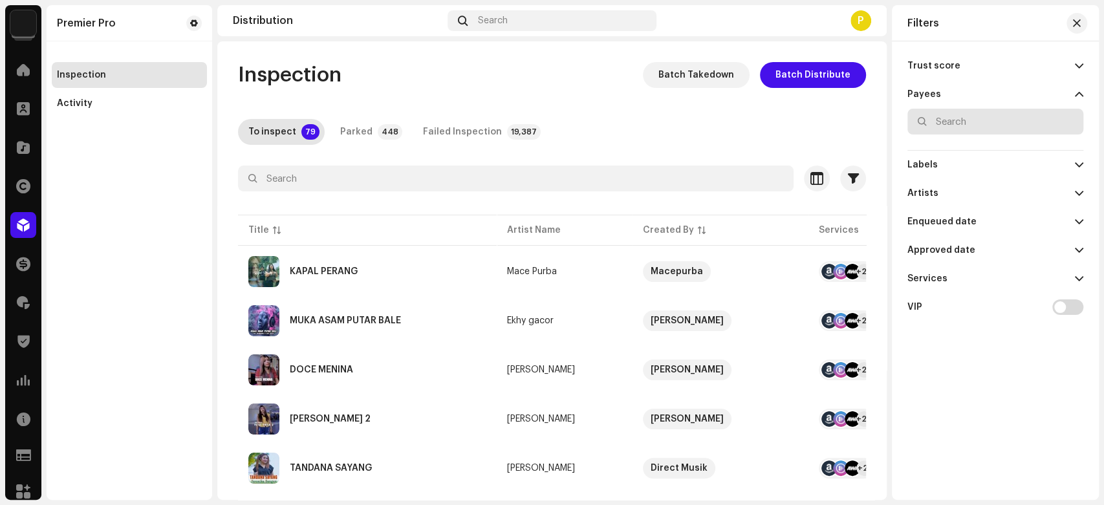
click at [947, 116] on input "text" at bounding box center [995, 122] width 176 height 26
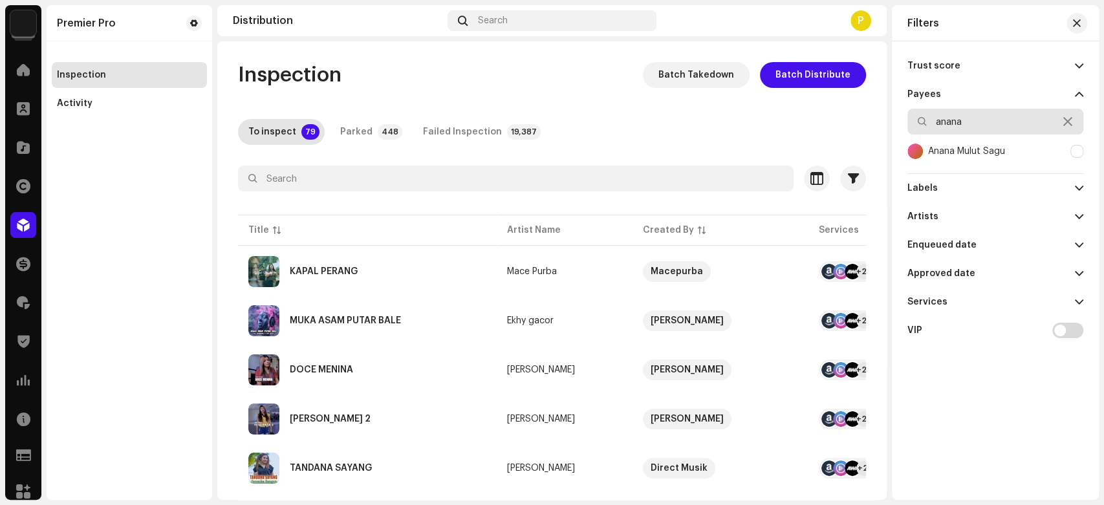
type input "anana"
click at [957, 150] on div "Anana Mulut Sagu" at bounding box center [966, 151] width 77 height 10
checkbox input "true"
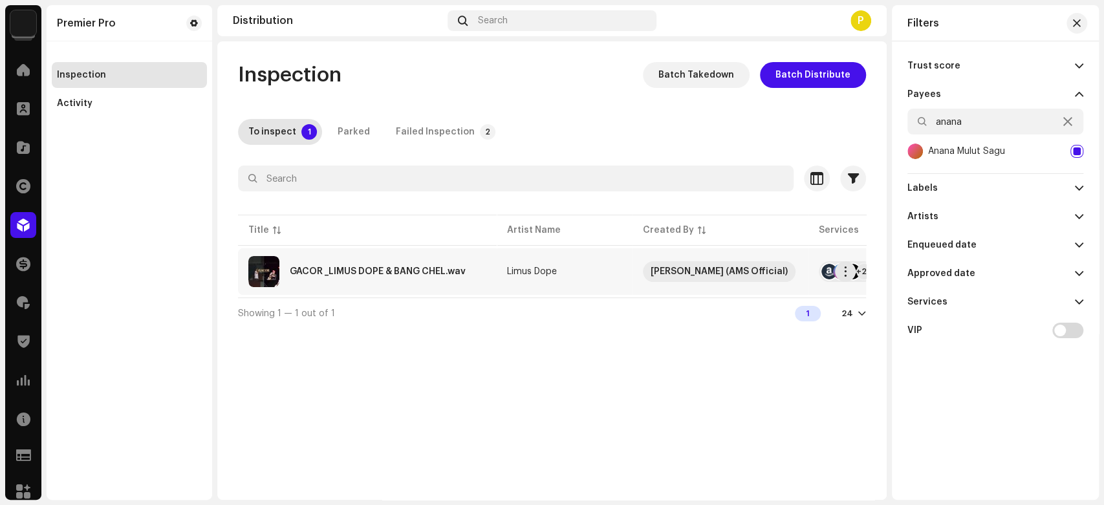
click at [414, 272] on div "GACOR _LIMUS DOPE & BANG CHEL.wav" at bounding box center [378, 271] width 176 height 9
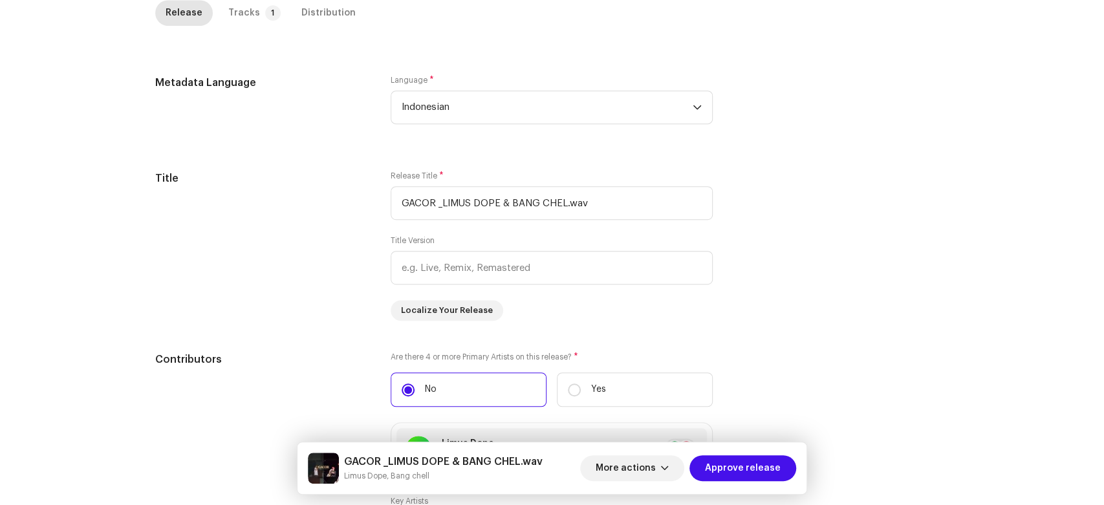
scroll to position [444, 0]
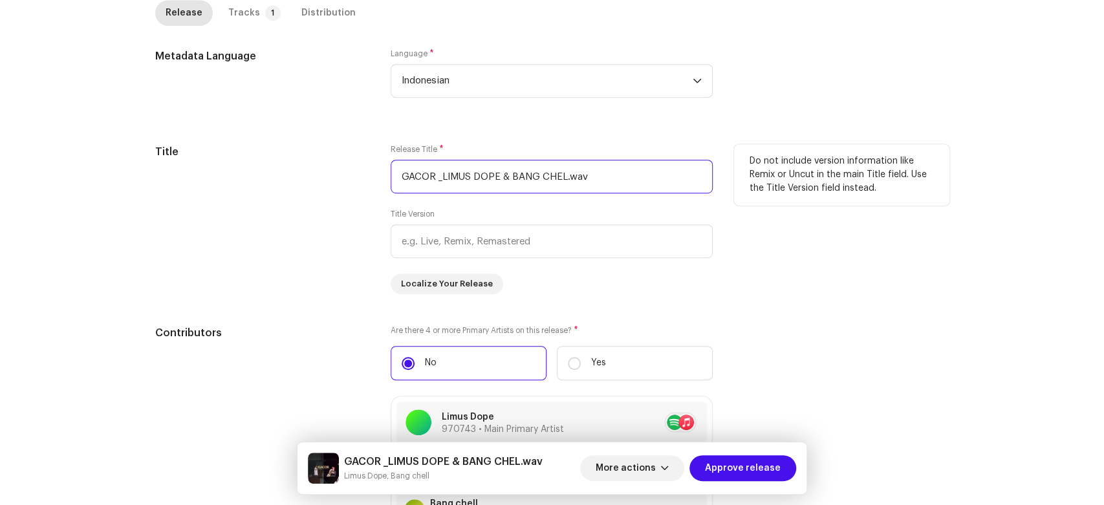
drag, startPoint x: 623, startPoint y: 184, endPoint x: 591, endPoint y: 178, distance: 32.9
click at [579, 182] on input "GACOR _LIMUS DOPE & BANG CHEL.wav" at bounding box center [552, 177] width 322 height 34
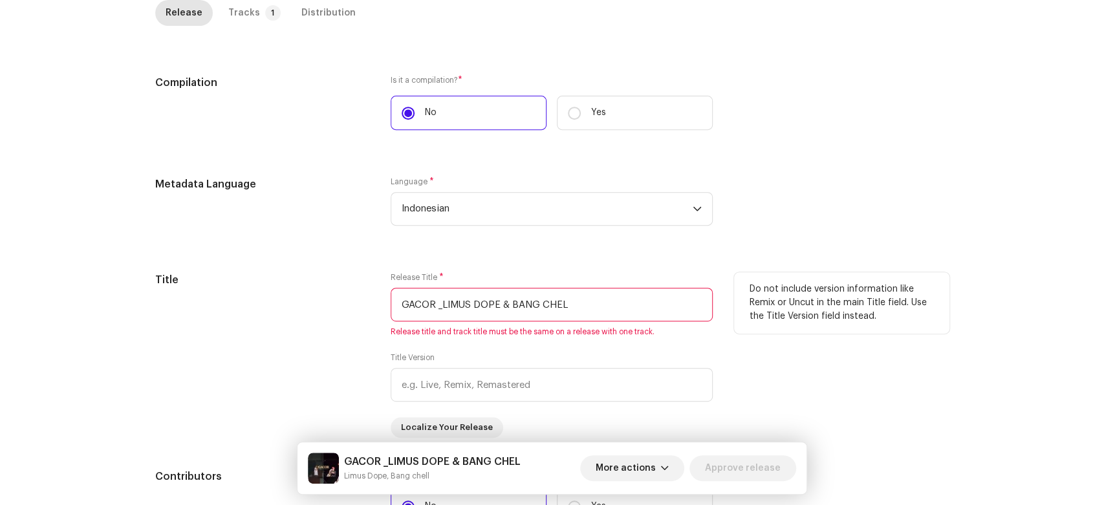
scroll to position [300, 0]
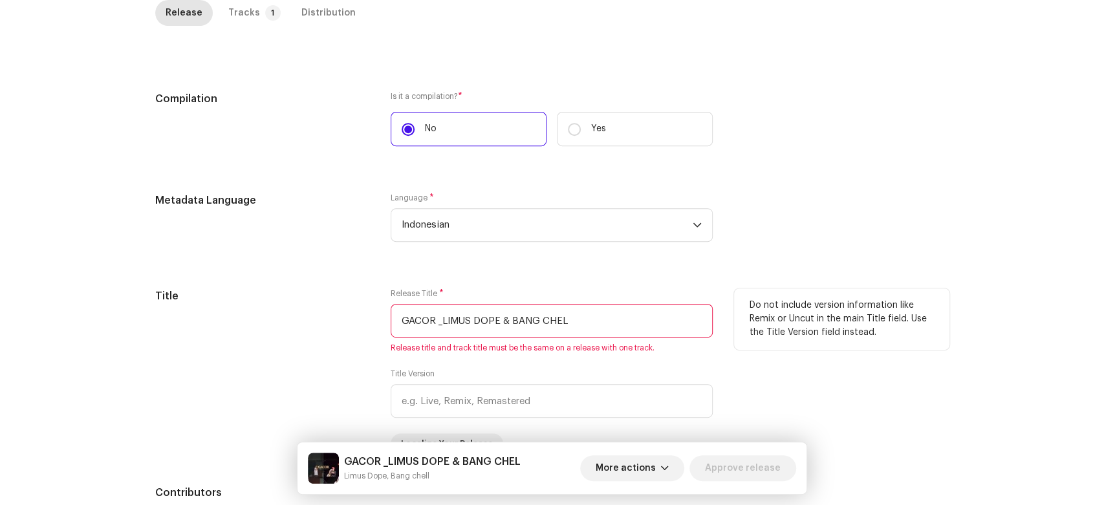
drag, startPoint x: 434, startPoint y: 322, endPoint x: 673, endPoint y: 323, distance: 238.6
click at [673, 323] on input "GACOR _LIMUS DOPE & BANG CHEL" at bounding box center [552, 321] width 322 height 34
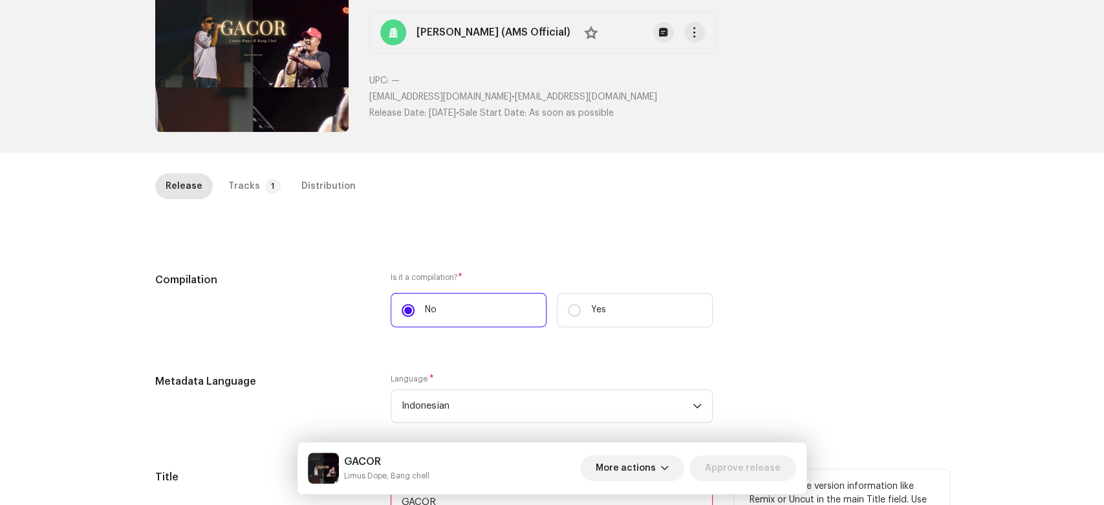
scroll to position [0, 0]
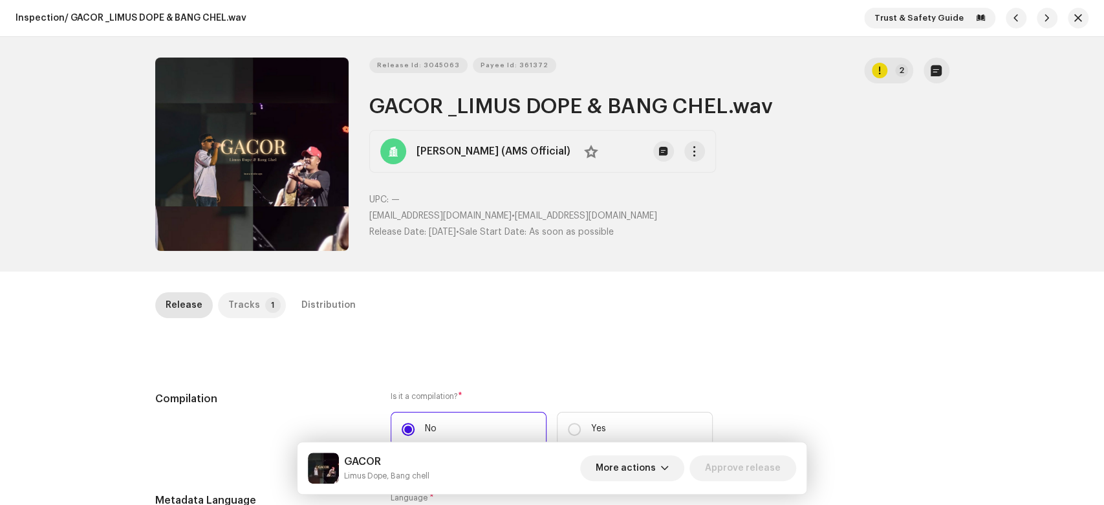
type input "GACOR"
click at [265, 308] on p-badge "1" at bounding box center [273, 305] width 16 height 16
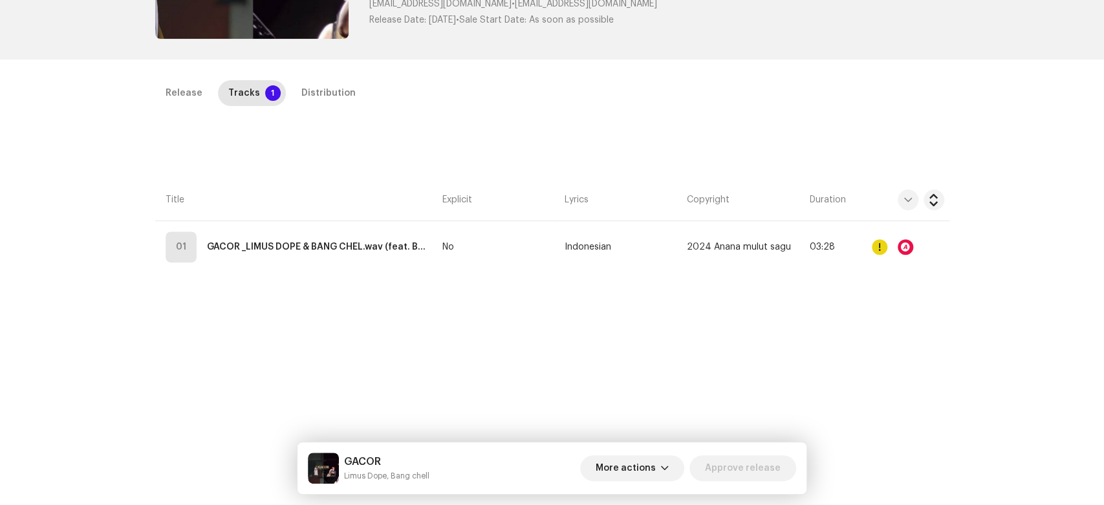
scroll to position [215, 0]
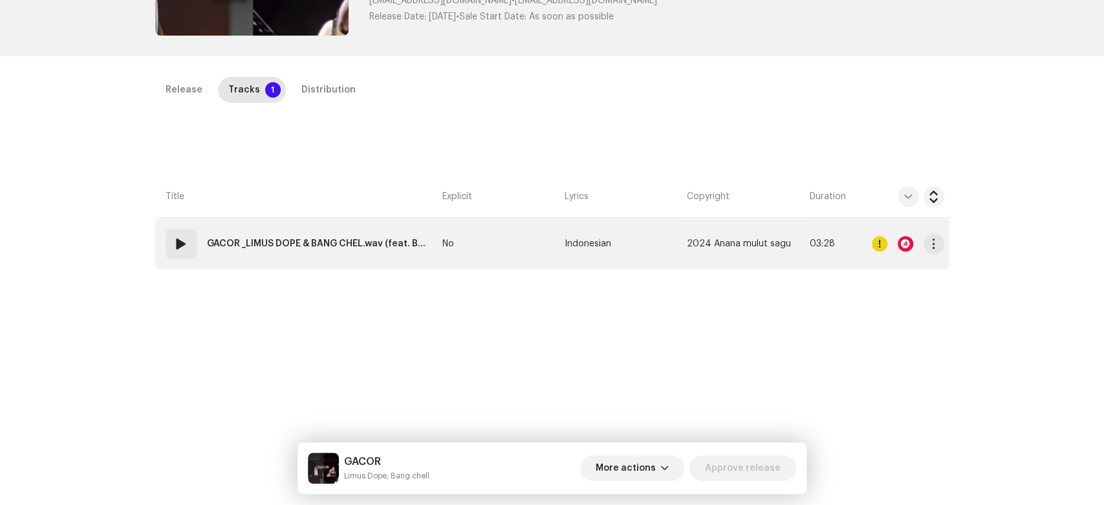
click at [387, 255] on strong "GACOR _LIMUS DOPE & BANG CHEL.wav (feat. Bang chell)" at bounding box center [317, 244] width 220 height 26
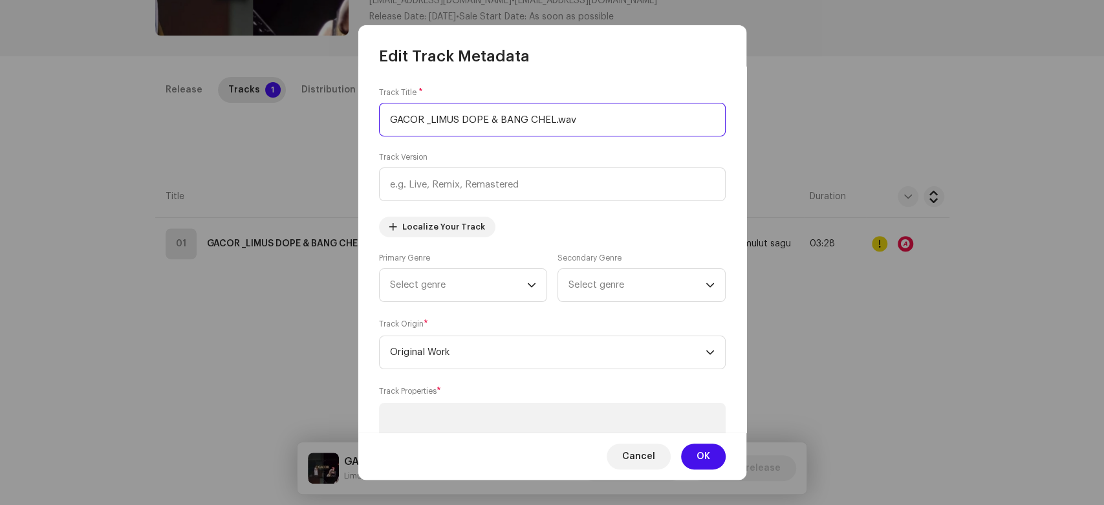
paste input "text"
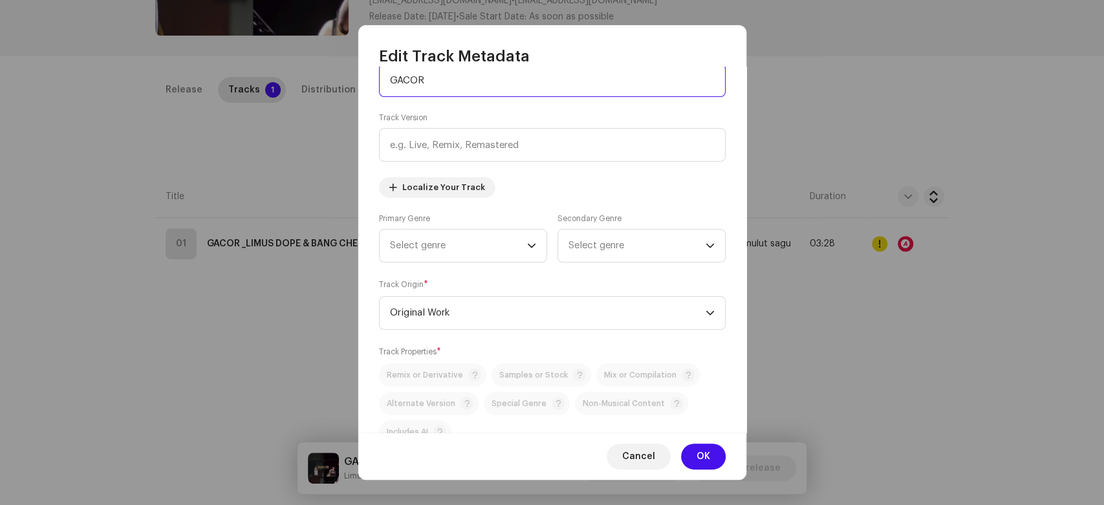
scroll to position [144, 0]
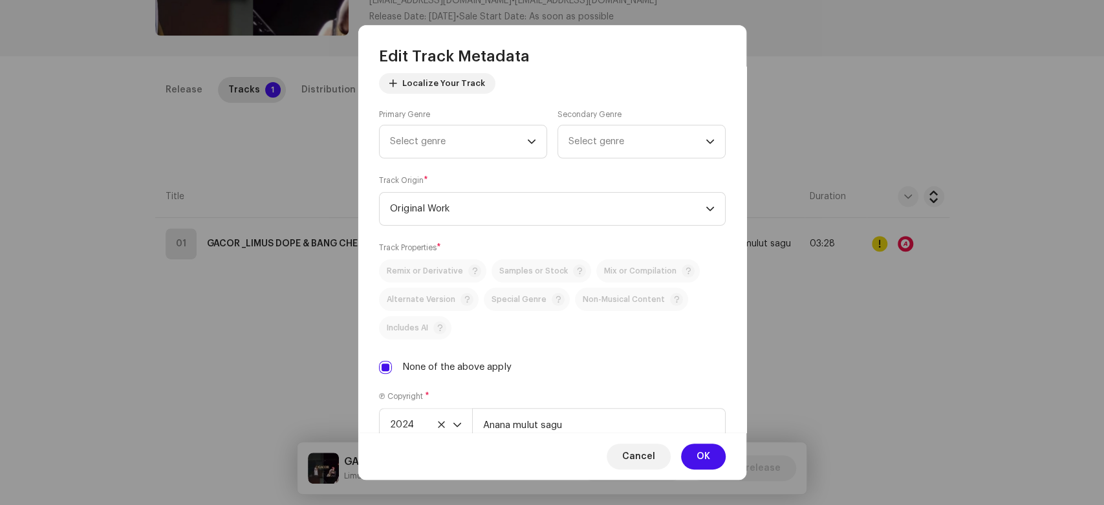
type input "GACOR"
click at [501, 367] on label "None of the above apply" at bounding box center [456, 367] width 109 height 14
click at [392, 367] on input "None of the above apply" at bounding box center [385, 367] width 13 height 13
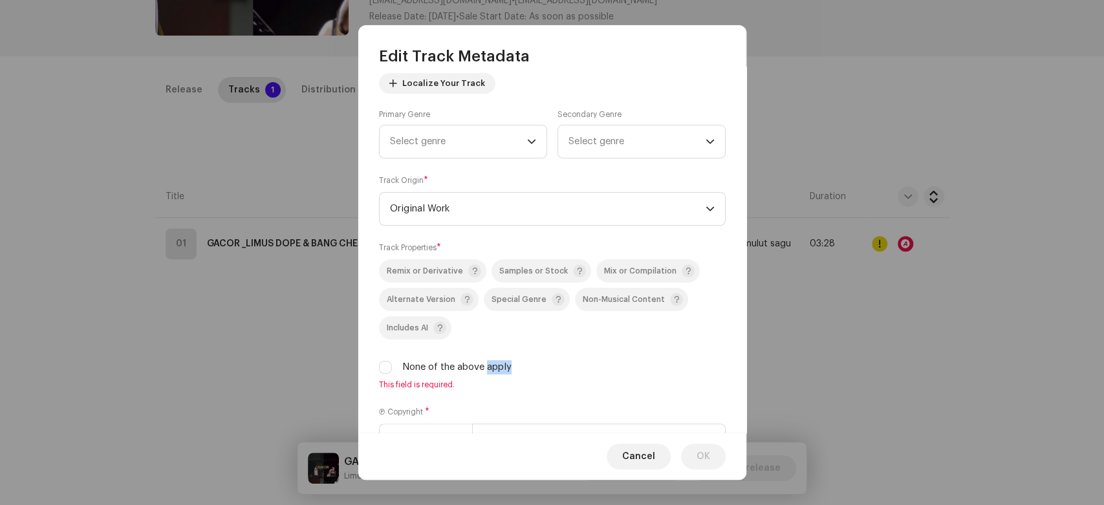
click at [501, 367] on label "None of the above apply" at bounding box center [456, 367] width 109 height 14
click at [392, 367] on input "None of the above apply" at bounding box center [385, 367] width 13 height 13
checkbox input "true"
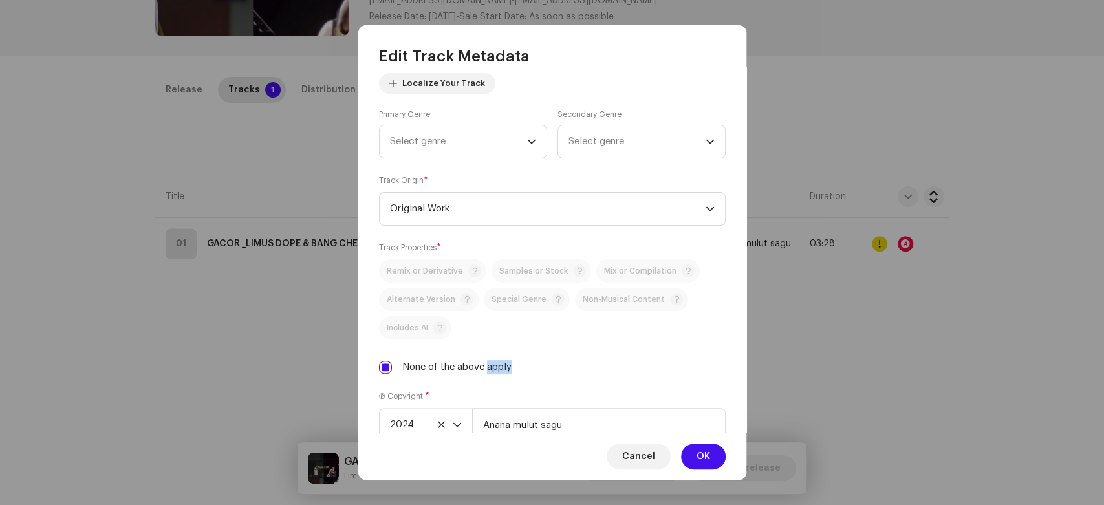
click at [703, 457] on span "OK" at bounding box center [703, 457] width 14 height 26
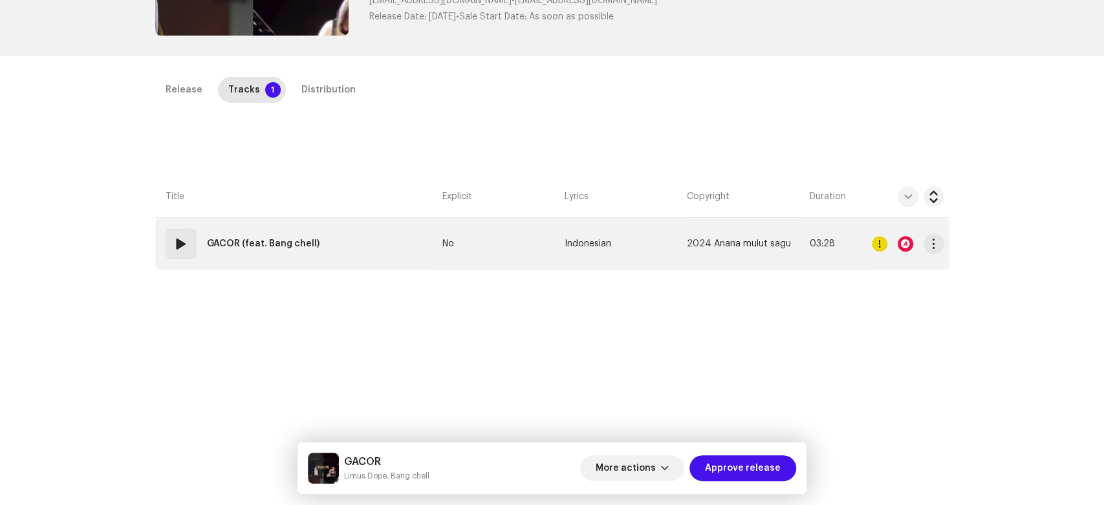
click at [249, 237] on strong "GACOR (feat. Bang chell)" at bounding box center [263, 244] width 113 height 26
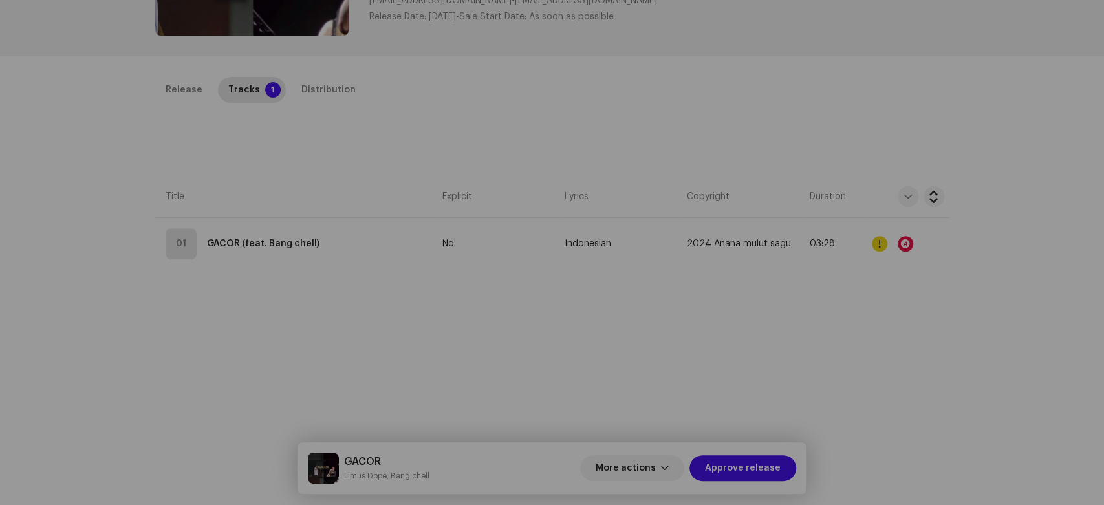
click at [900, 199] on div "Edit Track Metadata Track Title * GACOR Track Version Localize Your Track Prima…" at bounding box center [552, 252] width 1104 height 505
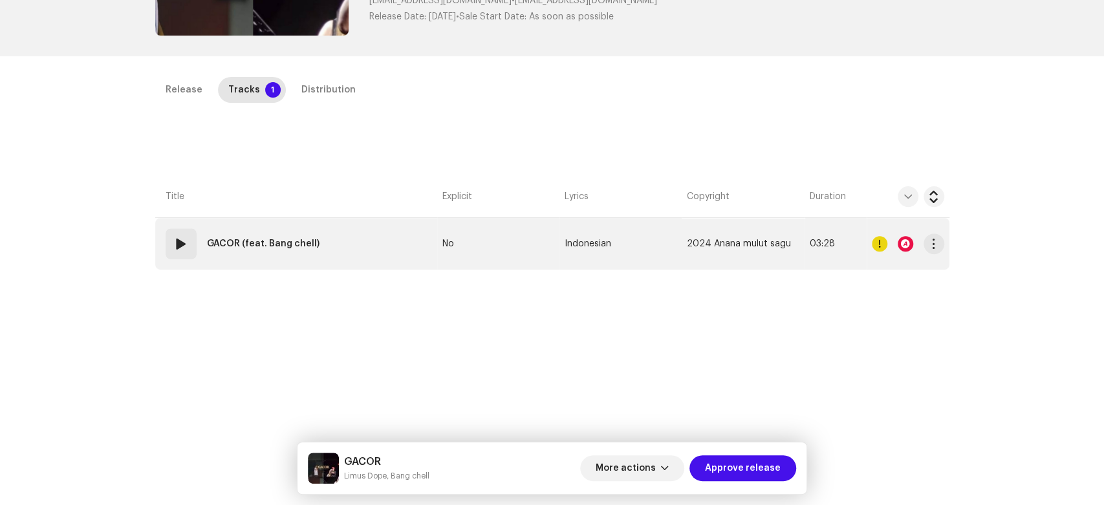
click at [177, 242] on span at bounding box center [181, 244] width 16 height 16
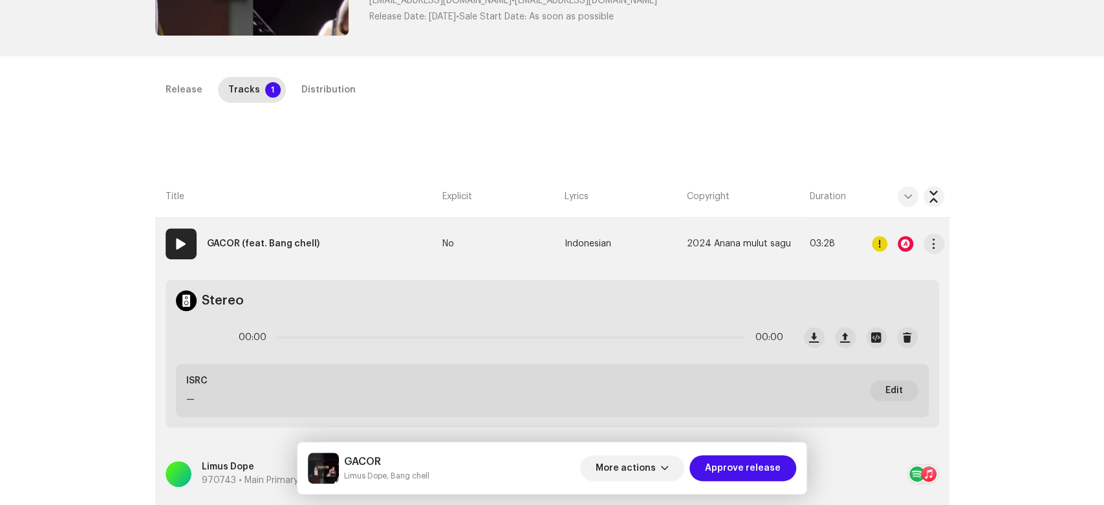
click at [899, 244] on div at bounding box center [906, 244] width 16 height 16
click at [906, 239] on div at bounding box center [906, 244] width 16 height 16
click at [905, 242] on div at bounding box center [906, 244] width 16 height 16
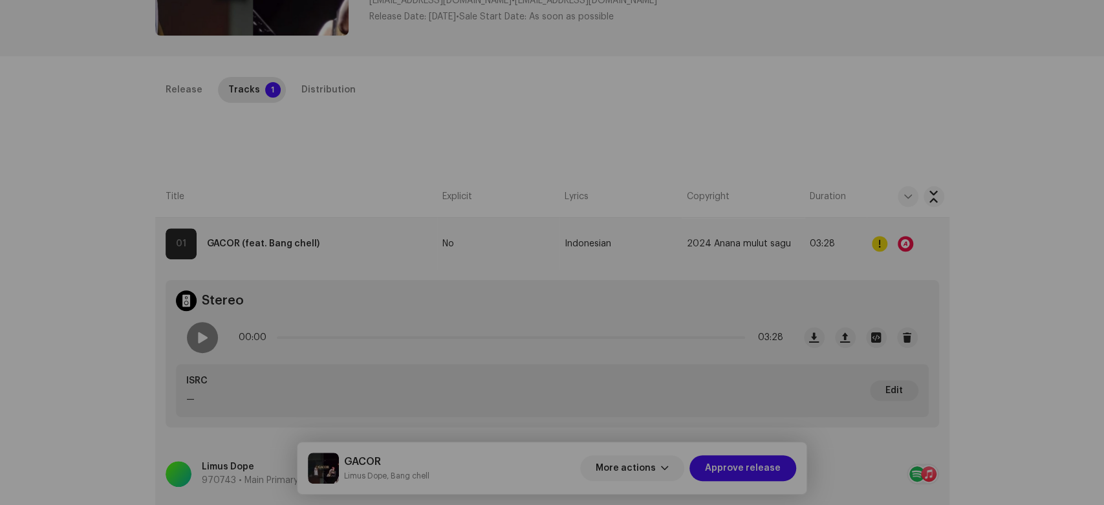
click at [931, 203] on div "Audio Recognition by Remix/Sample 8 Cover Song 1 All results require review/lis…" at bounding box center [552, 252] width 1104 height 505
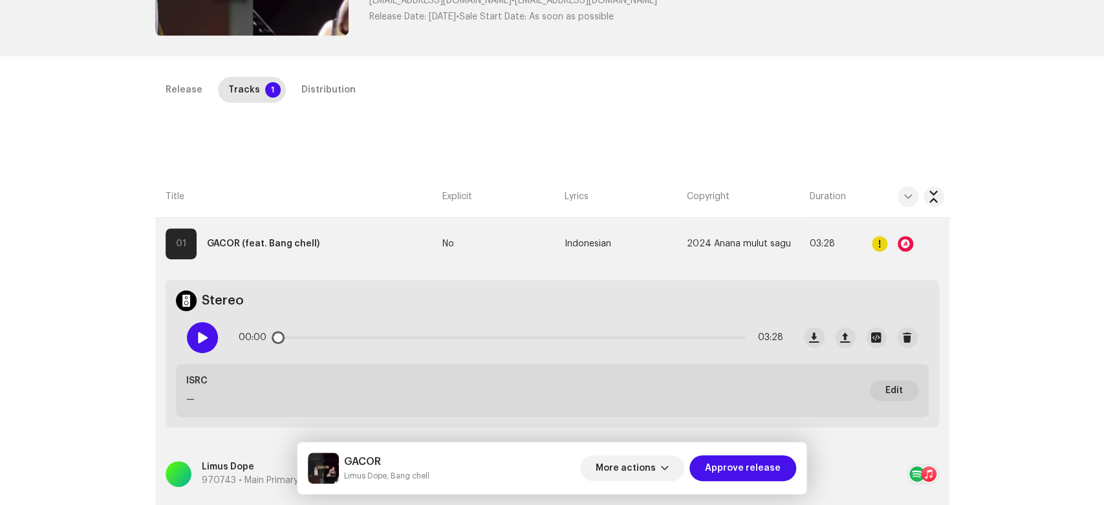
click at [197, 335] on span at bounding box center [202, 337] width 11 height 10
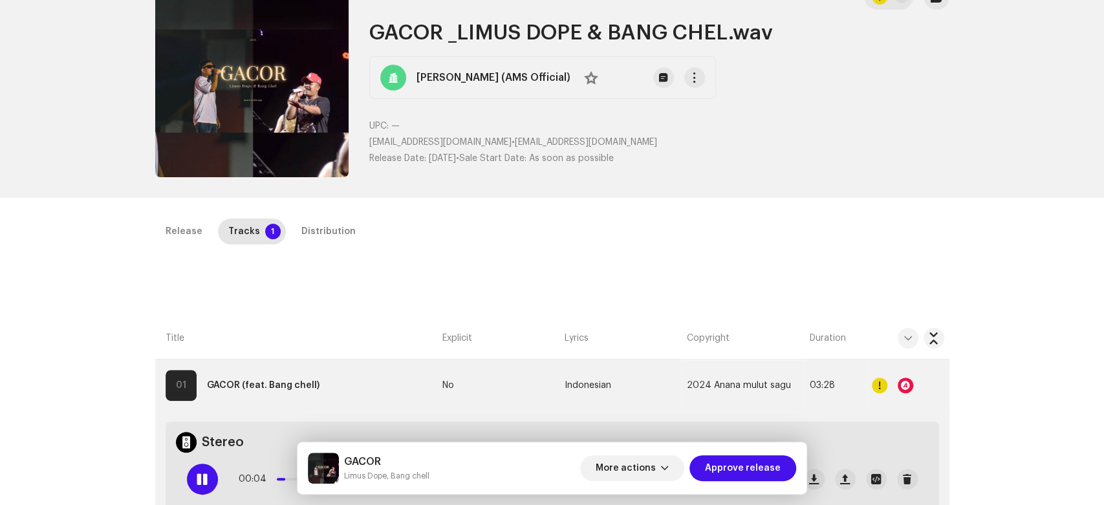
scroll to position [72, 0]
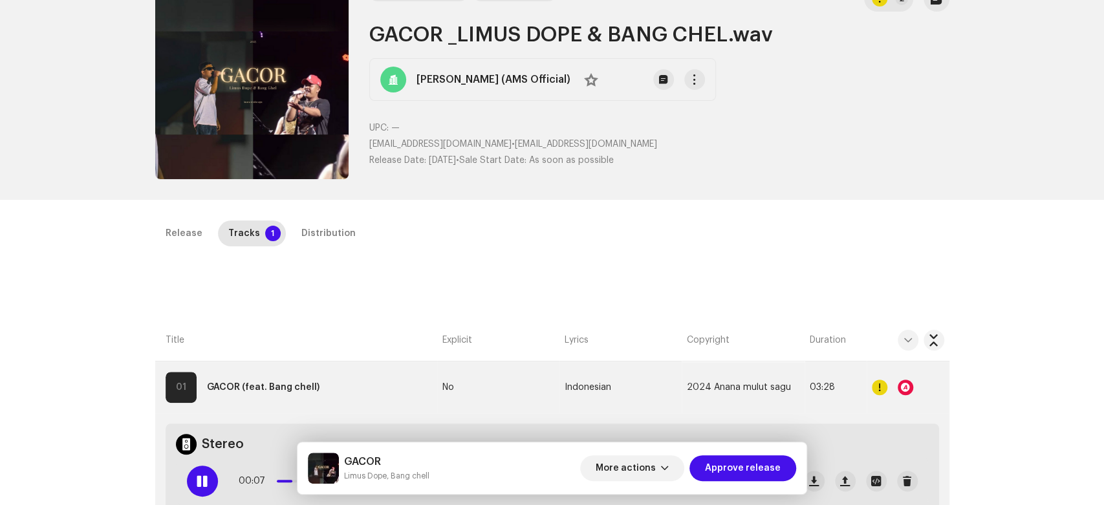
click at [354, 459] on h5 "GACOR" at bounding box center [386, 462] width 85 height 16
drag, startPoint x: 354, startPoint y: 459, endPoint x: 445, endPoint y: 489, distance: 95.3
click at [445, 489] on div "GACOR Limus Dope, Bang chell More actions Approve release" at bounding box center [552, 468] width 510 height 52
copy div "LOREM Ipsum Dolo, Sita conse Adip elitsed Doeiusm tempori Utlabor Etdolo 4 Magn…"
click at [206, 471] on div at bounding box center [202, 481] width 31 height 31
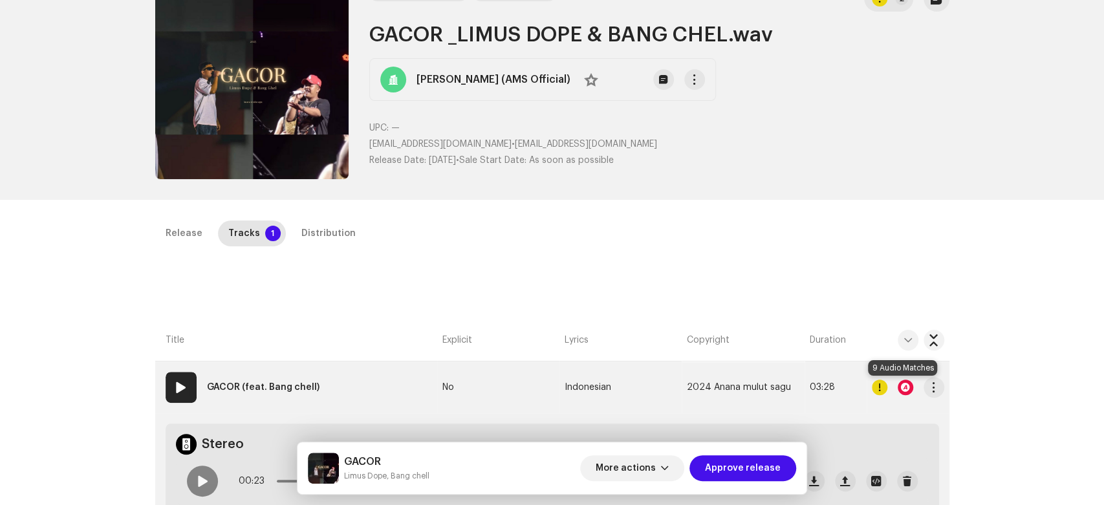
click at [905, 387] on div at bounding box center [906, 388] width 16 height 16
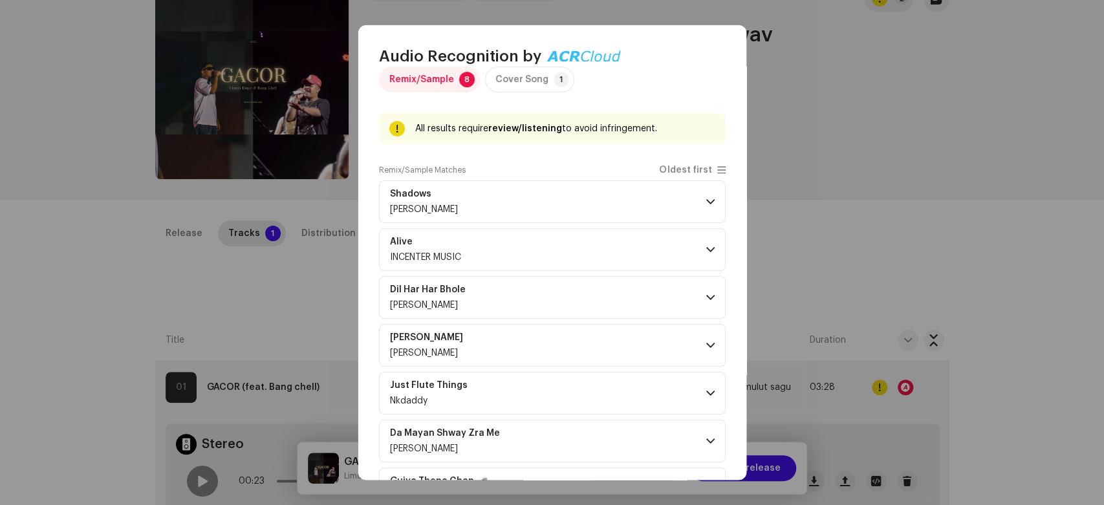
scroll to position [0, 0]
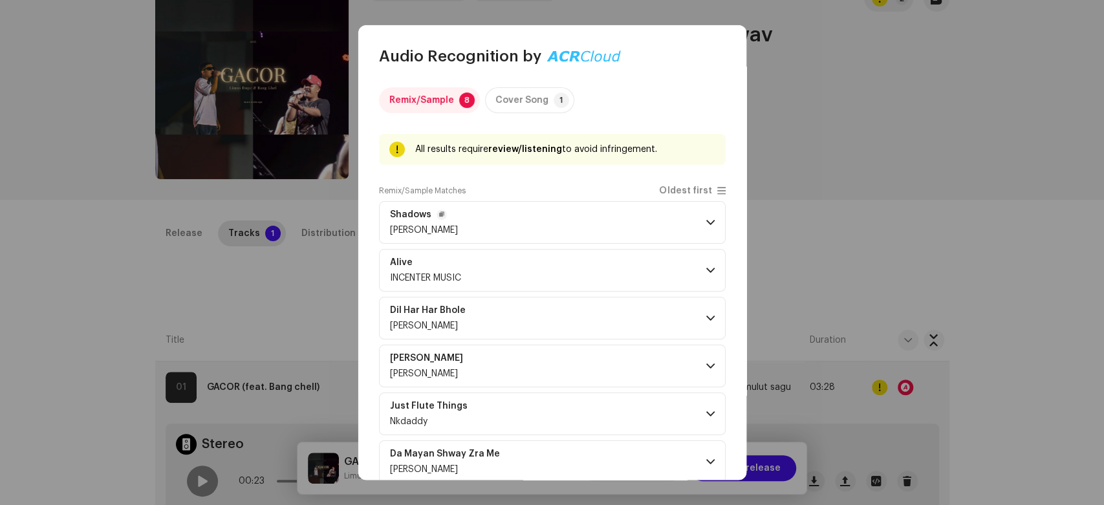
click at [706, 221] on span at bounding box center [710, 222] width 8 height 10
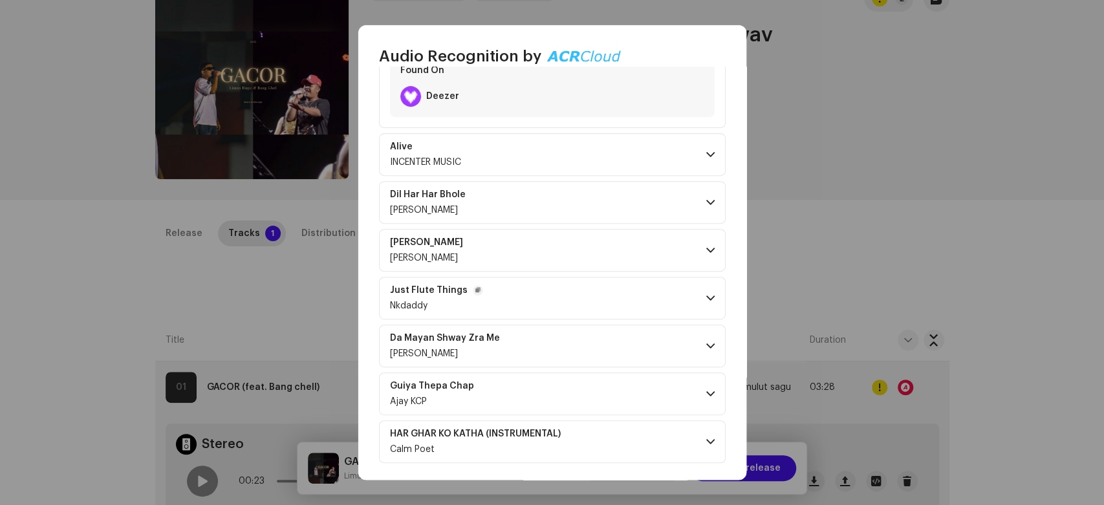
scroll to position [349, 0]
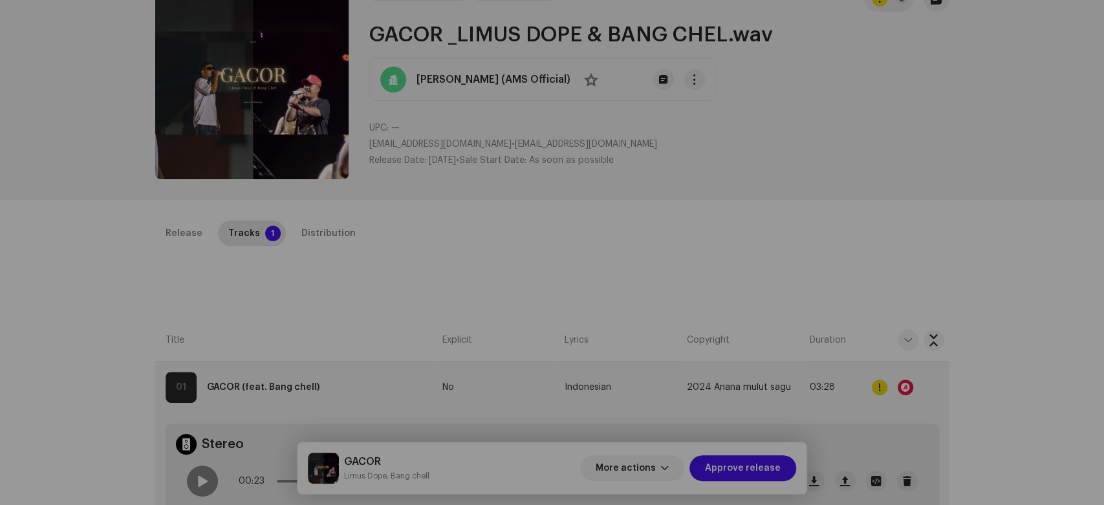
click at [282, 262] on div "Audio Recognition by Remix/Sample 8 Cover Song 1 All results require review/lis…" at bounding box center [552, 252] width 1104 height 505
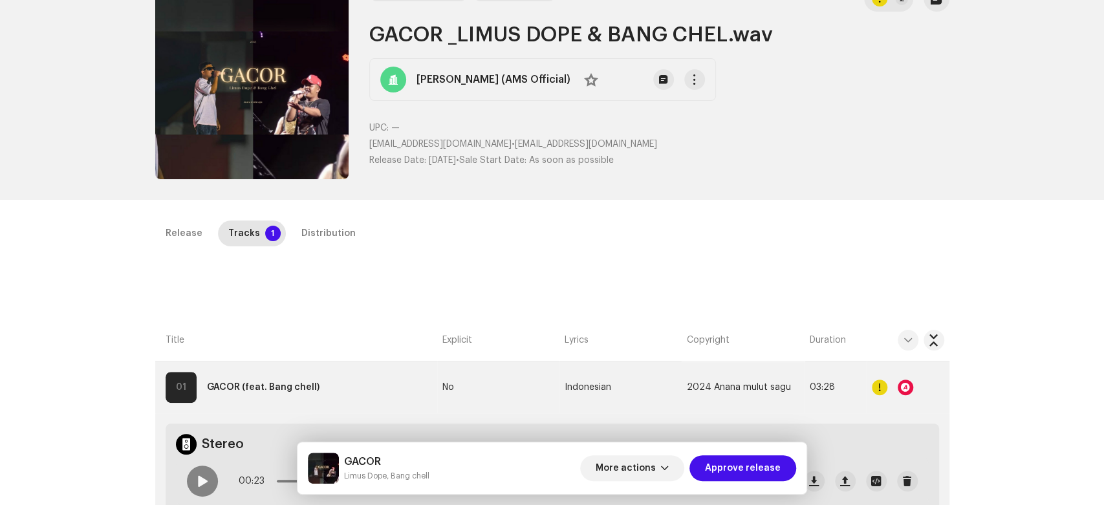
click at [328, 217] on div "Inspection / GACOR _LIMUS DOPE & BANG CHEL.wav Trust & Safety Guide Release Id:…" at bounding box center [552, 252] width 1104 height 505
click at [350, 239] on p-tab "Distribution" at bounding box center [328, 234] width 75 height 26
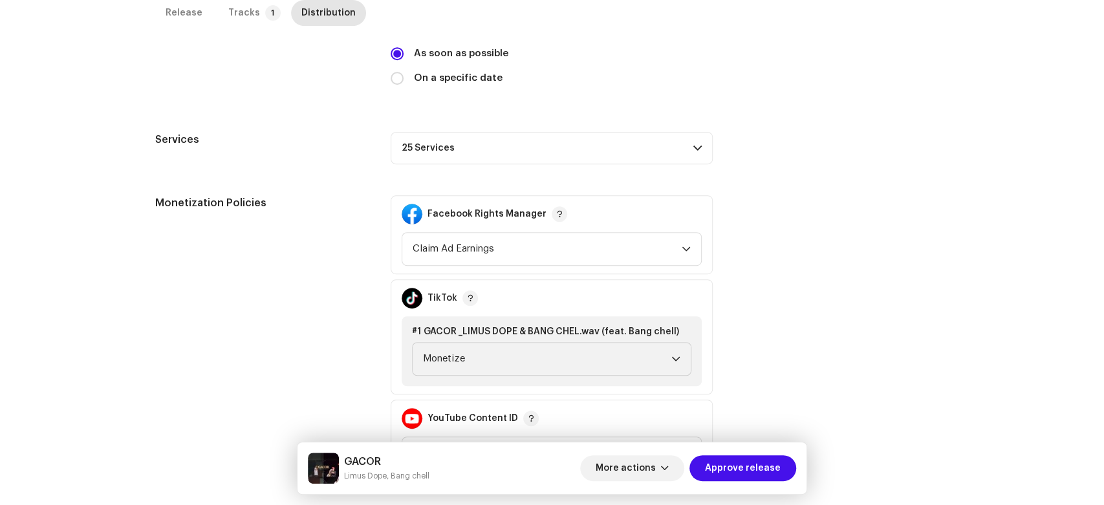
scroll to position [281, 0]
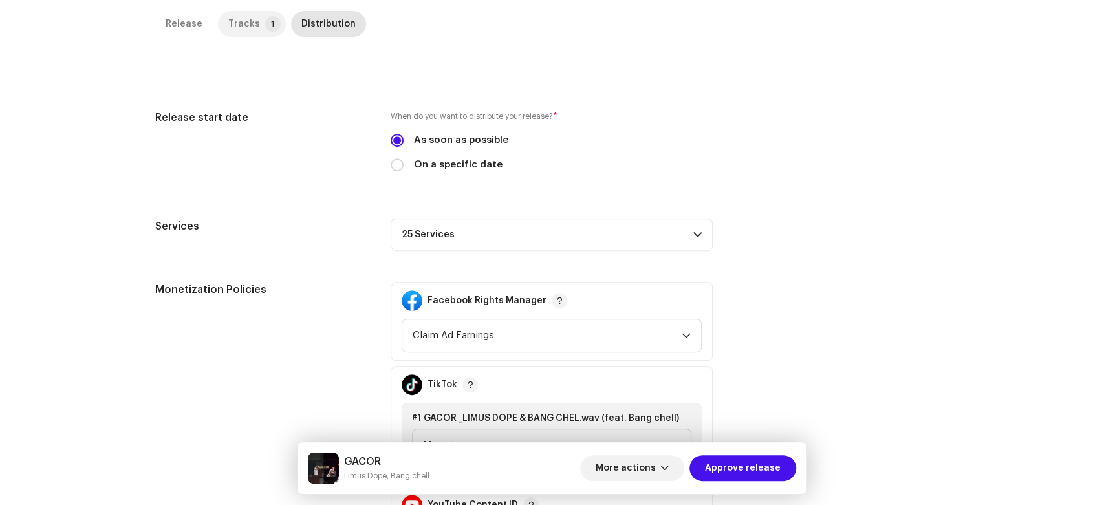
click at [248, 28] on div "Tracks" at bounding box center [244, 24] width 32 height 26
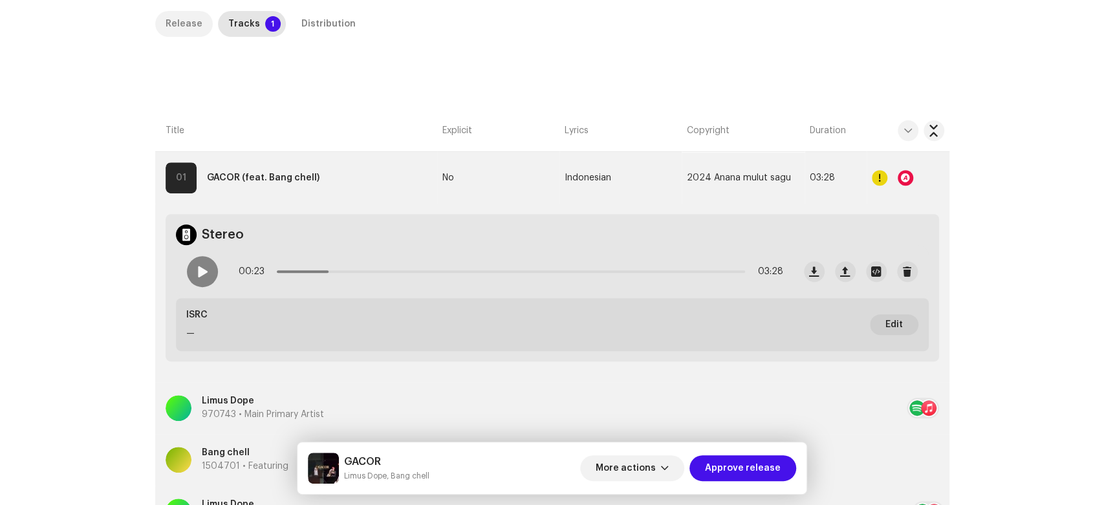
click at [190, 26] on div "Release" at bounding box center [184, 24] width 37 height 26
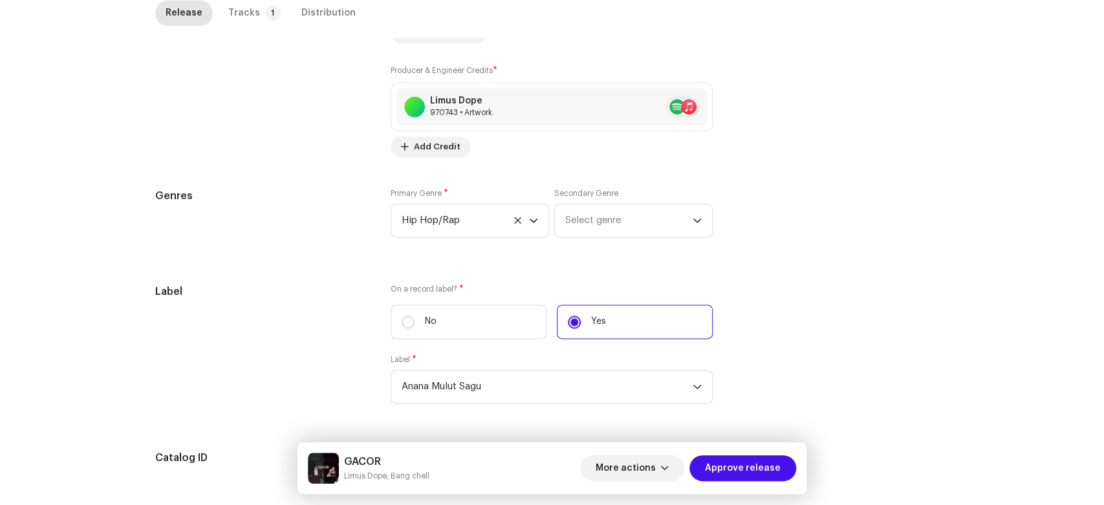
scroll to position [1020, 0]
drag, startPoint x: 249, startPoint y: 12, endPoint x: 330, endPoint y: 15, distance: 81.5
click at [250, 12] on p-tab "Tracks 1" at bounding box center [252, 13] width 68 height 26
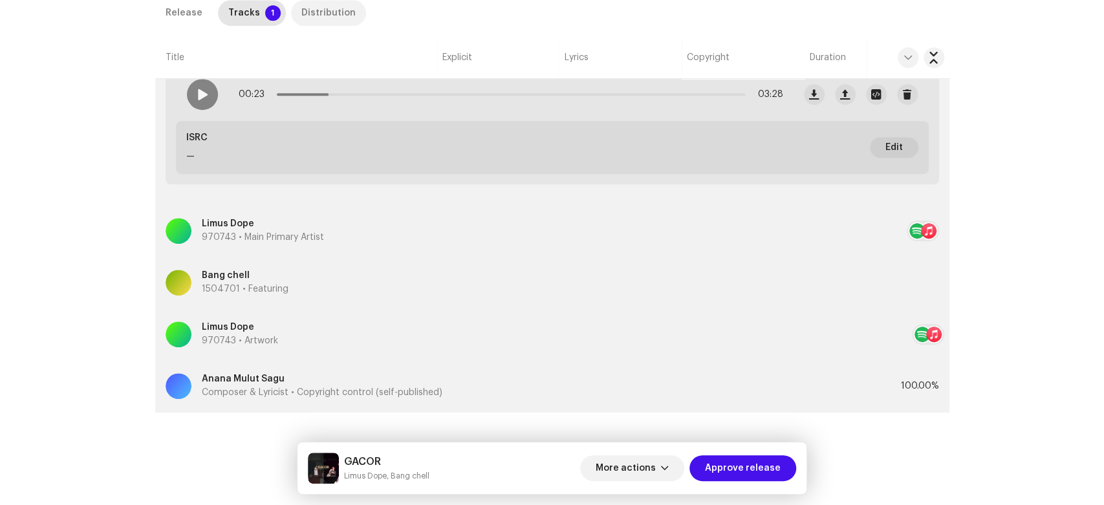
click at [330, 15] on div "Distribution" at bounding box center [328, 13] width 54 height 26
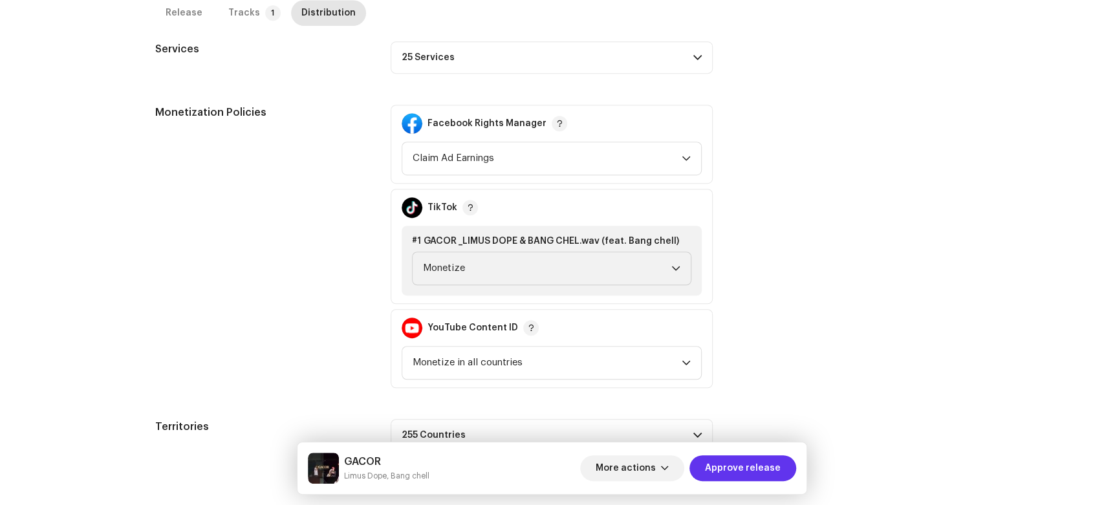
click at [744, 460] on span "Approve release" at bounding box center [743, 468] width 76 height 26
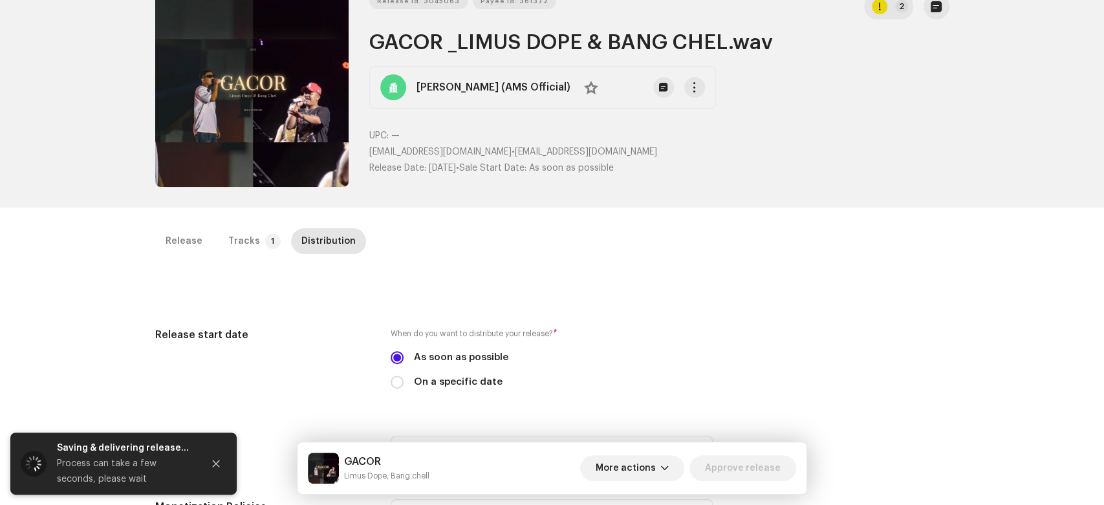
scroll to position [27, 0]
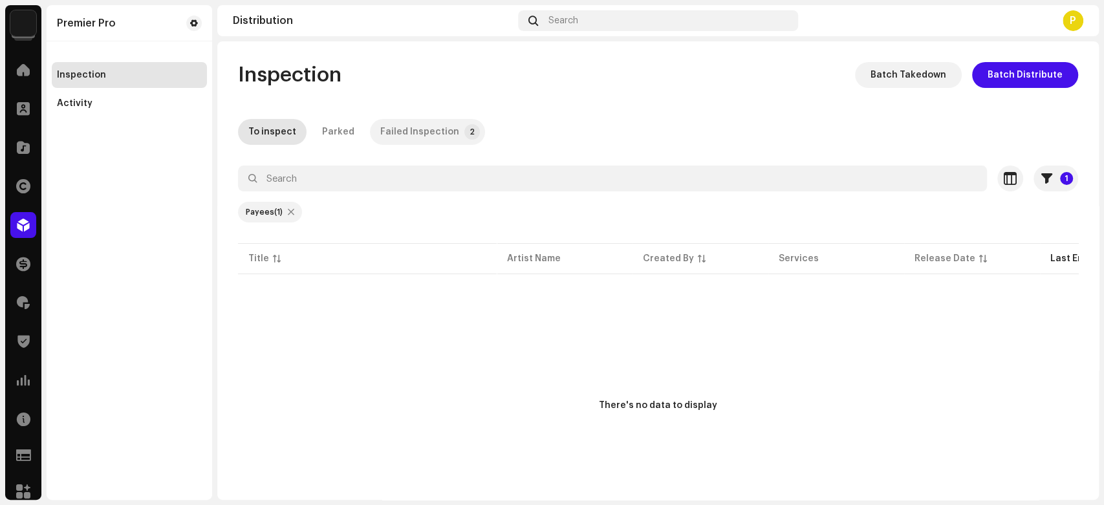
click at [392, 129] on div "Failed Inspection" at bounding box center [419, 132] width 79 height 26
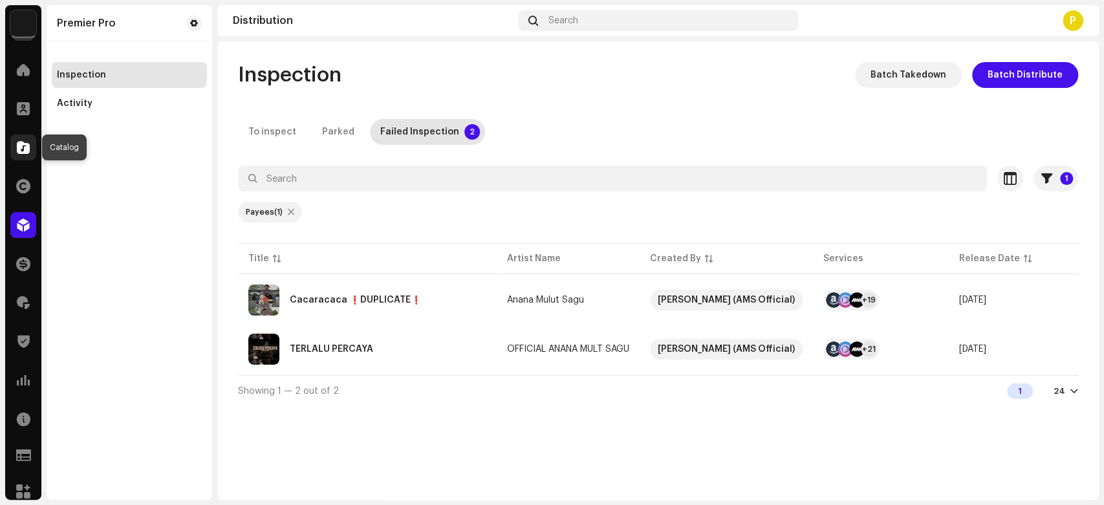
click at [24, 145] on span at bounding box center [23, 147] width 13 height 10
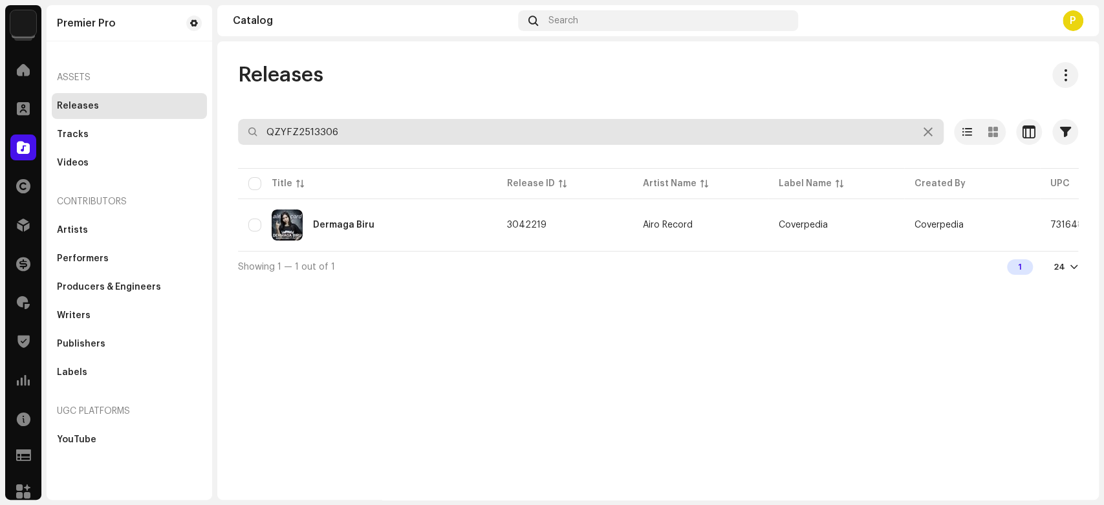
click at [361, 138] on input "QZYFZ2513306" at bounding box center [591, 132] width 706 height 26
paste input "7316481343769"
type input "7316481343769"
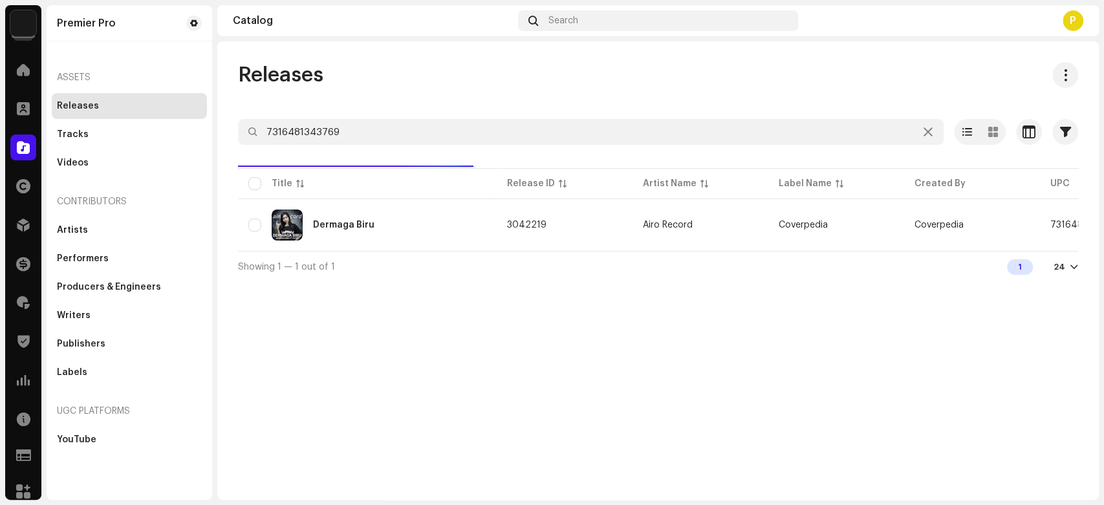
click at [537, 64] on div "Releases" at bounding box center [658, 75] width 840 height 26
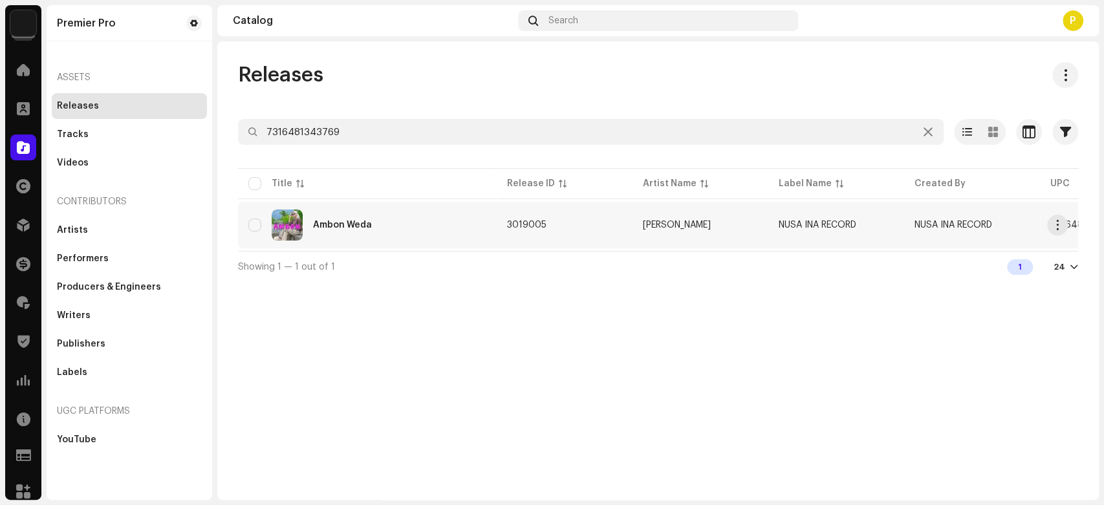
click at [345, 223] on div "Ambon Weda" at bounding box center [342, 225] width 59 height 9
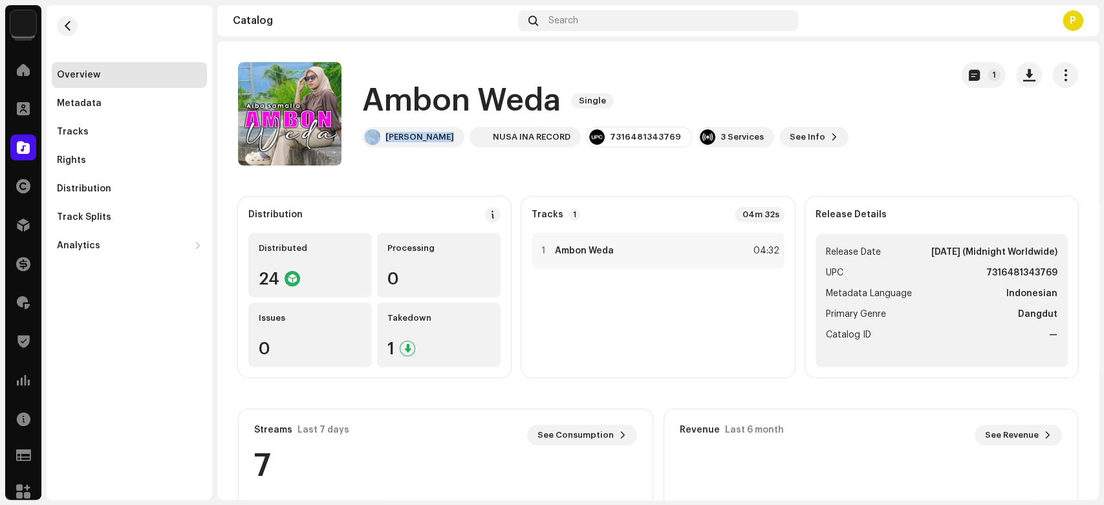
copy re-m-participants-badge "[PERSON_NAME]"
drag, startPoint x: 381, startPoint y: 132, endPoint x: 451, endPoint y: 159, distance: 75.5
click at [451, 159] on div "Ambon Weda Single [PERSON_NAME] NUSA INA RECORD 7316481343769 3 Services See In…" at bounding box center [589, 113] width 702 height 103
copy re-m-participants-badge "[PERSON_NAME]"
click at [419, 147] on div "Ambon Weda Single [PERSON_NAME] NUSA INA RECORD 7316481343769 3 Services See In…" at bounding box center [589, 113] width 702 height 103
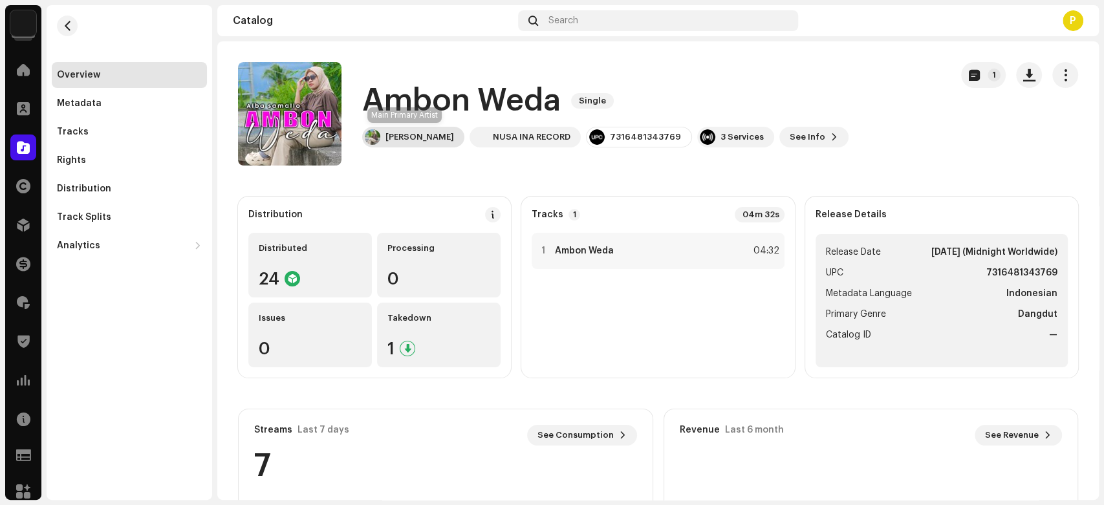
click at [428, 144] on div "[PERSON_NAME]" at bounding box center [413, 137] width 102 height 21
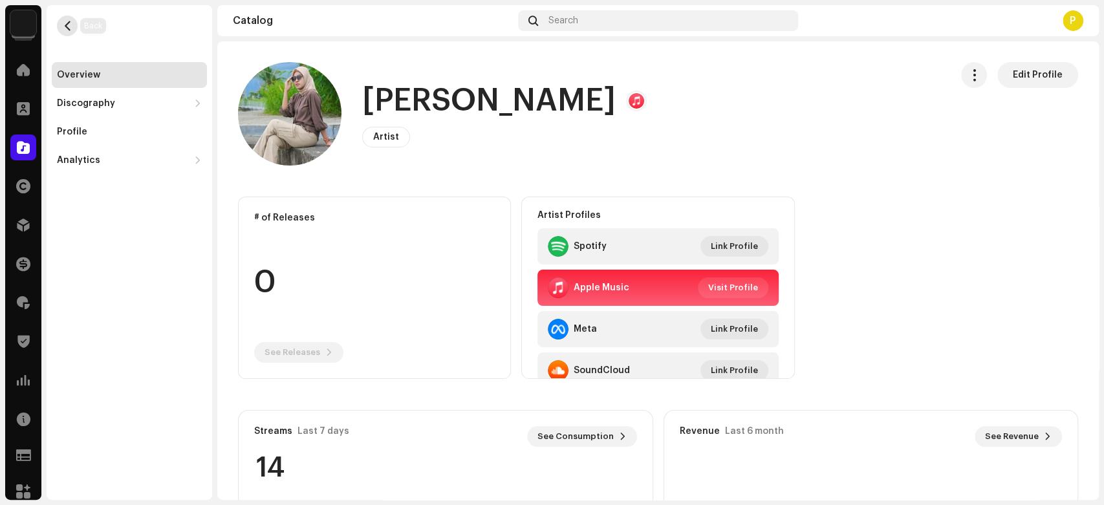
click at [65, 26] on span "button" at bounding box center [68, 26] width 10 height 10
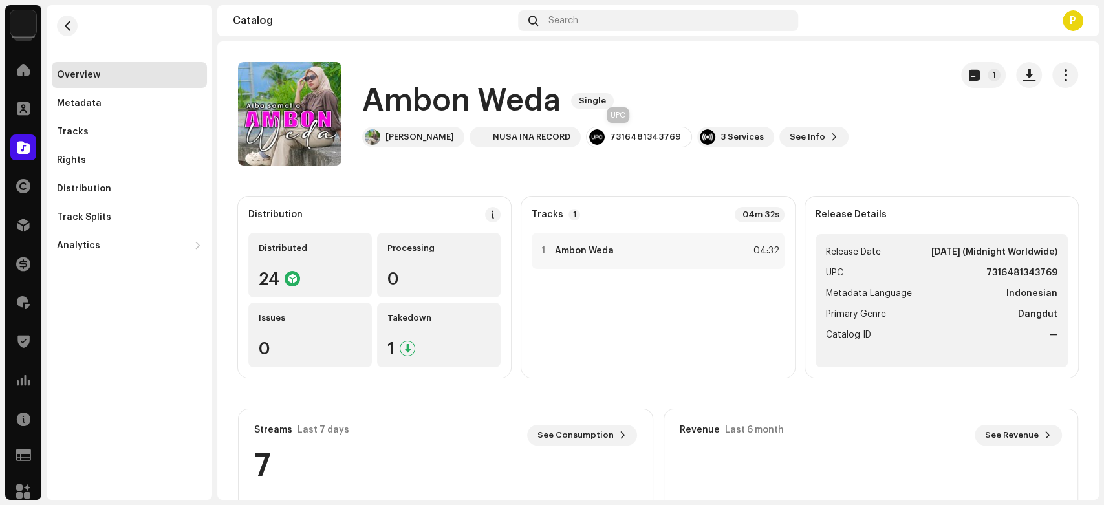
click at [627, 135] on div "7316481343769" at bounding box center [645, 137] width 71 height 10
copy div "7316481343769"
click at [973, 78] on button "1" at bounding box center [983, 75] width 45 height 26
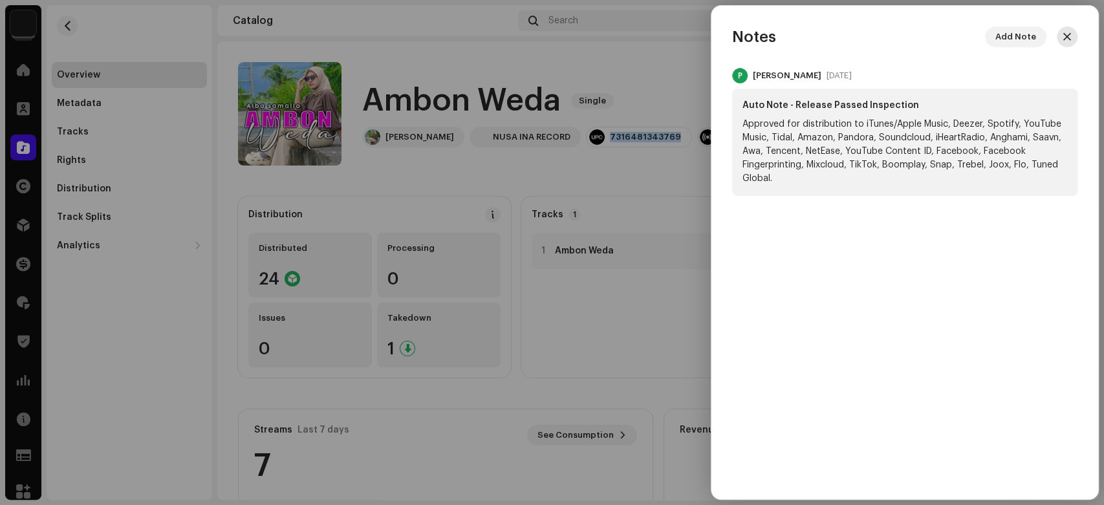
click at [1066, 36] on span "button" at bounding box center [1067, 37] width 8 height 10
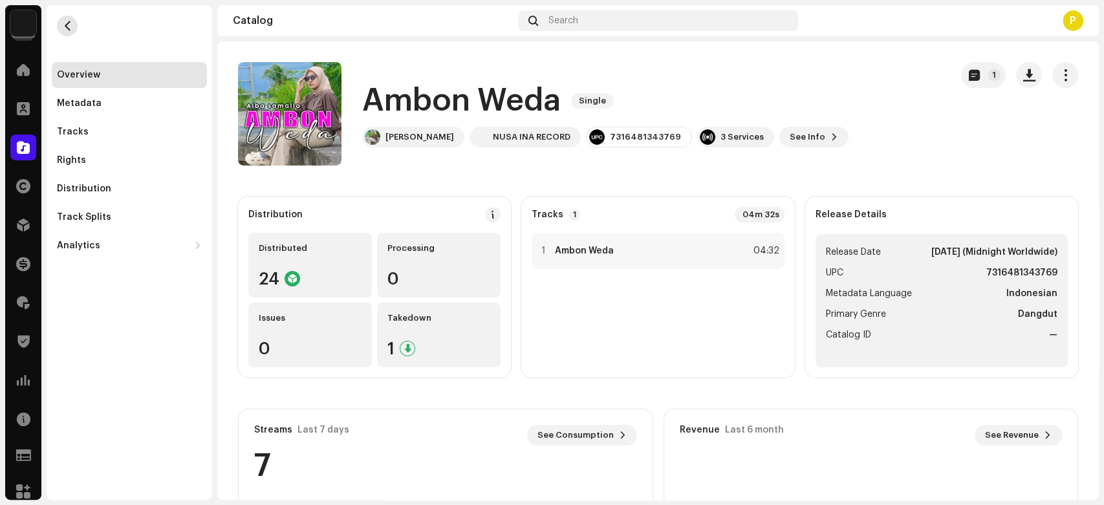
drag, startPoint x: 71, startPoint y: 35, endPoint x: 74, endPoint y: 27, distance: 8.4
click at [72, 34] on re-m-nav-back at bounding box center [67, 33] width 31 height 57
click at [75, 25] on button "button" at bounding box center [67, 26] width 21 height 21
